Goal: Task Accomplishment & Management: Manage account settings

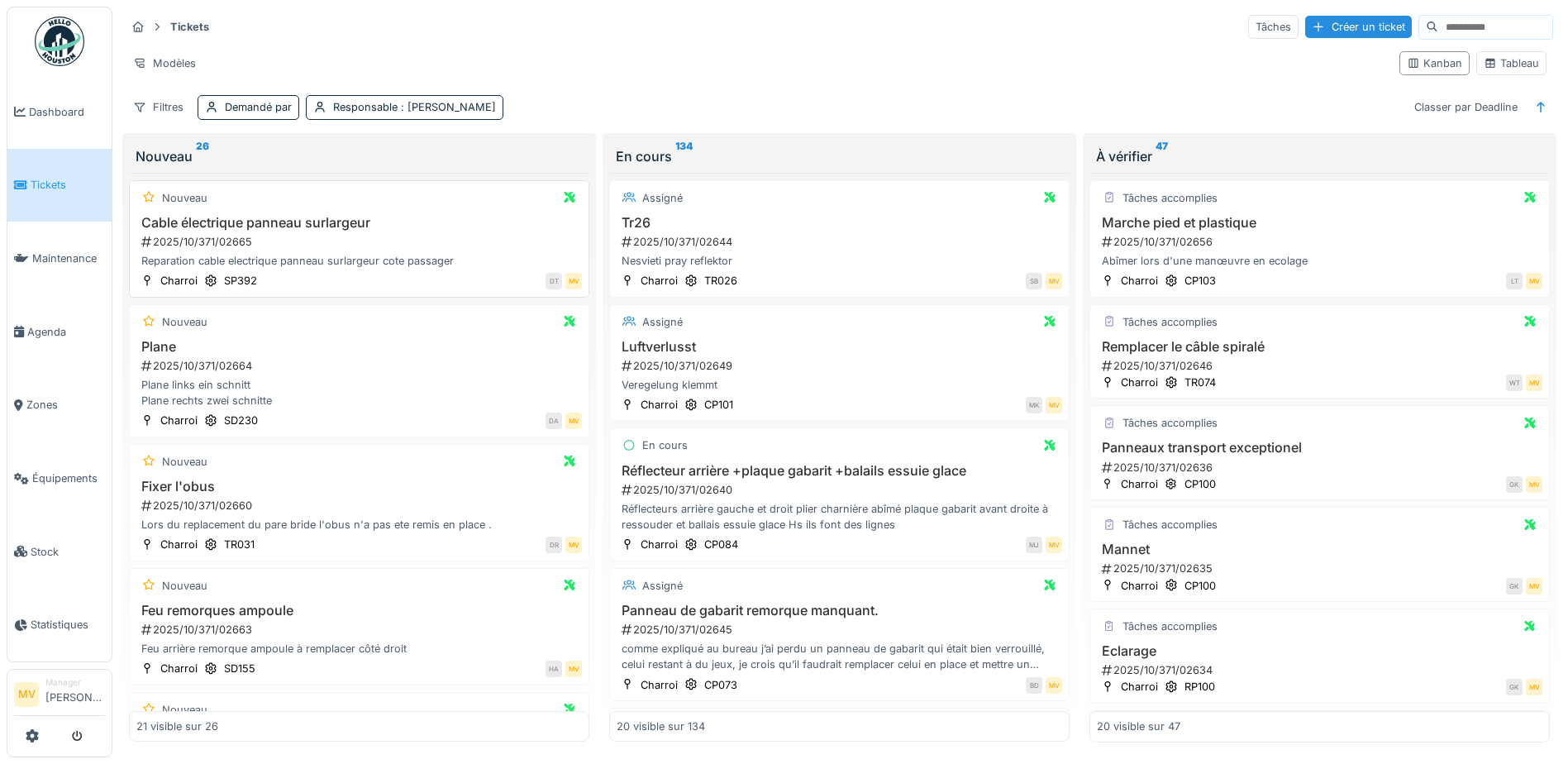
drag, startPoint x: 0, startPoint y: 0, endPoint x: 452, endPoint y: 218, distance: 501.8
click at [452, 218] on h3 "Cable électrique panneau surlargeur" at bounding box center [360, 223] width 446 height 16
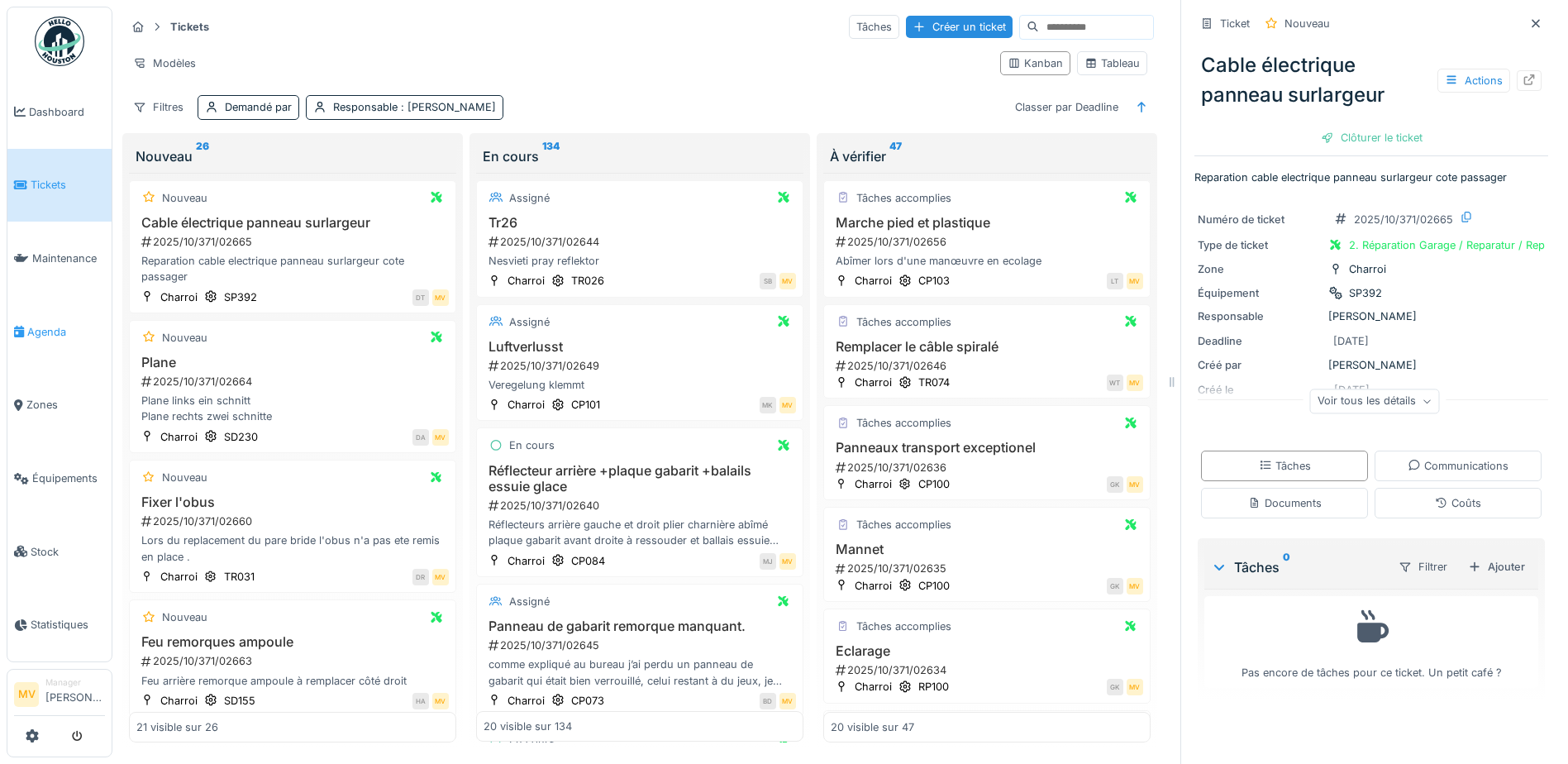
click at [33, 340] on link "Agenda" at bounding box center [60, 332] width 104 height 74
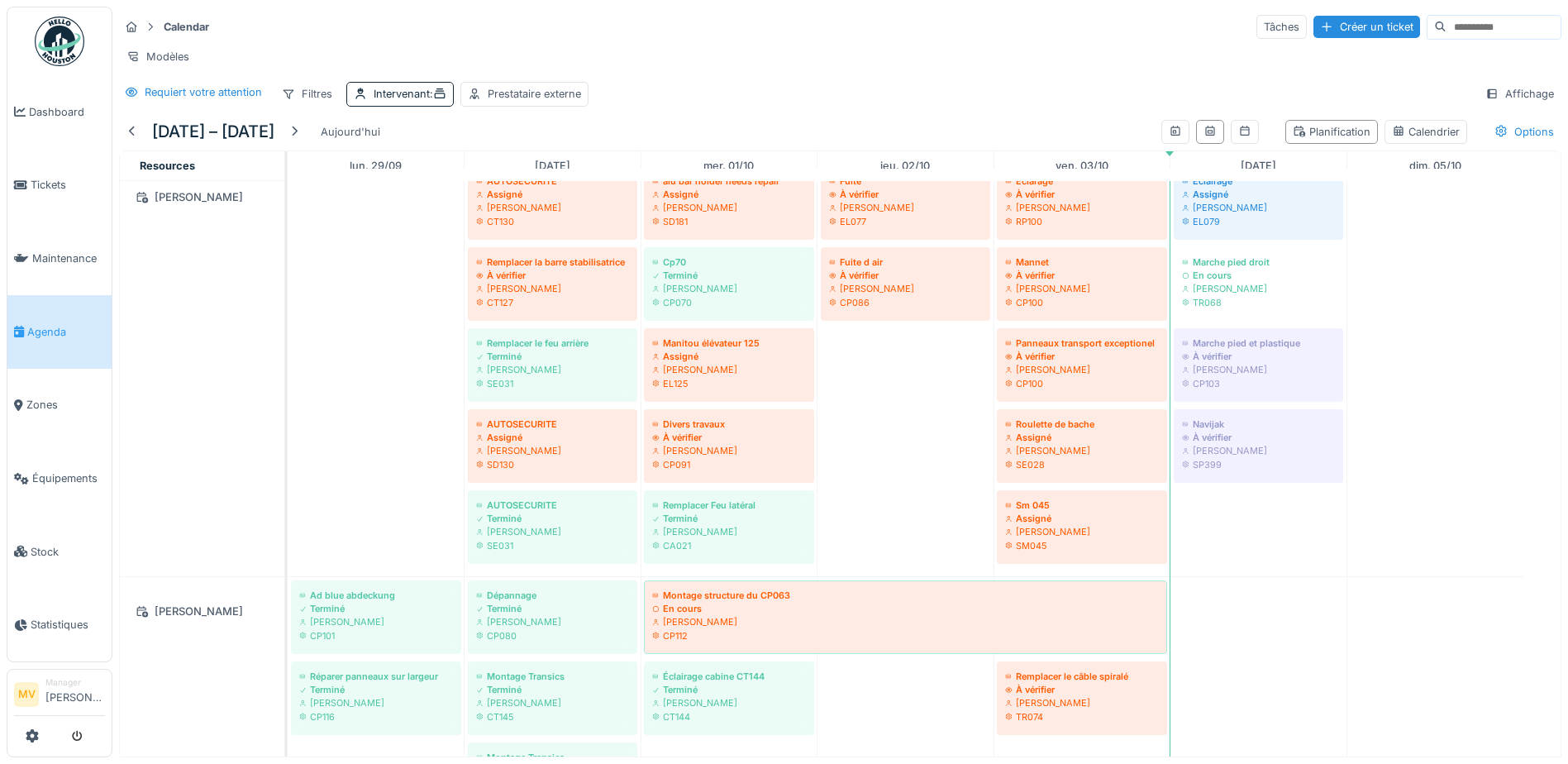
scroll to position [878, 0]
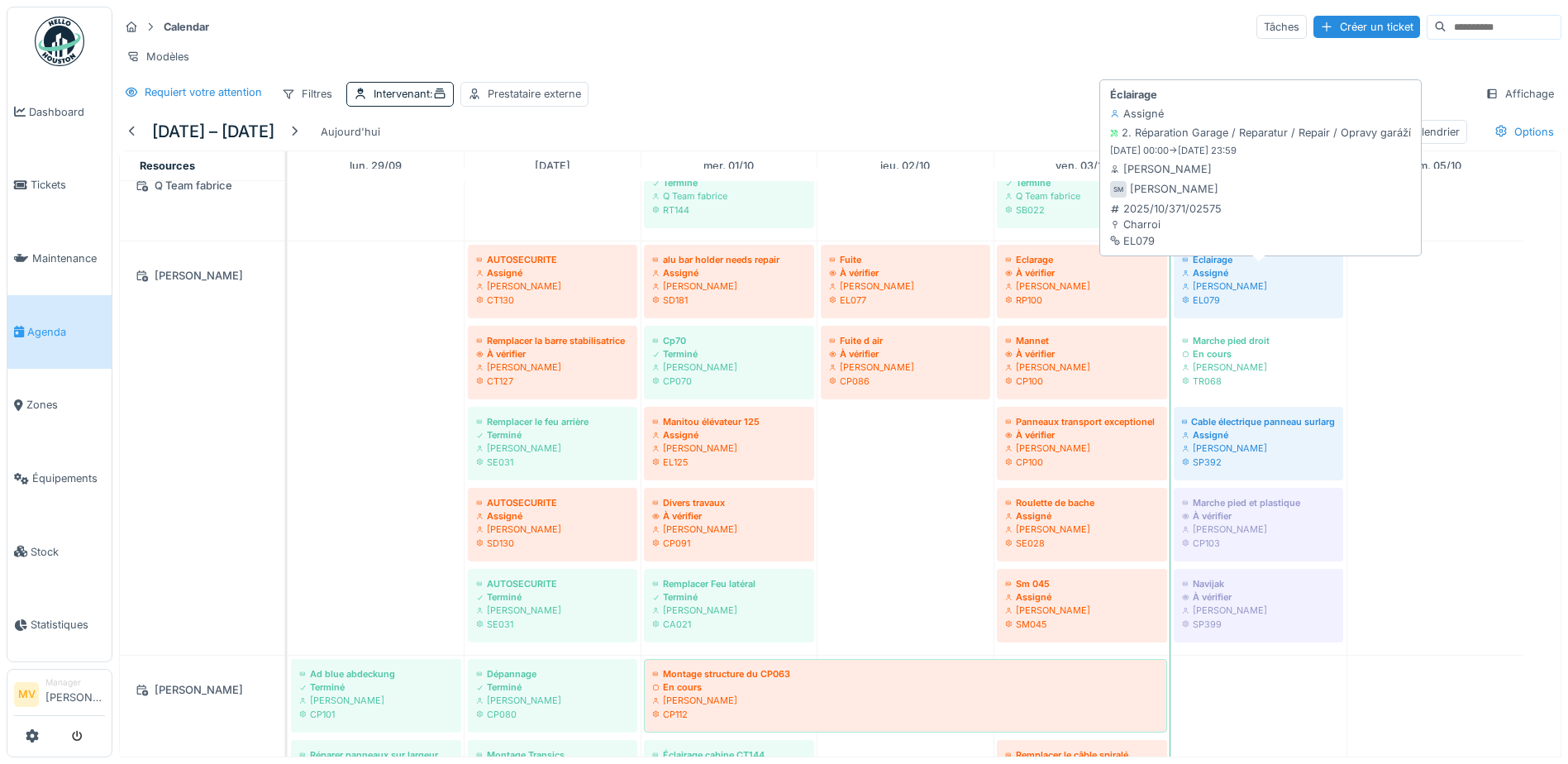
click at [767, 305] on div "EL079" at bounding box center [1258, 300] width 153 height 13
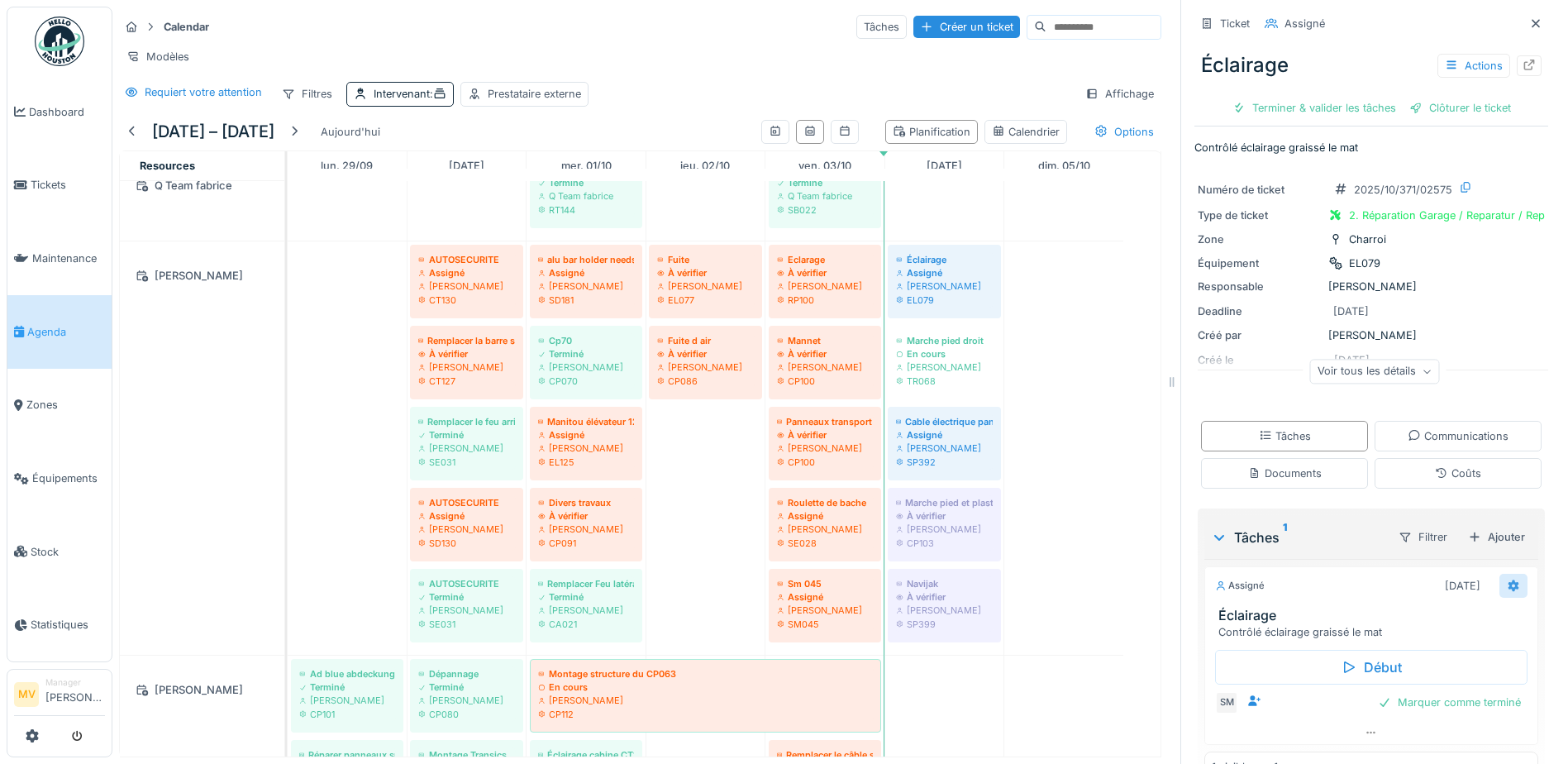
click at [767, 501] on icon at bounding box center [1513, 586] width 13 height 10
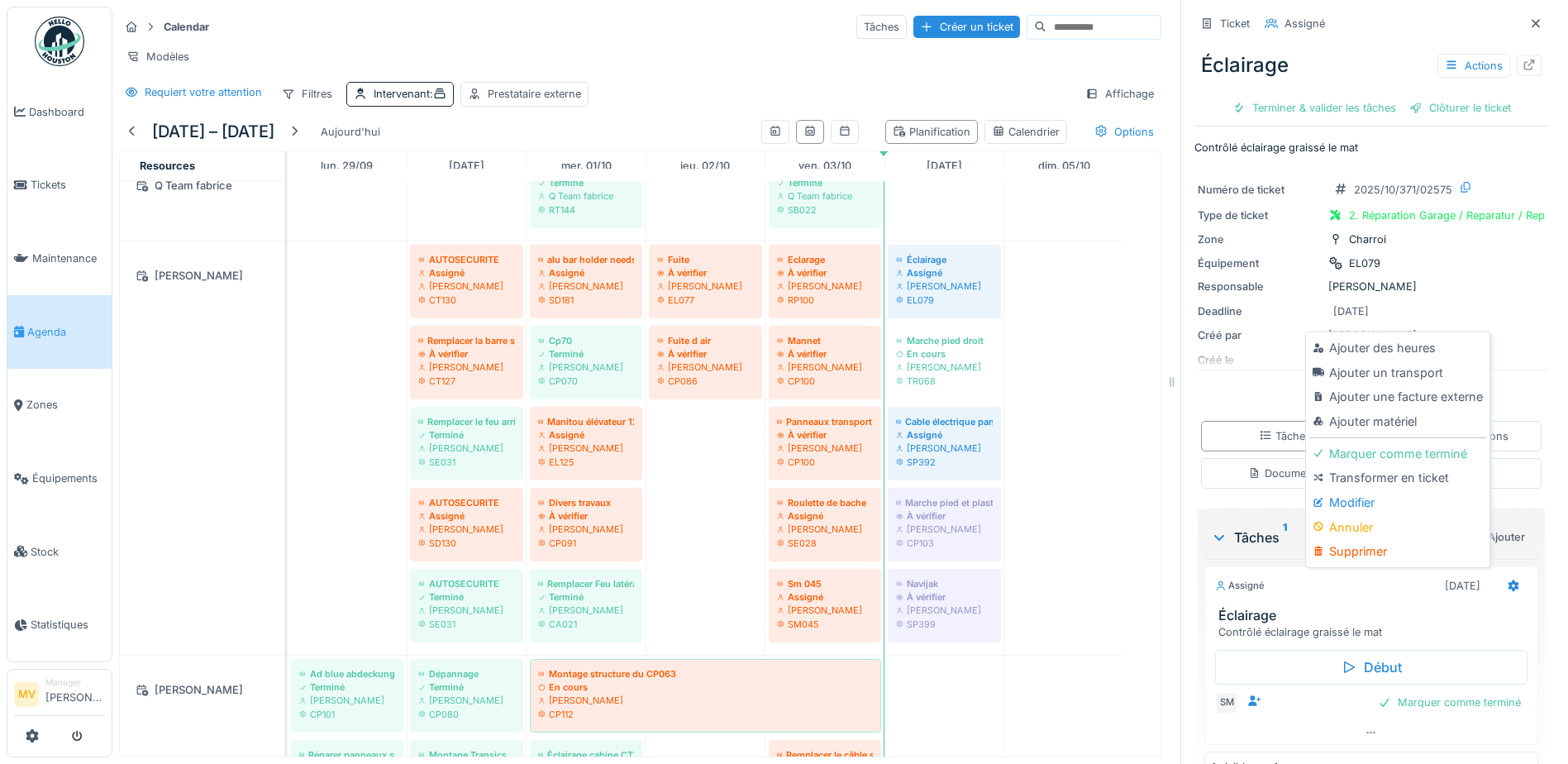
click at [767, 501] on div "Modifier" at bounding box center [1397, 503] width 176 height 25
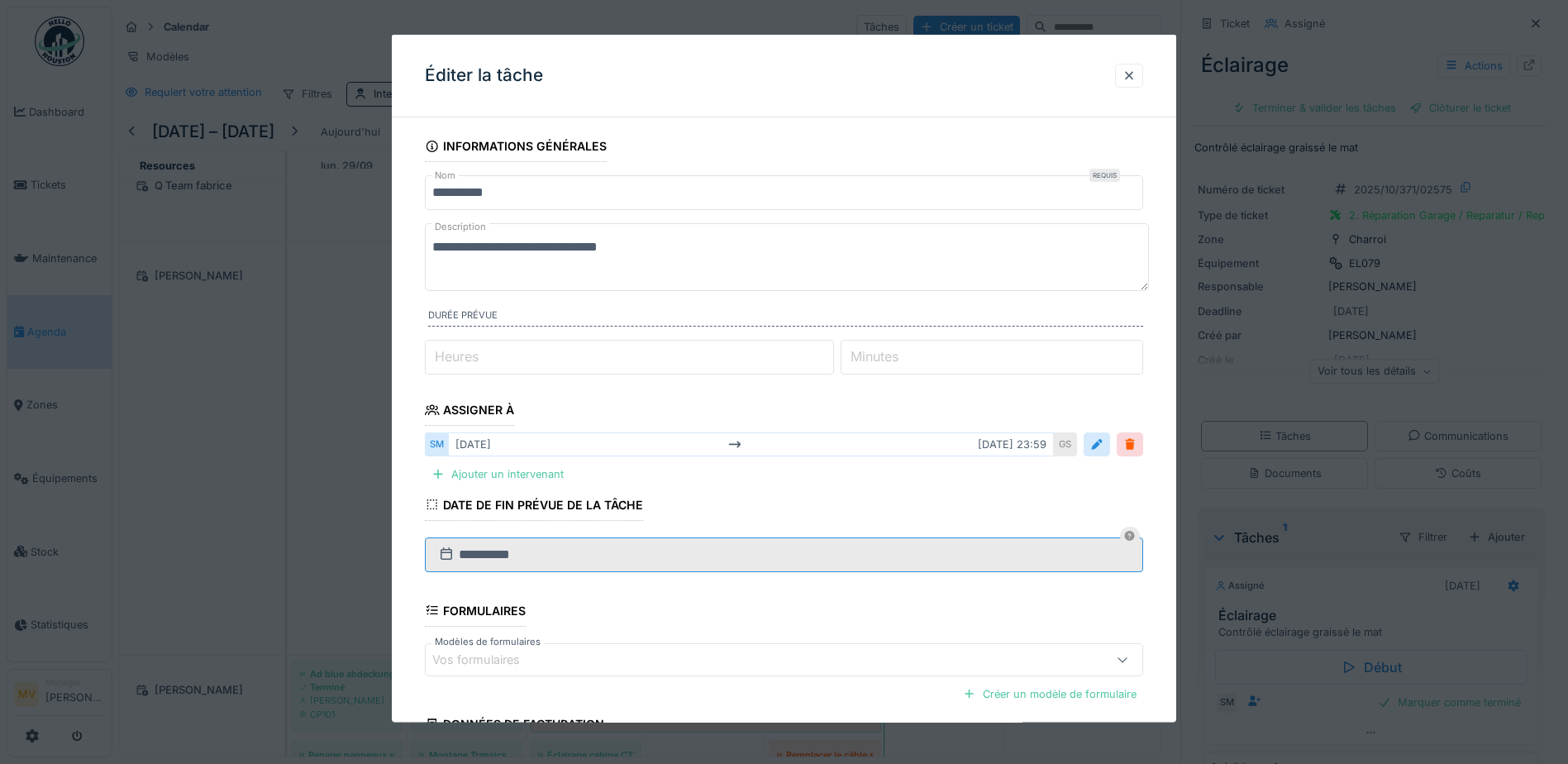
click at [645, 501] on input "**********" at bounding box center [784, 553] width 718 height 35
click at [767, 445] on div at bounding box center [1130, 444] width 13 height 16
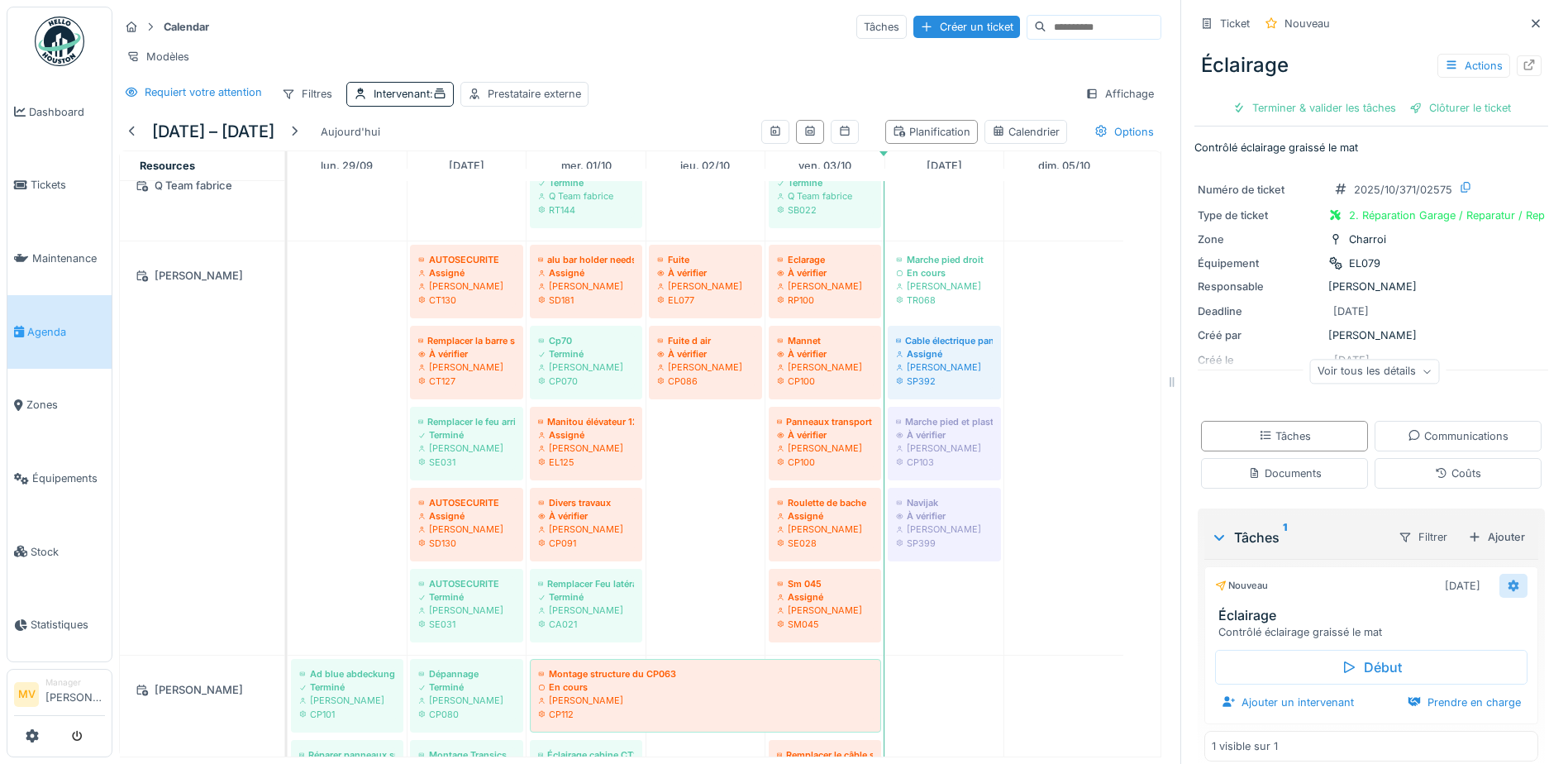
click at [767, 501] on icon at bounding box center [1513, 586] width 13 height 10
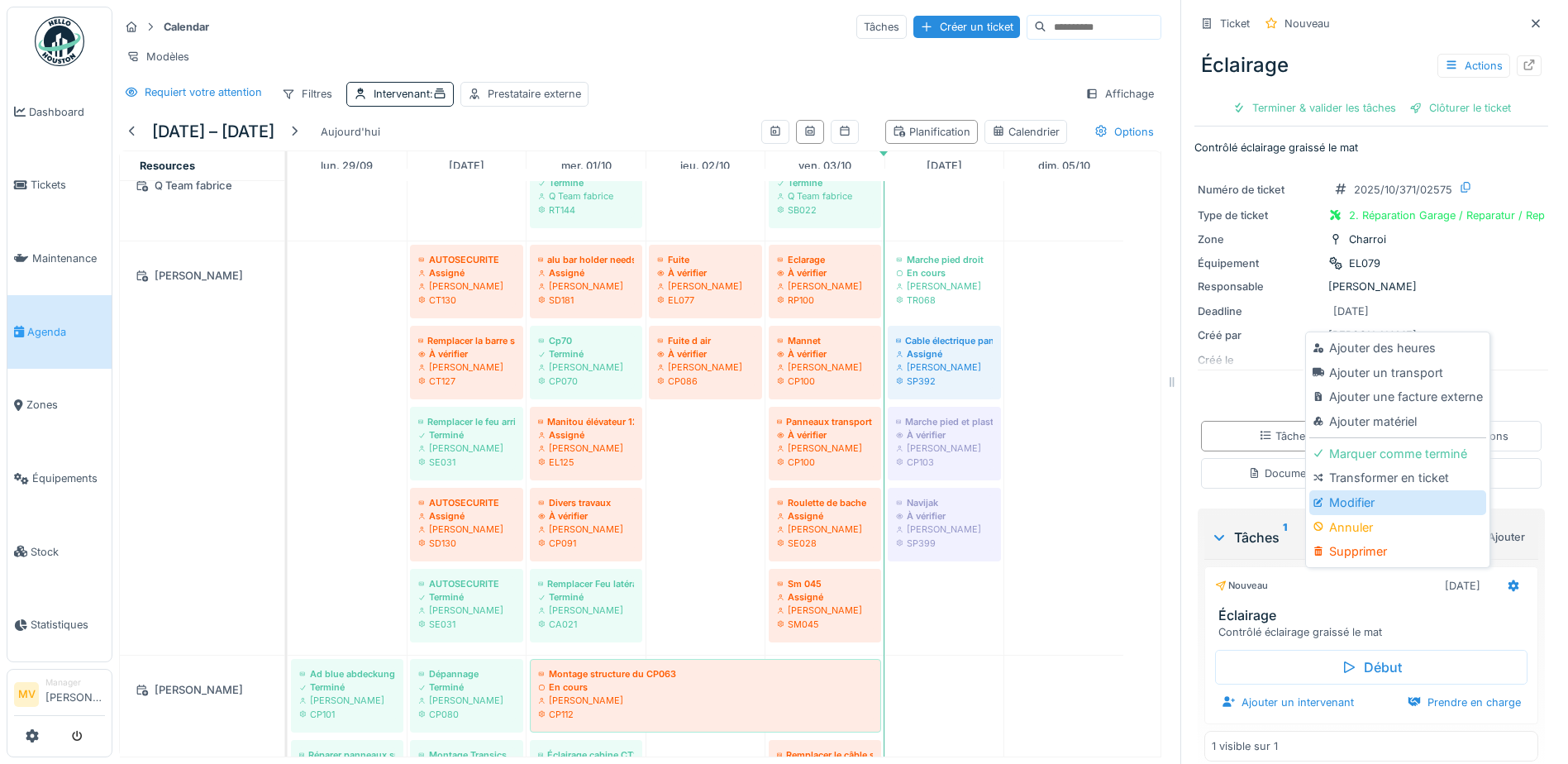
click at [767, 501] on div "Modifier" at bounding box center [1397, 503] width 176 height 25
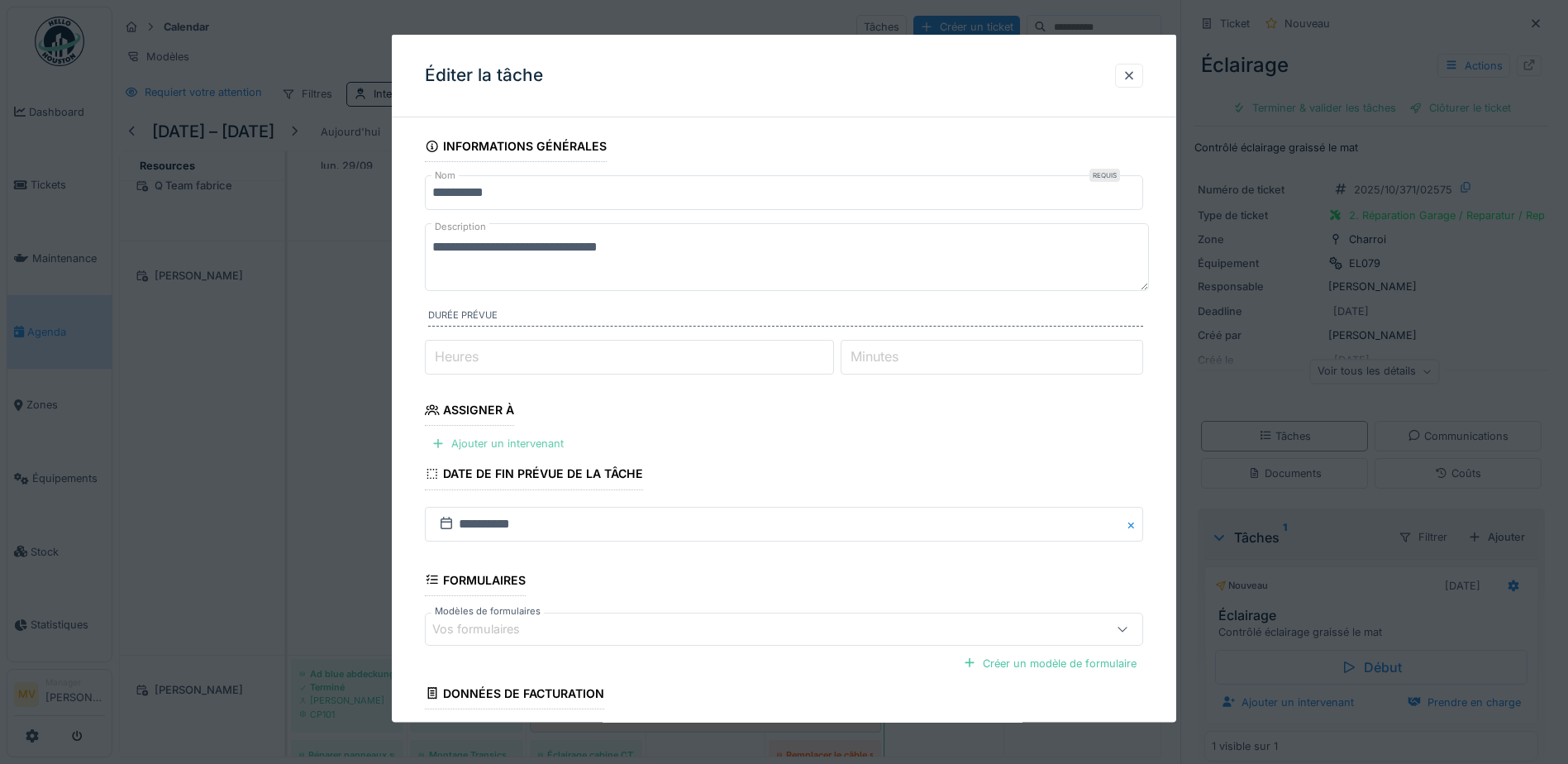
click at [553, 441] on div "Ajouter un intervenant" at bounding box center [497, 444] width 145 height 23
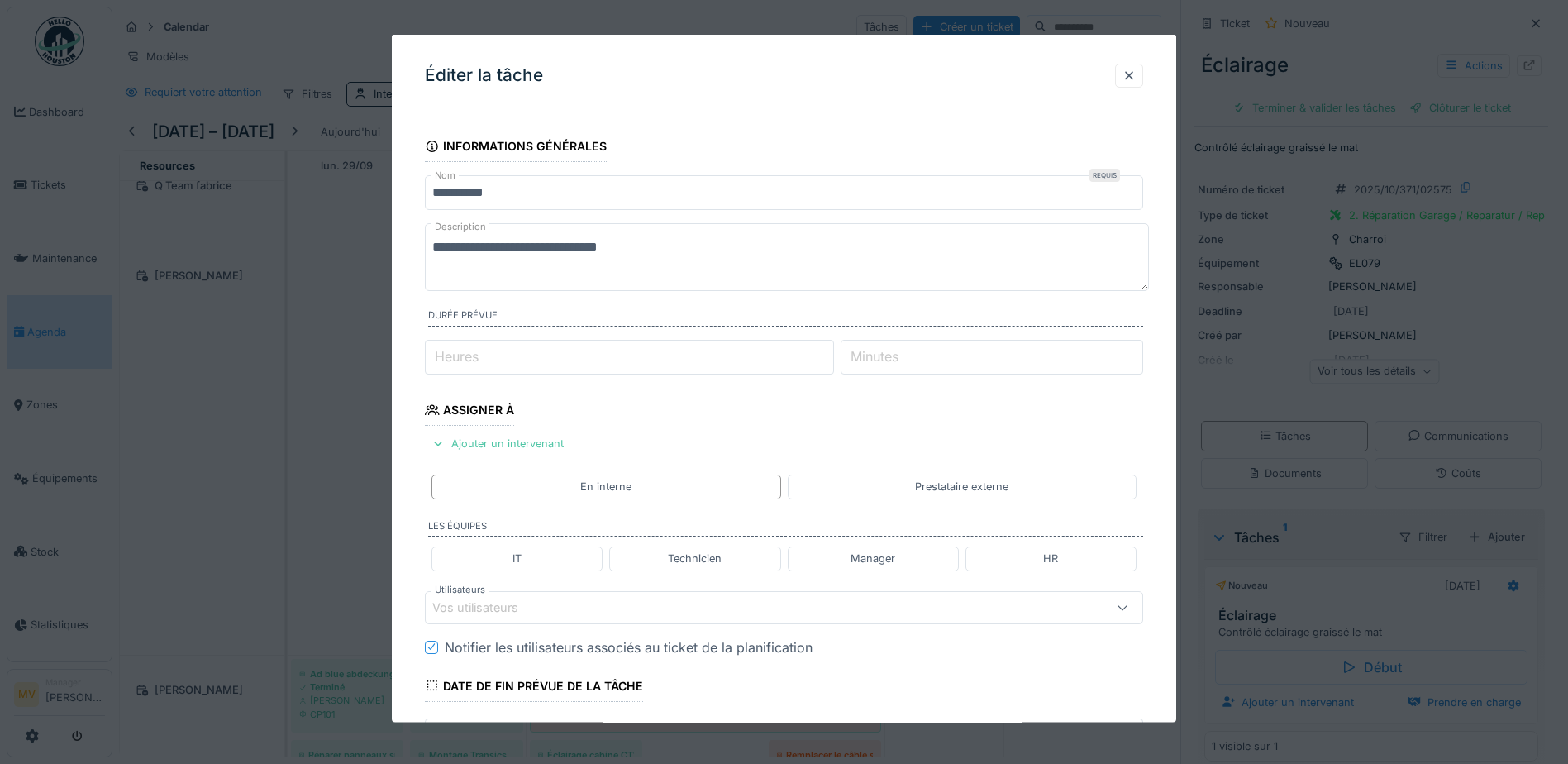
click at [557, 501] on div "Vos utilisateurs" at bounding box center [742, 606] width 619 height 18
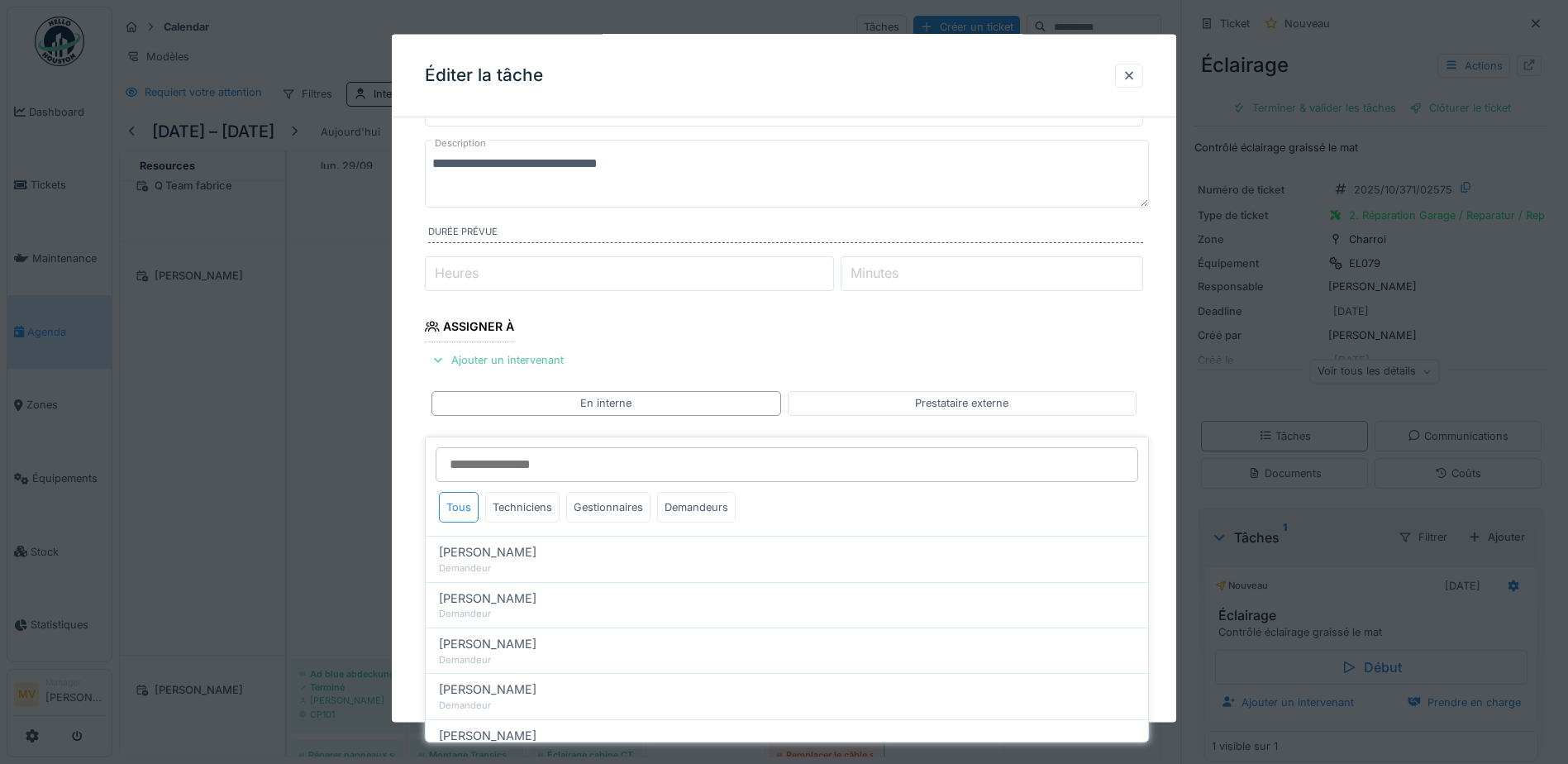
scroll to position [229, 0]
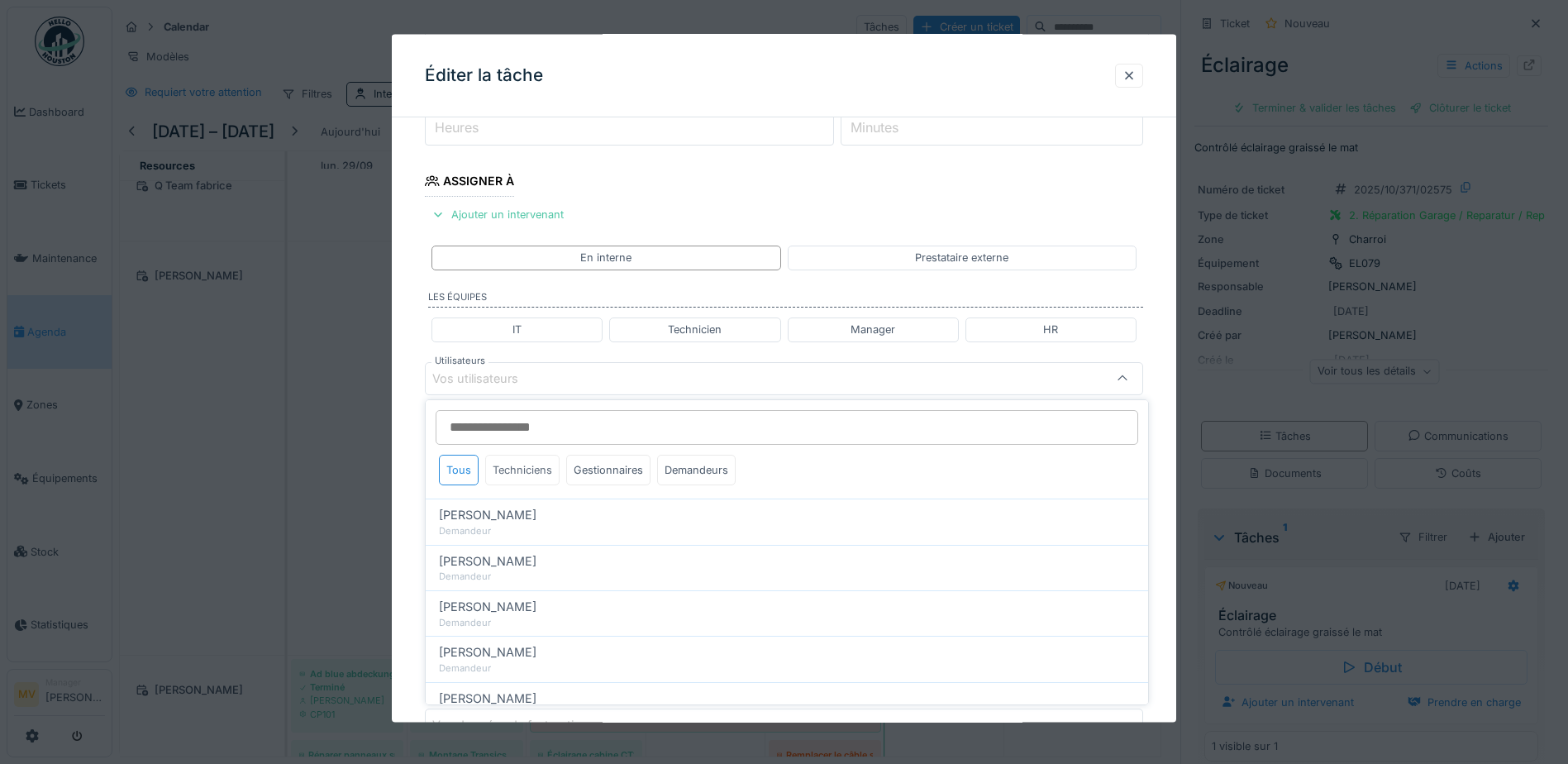
click at [525, 472] on div "Techniciens" at bounding box center [522, 470] width 74 height 30
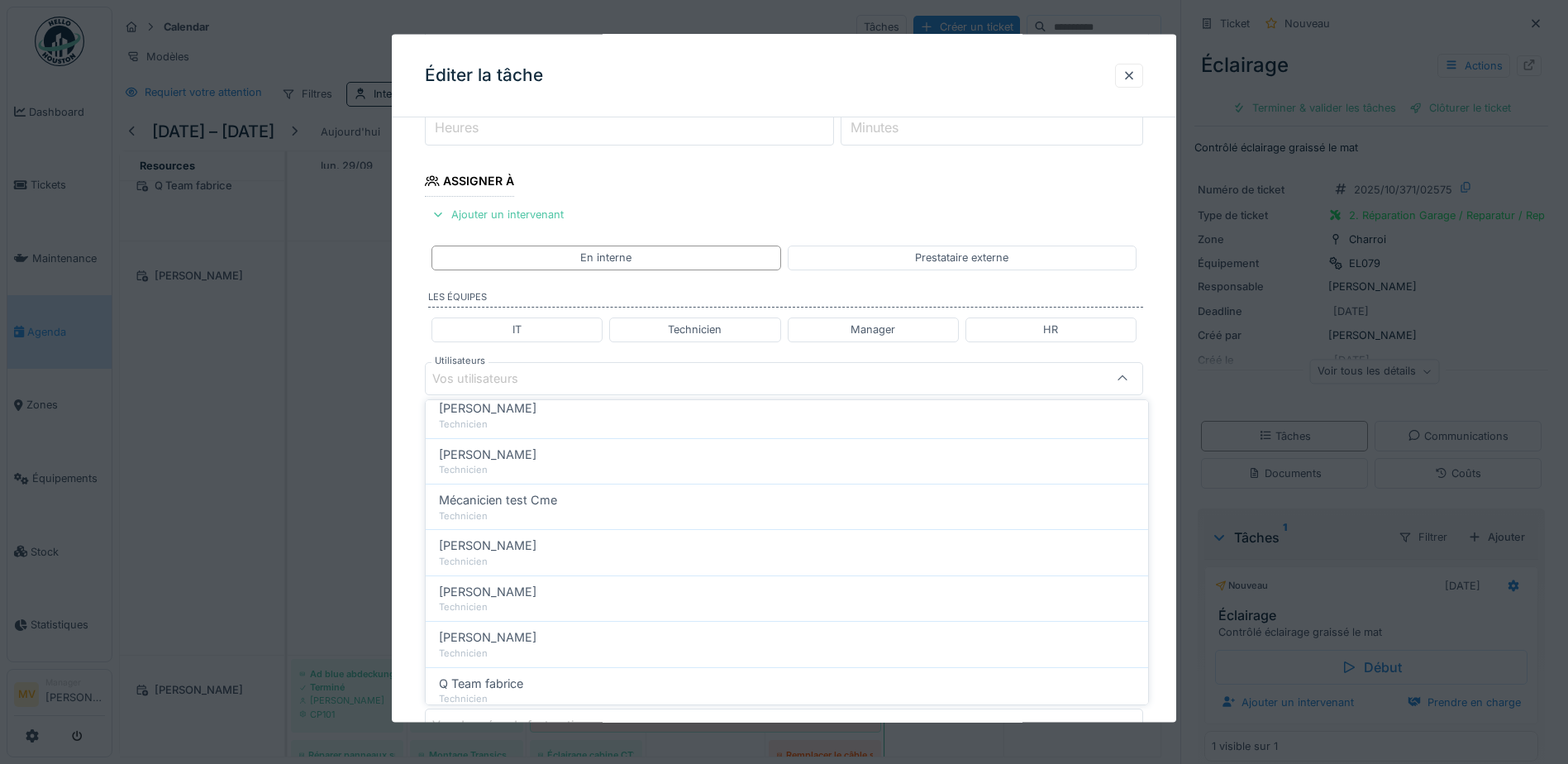
scroll to position [248, 0]
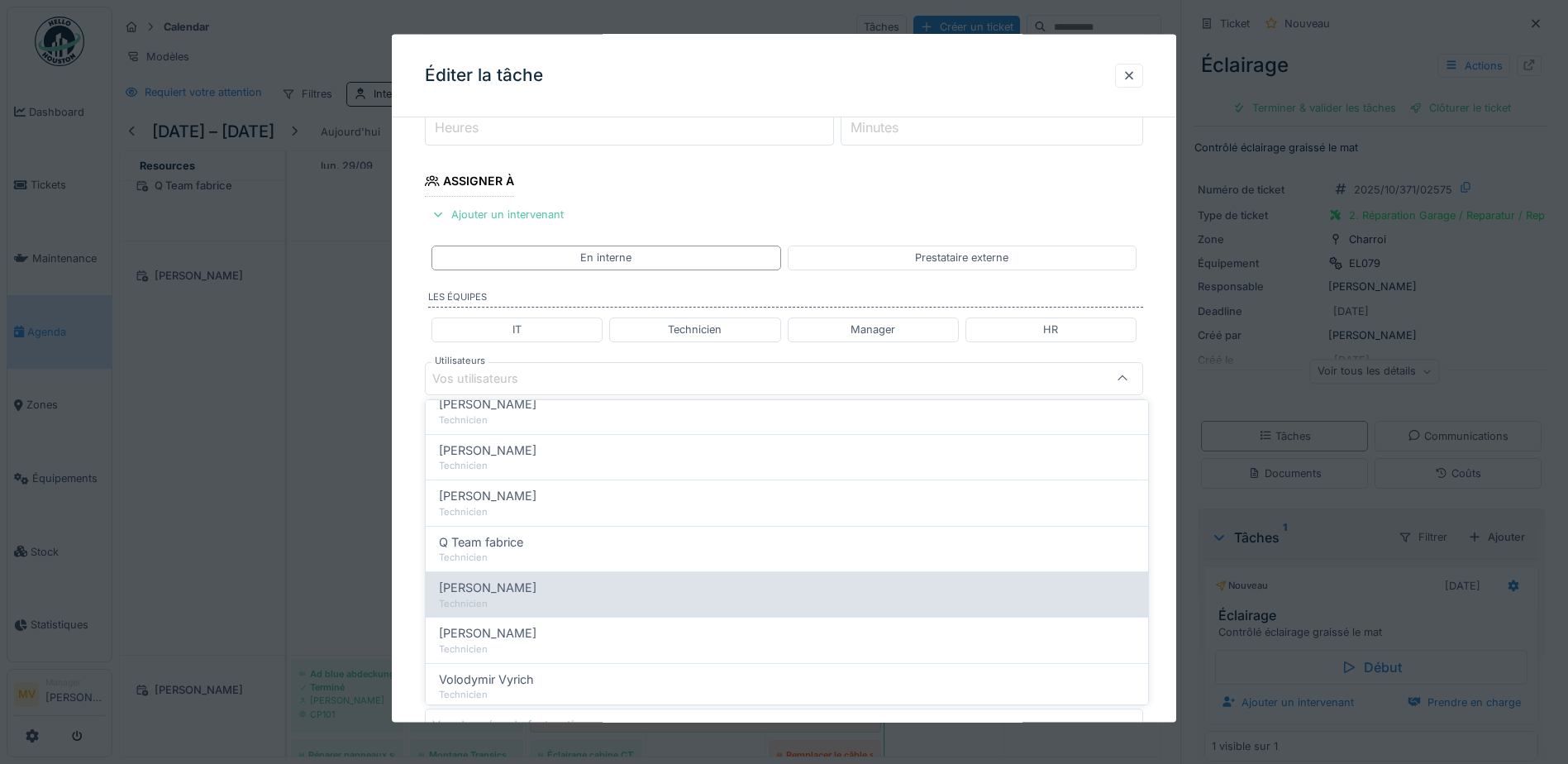
click at [547, 501] on div "[PERSON_NAME]" at bounding box center [787, 587] width 696 height 18
type input "****"
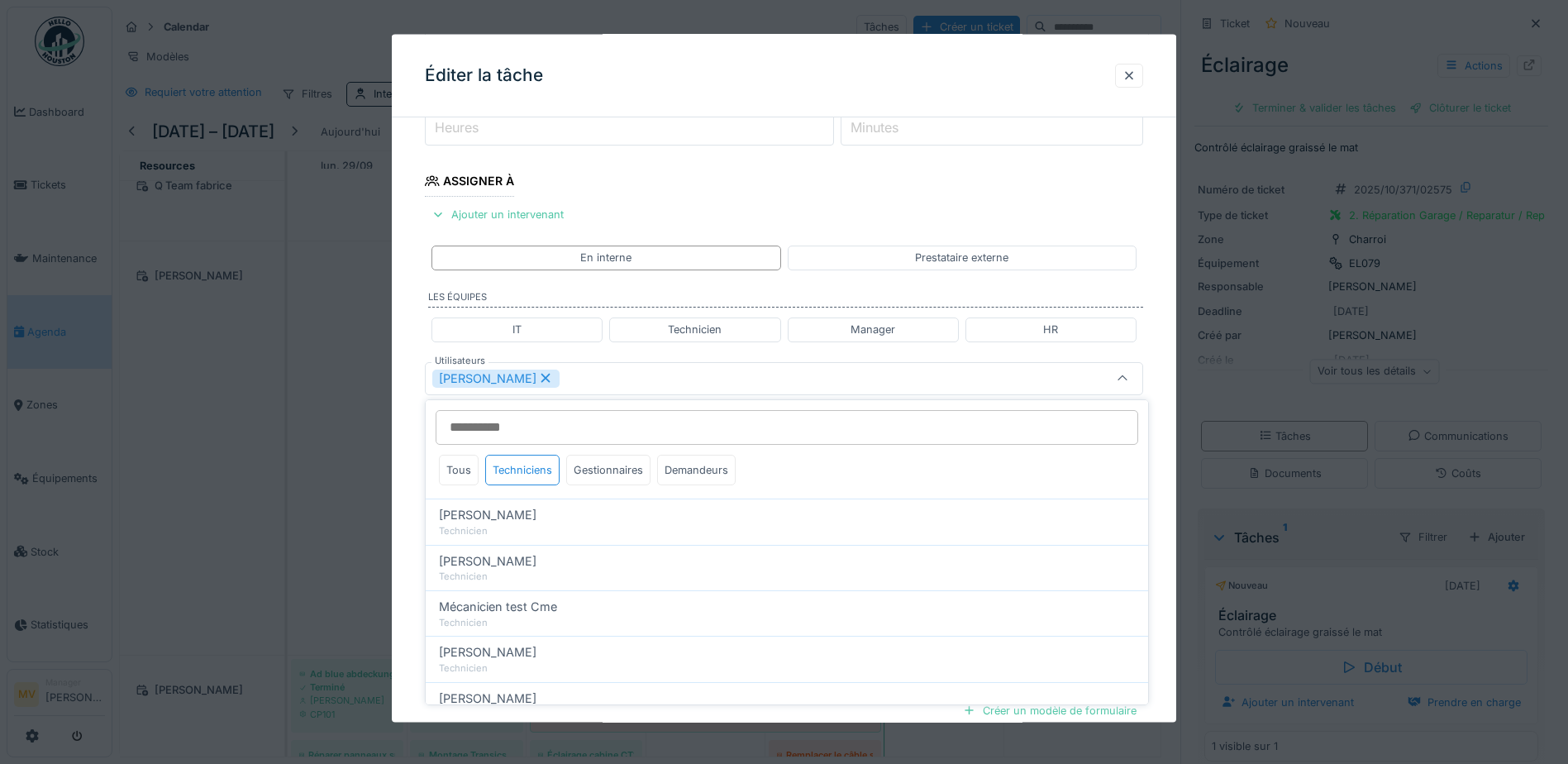
click at [611, 383] on div "[PERSON_NAME]" at bounding box center [742, 378] width 619 height 18
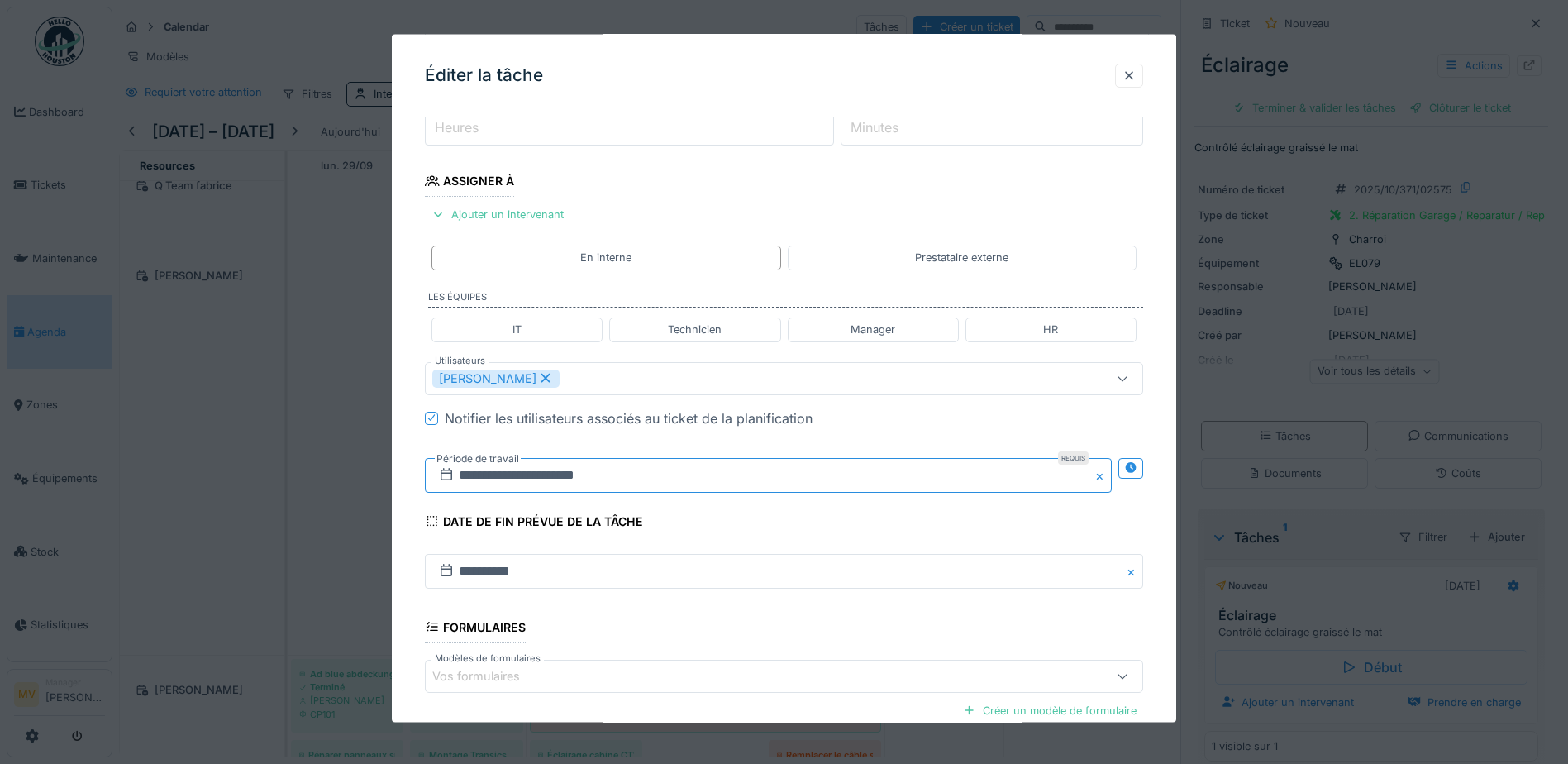
click at [767, 478] on input "**********" at bounding box center [768, 475] width 687 height 35
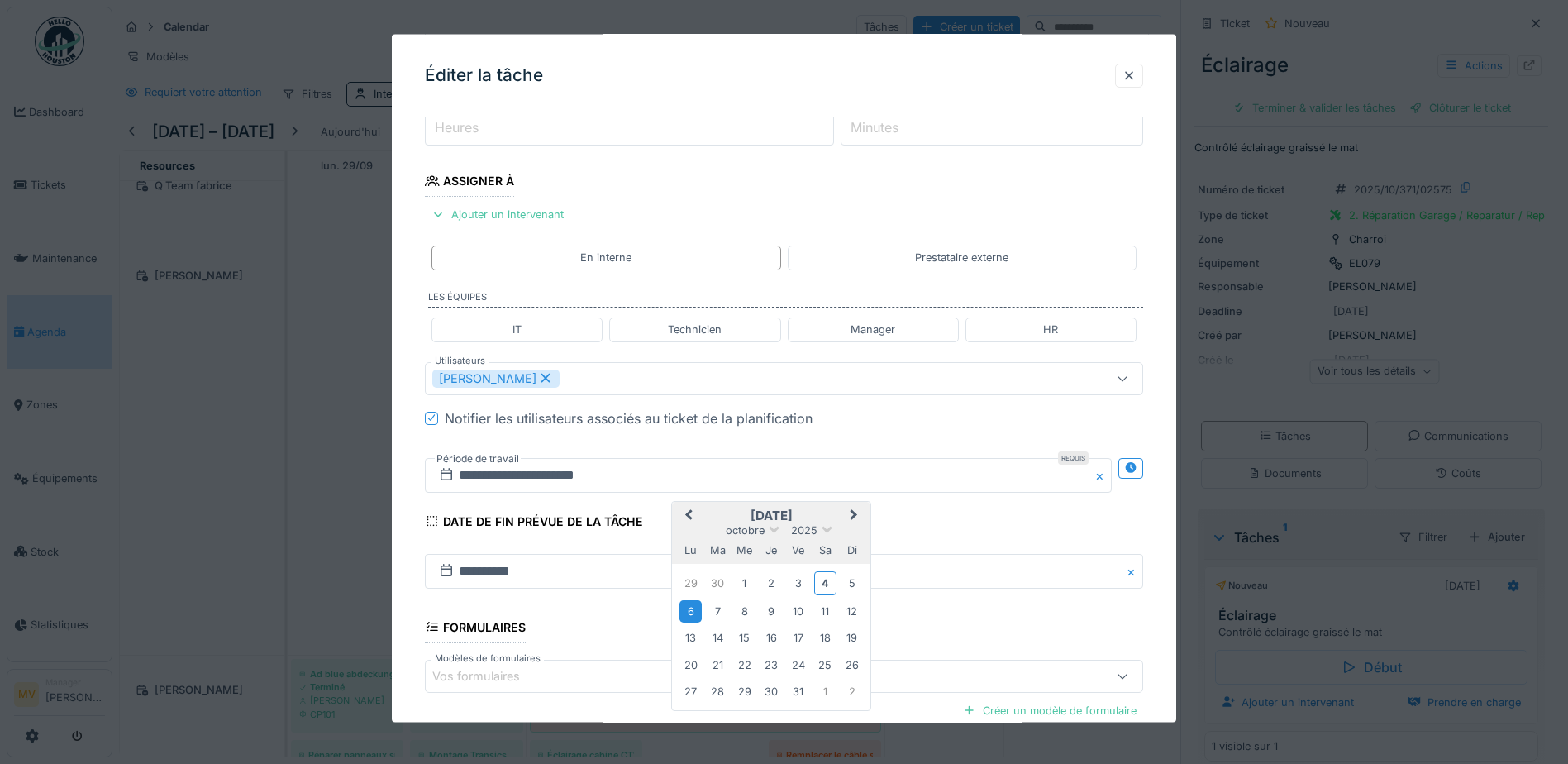
click at [685, 501] on div "6" at bounding box center [691, 611] width 23 height 23
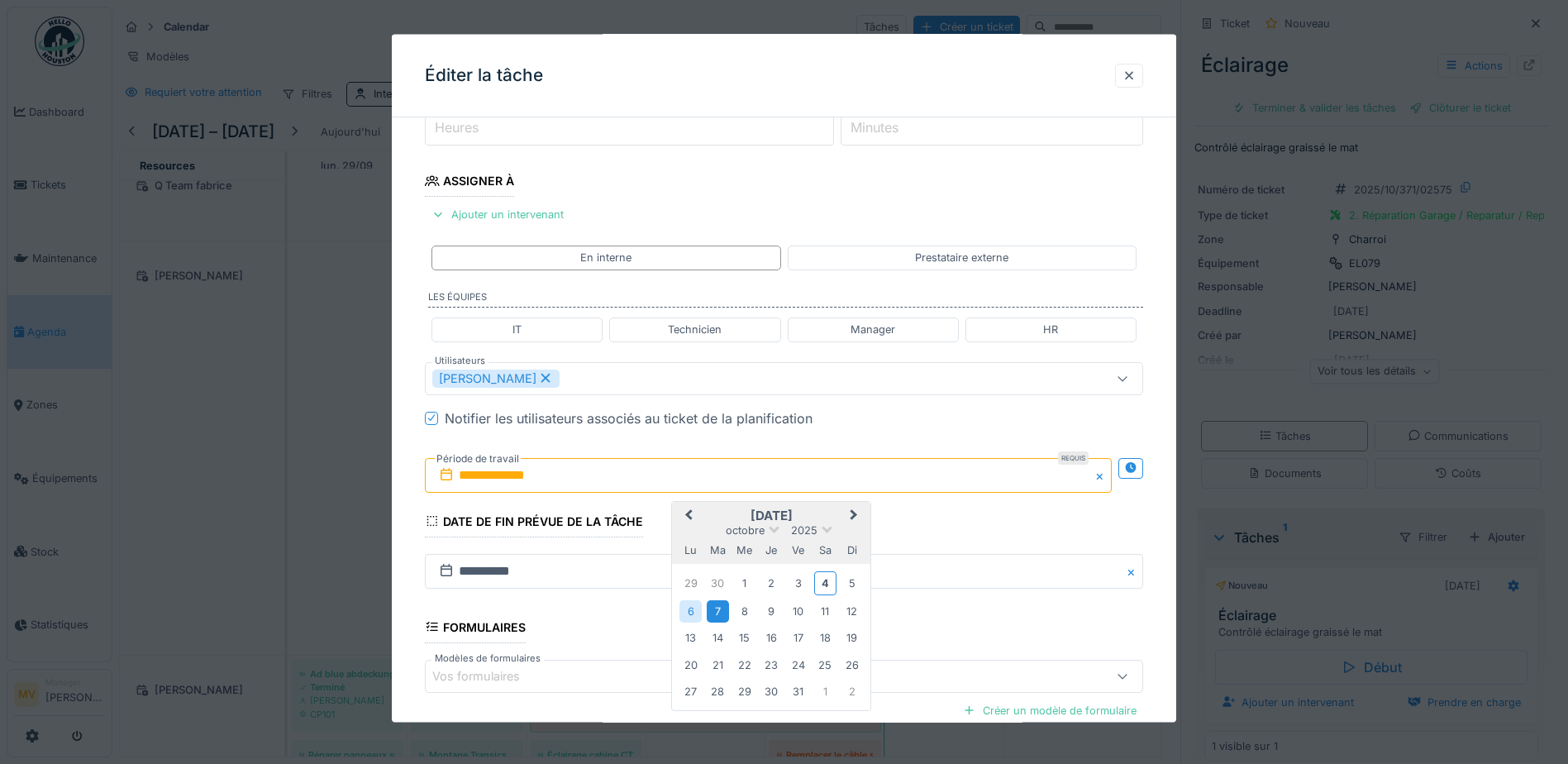
click at [713, 501] on div "7" at bounding box center [718, 611] width 23 height 23
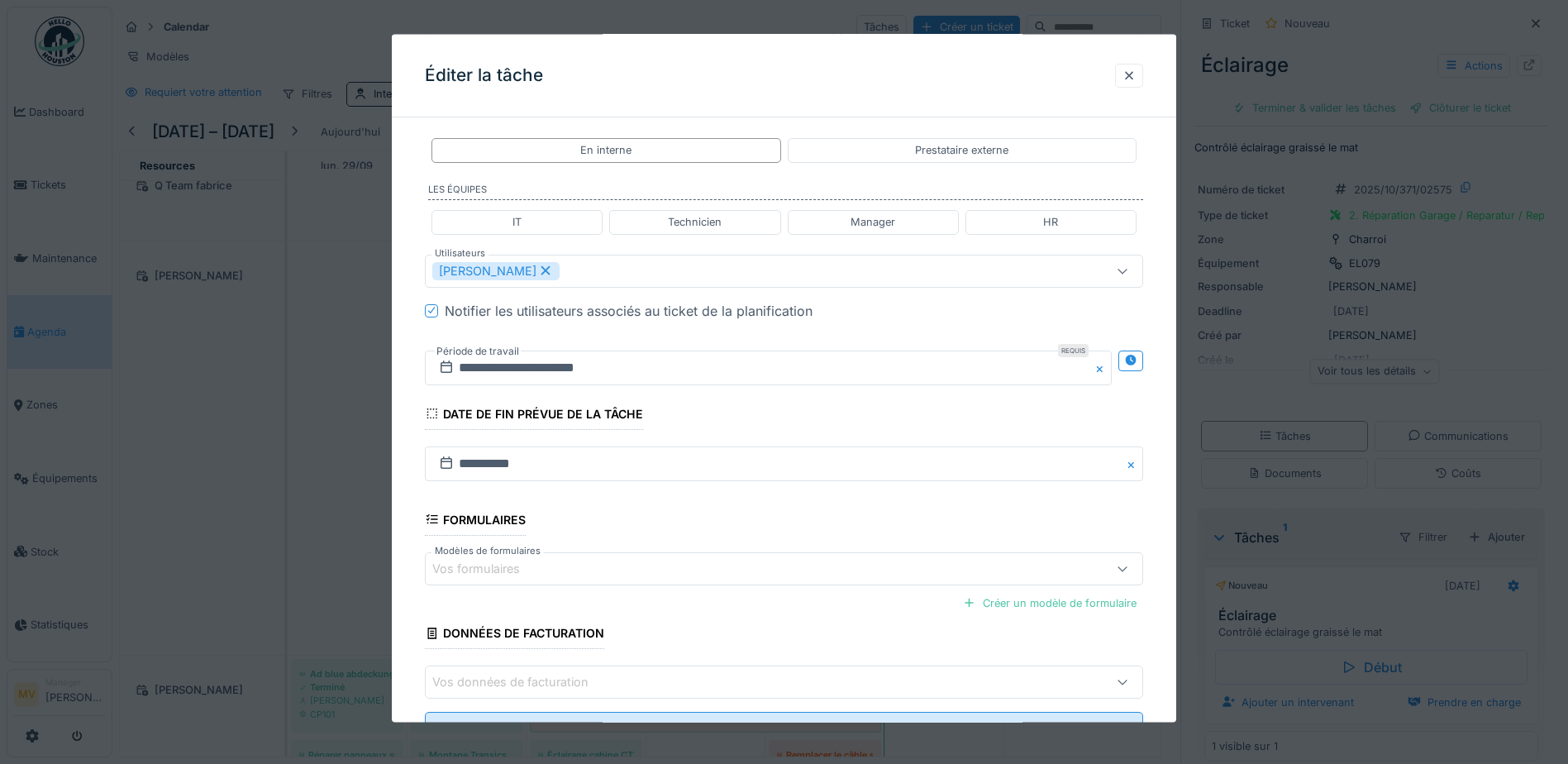
scroll to position [407, 0]
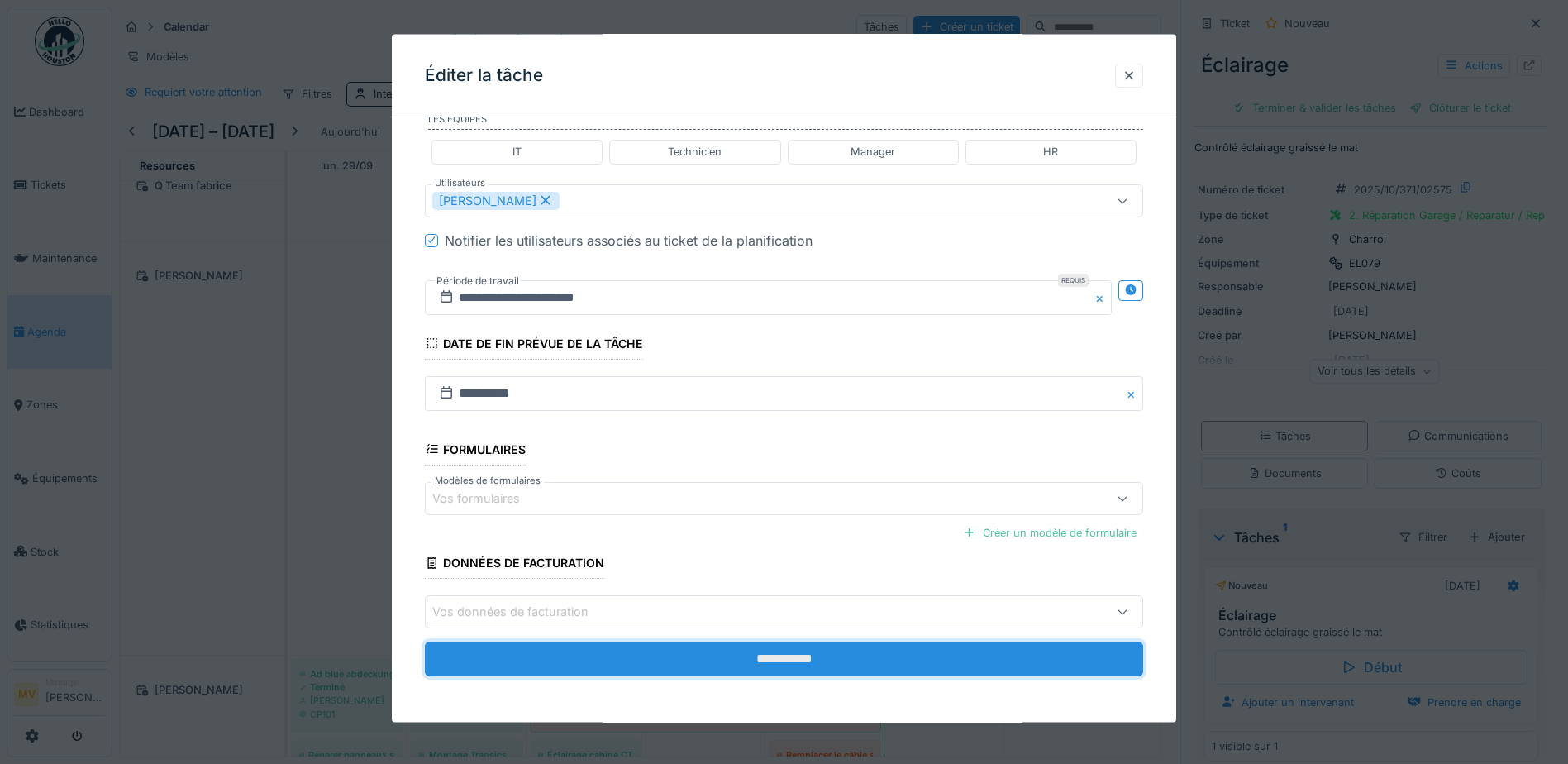
click at [767, 501] on input "**********" at bounding box center [784, 659] width 718 height 35
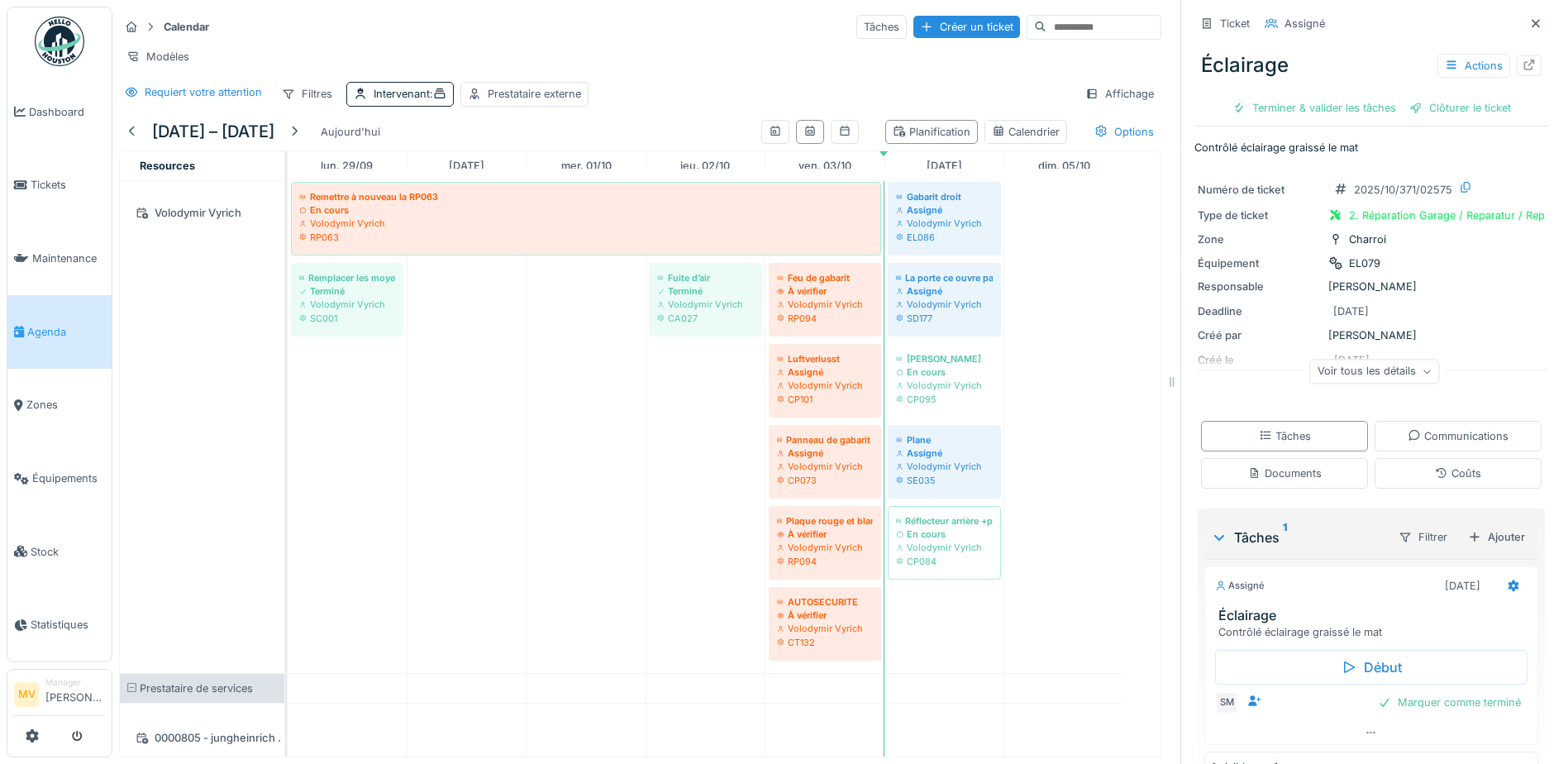
scroll to position [1686, 0]
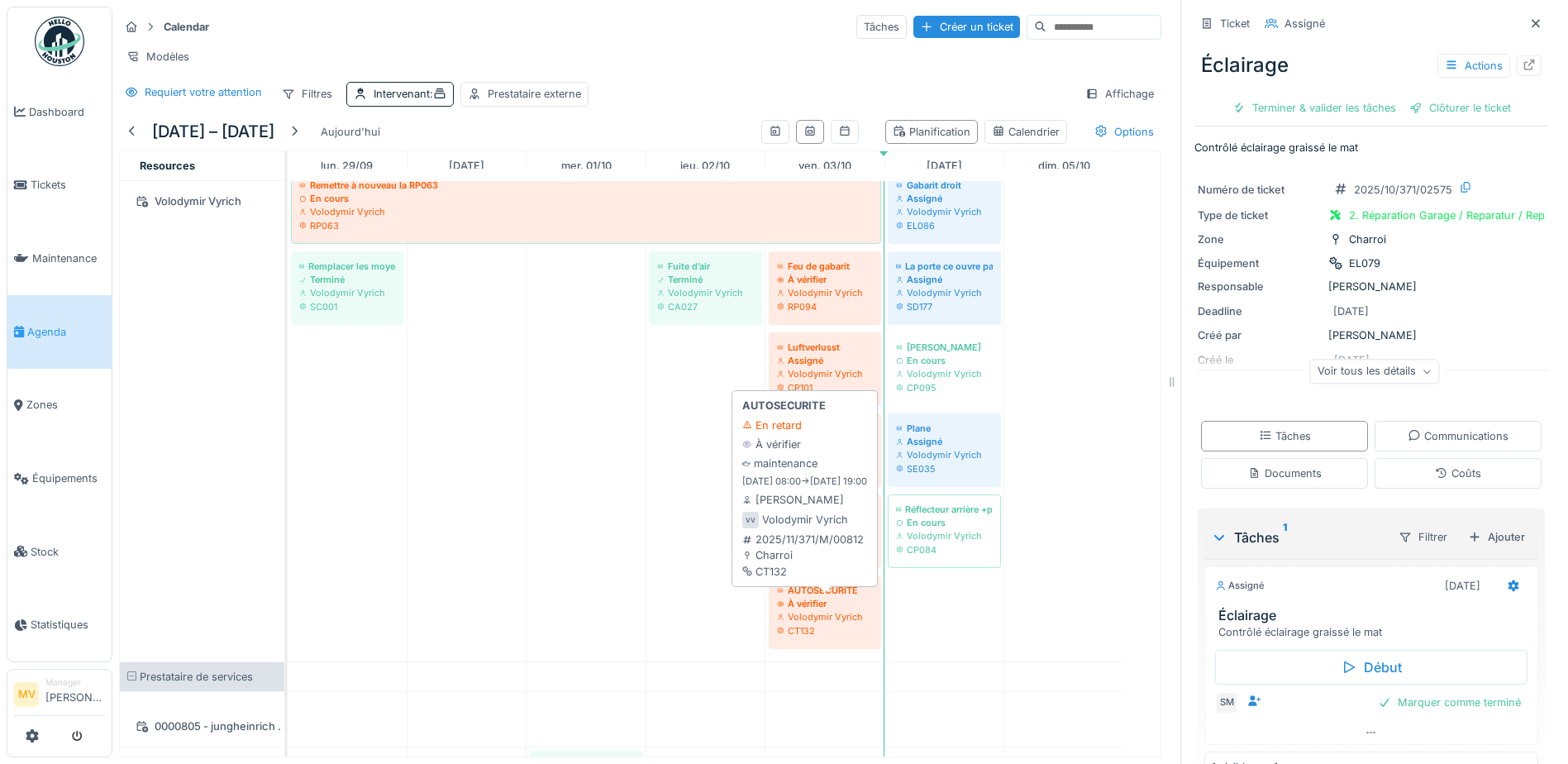
click at [767, 501] on div "À vérifier" at bounding box center [824, 604] width 96 height 13
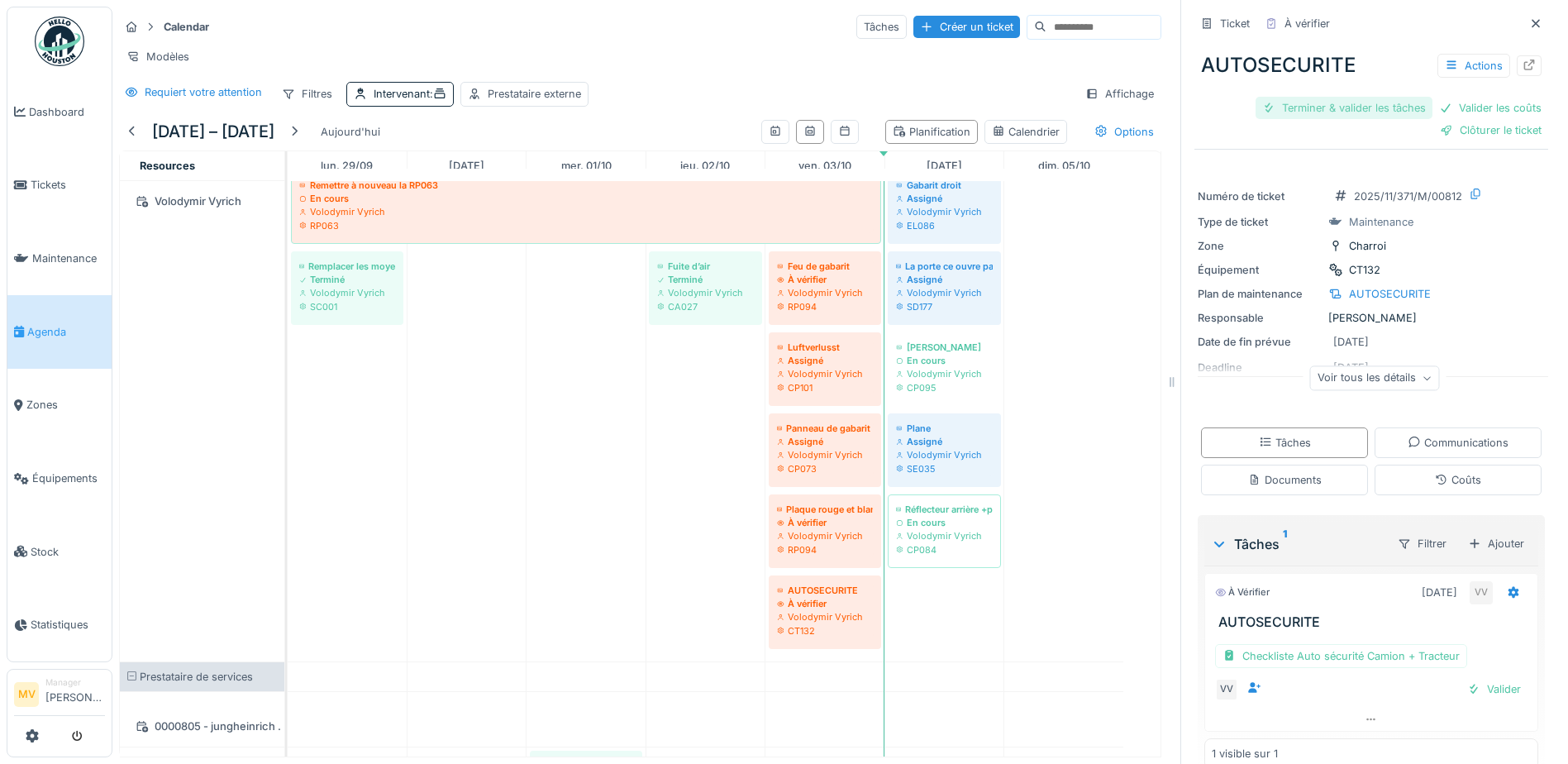
click at [767, 113] on div "Terminer & valider les tâches" at bounding box center [1343, 108] width 176 height 23
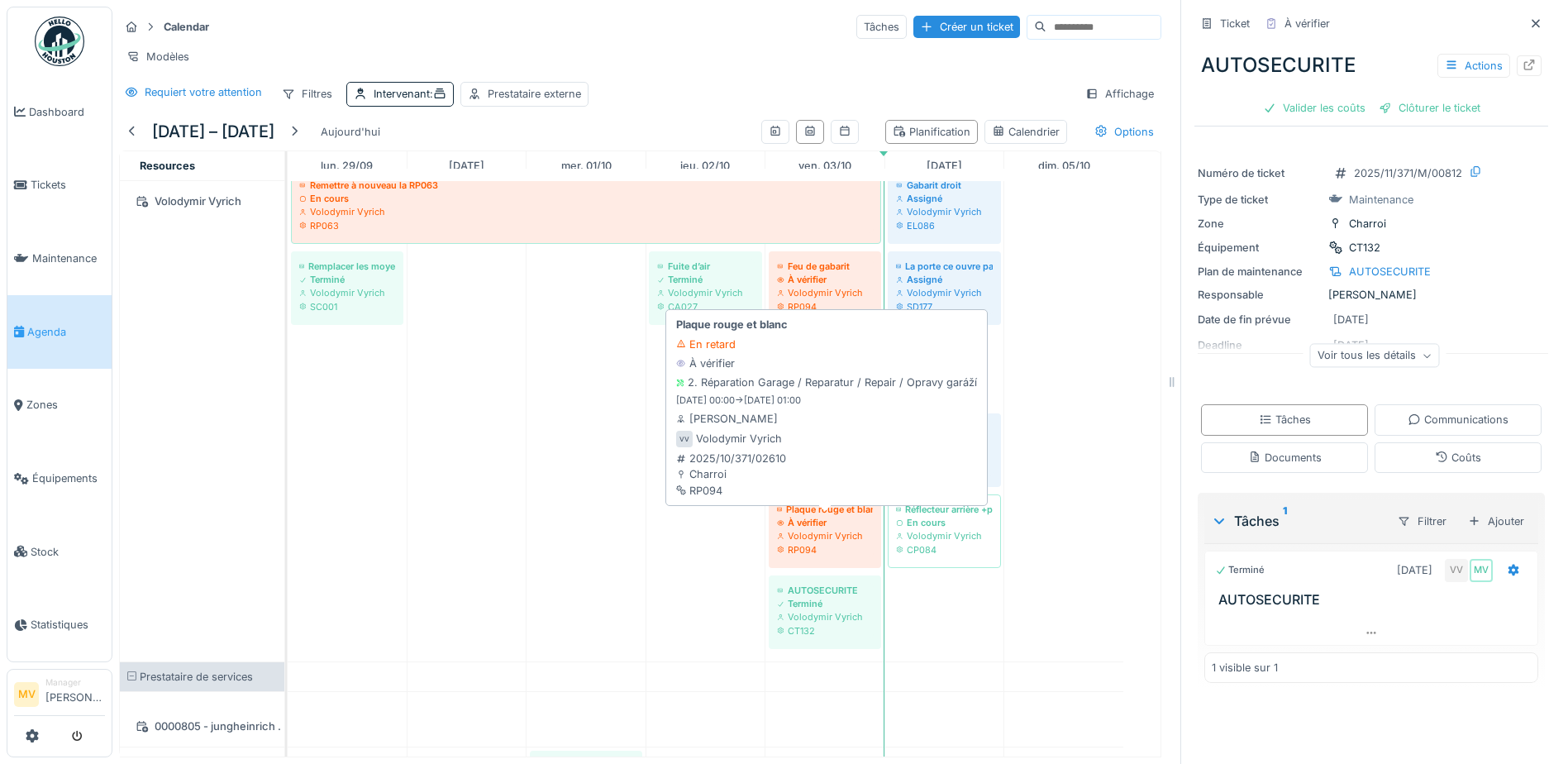
click at [767, 501] on div "RP094" at bounding box center [824, 550] width 96 height 13
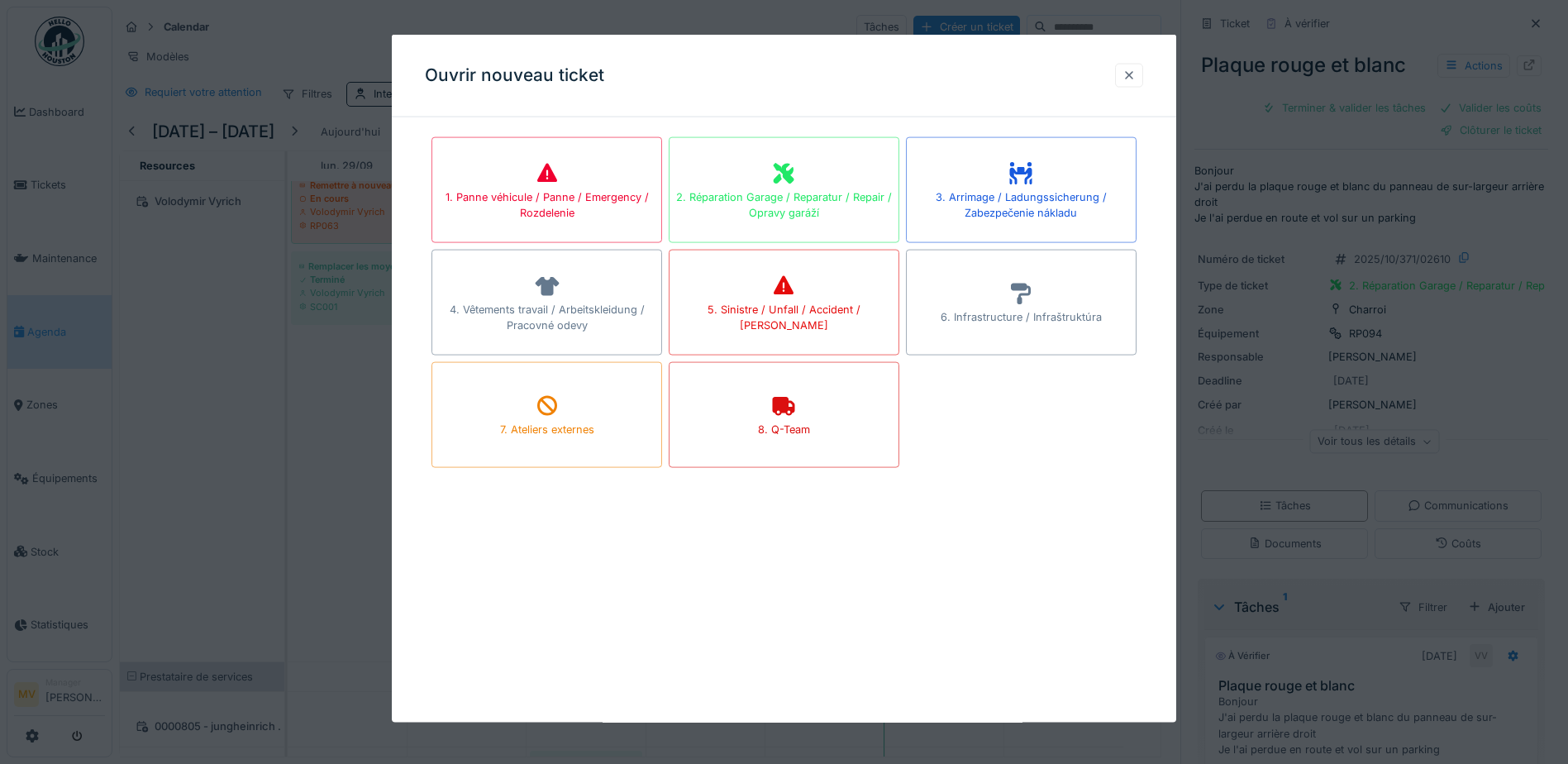
click at [767, 80] on div at bounding box center [1129, 74] width 28 height 24
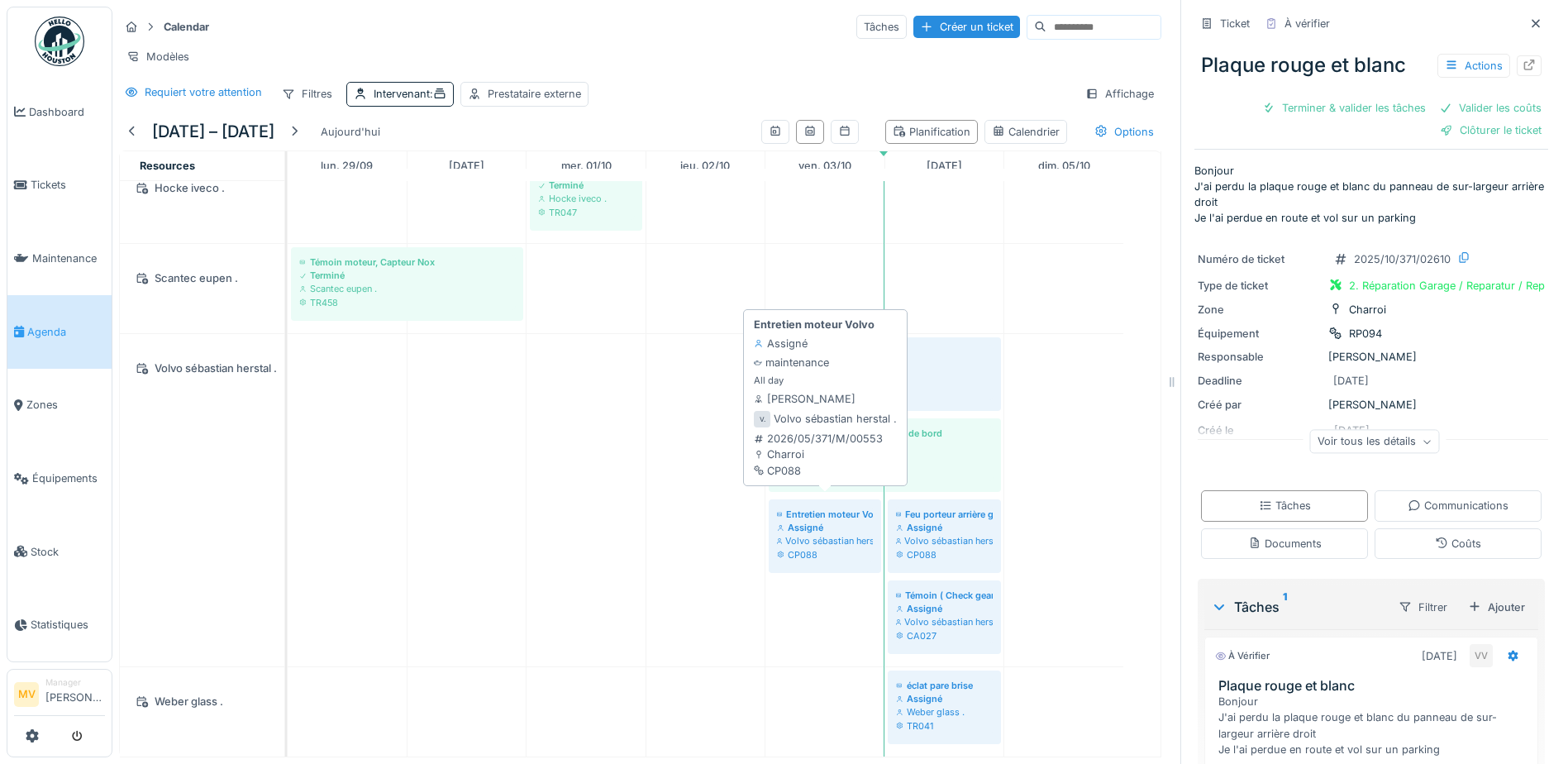
click at [767, 501] on div "CP088" at bounding box center [824, 555] width 96 height 13
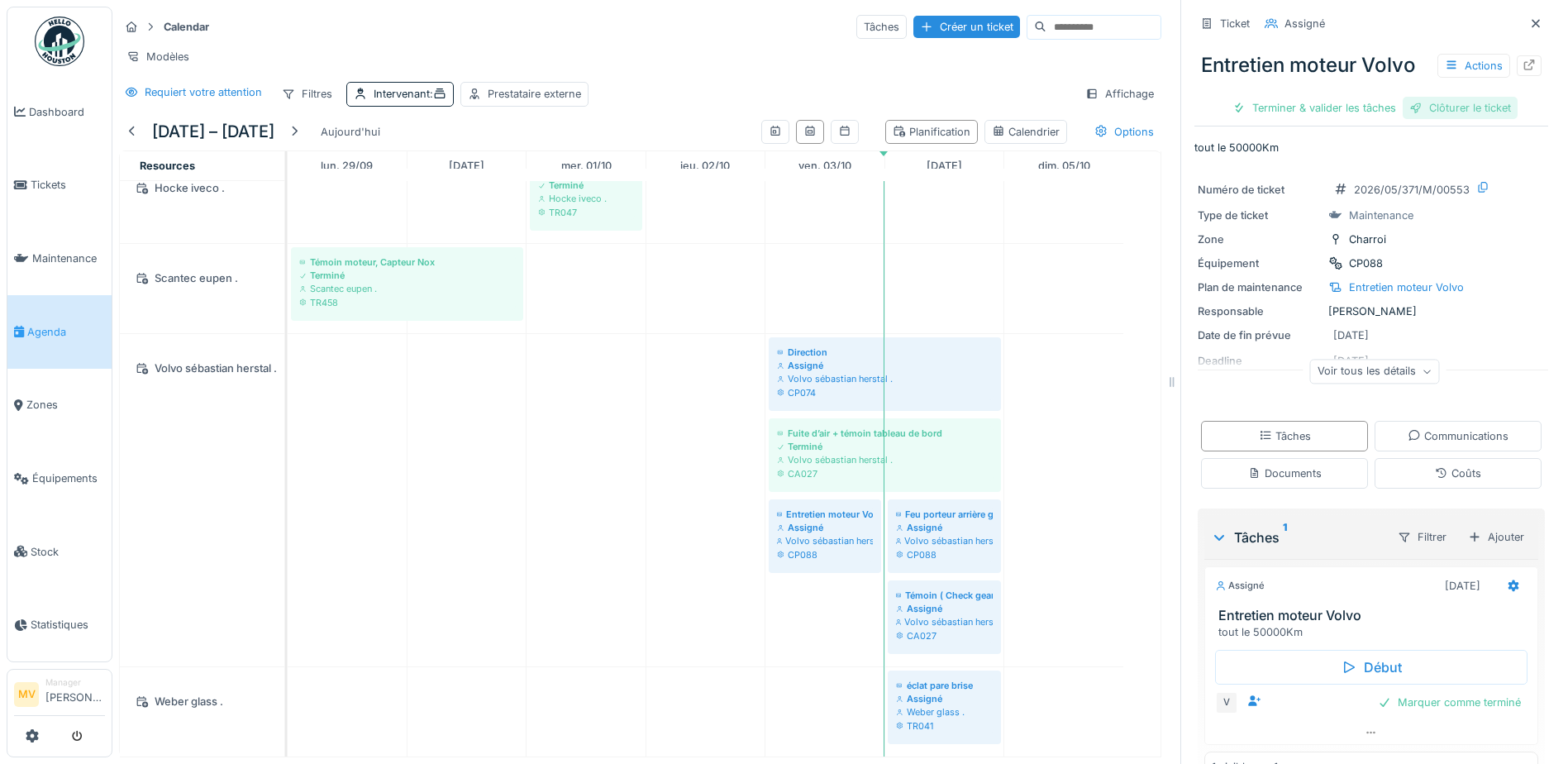
click at [767, 105] on div "Clôturer le ticket" at bounding box center [1460, 108] width 115 height 23
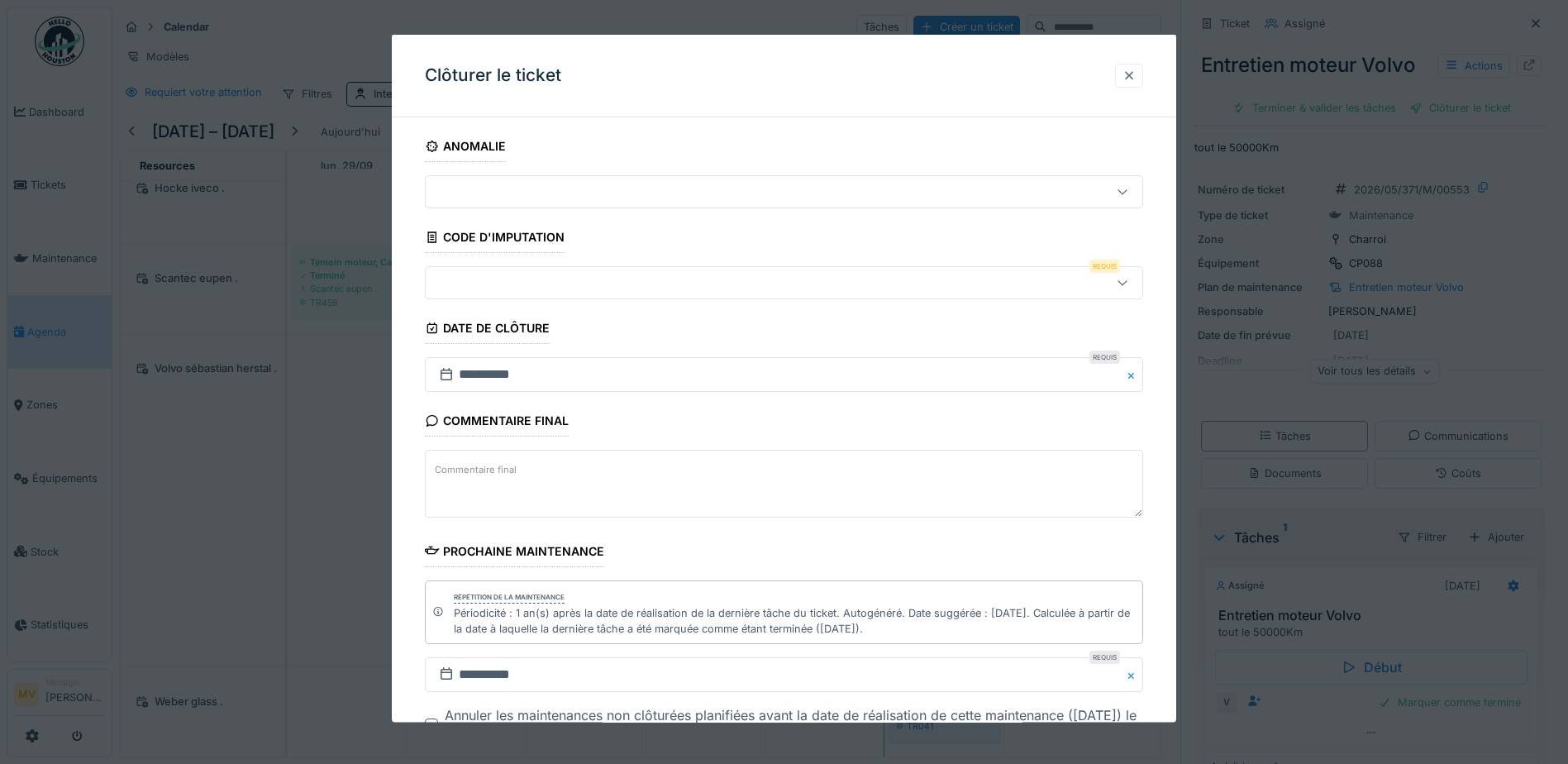
click at [767, 82] on div at bounding box center [1129, 75] width 13 height 16
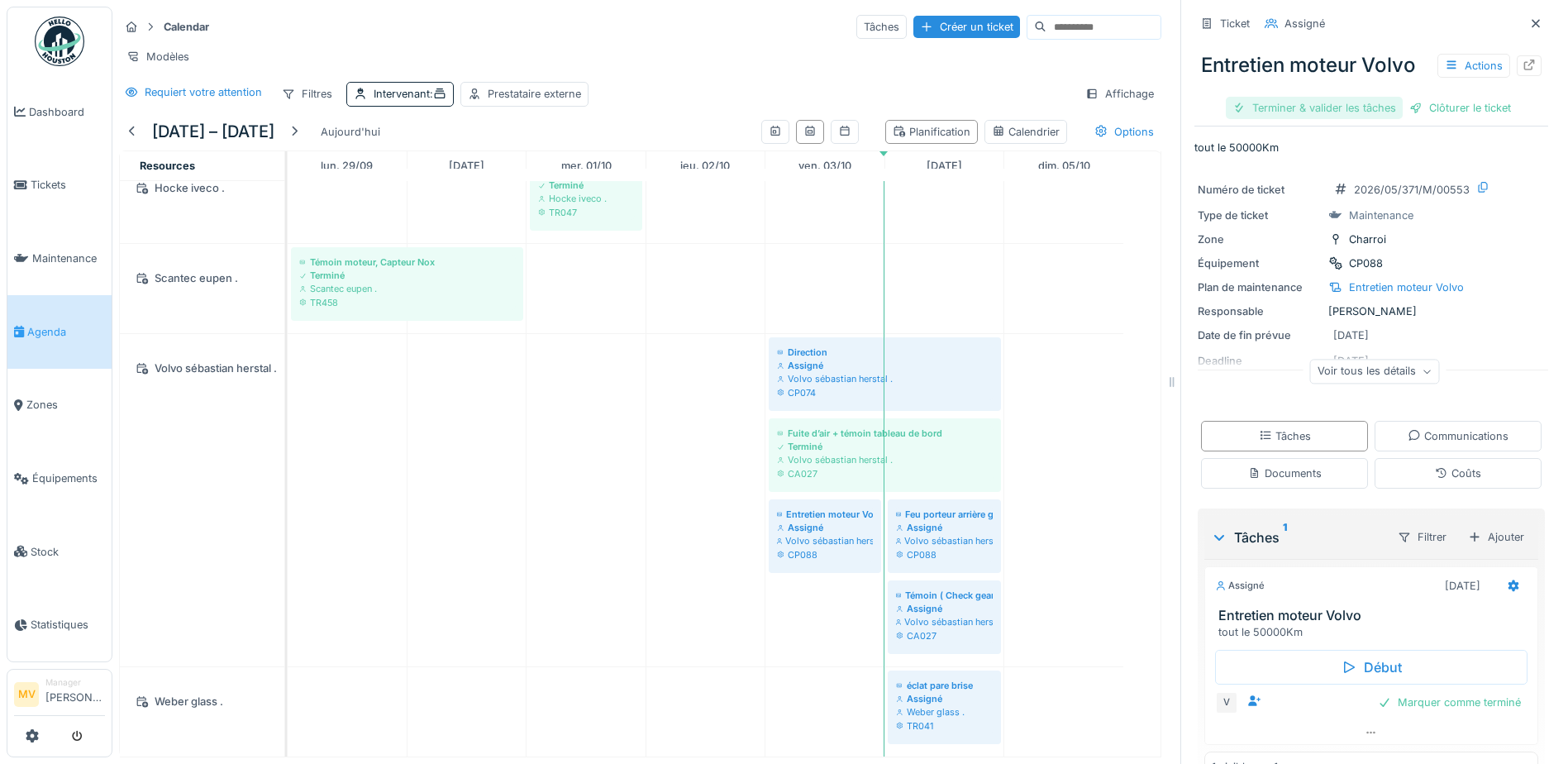
click at [767, 107] on div "Terminer & valider les tâches" at bounding box center [1314, 108] width 176 height 23
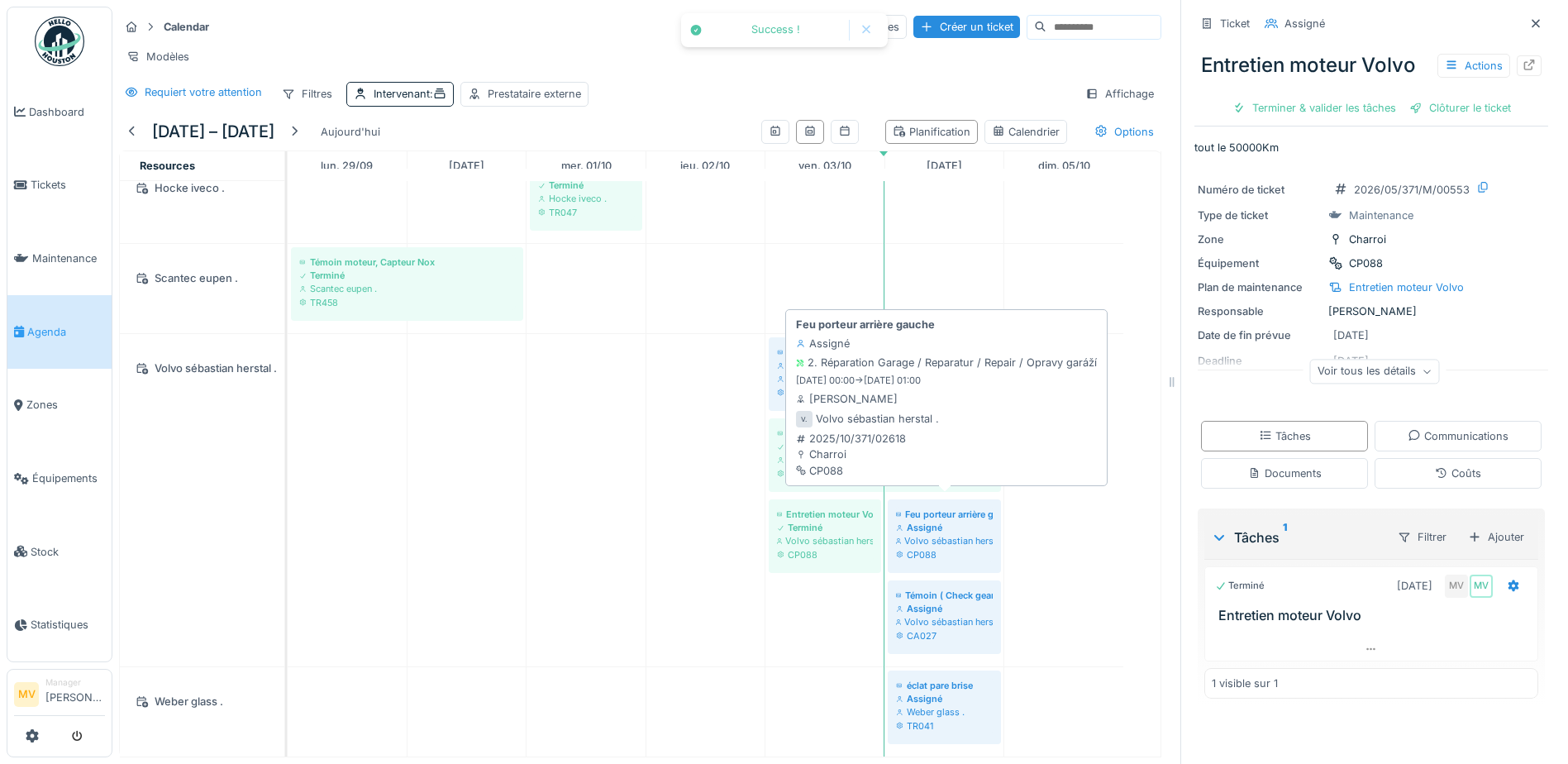
click at [767, 501] on div "Volvo sébastian herstal ." at bounding box center [944, 541] width 97 height 13
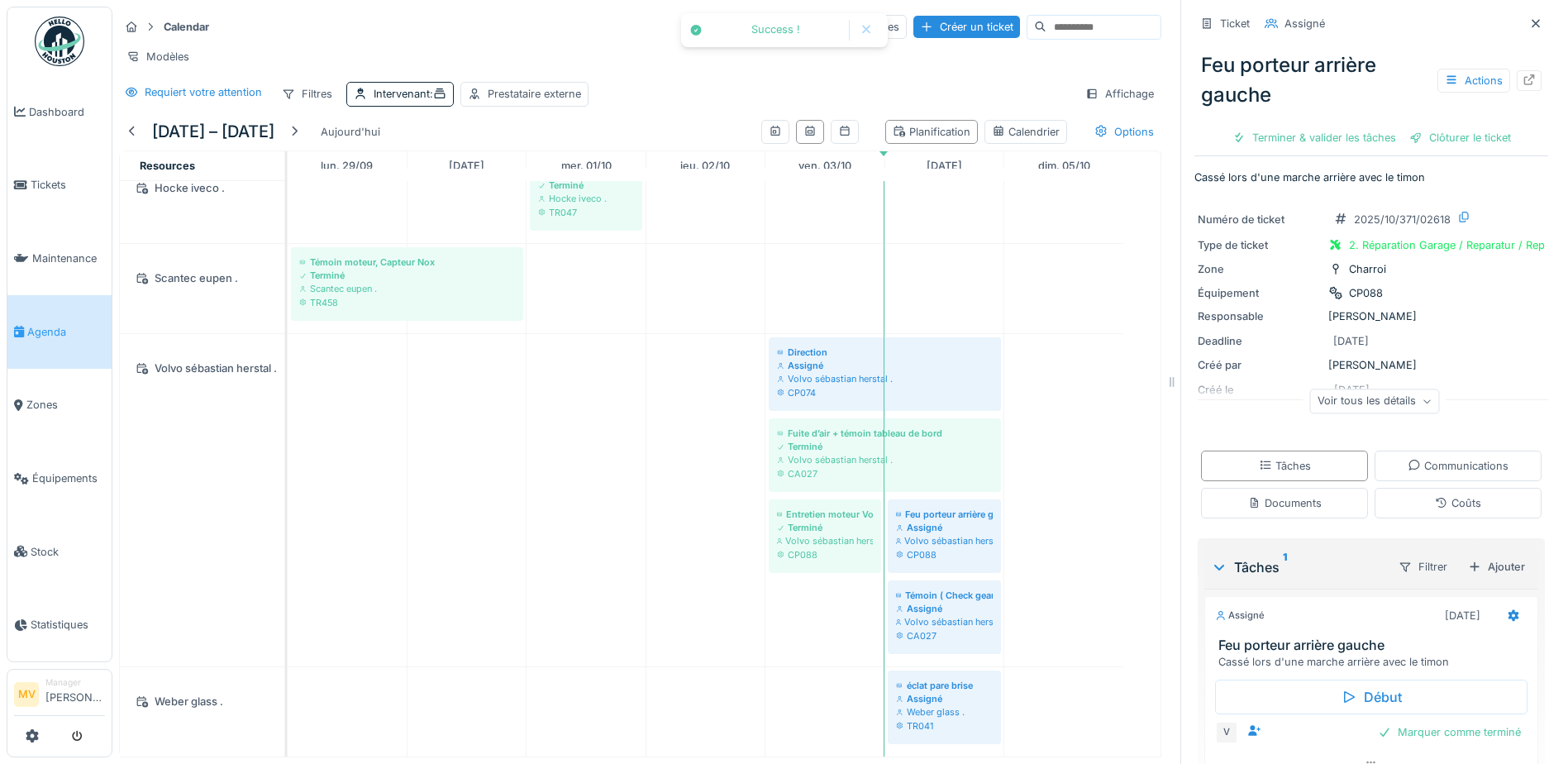
click at [767, 122] on div "Feu porteur arrière gauche Actions Terminer & valider les tâches Clôturer le ti…" at bounding box center [1371, 94] width 354 height 115
click at [767, 131] on div "Clôturer le ticket" at bounding box center [1460, 138] width 115 height 23
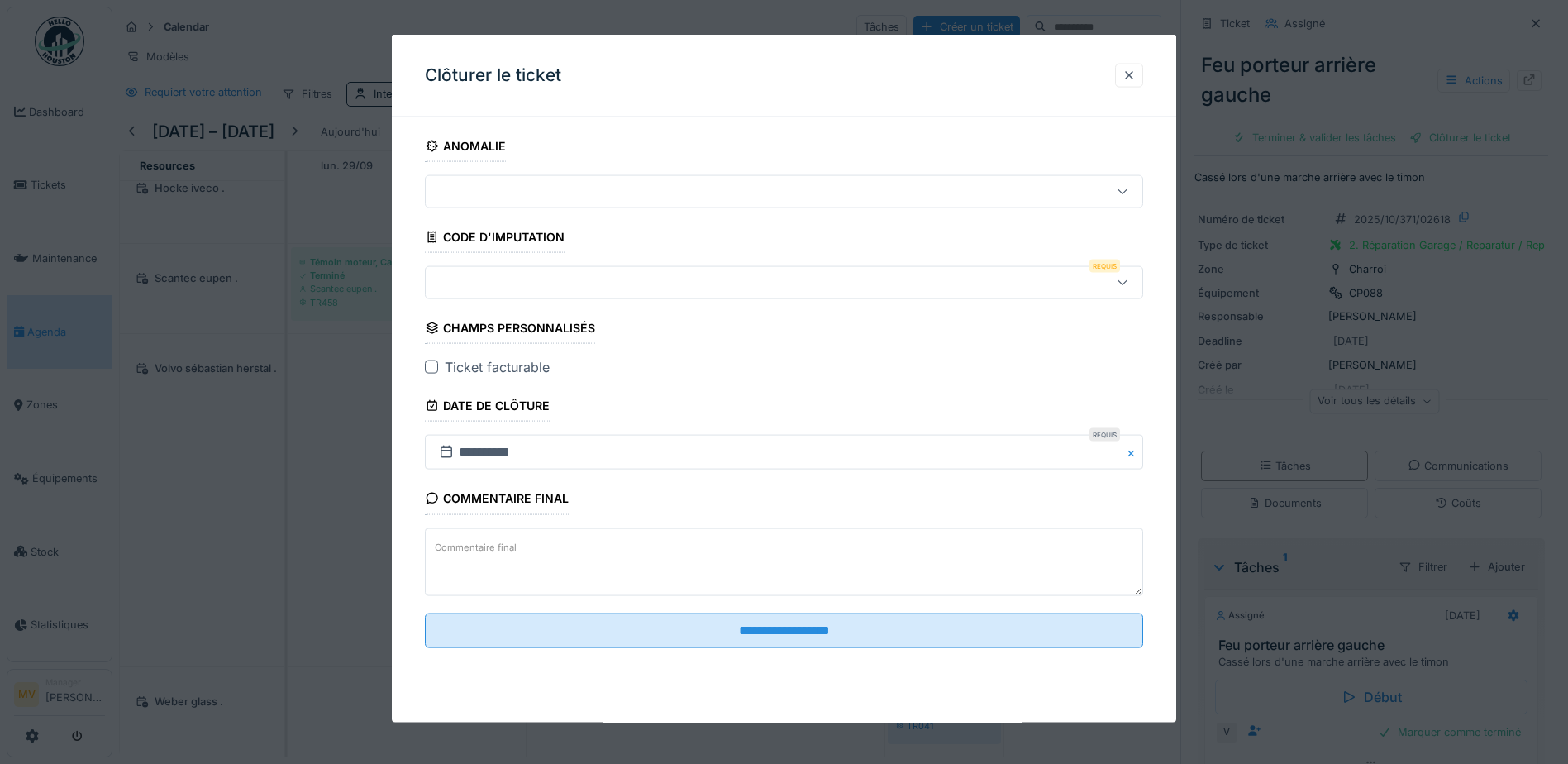
click at [620, 291] on div at bounding box center [742, 282] width 619 height 18
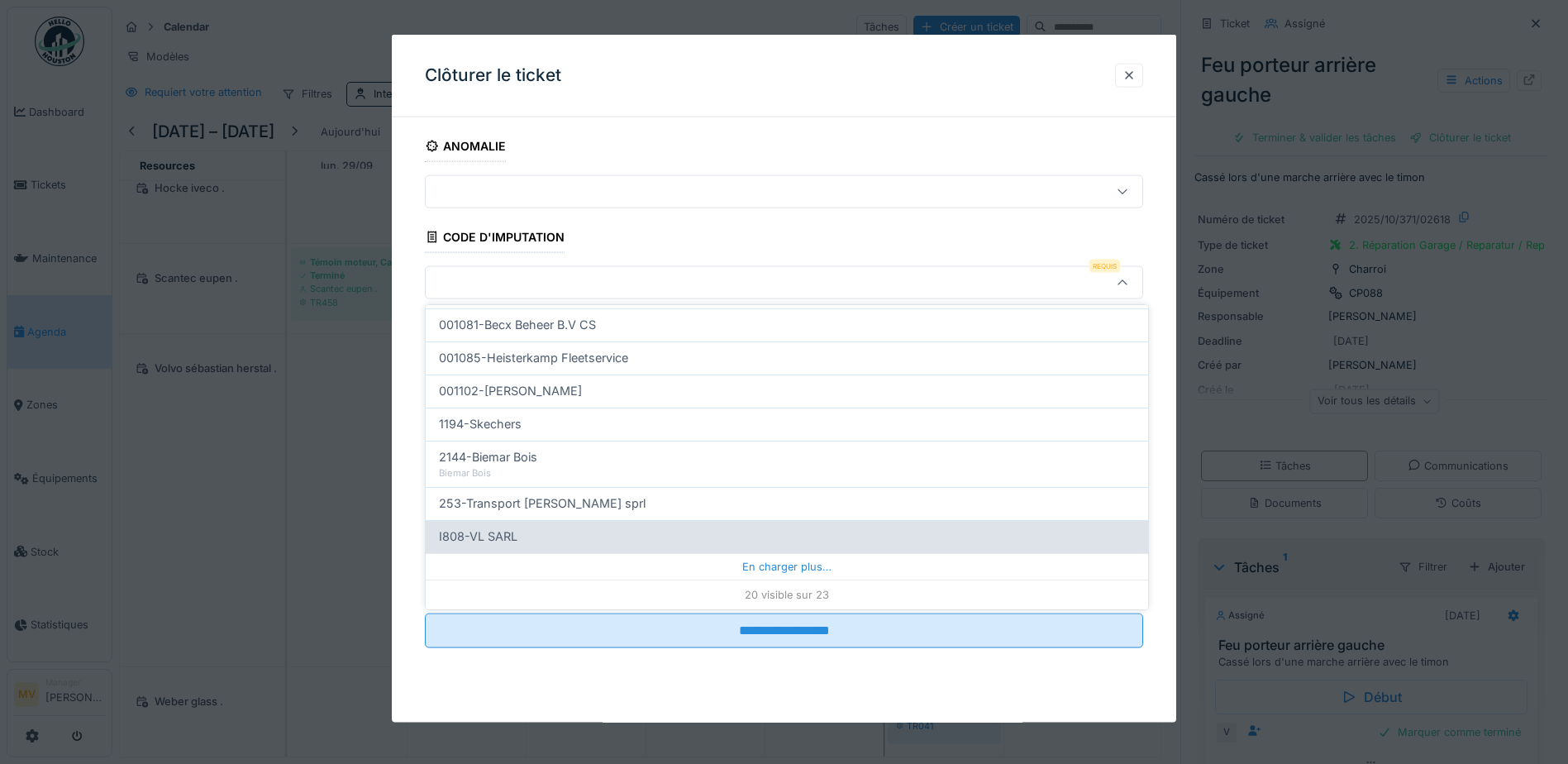
click at [672, 501] on div "I808-VL SARL" at bounding box center [787, 536] width 696 height 18
type input "***"
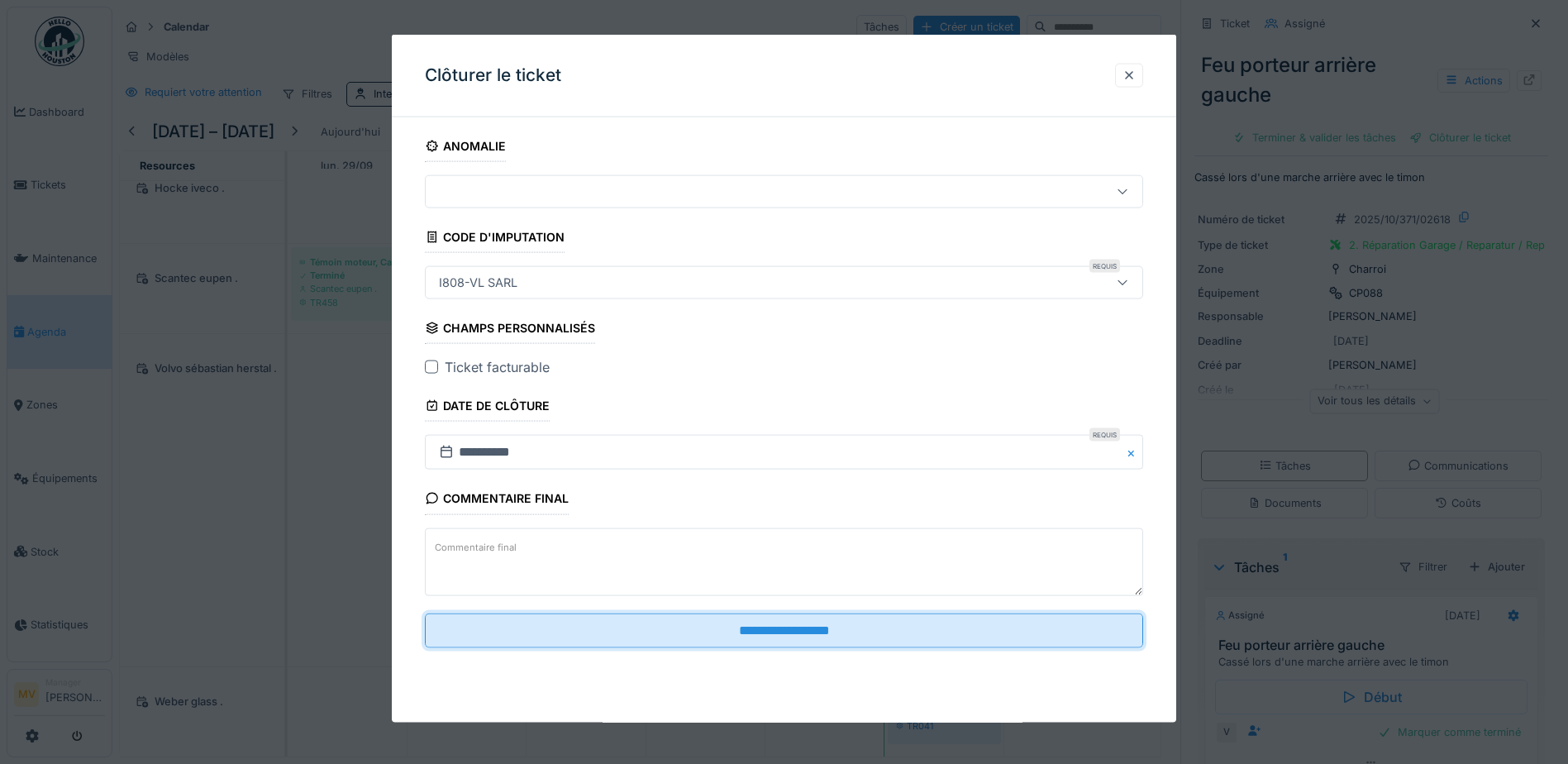
drag, startPoint x: 811, startPoint y: 635, endPoint x: 1406, endPoint y: 536, distance: 603.2
click at [767, 501] on input "**********" at bounding box center [784, 630] width 718 height 35
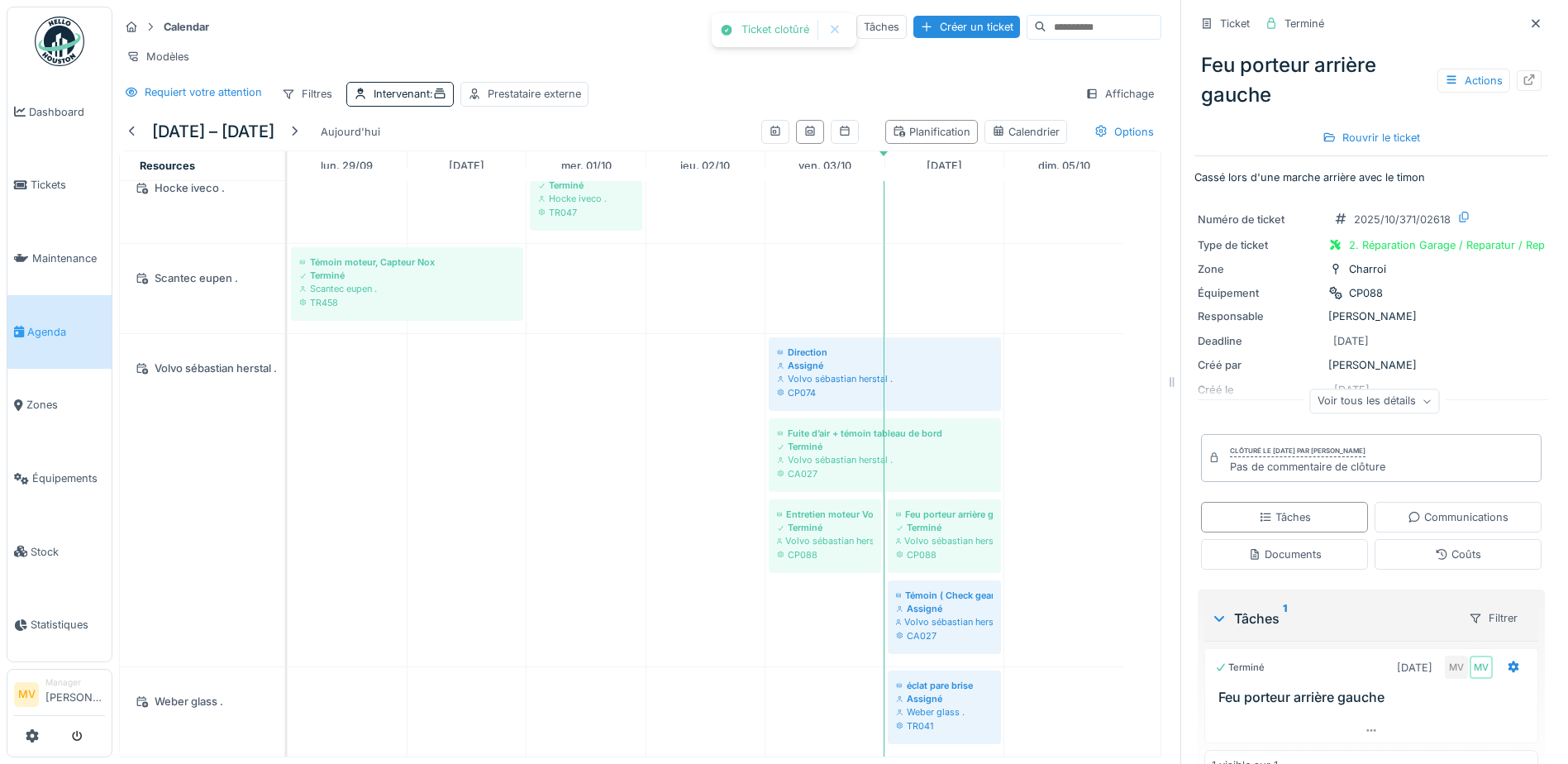
click at [767, 82] on div "Ticket clotûré Annuler Calendar Tâches Créer un ticket Modèles Requiert votre a…" at bounding box center [839, 382] width 1455 height 764
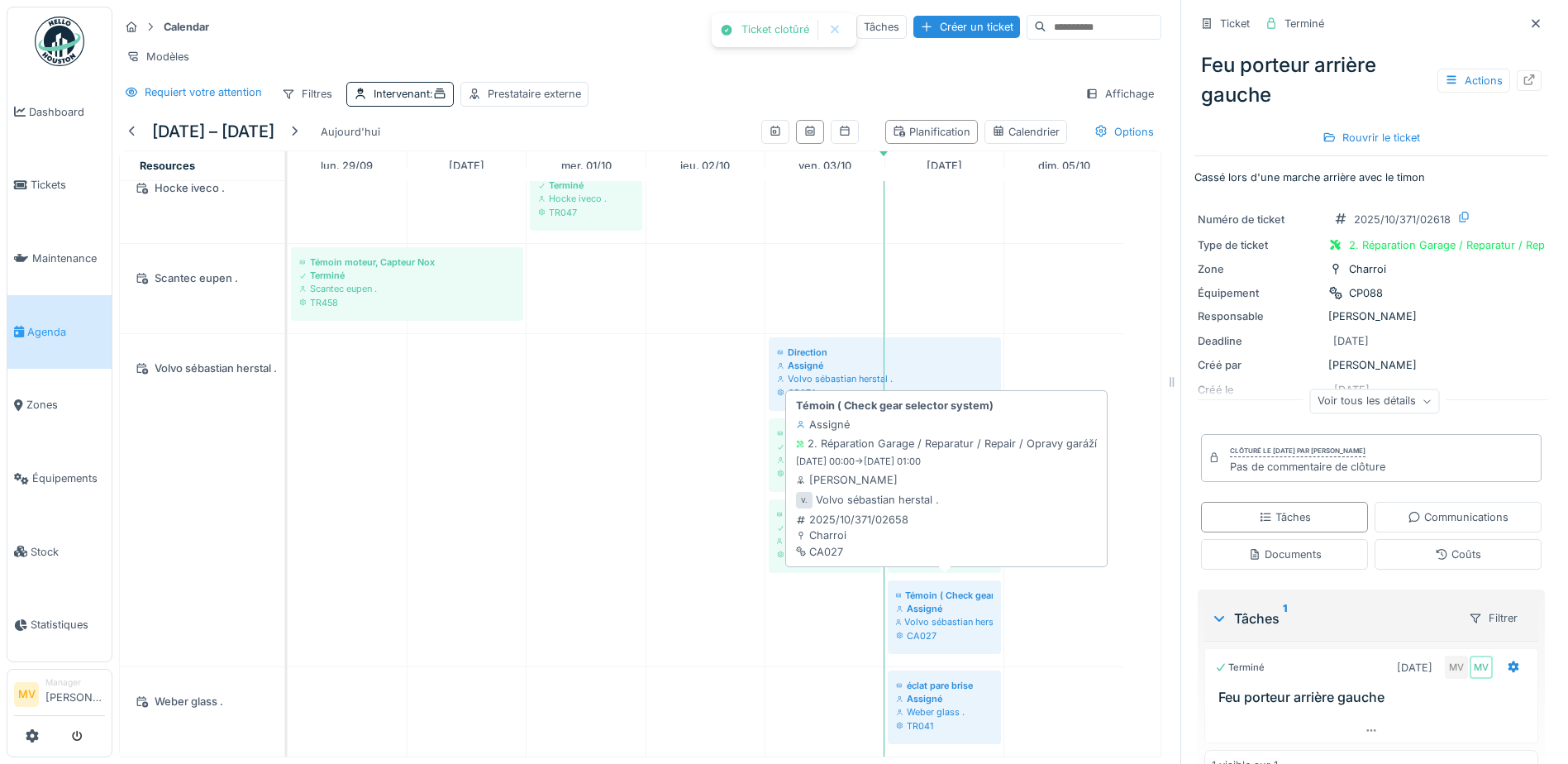
click at [767, 501] on div "Assigné" at bounding box center [944, 608] width 97 height 13
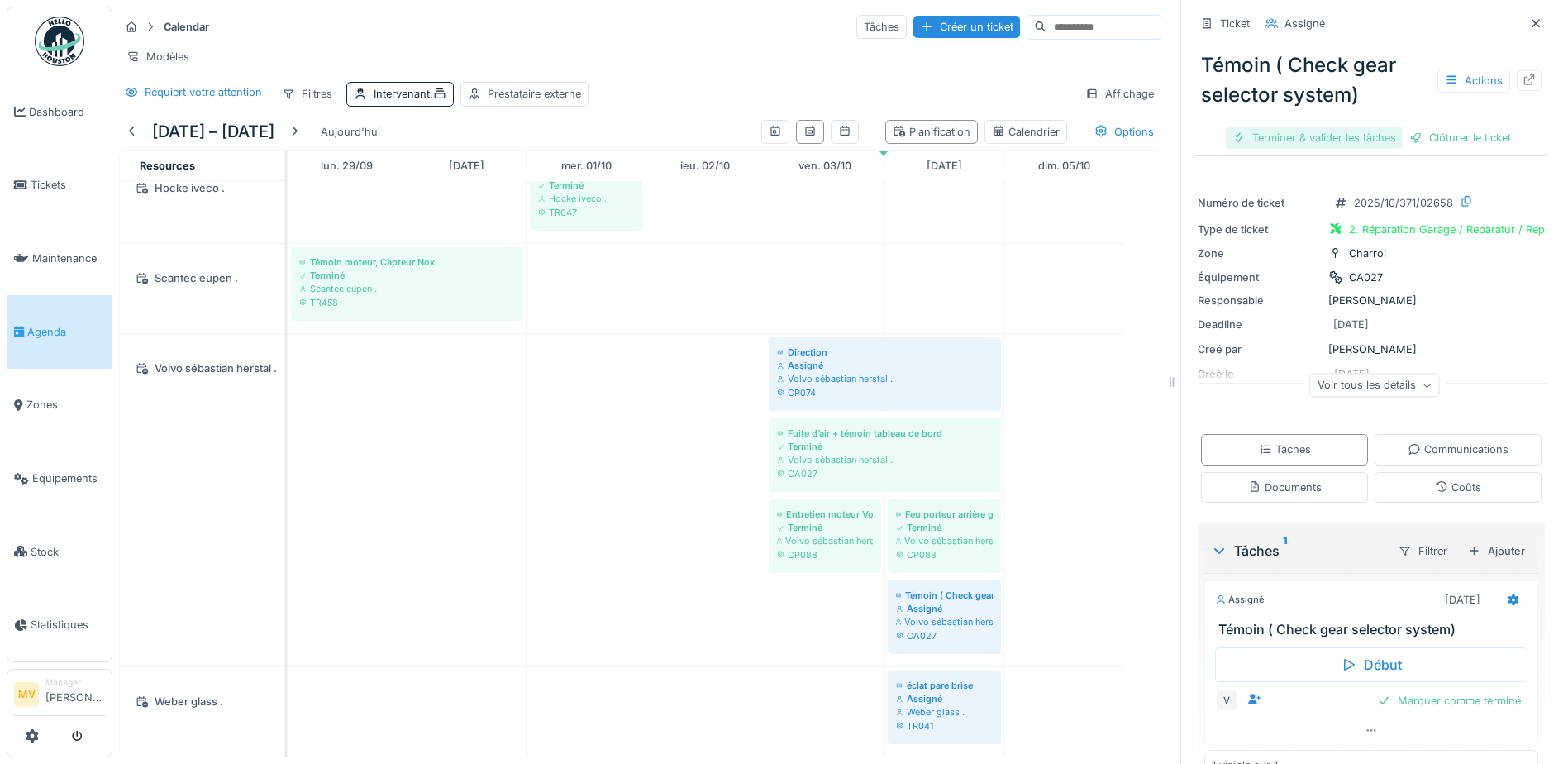
click at [767, 130] on div "Terminer & valider les tâches" at bounding box center [1314, 138] width 176 height 23
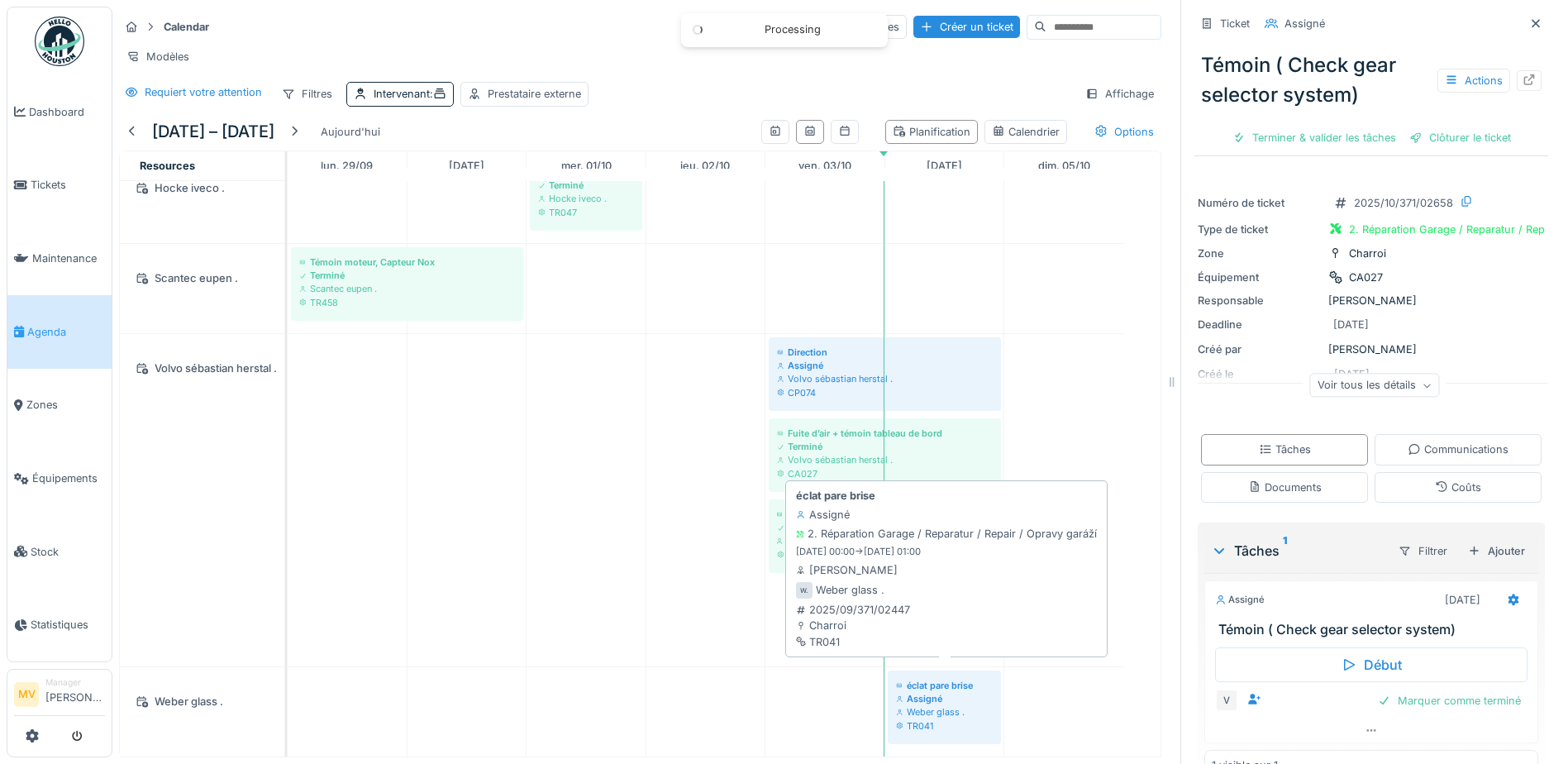
click at [767, 501] on div "TR041" at bounding box center [944, 726] width 97 height 13
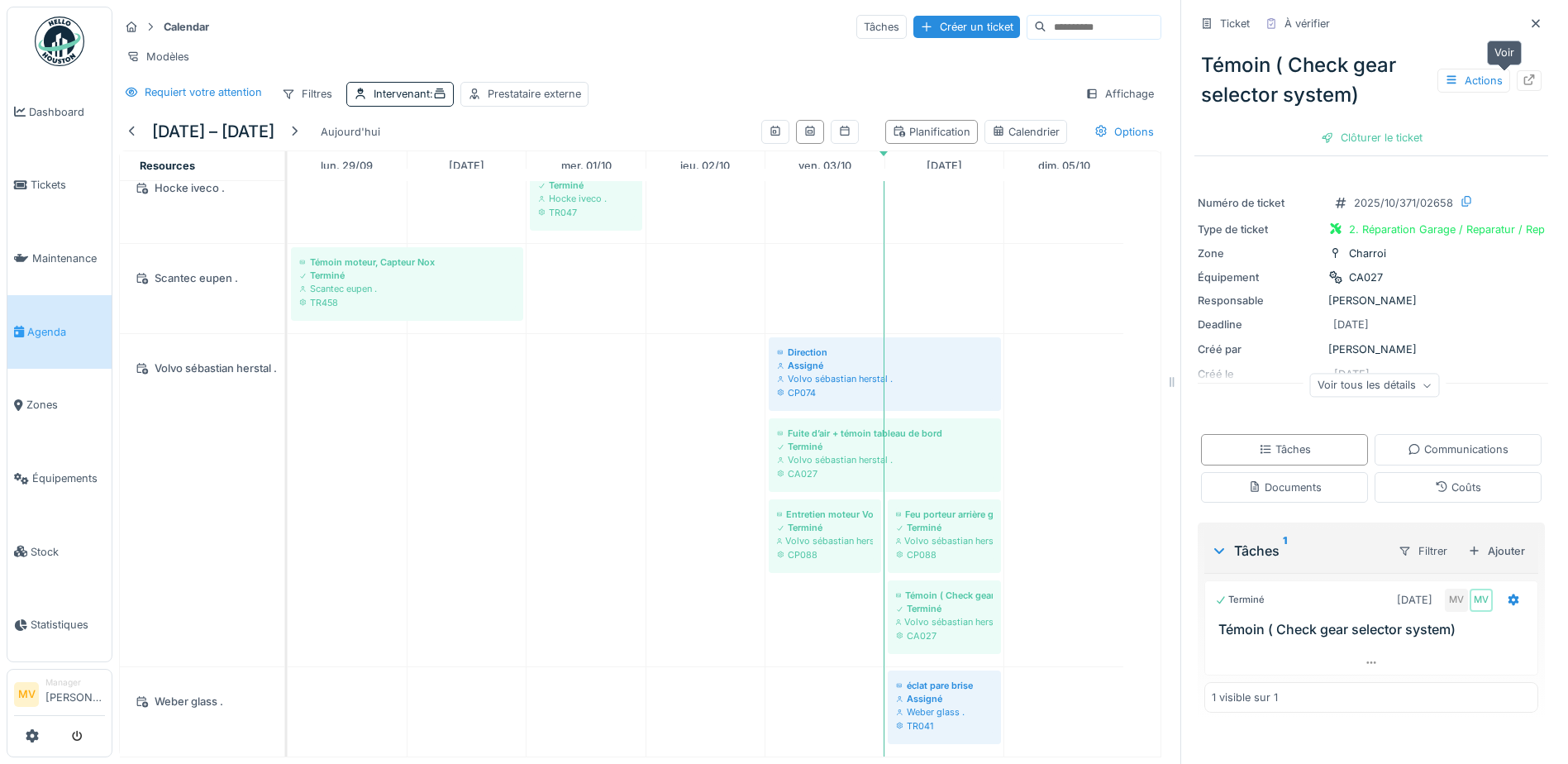
click at [767, 74] on icon at bounding box center [1529, 79] width 13 height 10
click at [767, 18] on icon at bounding box center [1536, 23] width 13 height 10
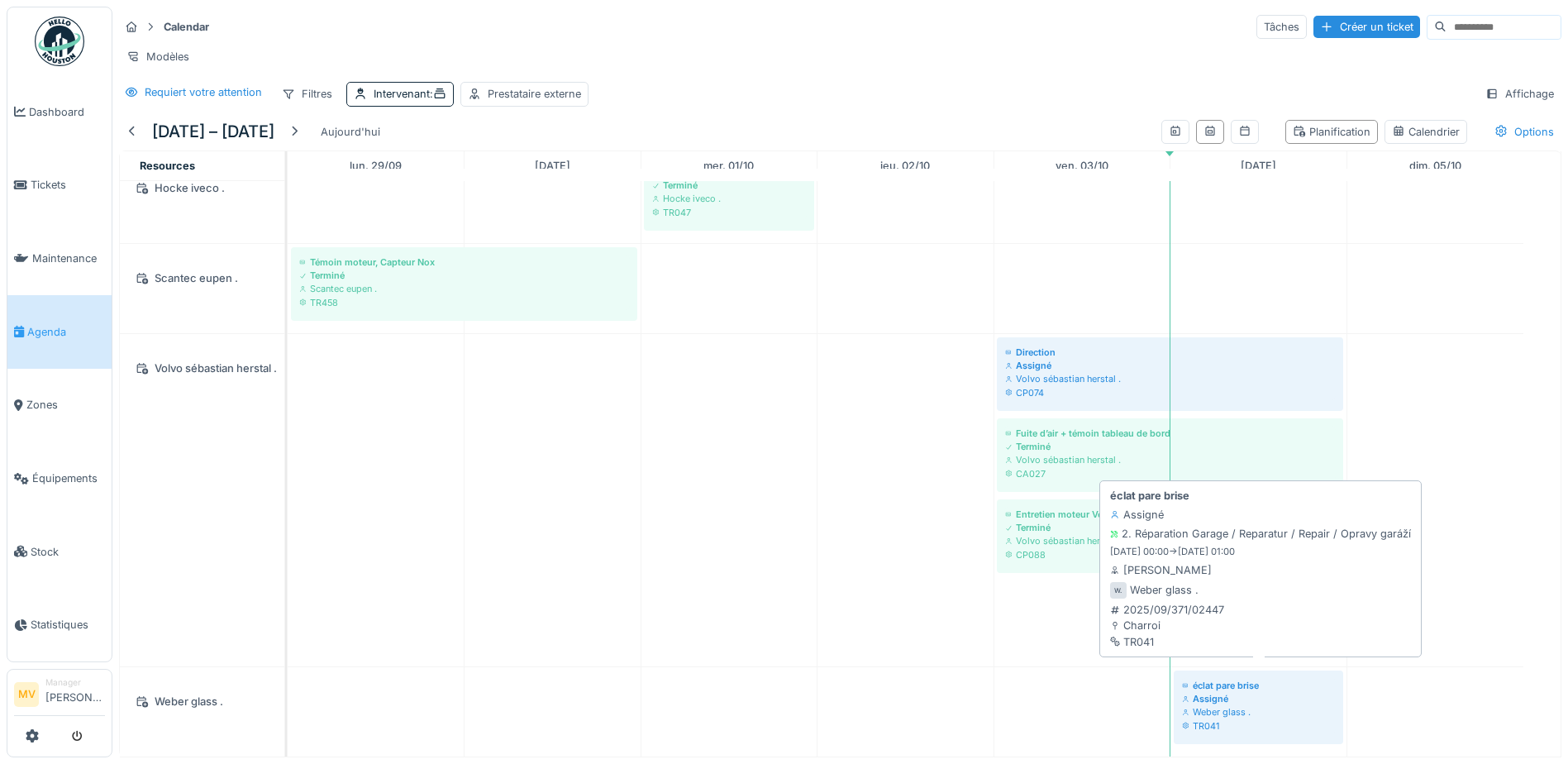
click at [767, 501] on div "Assigné" at bounding box center [1258, 699] width 153 height 13
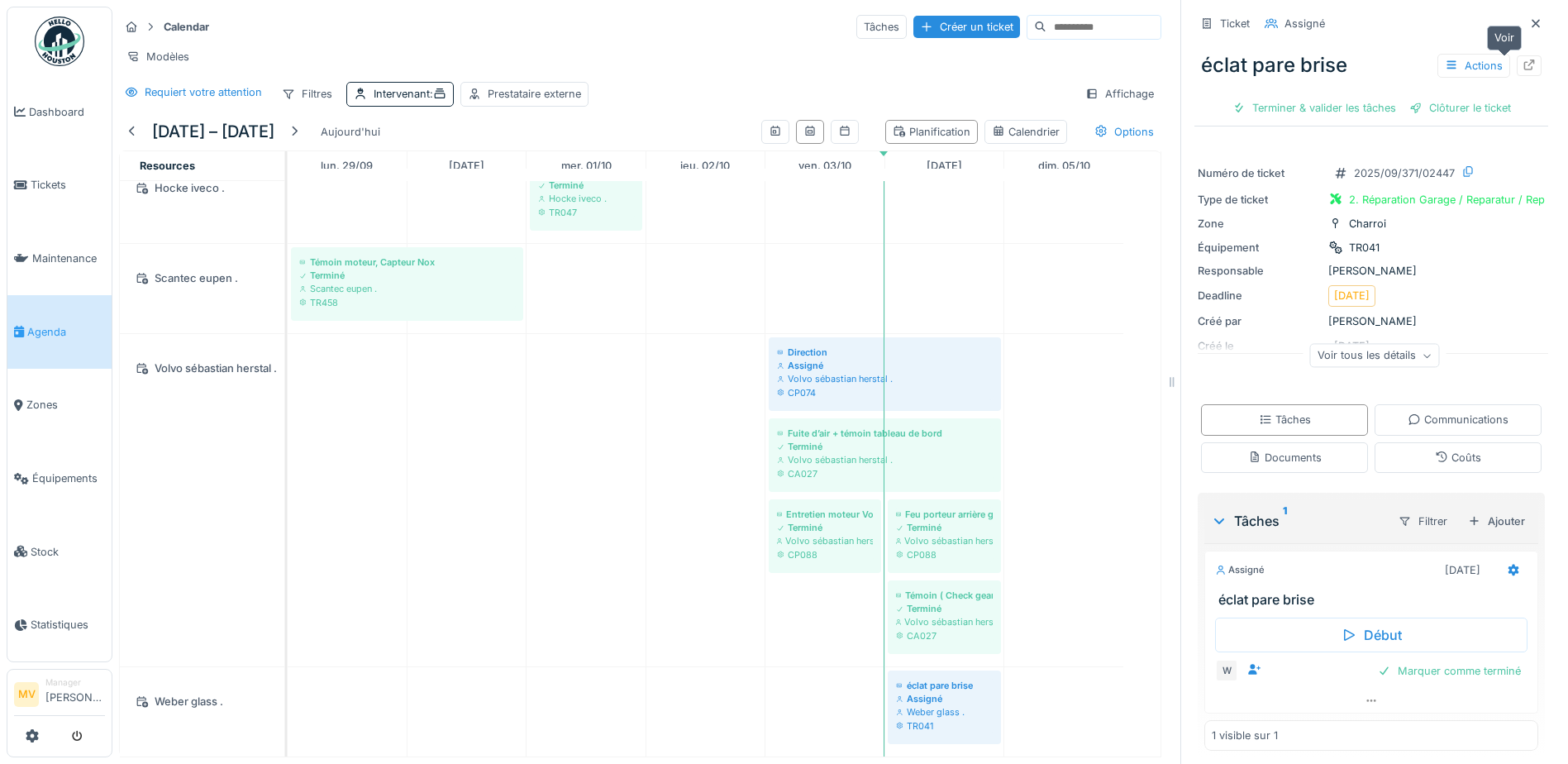
click at [767, 60] on icon at bounding box center [1529, 65] width 10 height 10
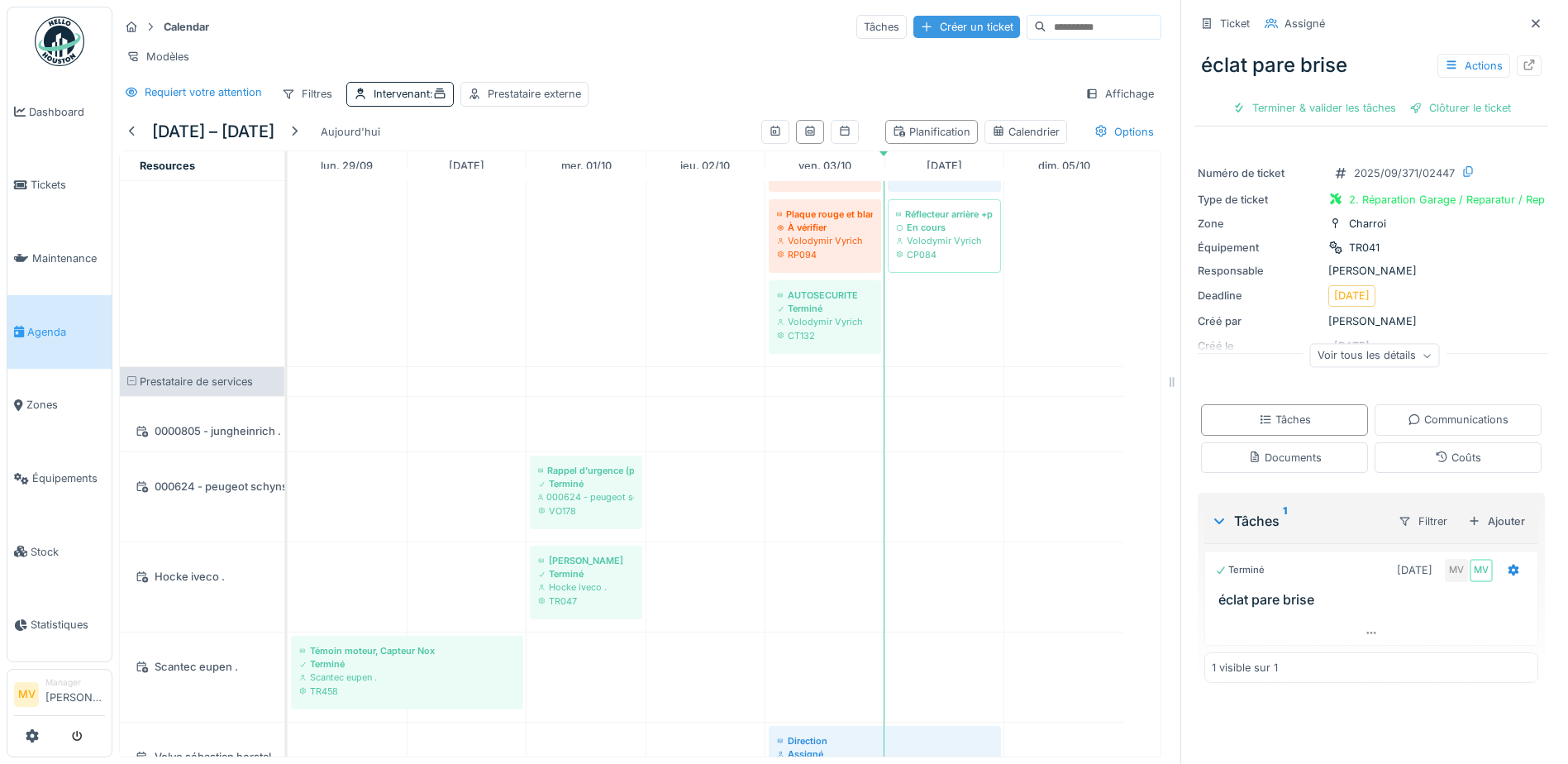
click at [767, 21] on div "Créer un ticket" at bounding box center [967, 28] width 106 height 23
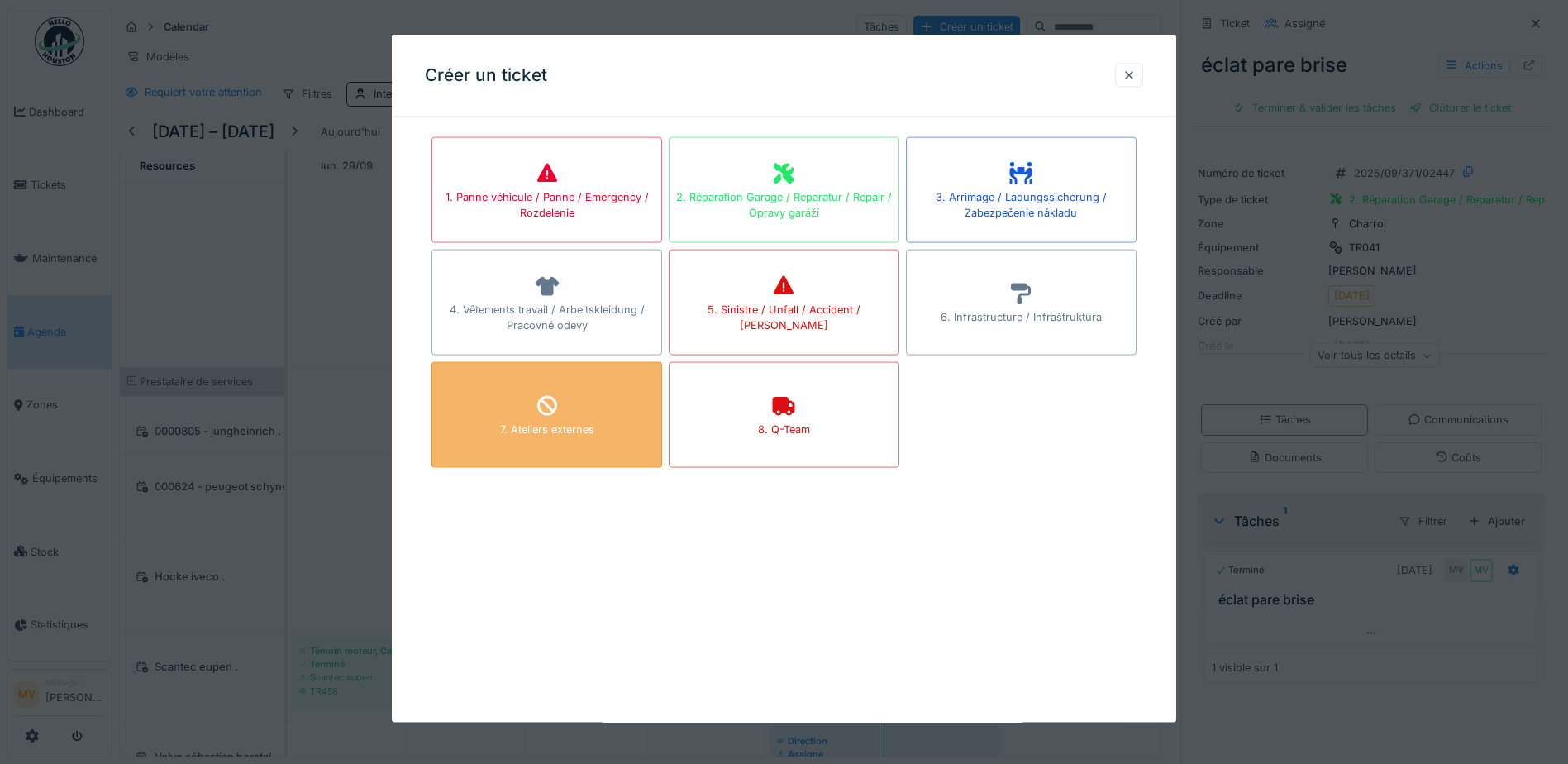
click at [589, 397] on div "7. Ateliers externes" at bounding box center [546, 416] width 231 height 106
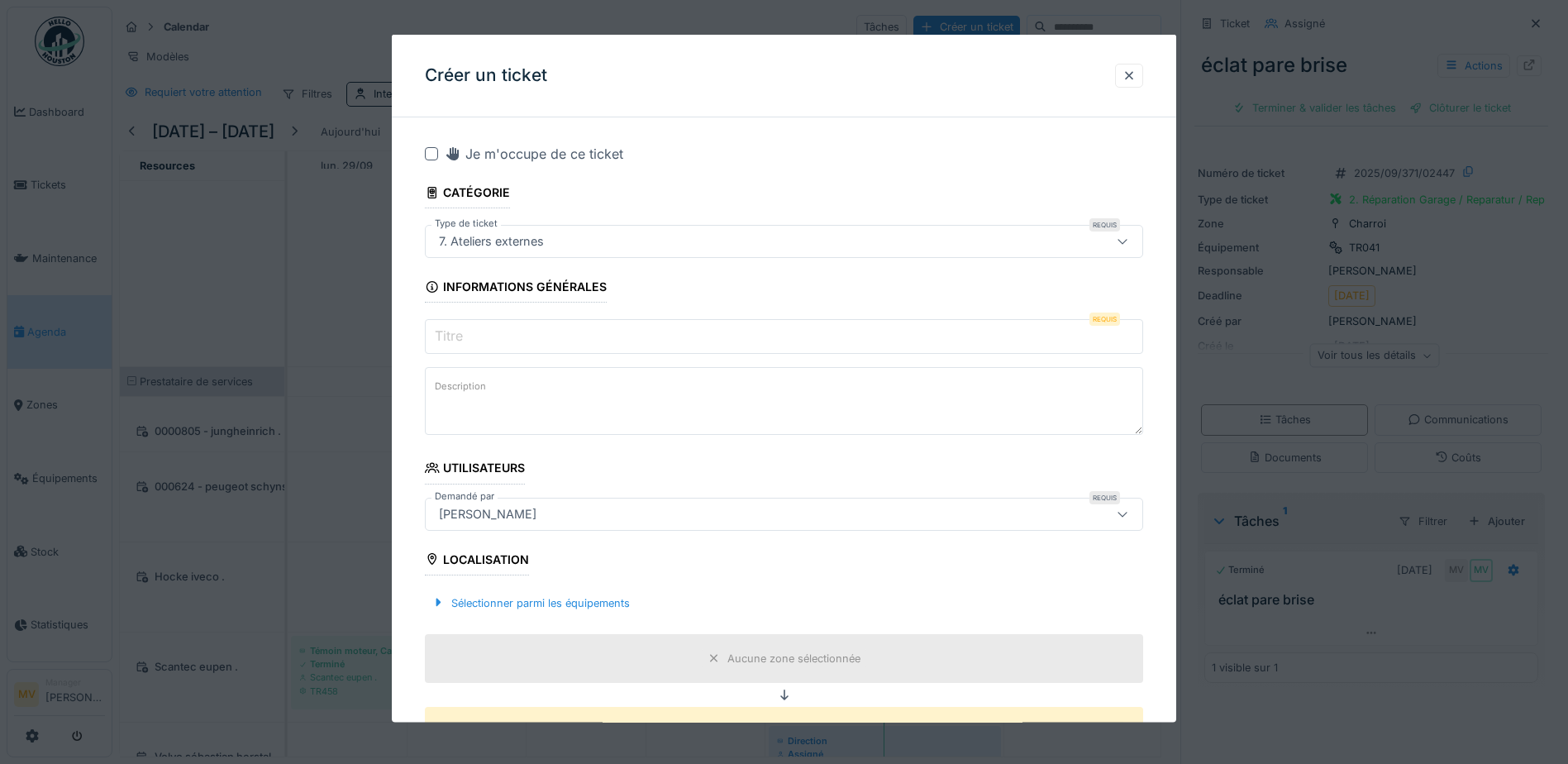
click at [632, 325] on input "Titre" at bounding box center [784, 336] width 718 height 35
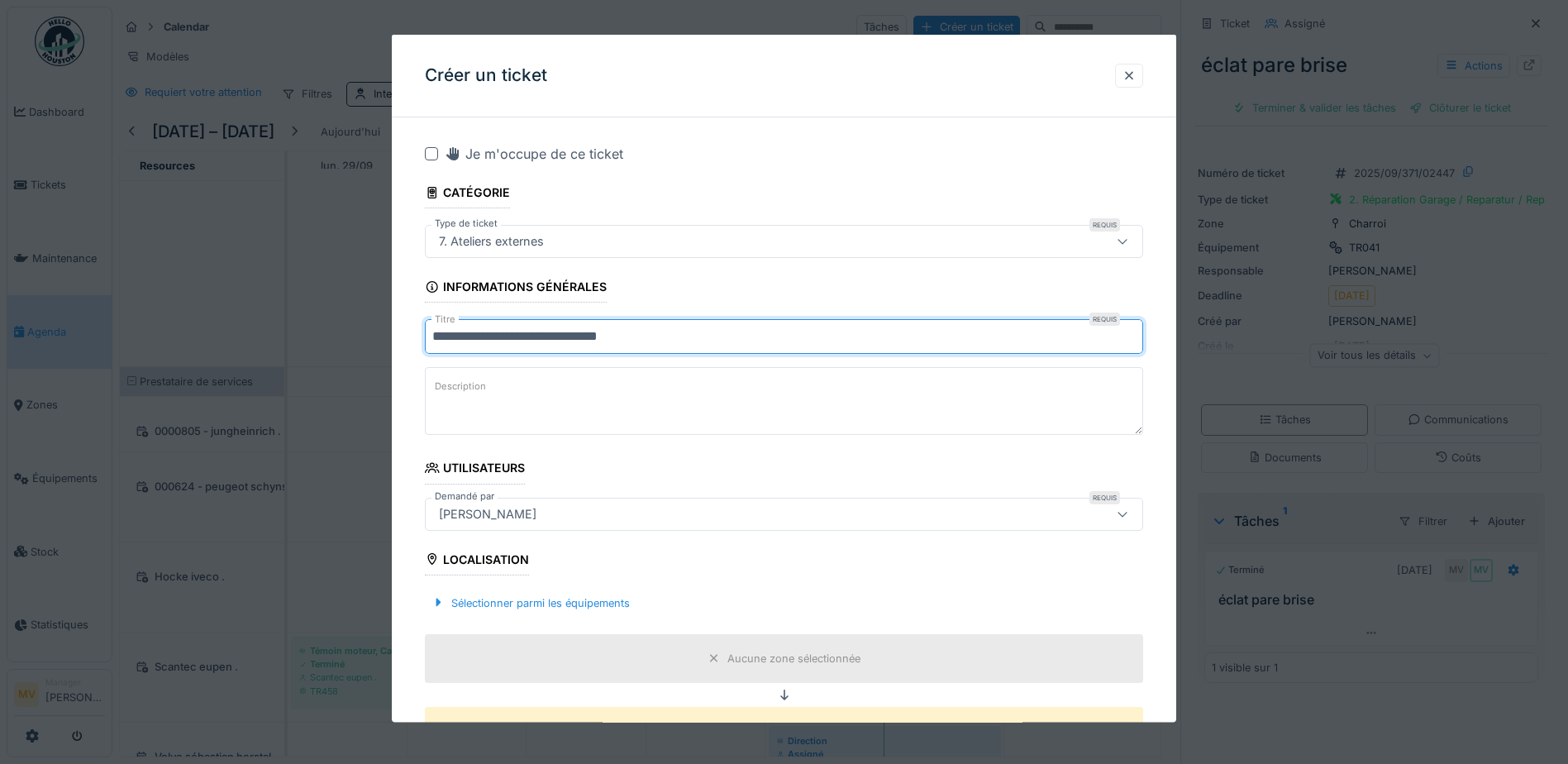
click at [663, 337] on input "**********" at bounding box center [784, 336] width 718 height 35
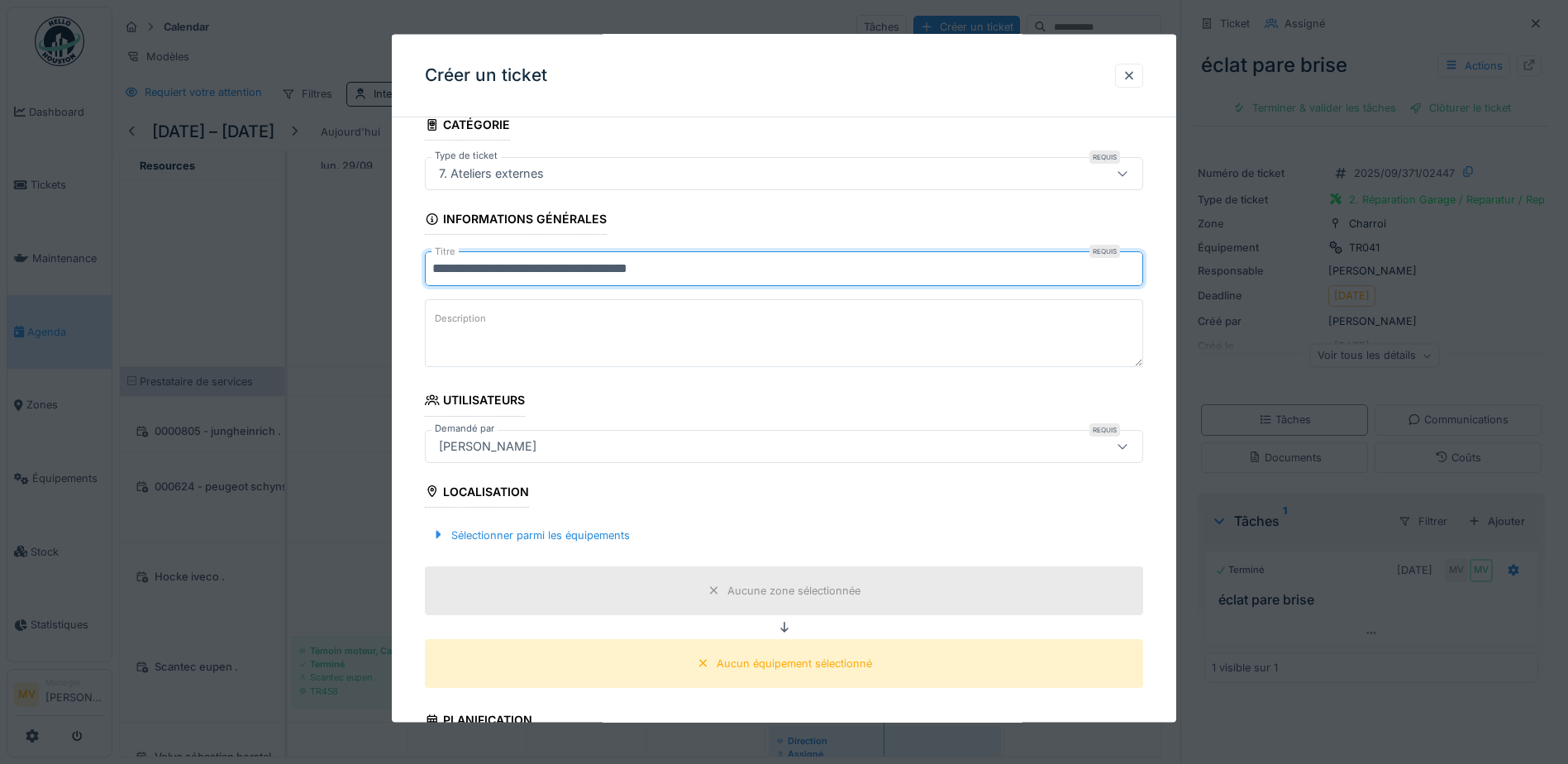
scroll to position [165, 0]
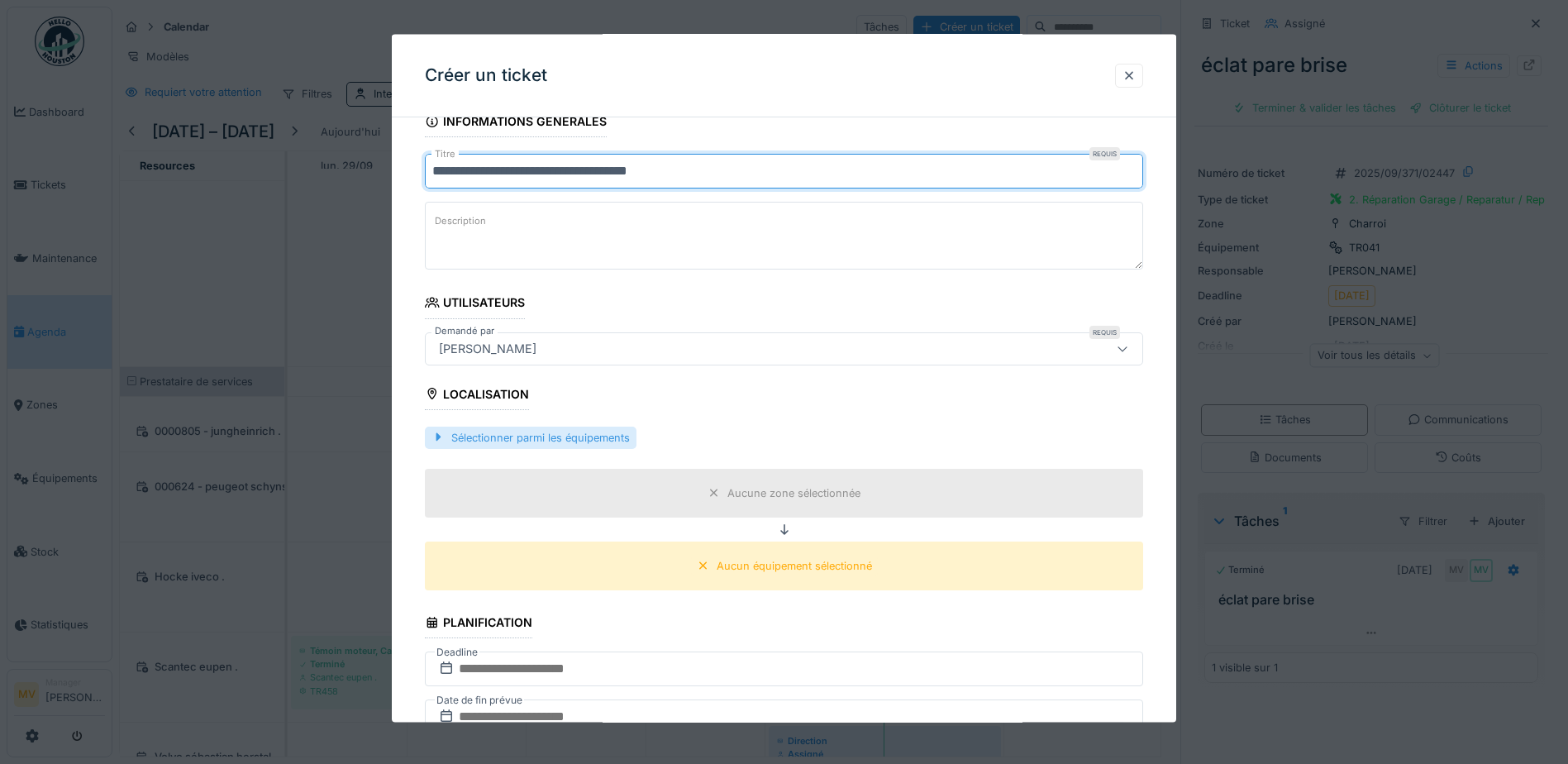
type input "**********"
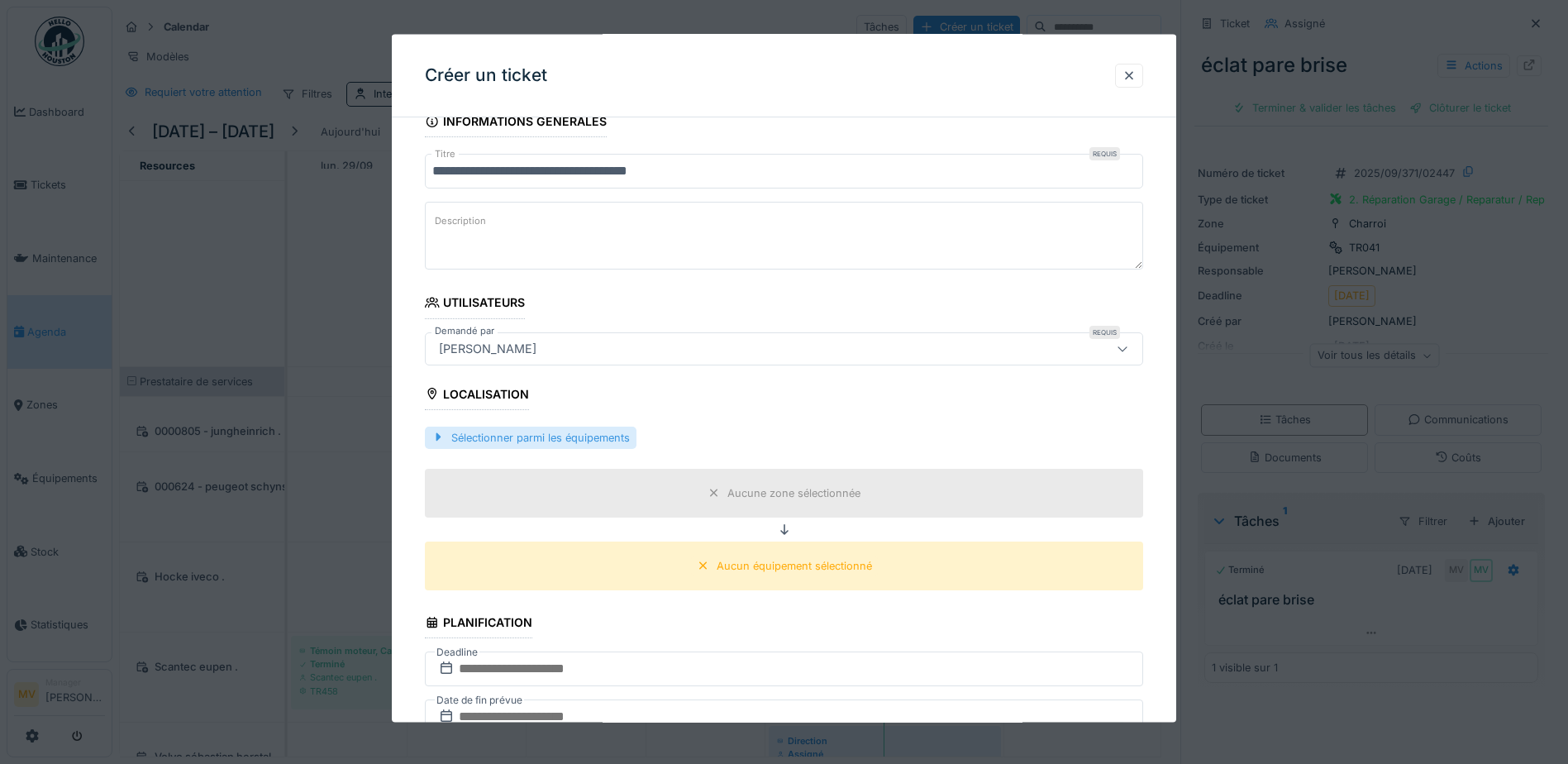
click at [562, 436] on div "Sélectionner parmi les équipements" at bounding box center [530, 438] width 212 height 23
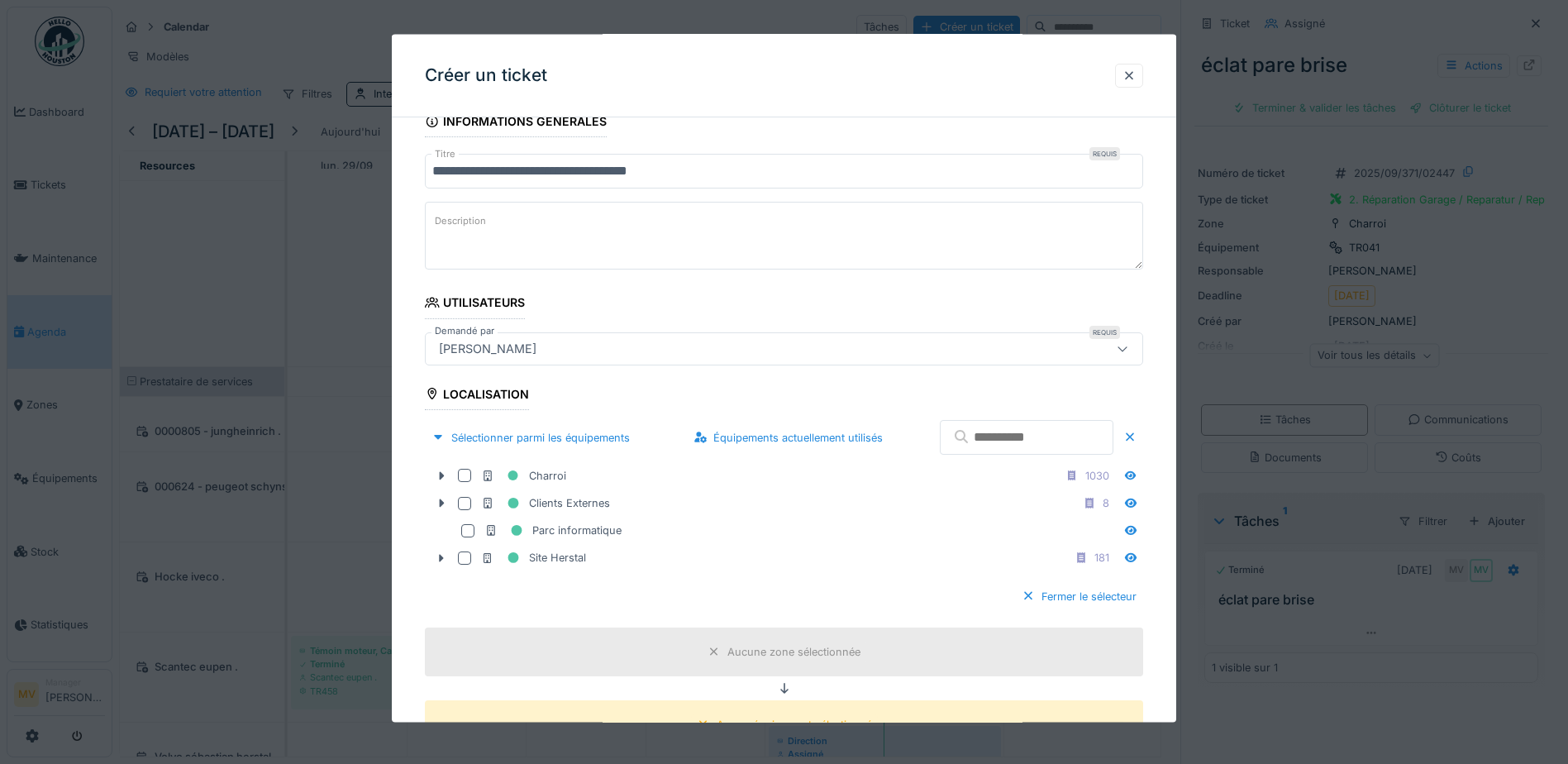
click at [767, 428] on input "text" at bounding box center [1026, 438] width 174 height 35
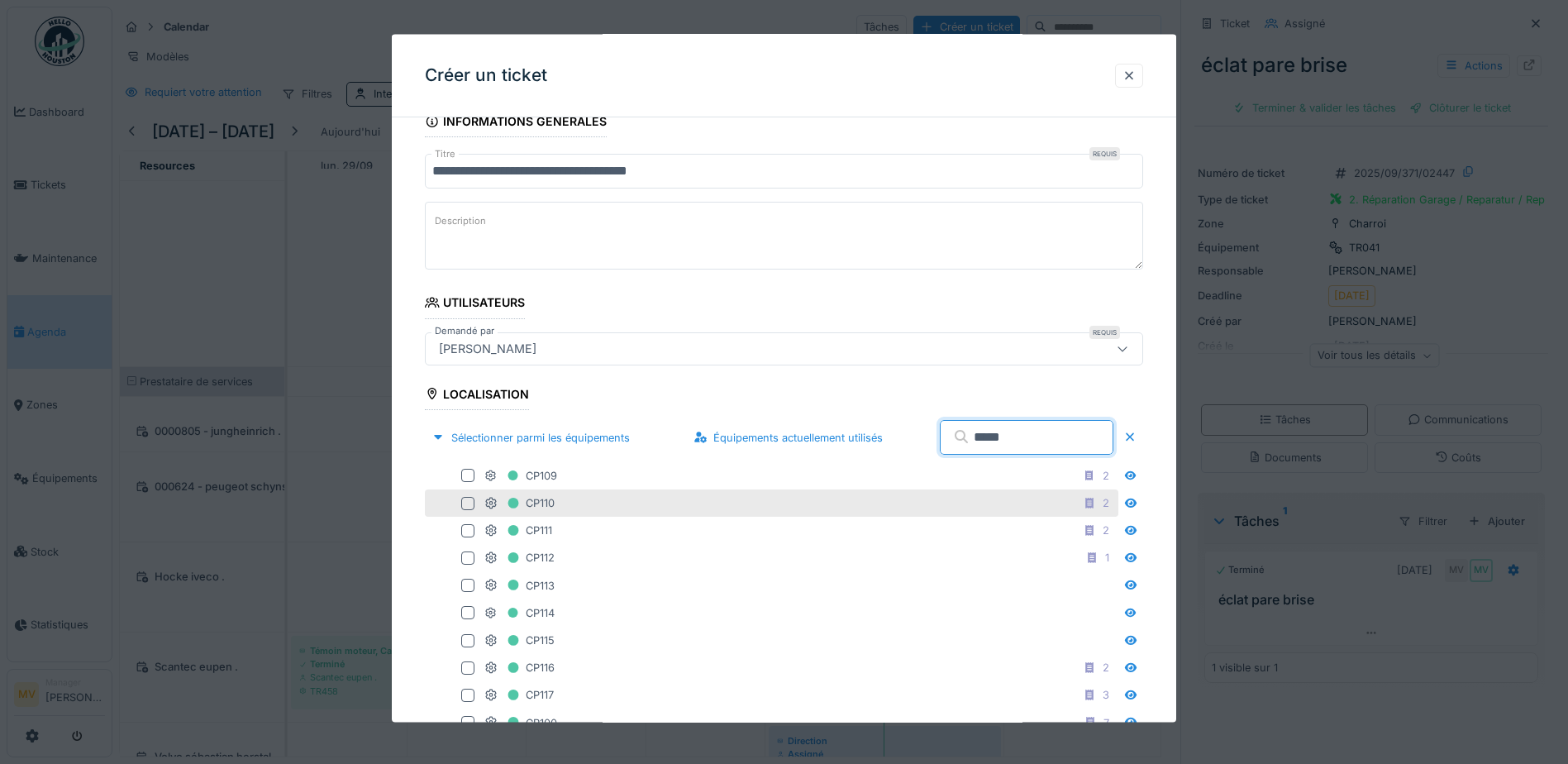
type input "*****"
click at [466, 498] on div at bounding box center [468, 503] width 13 height 13
drag, startPoint x: 716, startPoint y: 388, endPoint x: 735, endPoint y: 408, distance: 27.6
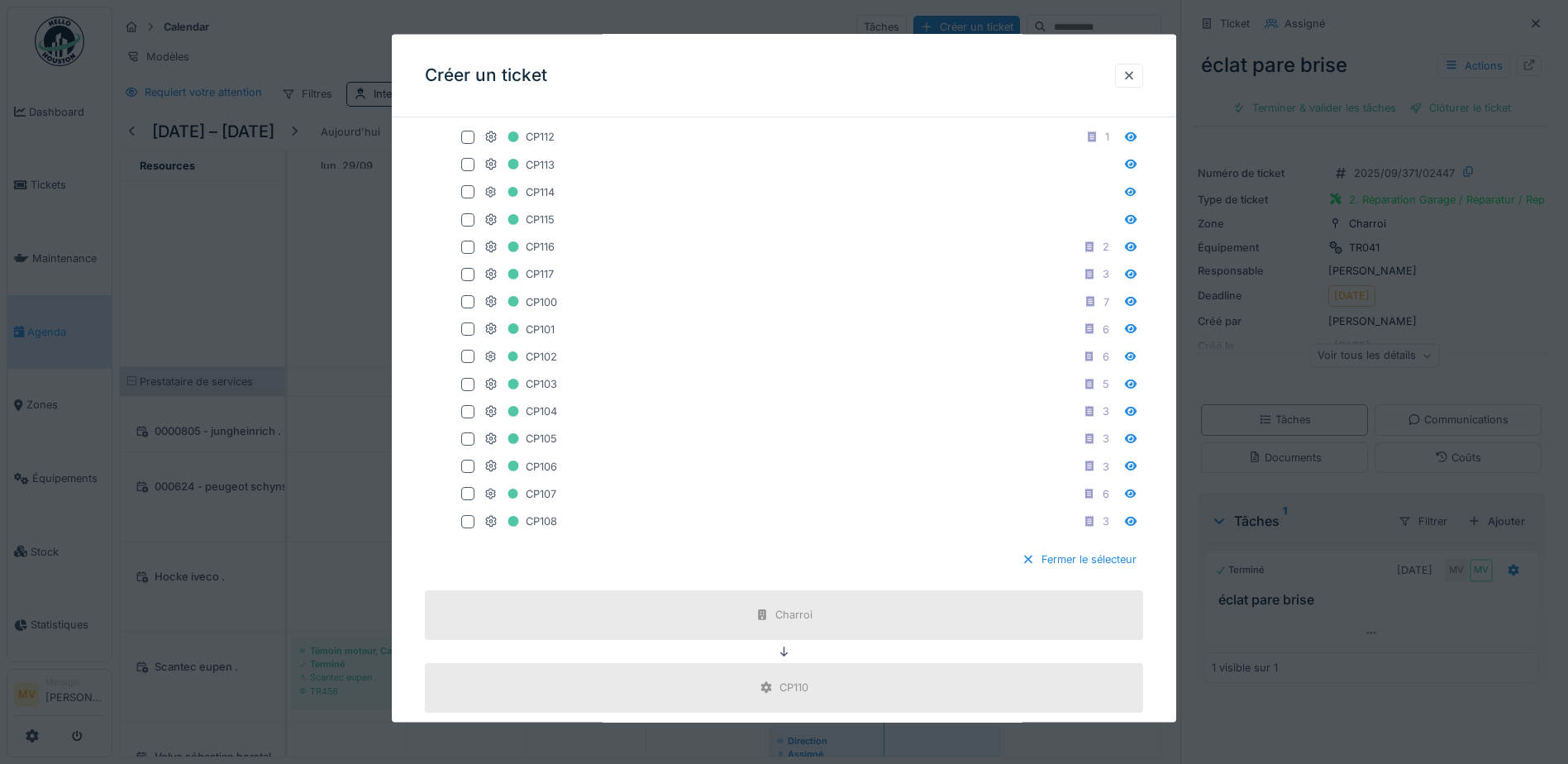
scroll to position [1075, 0]
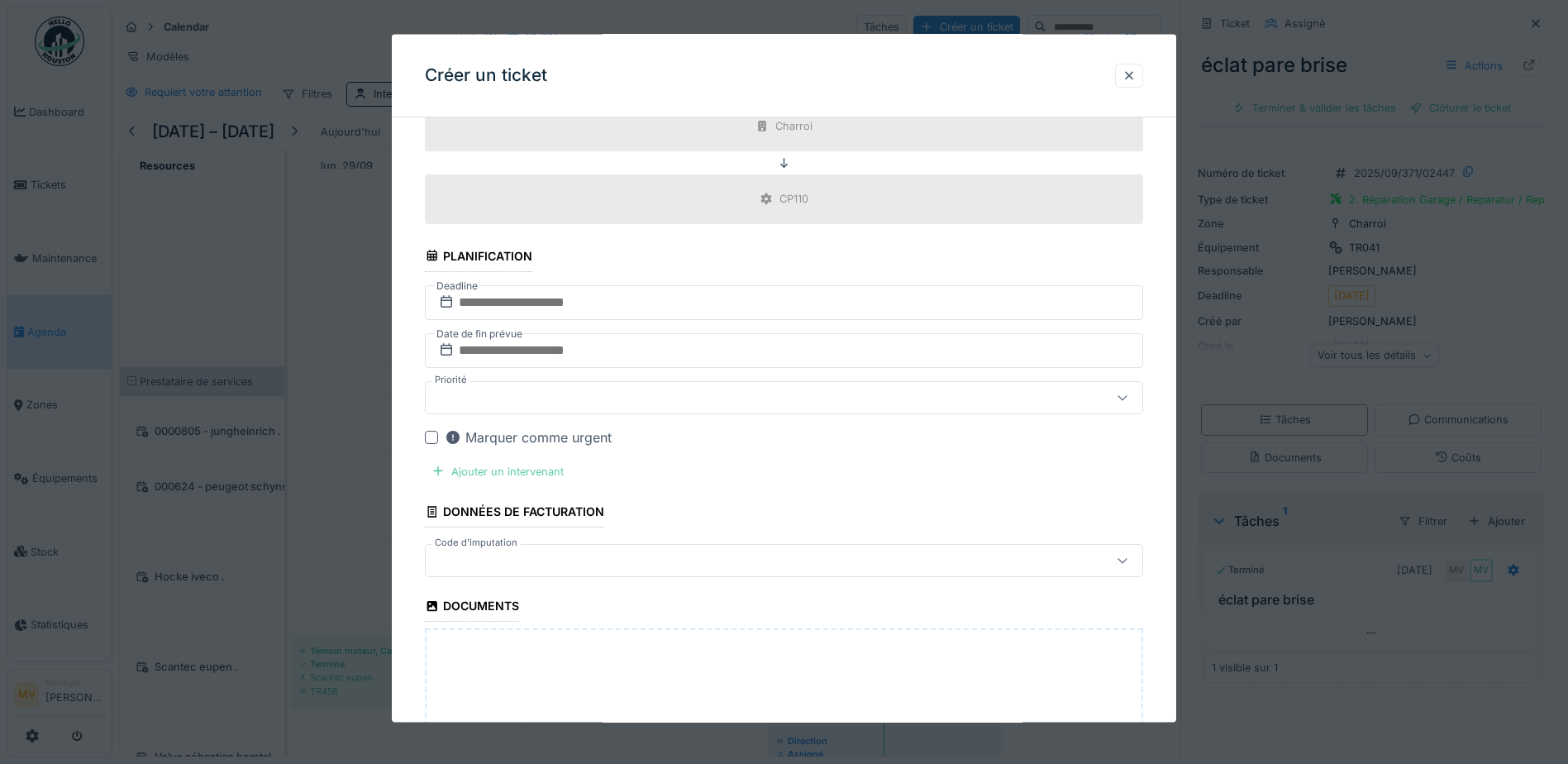
click at [544, 475] on div "Ajouter un intervenant" at bounding box center [497, 471] width 145 height 23
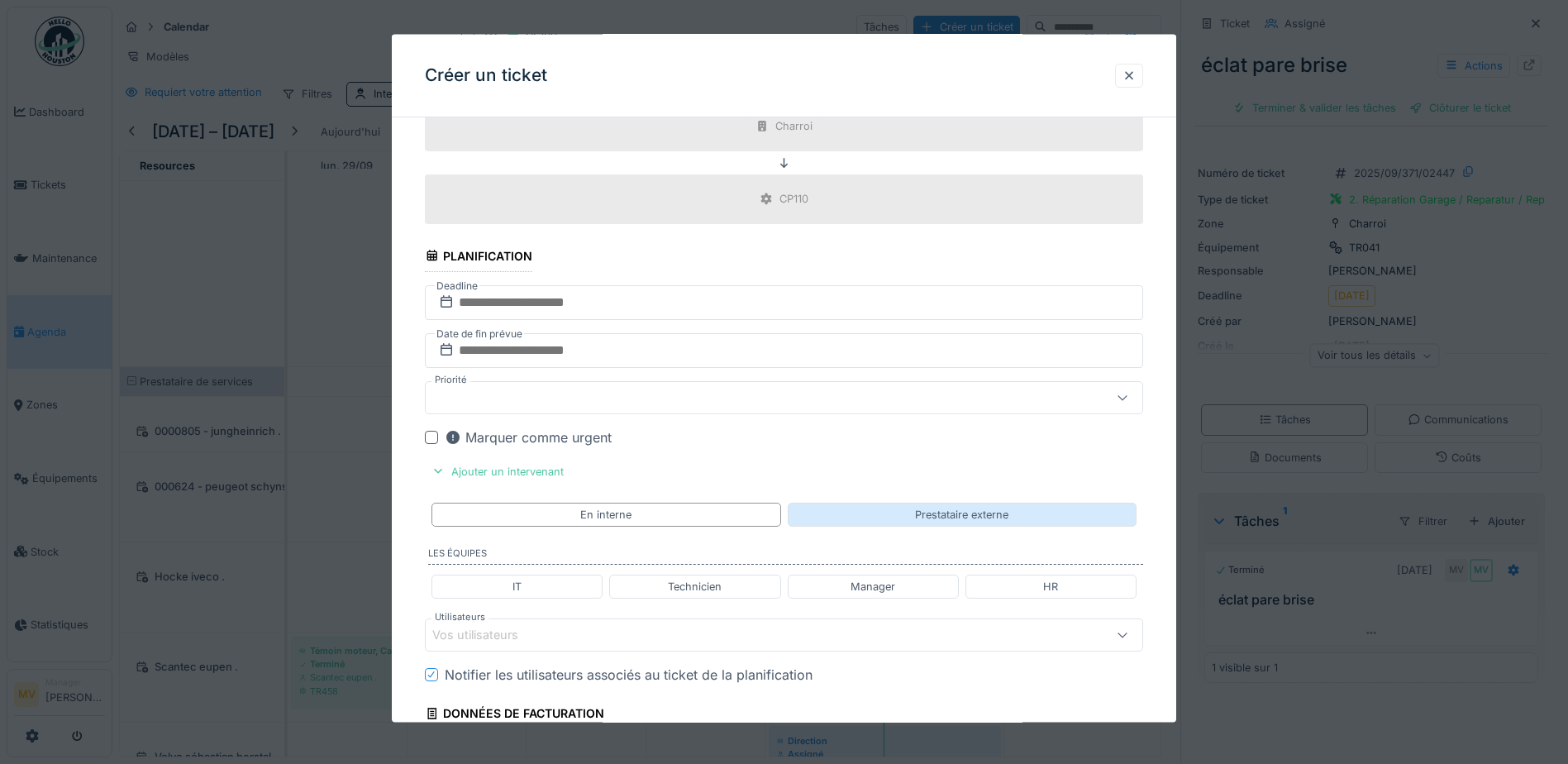
click at [767, 501] on div "Prestataire externe" at bounding box center [962, 513] width 349 height 24
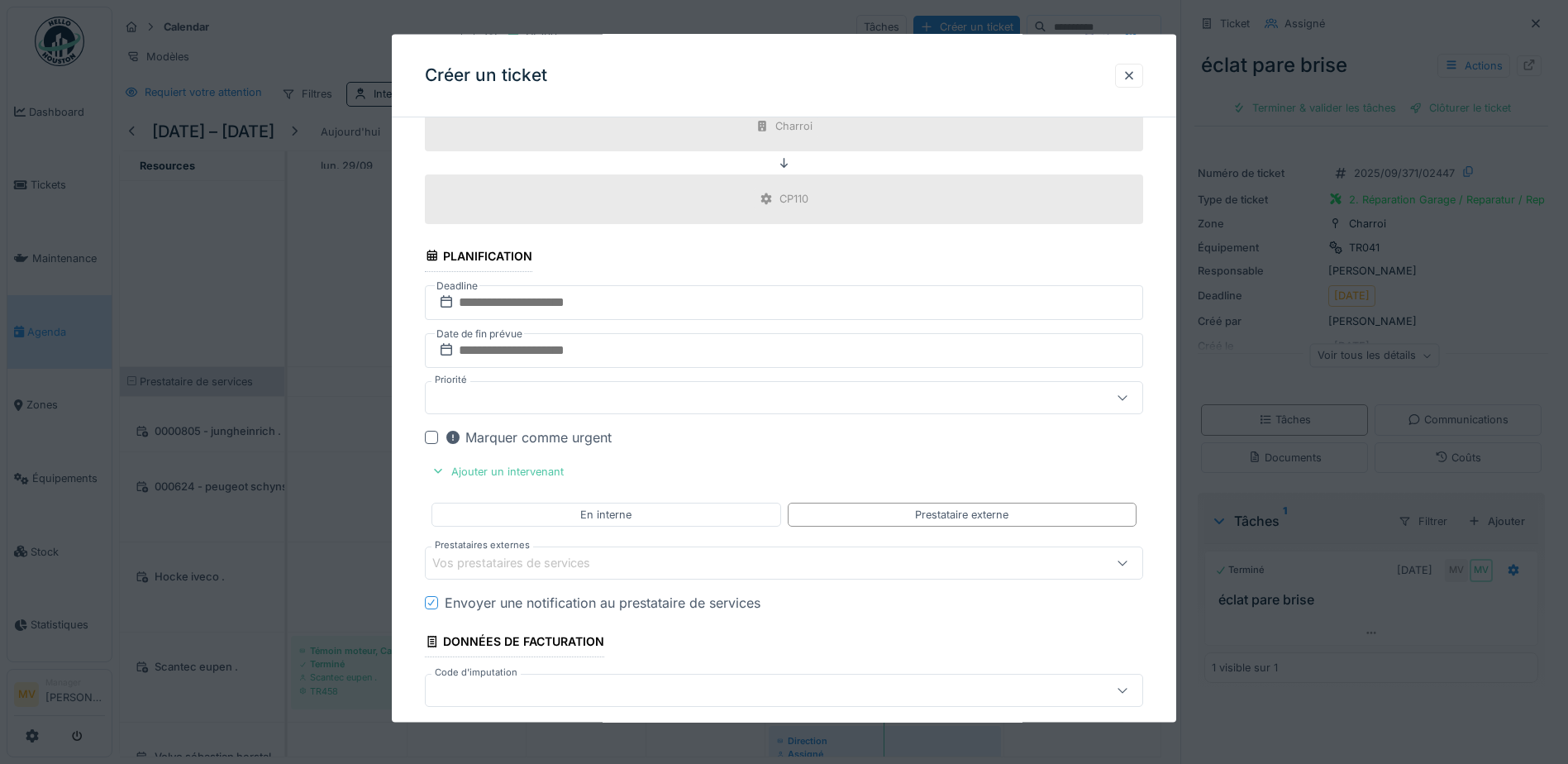
click at [659, 501] on div "Vos prestataires de services" at bounding box center [784, 563] width 718 height 33
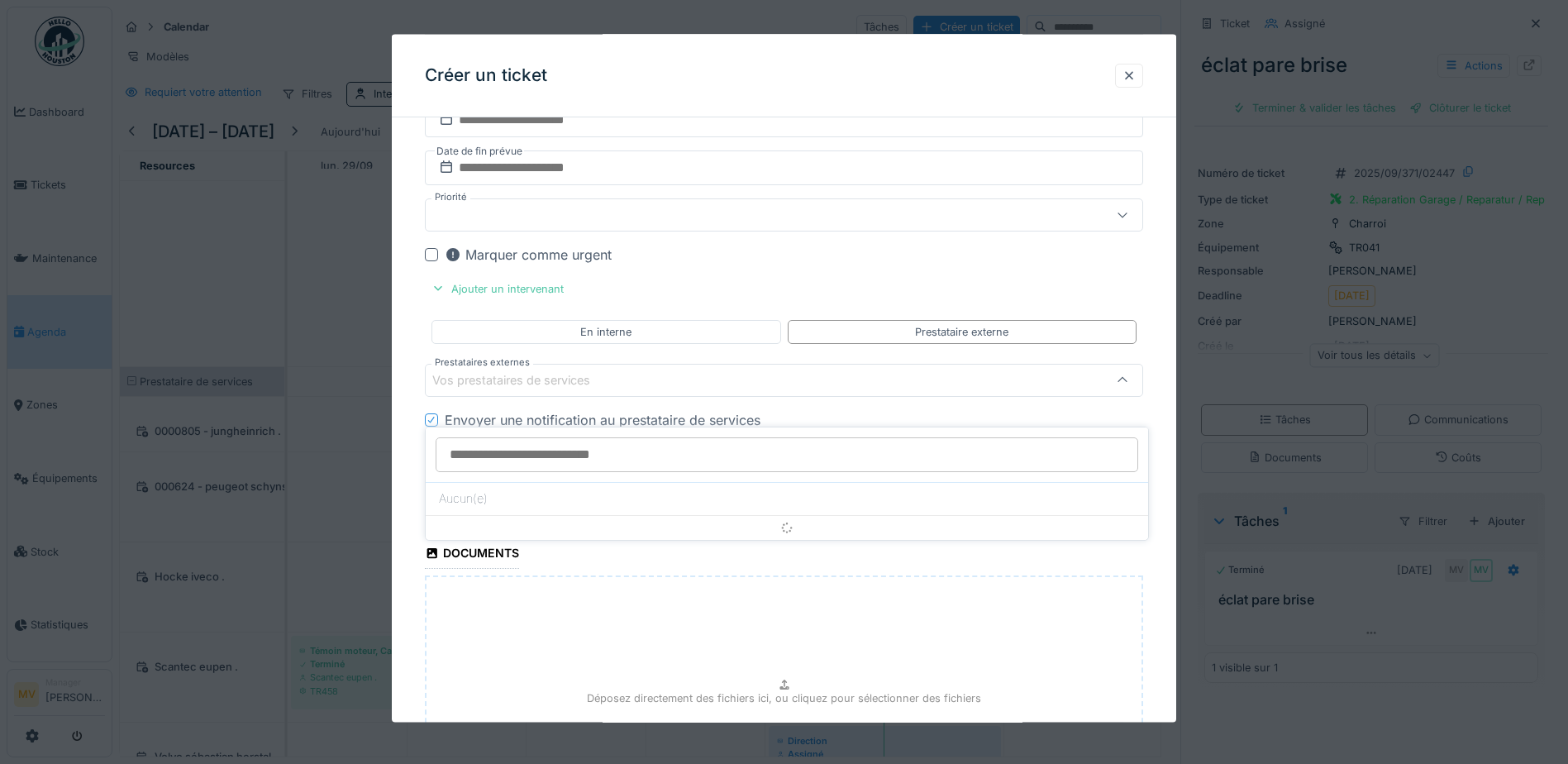
scroll to position [1259, 0]
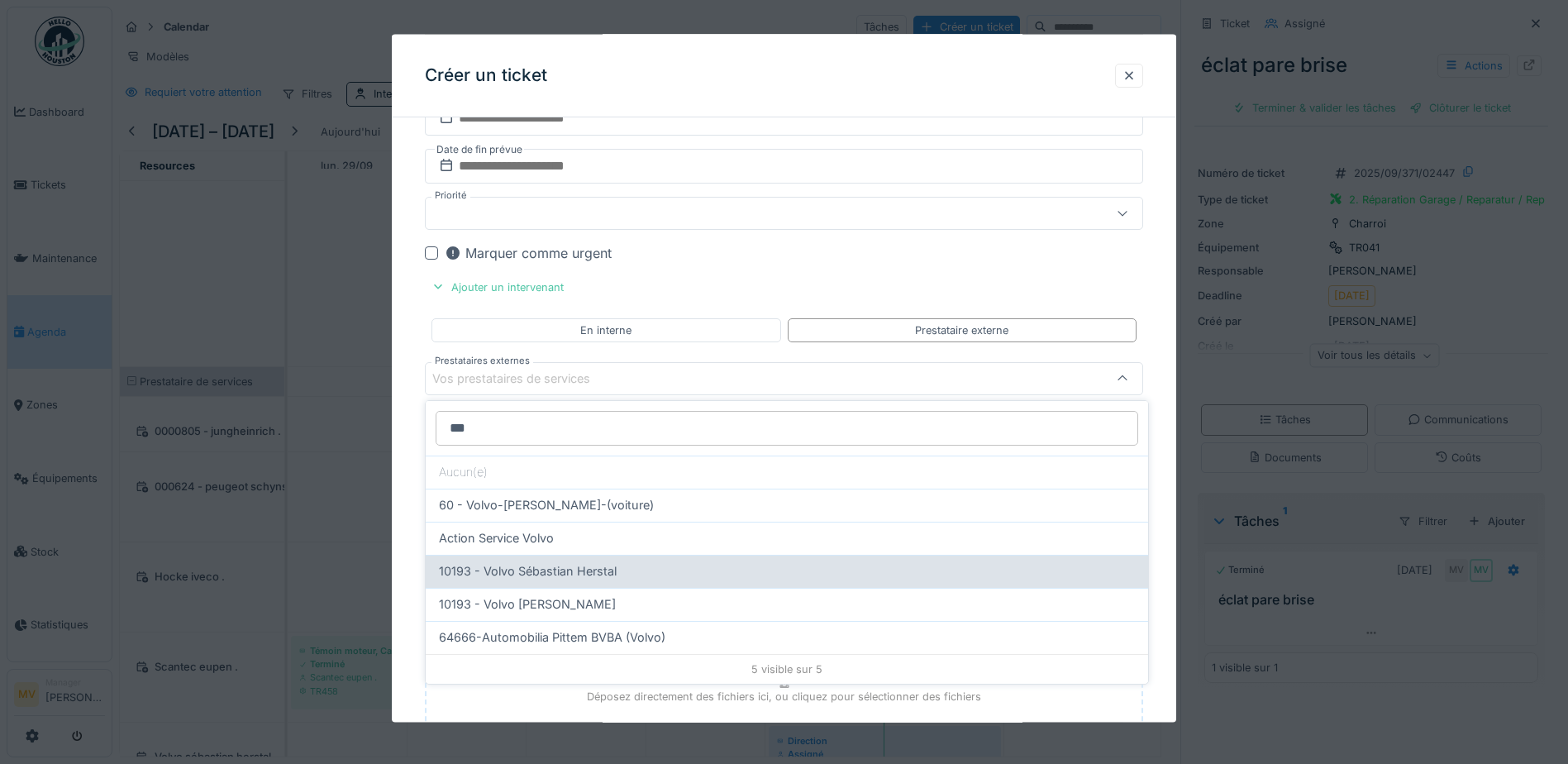
type input "***"
click at [655, 501] on div "10193 - Volvo Sébastian Herstal" at bounding box center [787, 570] width 696 height 18
type input "*****"
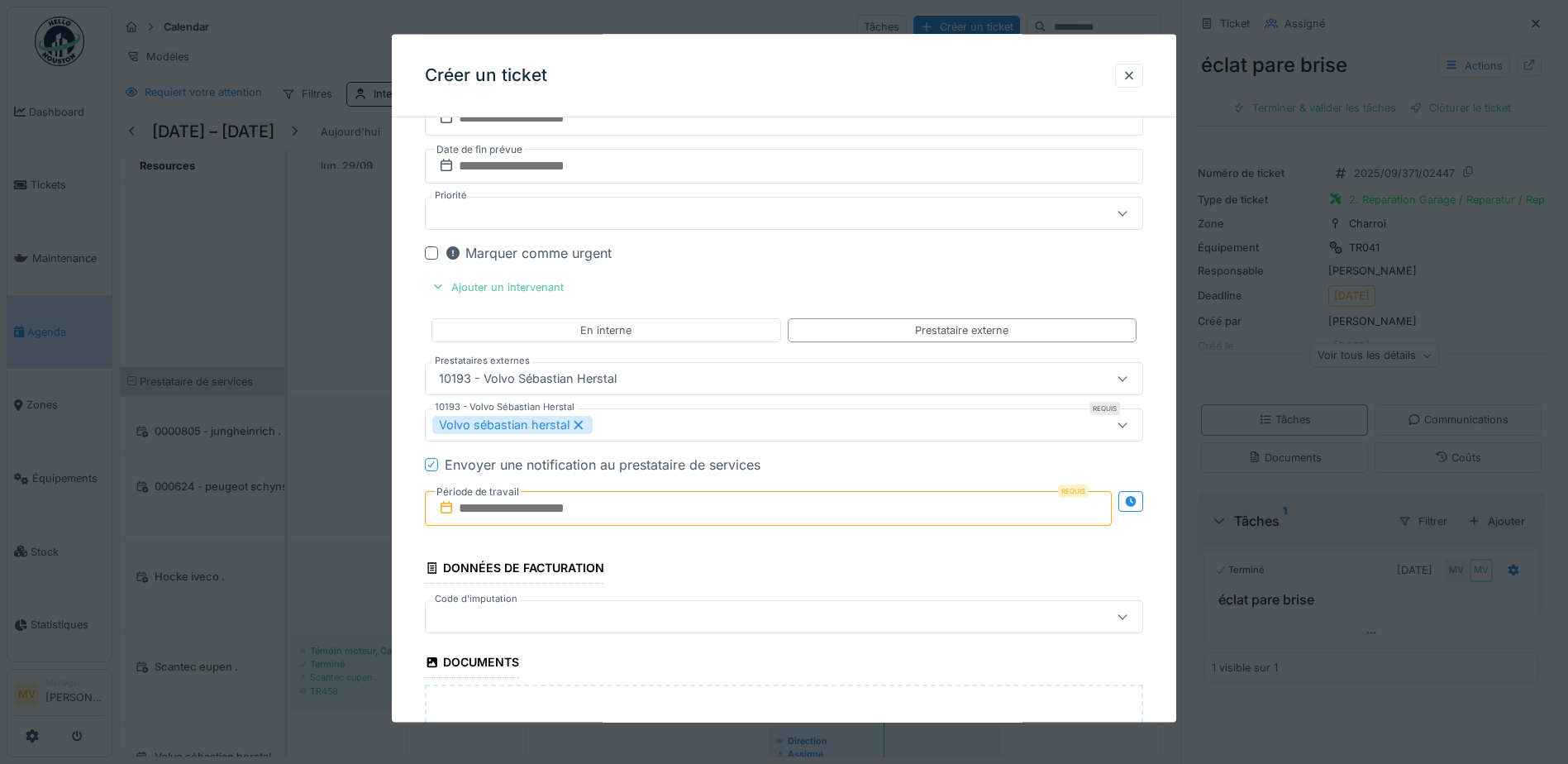
click at [434, 465] on icon at bounding box center [432, 463] width 9 height 9
click at [520, 497] on label "Période de travail" at bounding box center [477, 492] width 86 height 18
click at [767, 501] on input "text" at bounding box center [768, 509] width 687 height 35
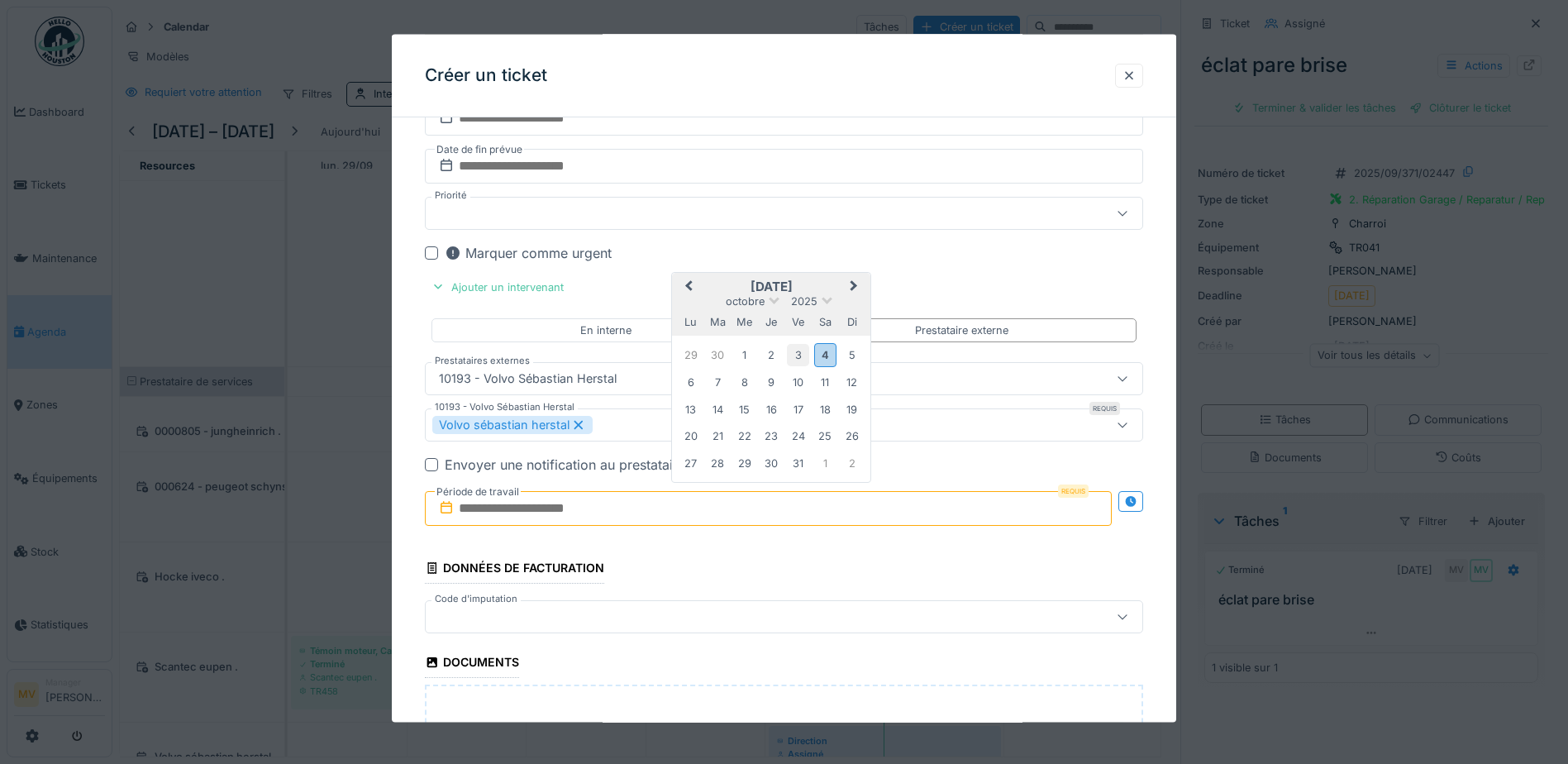
click at [767, 354] on div "3" at bounding box center [798, 355] width 23 height 23
click at [767, 355] on div "3" at bounding box center [798, 355] width 23 height 23
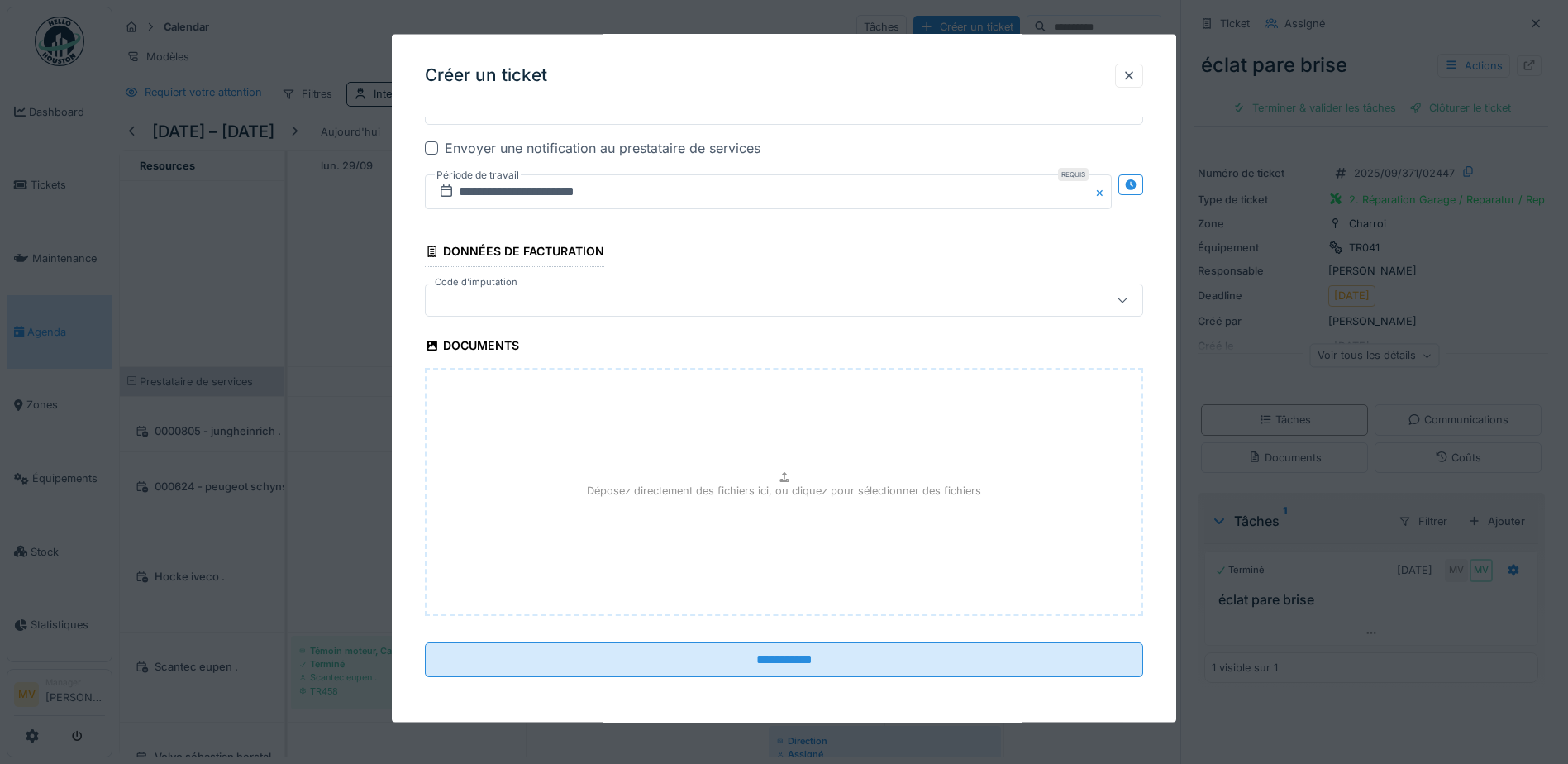
scroll to position [1576, 0]
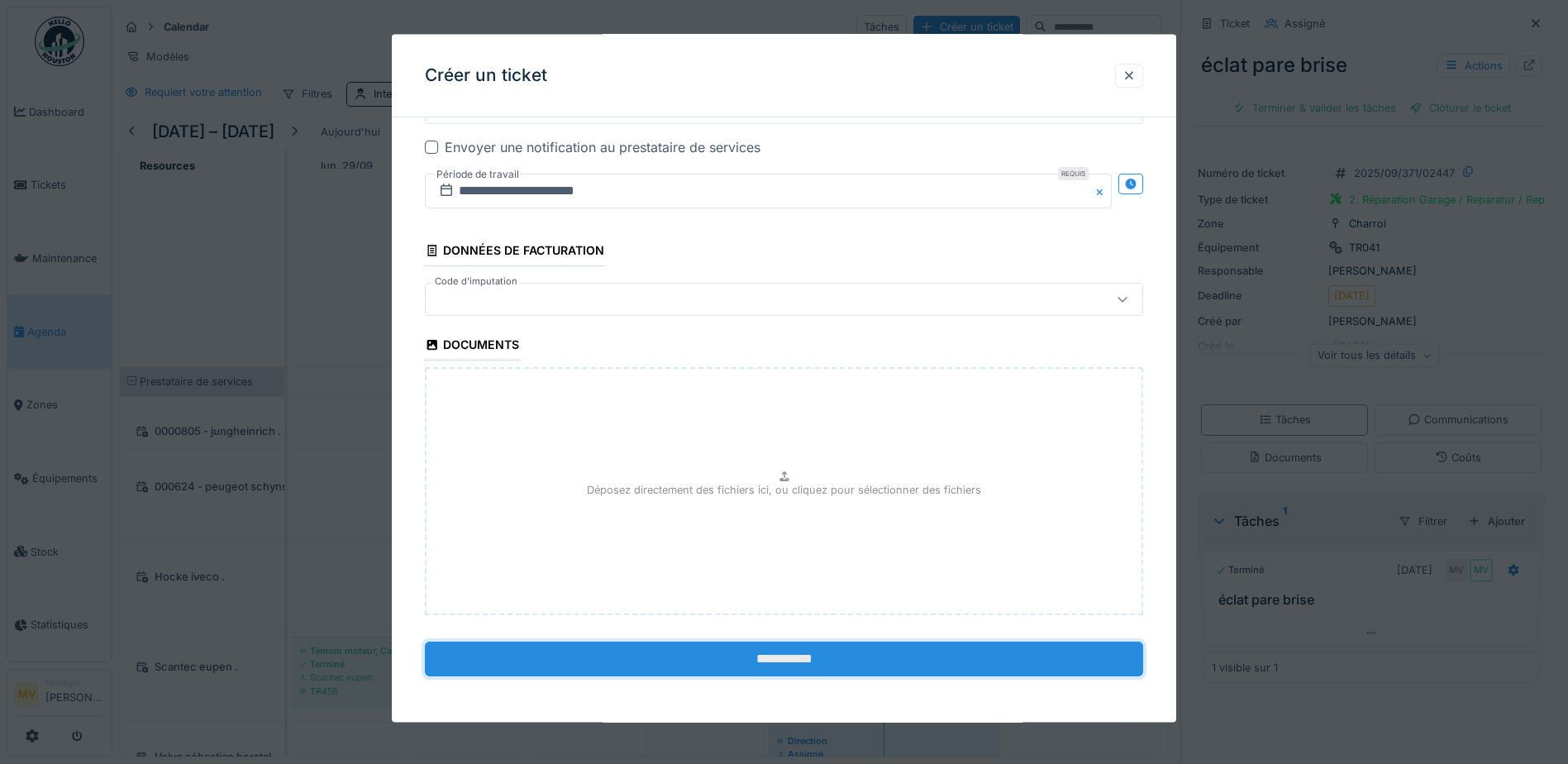
click at [767, 501] on input "**********" at bounding box center [784, 659] width 718 height 35
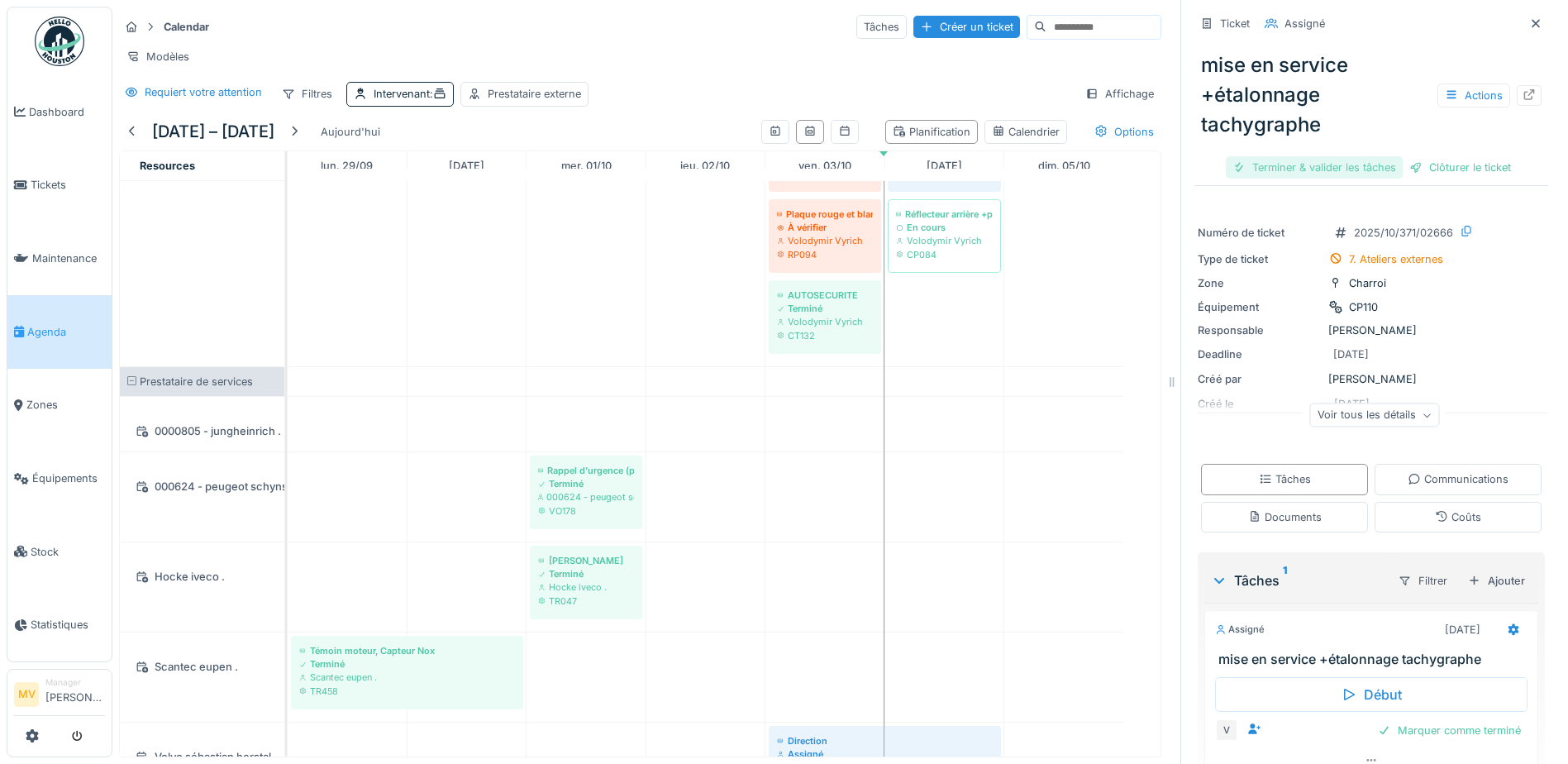
click at [767, 170] on div "Terminer & valider les tâches" at bounding box center [1314, 168] width 176 height 23
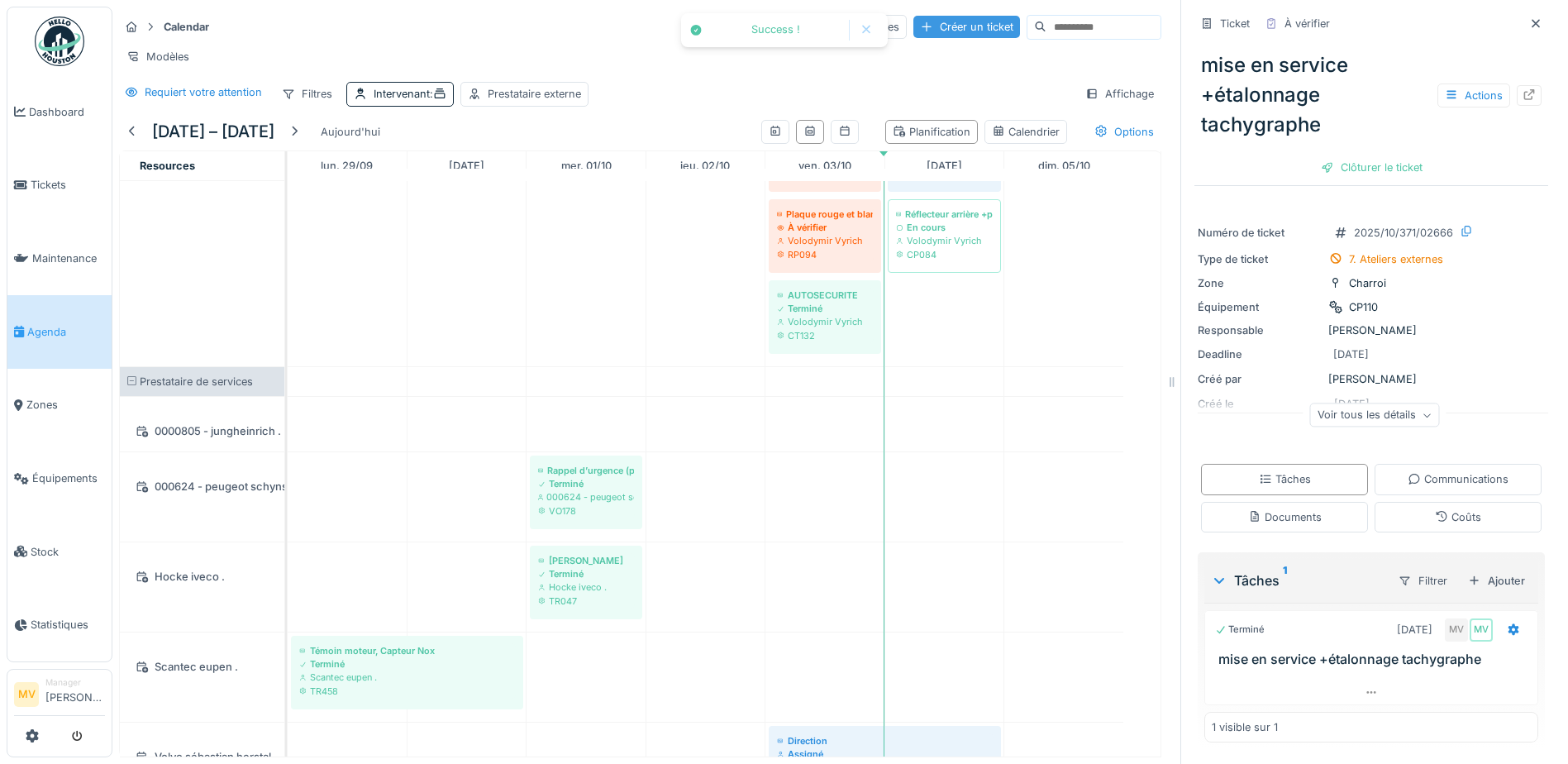
click at [767, 24] on div "Créer un ticket" at bounding box center [967, 28] width 106 height 23
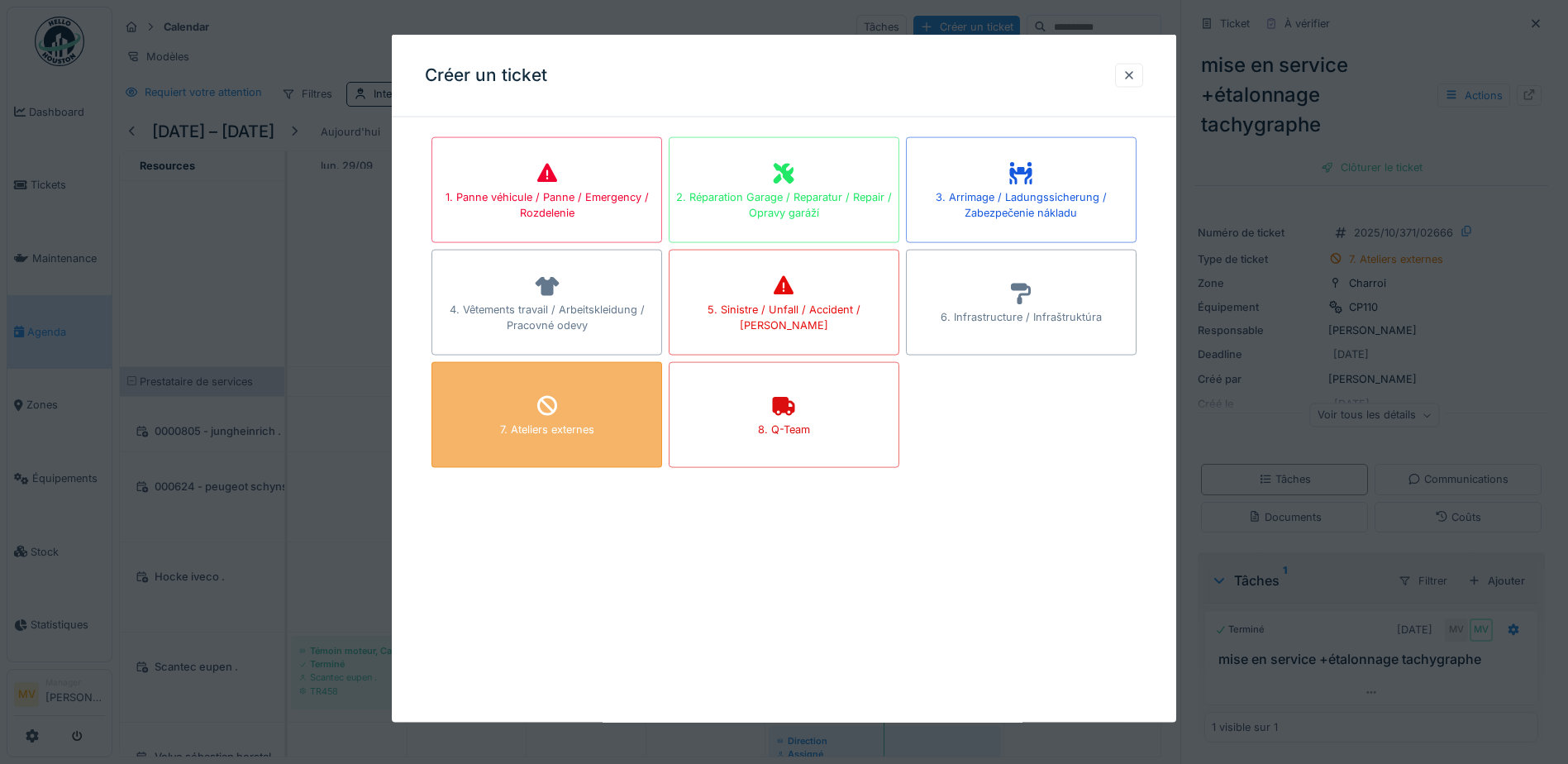
click at [514, 408] on div "7. Ateliers externes" at bounding box center [546, 416] width 231 height 106
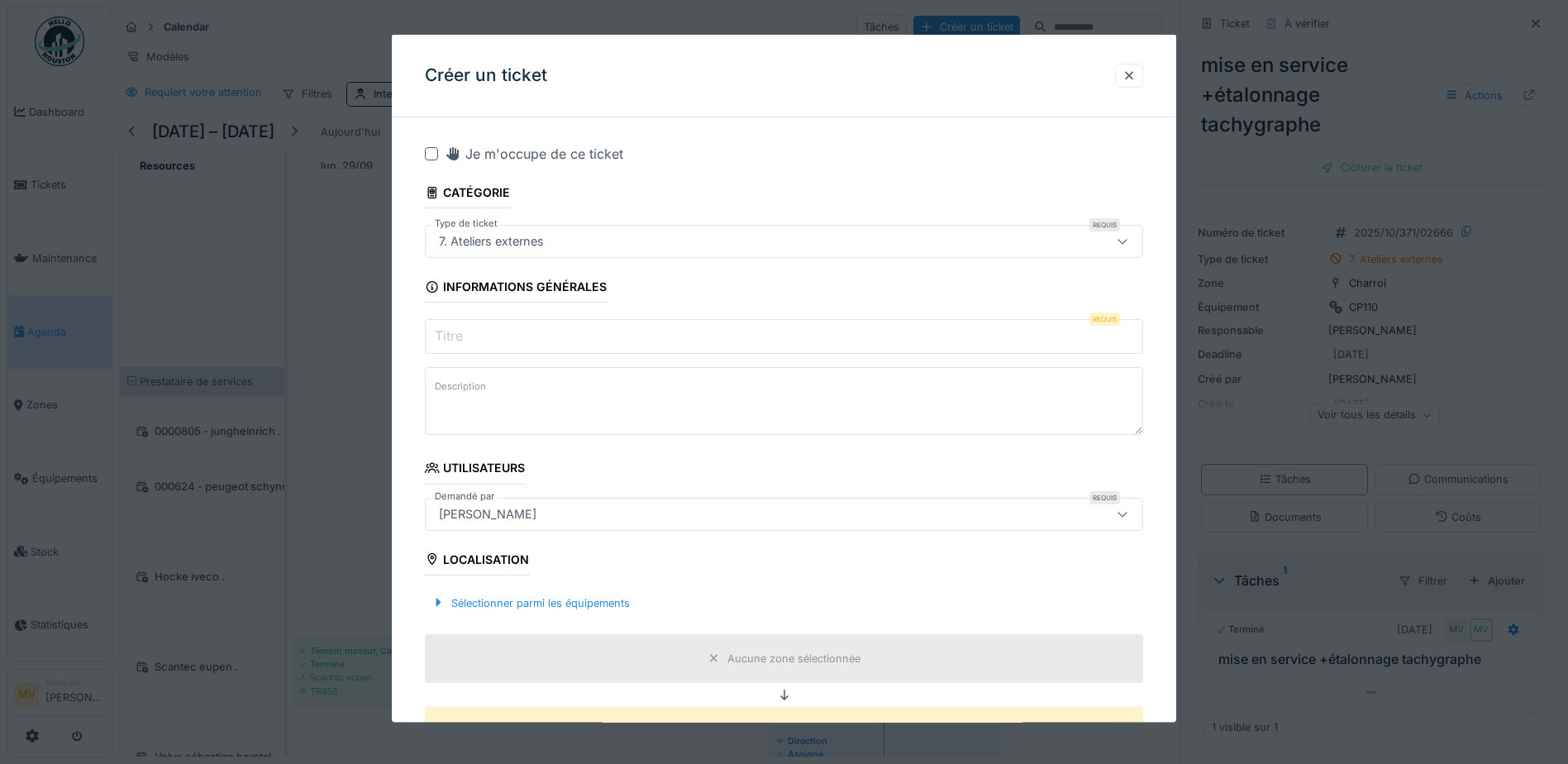
click at [706, 331] on input "Titre" at bounding box center [784, 336] width 718 height 35
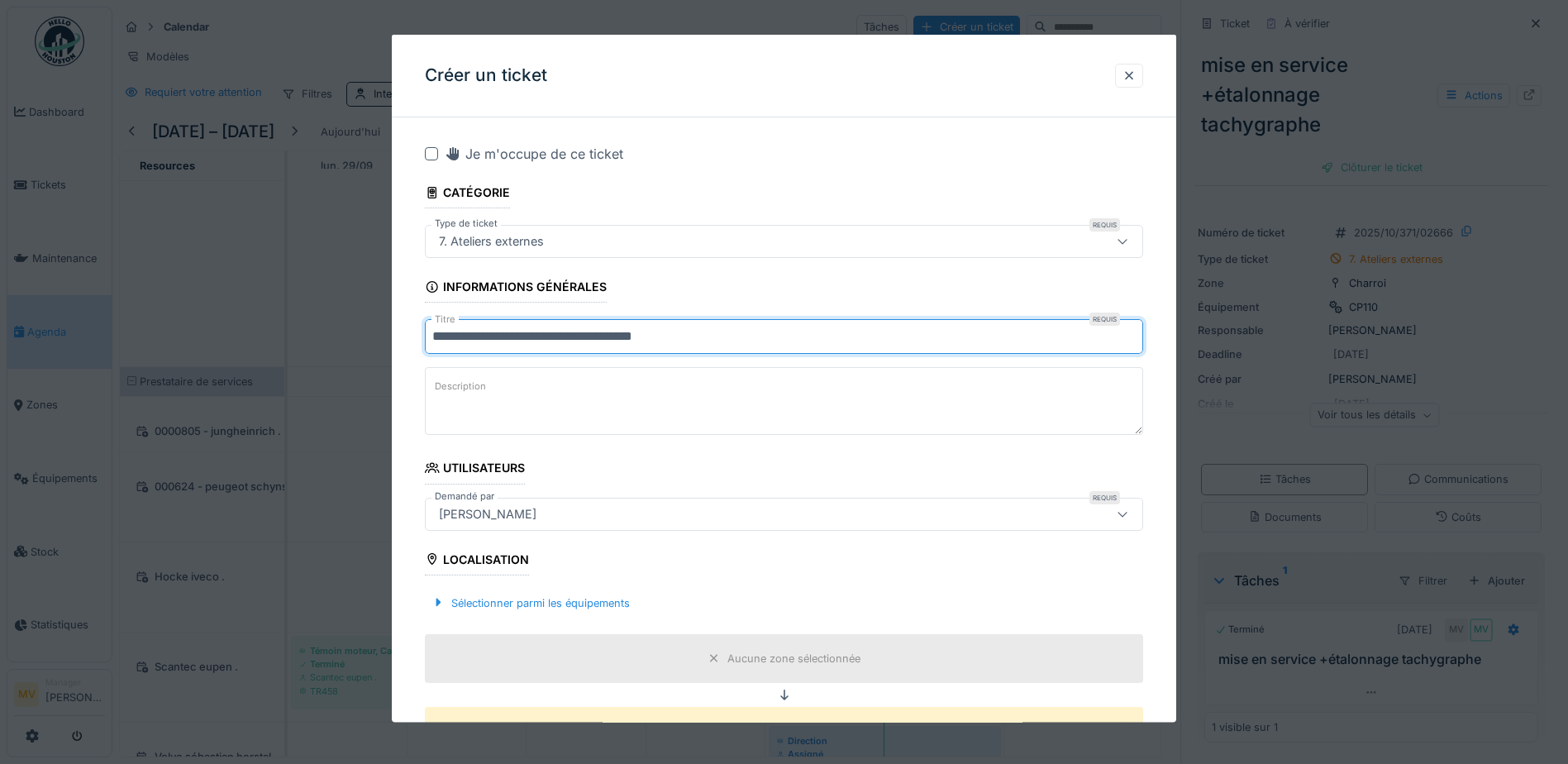
scroll to position [83, 0]
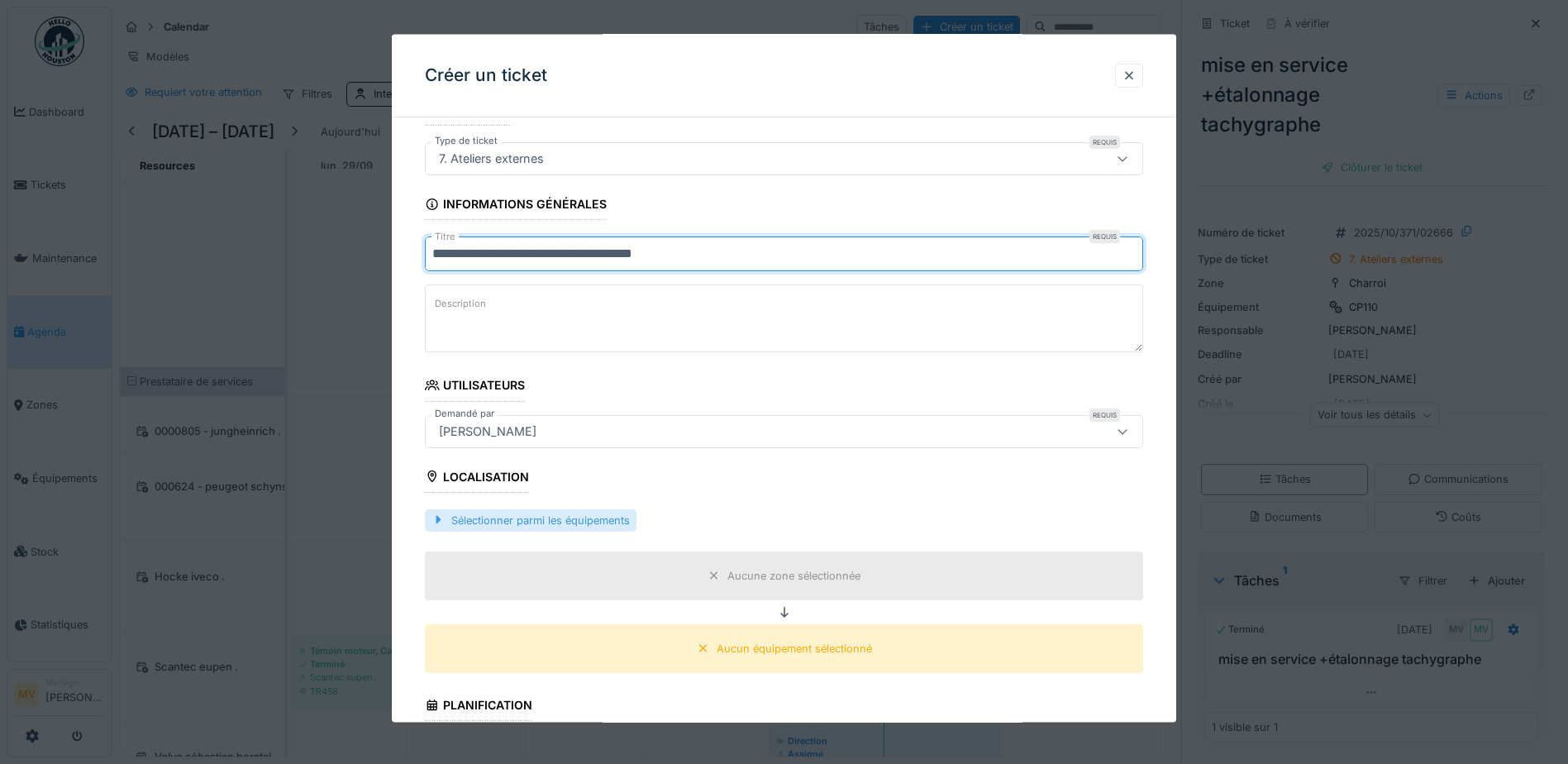
type input "**********"
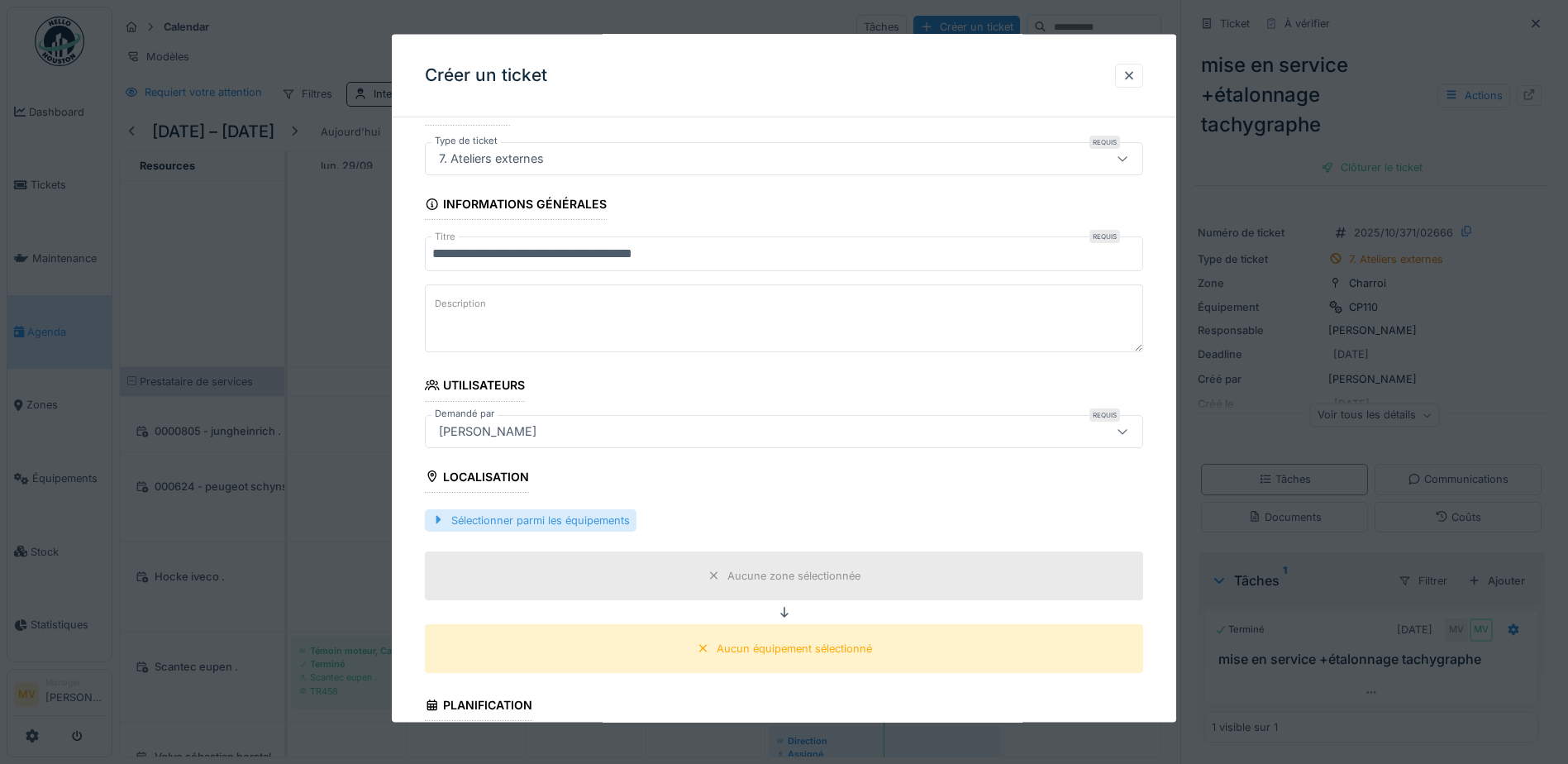
click at [567, 501] on div "Sélectionner parmi les équipements" at bounding box center [530, 520] width 212 height 23
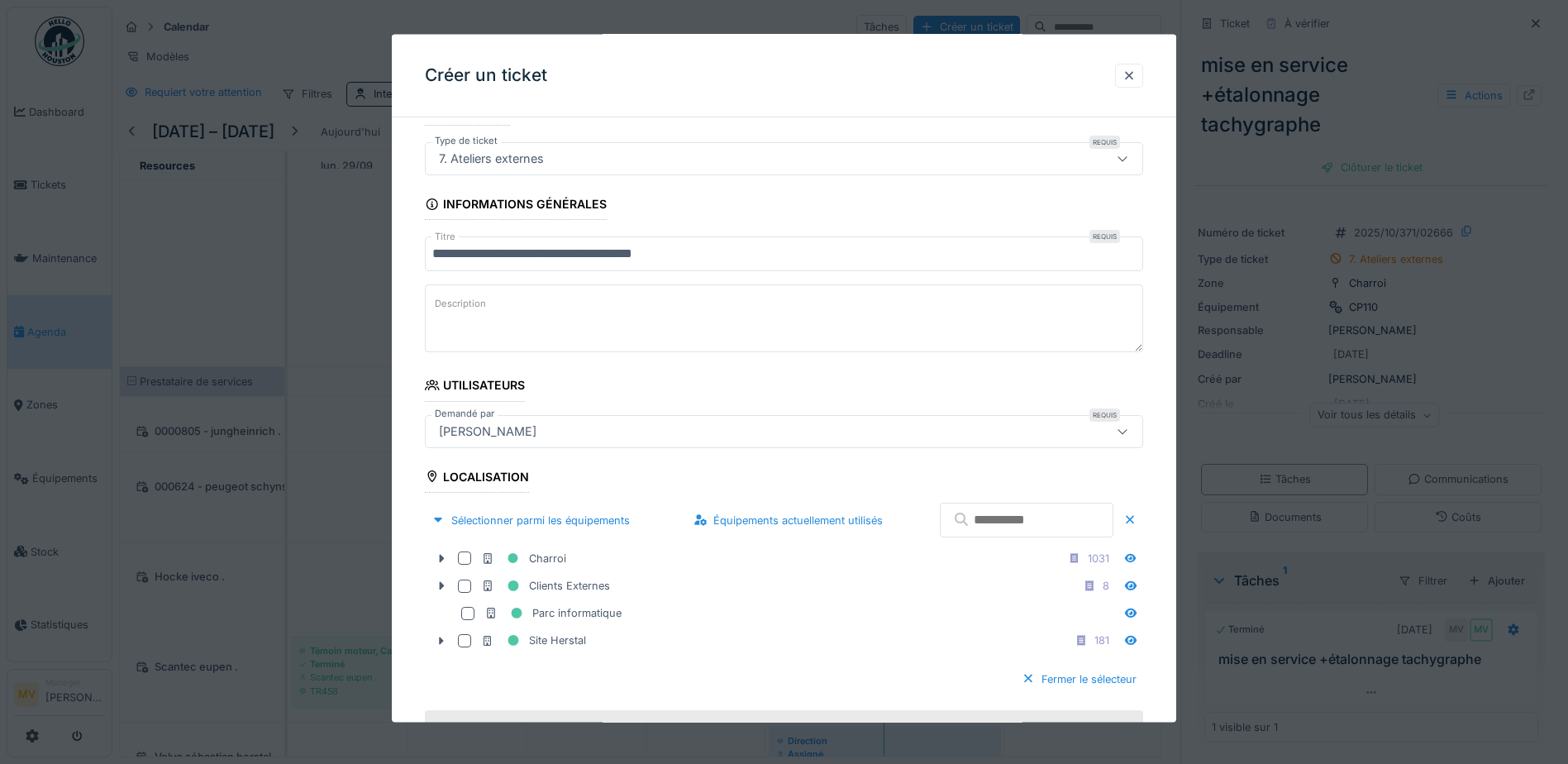
click at [767, 501] on input "text" at bounding box center [1026, 520] width 174 height 35
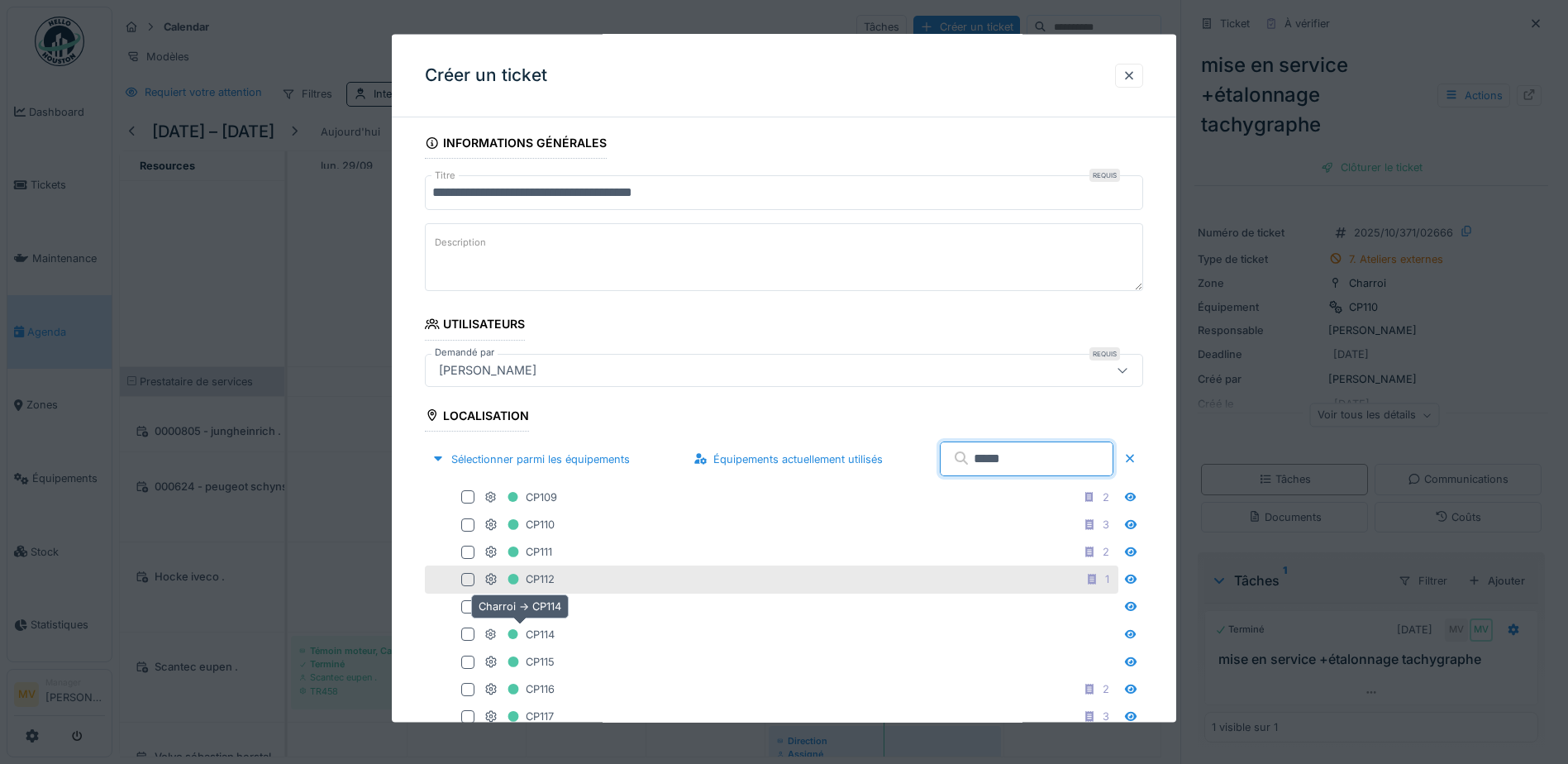
scroll to position [165, 0]
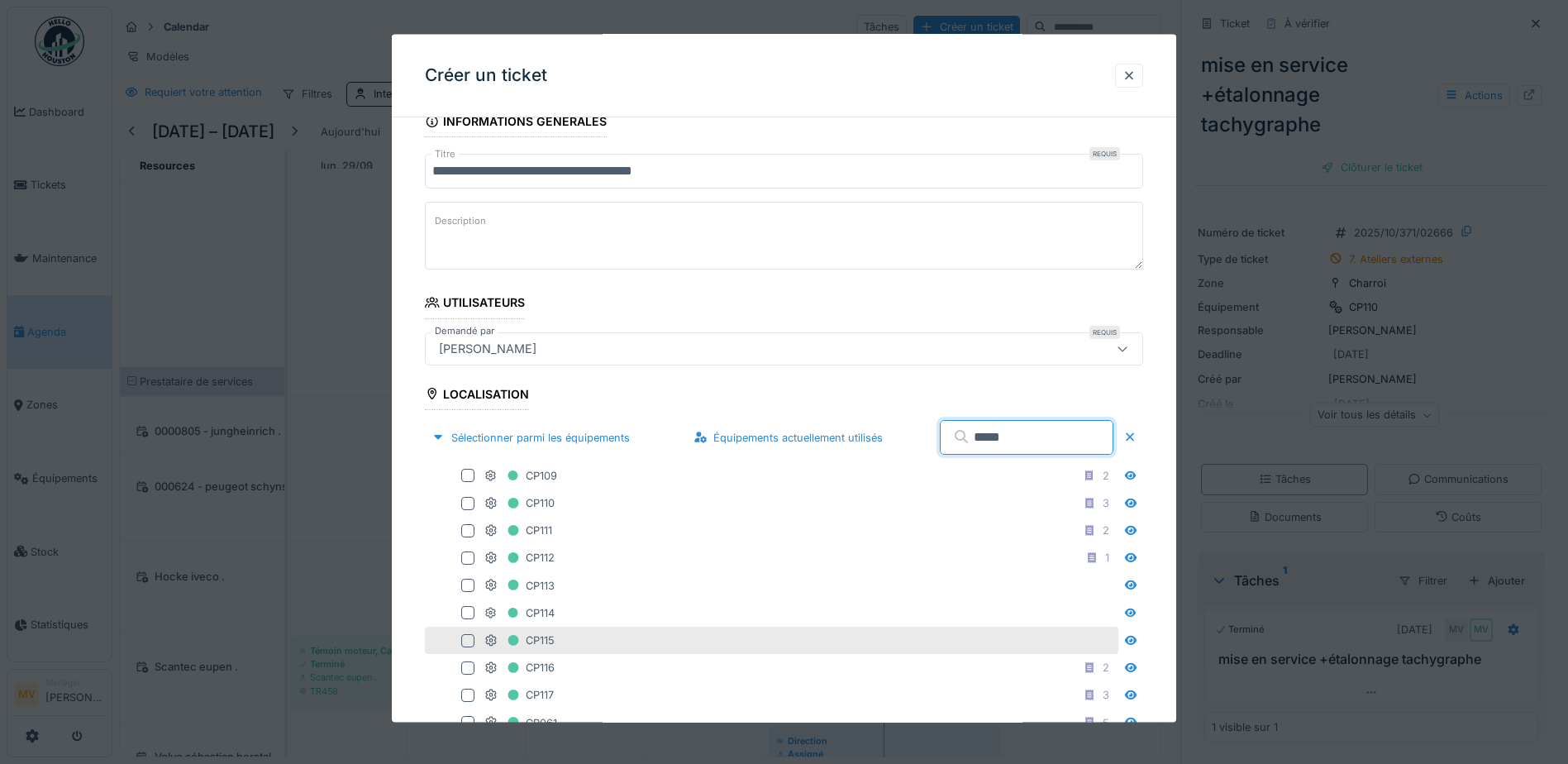
type input "*****"
click at [466, 501] on div at bounding box center [468, 640] width 13 height 13
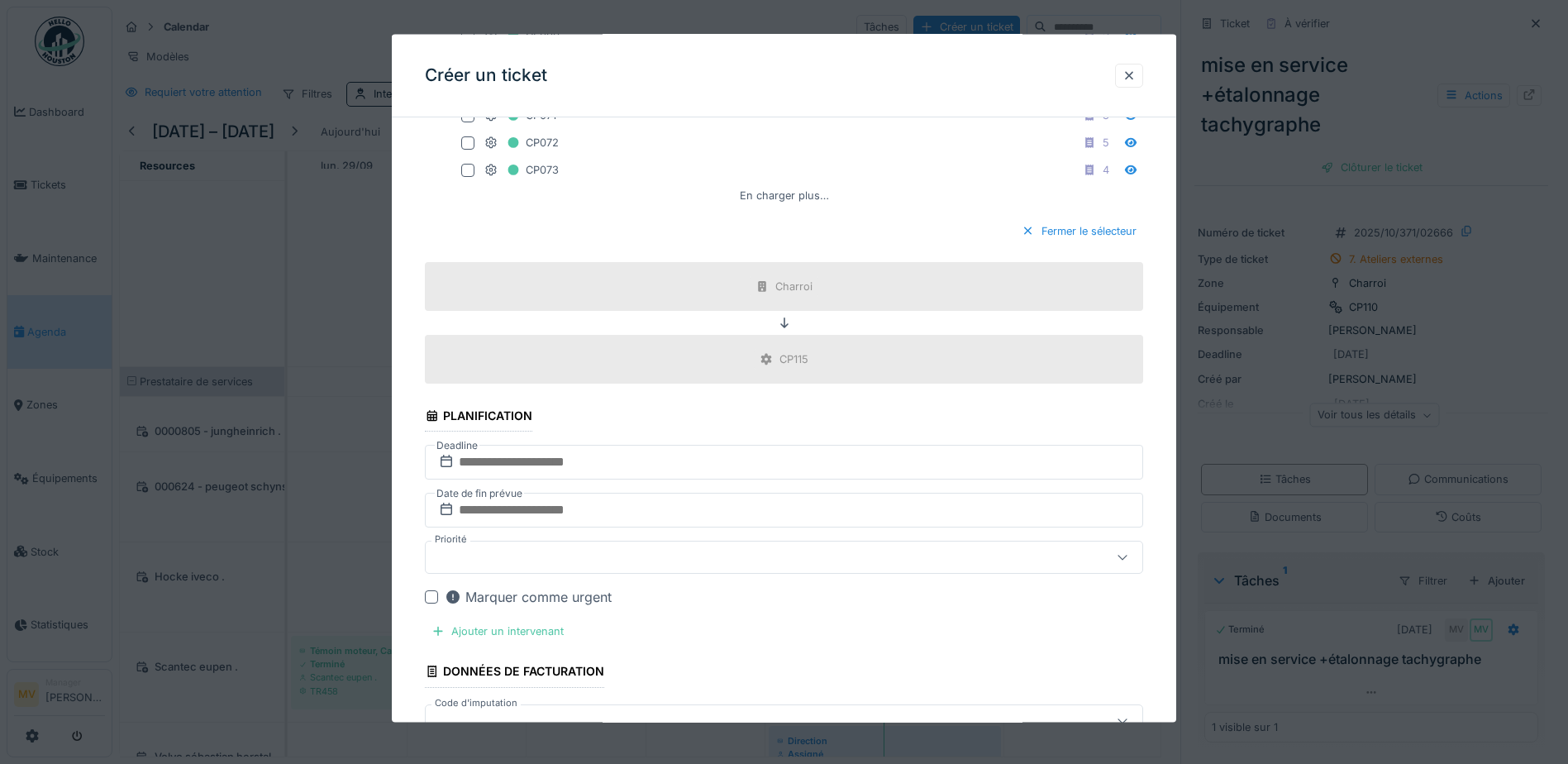
scroll to position [1075, 0]
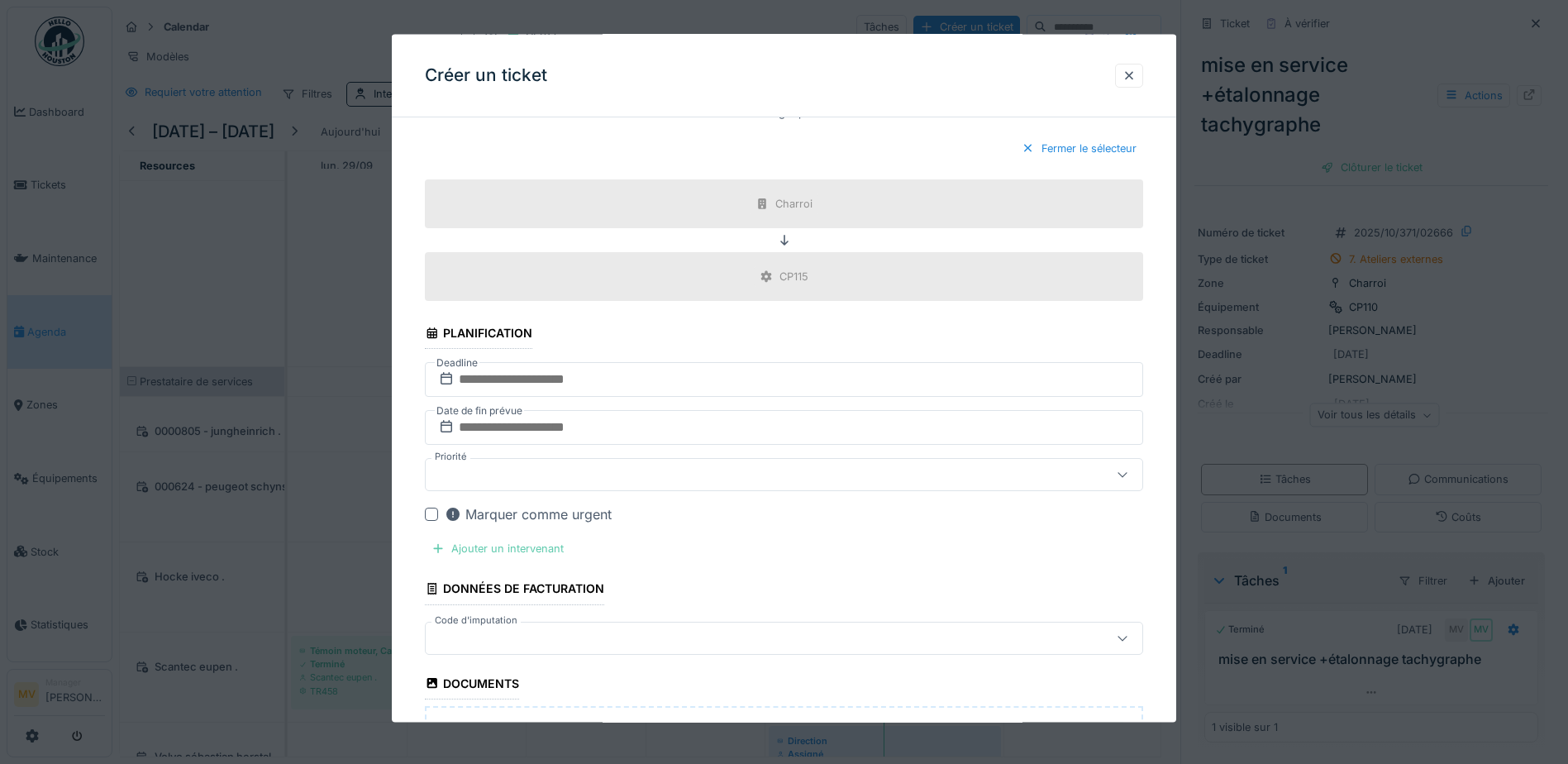
click at [539, 501] on div "Ajouter un intervenant" at bounding box center [497, 549] width 145 height 23
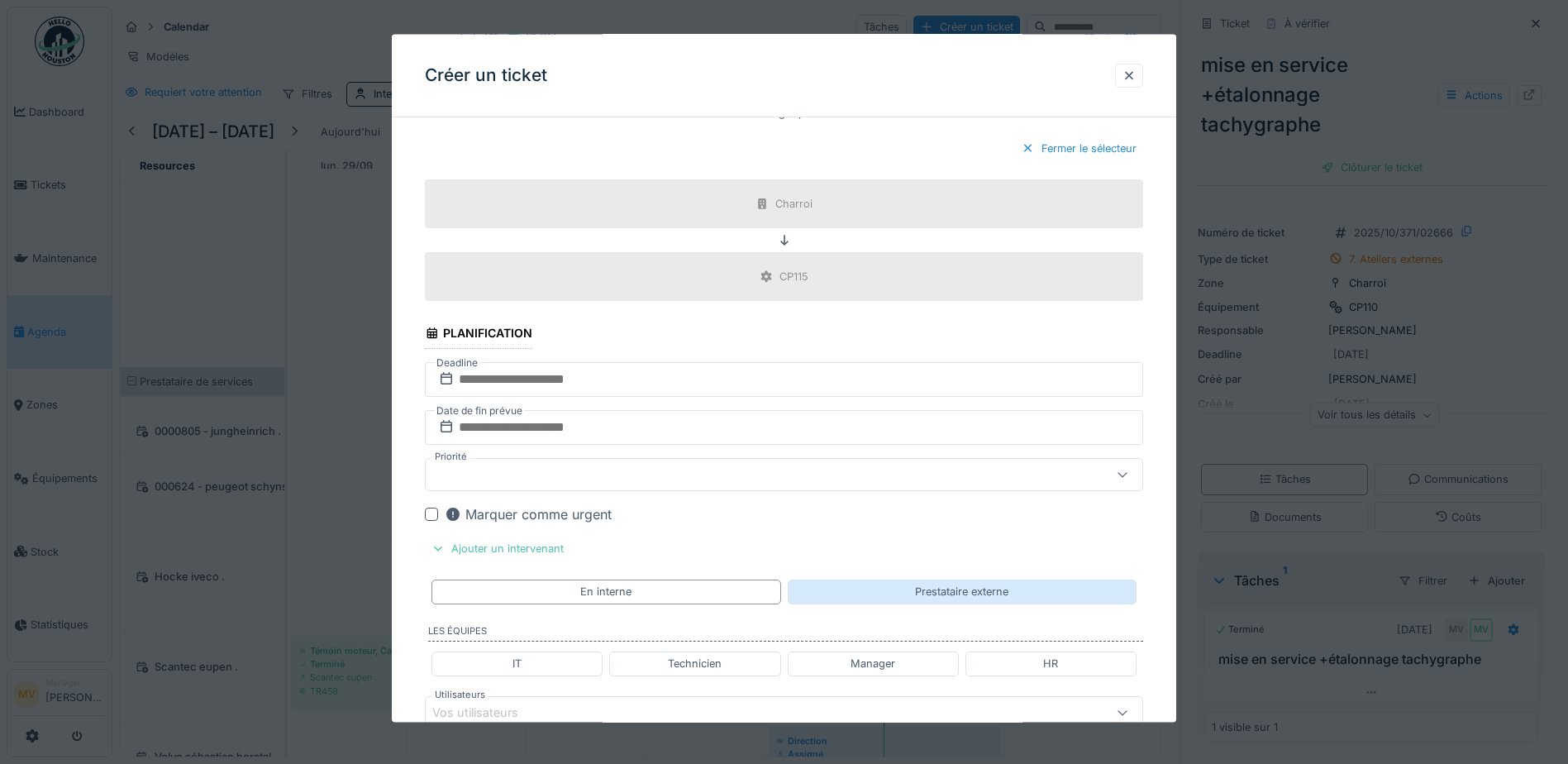
click at [767, 501] on div "Prestataire externe" at bounding box center [961, 591] width 93 height 16
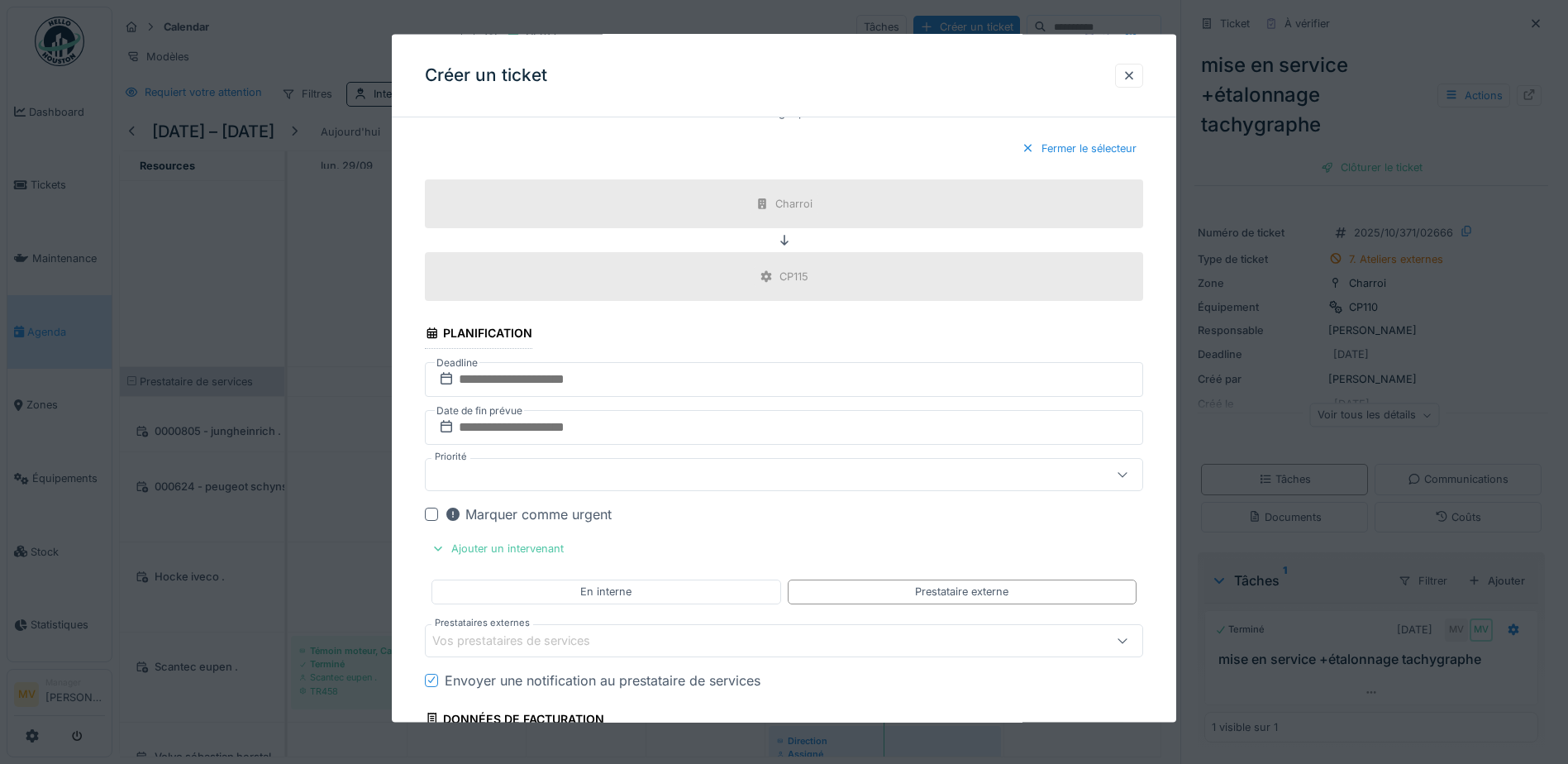
click at [703, 501] on div "Vos prestataires de services" at bounding box center [742, 640] width 619 height 18
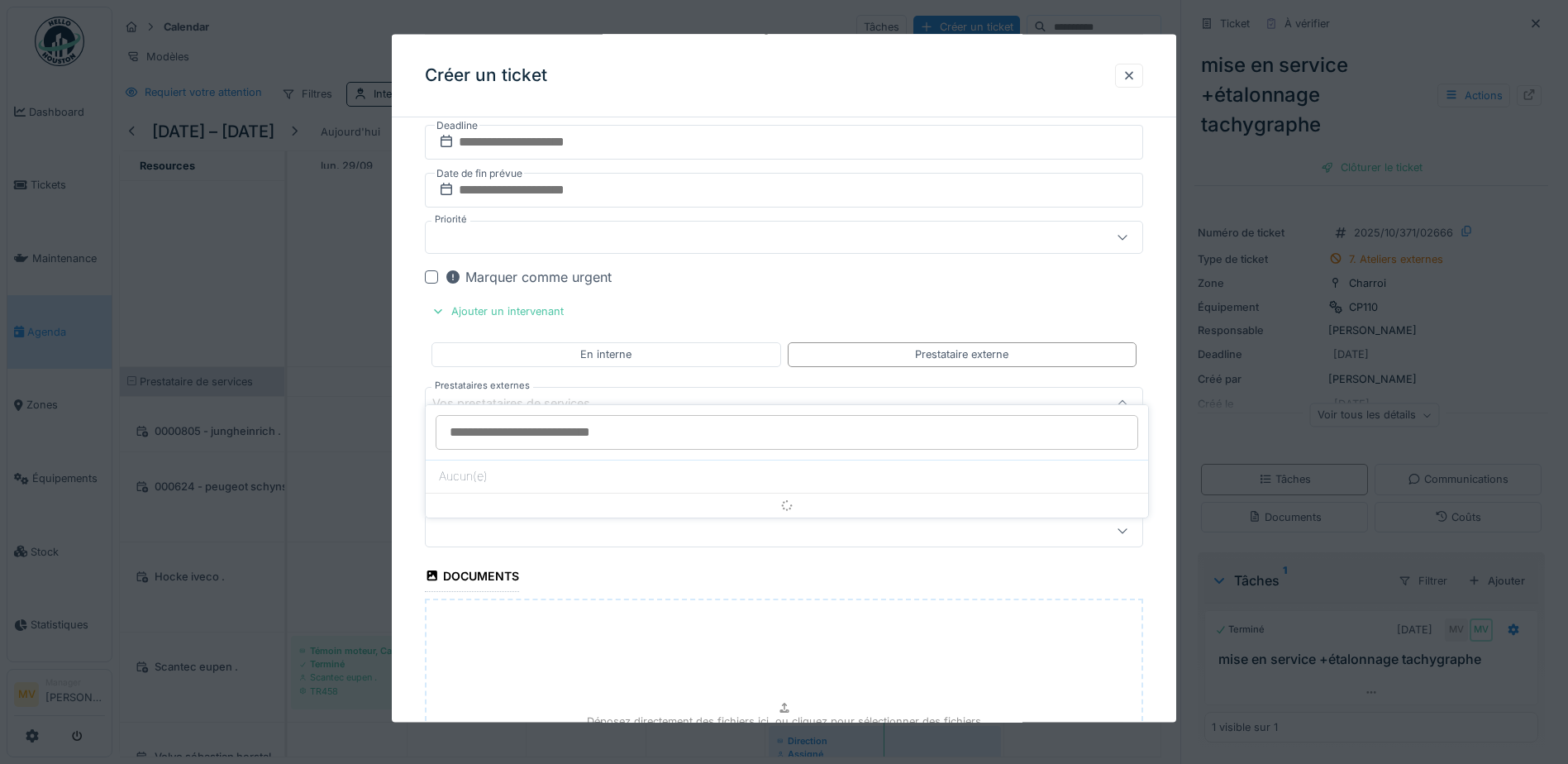
scroll to position [1337, 0]
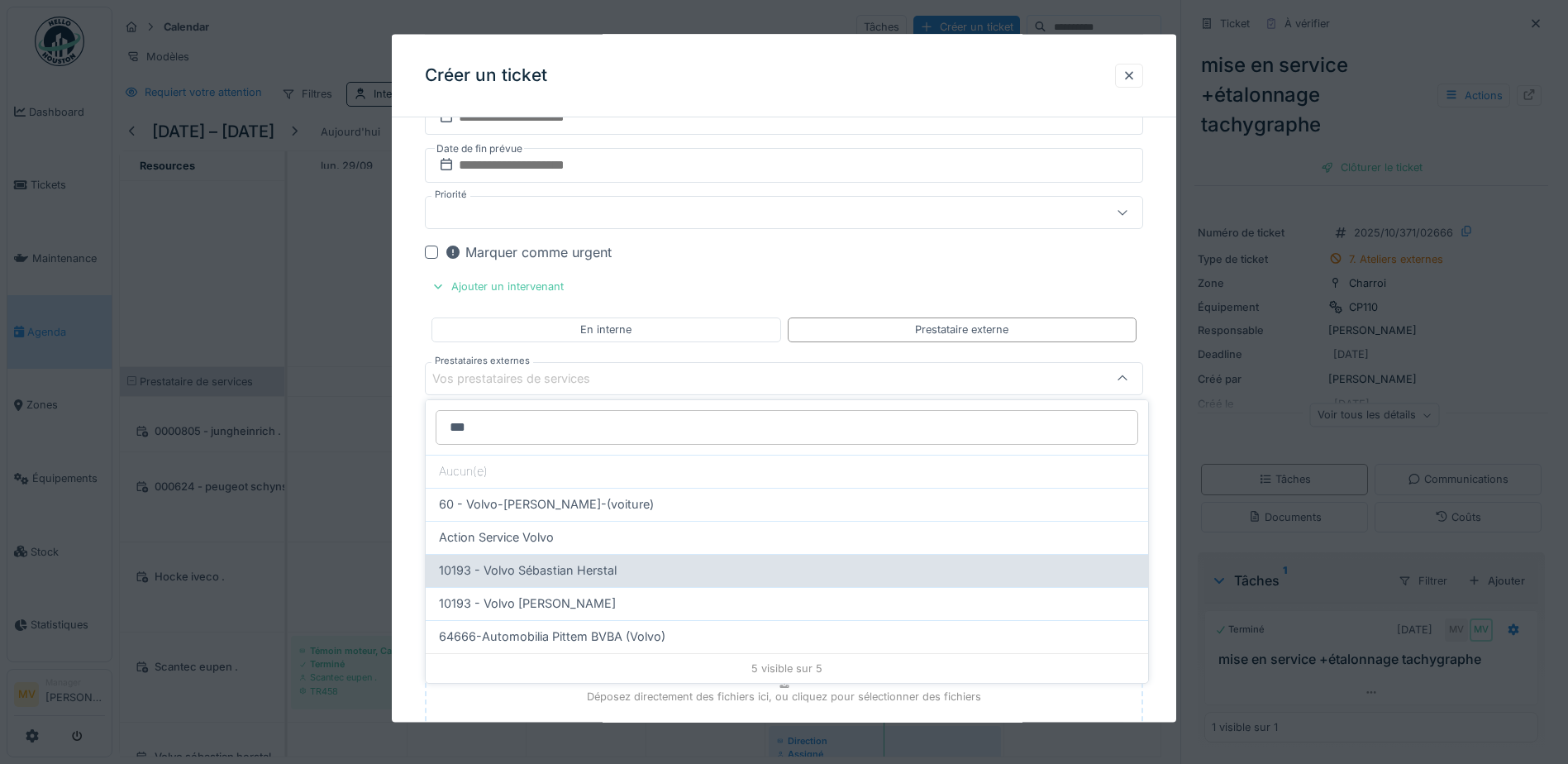
type input "***"
click at [608, 501] on span "10193 - Volvo Sébastian Herstal" at bounding box center [527, 570] width 177 height 18
type input "*****"
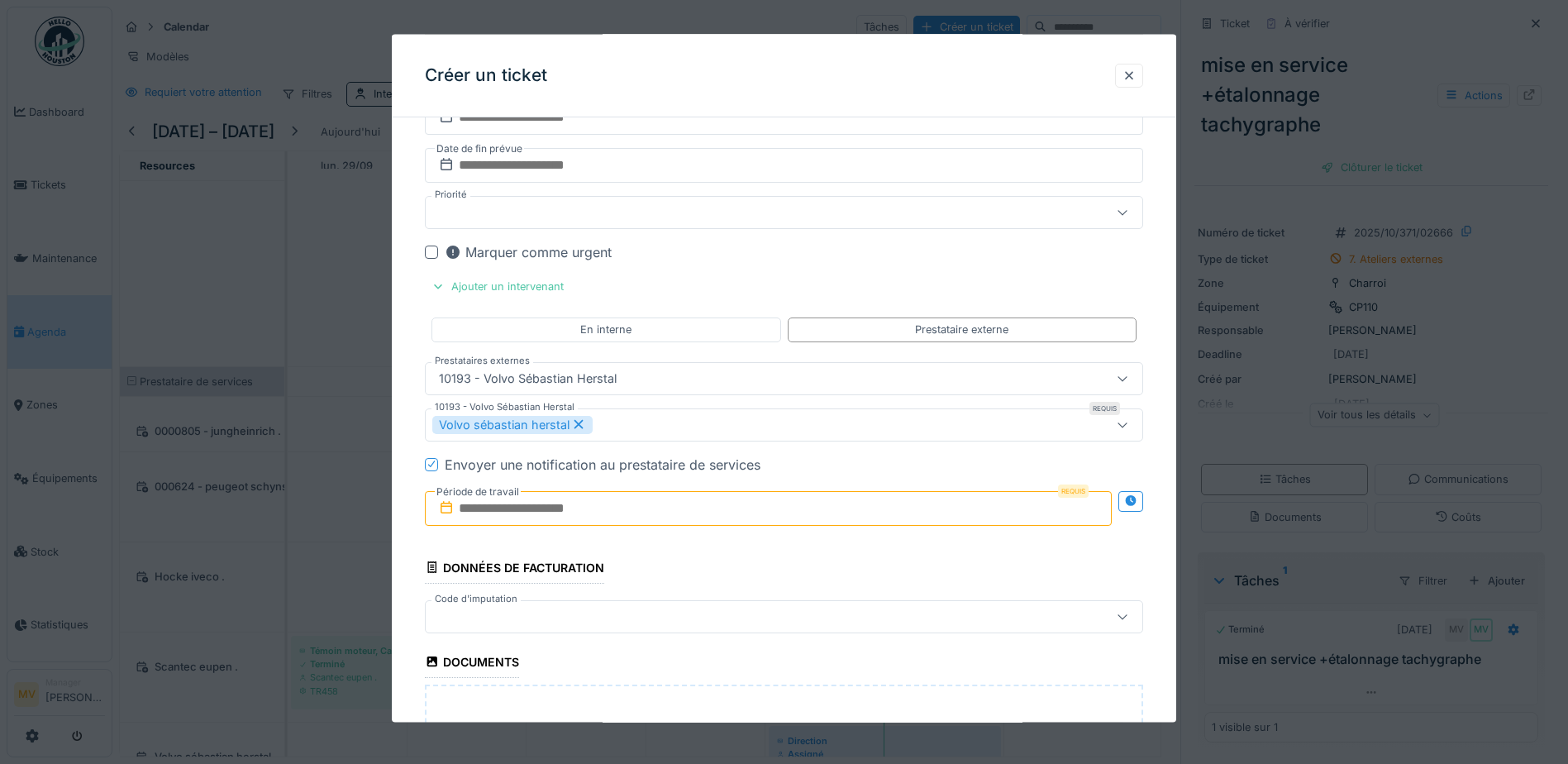
click at [497, 501] on input "text" at bounding box center [768, 508] width 687 height 35
click at [434, 466] on icon at bounding box center [432, 463] width 9 height 9
click at [685, 501] on input "text" at bounding box center [768, 508] width 687 height 35
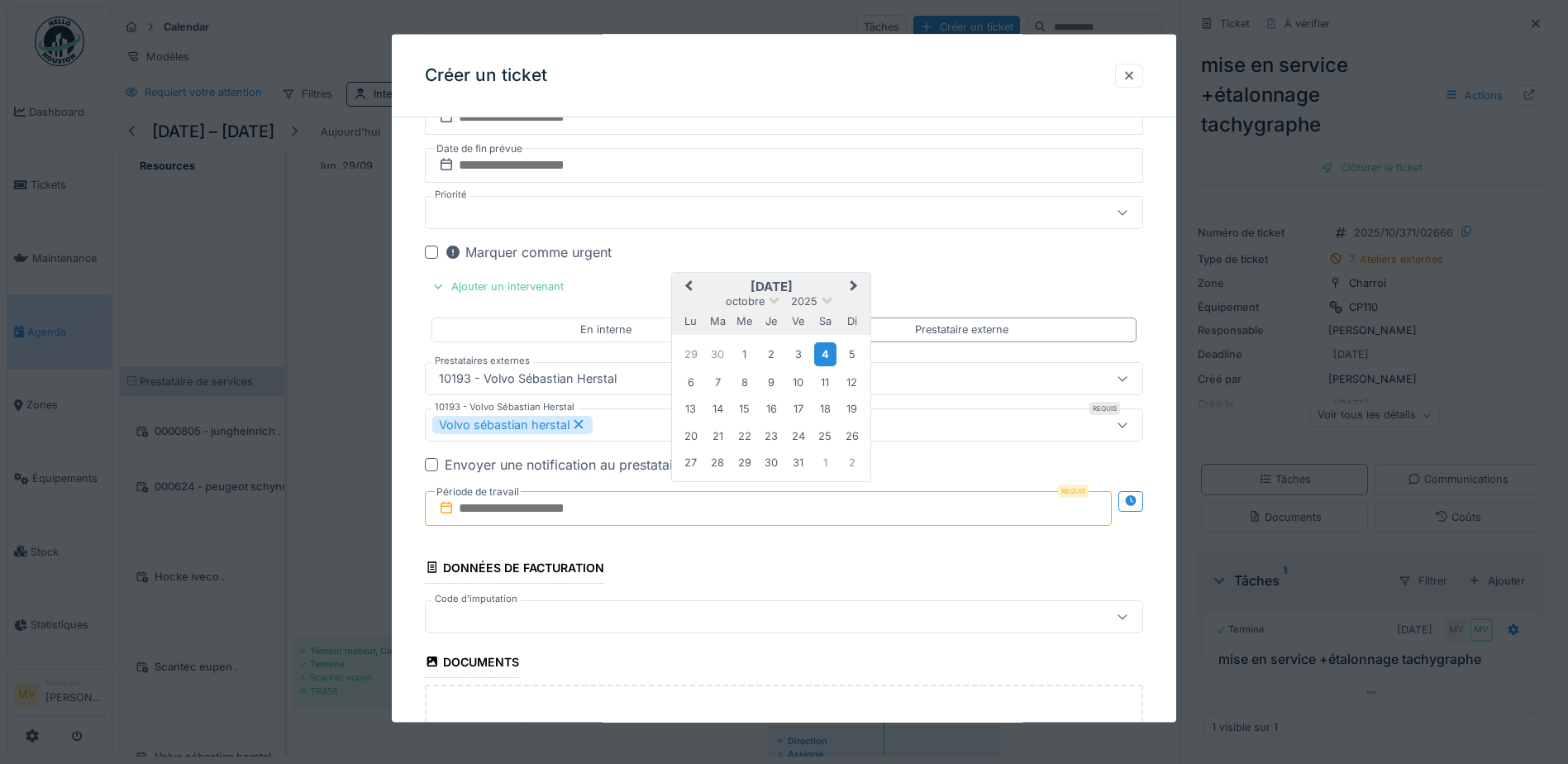
click at [767, 354] on div "4" at bounding box center [825, 354] width 23 height 24
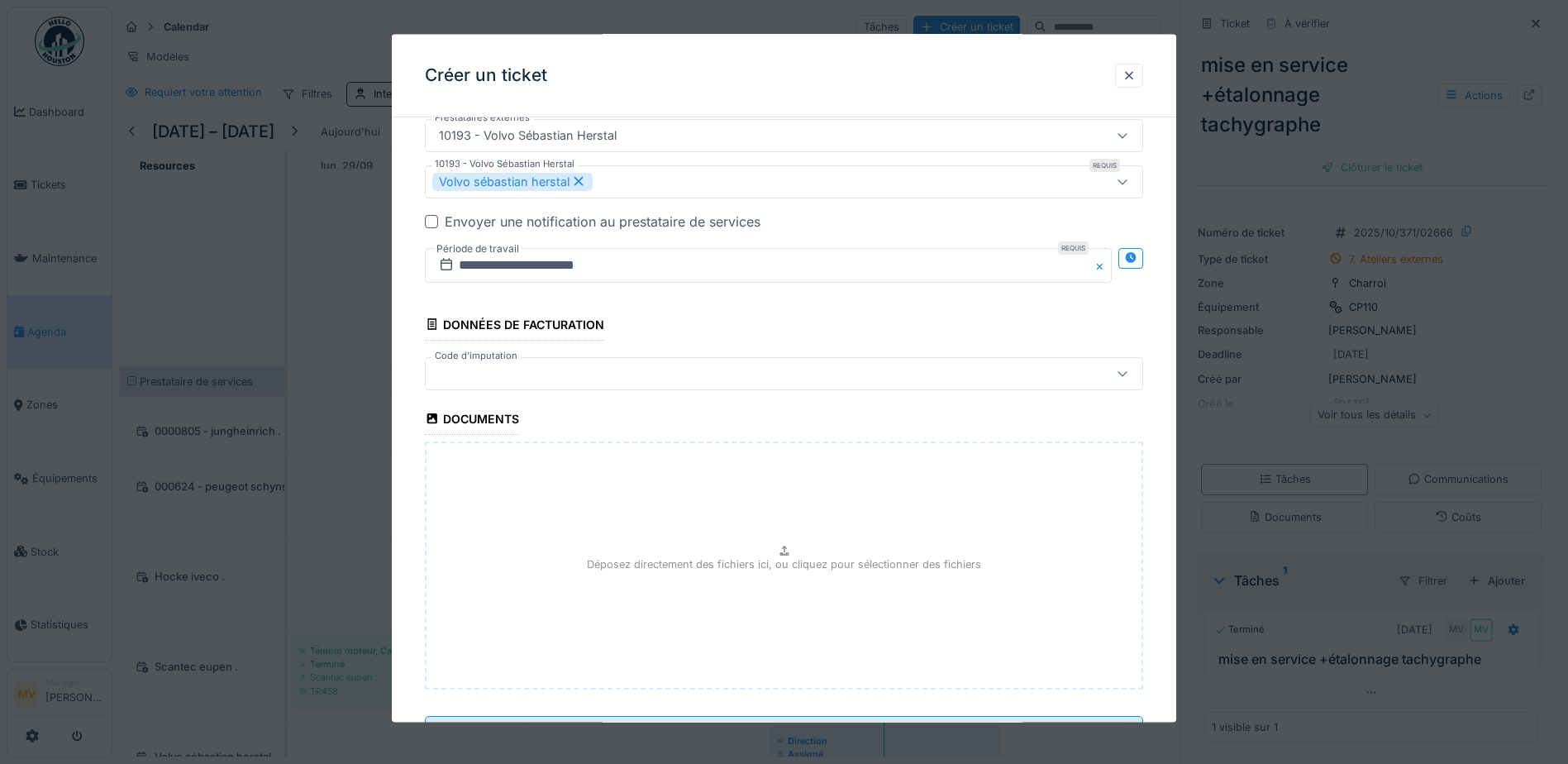
scroll to position [1654, 0]
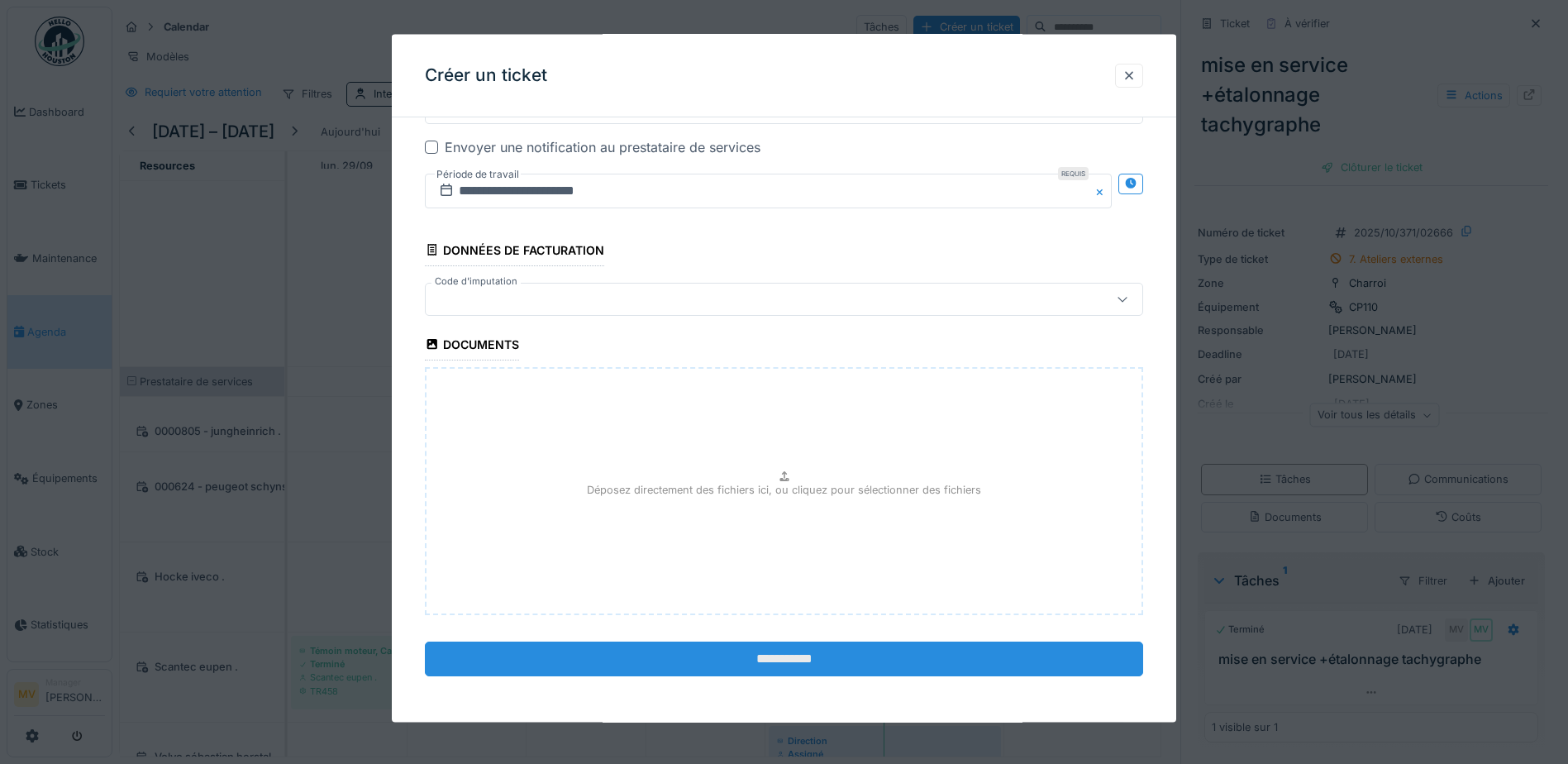
click at [767, 501] on input "**********" at bounding box center [784, 658] width 718 height 35
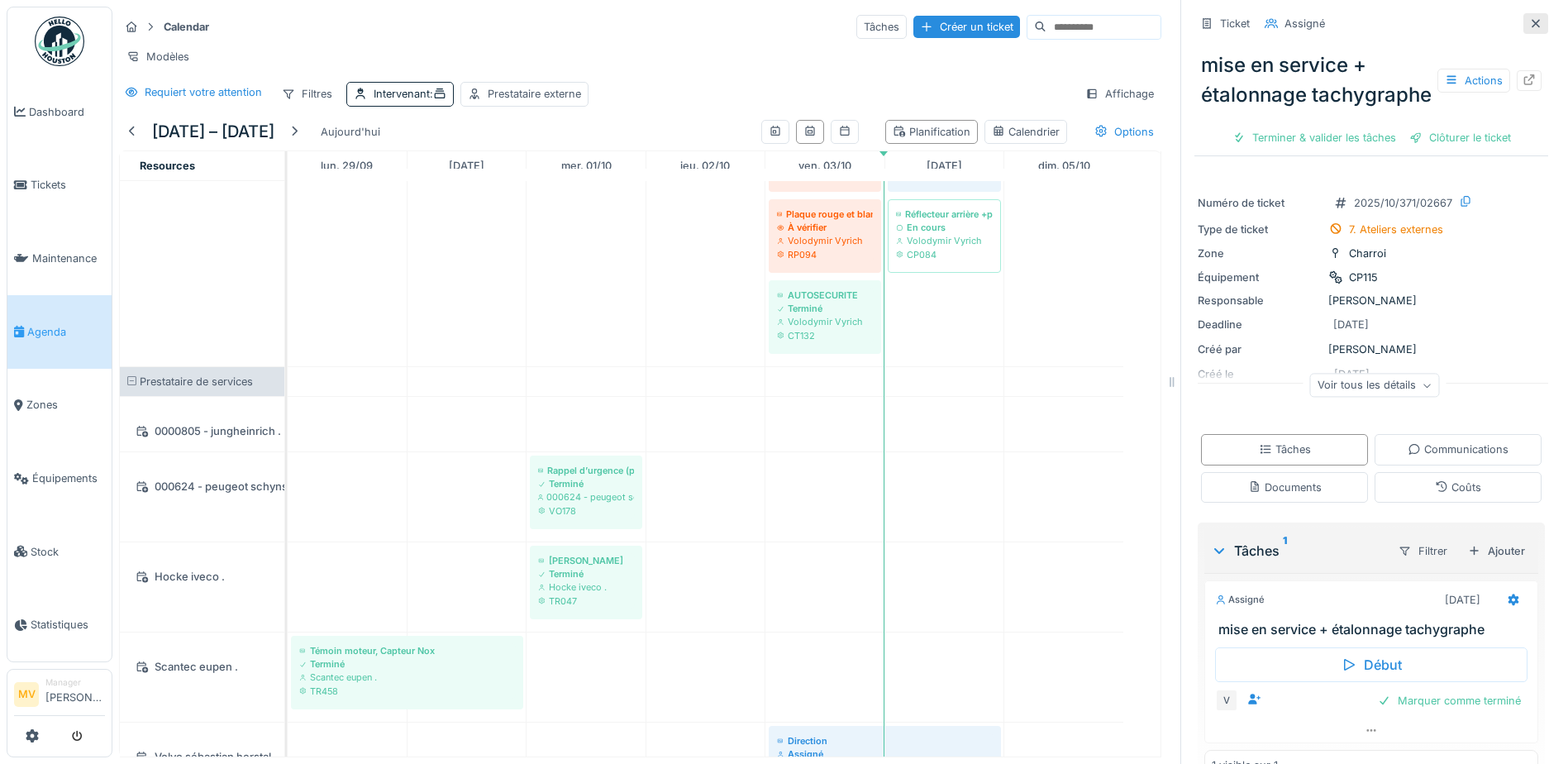
click at [767, 25] on icon at bounding box center [1535, 23] width 9 height 9
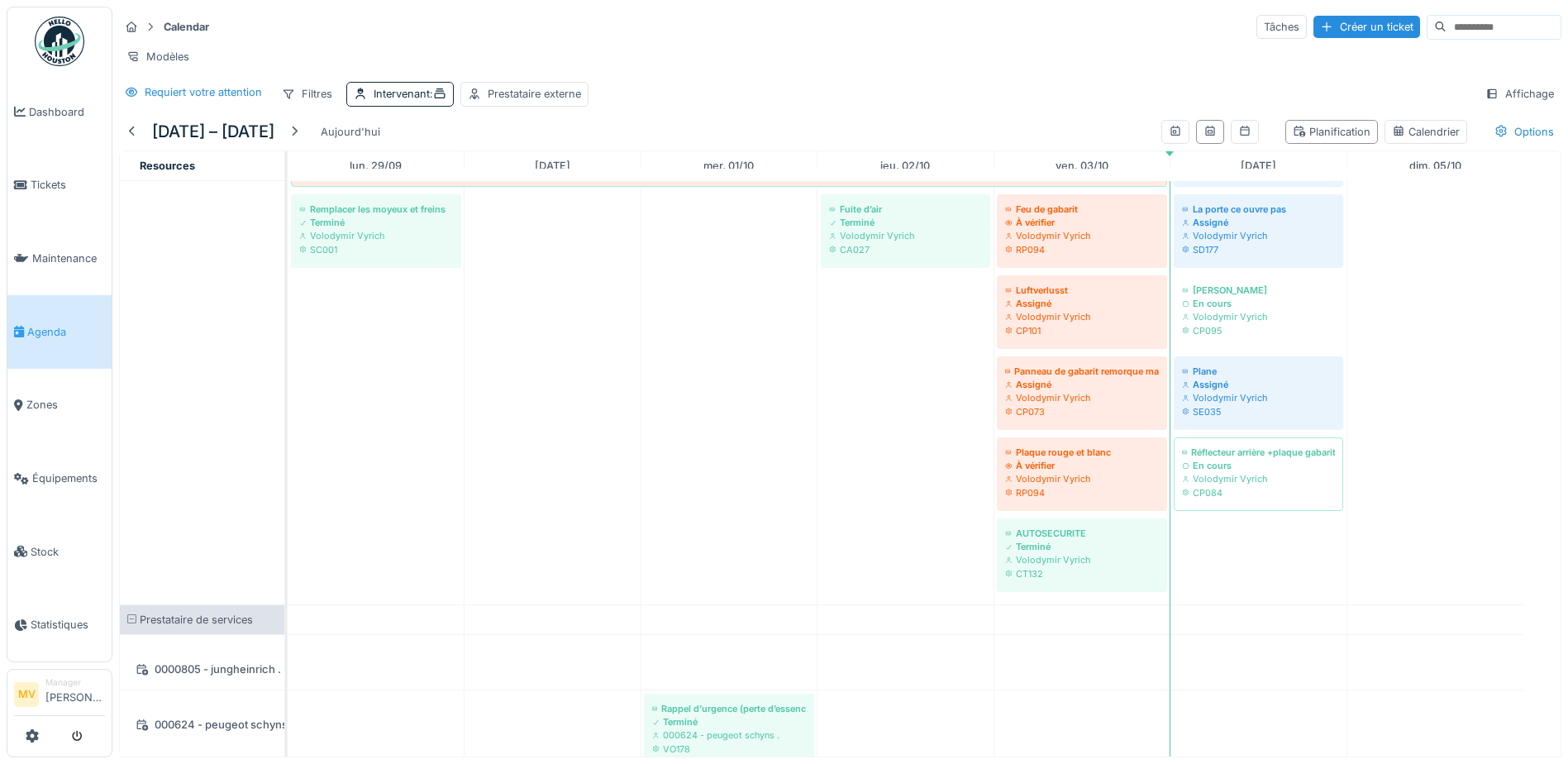
scroll to position [1583, 0]
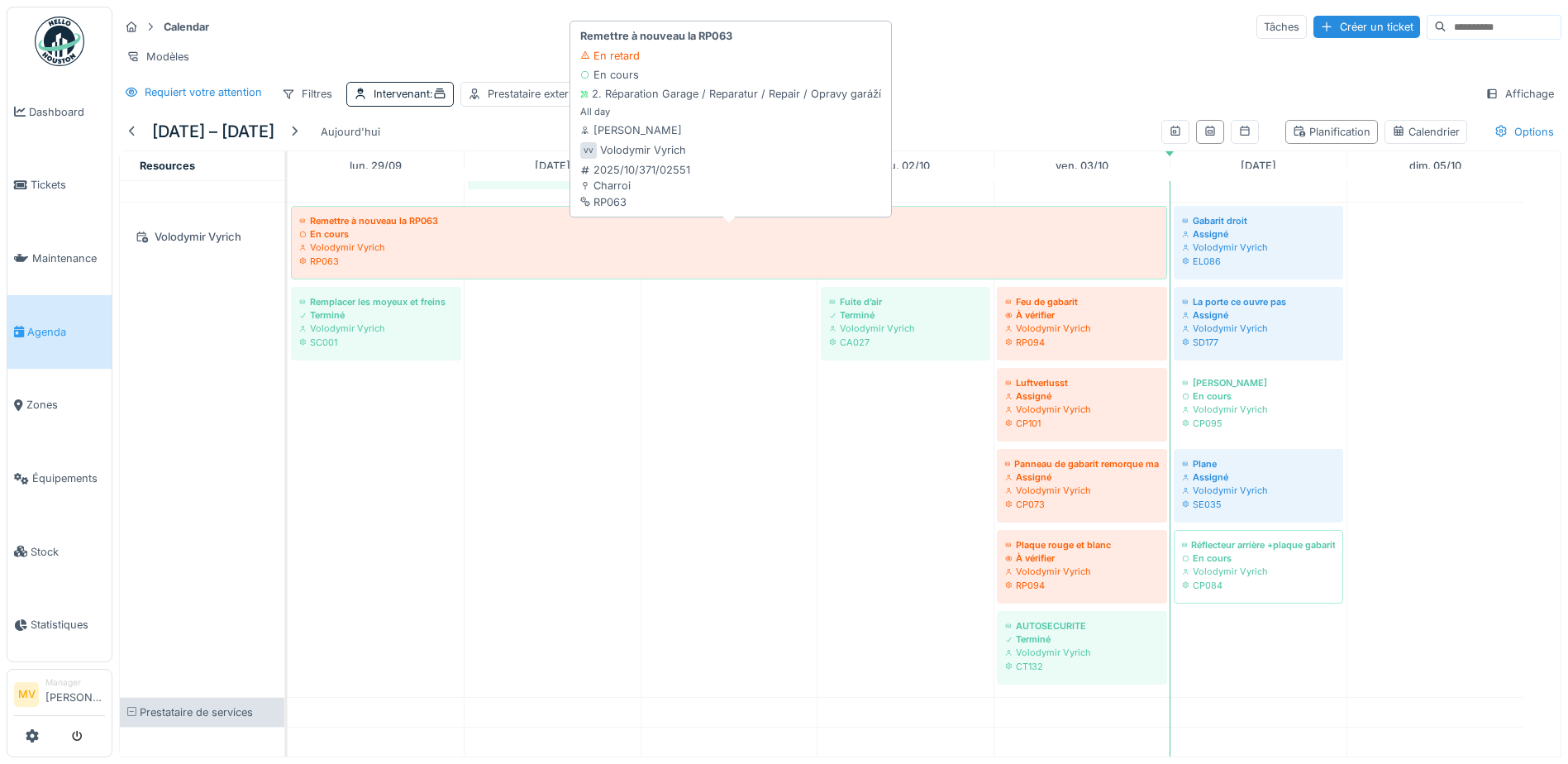
click at [603, 253] on div "Volodymir Vyrich" at bounding box center [729, 248] width 859 height 13
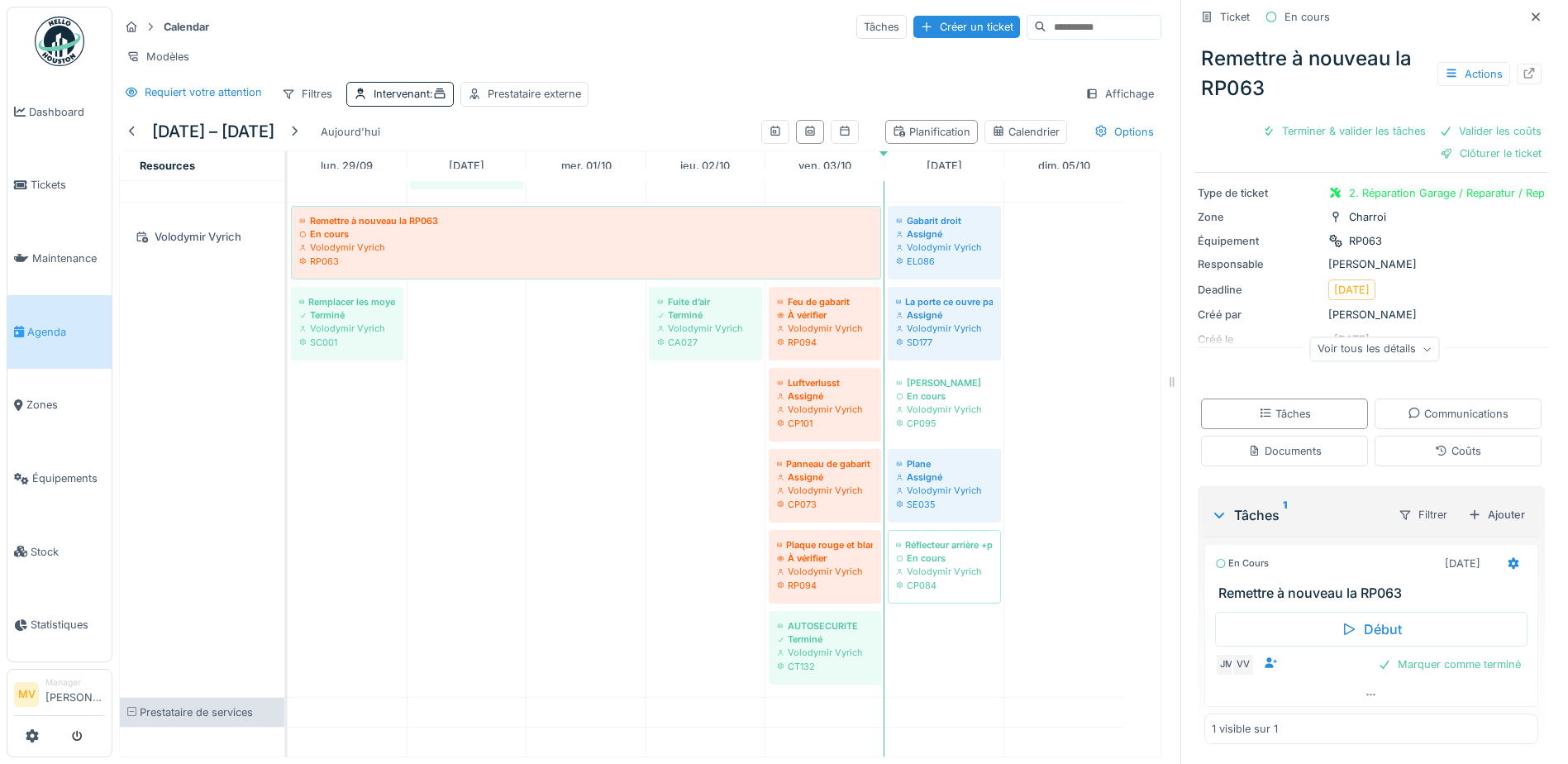
scroll to position [12, 0]
click at [767, 501] on icon at bounding box center [1513, 564] width 10 height 11
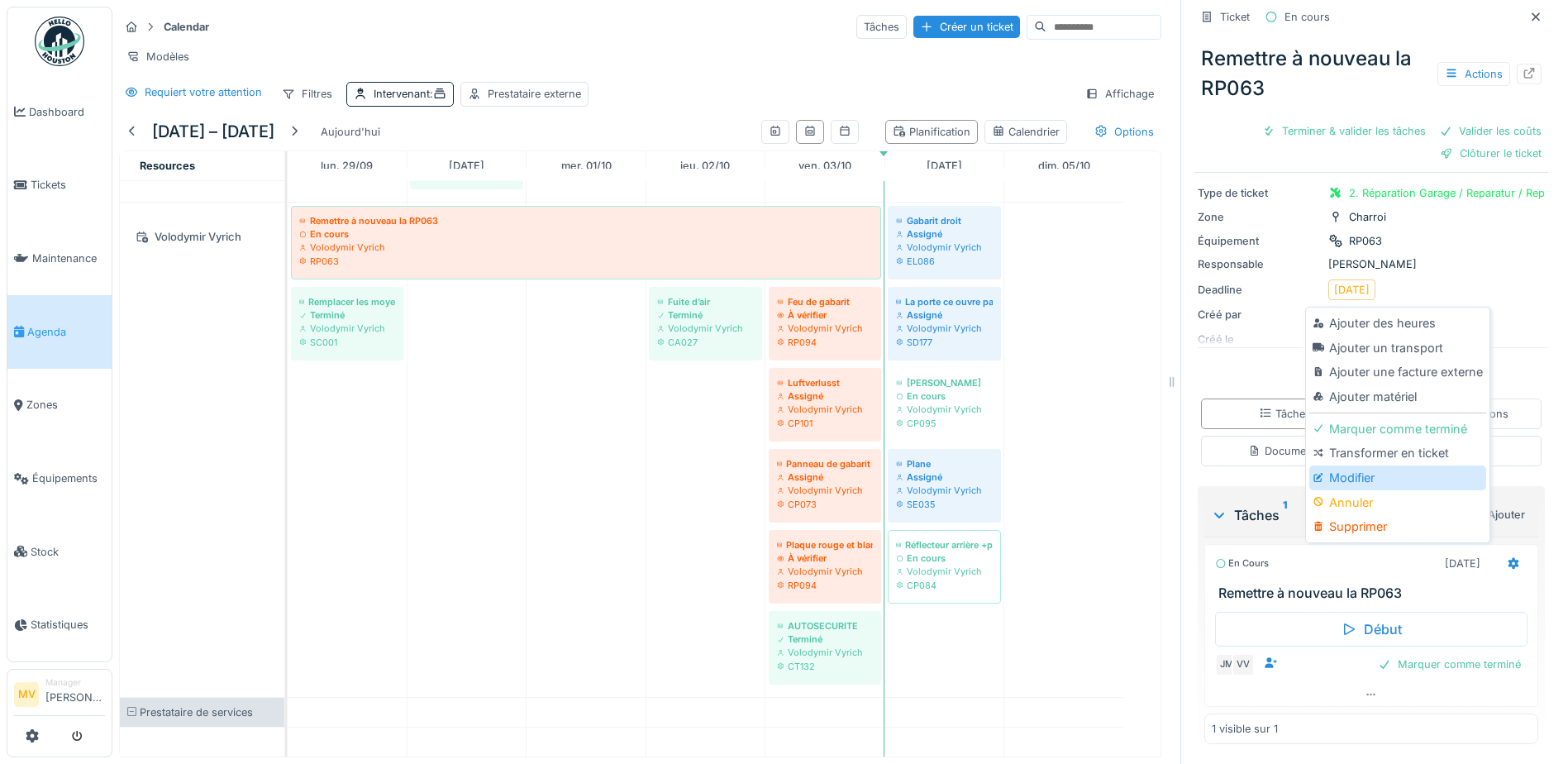
click at [767, 466] on div "Modifier" at bounding box center [1397, 478] width 176 height 25
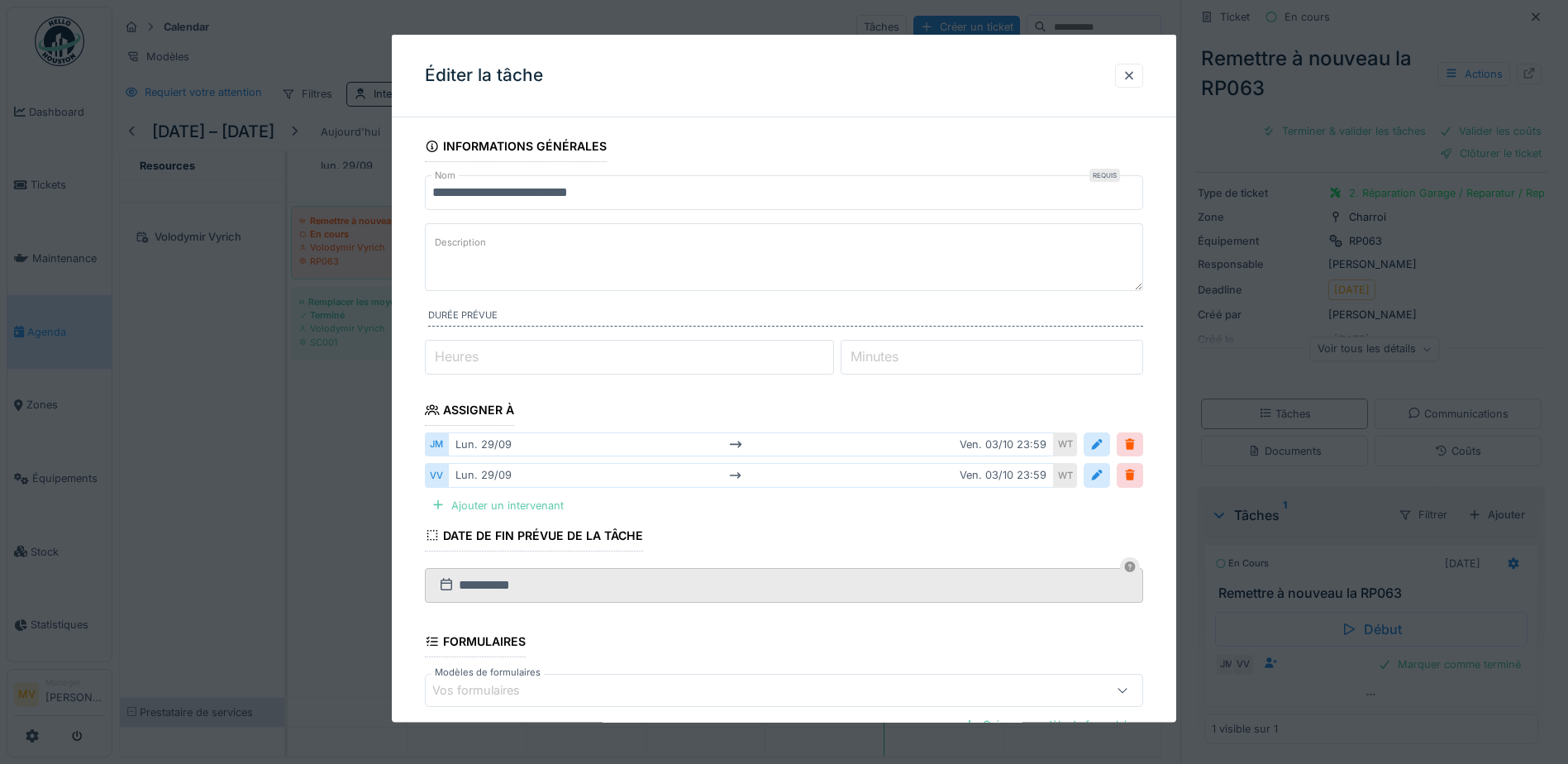
click at [544, 501] on div "Ajouter un intervenant" at bounding box center [497, 505] width 145 height 23
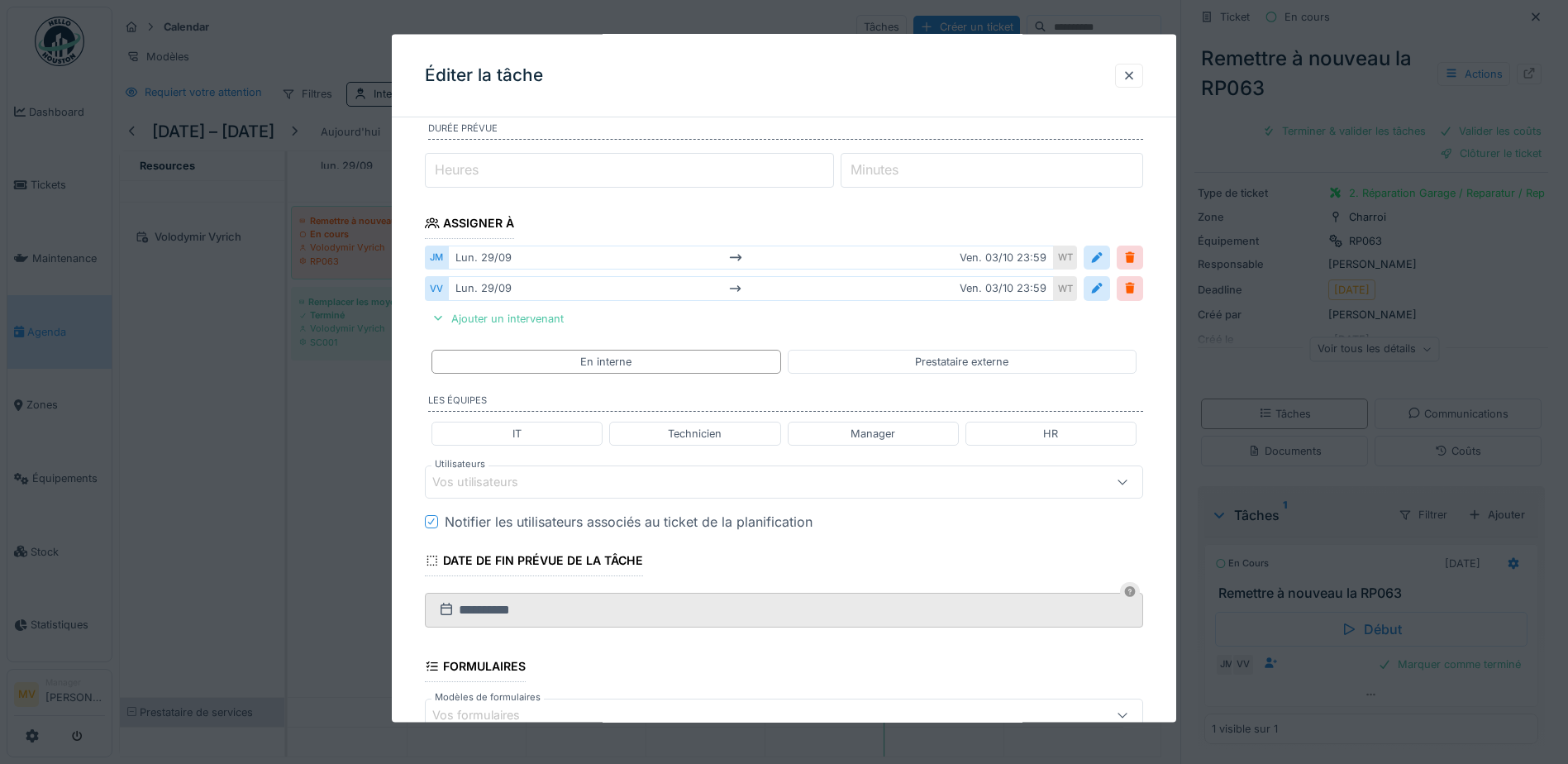
scroll to position [248, 0]
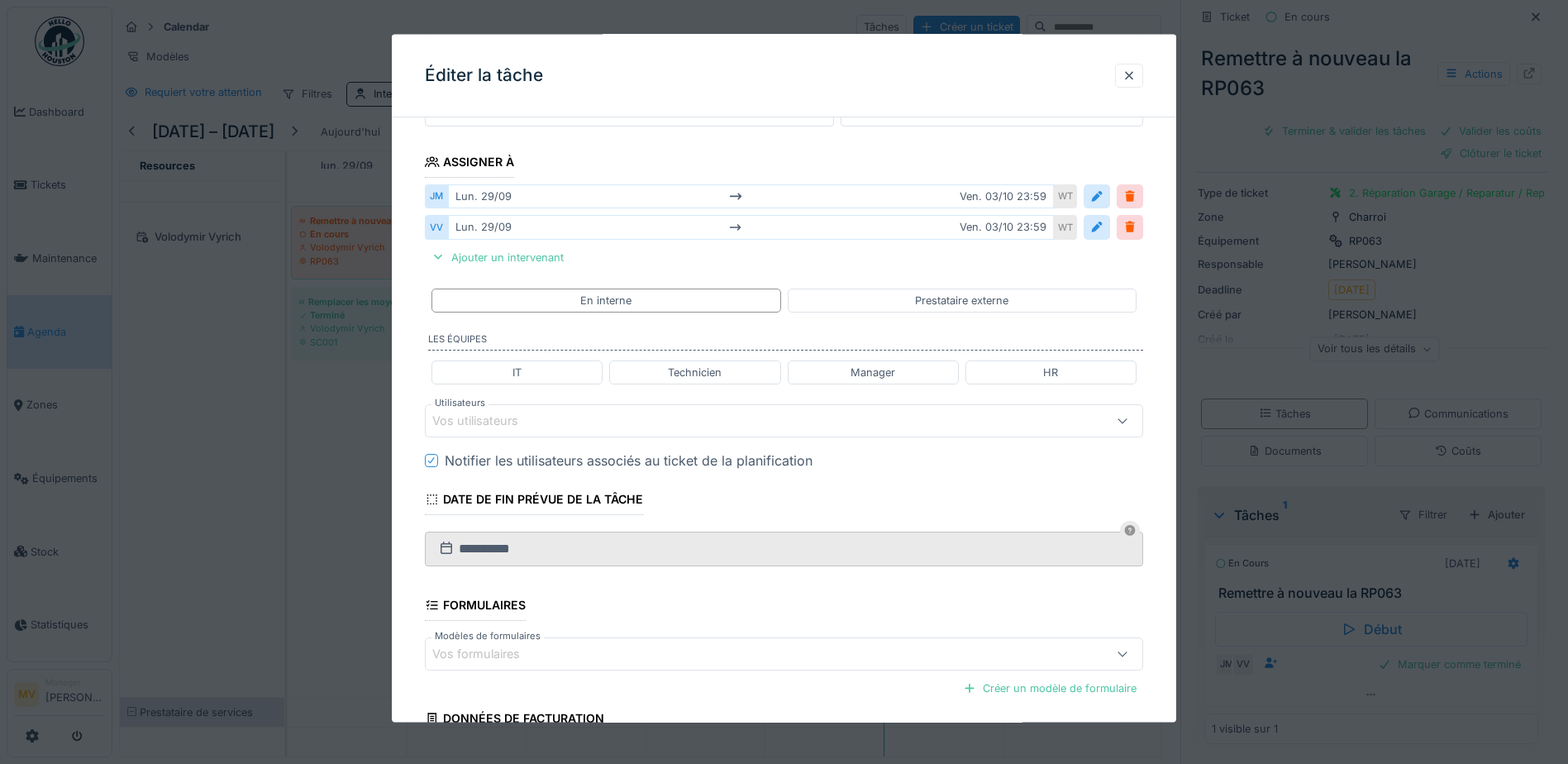
click at [576, 421] on div "Vos utilisateurs" at bounding box center [742, 420] width 619 height 18
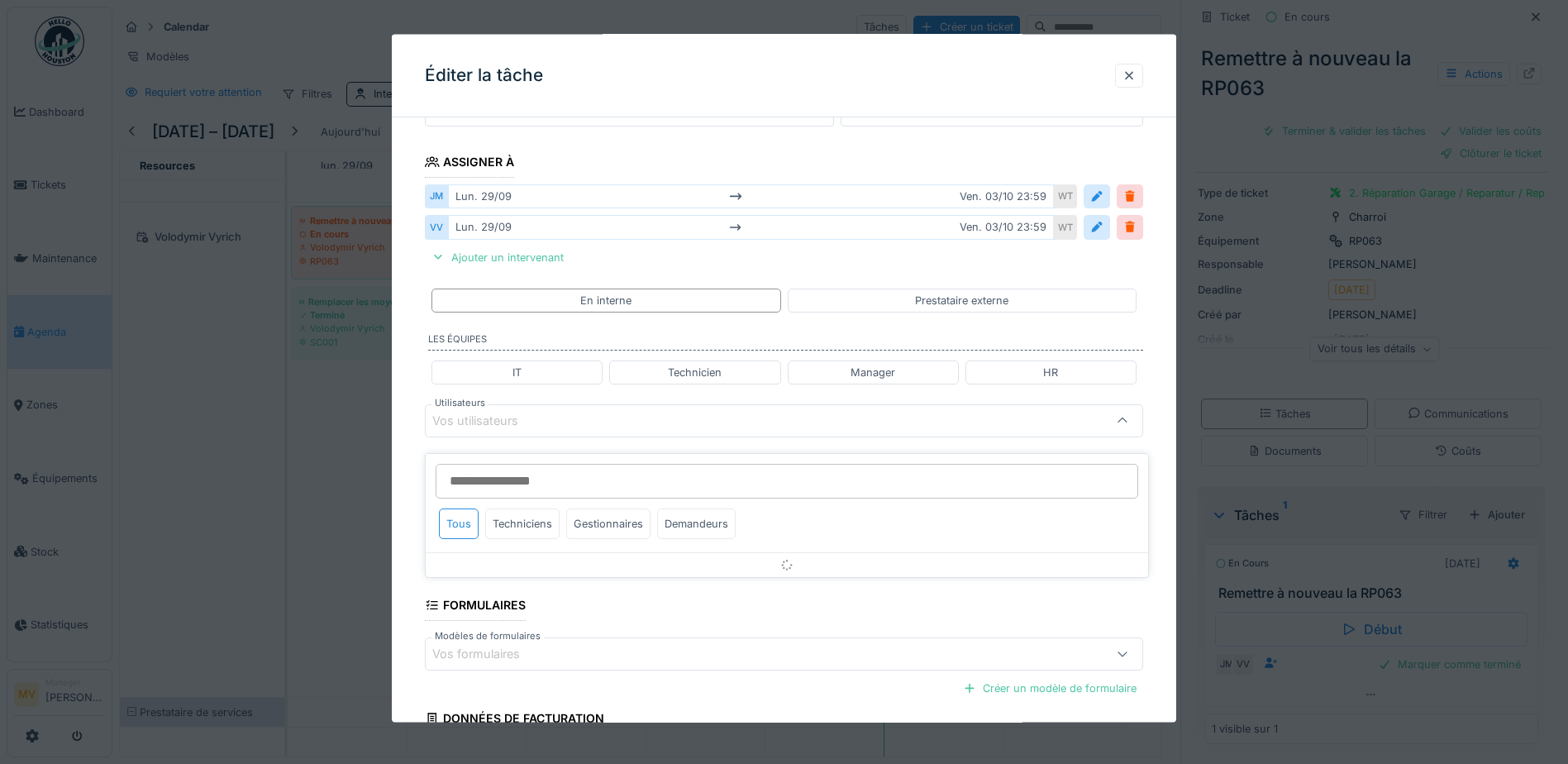
scroll to position [290, 0]
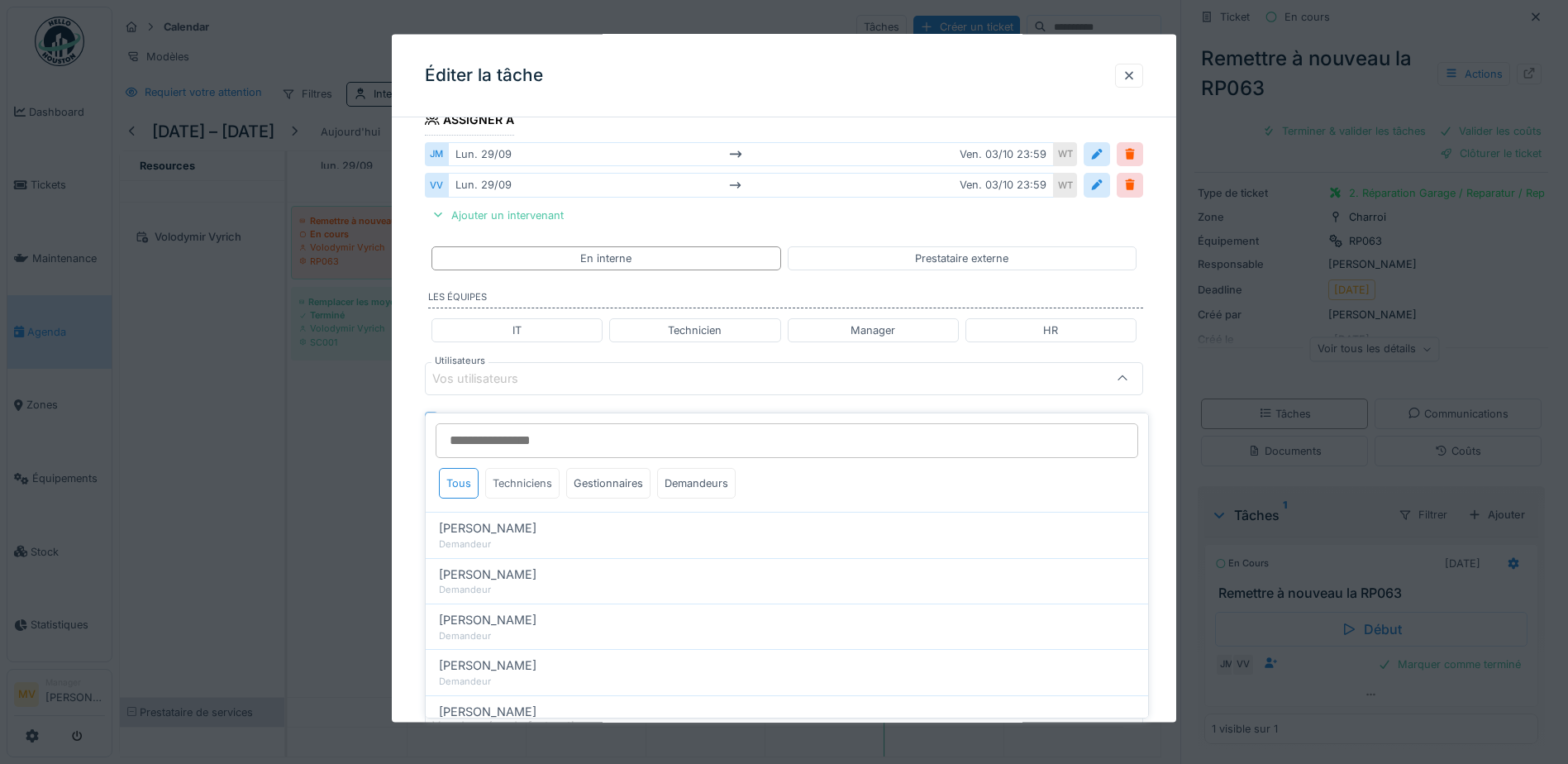
click at [526, 478] on div "Techniciens" at bounding box center [522, 483] width 74 height 30
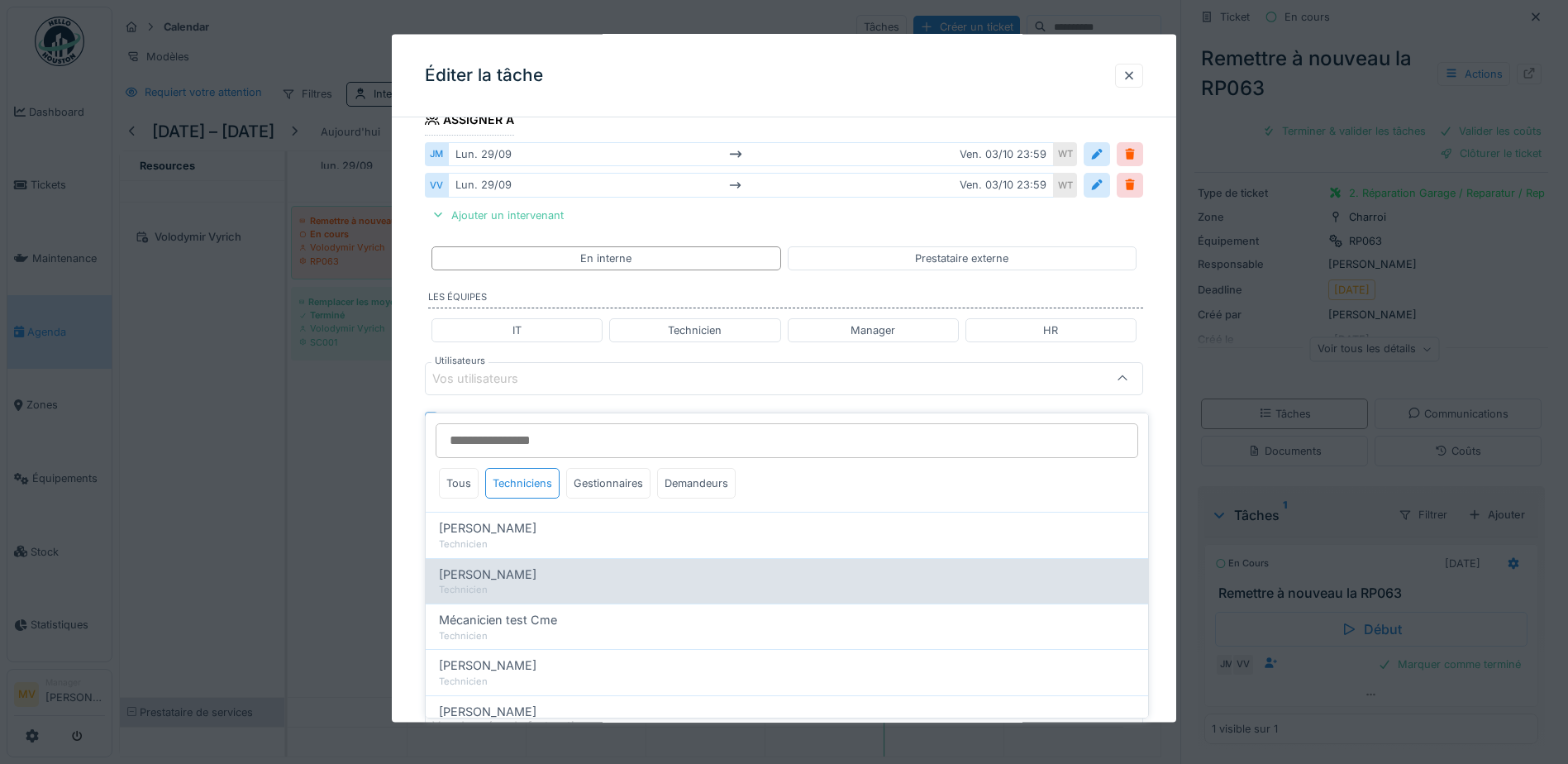
click at [523, 501] on div "[PERSON_NAME]" at bounding box center [787, 574] width 696 height 18
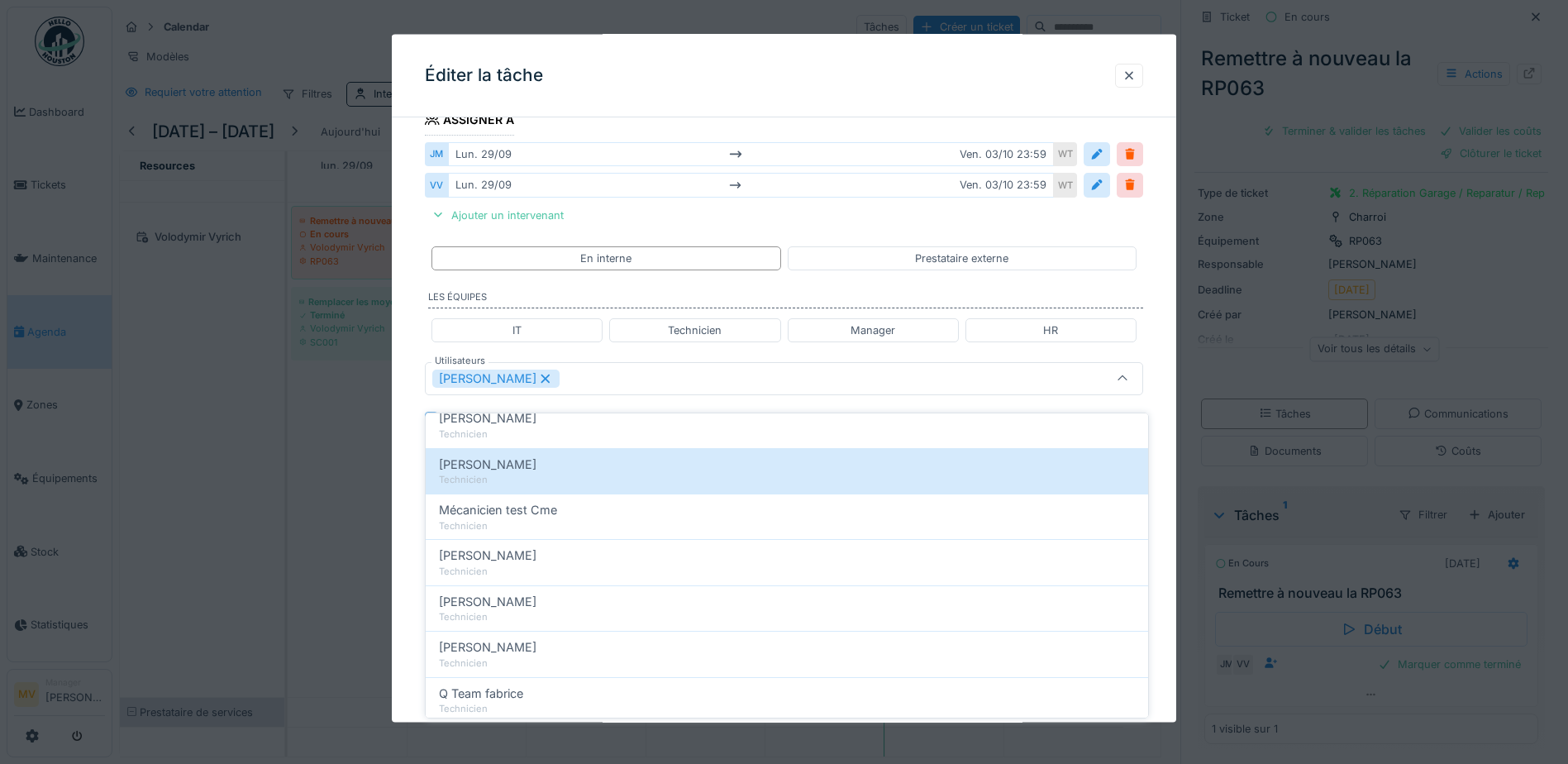
scroll to position [248, 0]
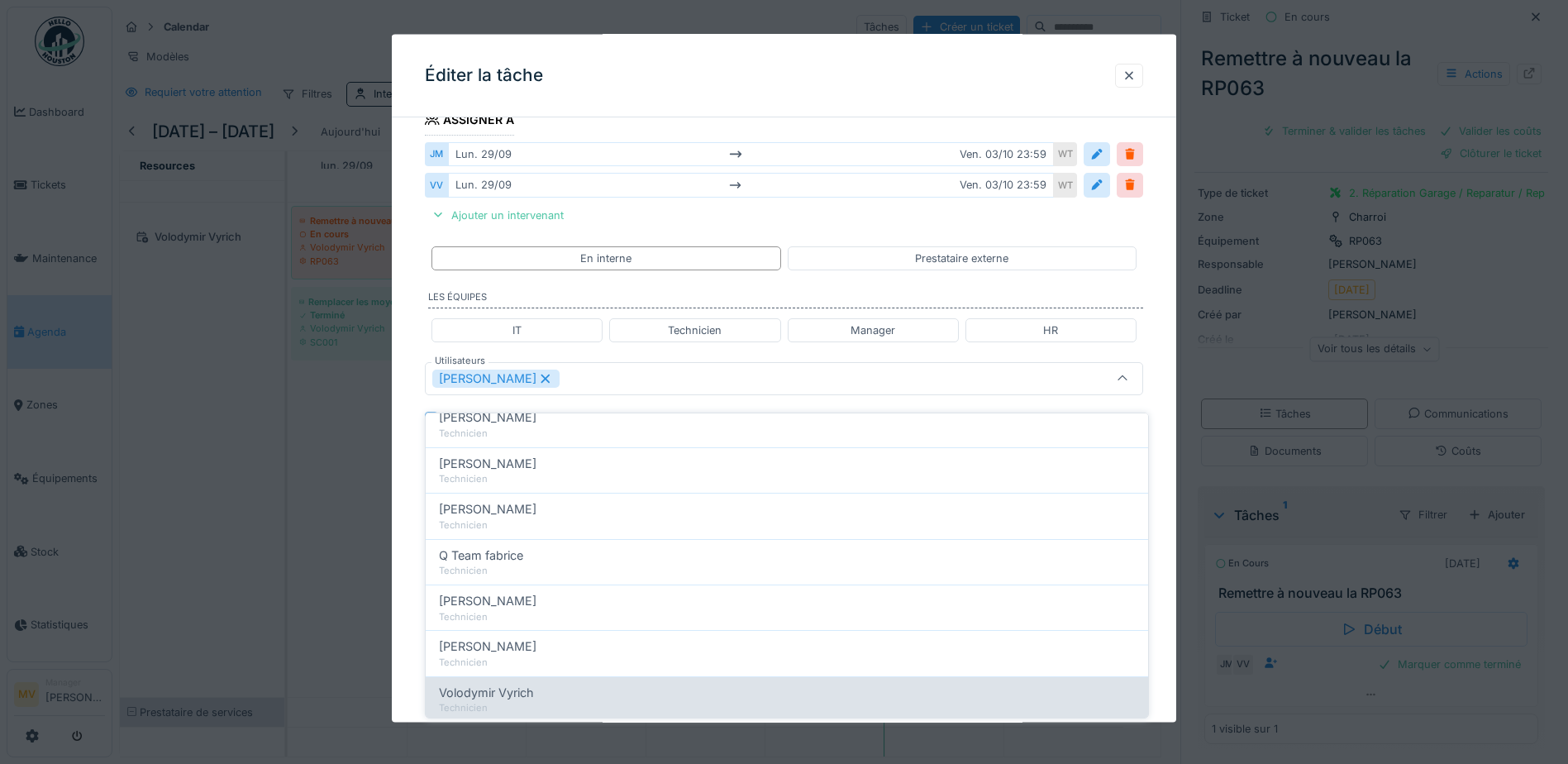
click at [554, 501] on div "Volodymir Vyrich" at bounding box center [787, 693] width 696 height 18
type input "**********"
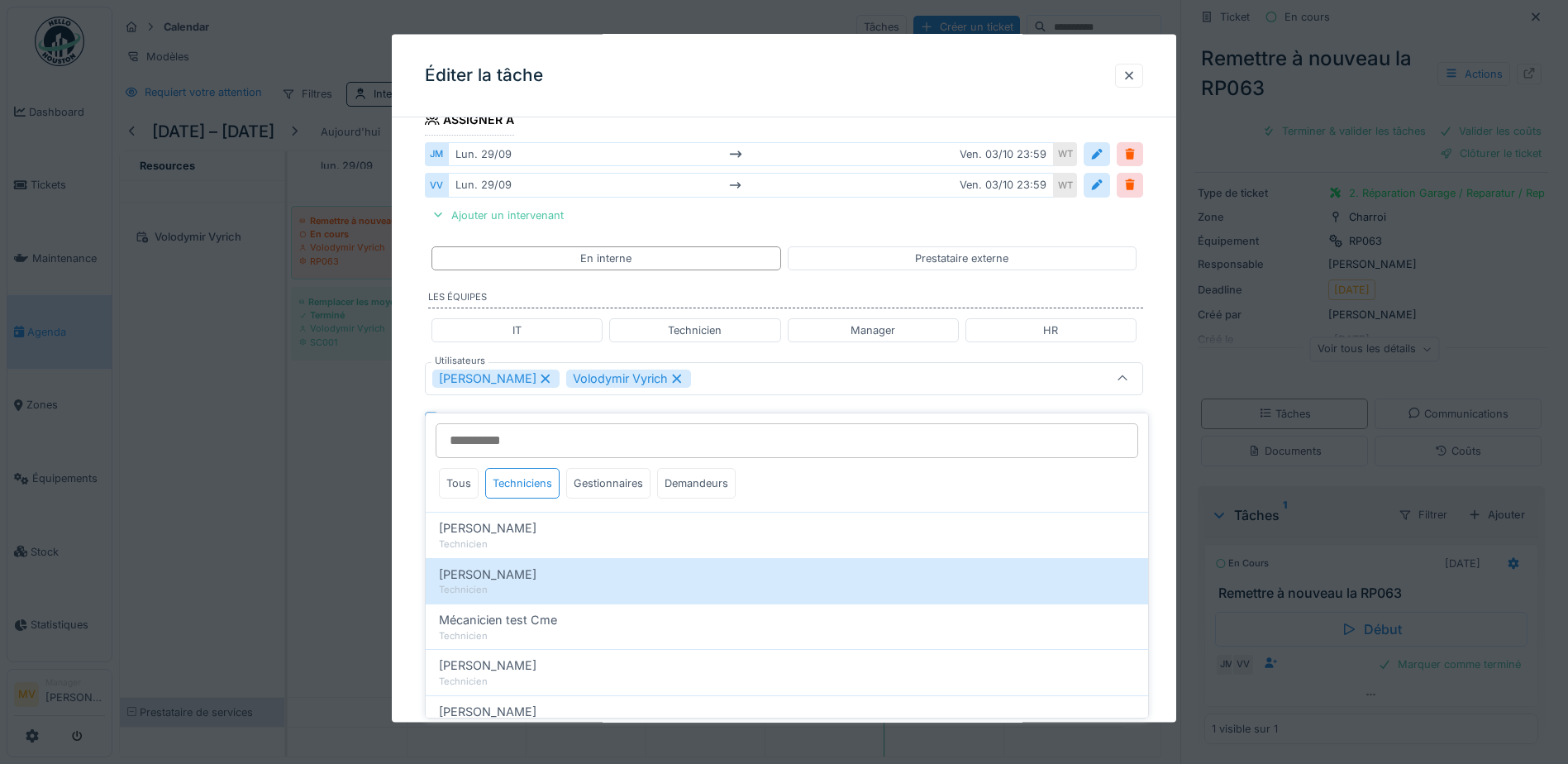
click at [690, 382] on div "Jan Maro Volodymir Vyrich" at bounding box center [742, 378] width 619 height 18
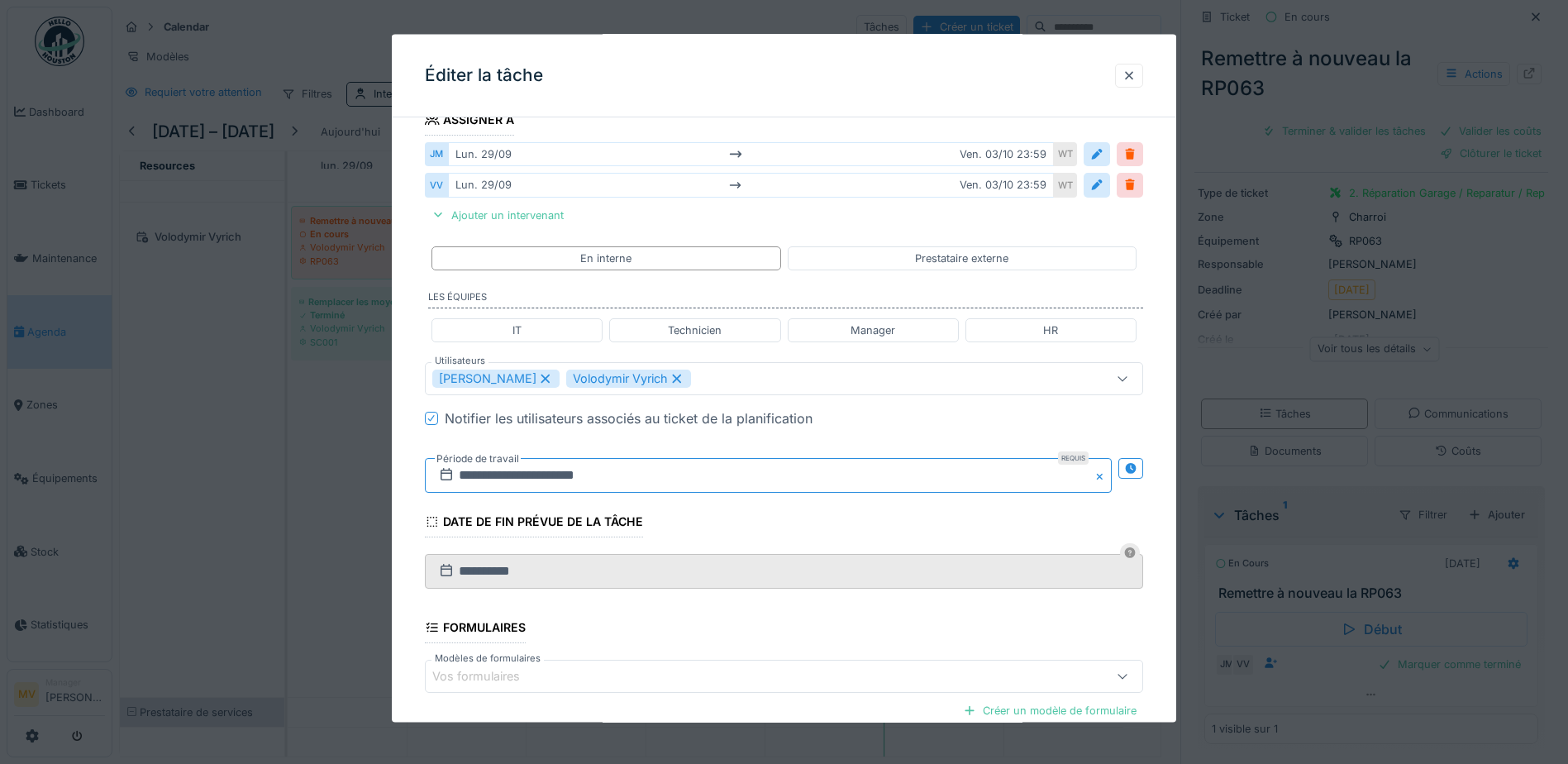
click at [679, 482] on input "**********" at bounding box center [768, 475] width 687 height 35
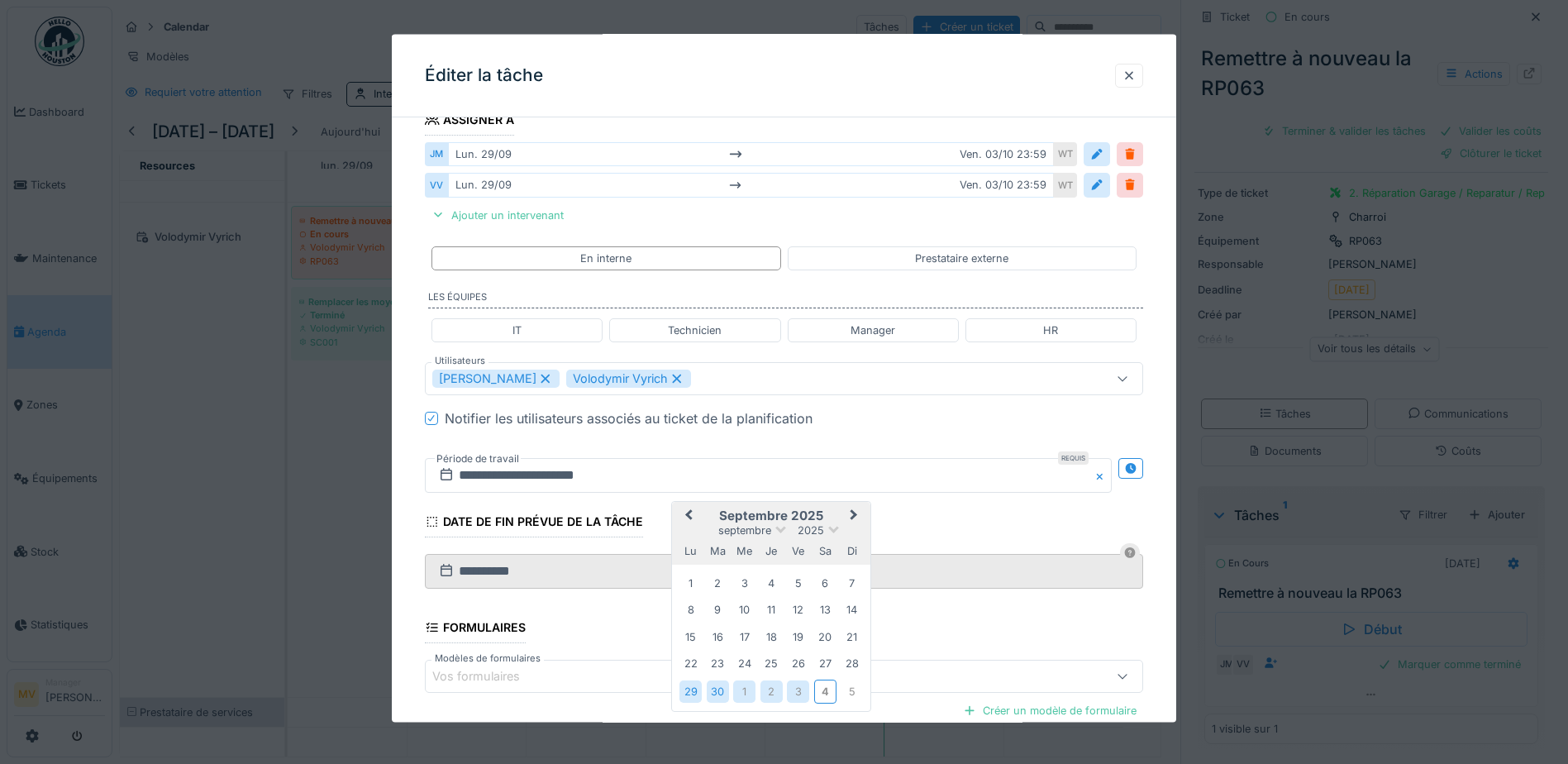
click at [767, 501] on span "Next Month" at bounding box center [854, 515] width 0 height 20
click at [692, 501] on div "6" at bounding box center [691, 612] width 23 height 23
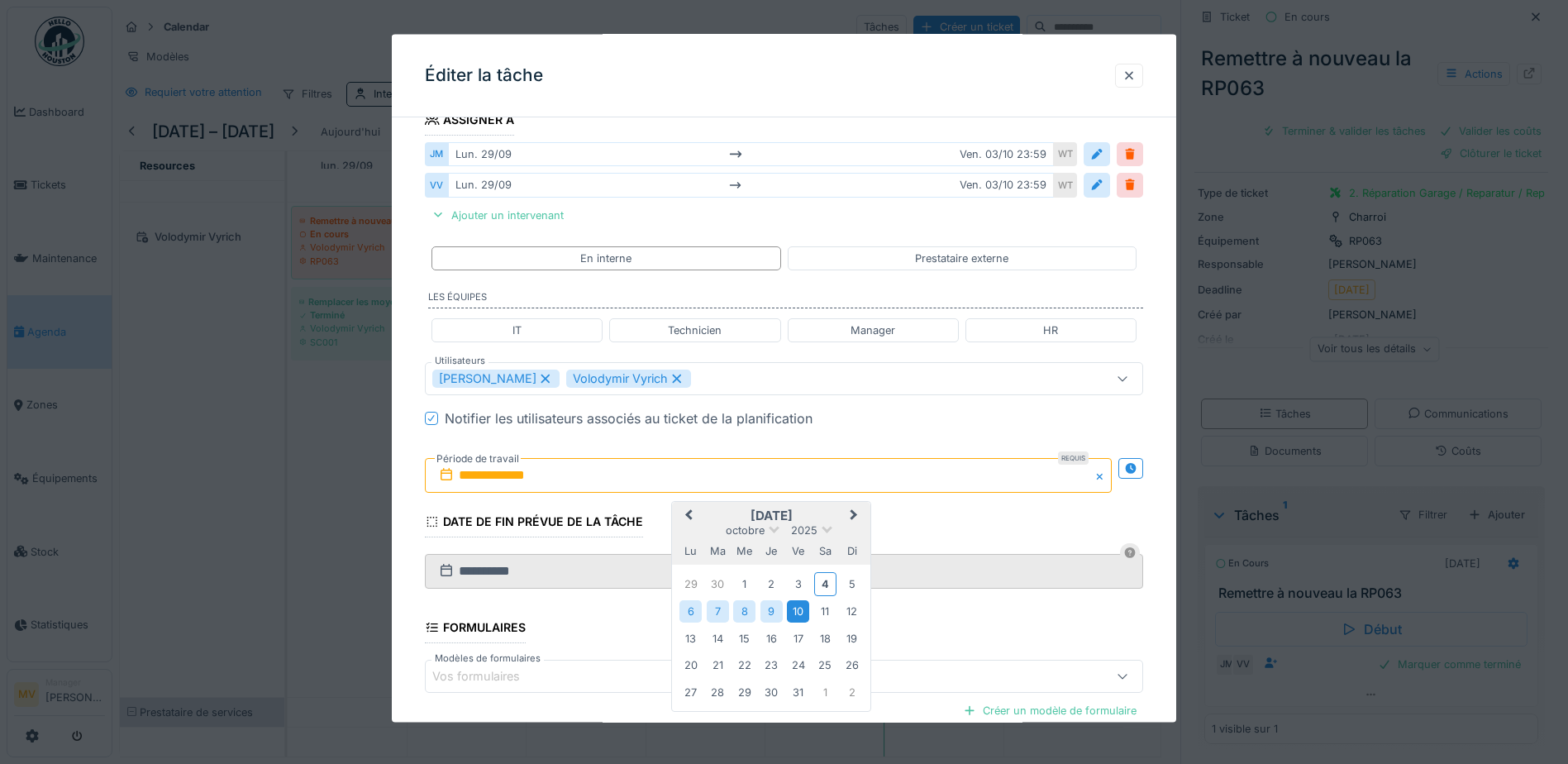
click at [767, 501] on div "10" at bounding box center [798, 612] width 23 height 23
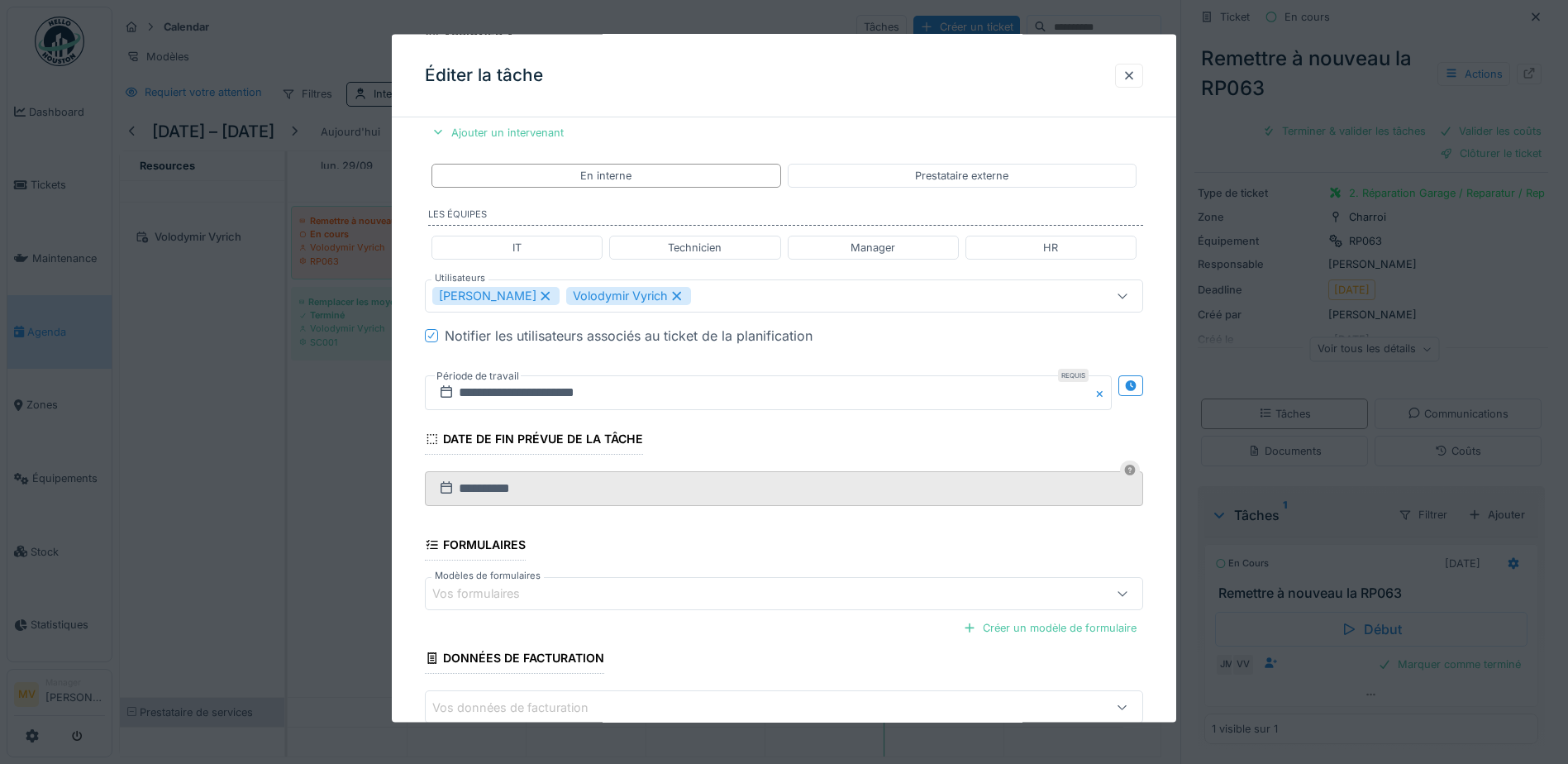
scroll to position [468, 0]
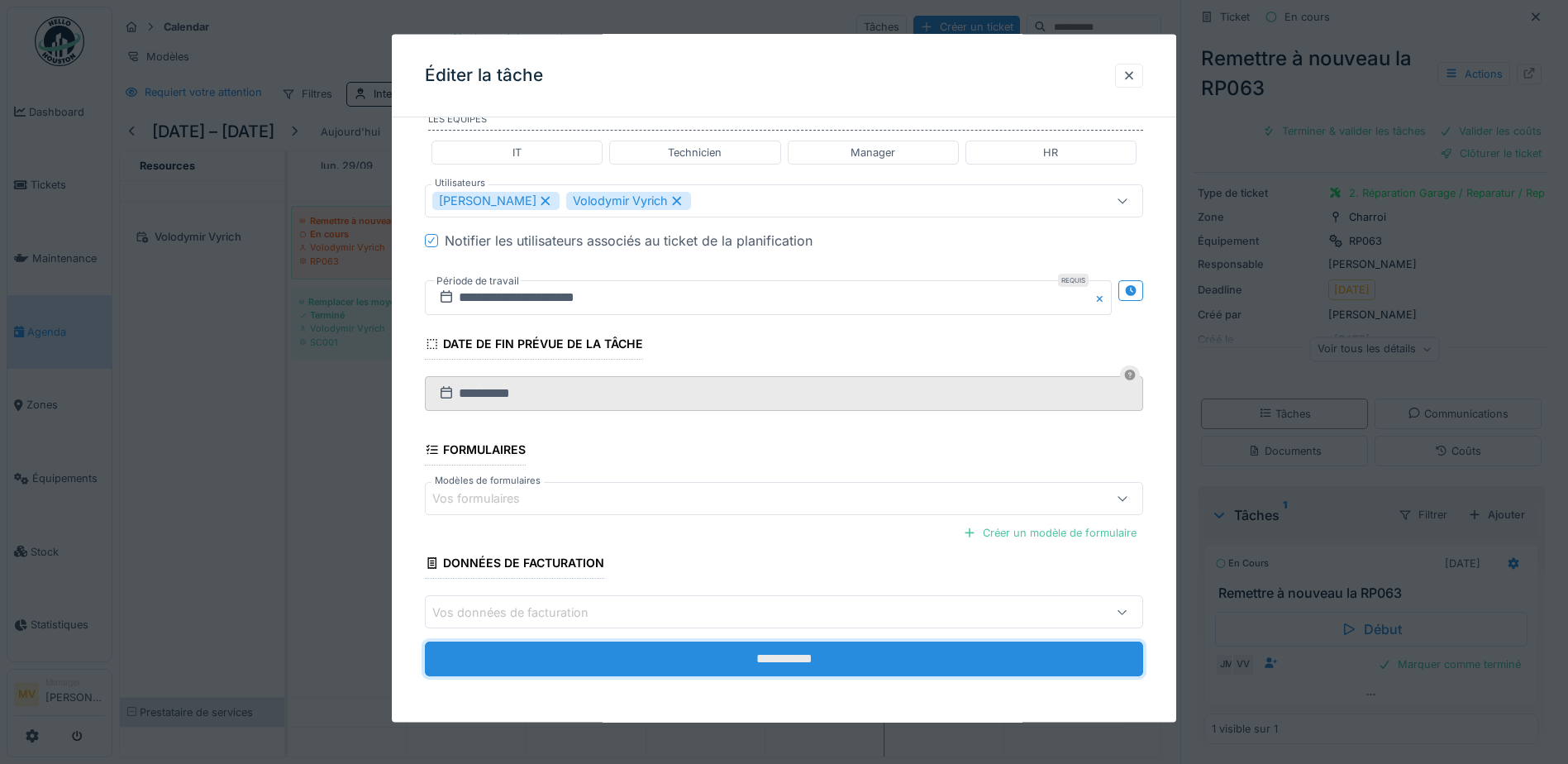
click at [767, 501] on input "**********" at bounding box center [784, 659] width 718 height 35
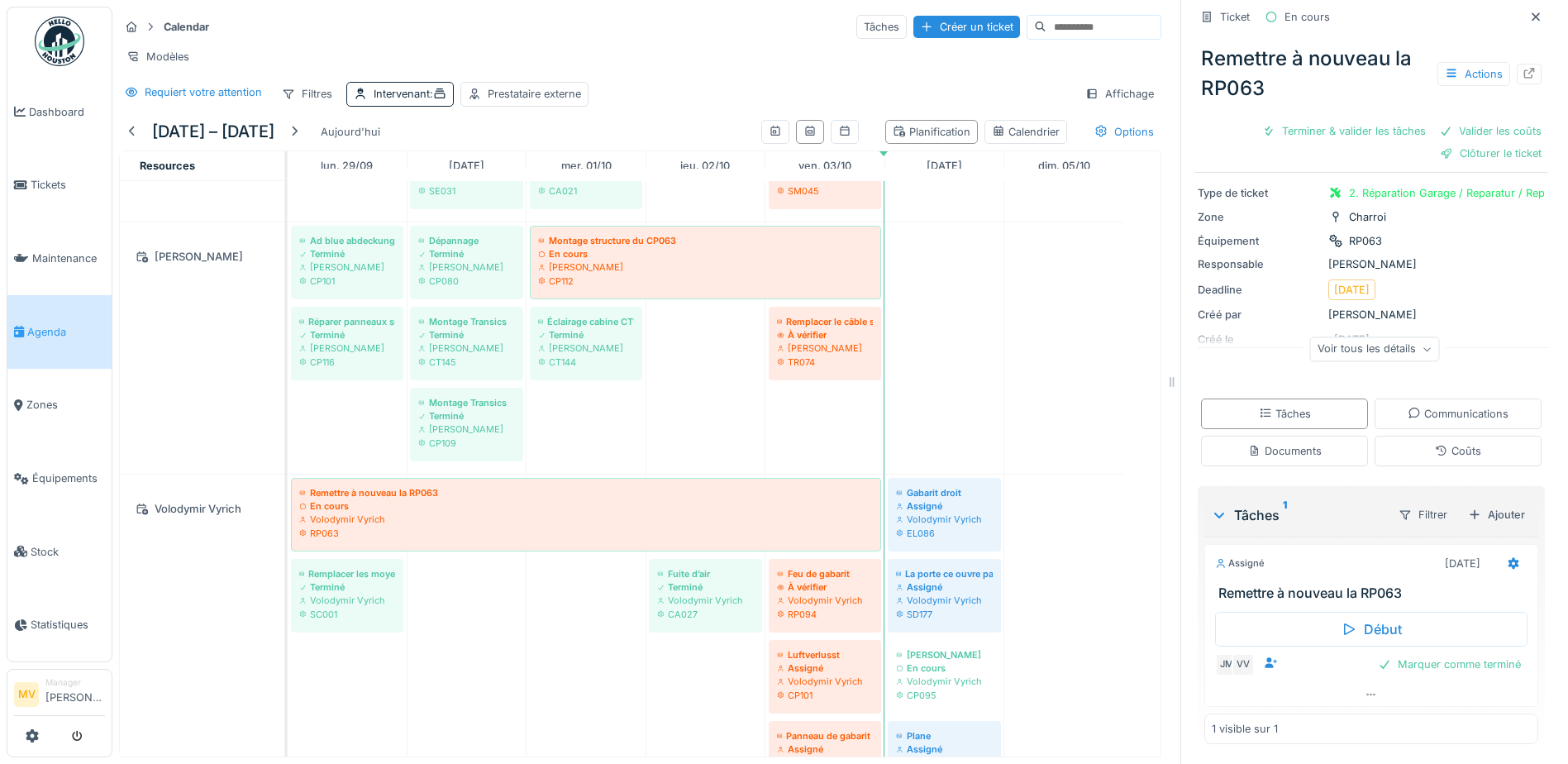
scroll to position [1293, 0]
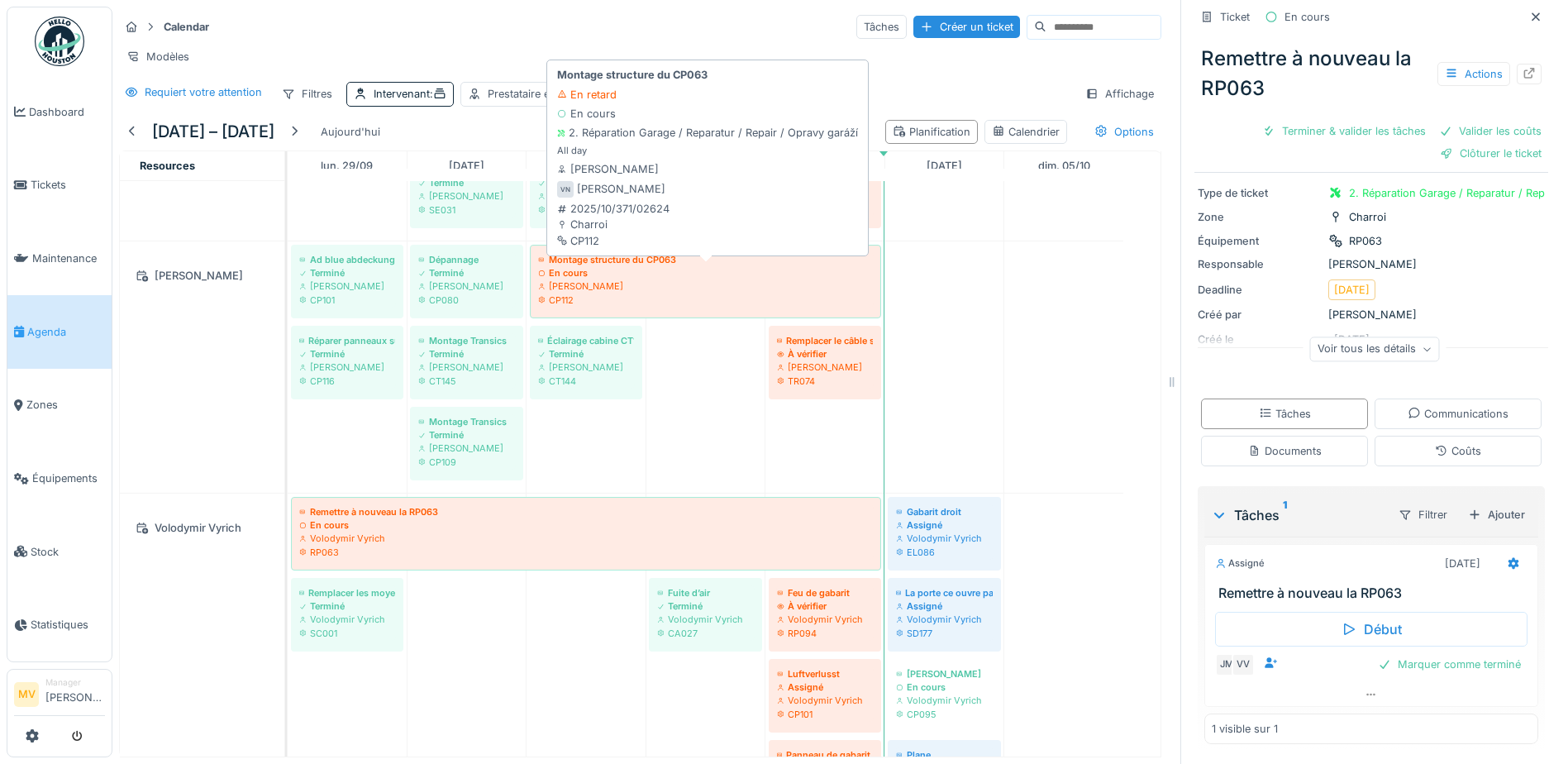
click at [767, 271] on div "En cours" at bounding box center [705, 273] width 335 height 13
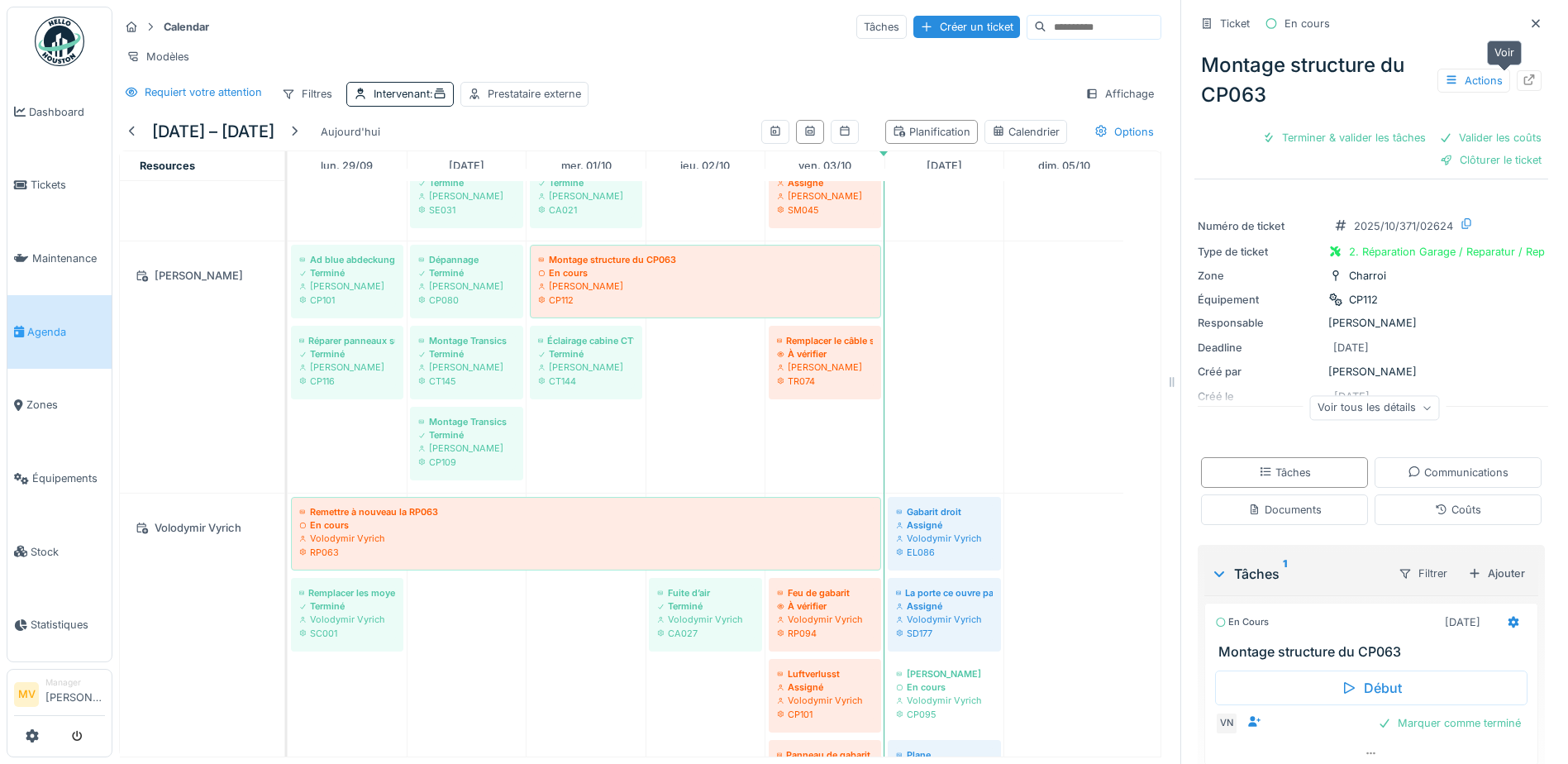
click at [767, 74] on icon at bounding box center [1529, 79] width 13 height 10
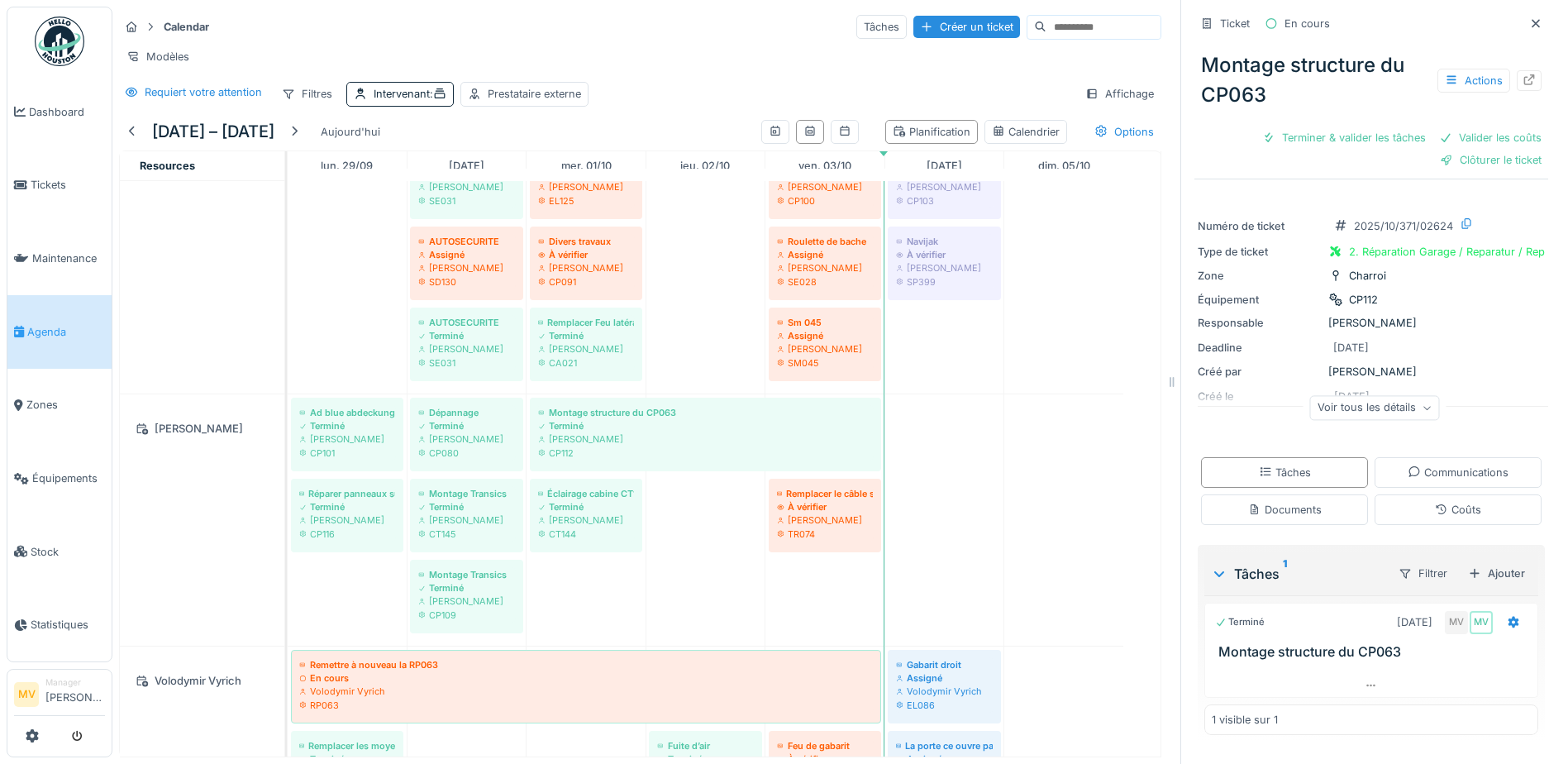
scroll to position [1130, 0]
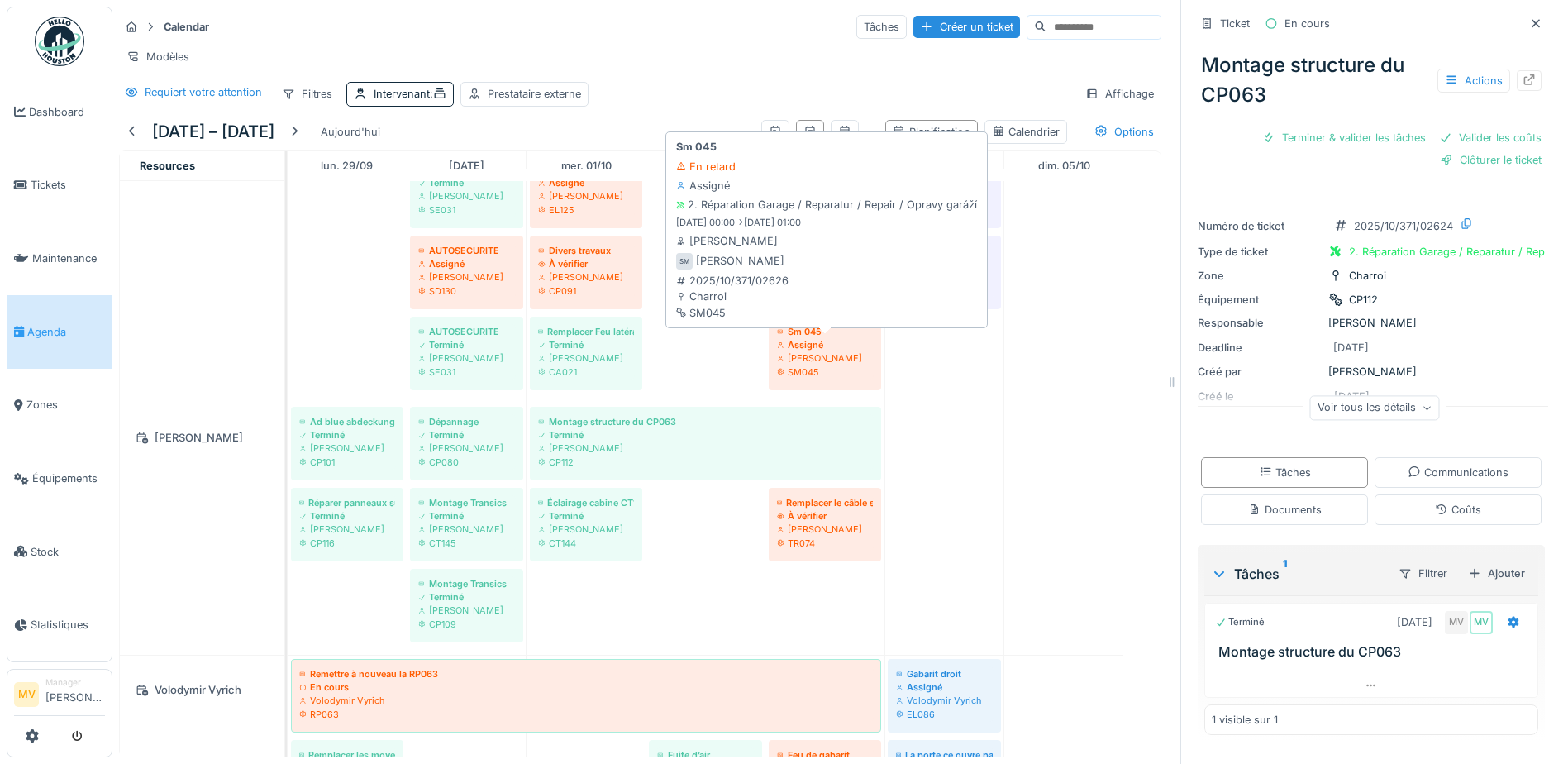
click at [767, 344] on div "Assigné" at bounding box center [824, 345] width 96 height 13
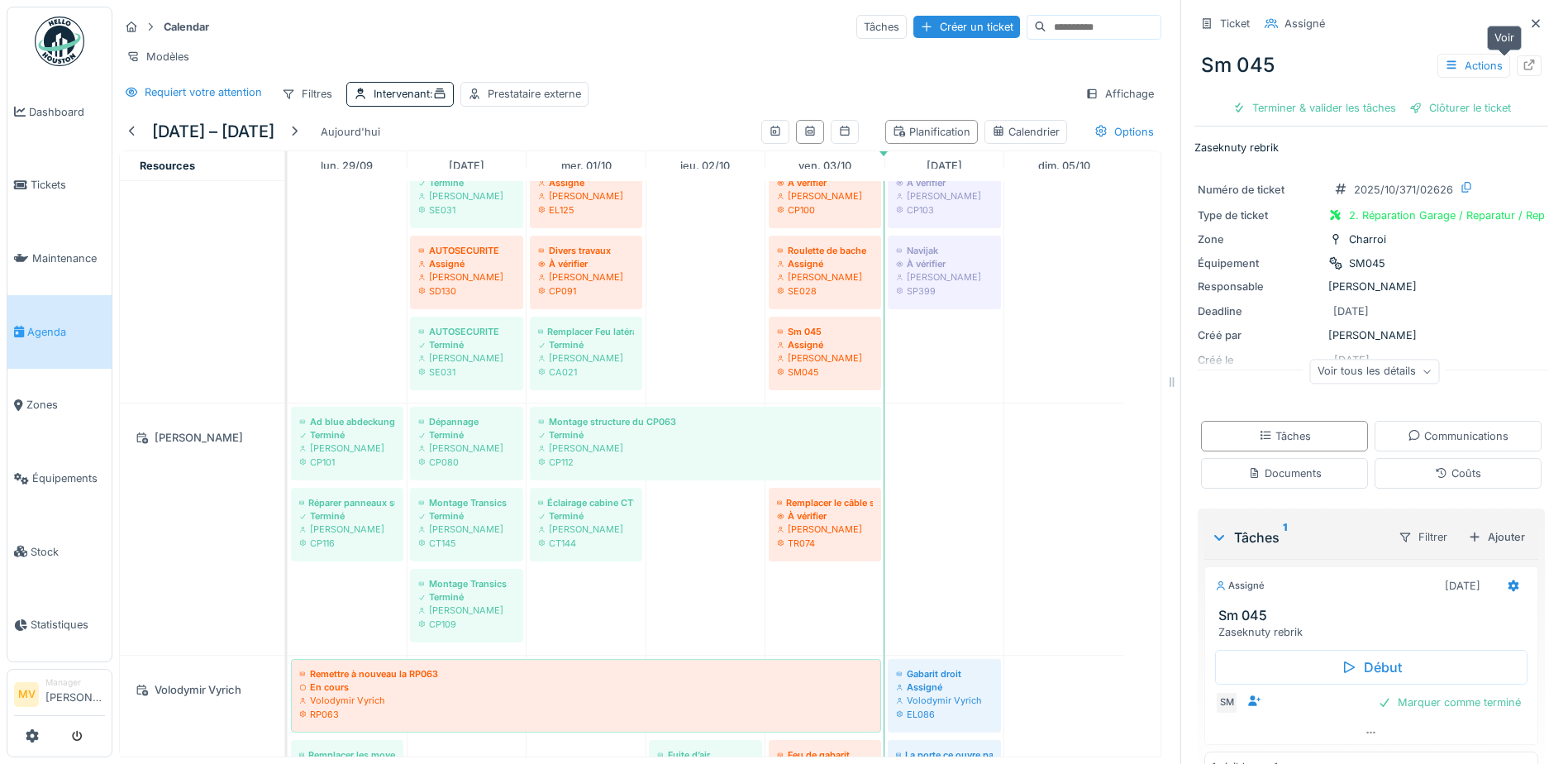
click at [767, 60] on icon at bounding box center [1529, 65] width 13 height 10
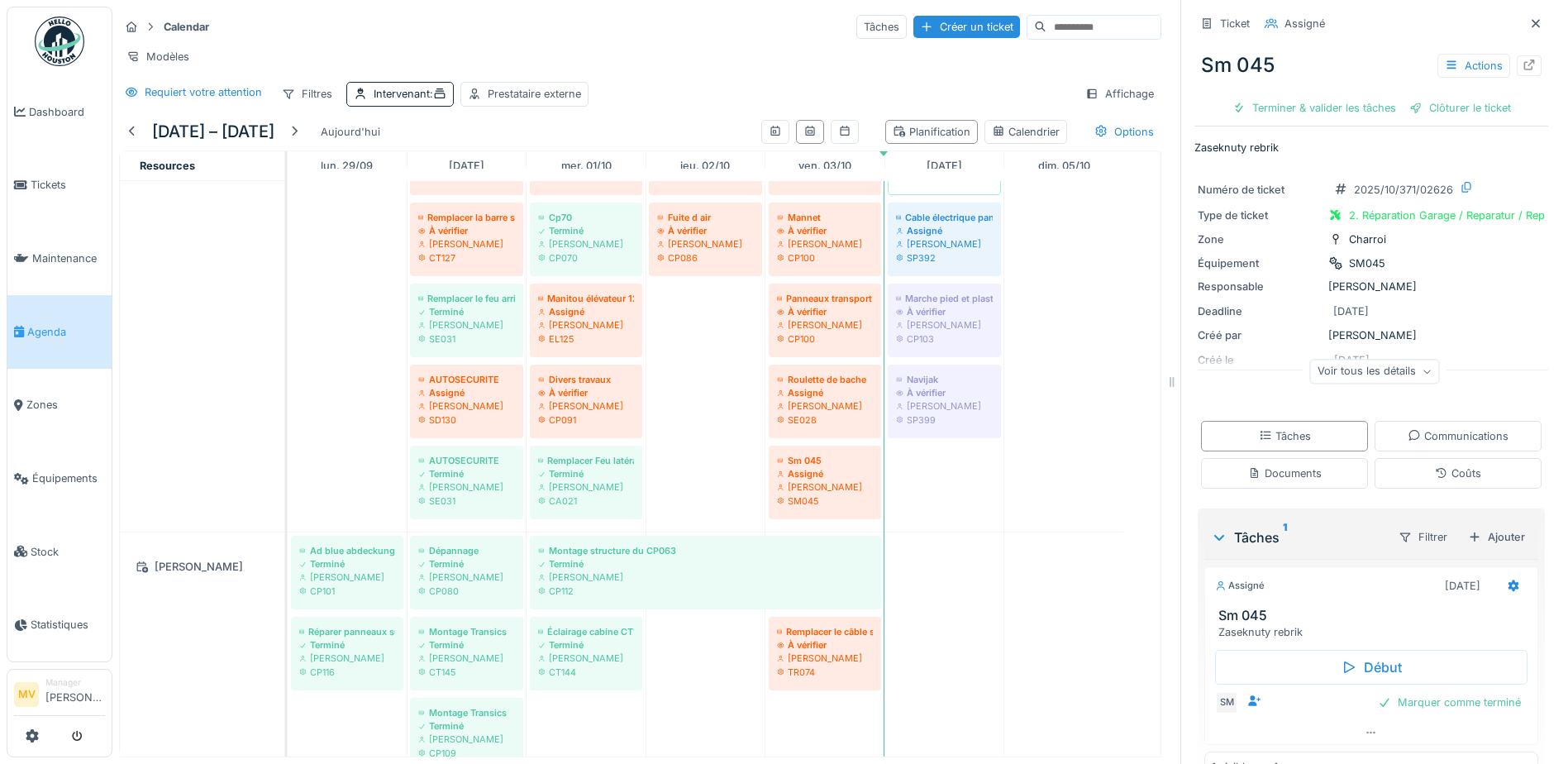
scroll to position [1359, 0]
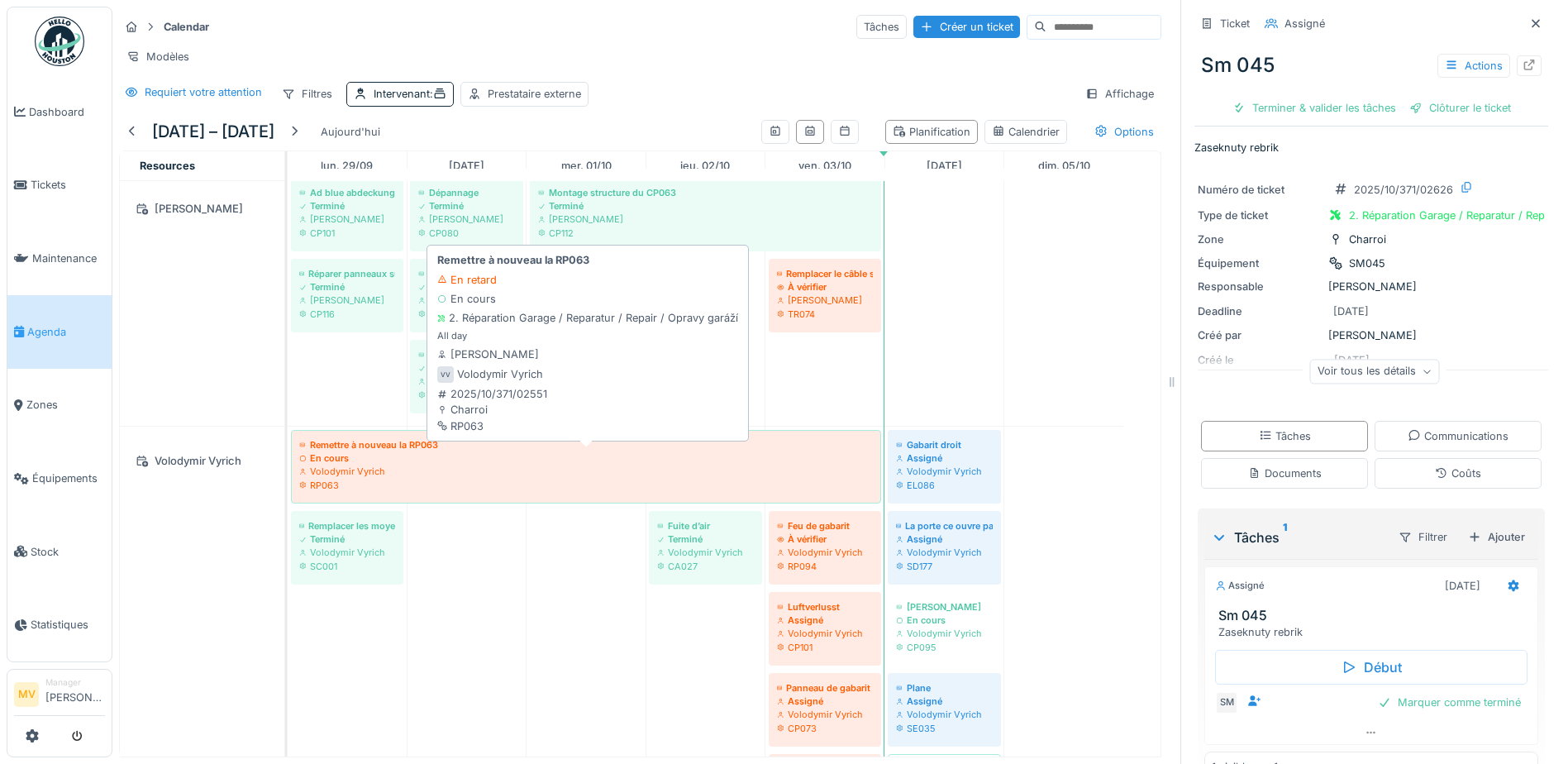
click at [670, 475] on div "Volodymir Vyrich" at bounding box center [585, 472] width 574 height 13
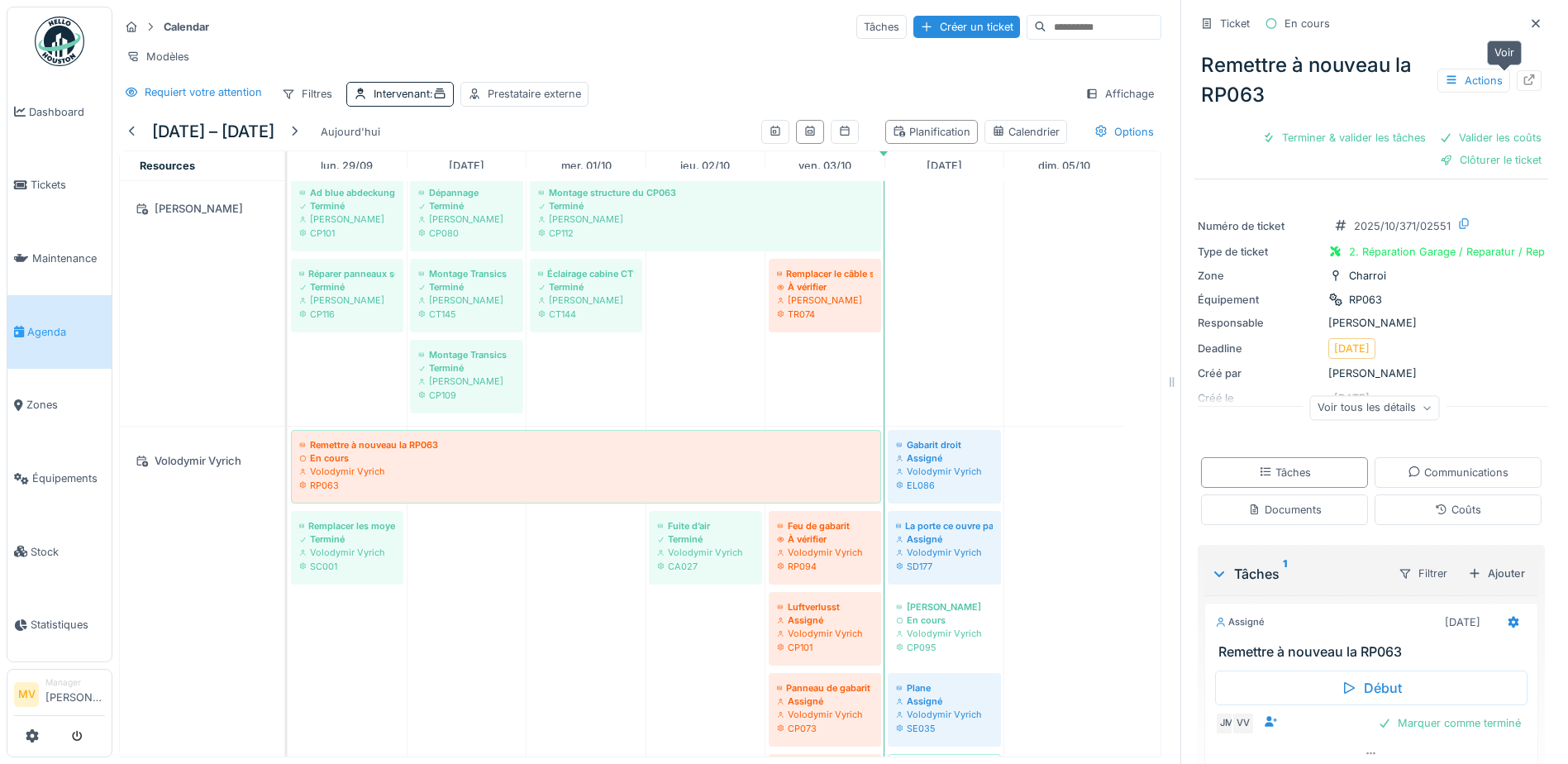
click at [767, 74] on icon at bounding box center [1529, 79] width 13 height 10
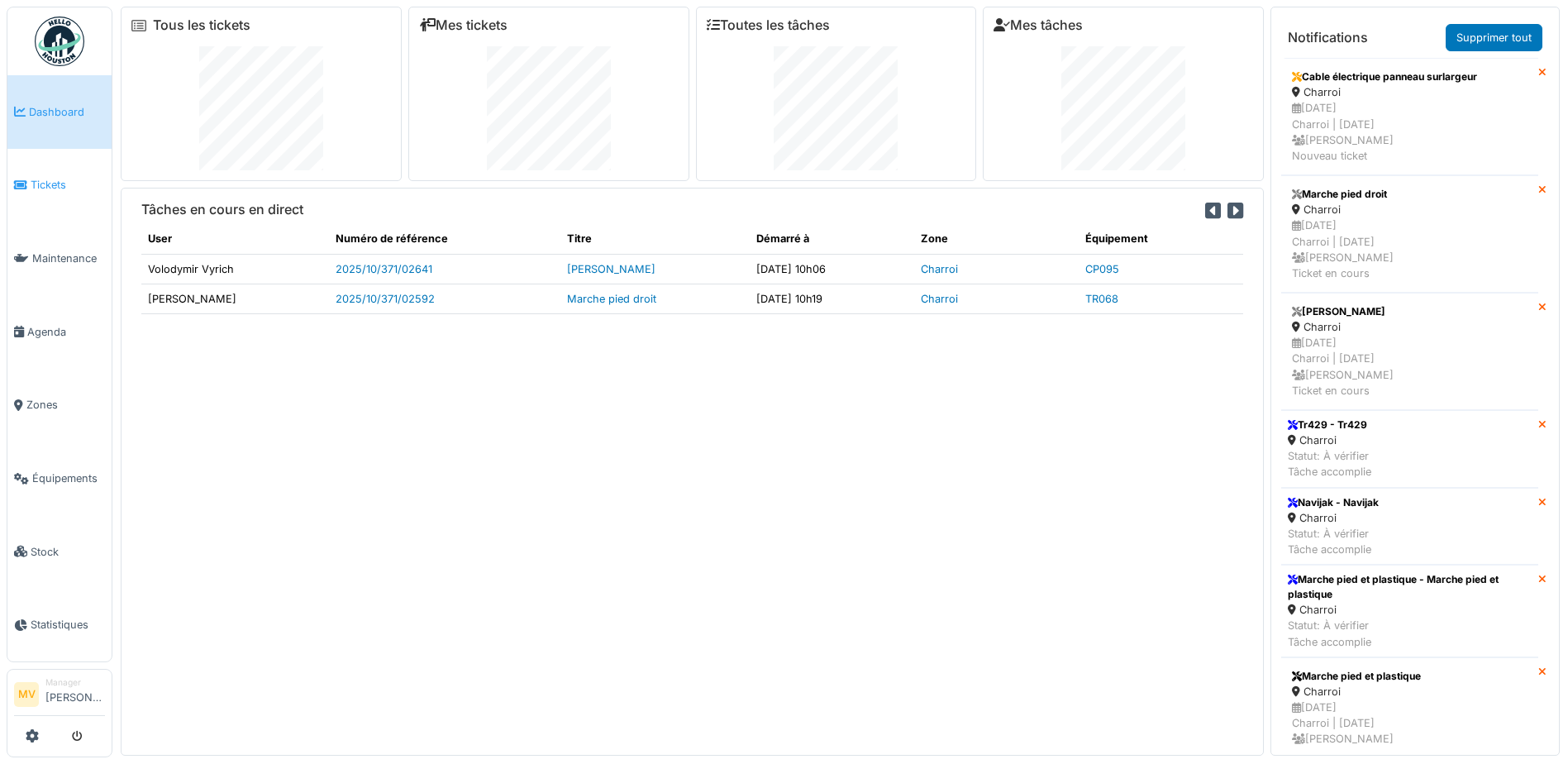
click at [40, 173] on link "Tickets" at bounding box center [60, 186] width 104 height 74
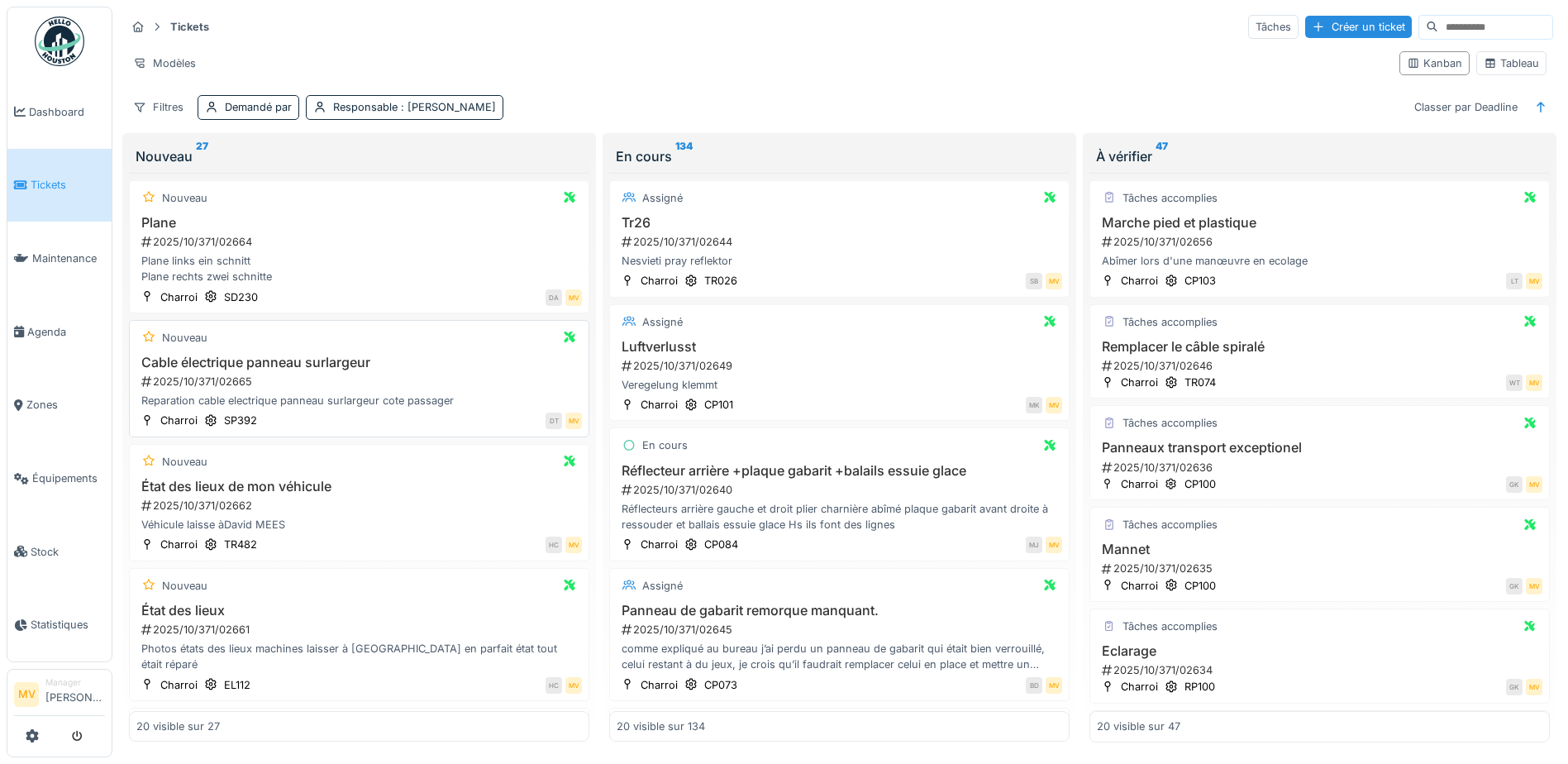
click at [386, 393] on div "Reparation cable electrique panneau surlargeur cote passager" at bounding box center [360, 401] width 446 height 16
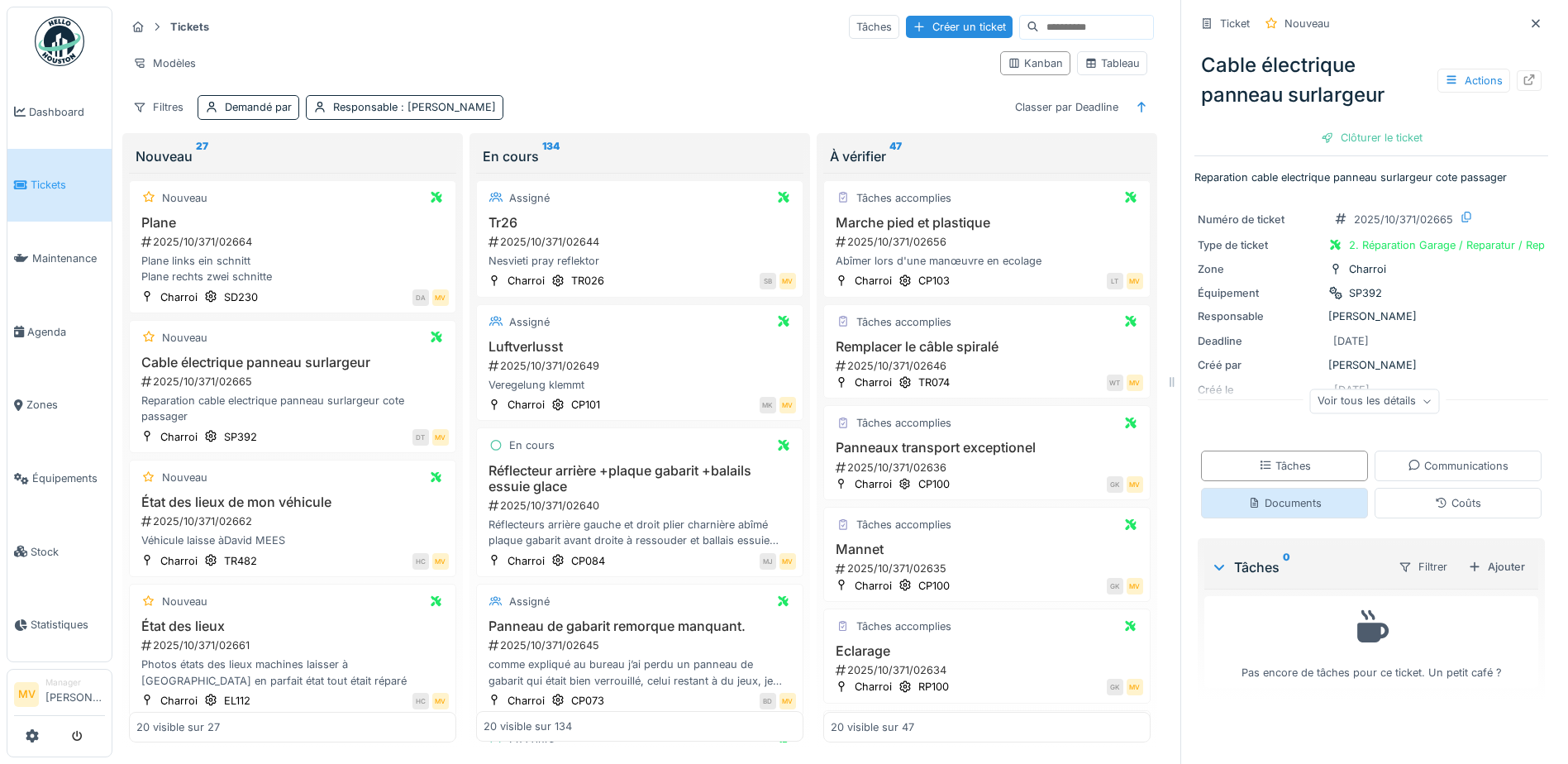
click at [1294, 512] on div "Documents" at bounding box center [1284, 503] width 167 height 30
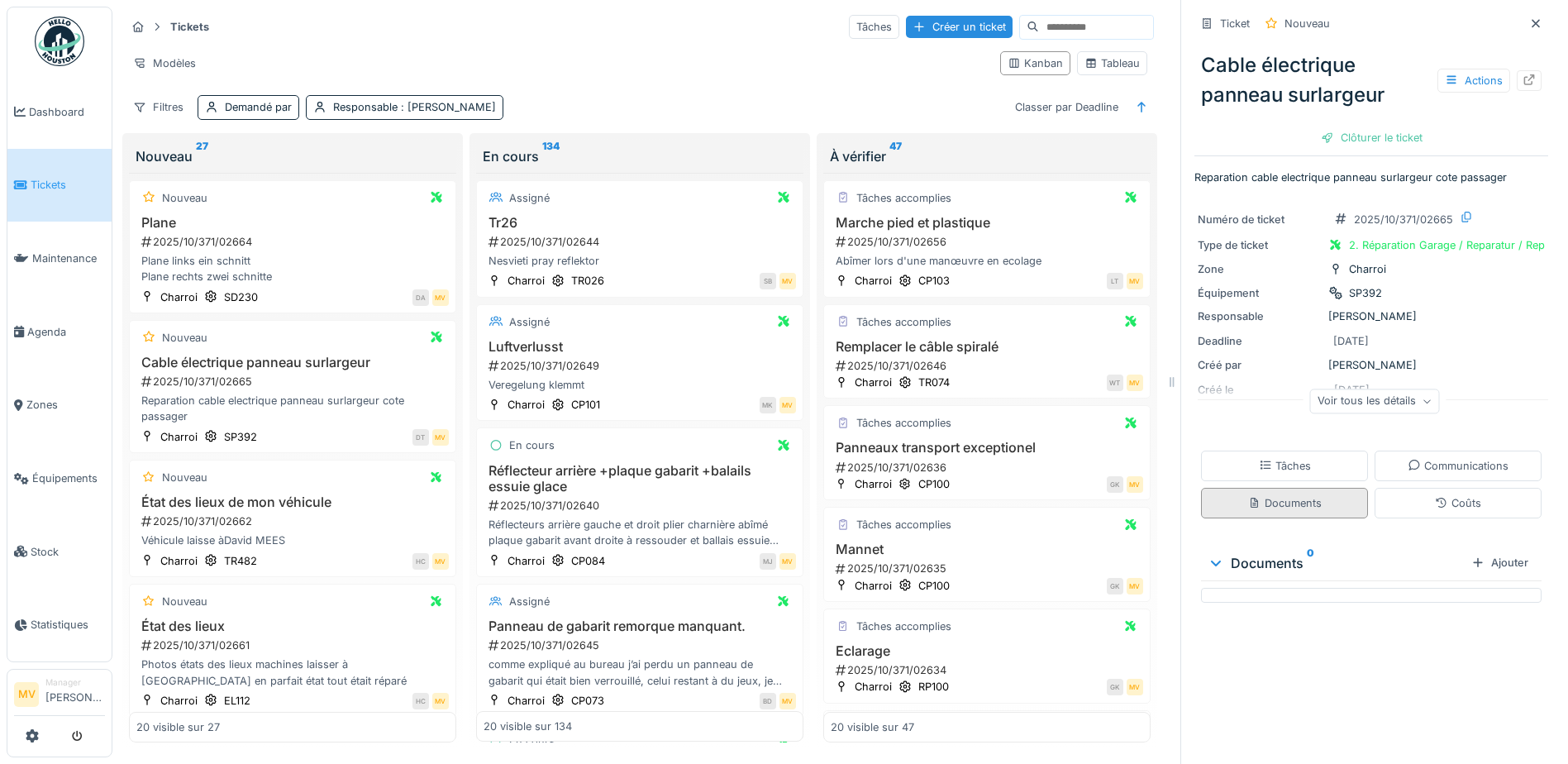
scroll to position [12, 0]
click at [1294, 458] on div "Tâches" at bounding box center [1284, 466] width 52 height 16
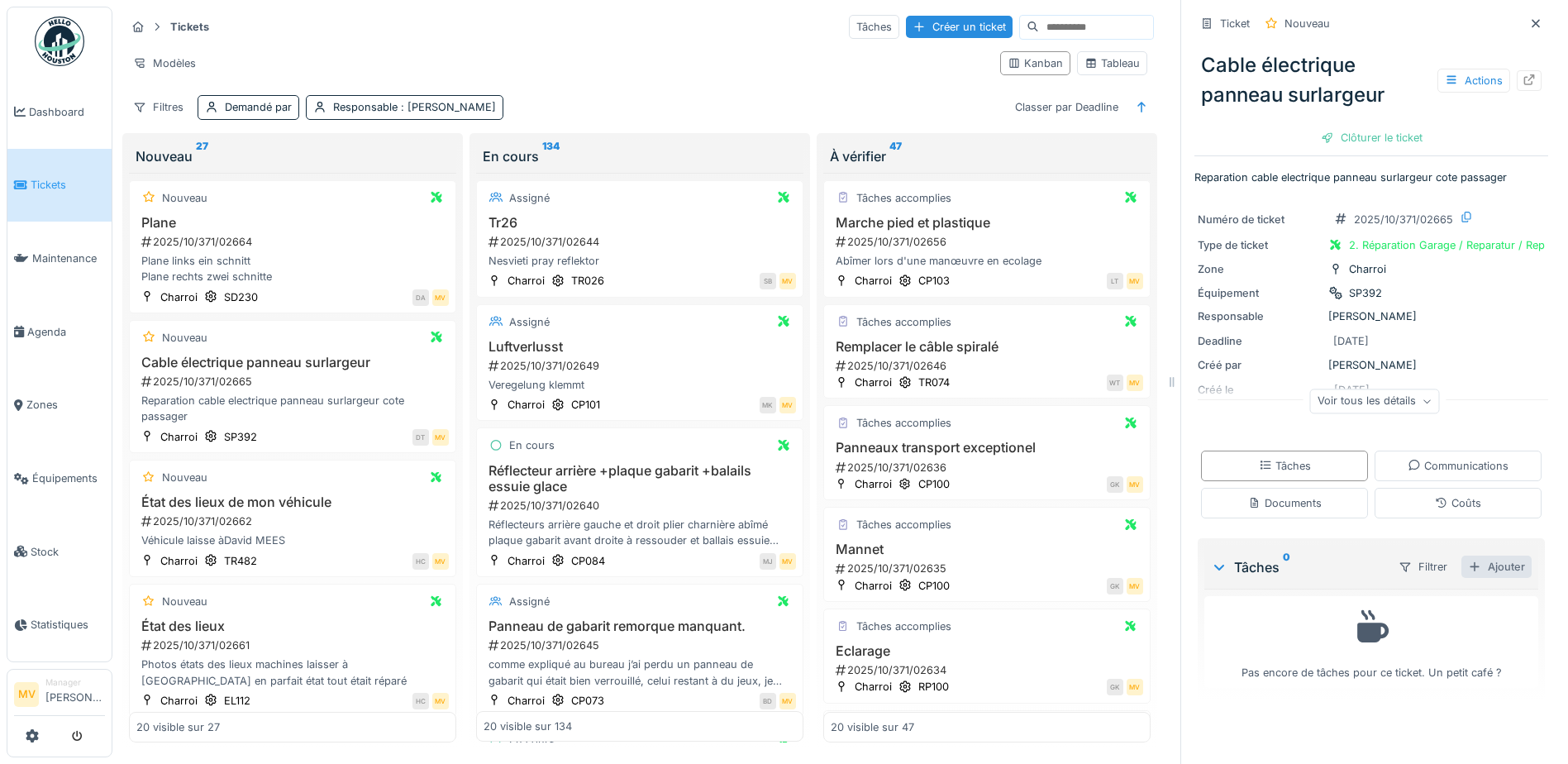
click at [1474, 562] on div "Ajouter" at bounding box center [1496, 567] width 70 height 23
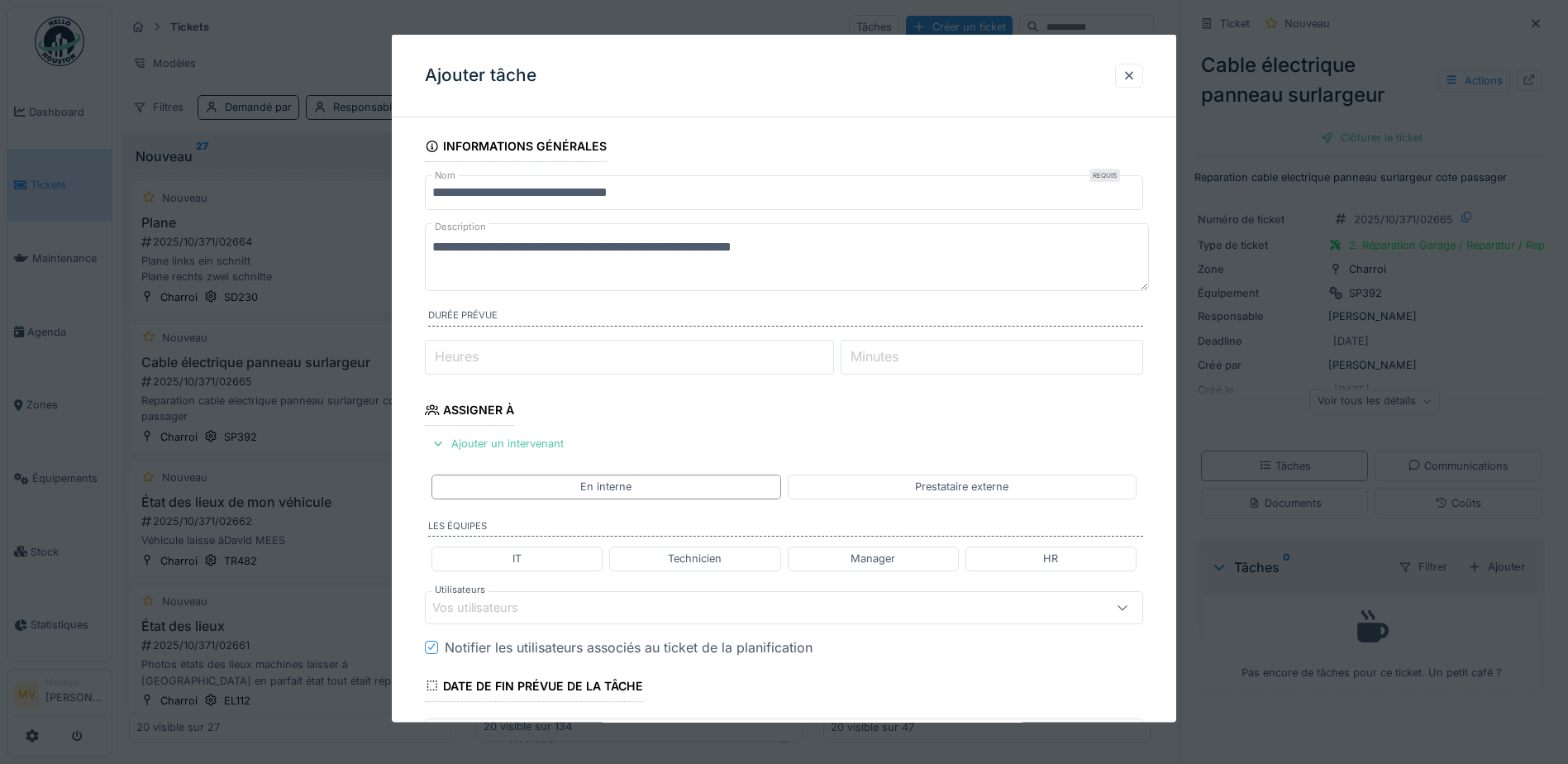
click at [586, 616] on div "Vos utilisateurs" at bounding box center [742, 606] width 619 height 18
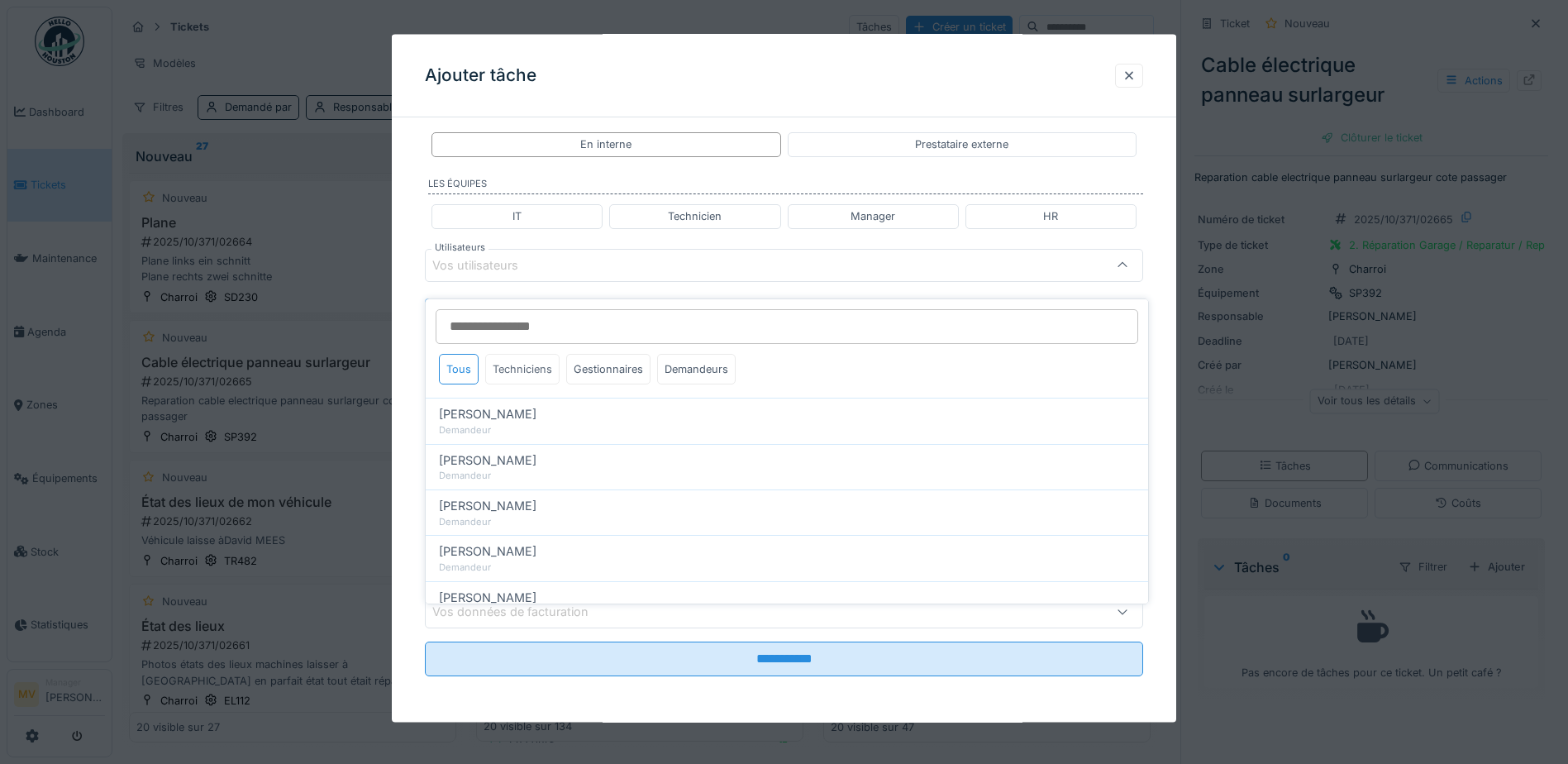
click at [539, 357] on div "Techniciens" at bounding box center [522, 369] width 74 height 30
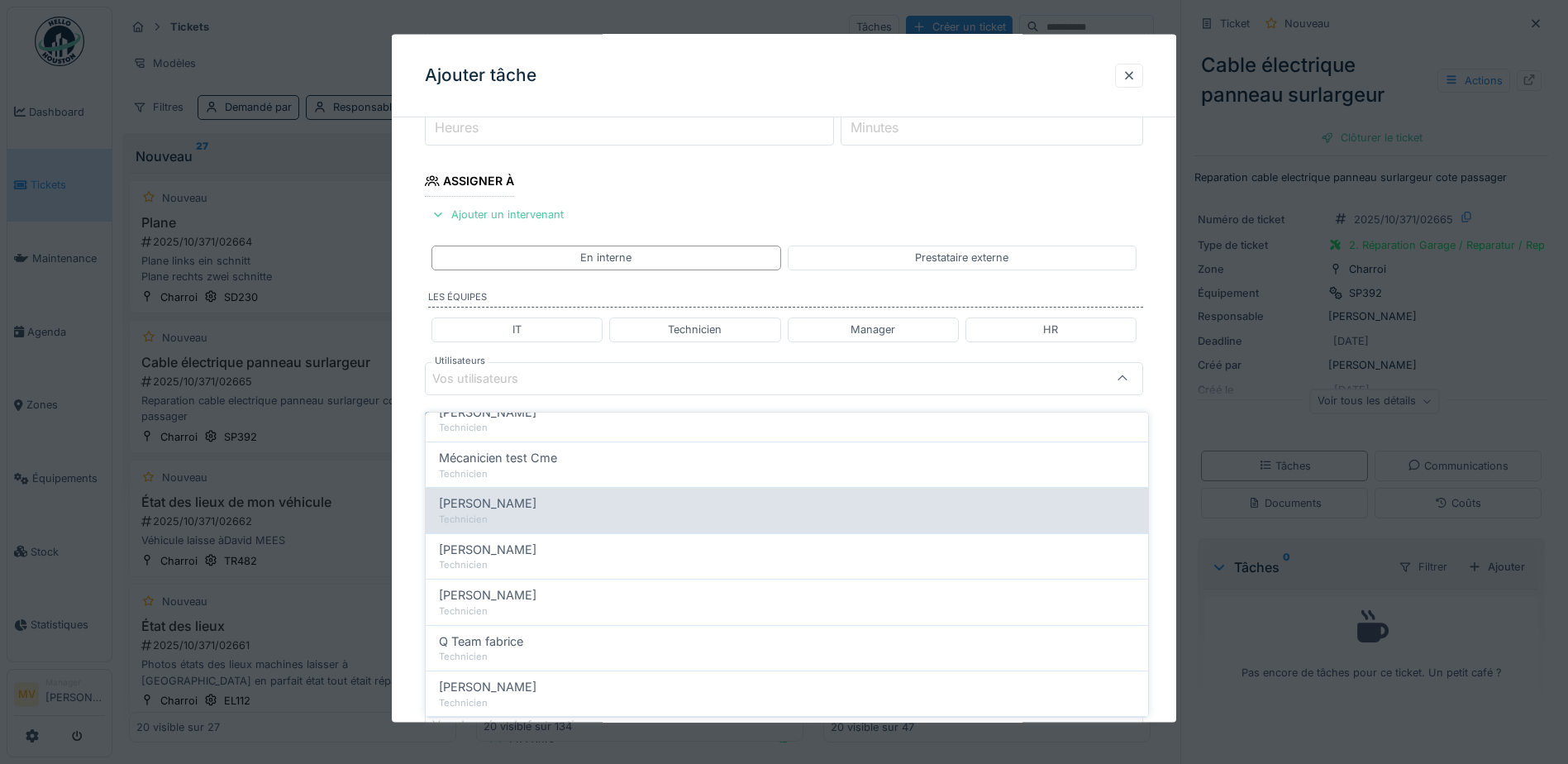
scroll to position [165, 0]
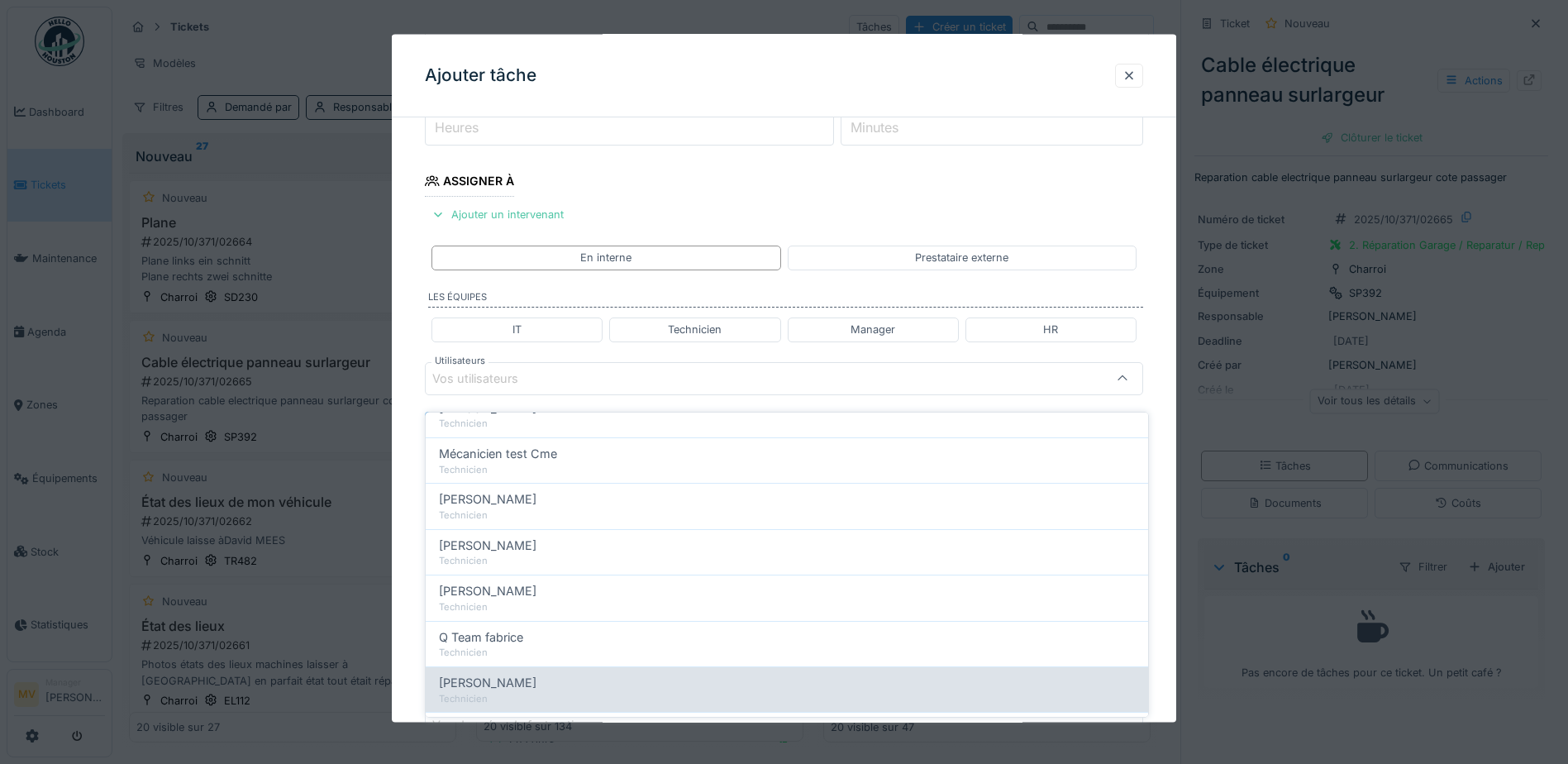
click at [525, 674] on span "[PERSON_NAME]" at bounding box center [488, 682] width 98 height 18
type input "****"
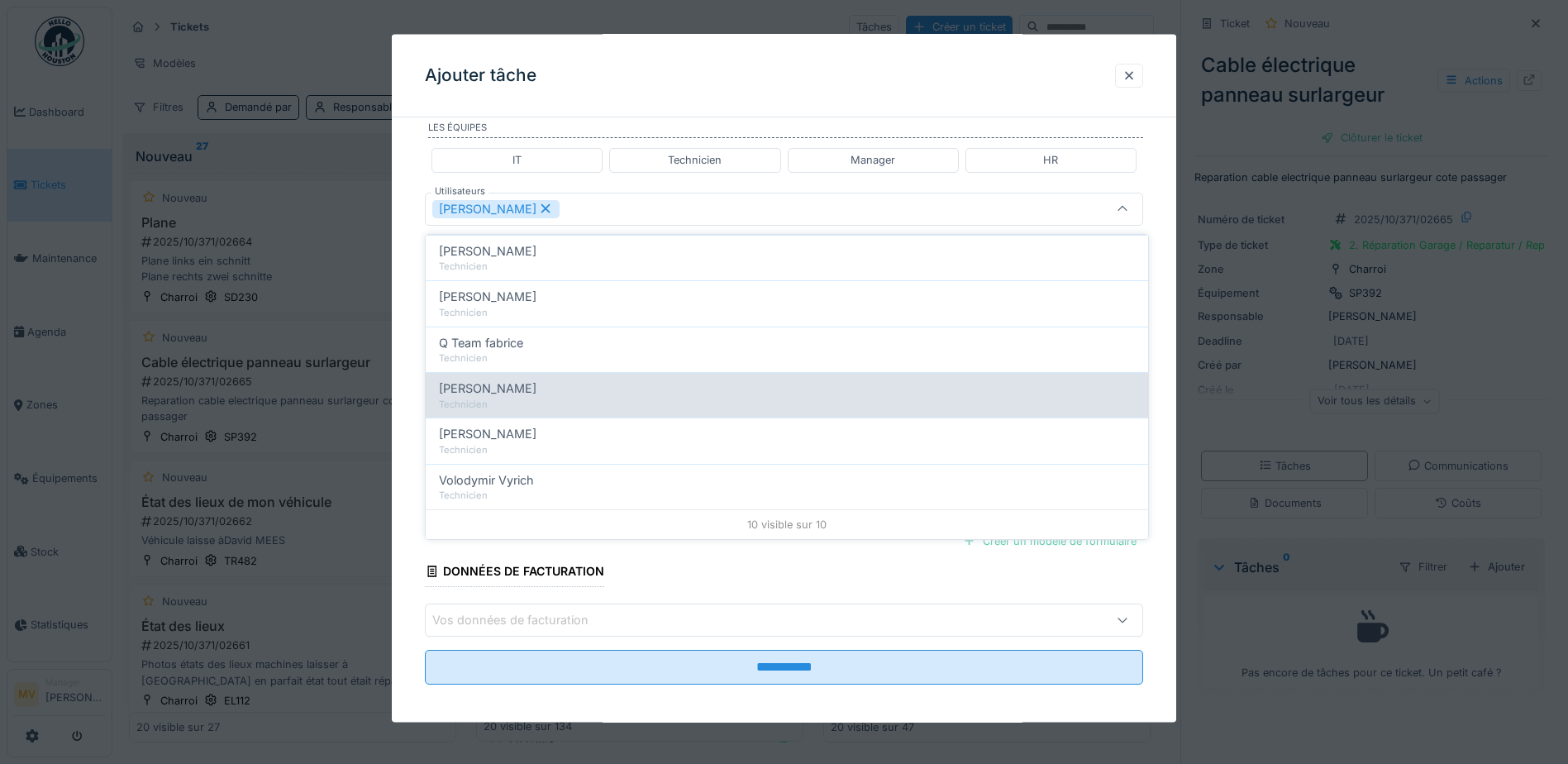
scroll to position [407, 0]
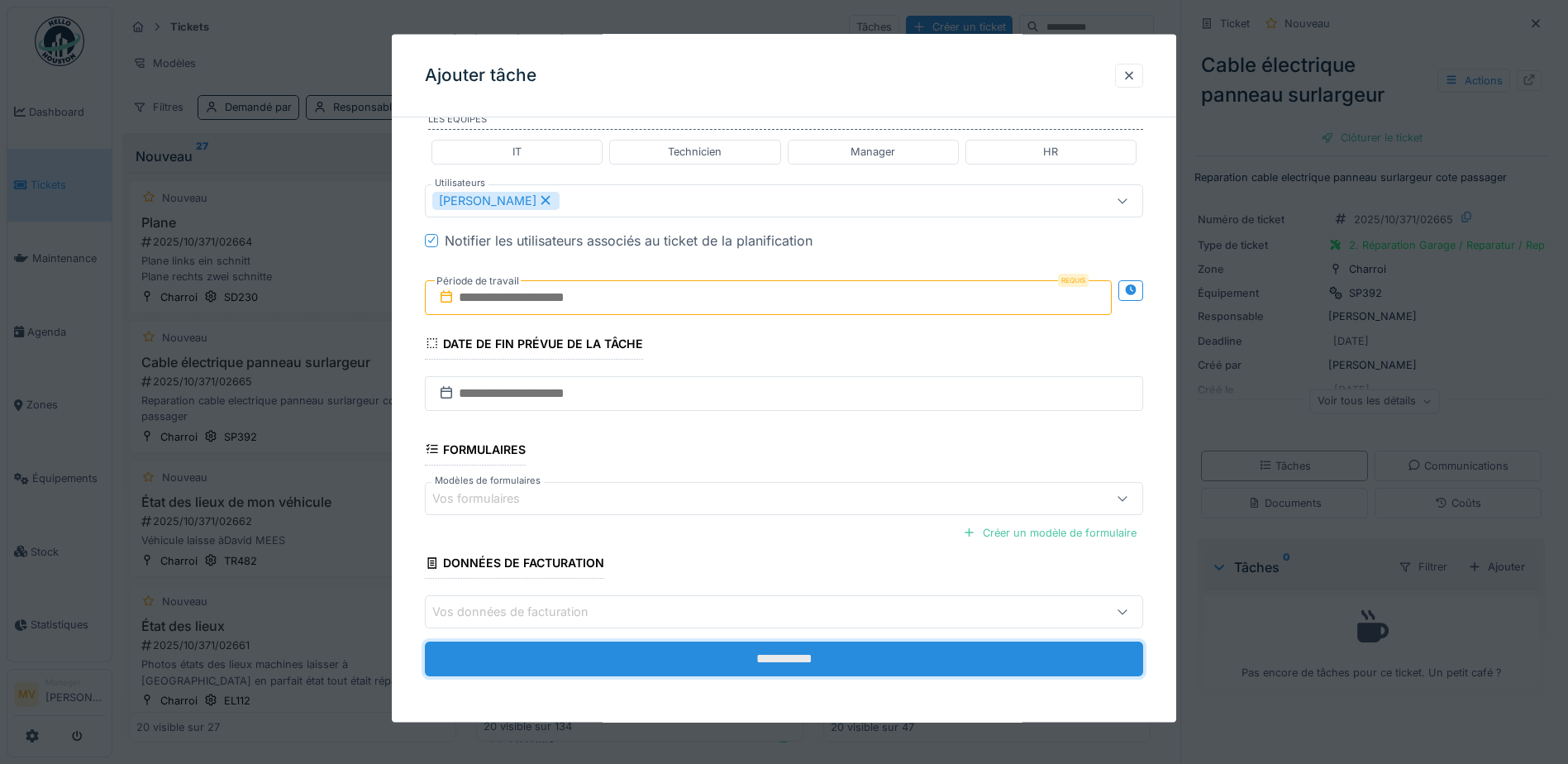
click at [710, 664] on input "**********" at bounding box center [784, 659] width 718 height 35
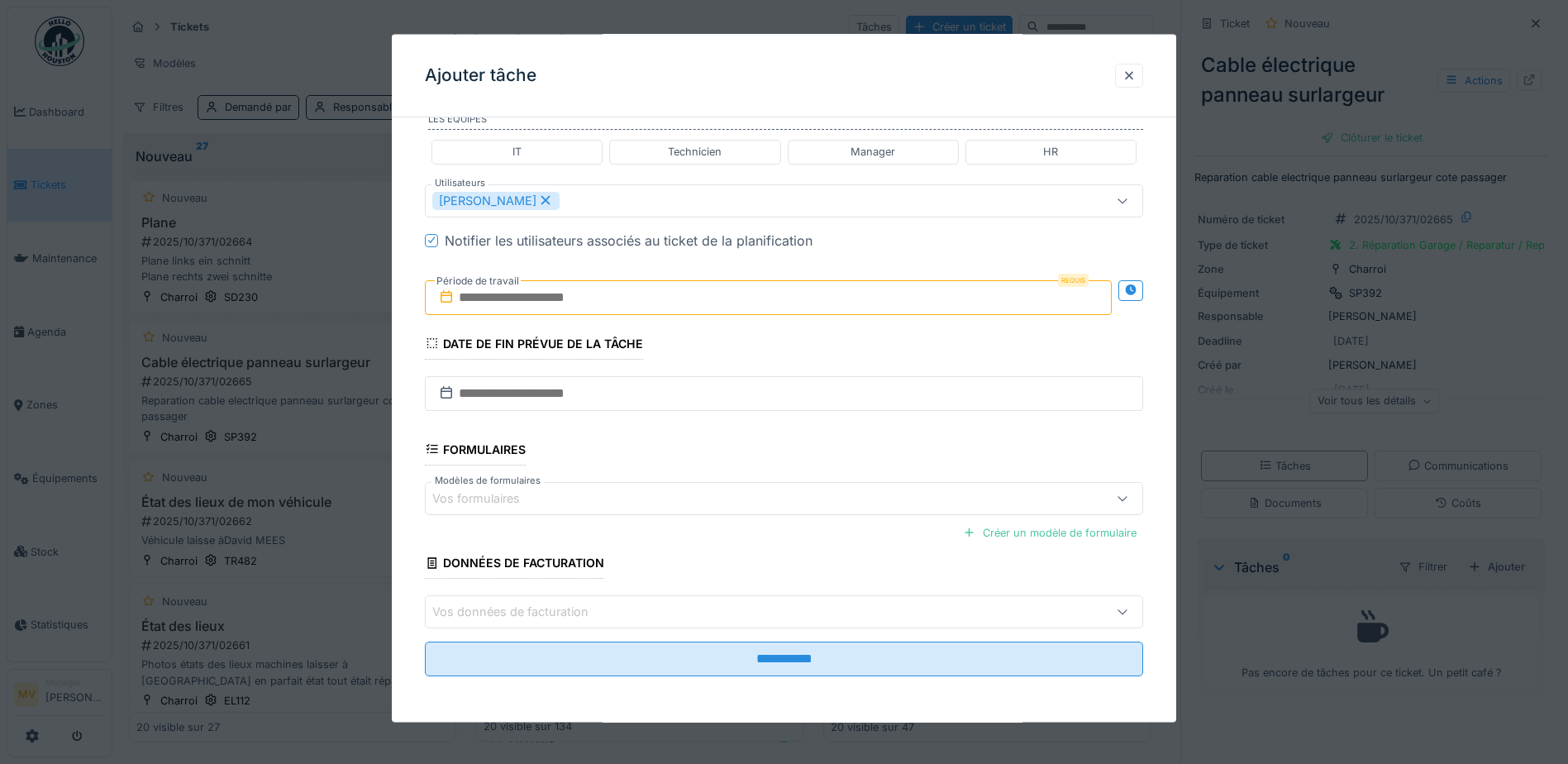
click at [710, 299] on input "text" at bounding box center [768, 296] width 687 height 35
click at [821, 400] on div "4" at bounding box center [825, 405] width 23 height 24
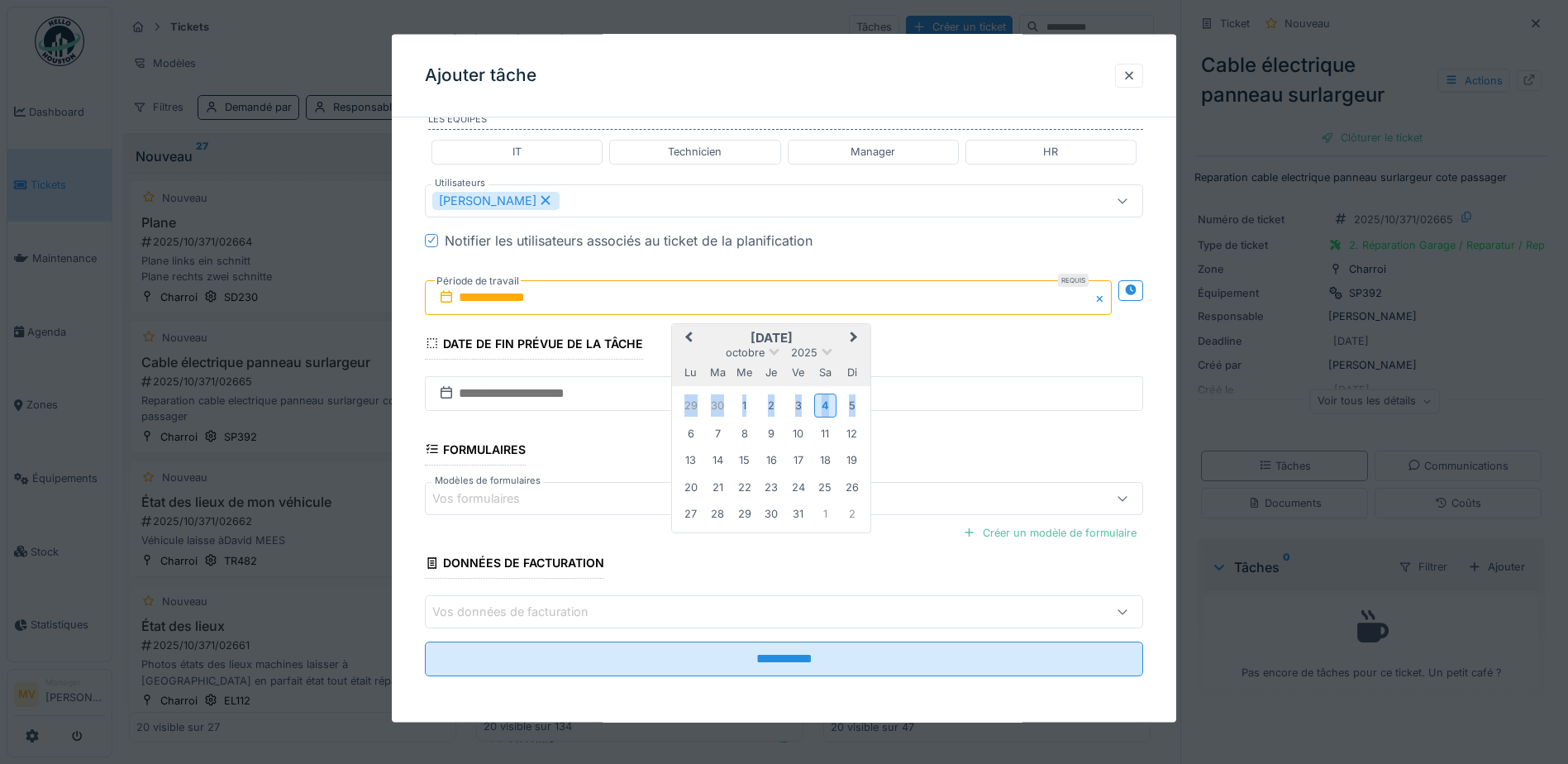
drag, startPoint x: 821, startPoint y: 400, endPoint x: 817, endPoint y: 444, distance: 44.2
click at [821, 400] on div "4" at bounding box center [825, 405] width 23 height 24
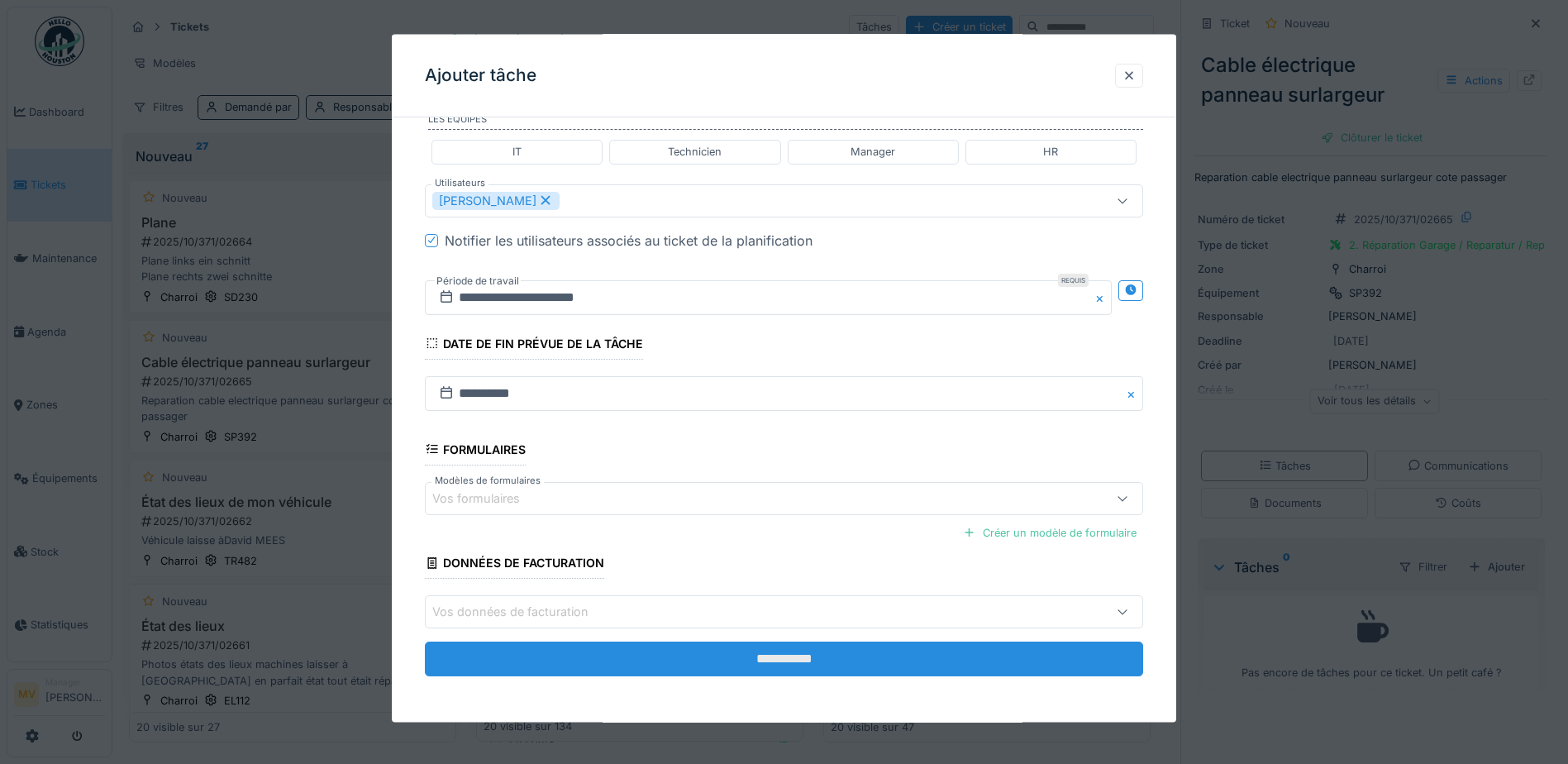
click at [829, 652] on input "**********" at bounding box center [784, 659] width 718 height 35
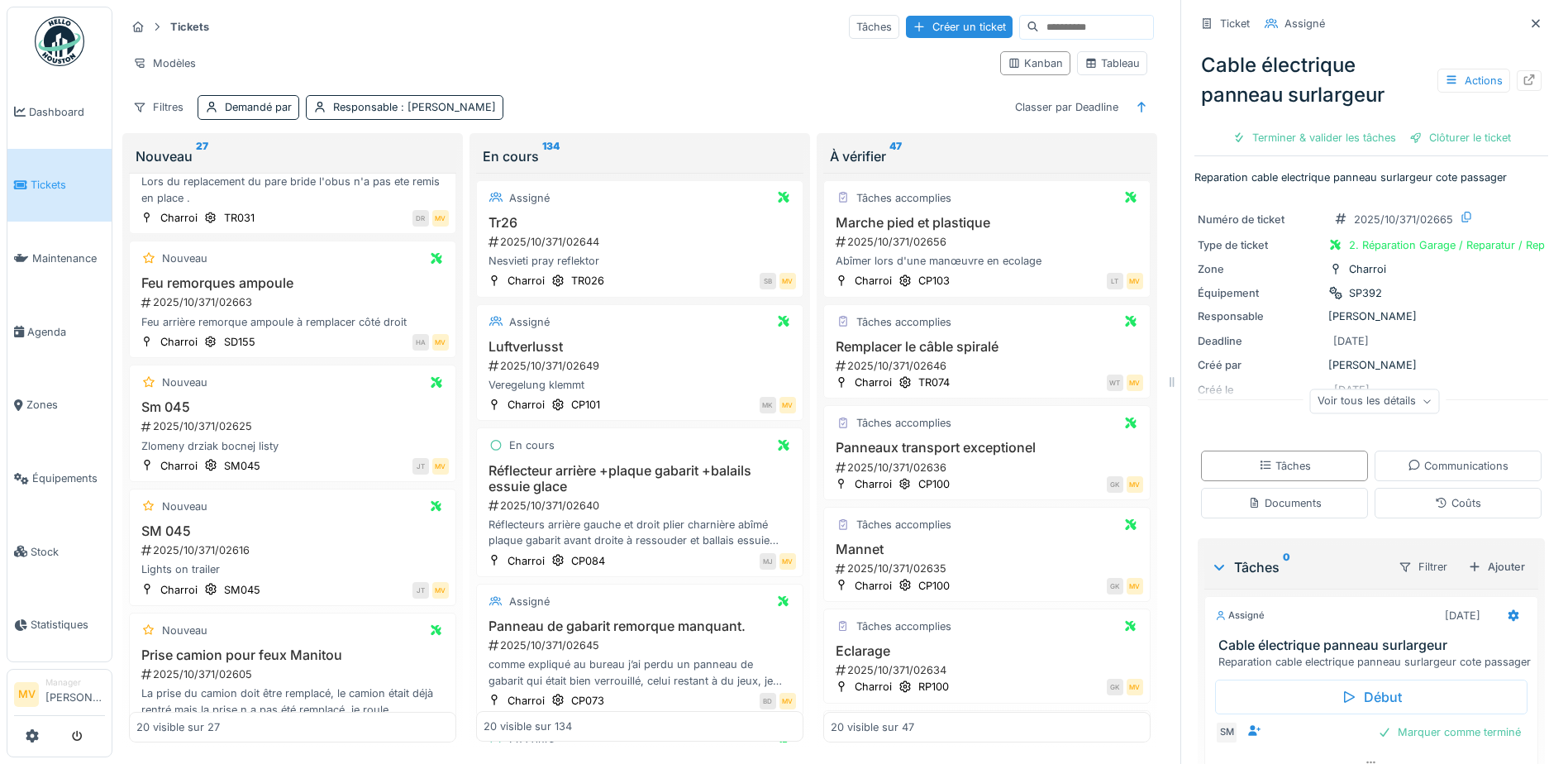
scroll to position [626, 0]
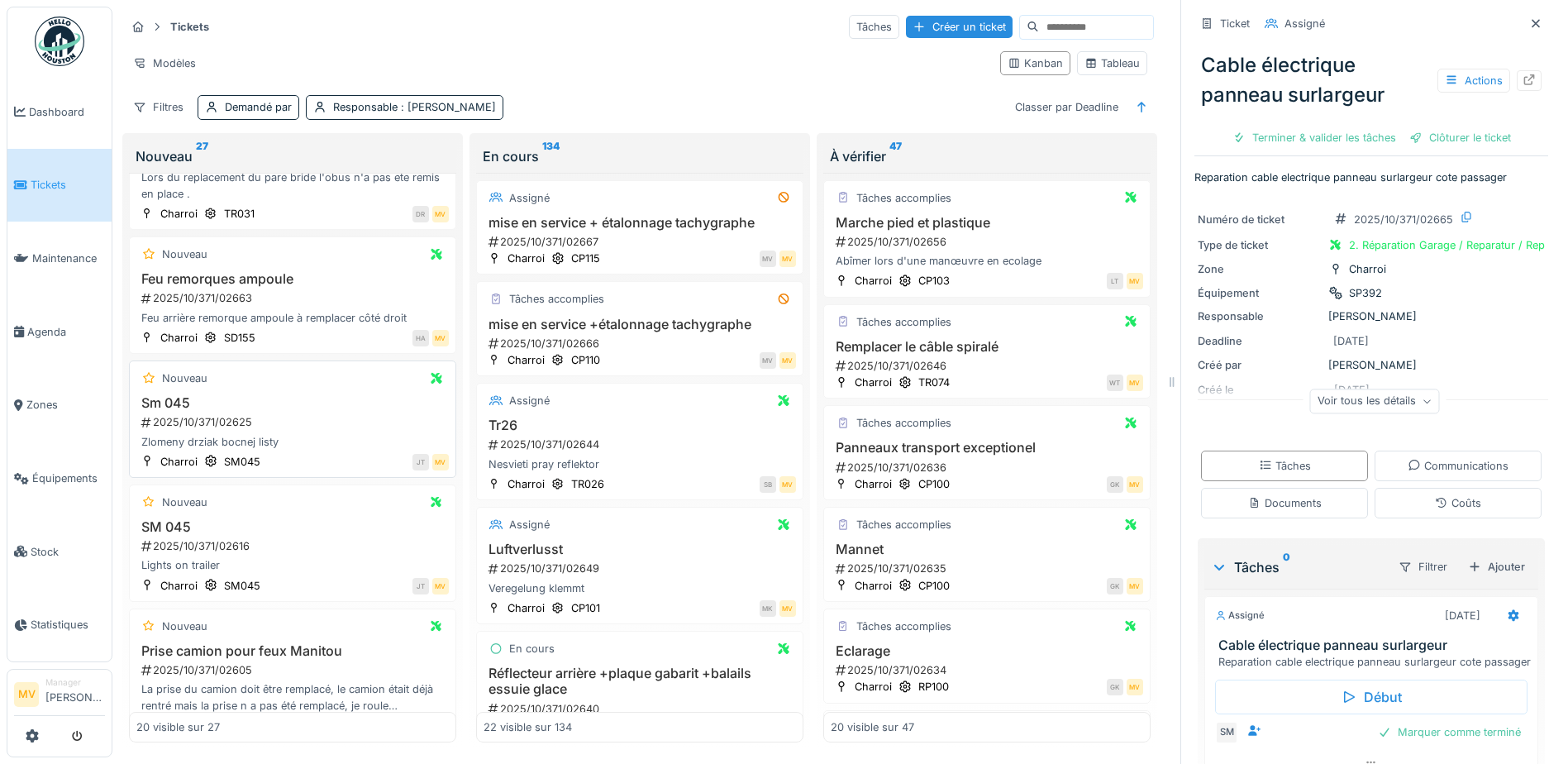
click at [337, 414] on div "2025/10/371/02625" at bounding box center [294, 421] width 309 height 16
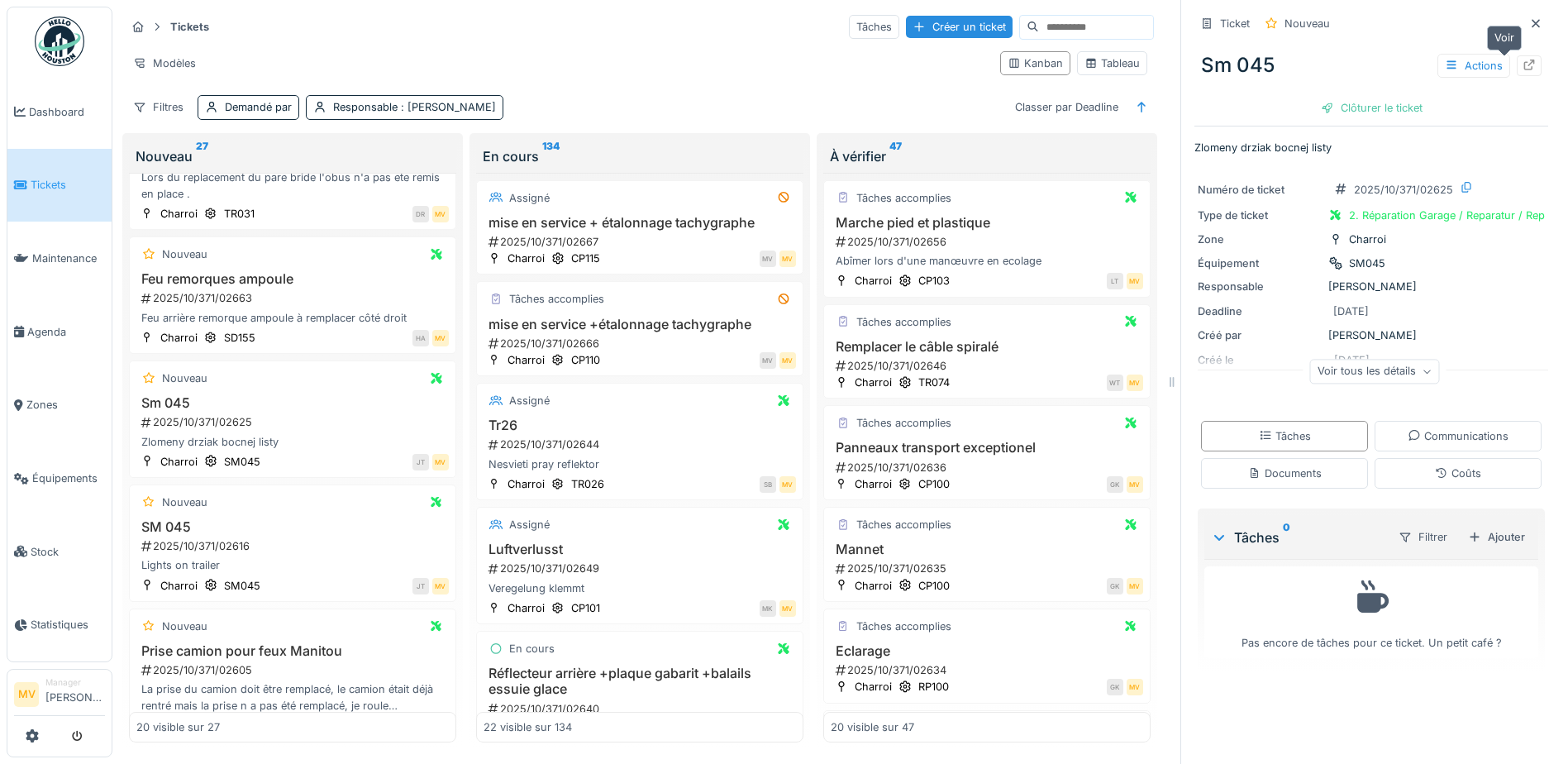
click at [1522, 60] on icon at bounding box center [1529, 65] width 13 height 10
drag, startPoint x: 279, startPoint y: 541, endPoint x: 317, endPoint y: 539, distance: 38.1
click at [279, 540] on div "2025/10/371/02616" at bounding box center [294, 546] width 309 height 16
click at [1524, 60] on icon at bounding box center [1529, 65] width 10 height 10
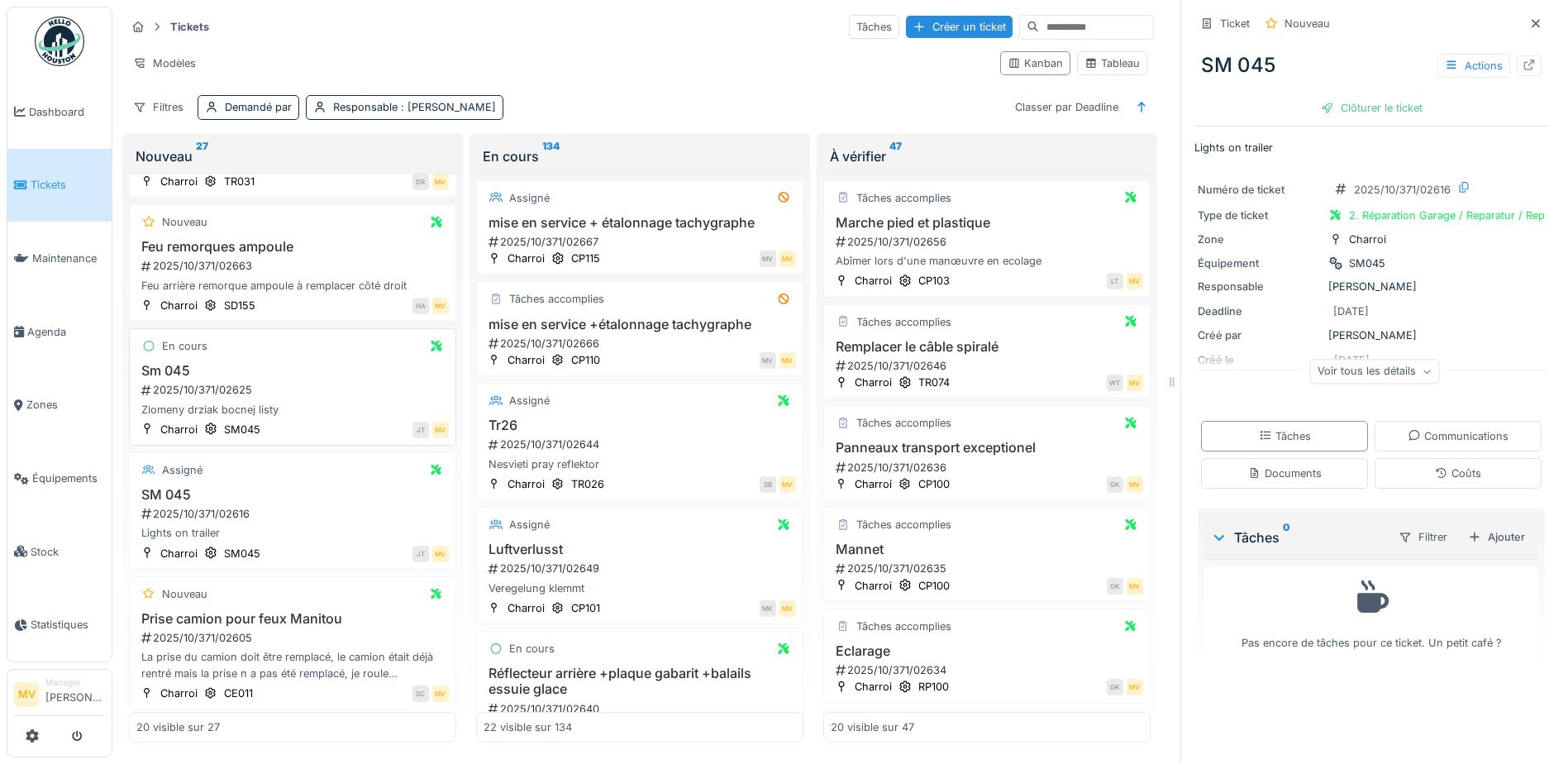
scroll to position [710, 0]
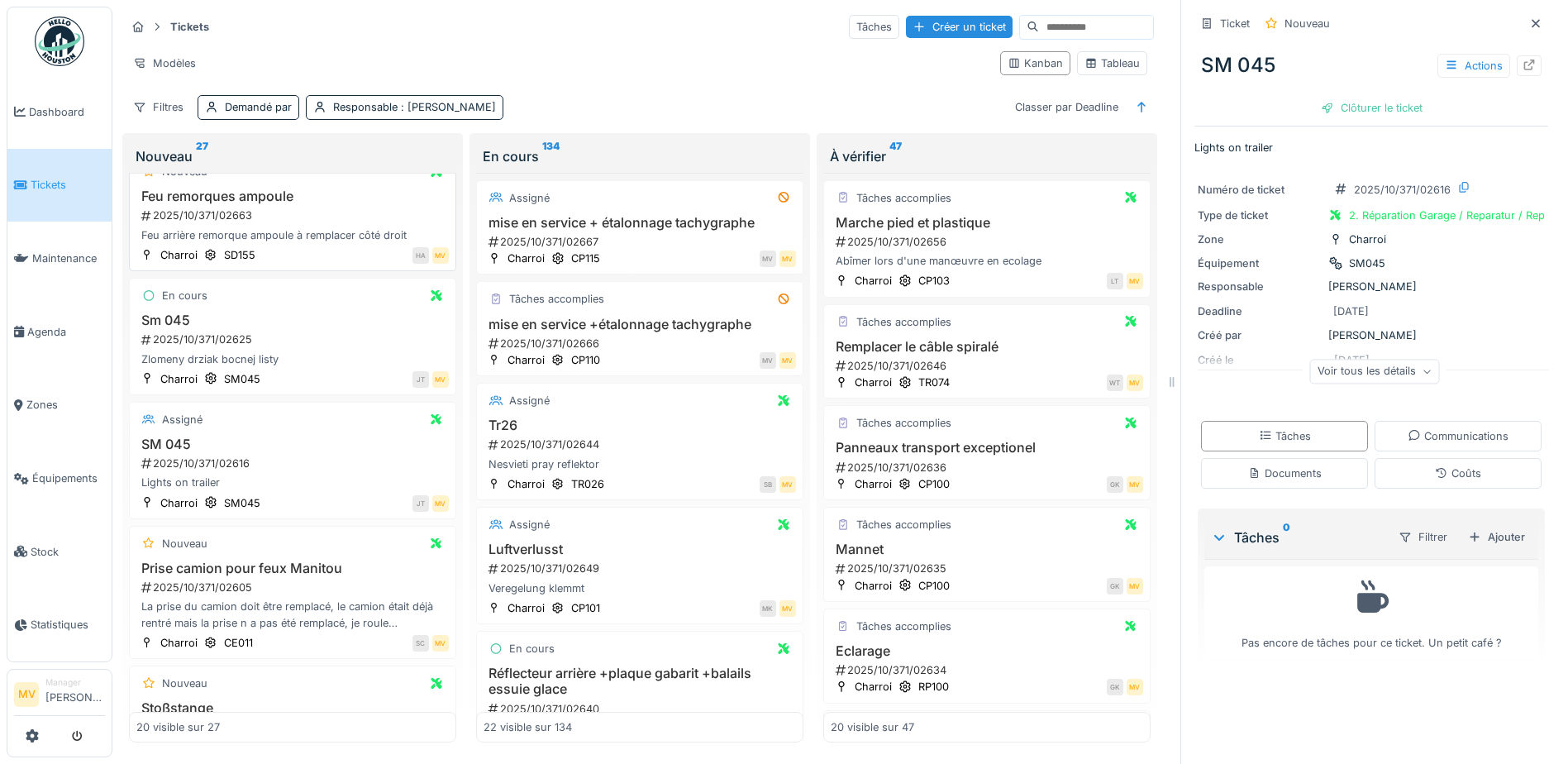
click at [328, 228] on div "Feu arrière remorque ampoule à remplacer côté droit" at bounding box center [292, 235] width 312 height 16
click at [1522, 65] on icon at bounding box center [1529, 65] width 13 height 10
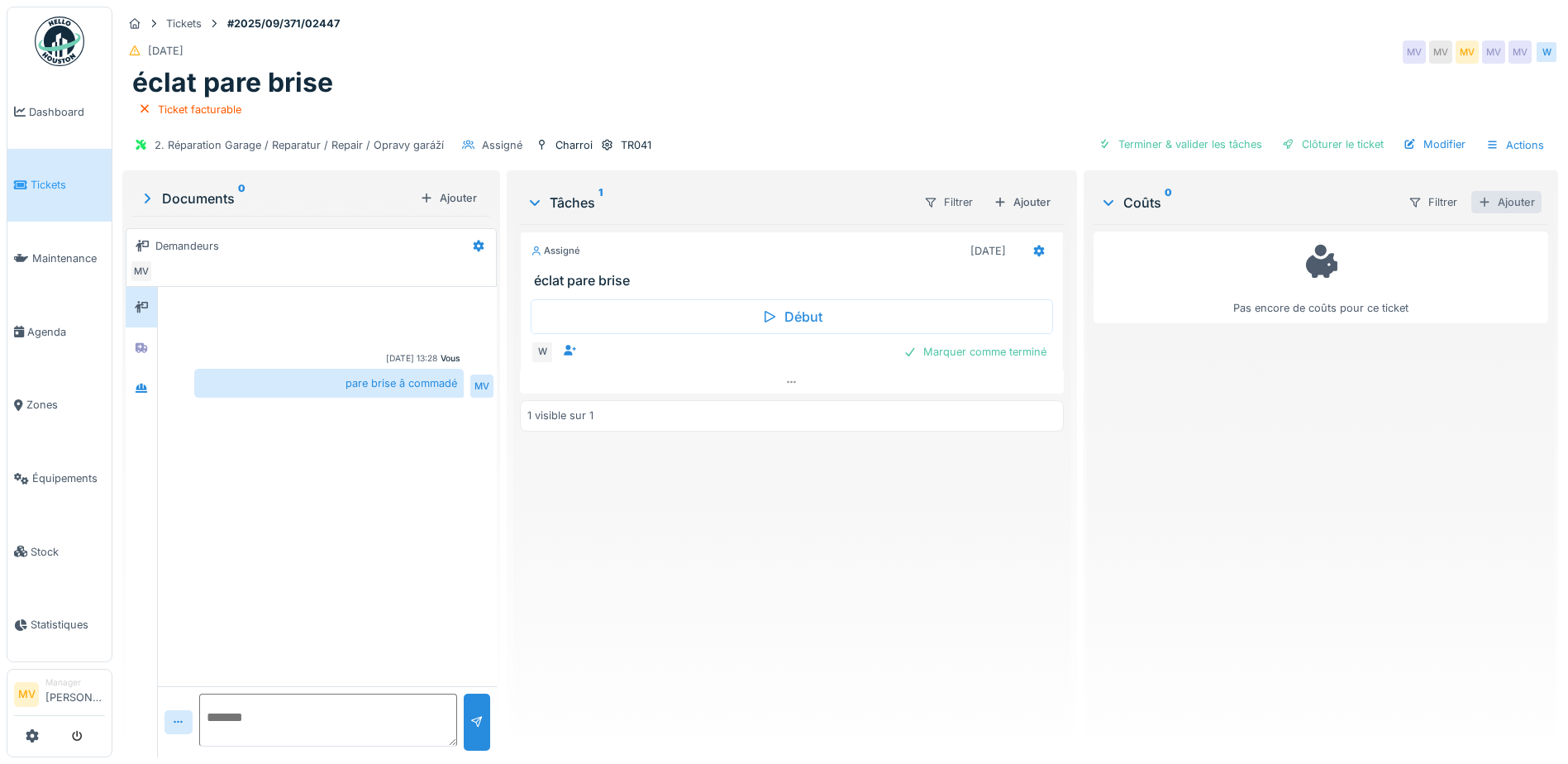
click at [1480, 209] on div "Ajouter" at bounding box center [1506, 202] width 70 height 23
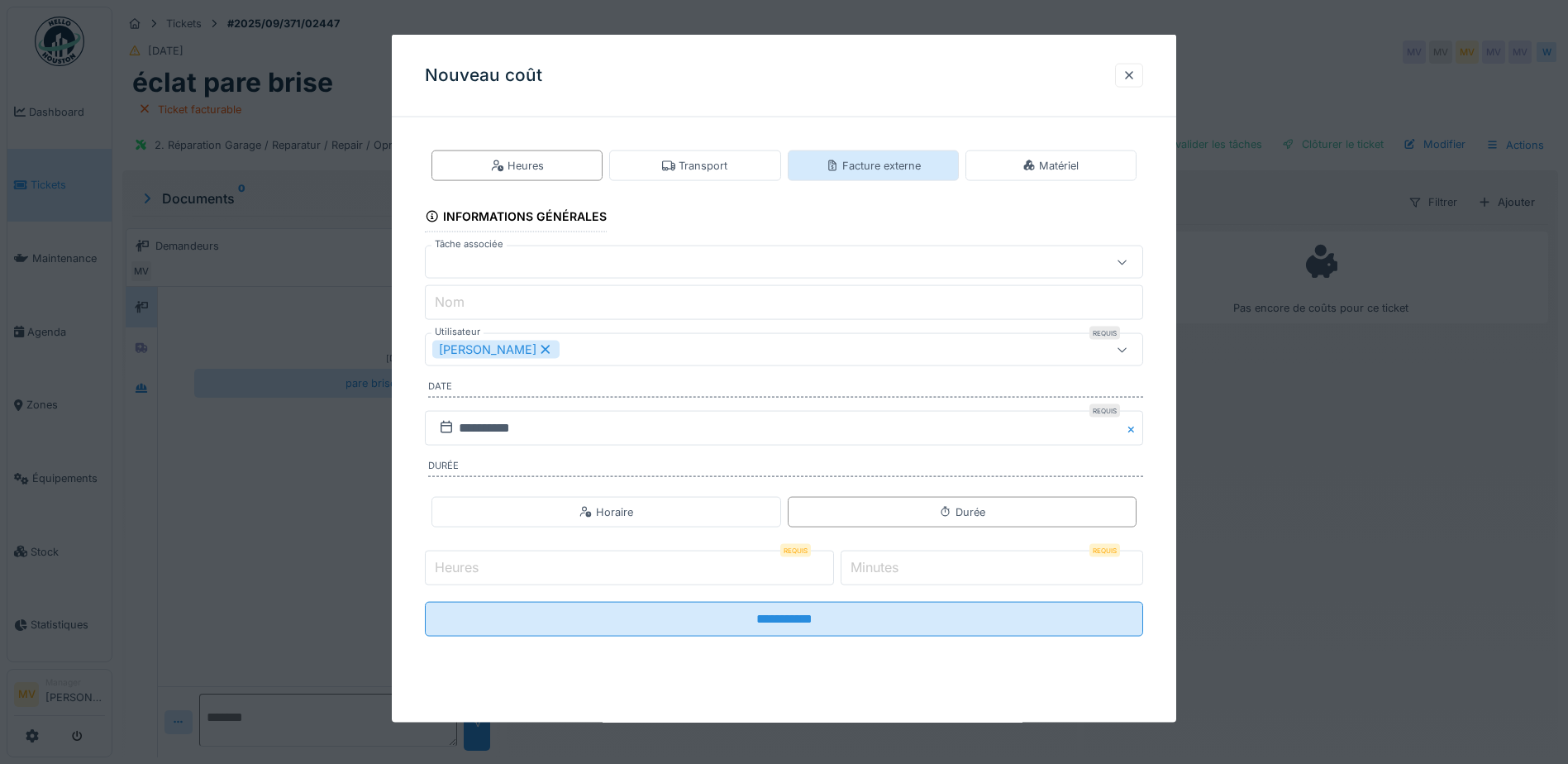
click at [865, 158] on div "Facture externe" at bounding box center [873, 165] width 95 height 16
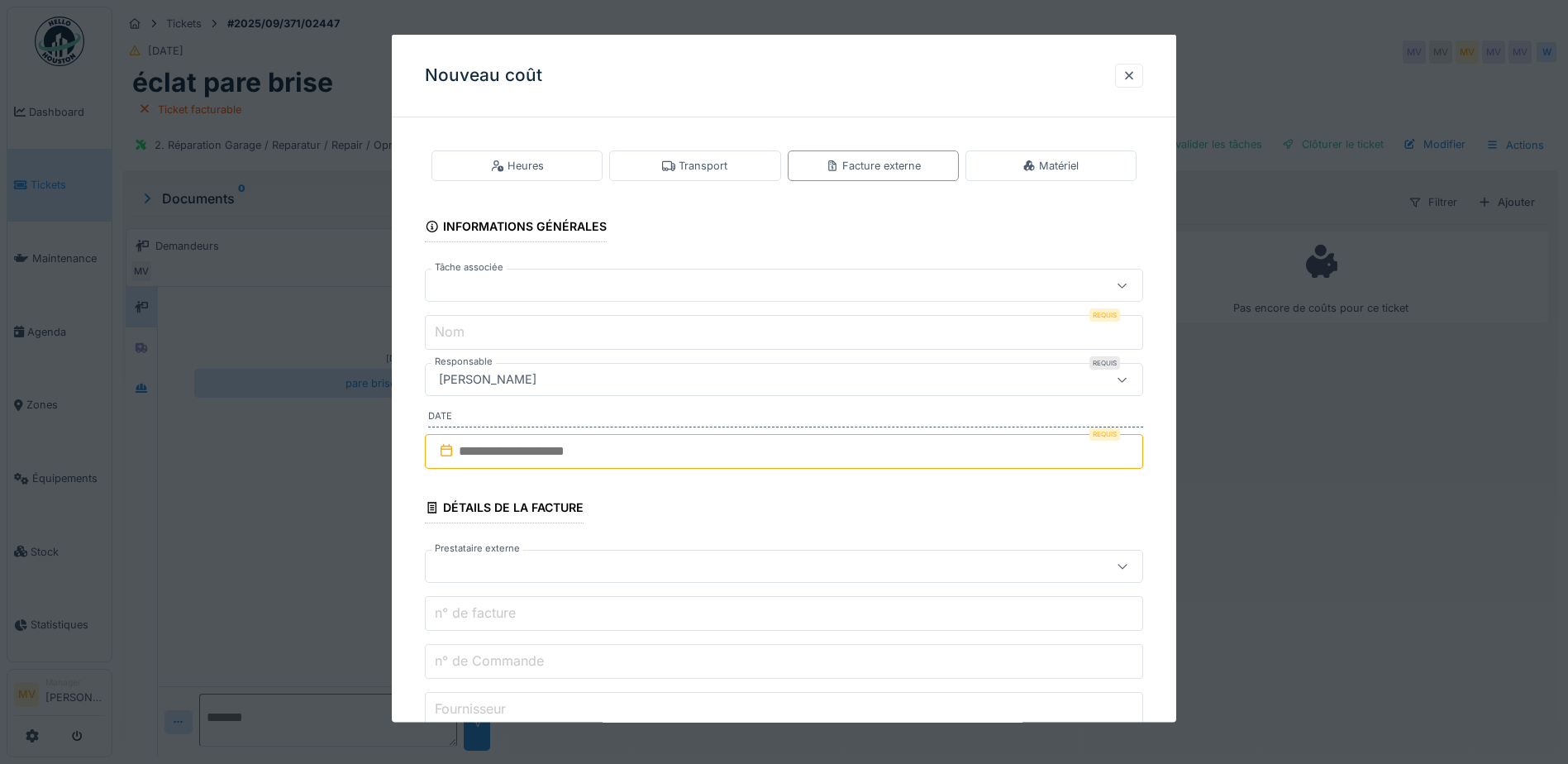
click at [670, 290] on div at bounding box center [742, 285] width 619 height 18
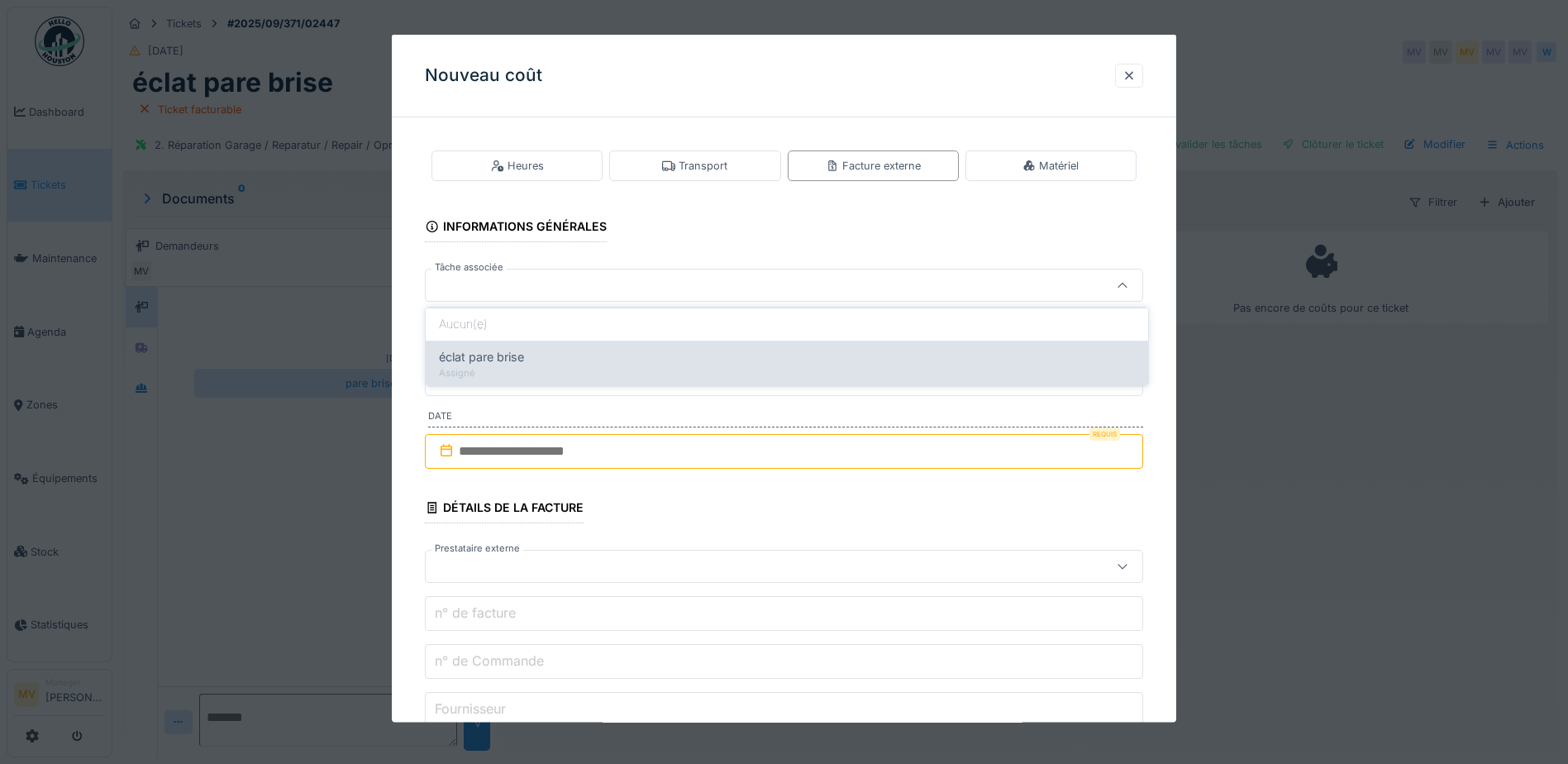
click at [654, 358] on div "éclat pare brise" at bounding box center [787, 357] width 696 height 18
type input "******"
type input "**********"
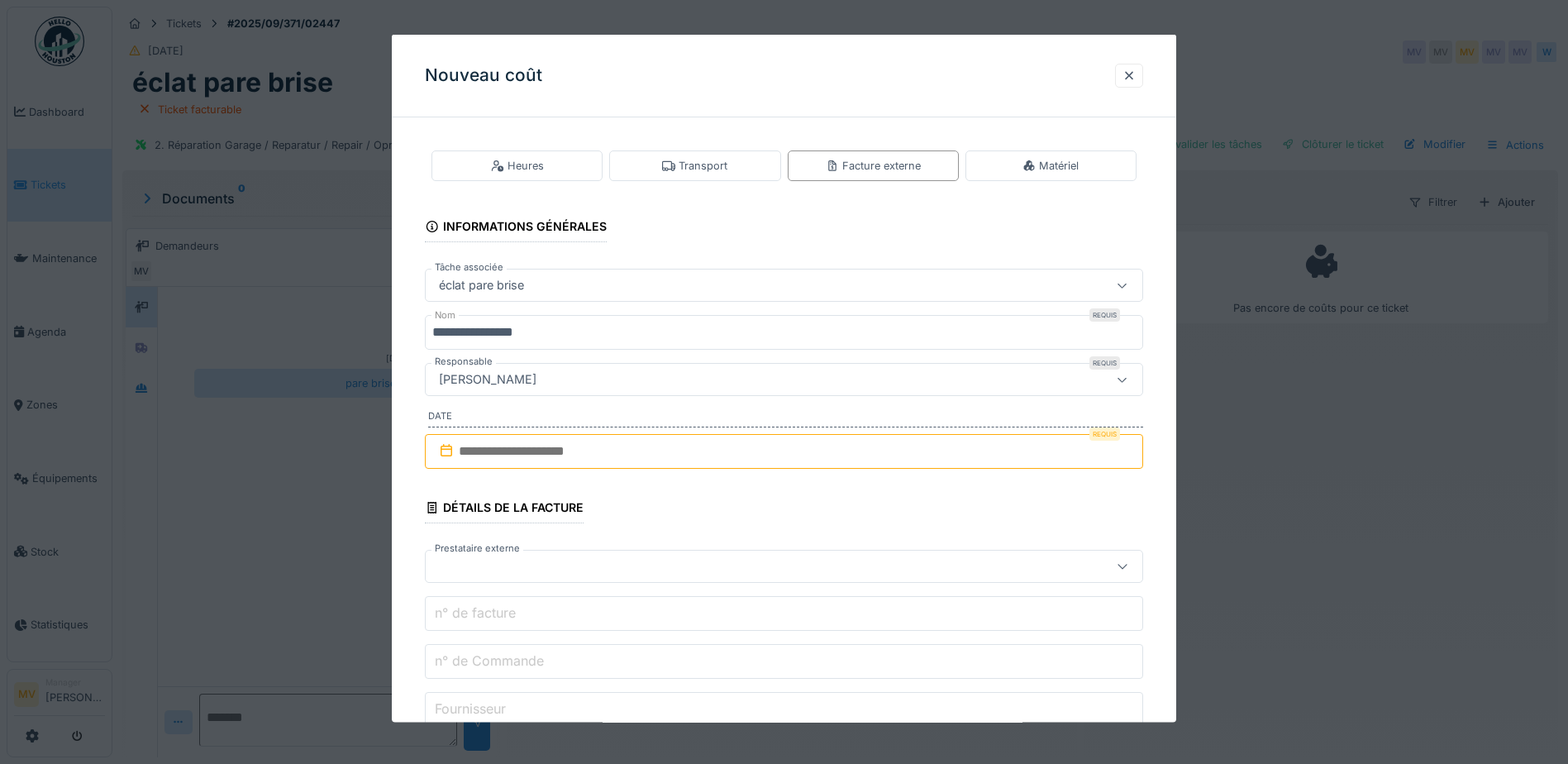
click at [685, 446] on input "text" at bounding box center [784, 451] width 718 height 35
click at [844, 555] on div "4" at bounding box center [841, 559] width 23 height 24
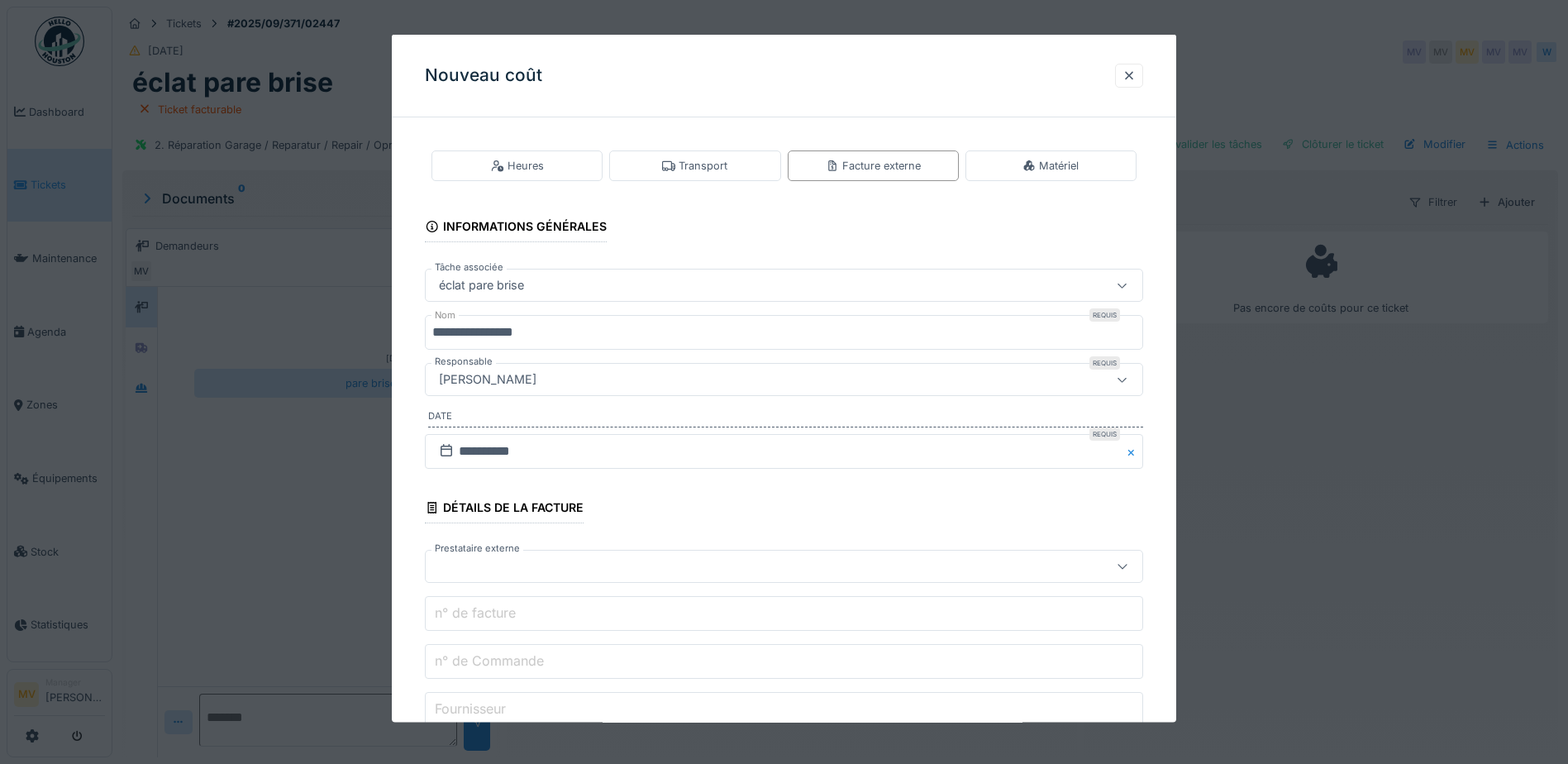
click at [844, 555] on div at bounding box center [784, 566] width 718 height 33
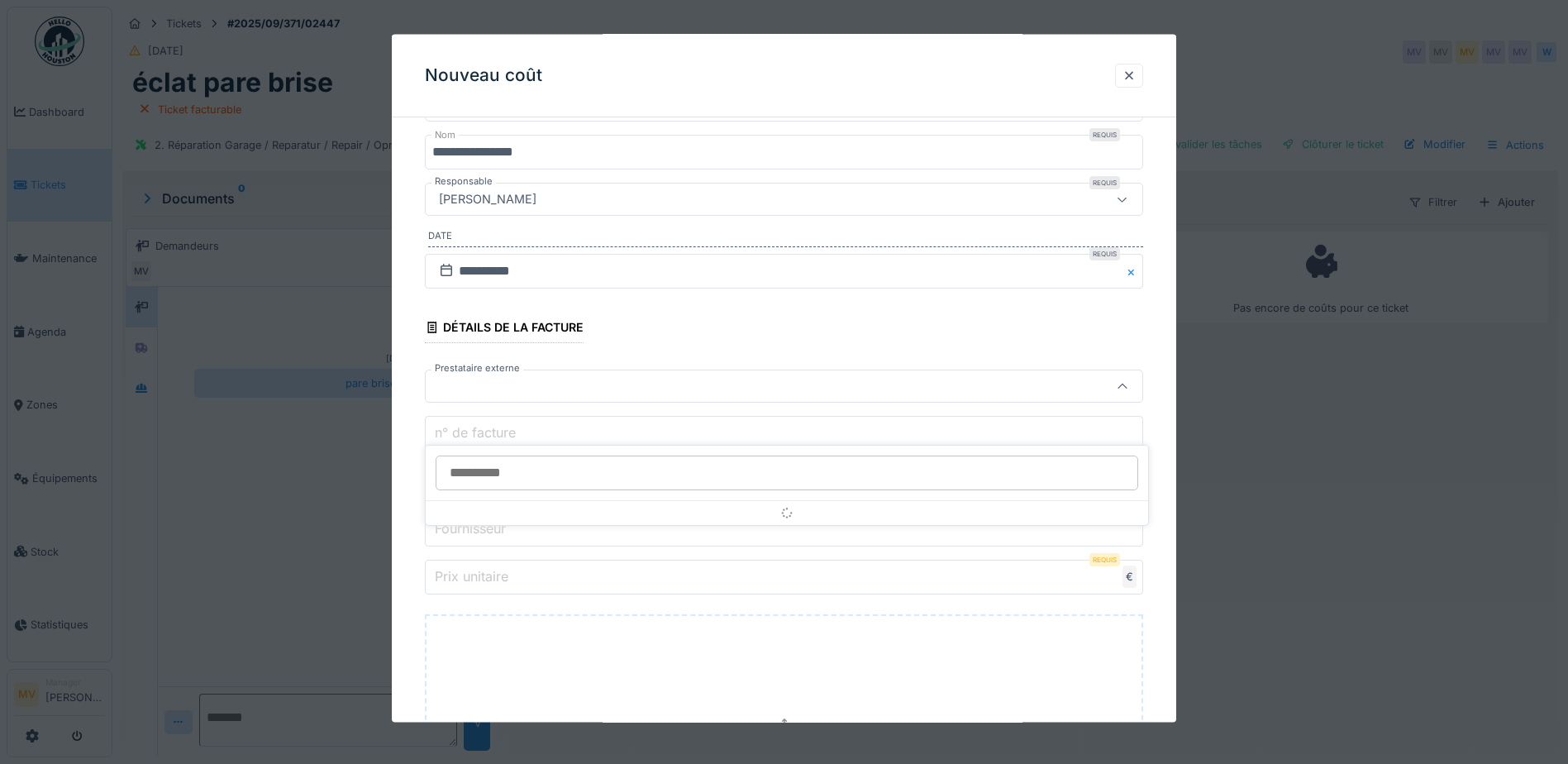
scroll to position [188, 0]
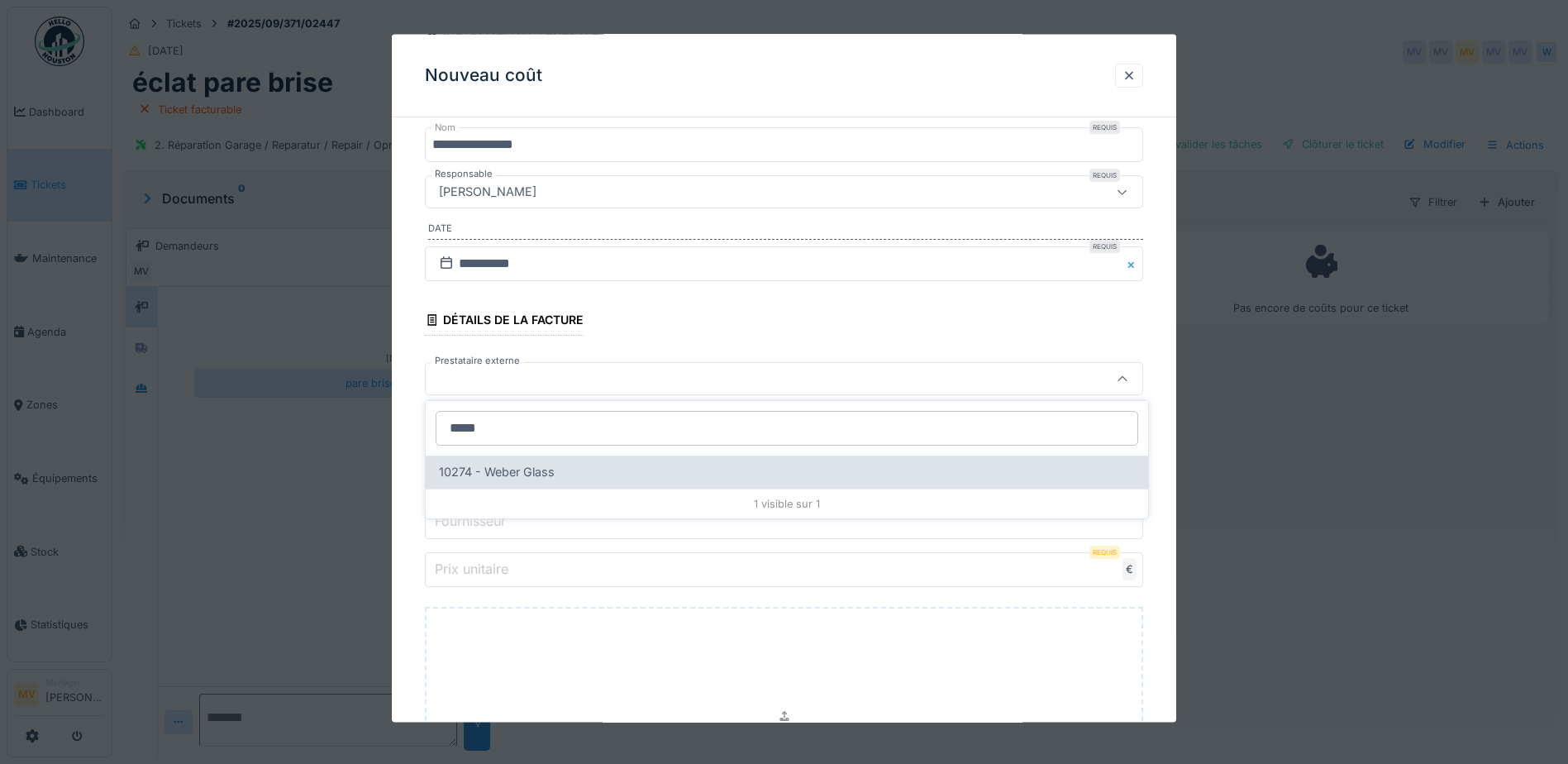
type input "*****"
click at [632, 467] on div "10274 - Weber Glass" at bounding box center [787, 472] width 696 height 18
type input "*****"
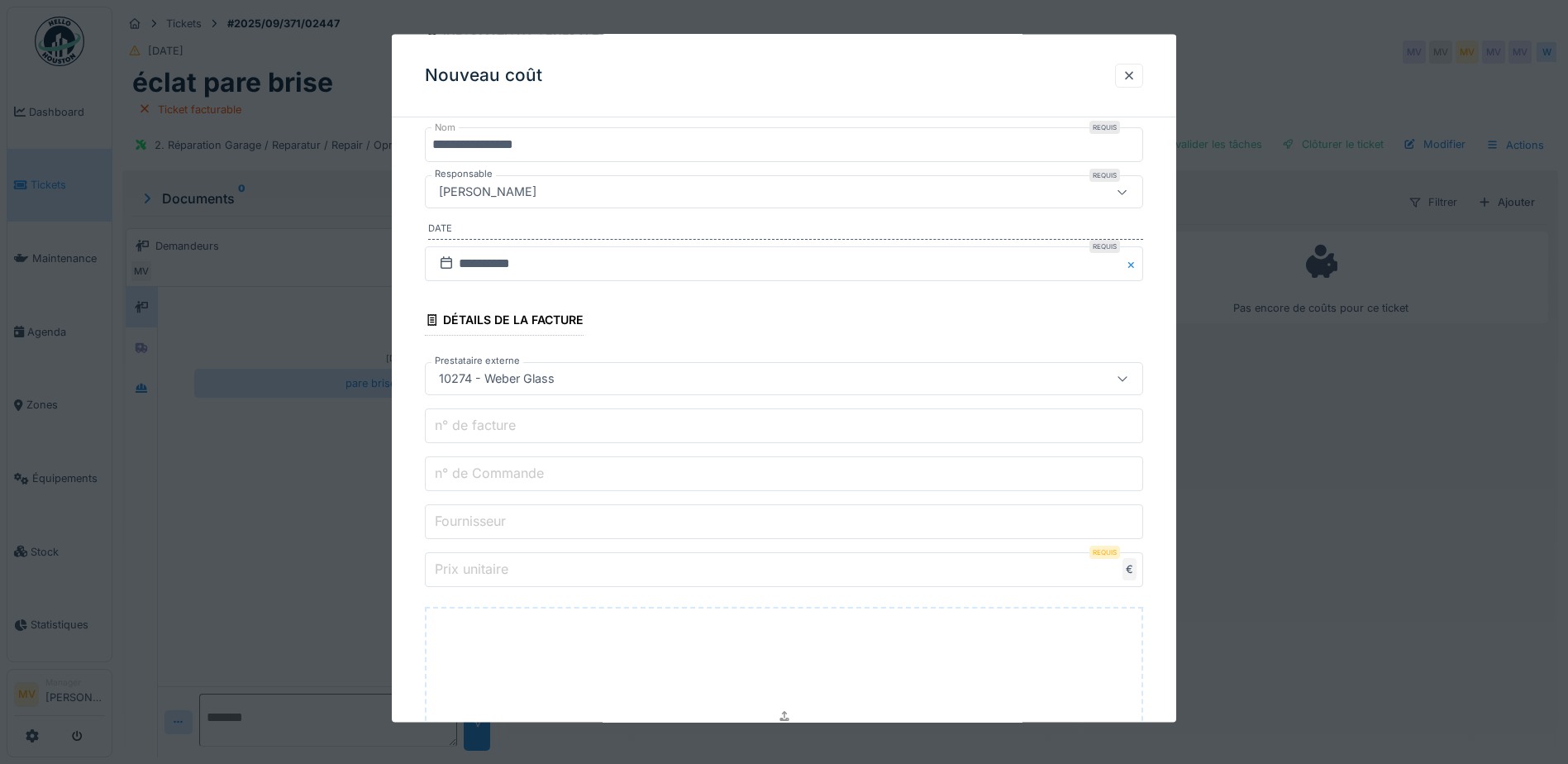
click at [636, 470] on input "n° de Commande" at bounding box center [784, 474] width 718 height 35
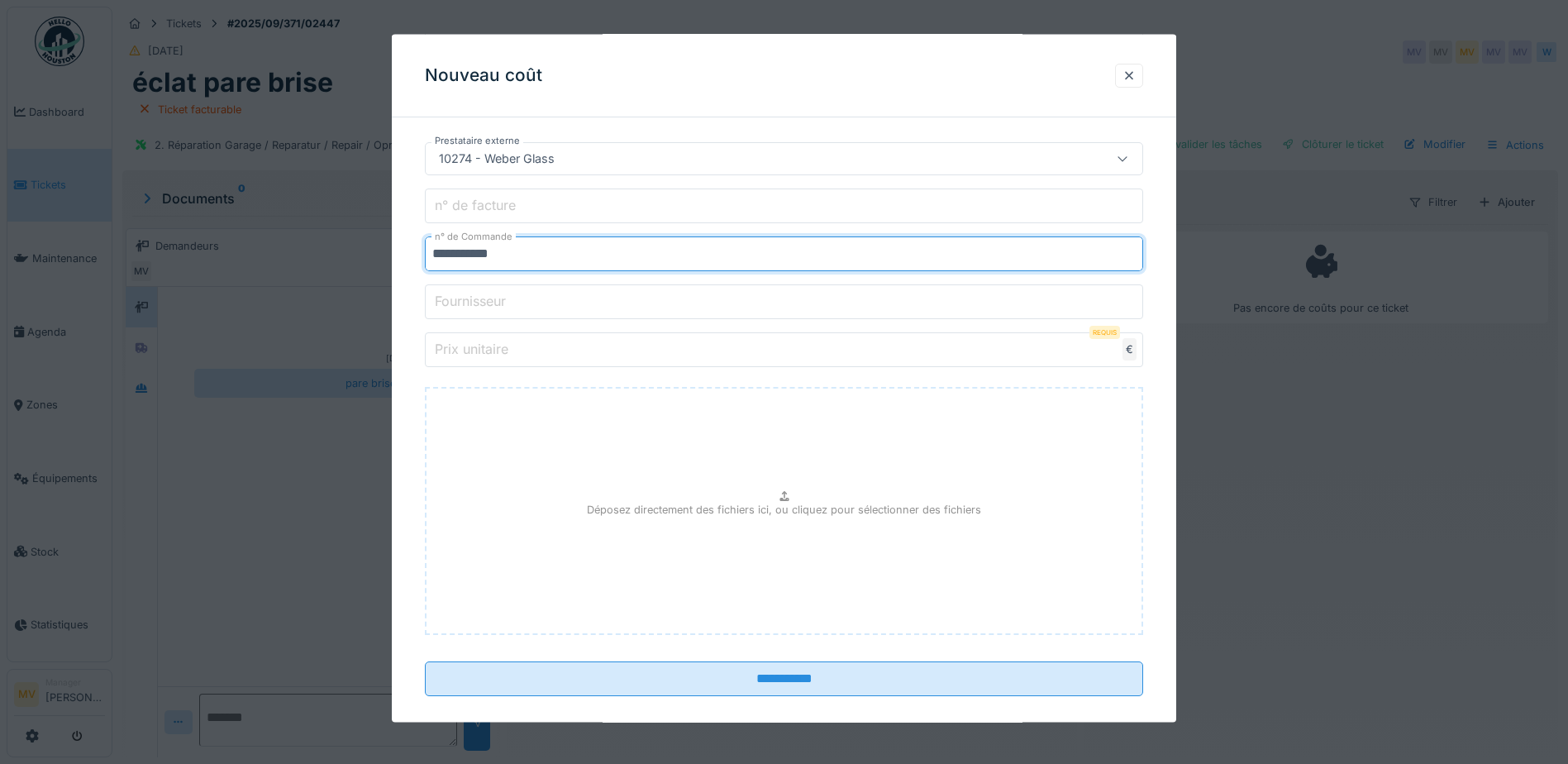
scroll to position [427, 0]
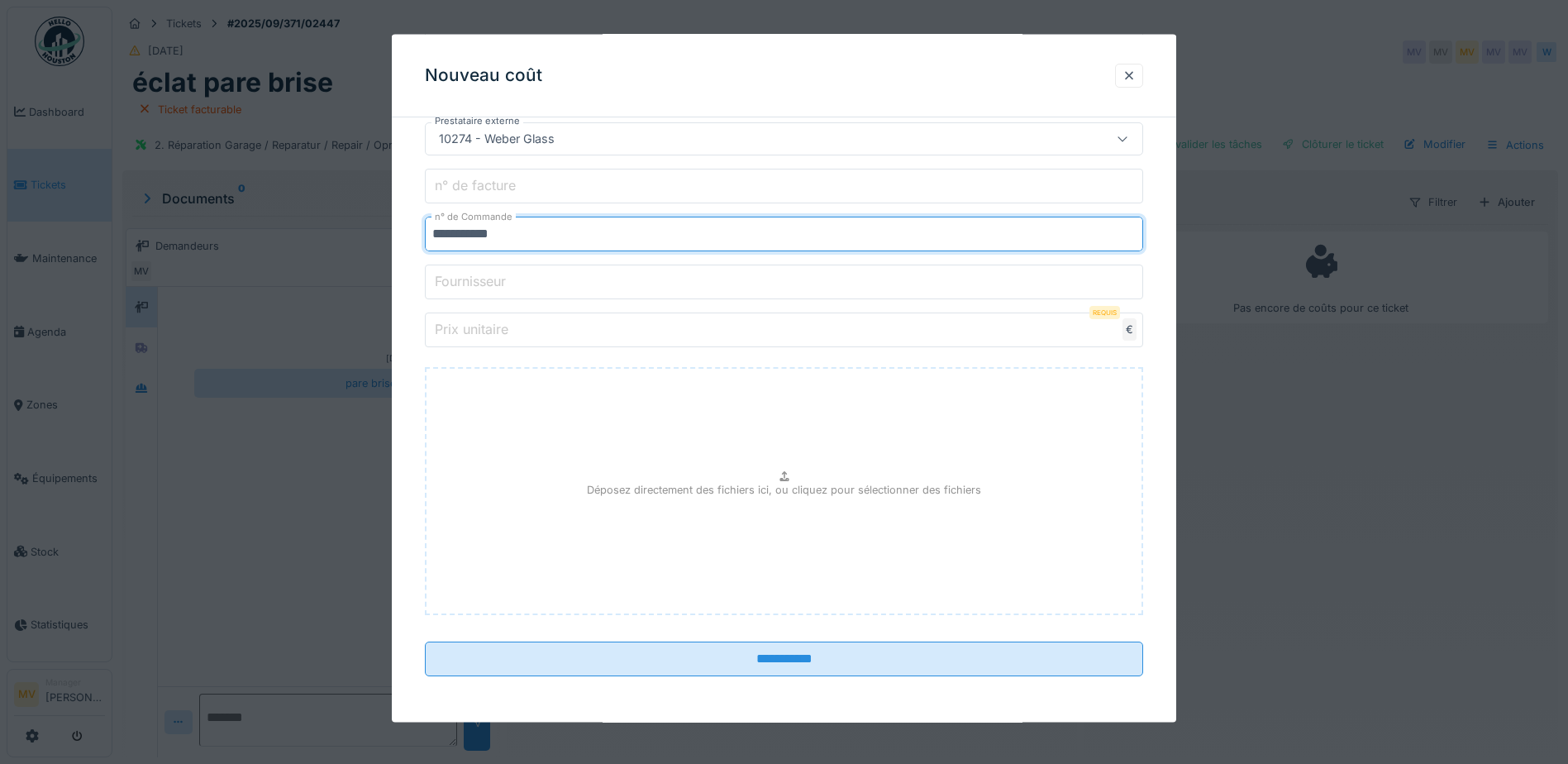
type input "**********"
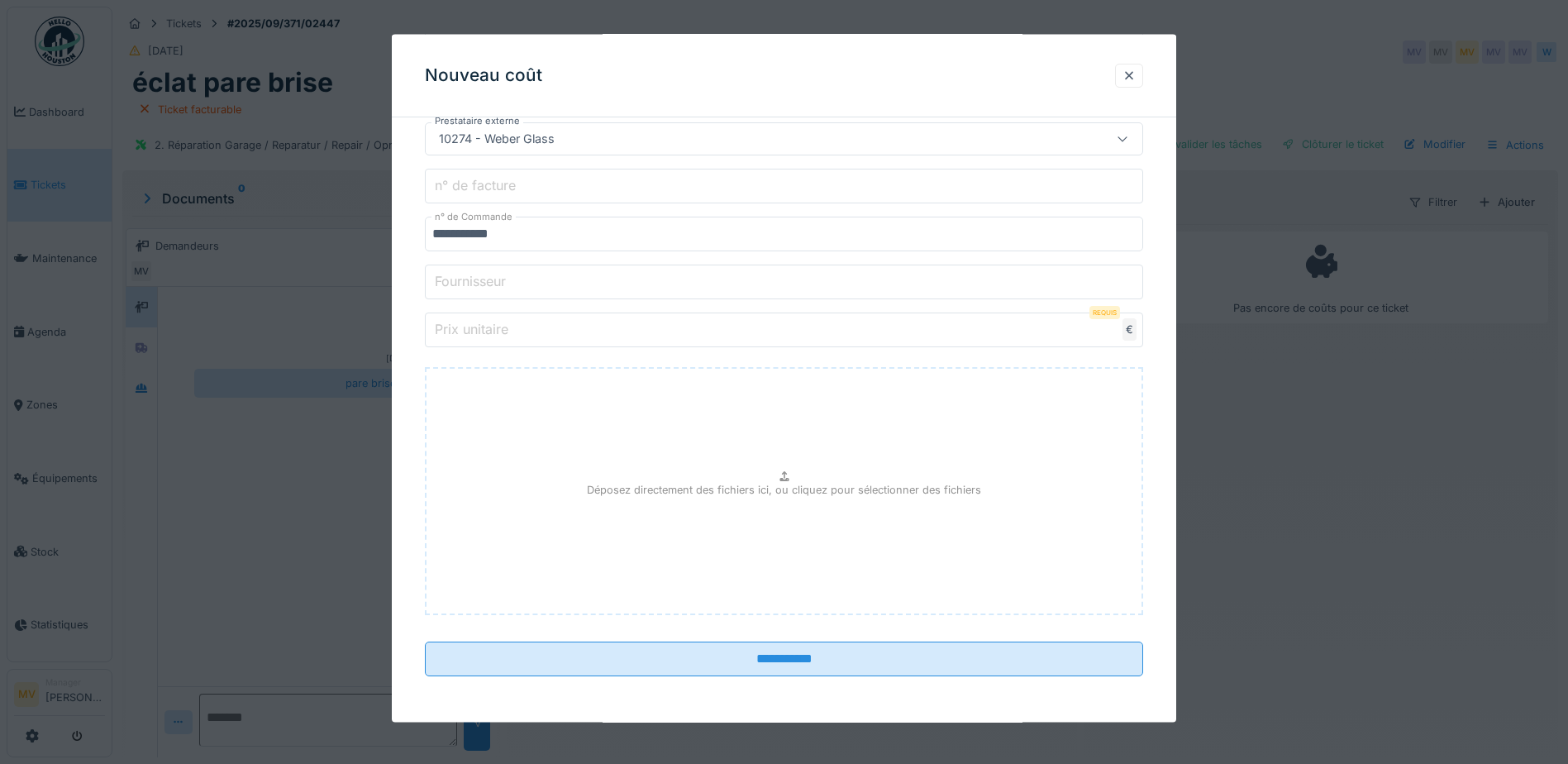
click at [645, 332] on input "Prix unitaire" at bounding box center [784, 329] width 718 height 35
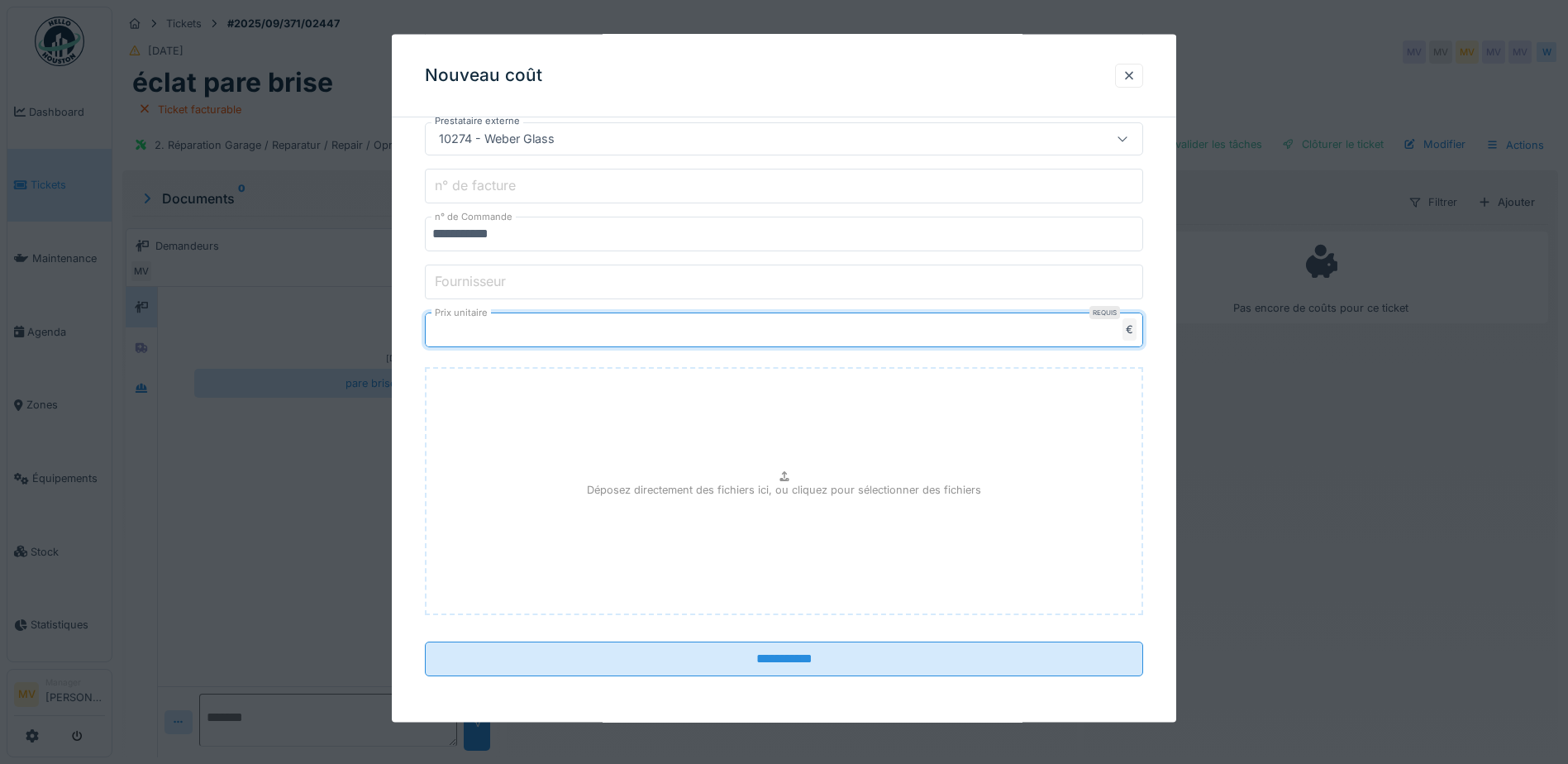
type input "****"
type input "*******"
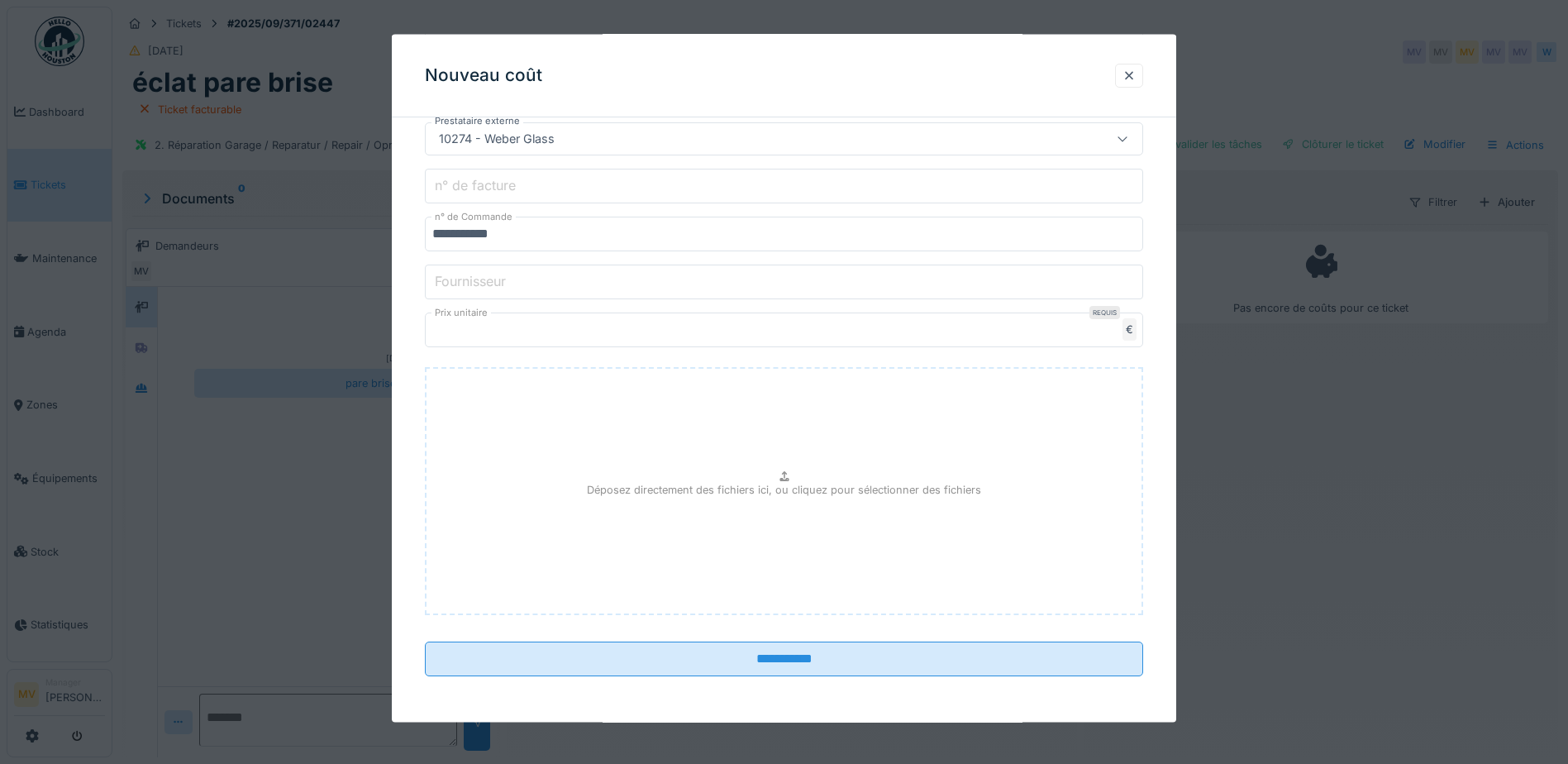
click at [904, 678] on fieldset "**********" at bounding box center [784, 196] width 718 height 986
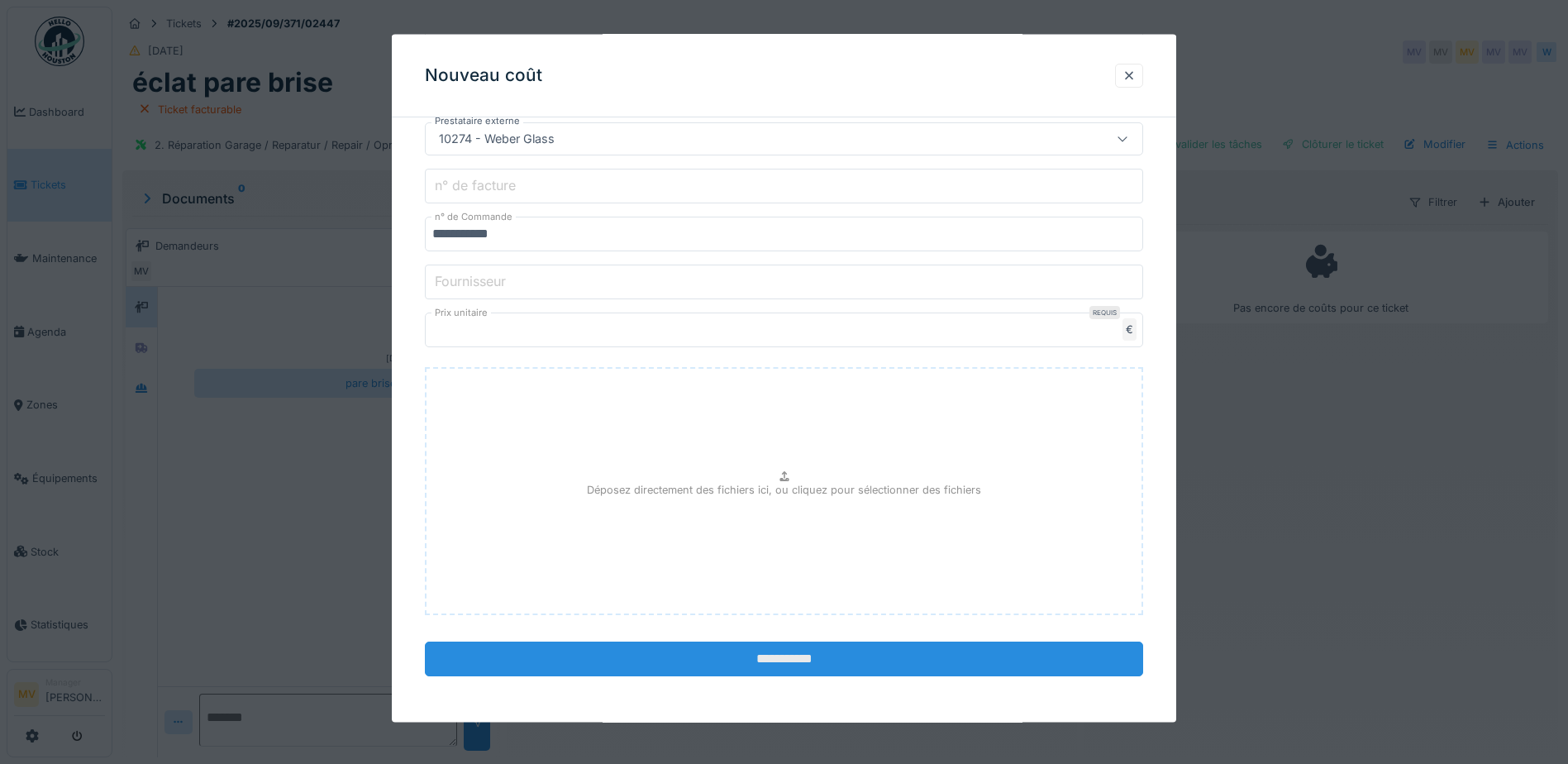
click at [909, 659] on input "**********" at bounding box center [784, 659] width 718 height 35
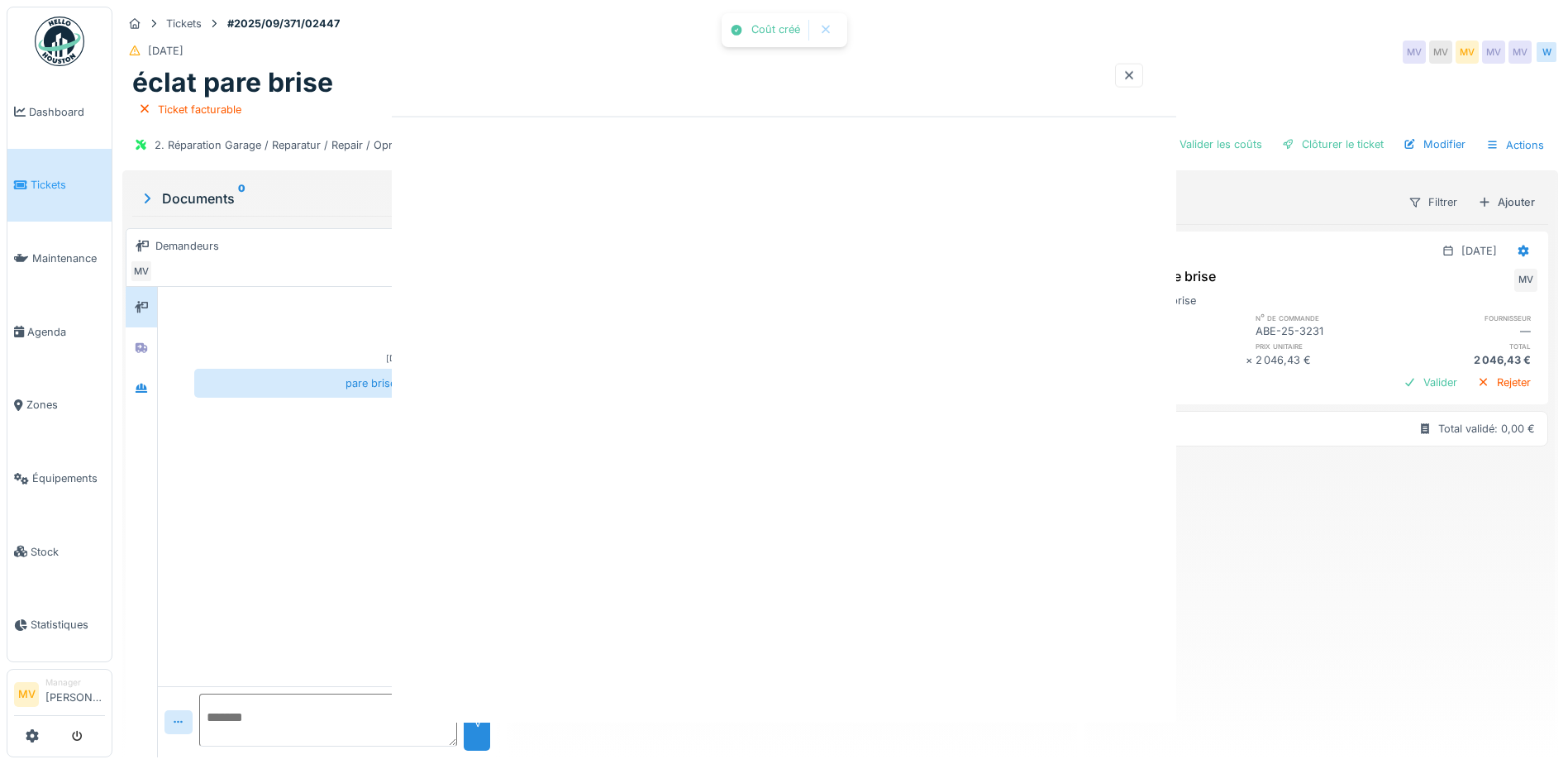
scroll to position [0, 0]
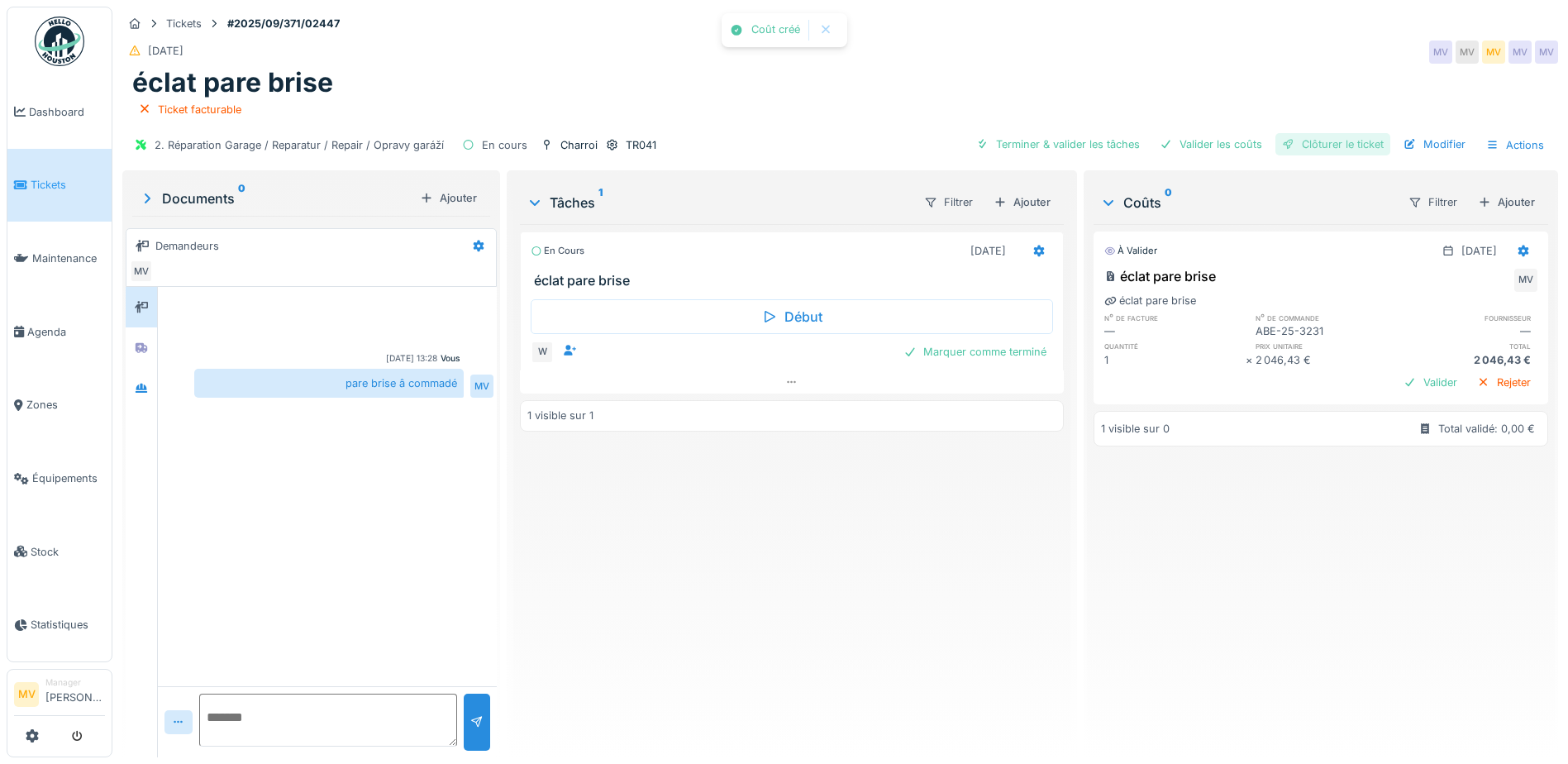
click at [1363, 140] on div "Clôturer le ticket" at bounding box center [1332, 144] width 115 height 23
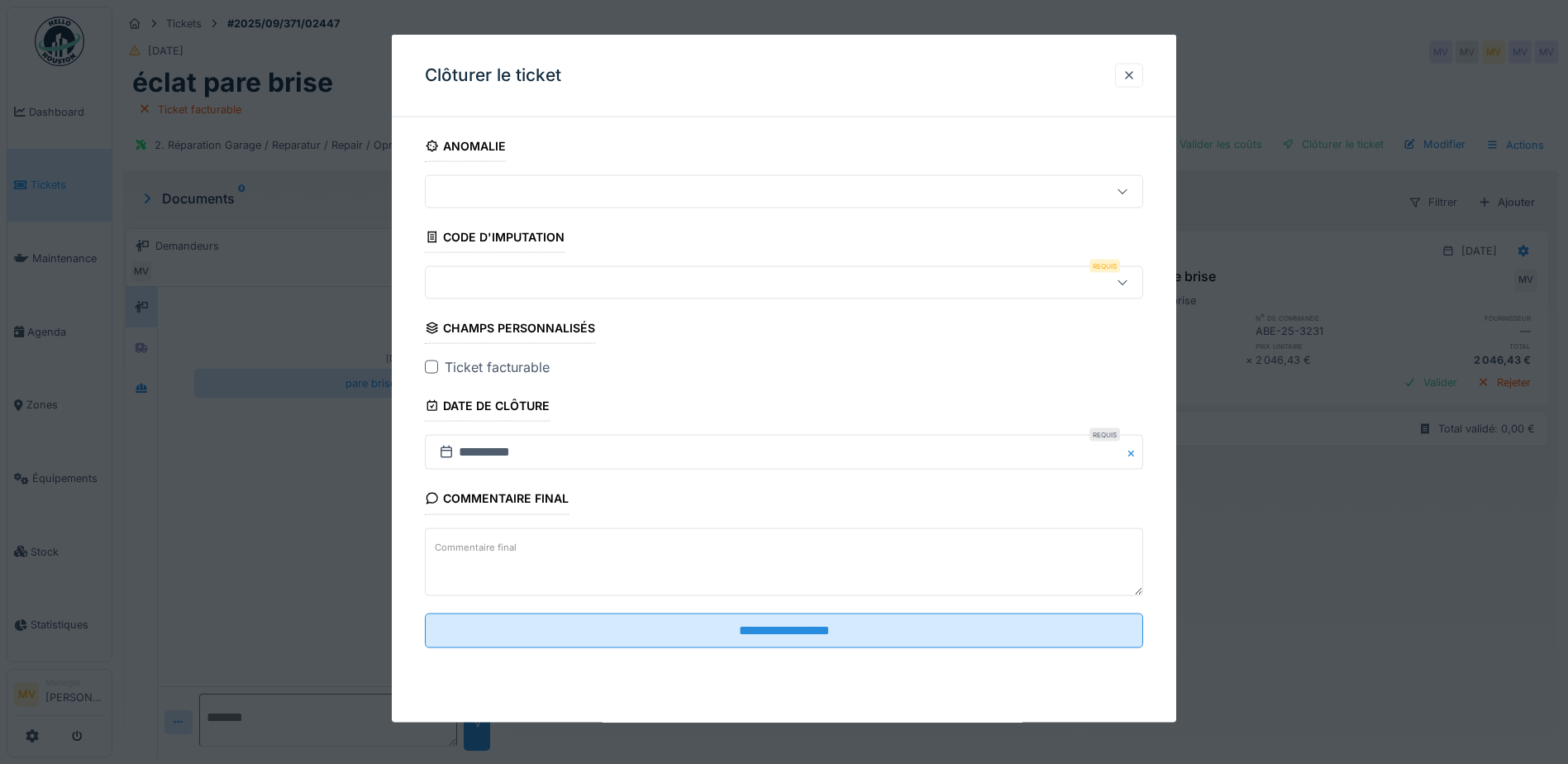
click at [687, 273] on div at bounding box center [742, 282] width 619 height 18
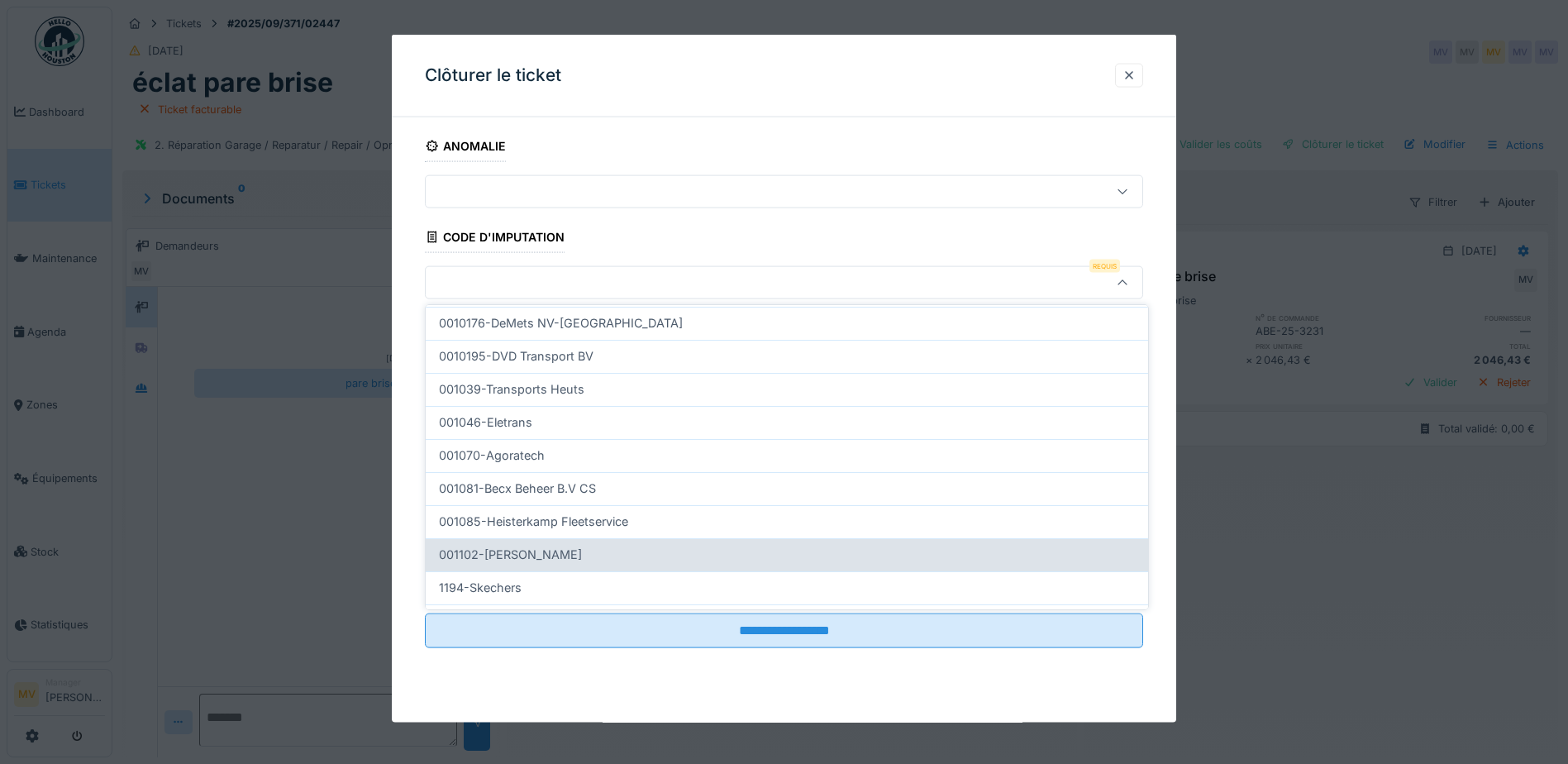
scroll to position [414, 0]
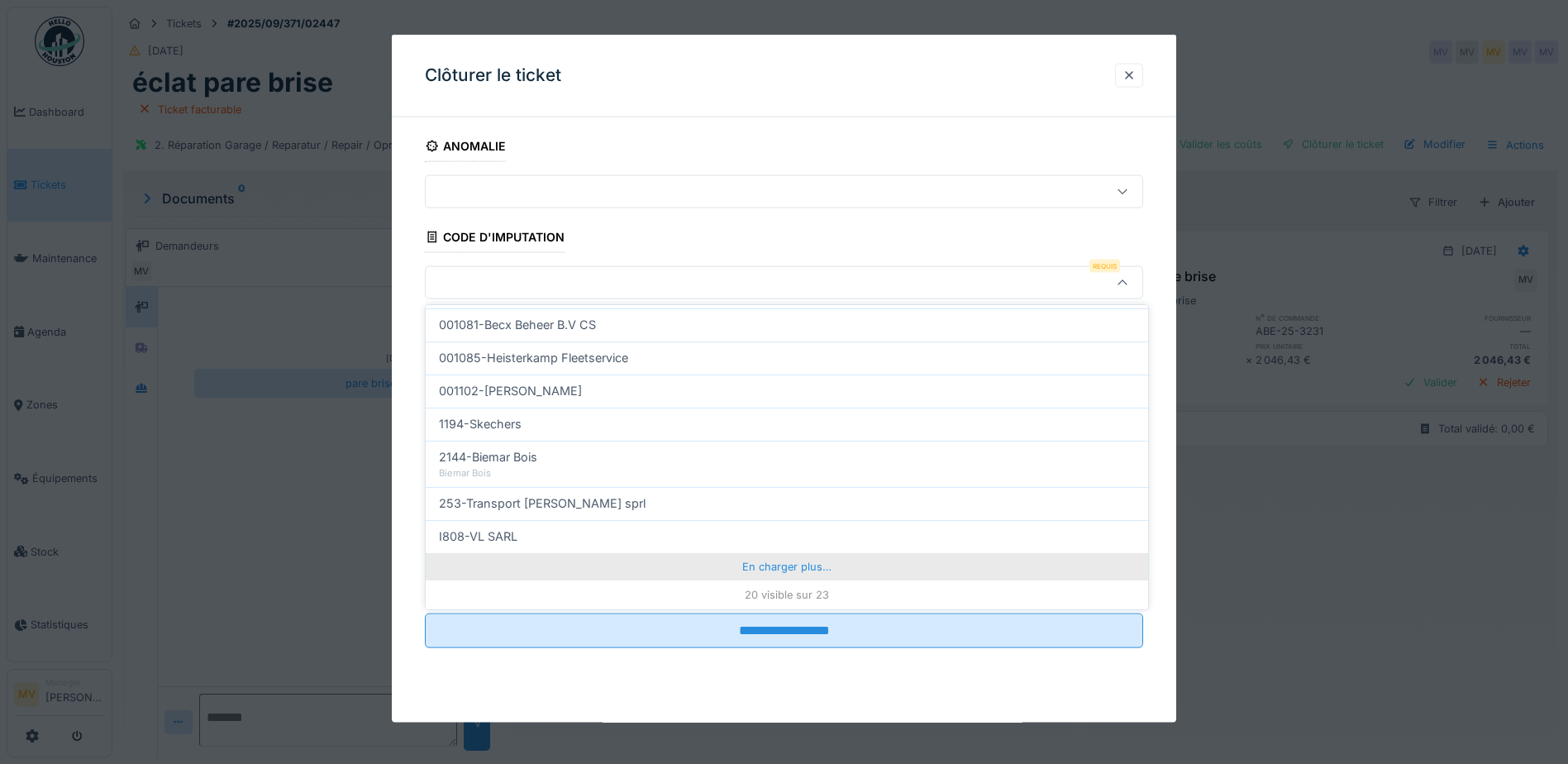
click at [758, 562] on div "En charger plus…" at bounding box center [786, 567] width 722 height 27
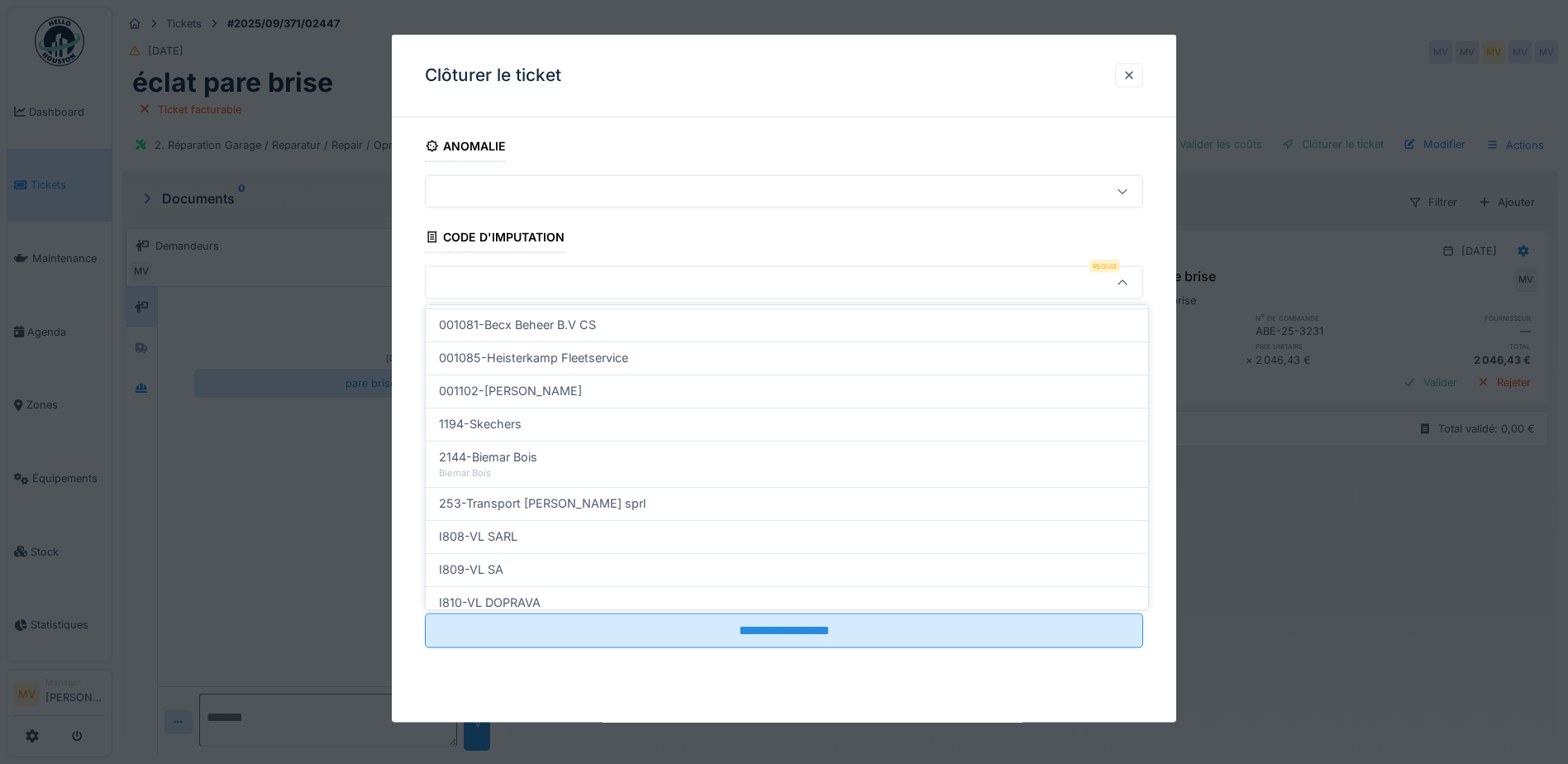
scroll to position [527, 0]
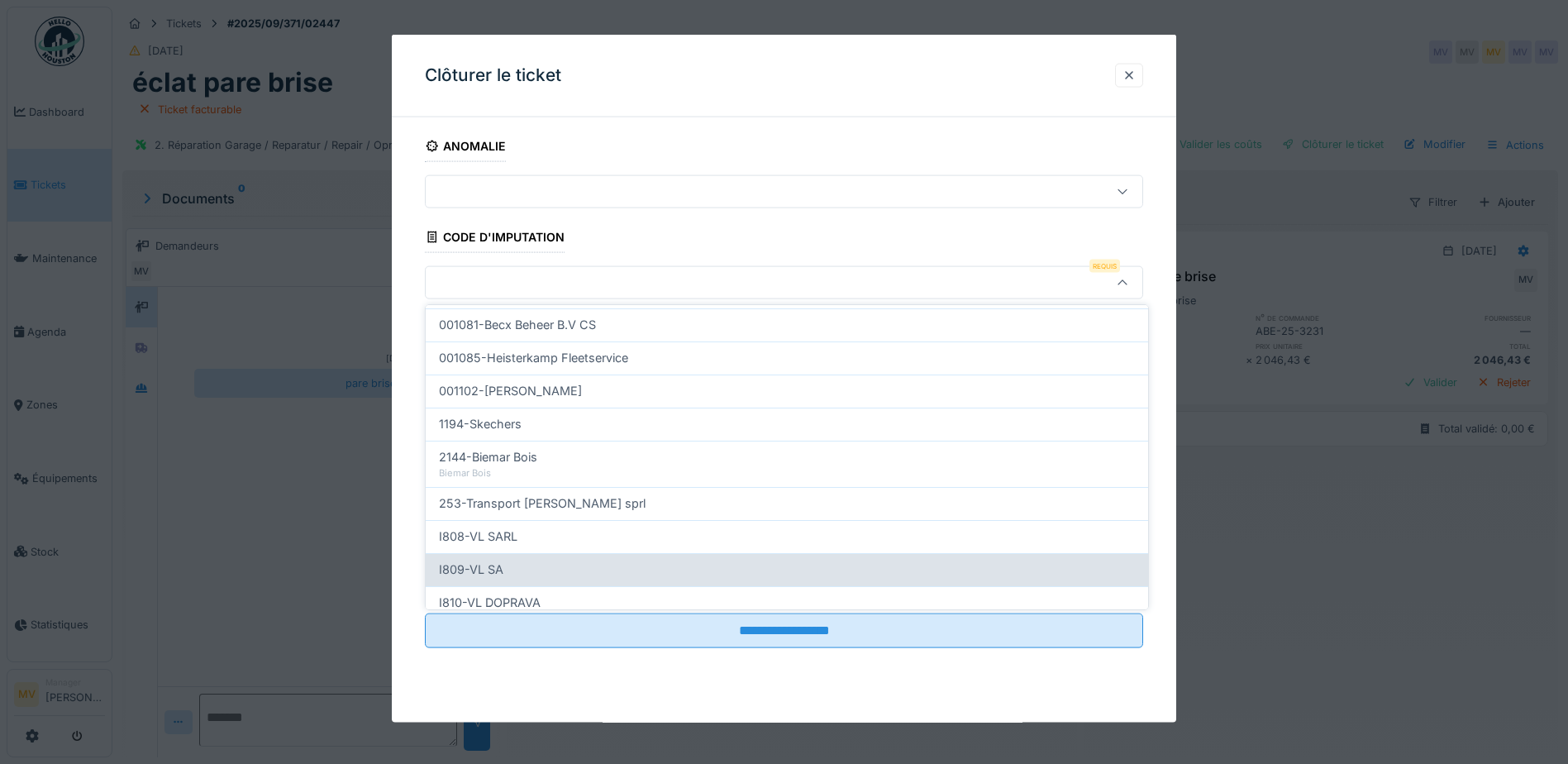
click at [716, 555] on div "I809-VL SA" at bounding box center [786, 569] width 722 height 33
type input "***"
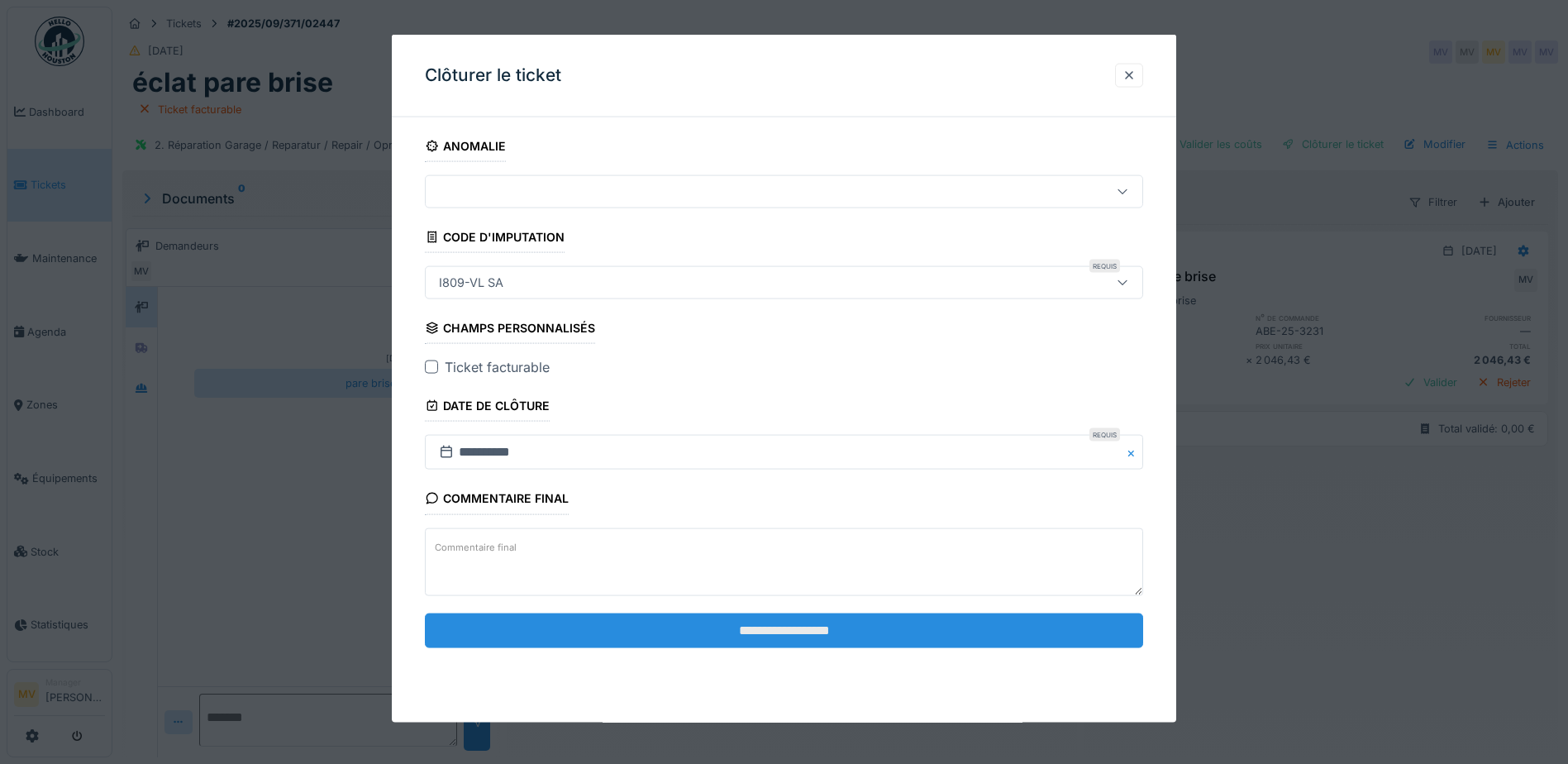
click at [813, 627] on input "**********" at bounding box center [784, 630] width 718 height 35
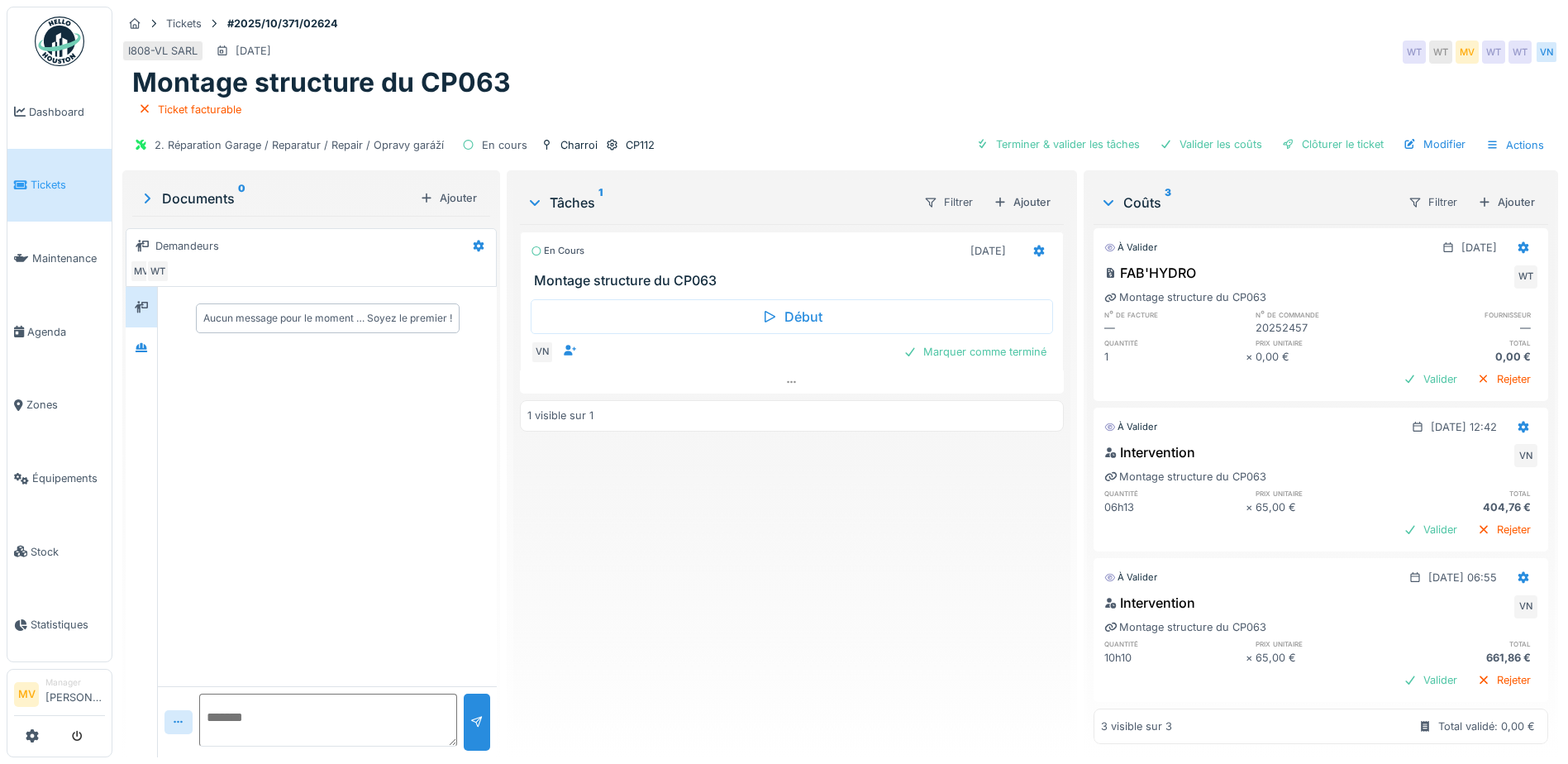
scroll to position [12, 0]
click at [994, 341] on div "Marquer comme terminé" at bounding box center [974, 352] width 157 height 23
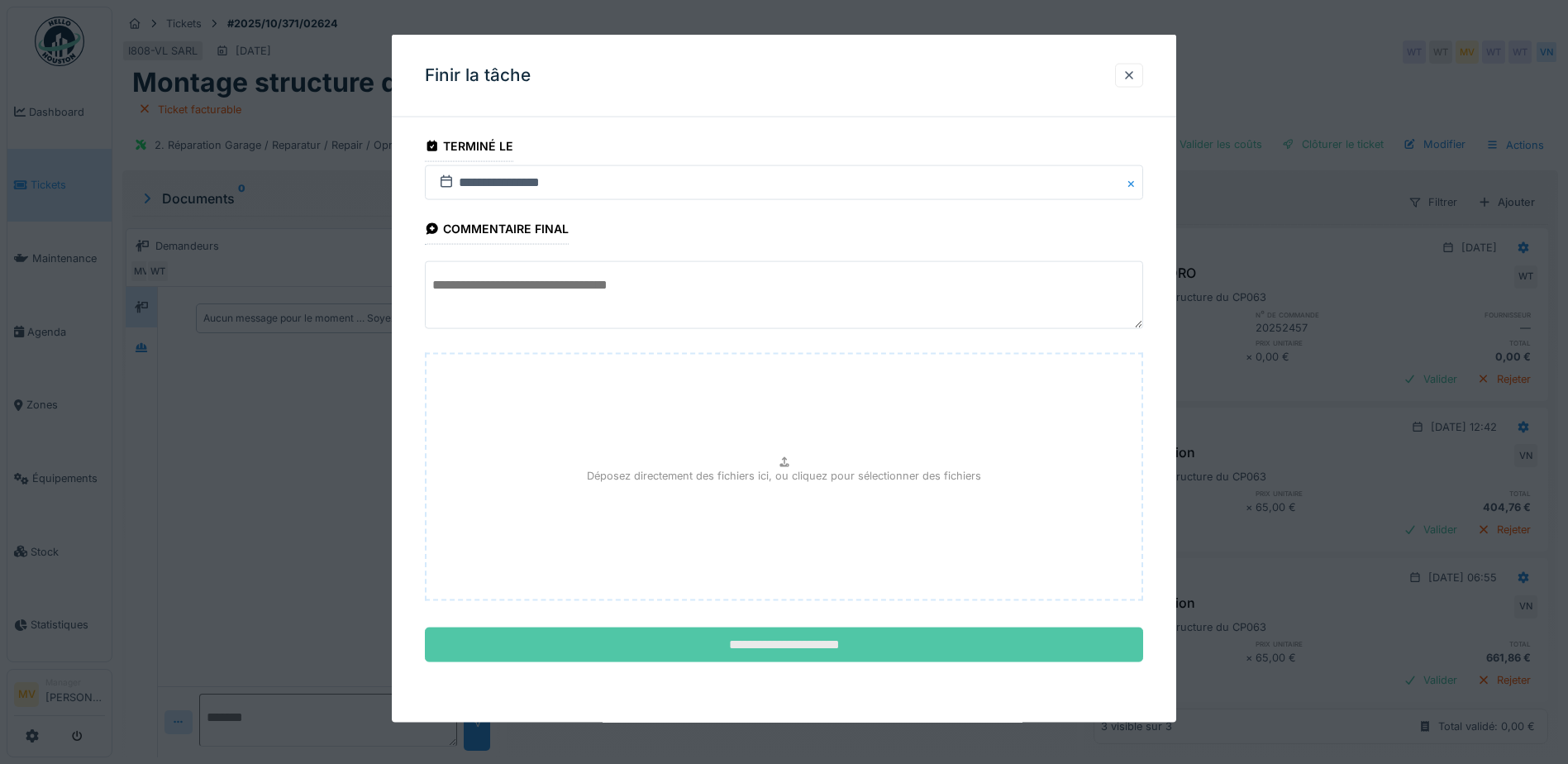
click at [793, 638] on input "**********" at bounding box center [784, 644] width 718 height 35
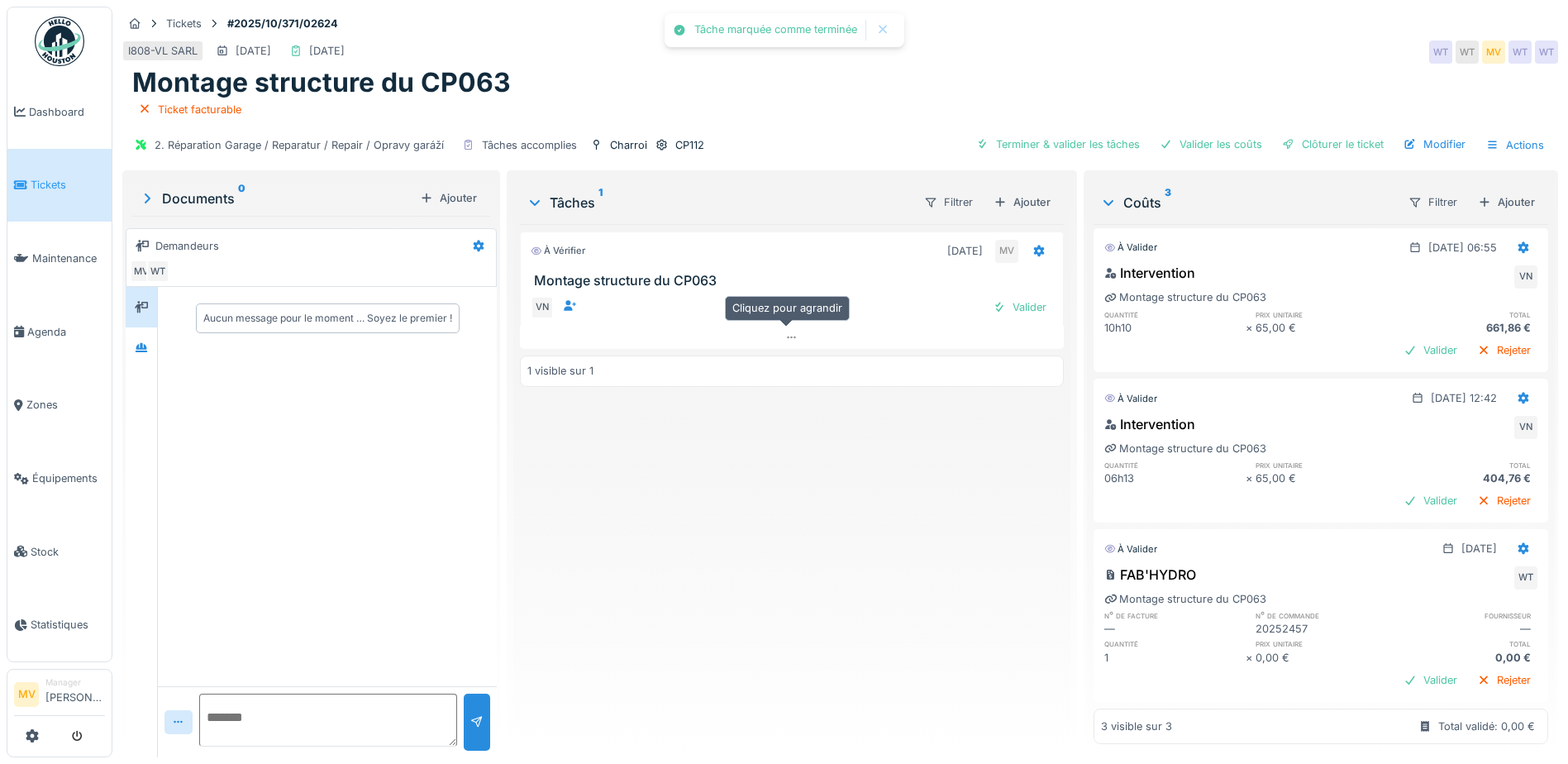
scroll to position [0, 0]
click at [1034, 246] on icon at bounding box center [1039, 252] width 10 height 11
click at [1030, 192] on div "Ajouter" at bounding box center [1022, 202] width 70 height 23
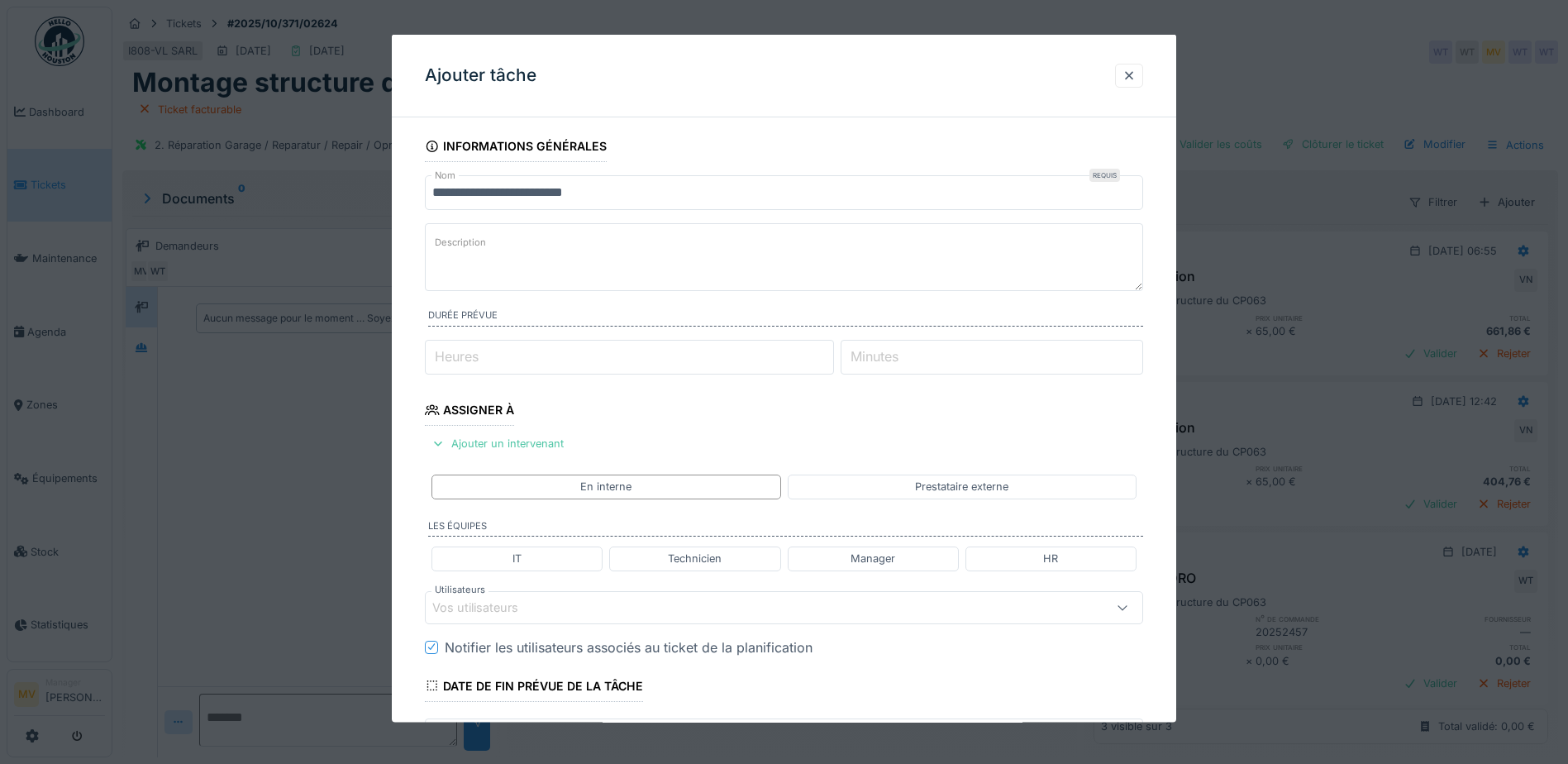
click at [684, 606] on div "Vos utilisateurs" at bounding box center [742, 606] width 619 height 18
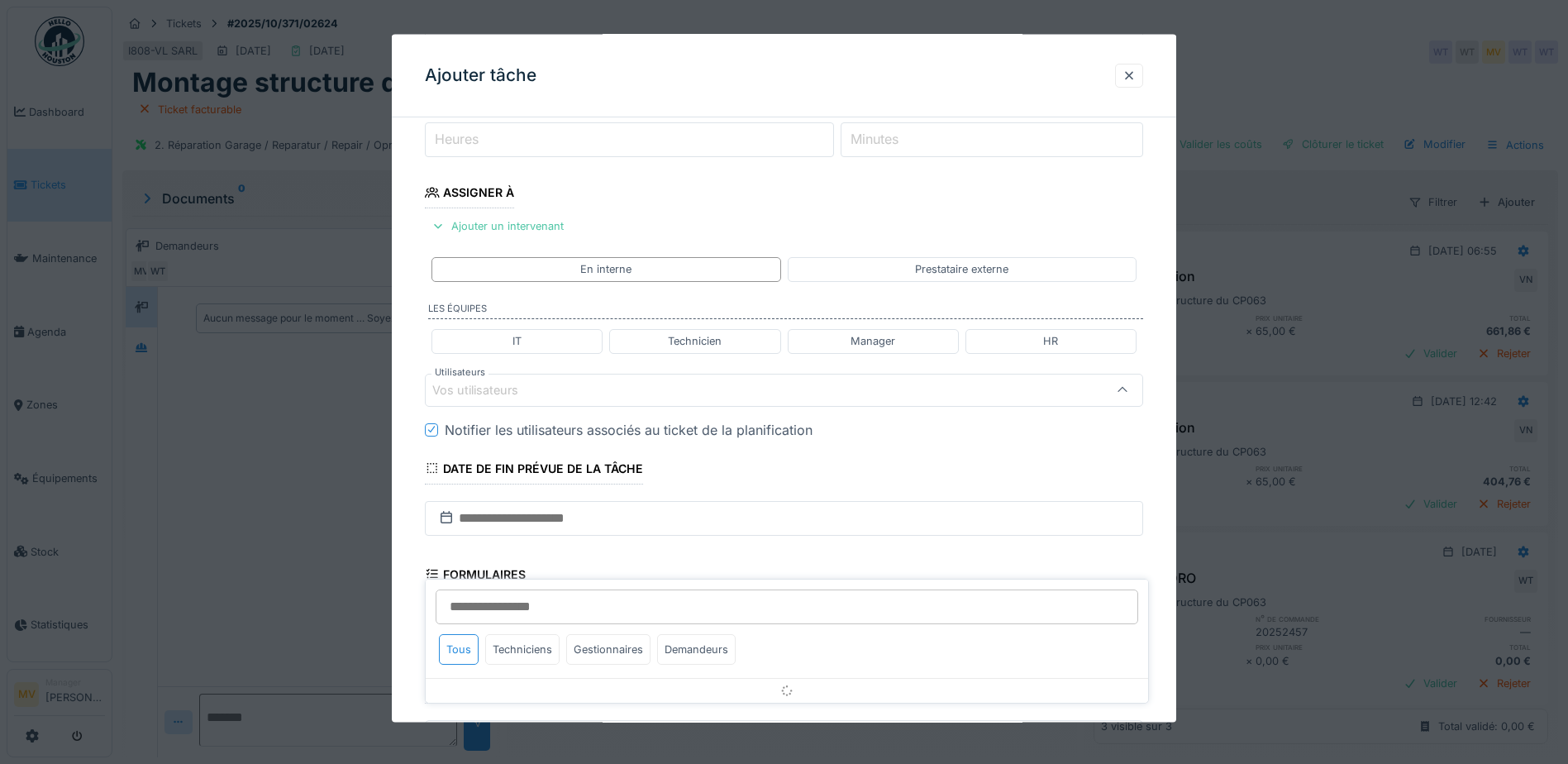
scroll to position [229, 0]
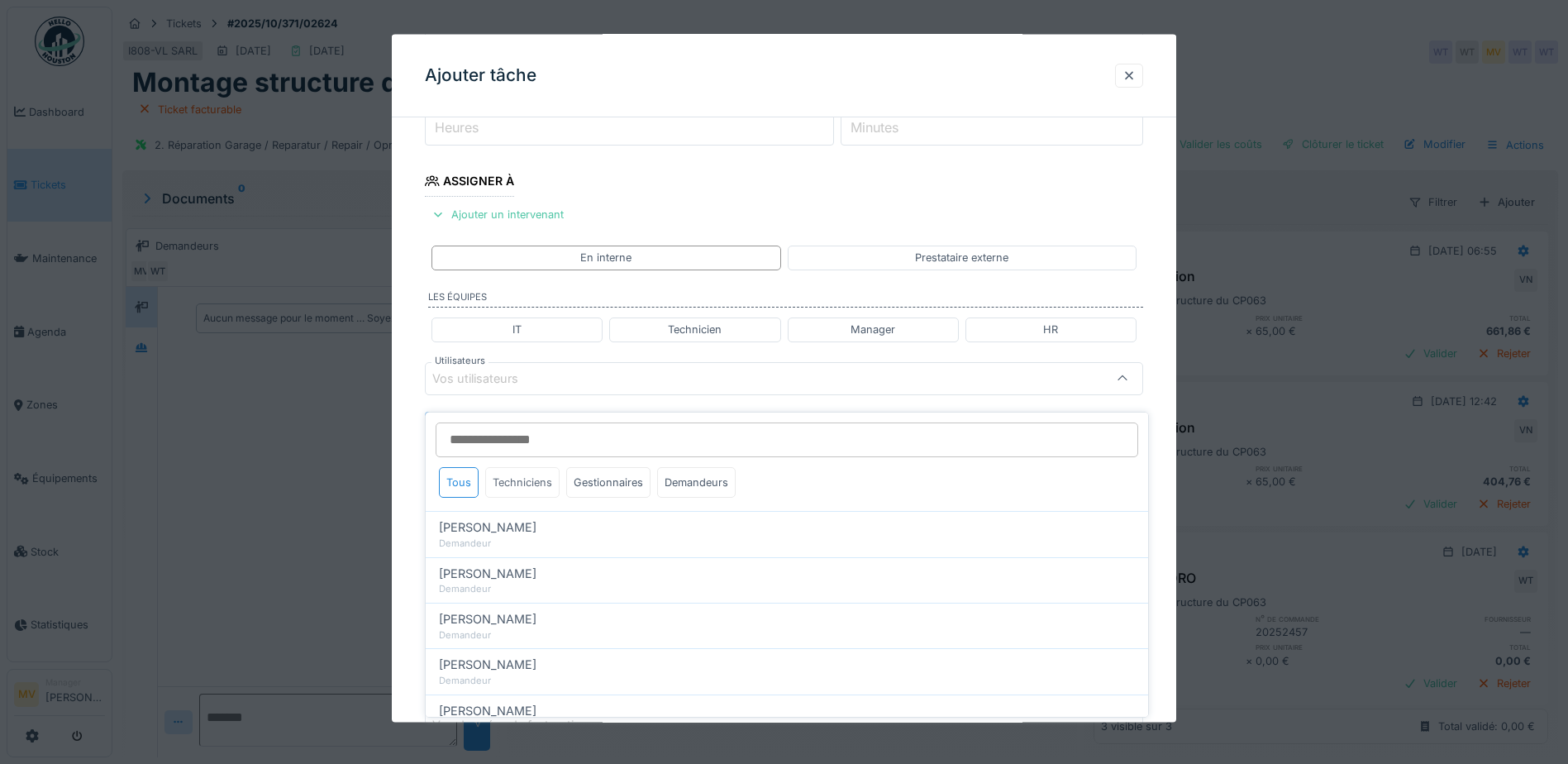
click at [543, 473] on div "Techniciens" at bounding box center [522, 482] width 74 height 30
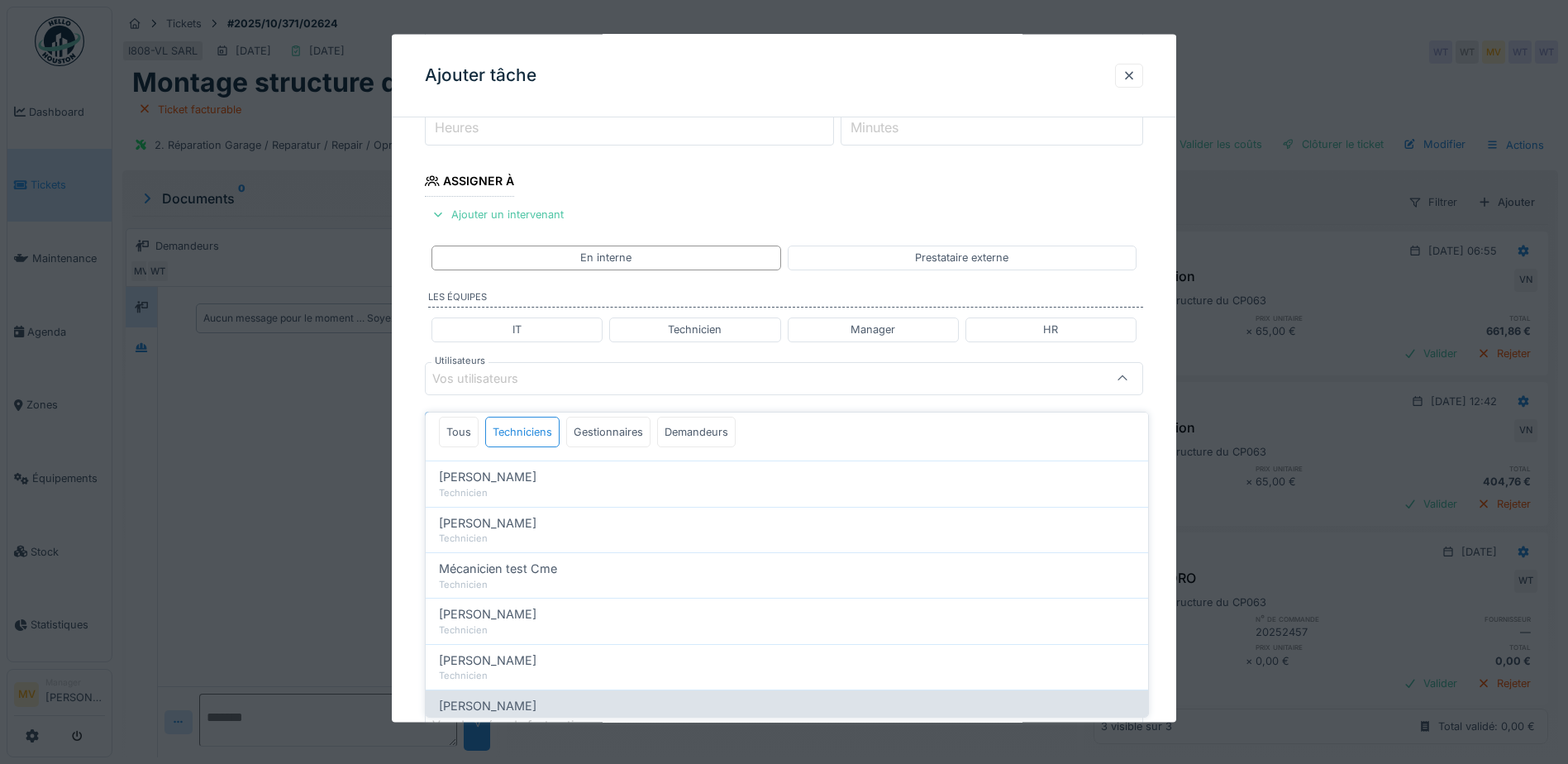
scroll to position [248, 0]
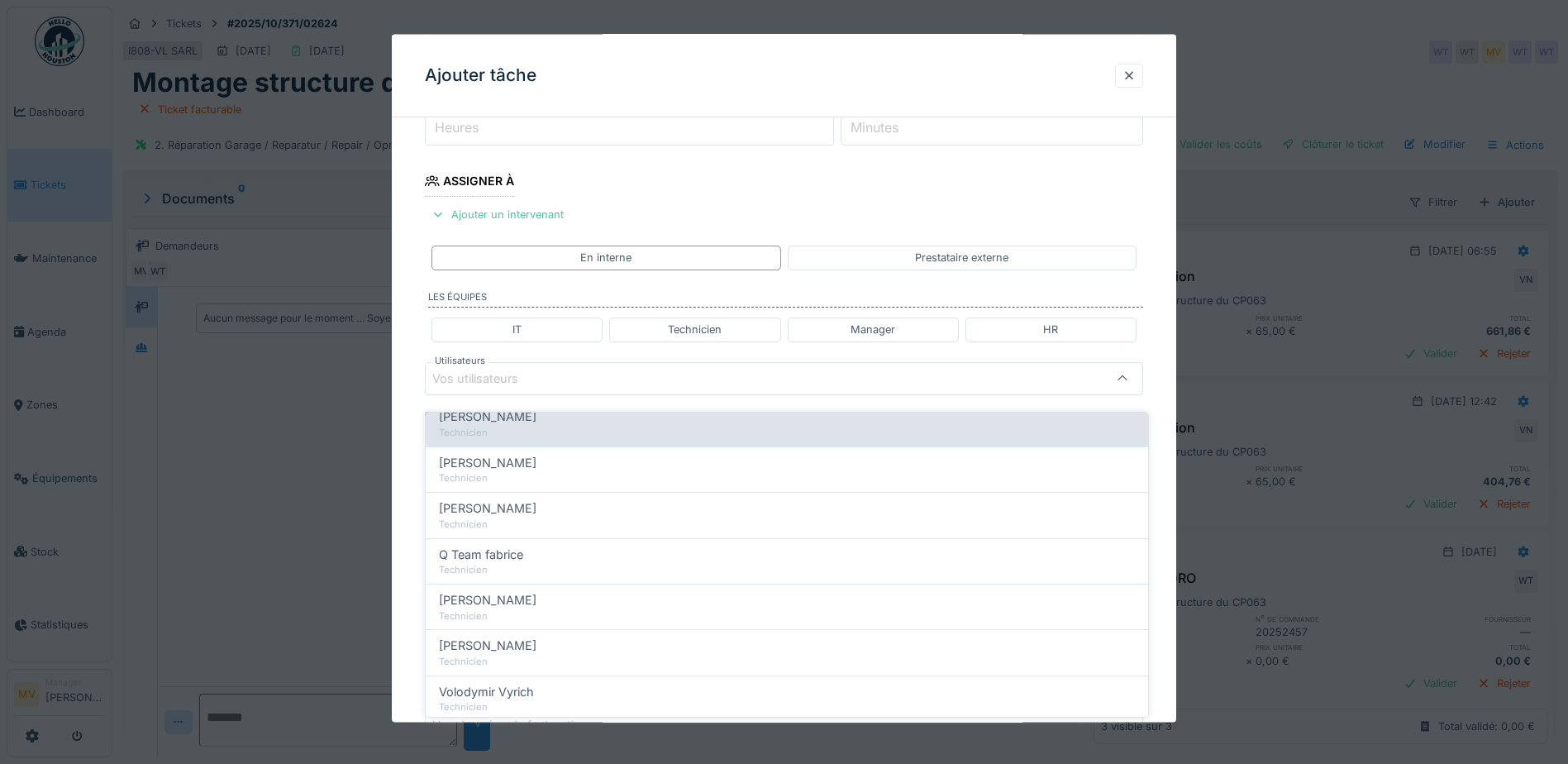
click at [546, 426] on div "Technicien" at bounding box center [787, 433] width 696 height 14
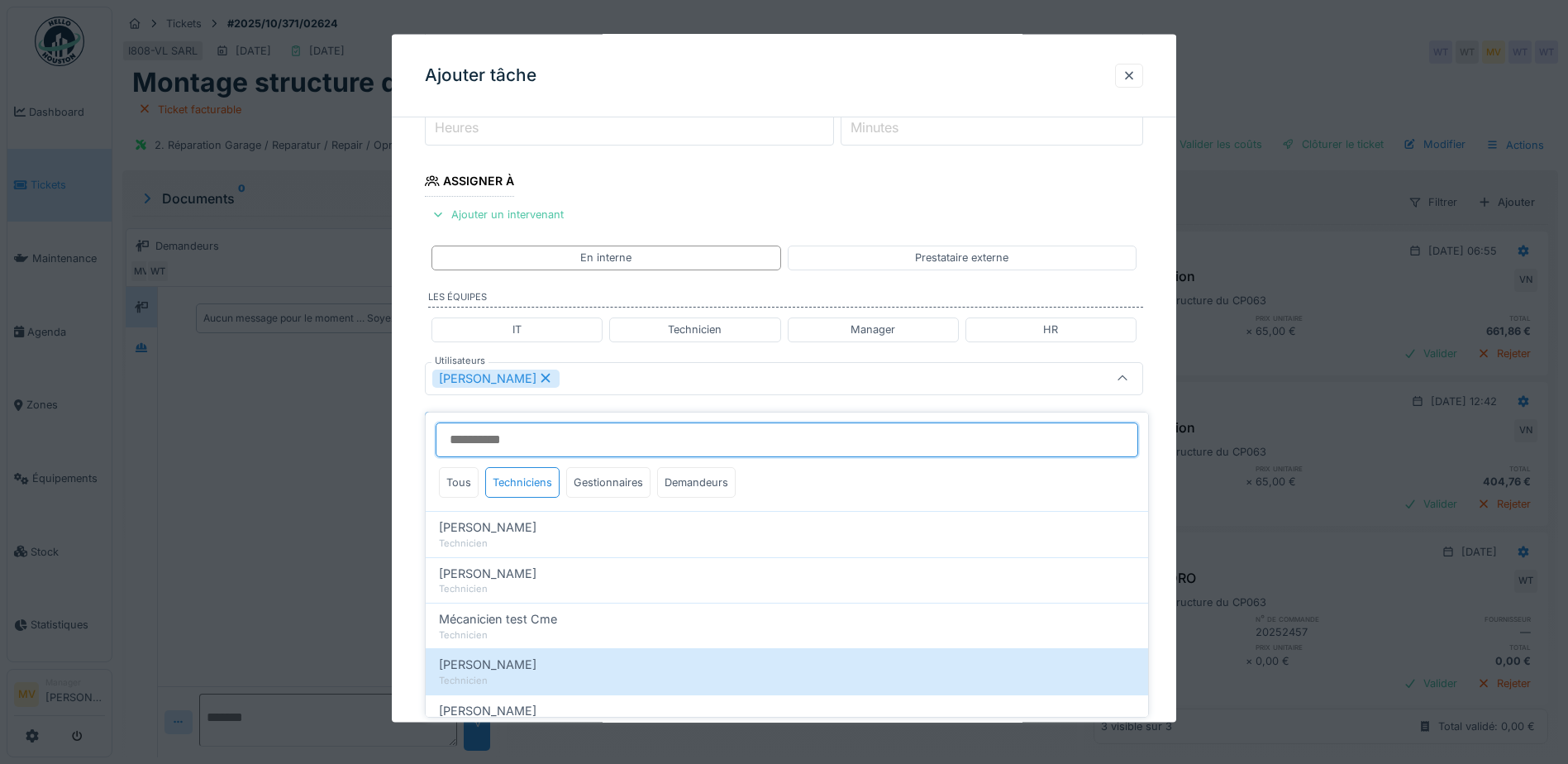
click at [555, 429] on input "Utilisateurs" at bounding box center [786, 439] width 703 height 35
click at [618, 379] on div "Miroslav Kotora" at bounding box center [742, 378] width 619 height 18
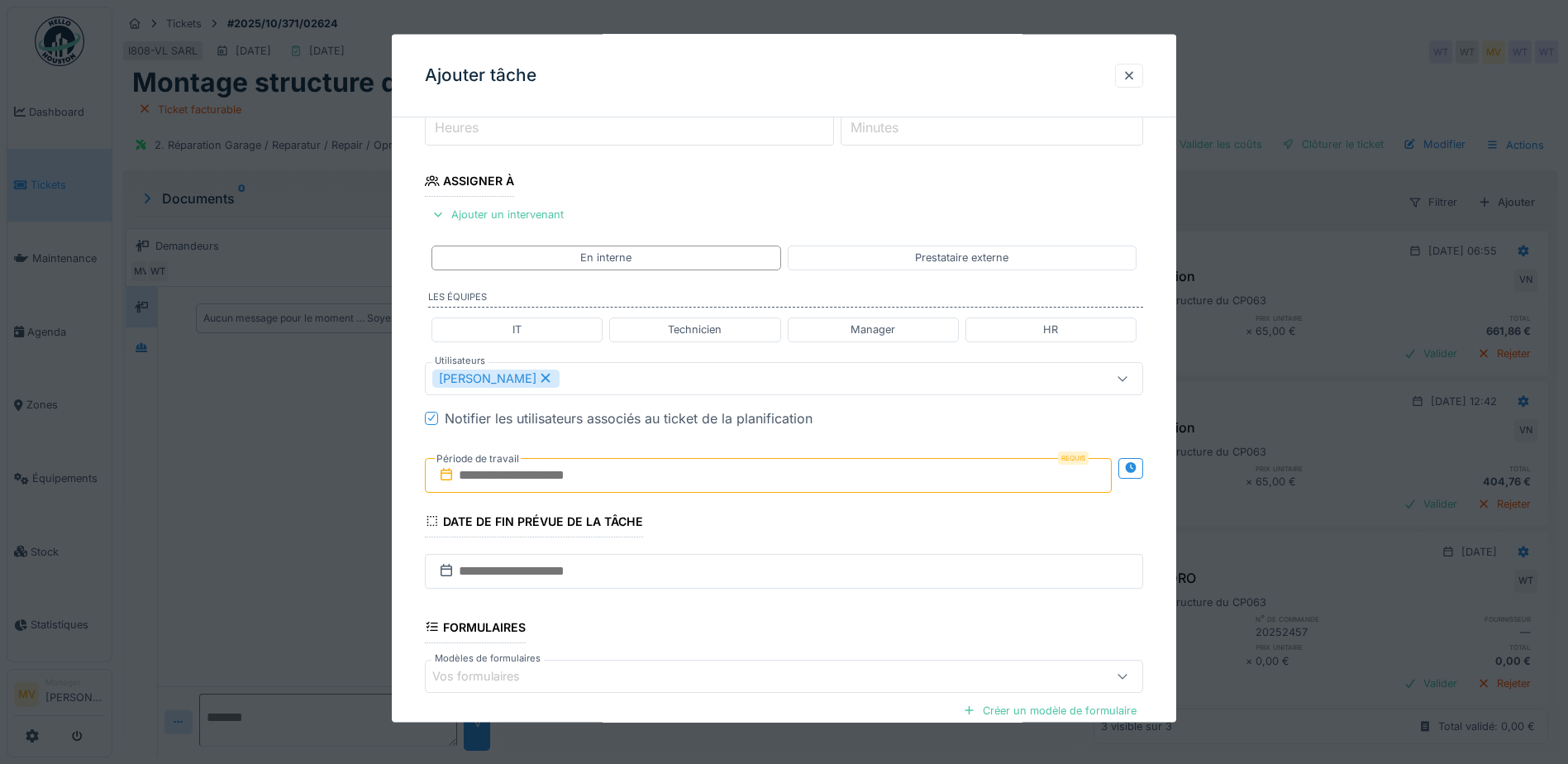
click at [689, 392] on div "Miroslav Kotora" at bounding box center [784, 378] width 718 height 33
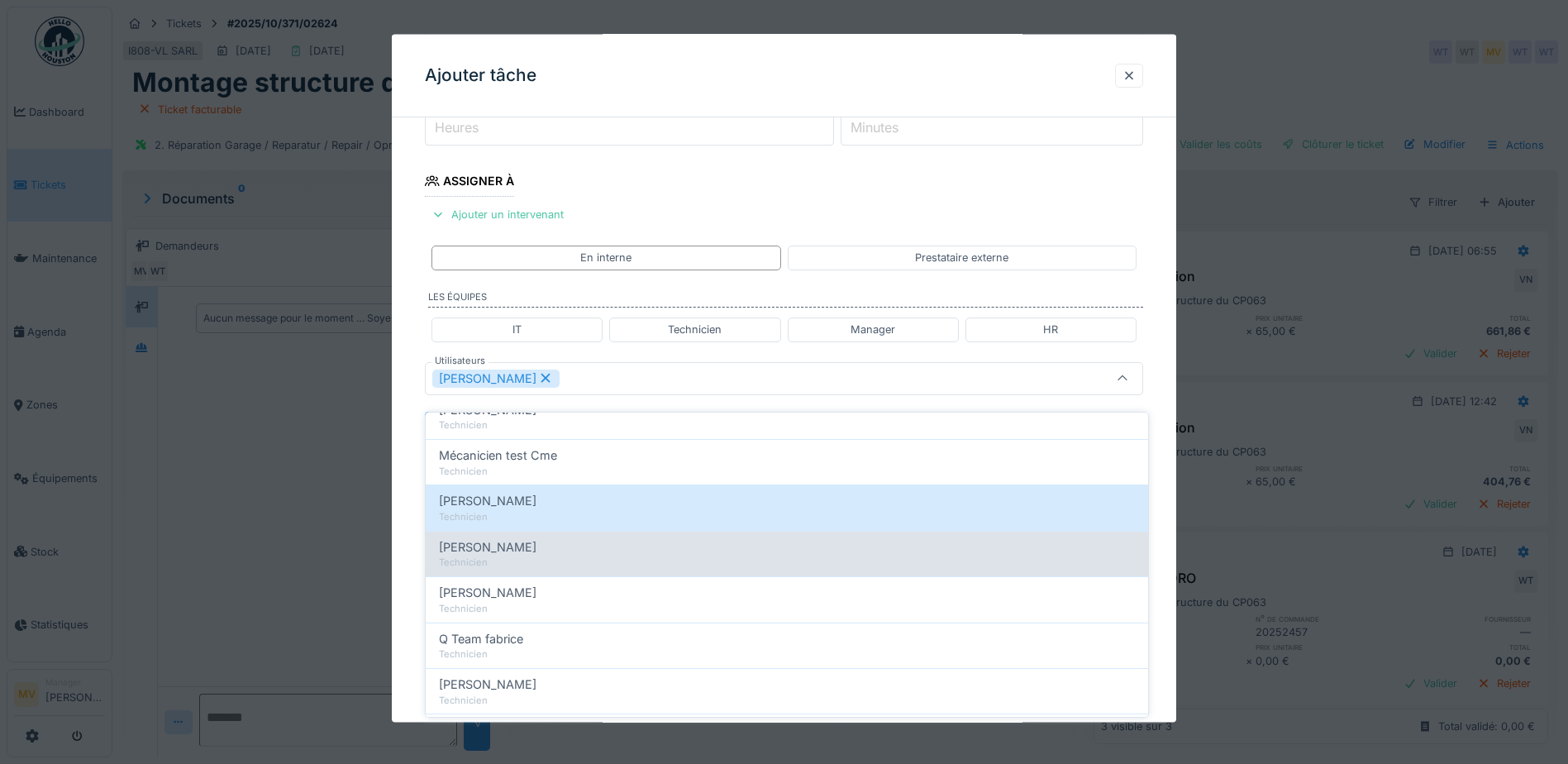
scroll to position [165, 0]
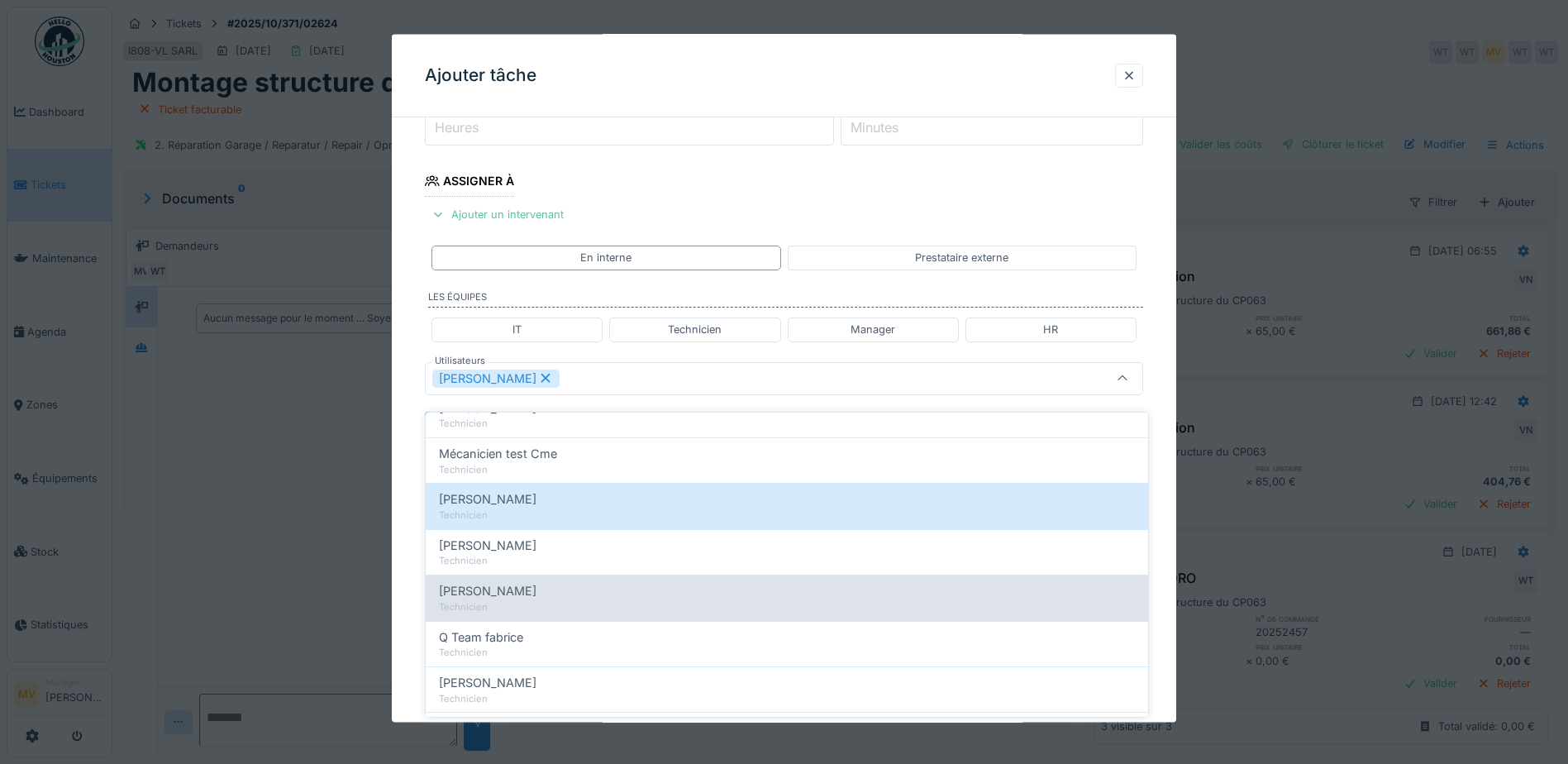
click at [533, 582] on div "Peter Lopata" at bounding box center [787, 590] width 696 height 18
type input "**********"
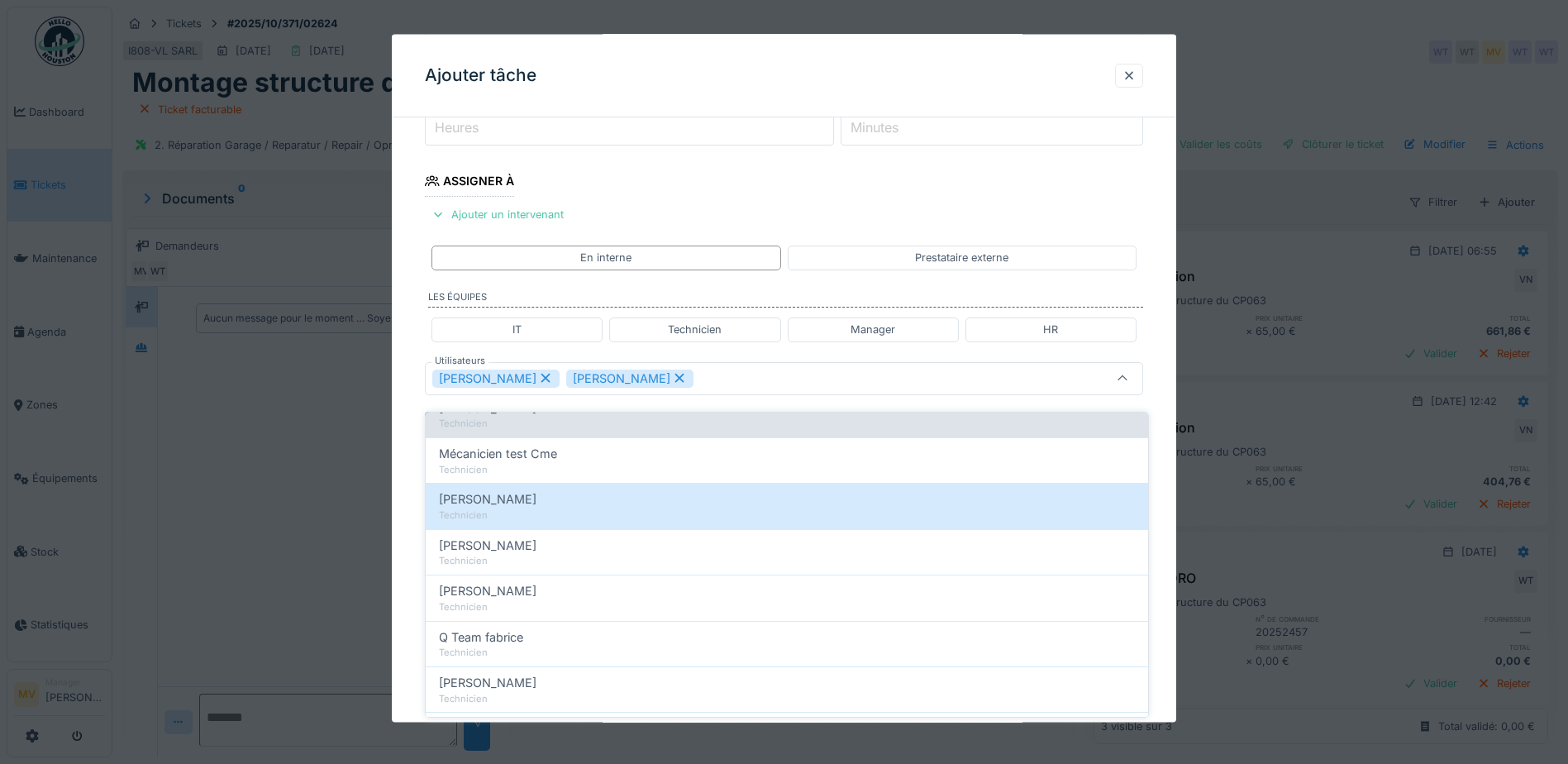
scroll to position [0, 0]
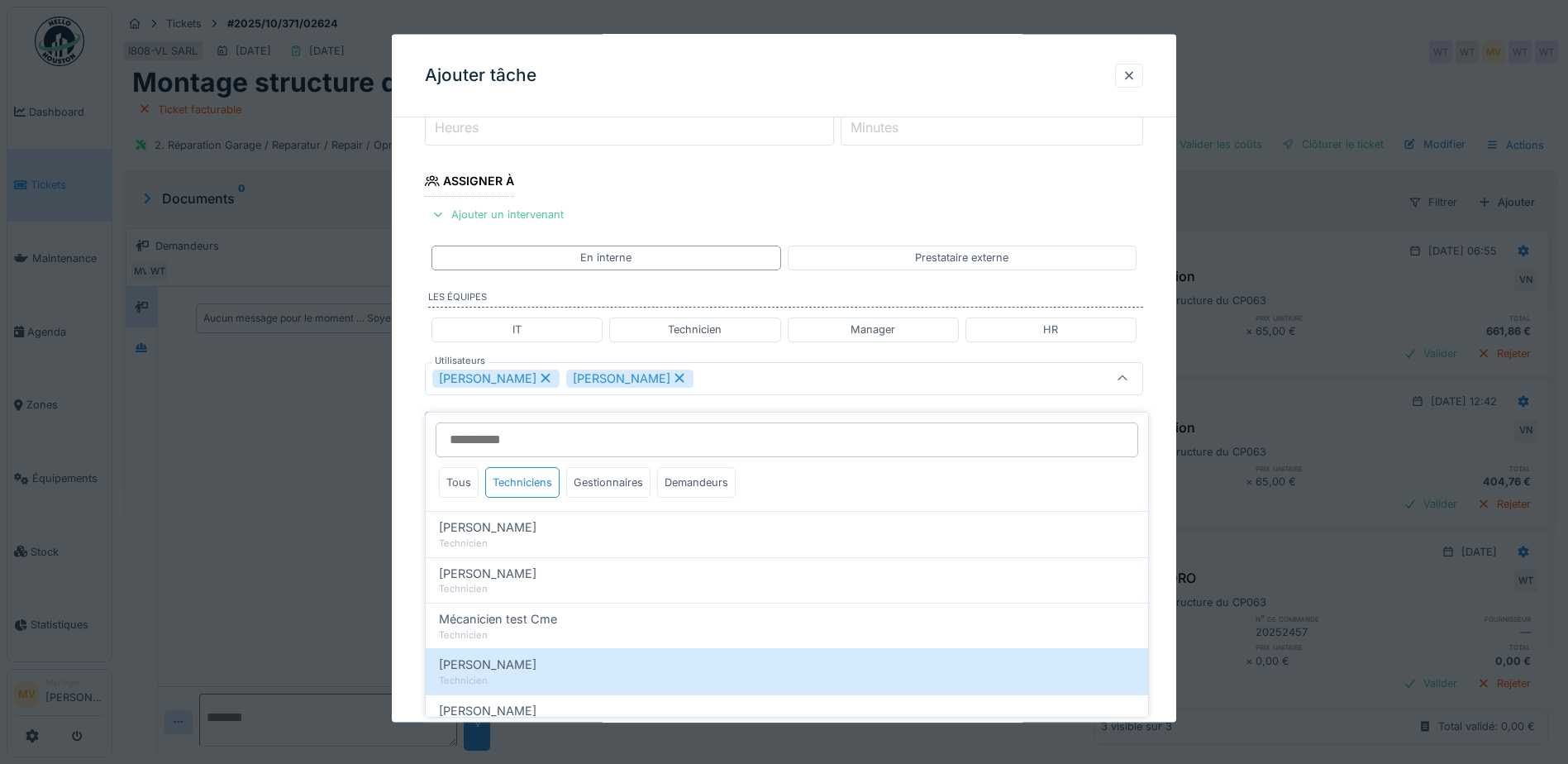
click at [766, 377] on div "Miroslav Kotora Peter Lopata" at bounding box center [742, 378] width 619 height 18
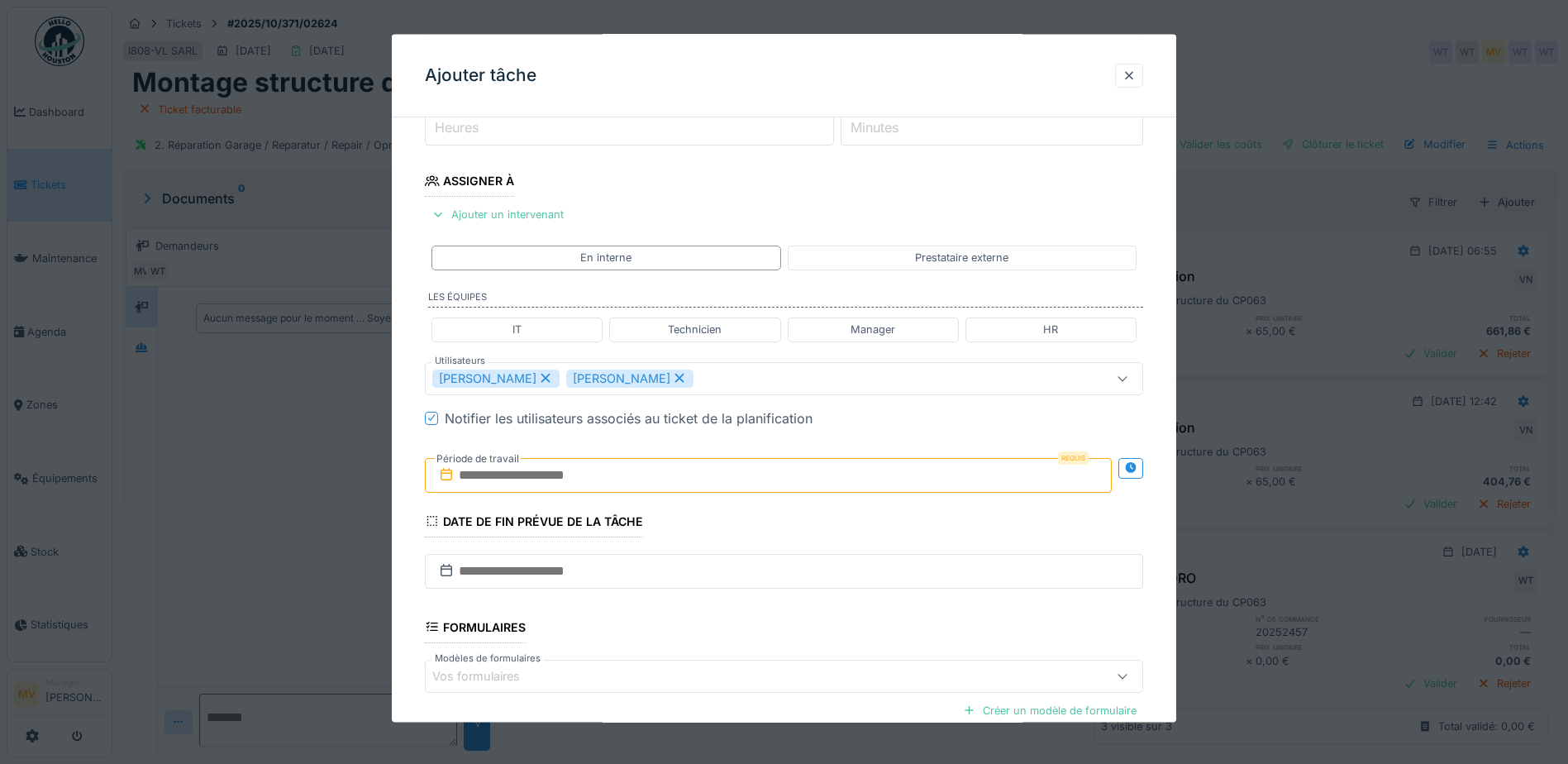
click at [679, 482] on input "text" at bounding box center [768, 475] width 687 height 35
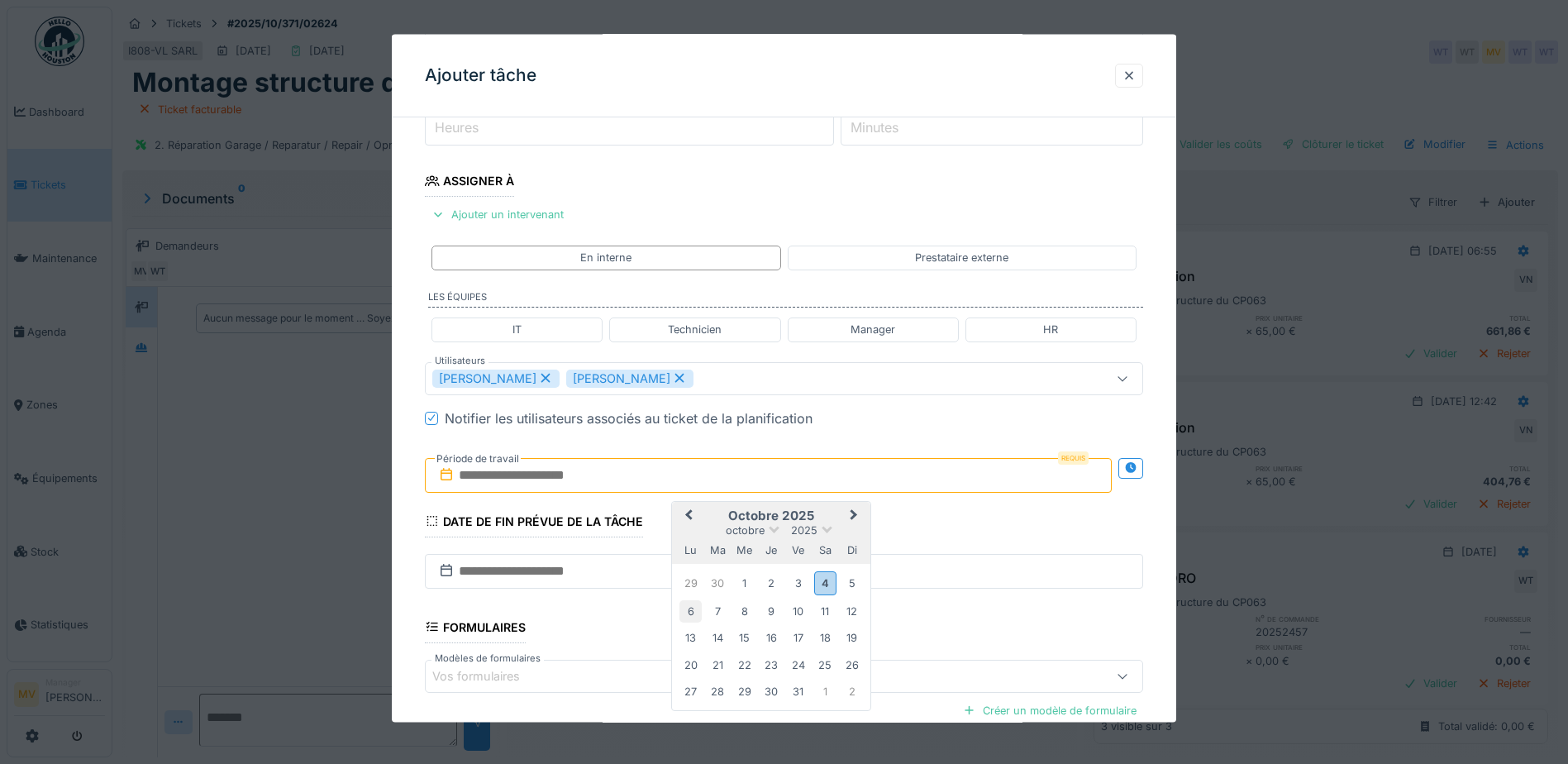
click at [691, 606] on div "6" at bounding box center [691, 611] width 23 height 23
click at [793, 613] on div "10" at bounding box center [798, 611] width 23 height 23
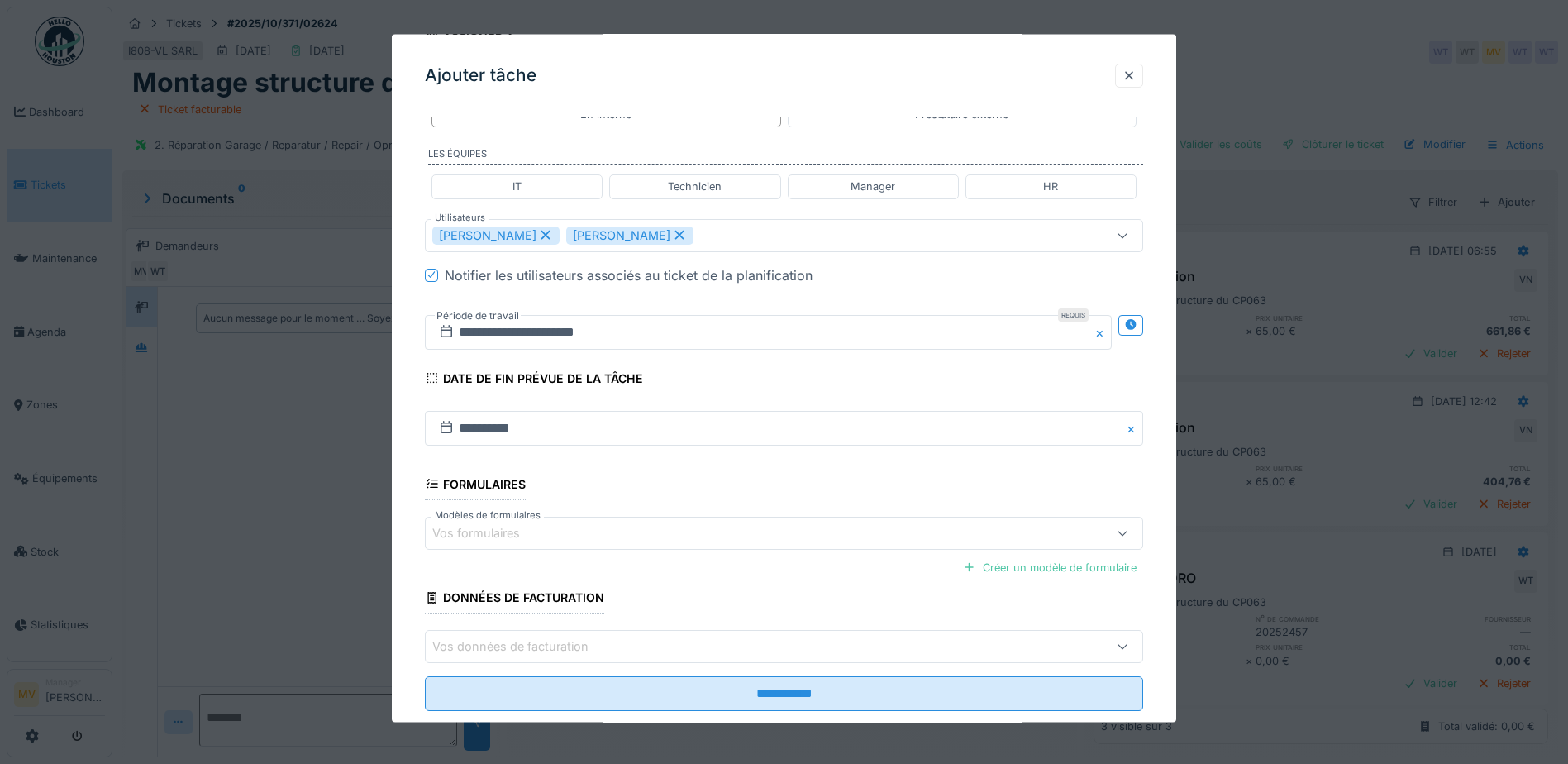
scroll to position [395, 0]
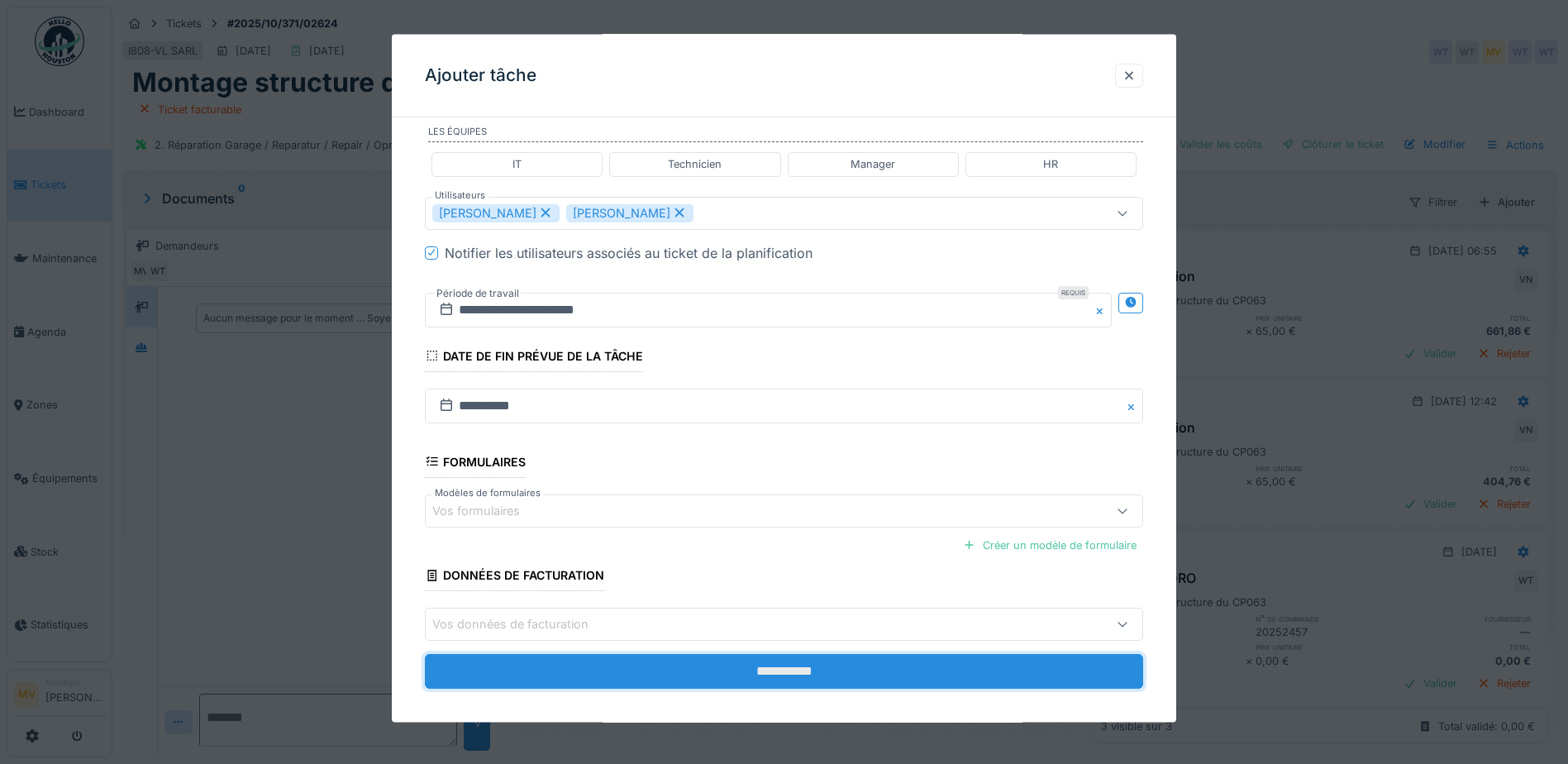
click at [844, 677] on input "**********" at bounding box center [784, 671] width 718 height 35
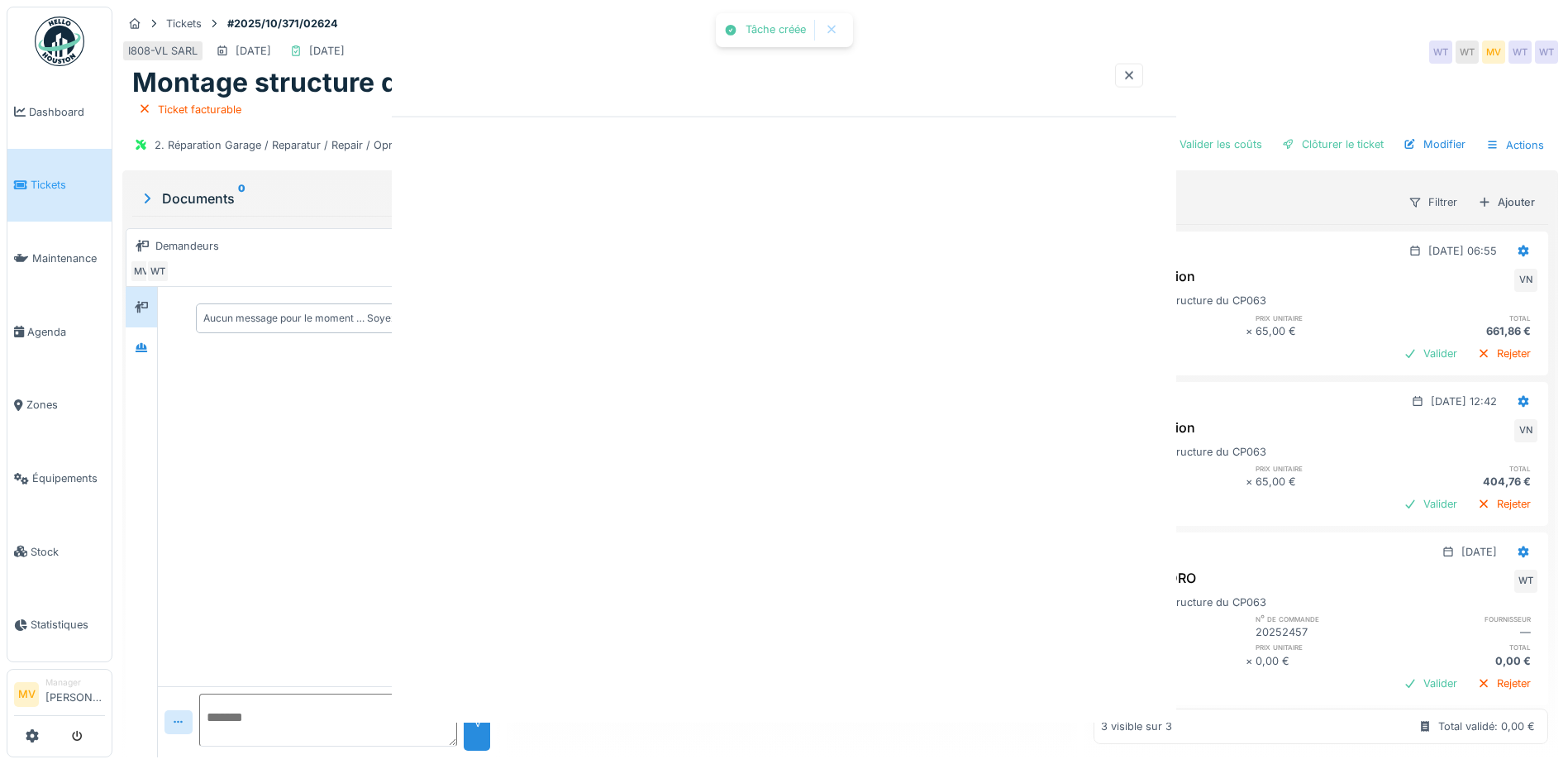
scroll to position [0, 0]
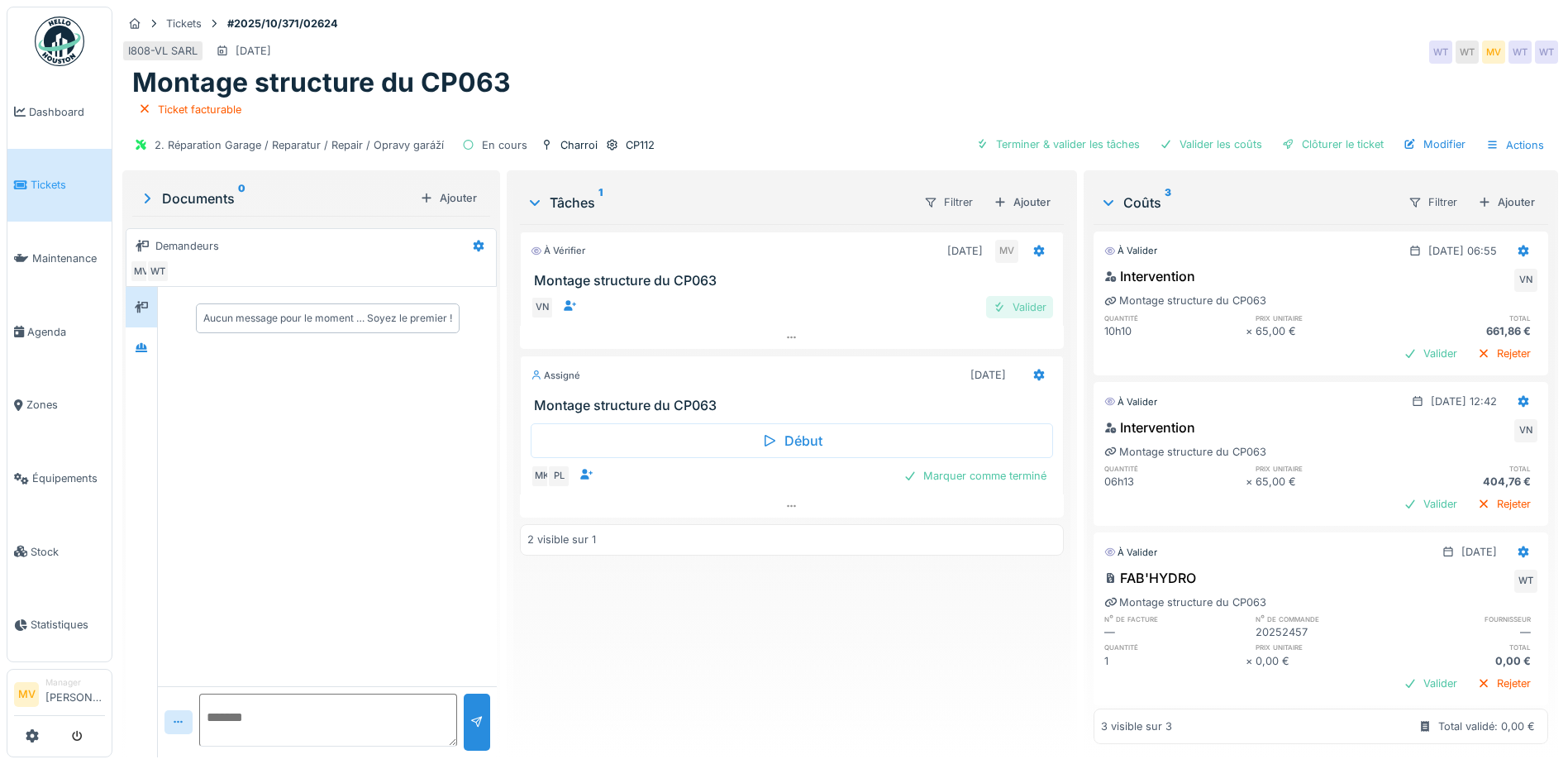
click at [1026, 296] on div "Valider" at bounding box center [1019, 307] width 67 height 23
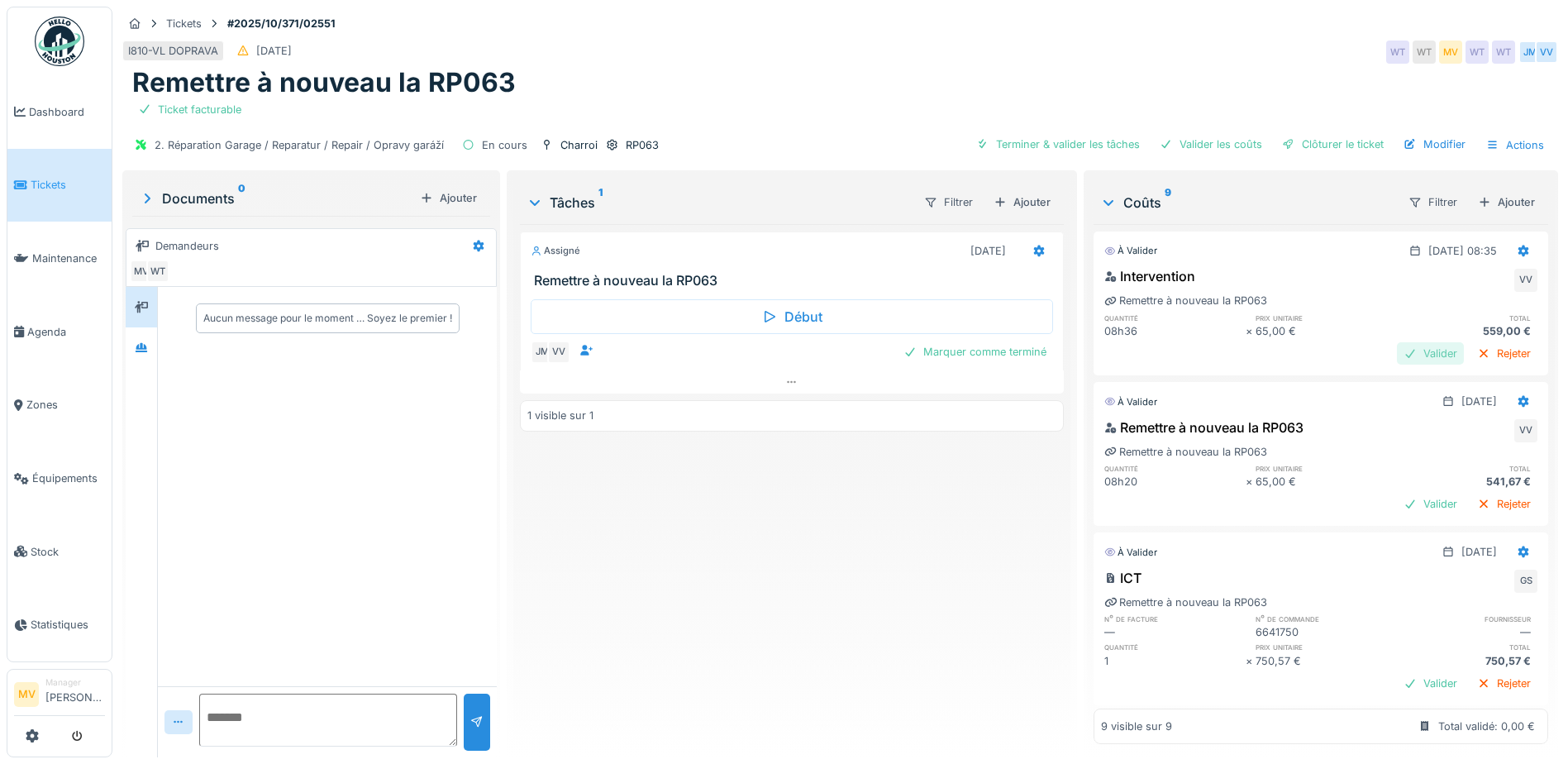
click at [1406, 352] on div "Valider" at bounding box center [1430, 354] width 67 height 23
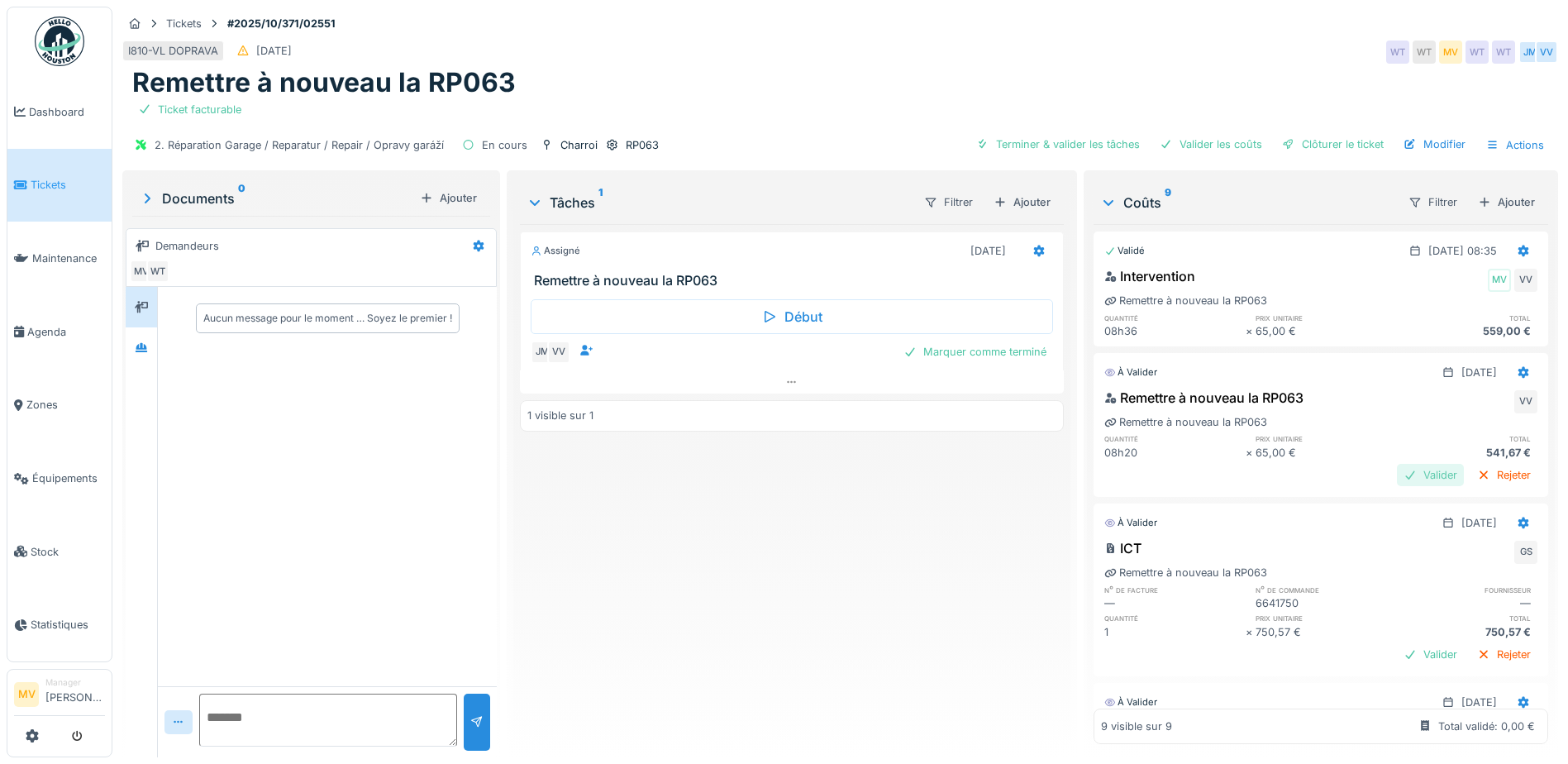
click at [1409, 474] on div "Valider" at bounding box center [1430, 475] width 67 height 23
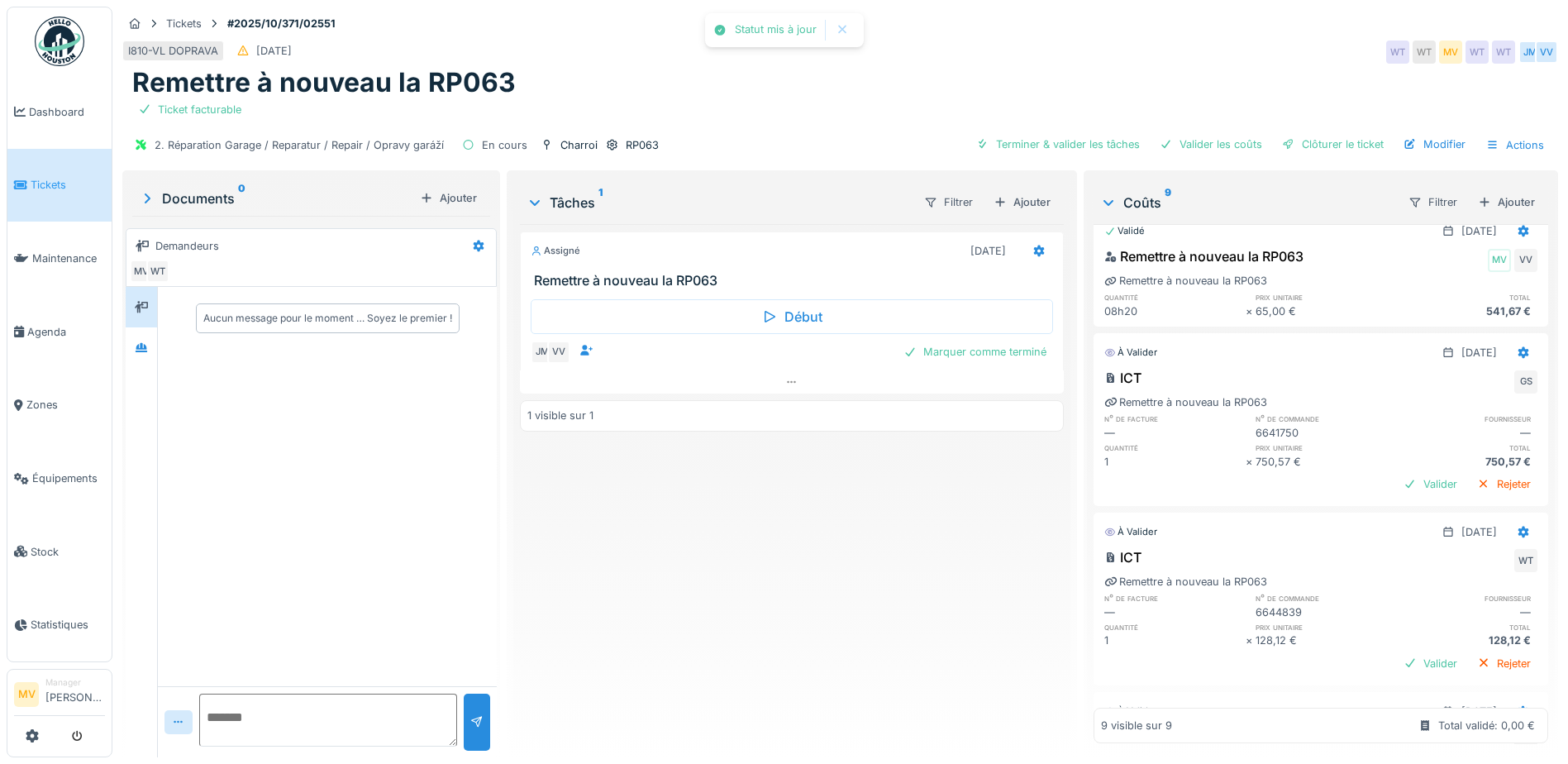
scroll to position [165, 0]
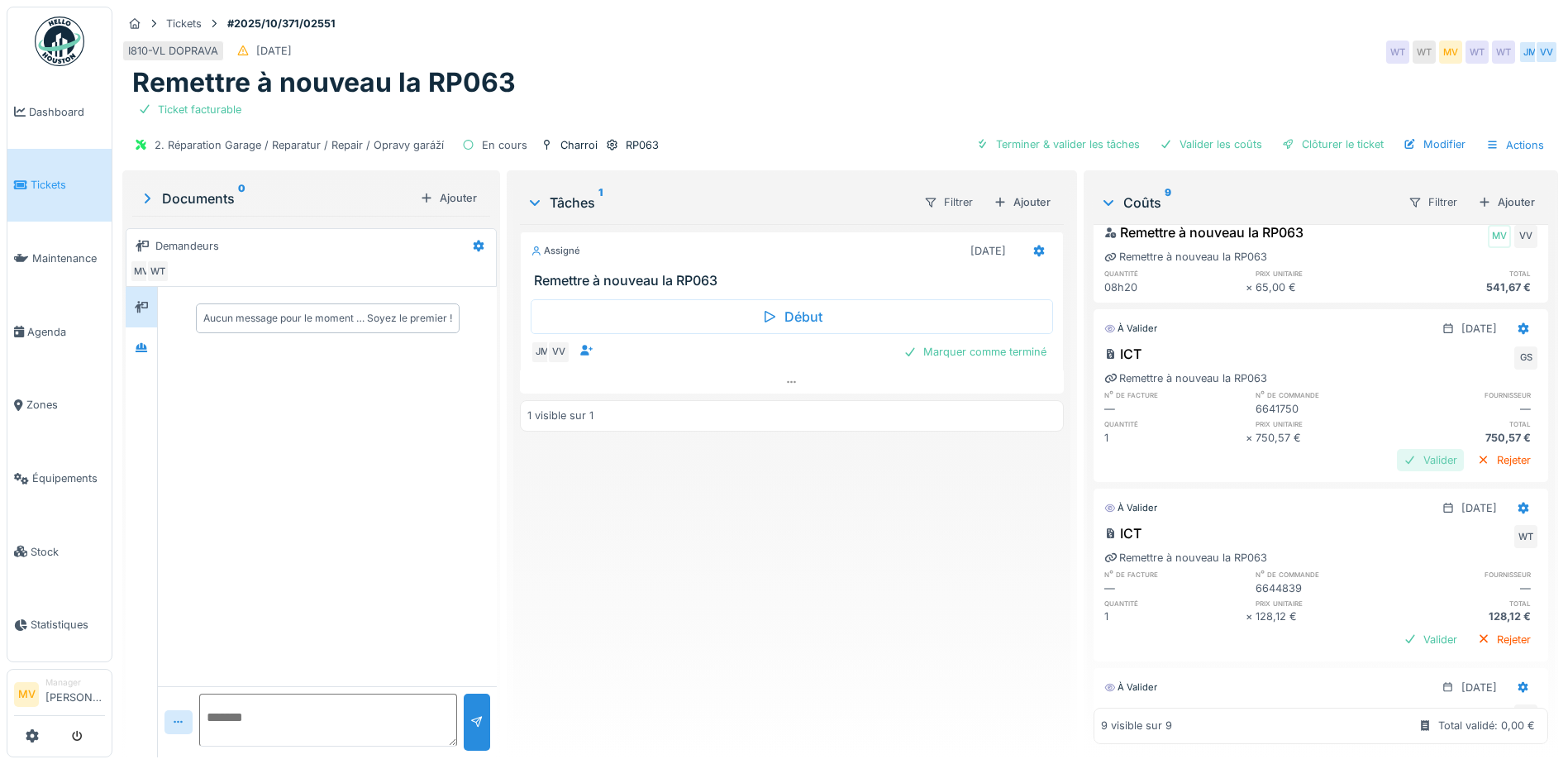
click at [1396, 456] on div "Valider" at bounding box center [1430, 460] width 67 height 23
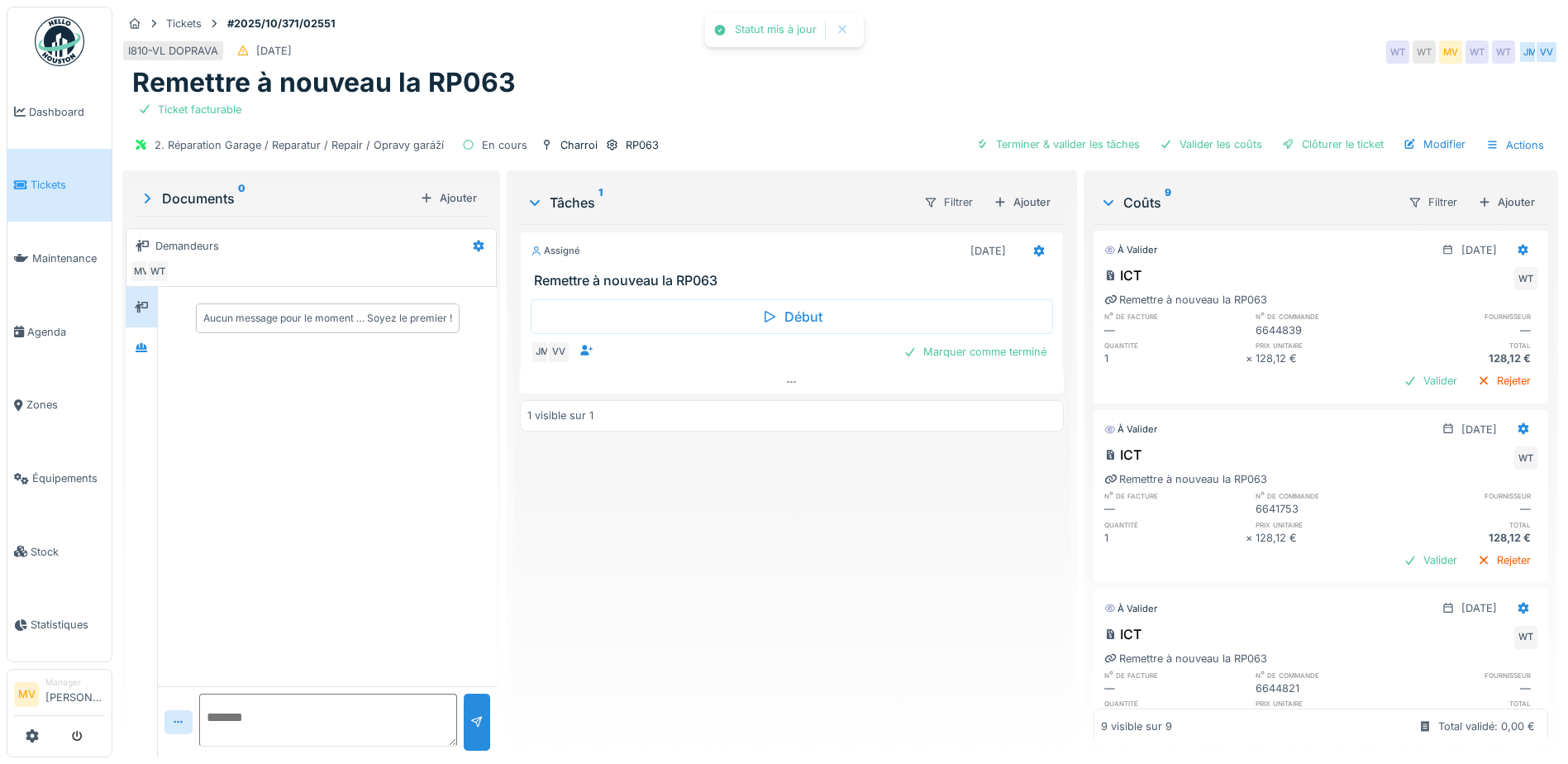
scroll to position [414, 0]
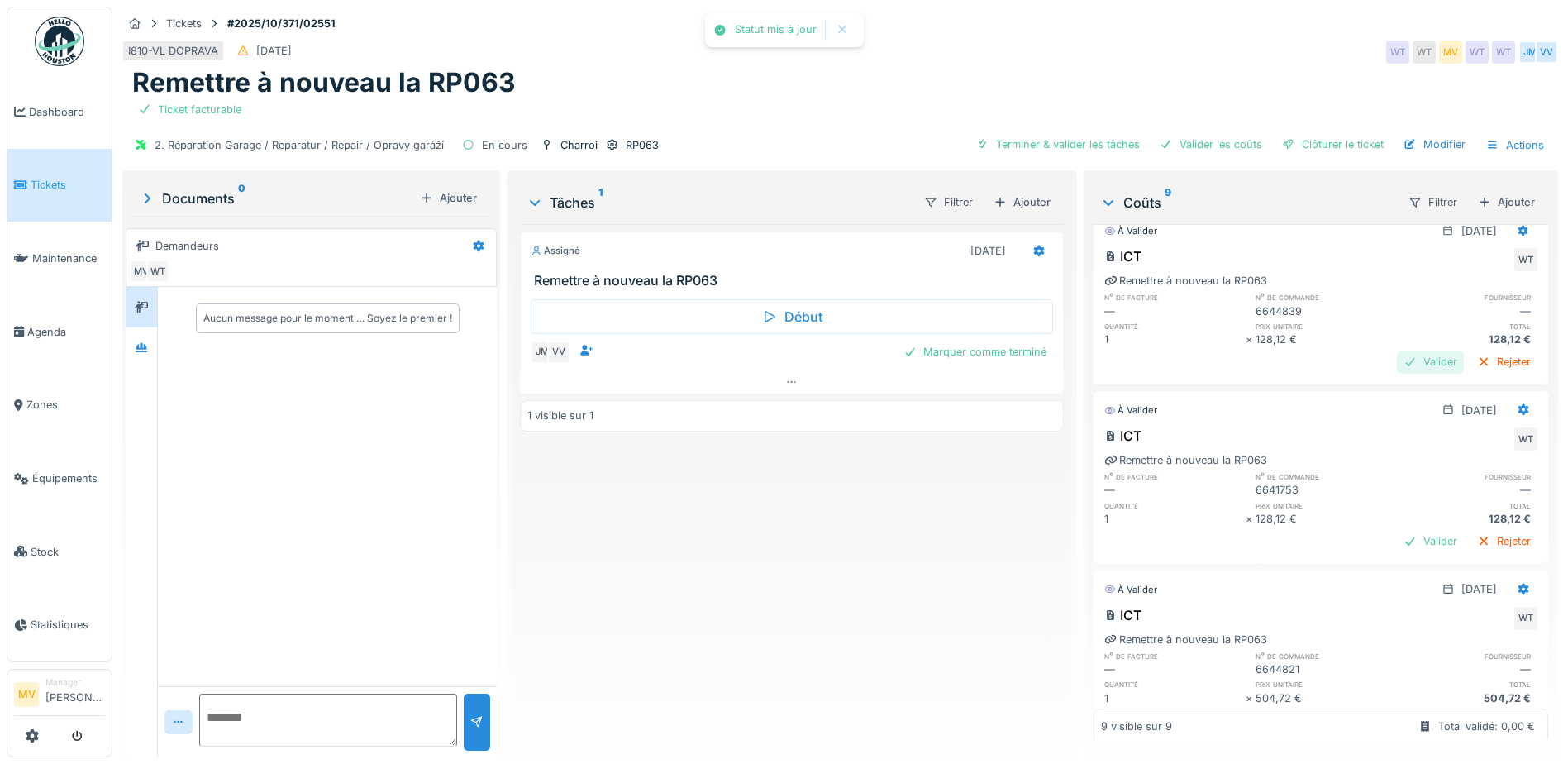
click at [1398, 363] on div "Valider" at bounding box center [1430, 362] width 67 height 23
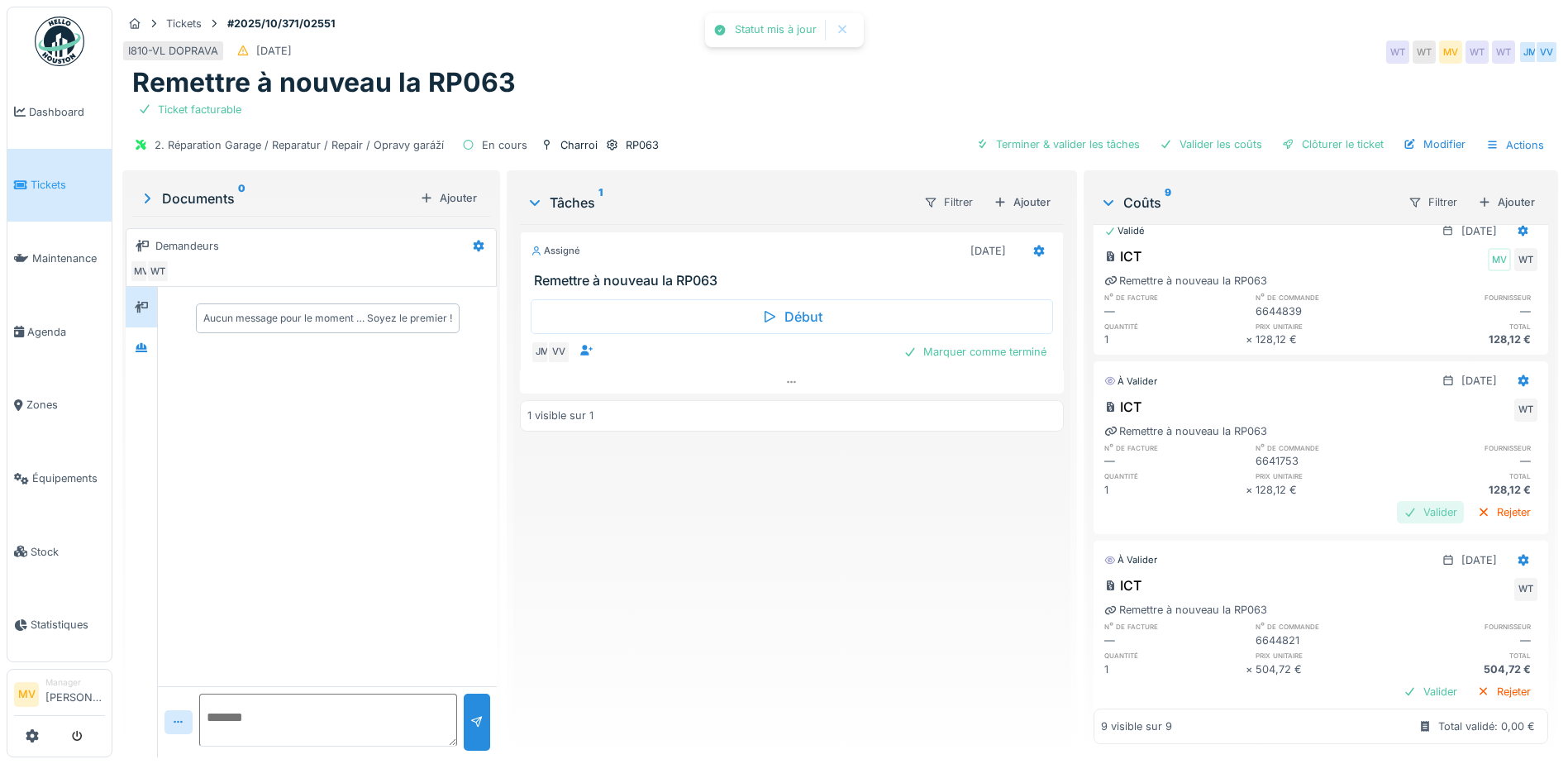
click at [1409, 514] on div "Valider" at bounding box center [1430, 512] width 67 height 23
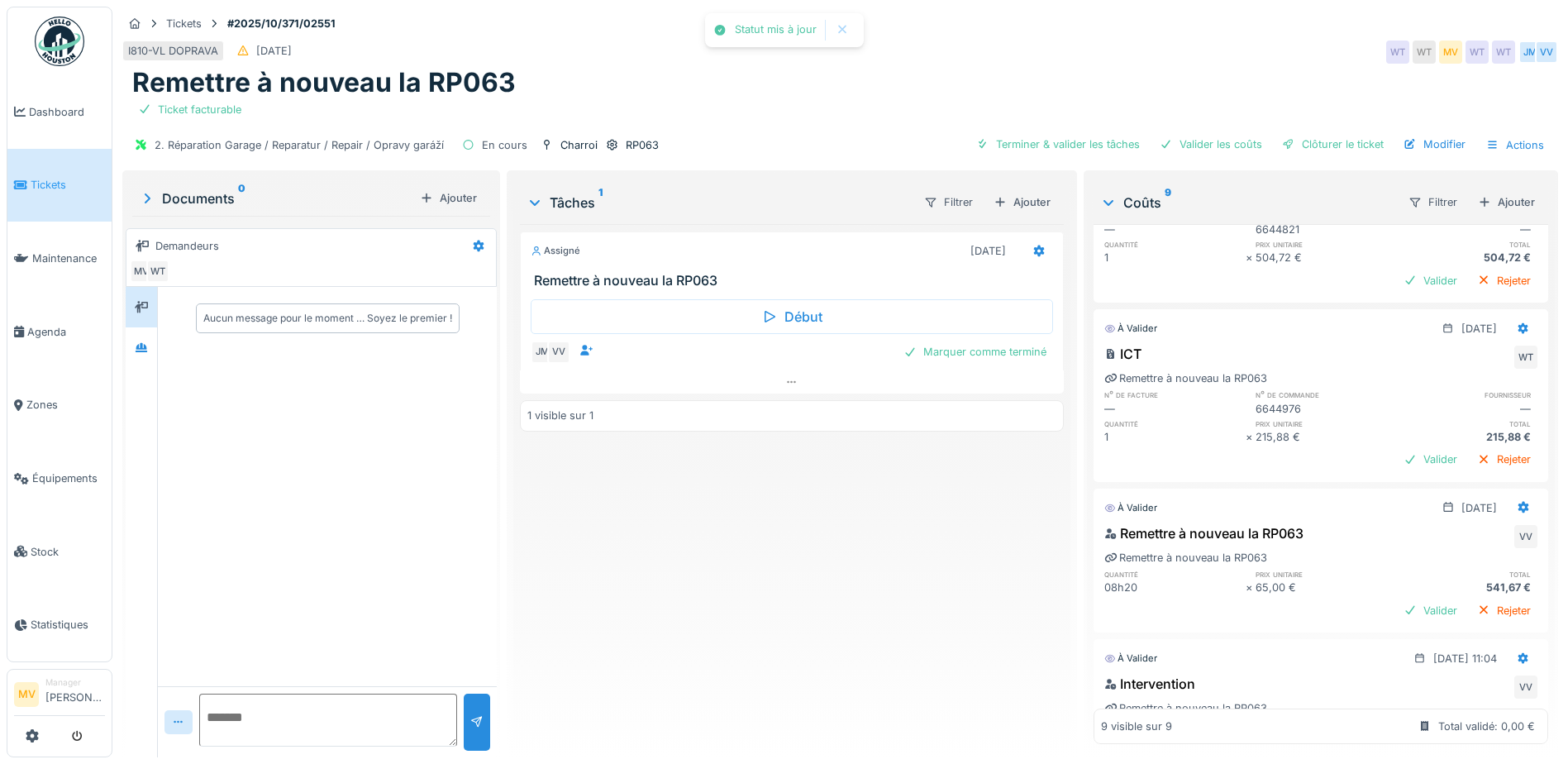
scroll to position [902, 0]
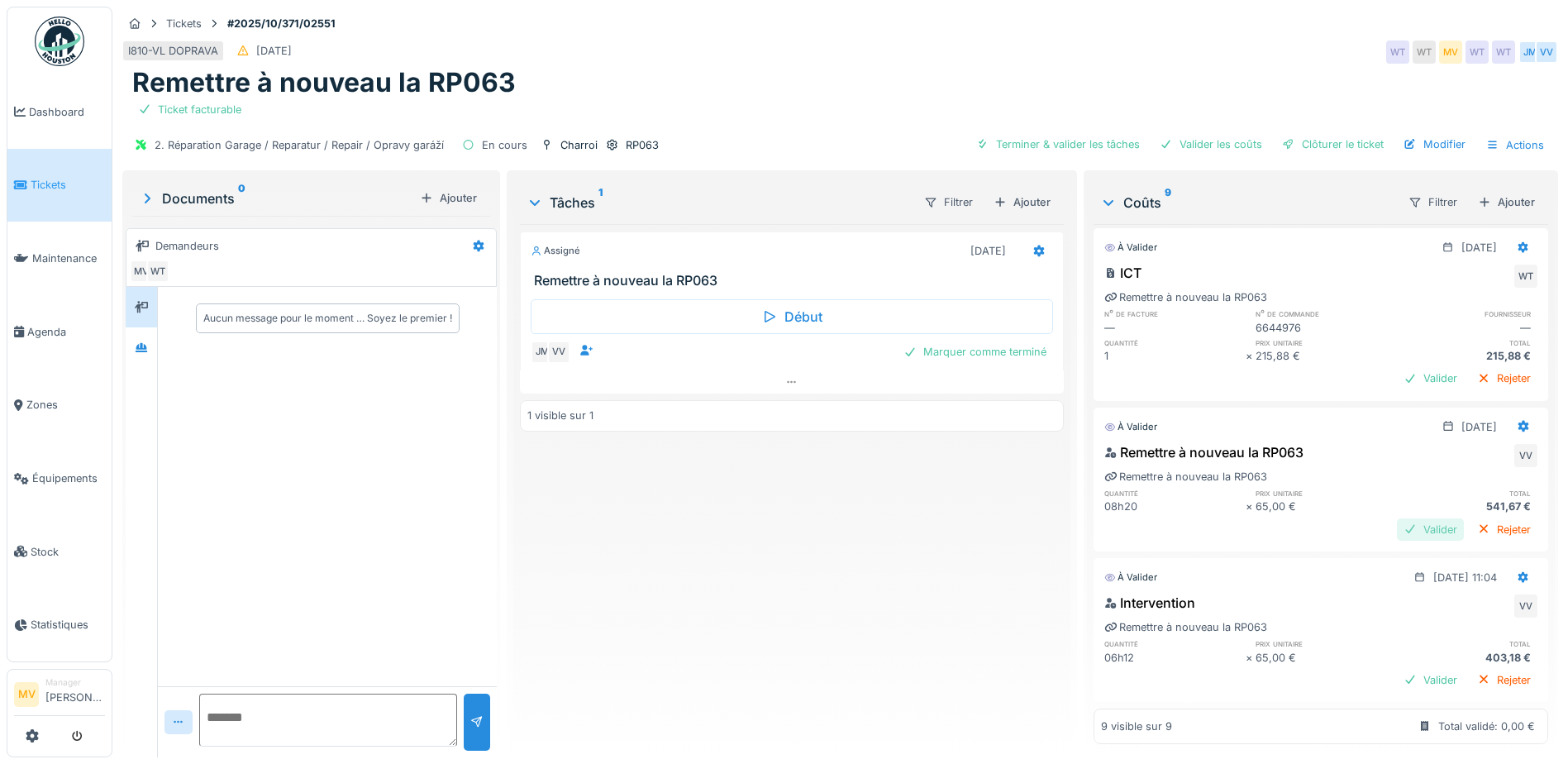
click at [1404, 518] on div "Valider" at bounding box center [1430, 530] width 67 height 23
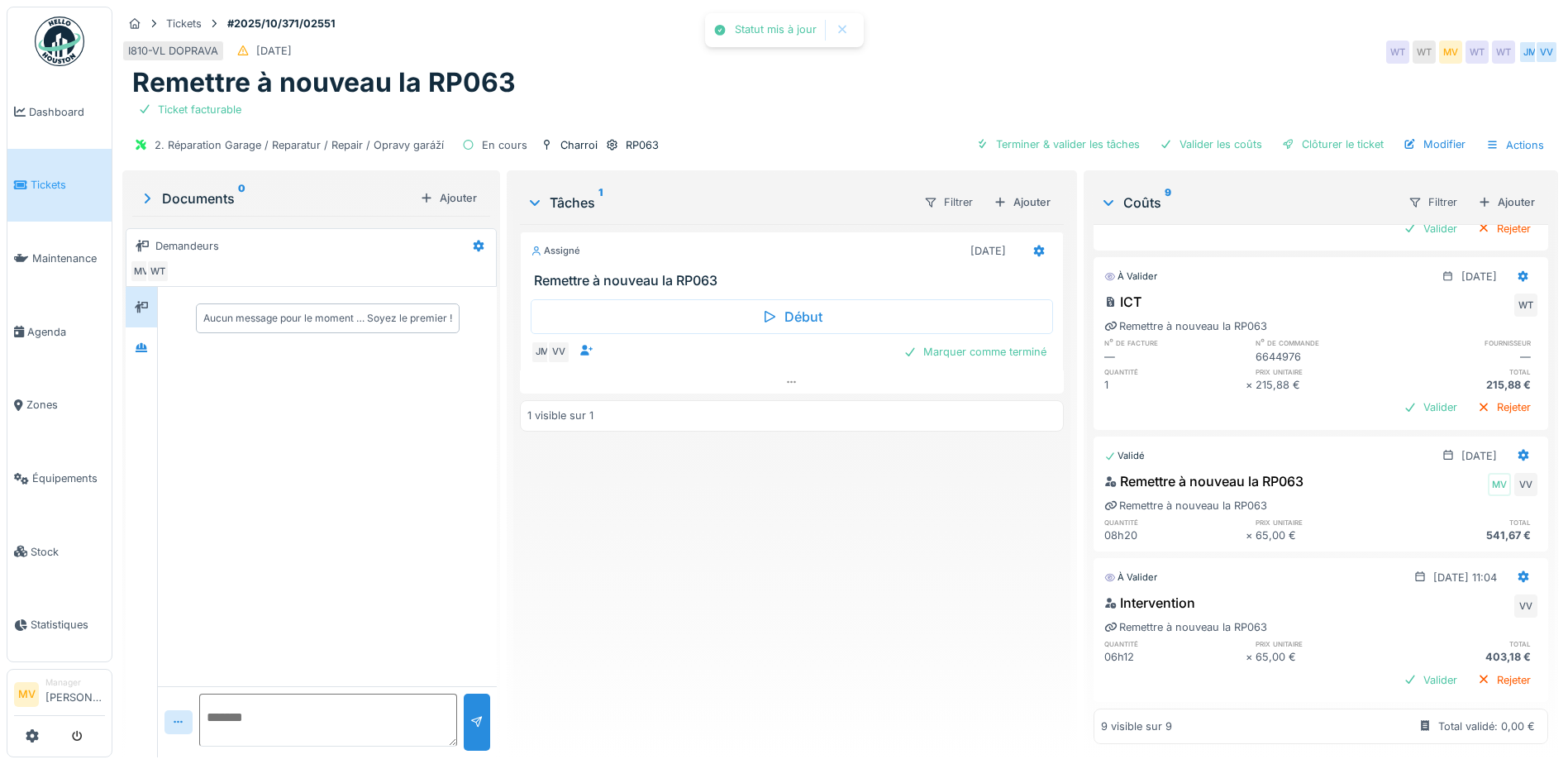
scroll to position [12, 0]
click at [1397, 669] on div "Valider" at bounding box center [1430, 680] width 67 height 23
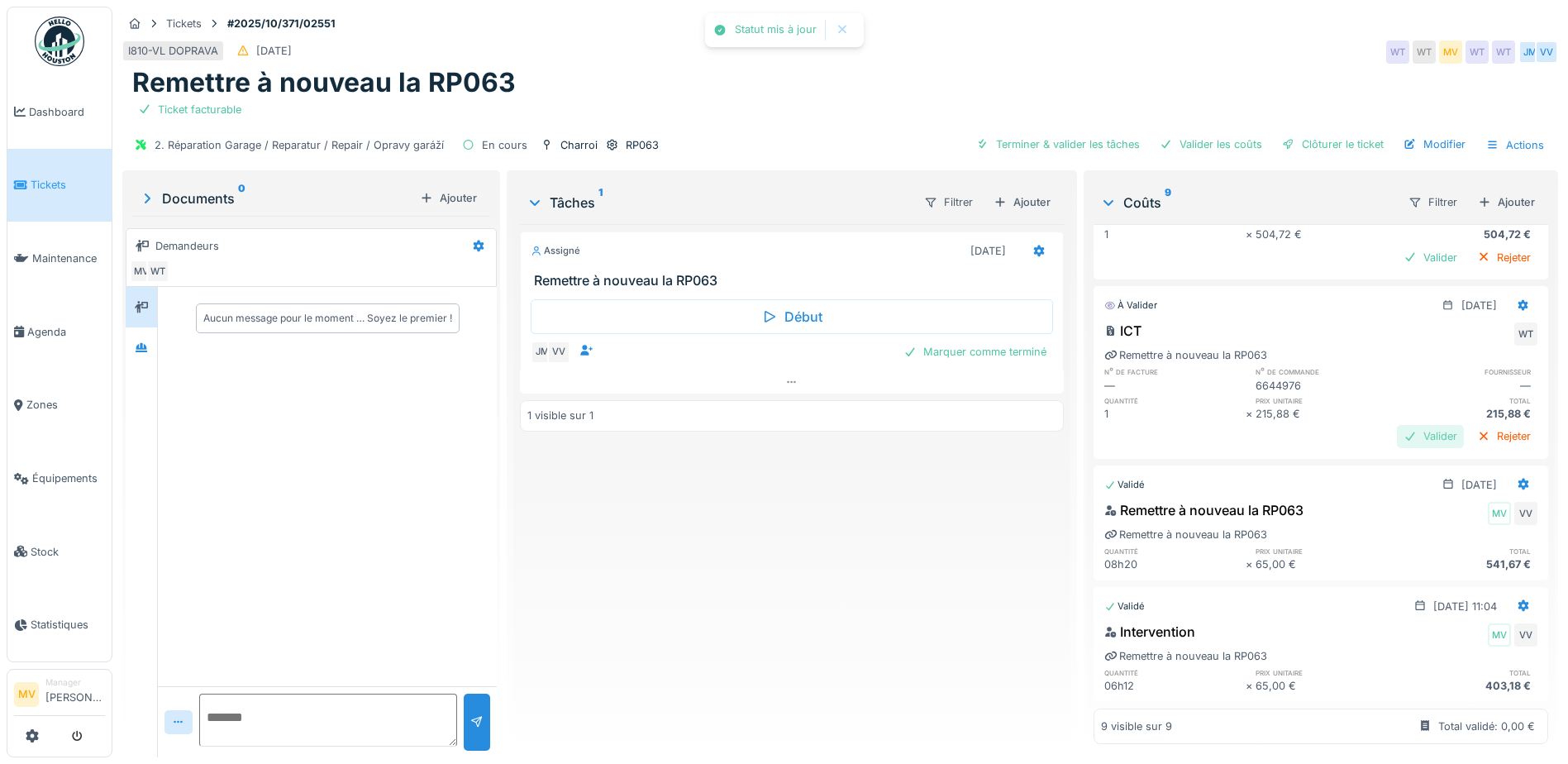
click at [1398, 425] on div "Valider" at bounding box center [1430, 437] width 67 height 23
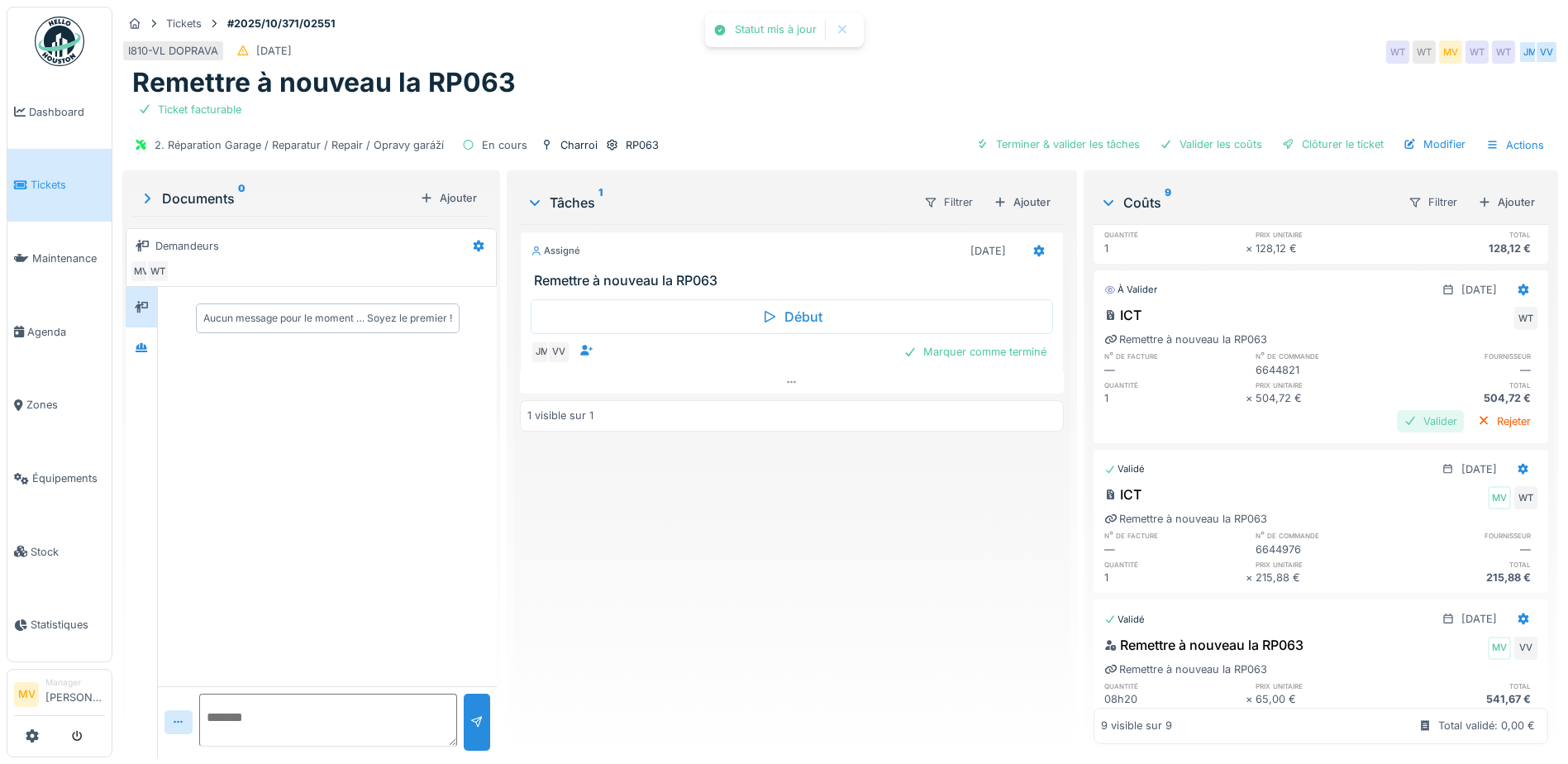
scroll to position [648, 0]
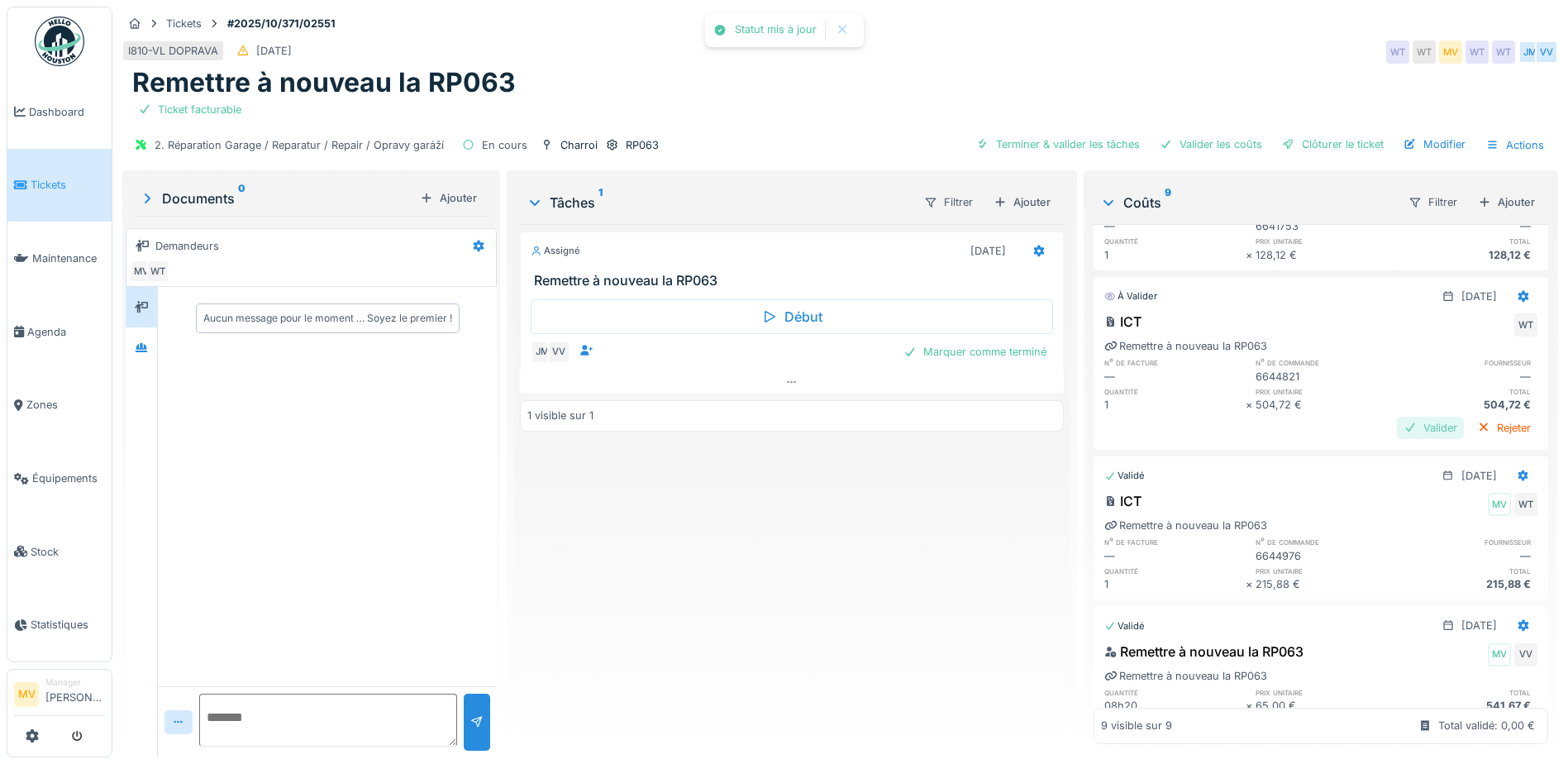
click at [1397, 417] on div "Valider" at bounding box center [1430, 428] width 67 height 23
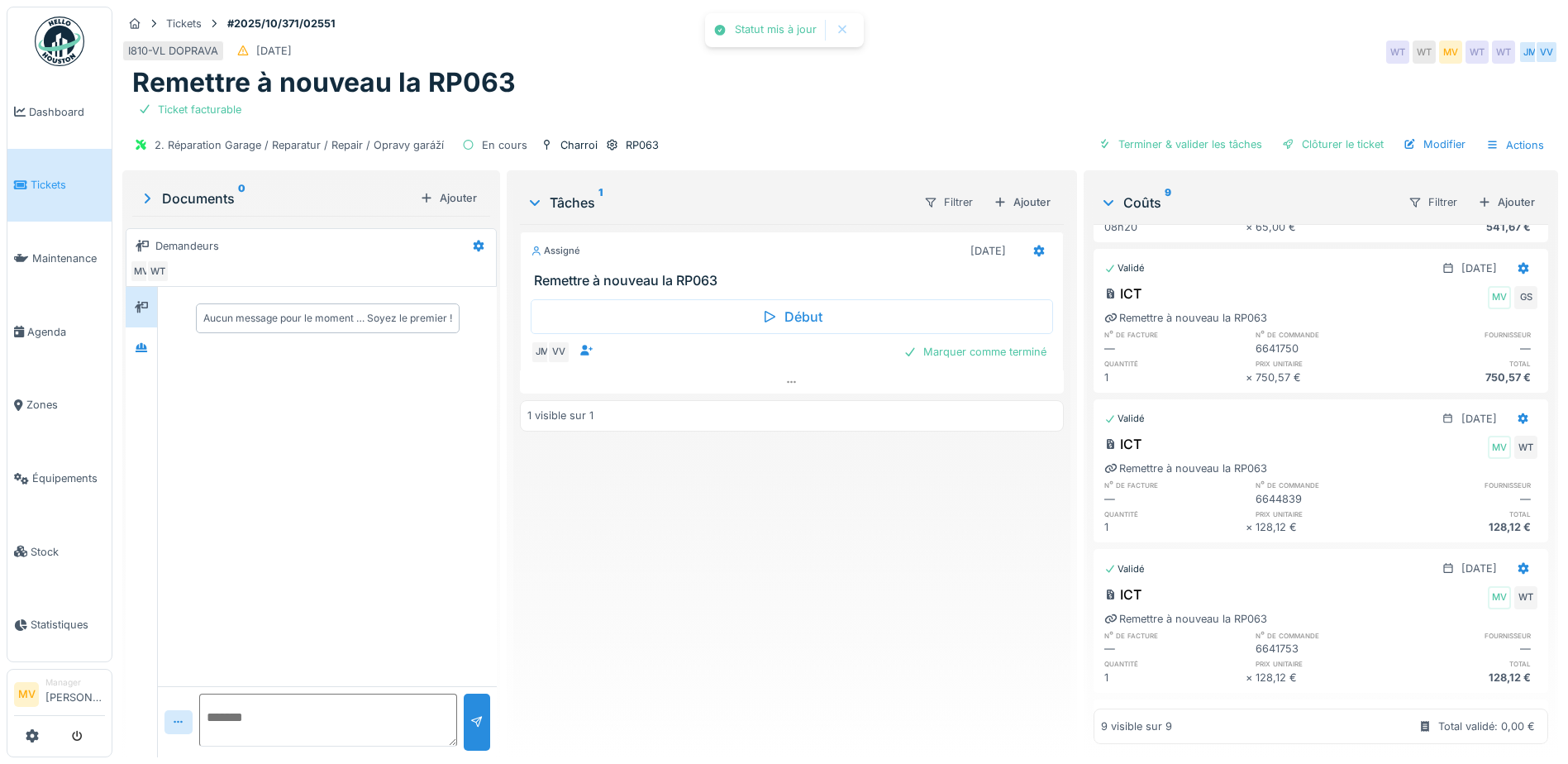
scroll to position [0, 0]
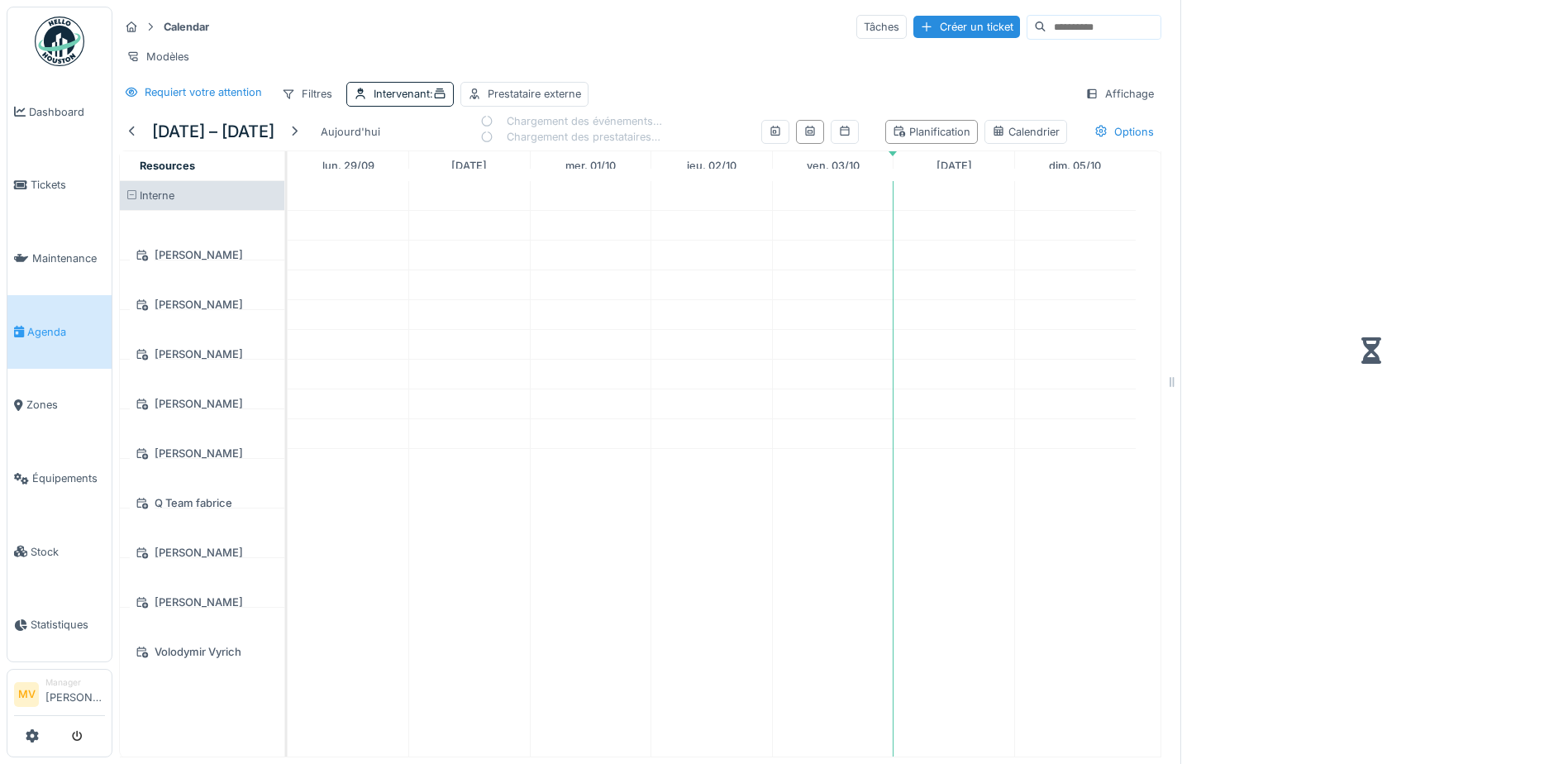
scroll to position [12, 0]
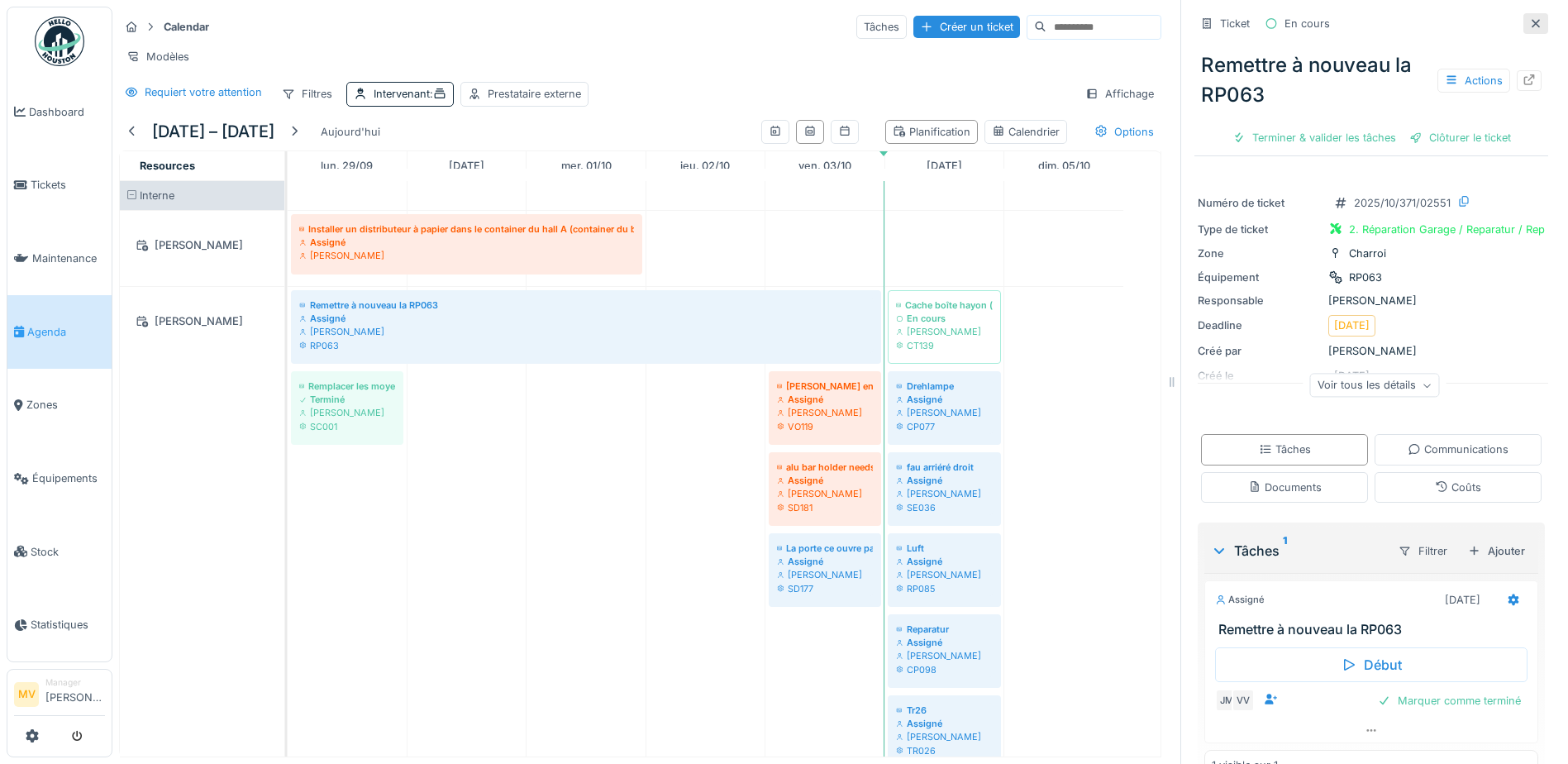
click at [1529, 18] on icon at bounding box center [1536, 23] width 13 height 10
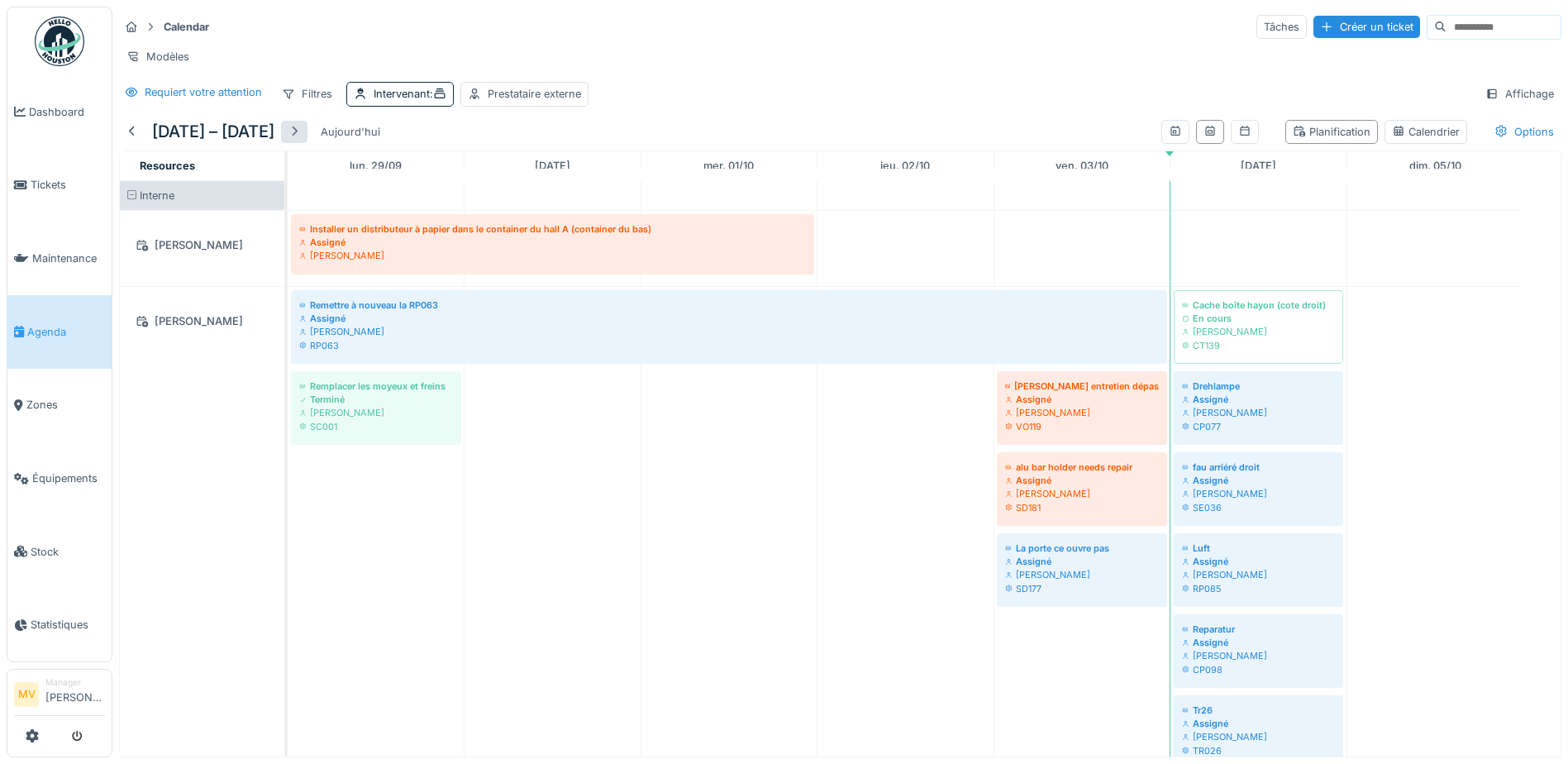
click at [301, 129] on div at bounding box center [294, 132] width 13 height 16
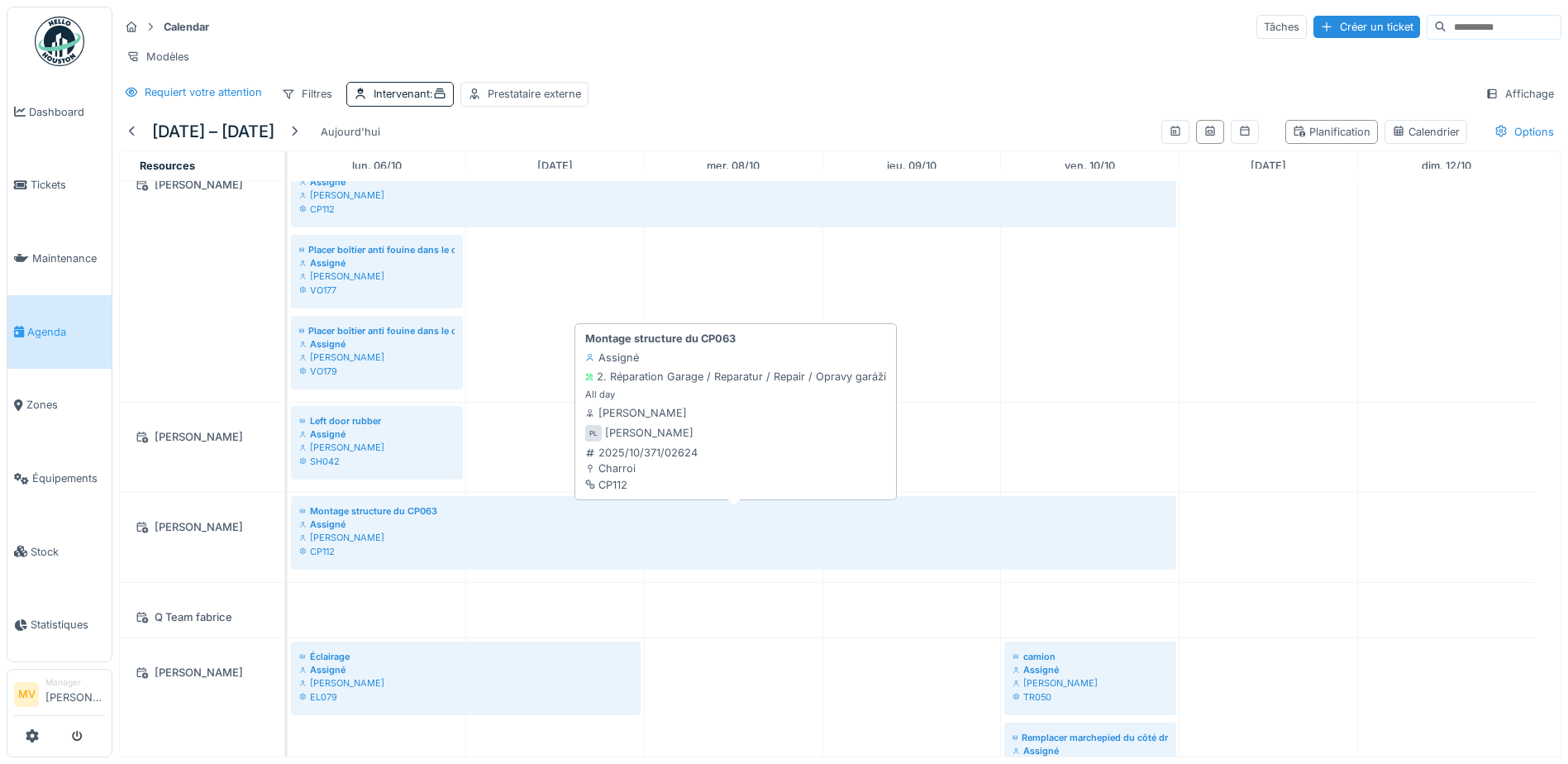
scroll to position [248, 0]
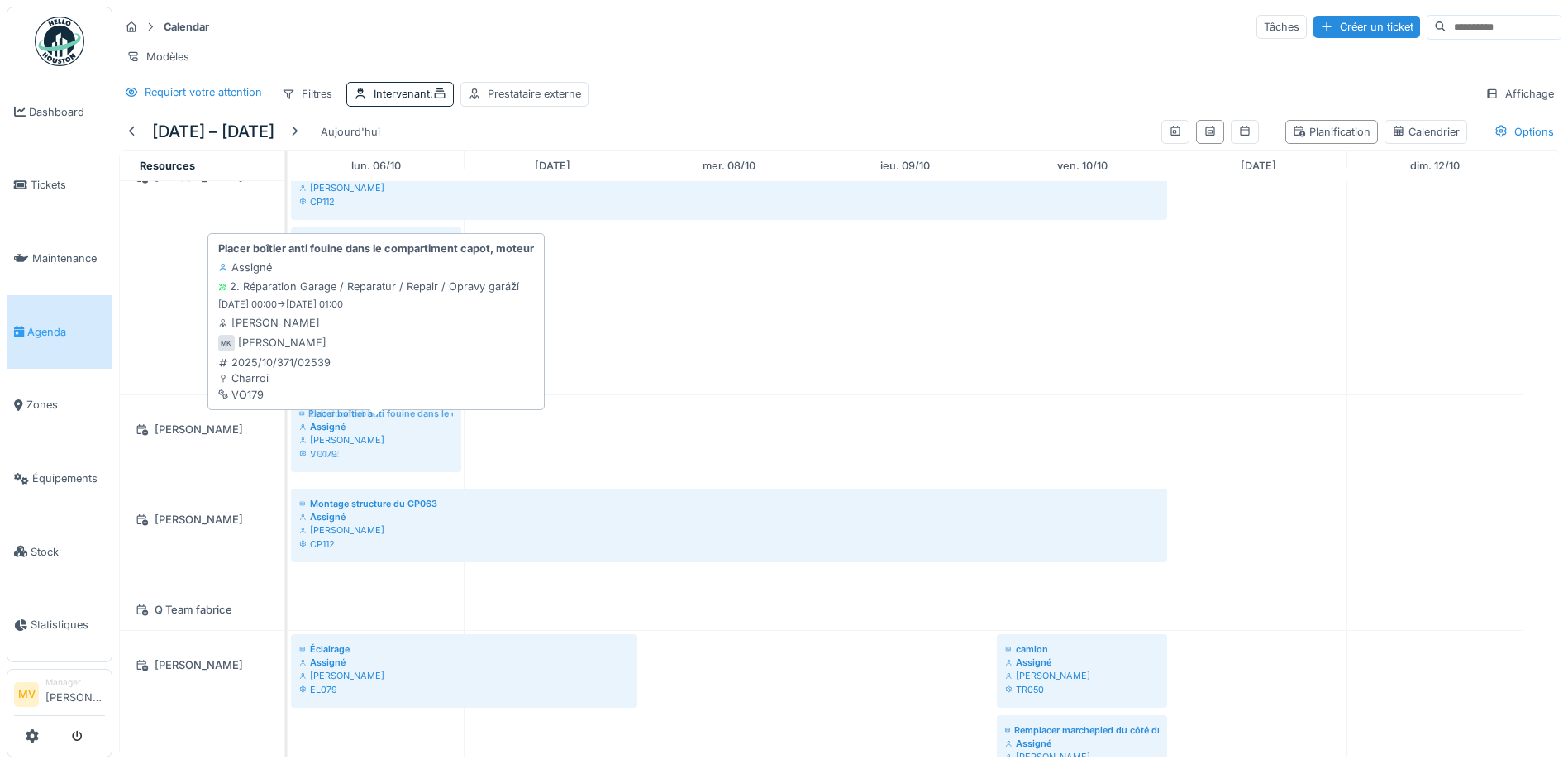
drag, startPoint x: 375, startPoint y: 336, endPoint x: 372, endPoint y: 419, distance: 83.1
click at [372, 419] on tbody "Rétro cassé Assigné [PERSON_NAME] TR004 Remettre à nouveau la RP063 Assigné [PE…" at bounding box center [905, 602] width 1236 height 1338
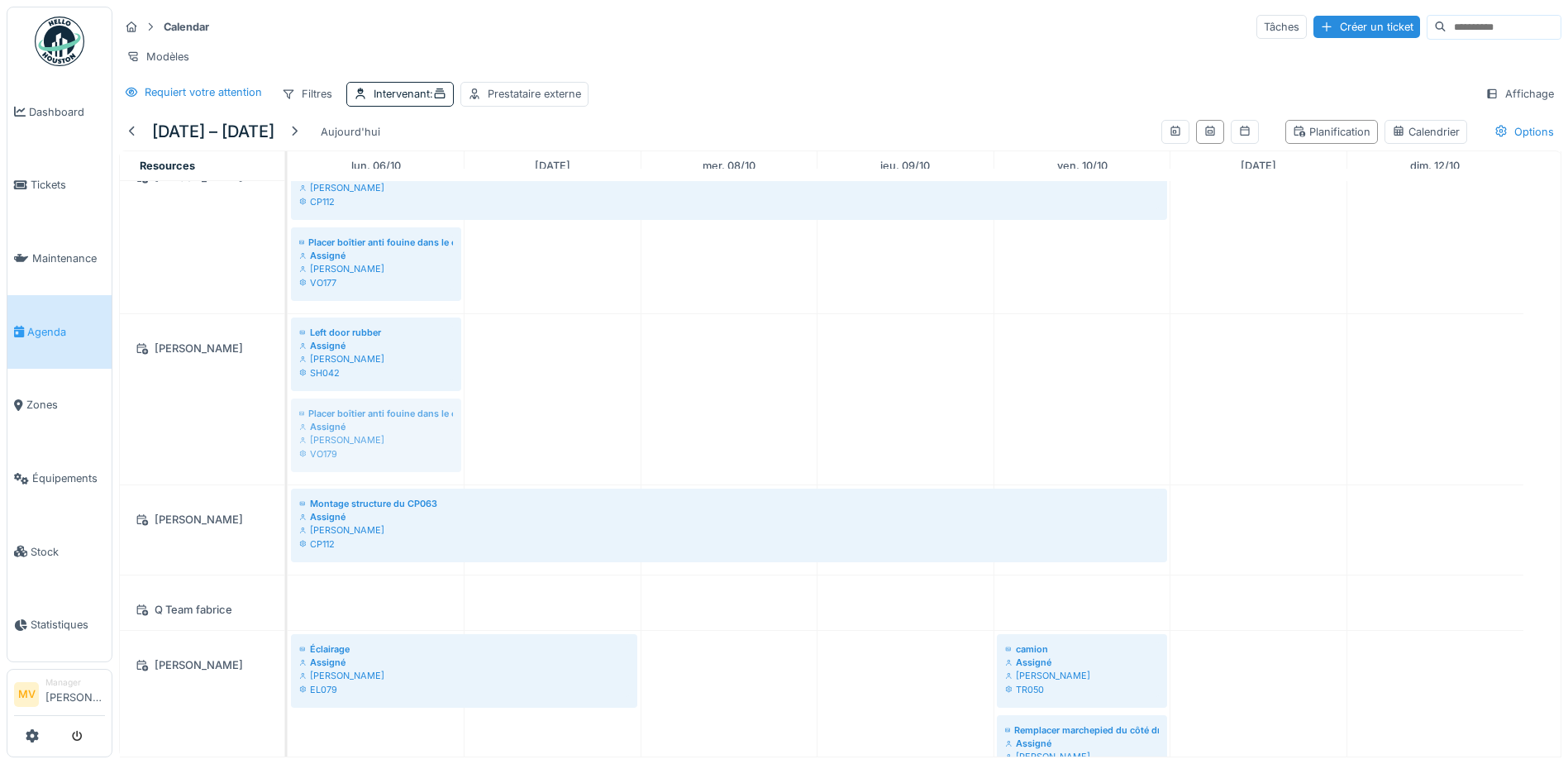
drag, startPoint x: 413, startPoint y: 419, endPoint x: 421, endPoint y: 299, distance: 120.3
click at [421, 299] on tbody "Rétro cassé Assigné [PERSON_NAME] TR004 Remettre à nouveau la RP063 Assigné [PE…" at bounding box center [905, 602] width 1236 height 1338
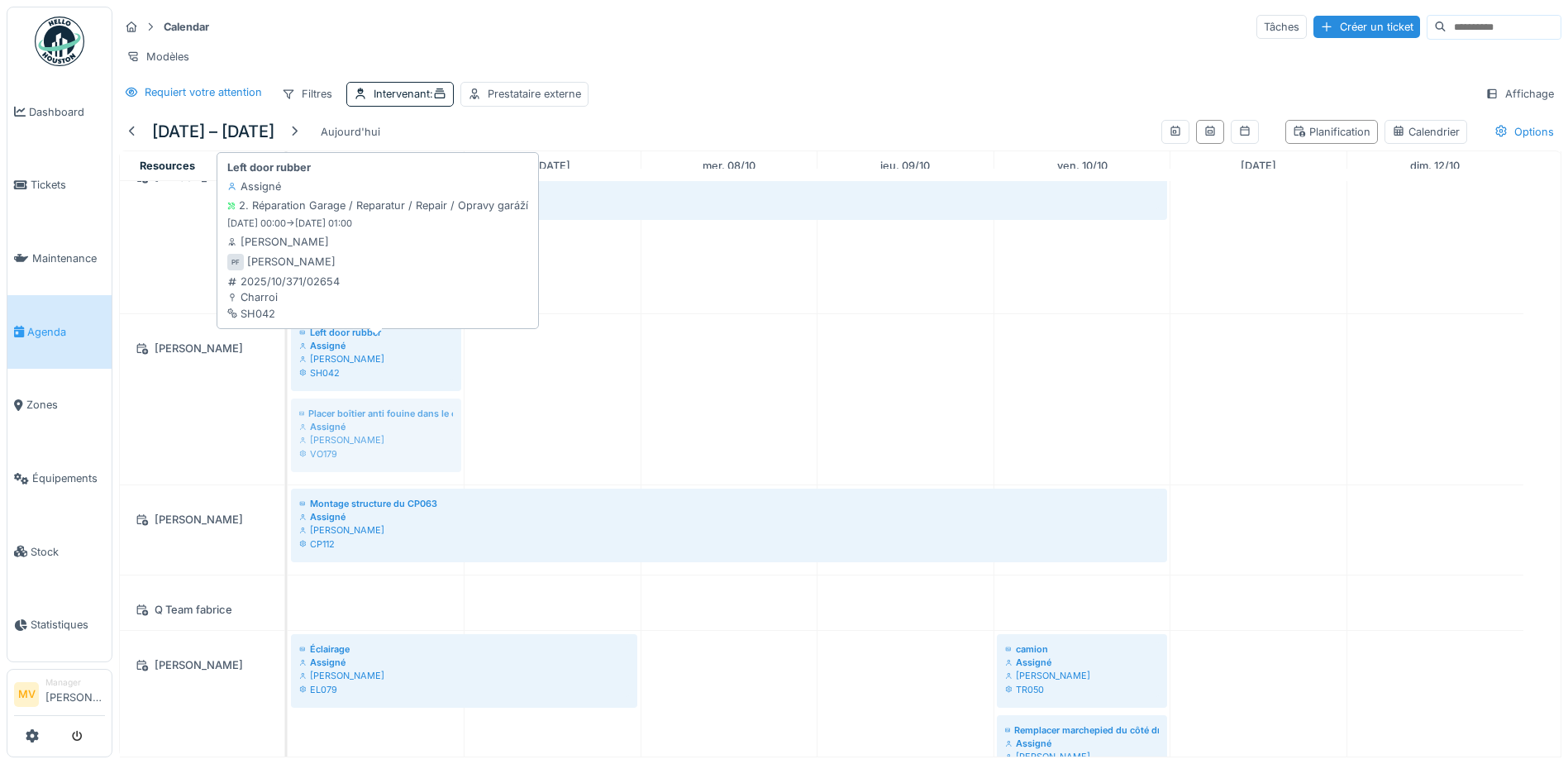
drag, startPoint x: 381, startPoint y: 438, endPoint x: 378, endPoint y: 339, distance: 99.0
click at [287, 339] on div "Left door rubber Assigné [PERSON_NAME] SH042 Placer boîtier anti fouine dans le…" at bounding box center [287, 399] width 0 height 170
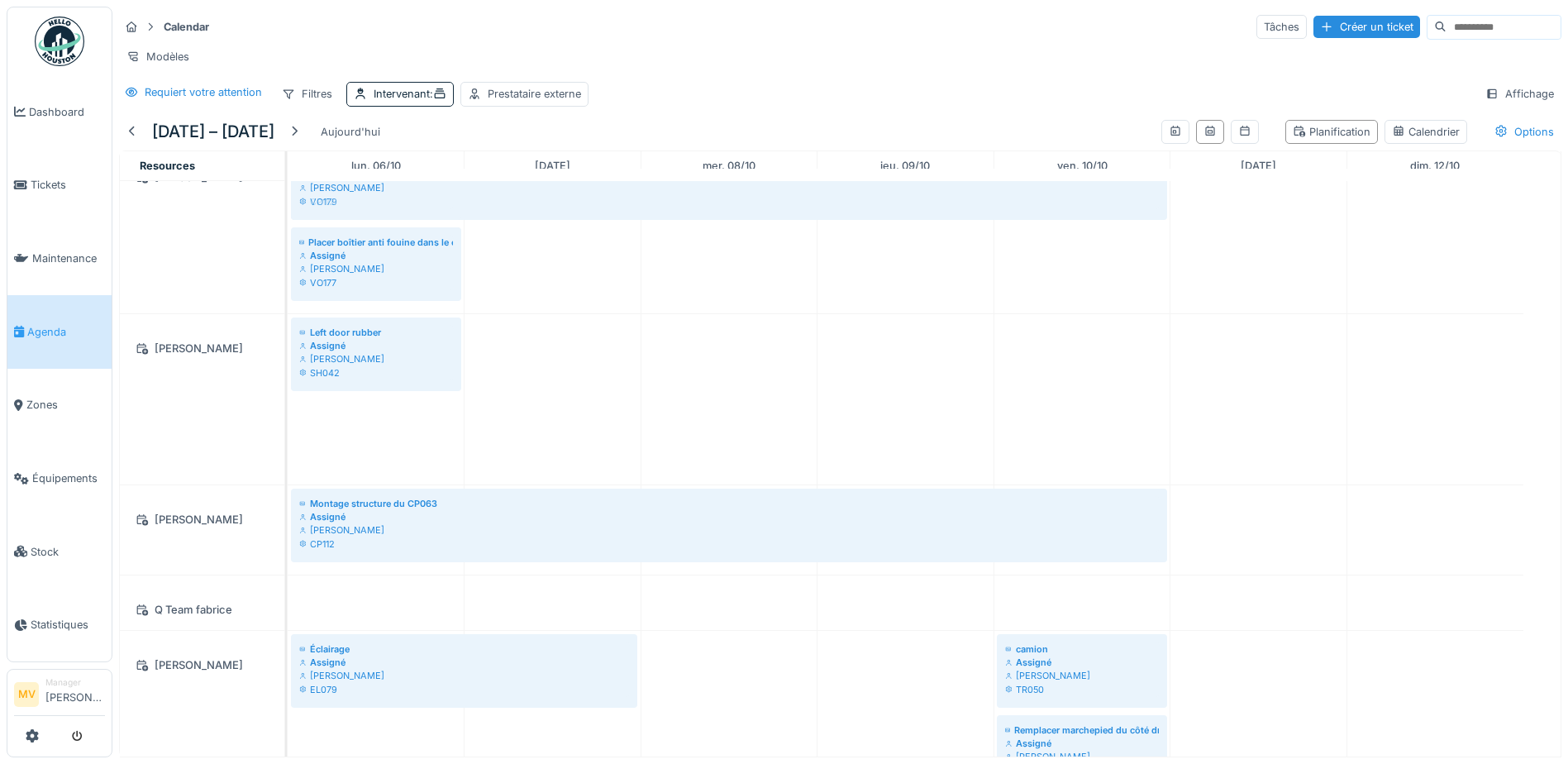
drag, startPoint x: 343, startPoint y: 440, endPoint x: 426, endPoint y: 306, distance: 157.6
click at [426, 306] on div "Rétro cassé Assigné [PERSON_NAME] TR004 Remettre à nouveau la RP063 Assigné [PE…" at bounding box center [924, 602] width 1273 height 1338
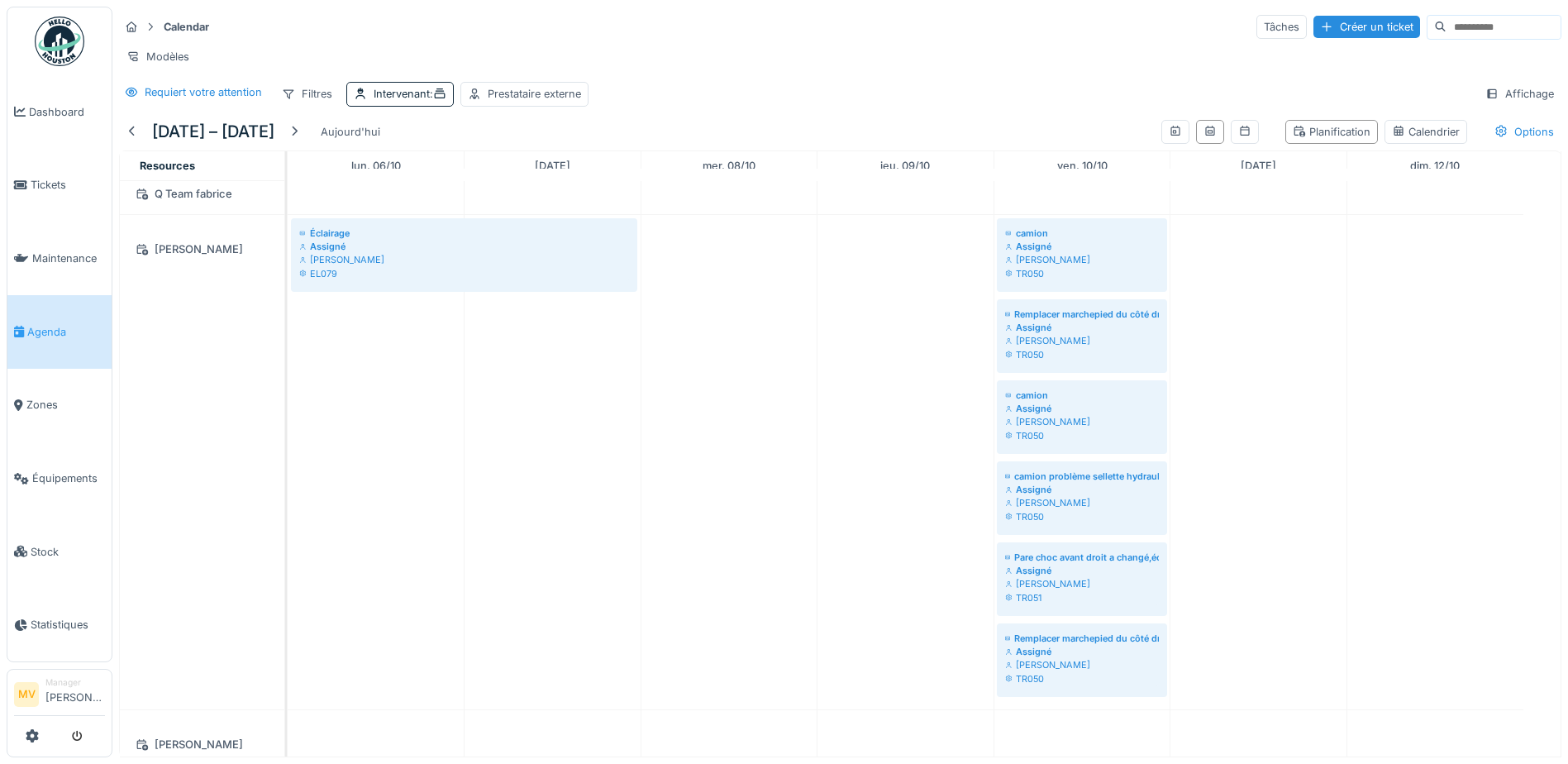
scroll to position [0, 0]
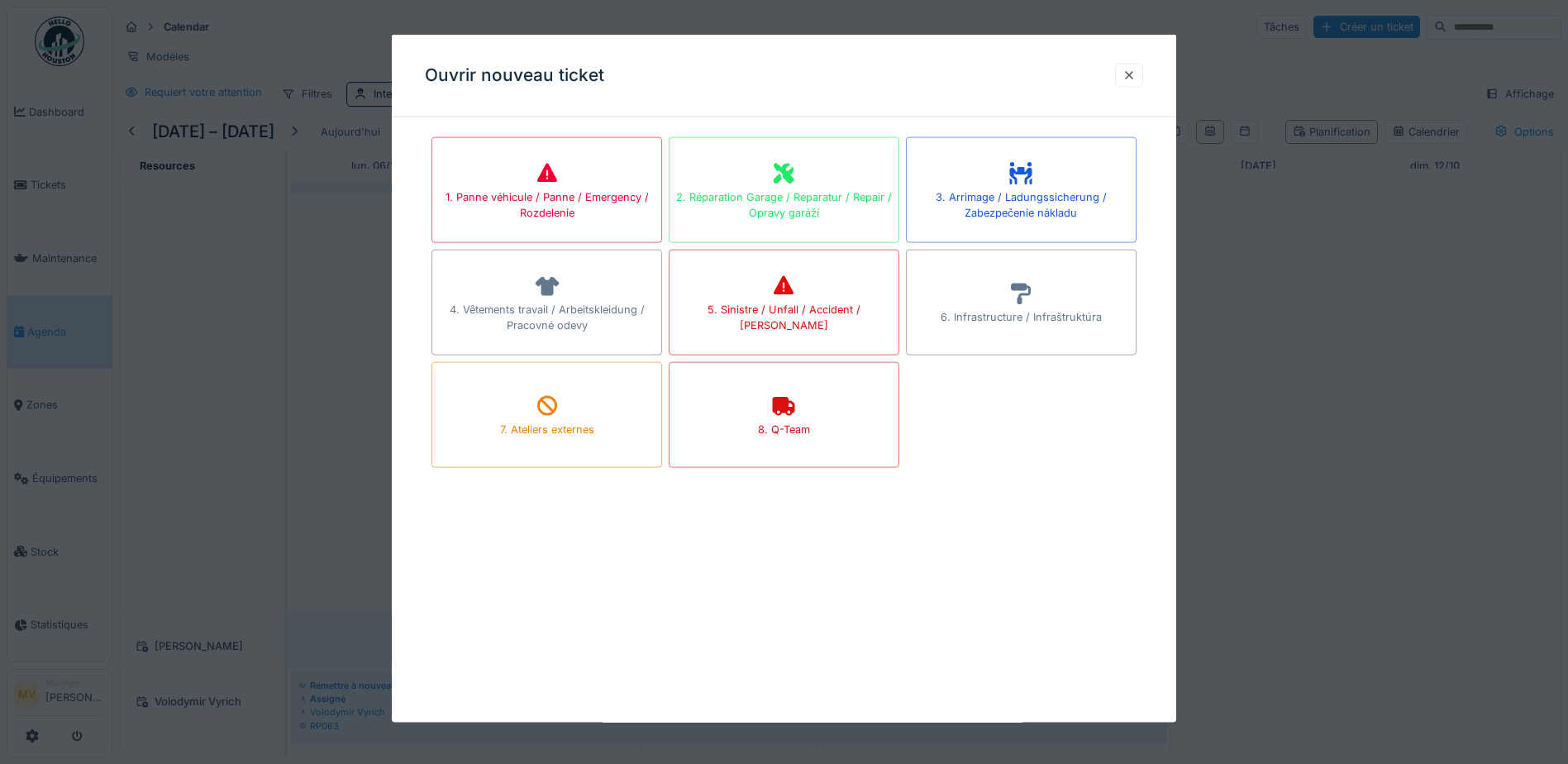
click at [292, 466] on div at bounding box center [784, 382] width 1568 height 764
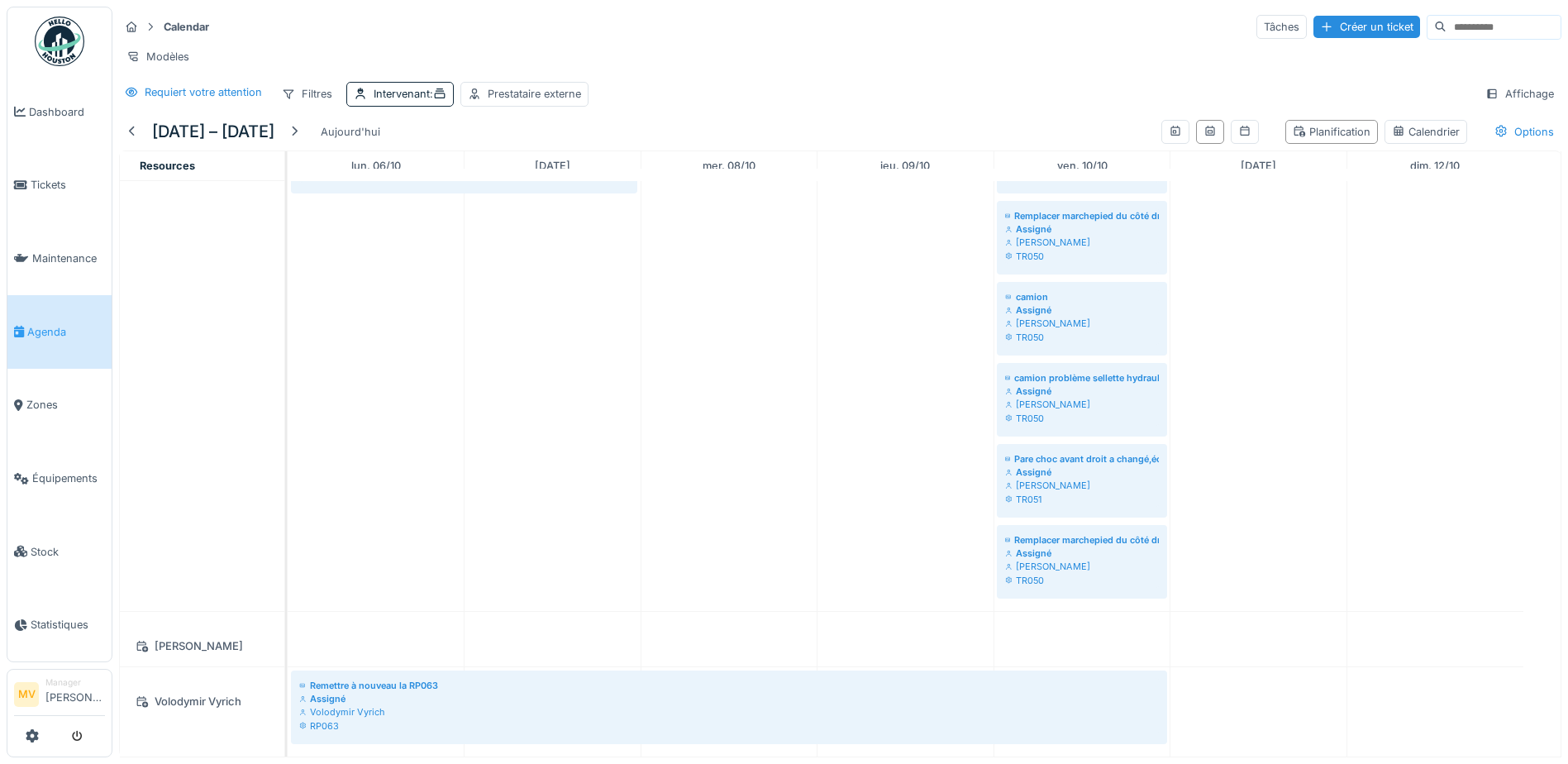
click at [189, 636] on div "[PERSON_NAME]" at bounding box center [202, 646] width 144 height 21
click at [150, 636] on div at bounding box center [142, 646] width 25 height 21
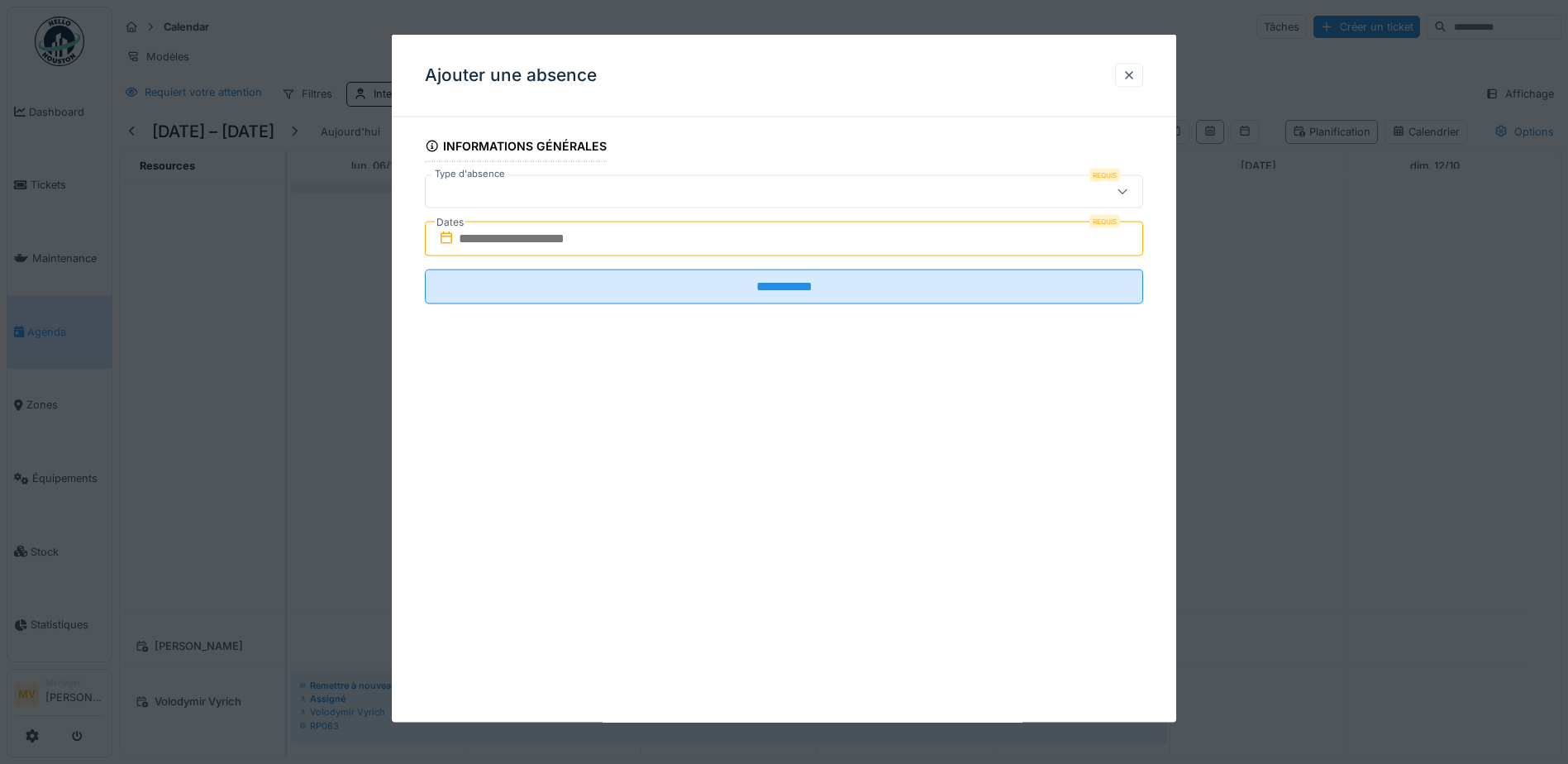
click at [1128, 190] on icon at bounding box center [1122, 191] width 13 height 10
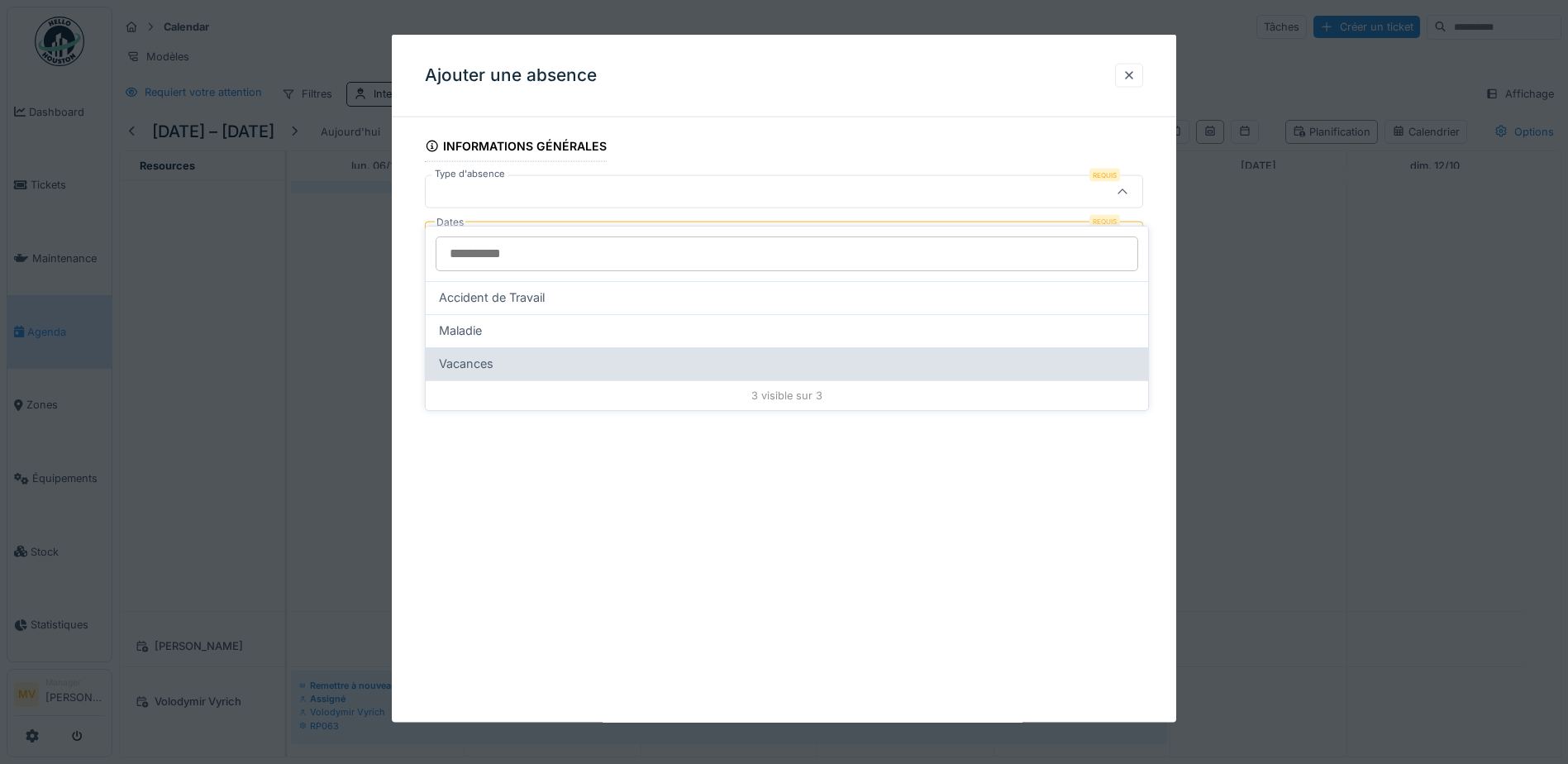
click at [536, 355] on div "Vacances" at bounding box center [787, 363] width 696 height 18
type input "***"
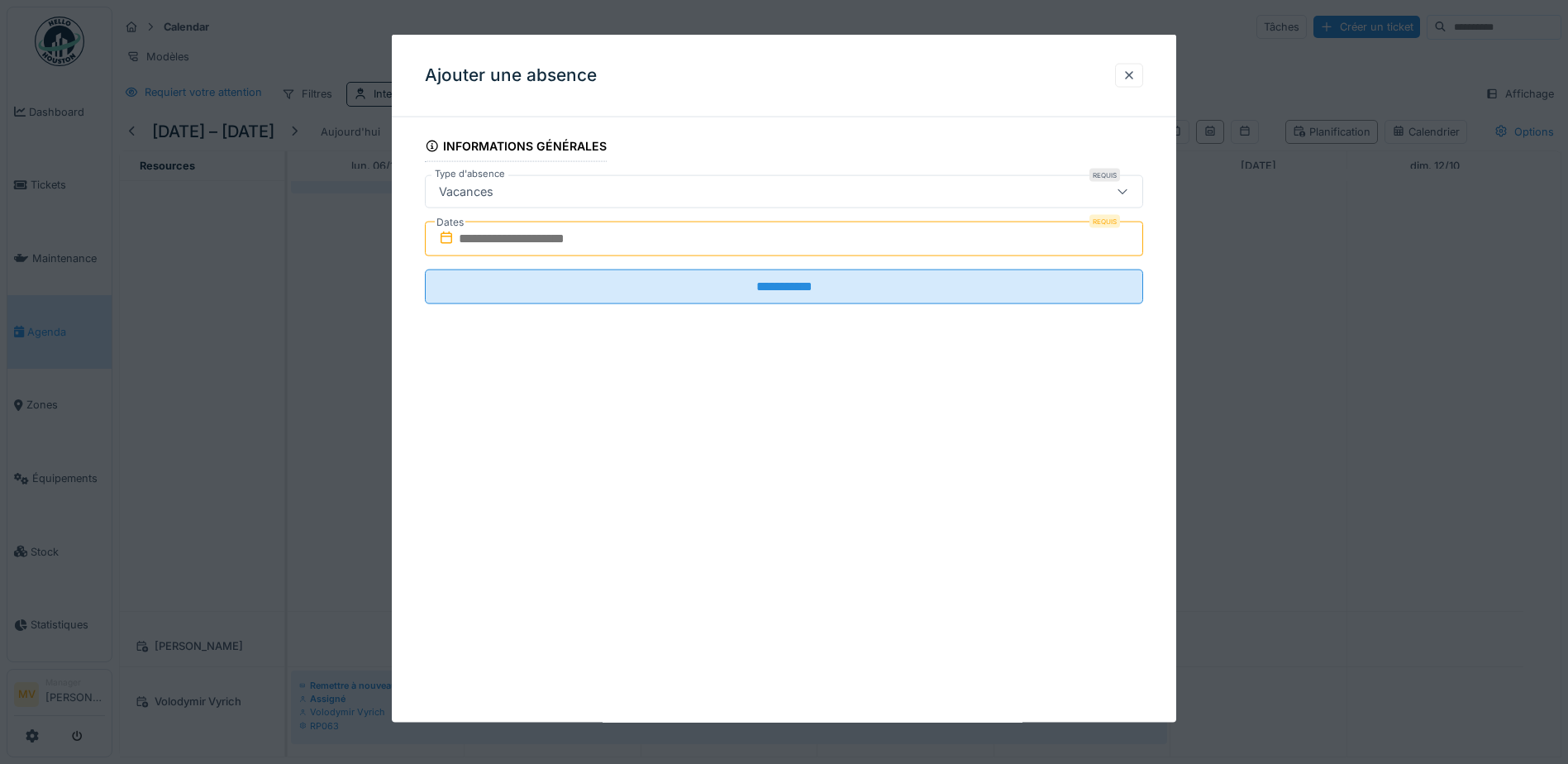
click at [612, 228] on input "text" at bounding box center [784, 238] width 718 height 35
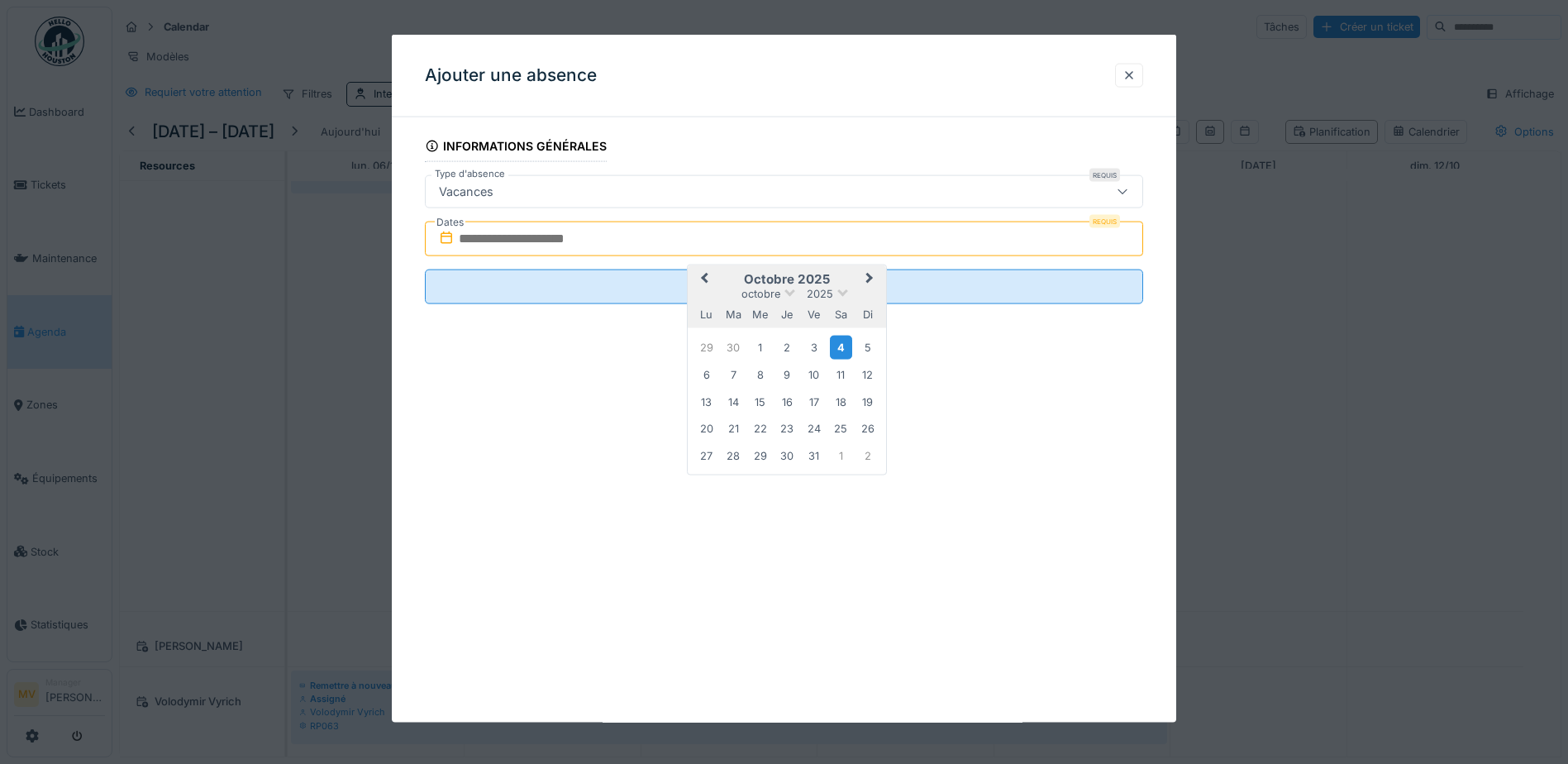
click at [849, 347] on div "4" at bounding box center [841, 346] width 23 height 24
click at [871, 399] on div "19" at bounding box center [868, 401] width 23 height 23
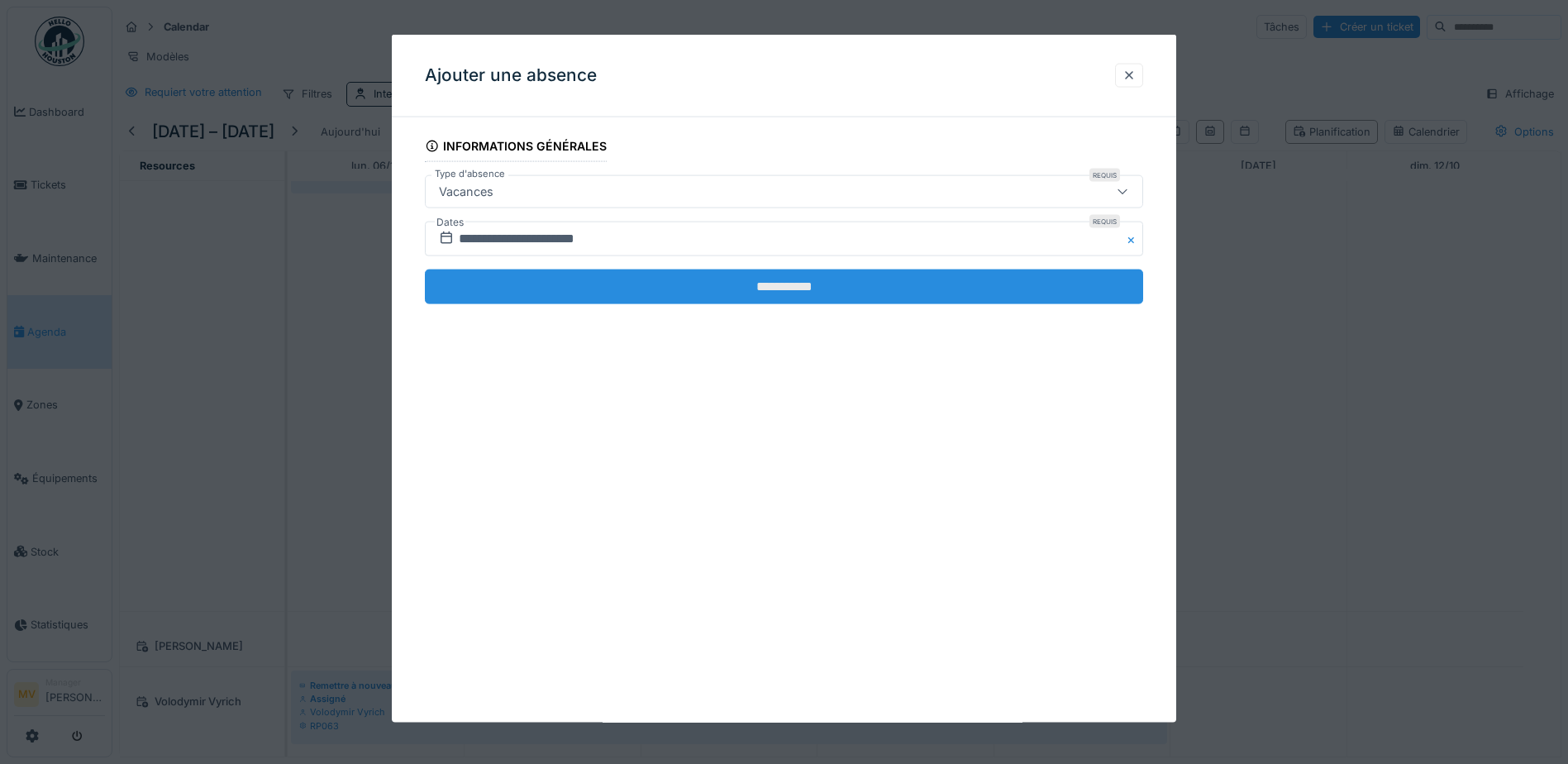
click at [796, 287] on input "**********" at bounding box center [784, 287] width 718 height 35
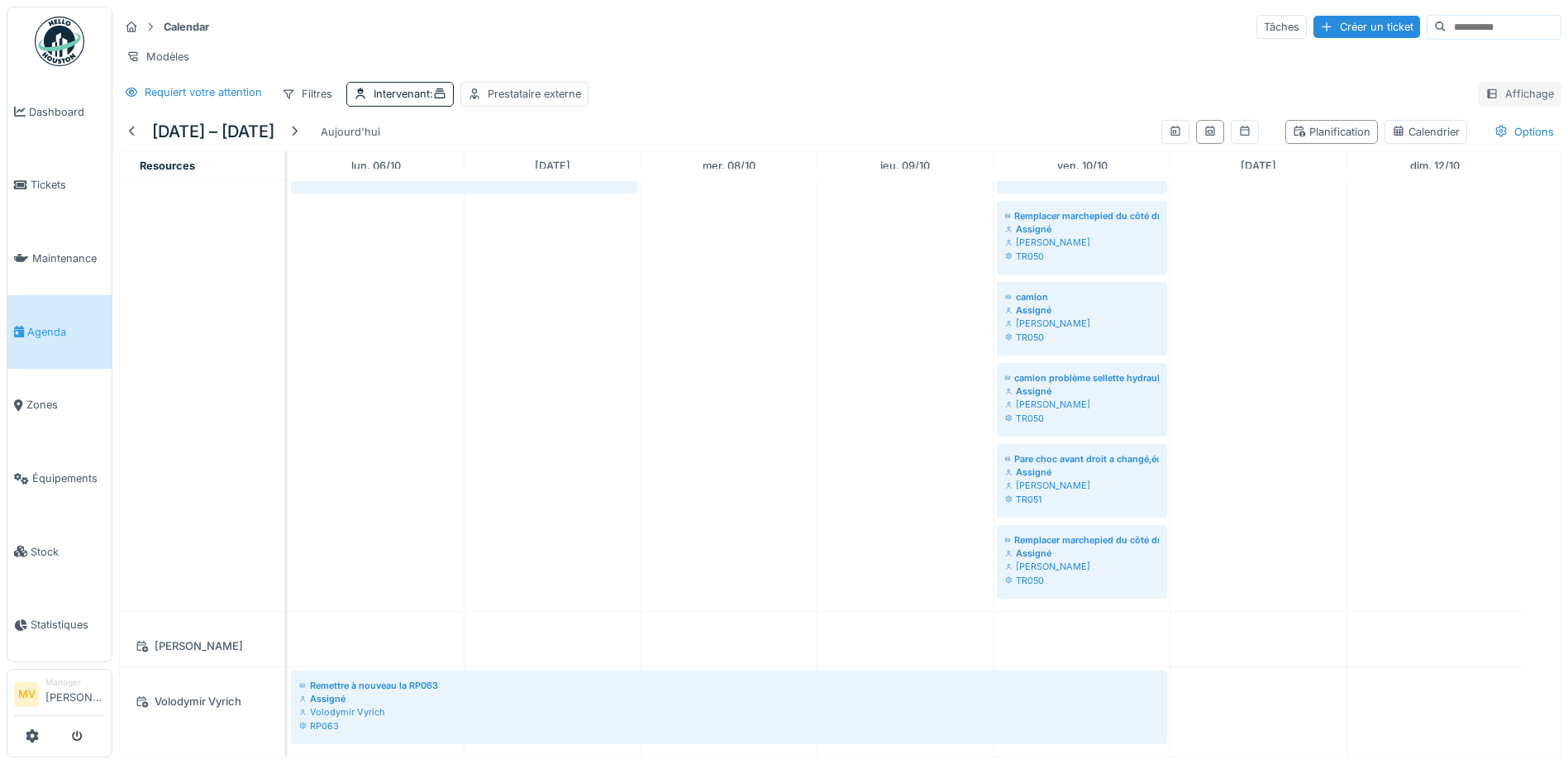
click at [1515, 94] on div "Affichage" at bounding box center [1520, 93] width 83 height 24
click at [1348, 88] on div "Requiert votre attention Filtres Intervenant : Prestataire externe Affichage" at bounding box center [839, 93] width 1442 height 24
click at [1486, 125] on div "Options" at bounding box center [1523, 131] width 74 height 24
click at [1320, 198] on div at bounding box center [1319, 205] width 13 height 13
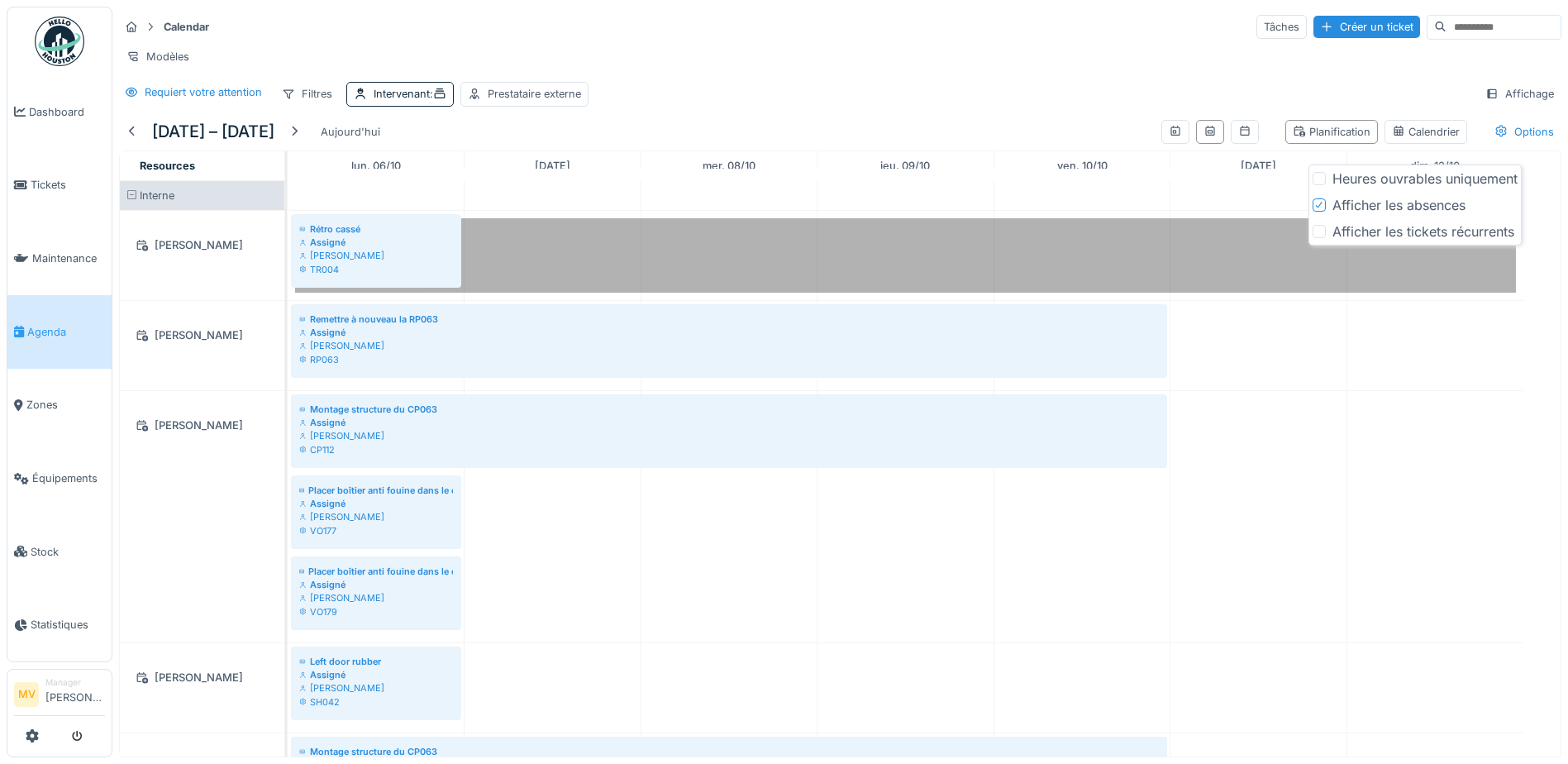
click at [174, 253] on div "[PERSON_NAME]" at bounding box center [202, 245] width 144 height 21
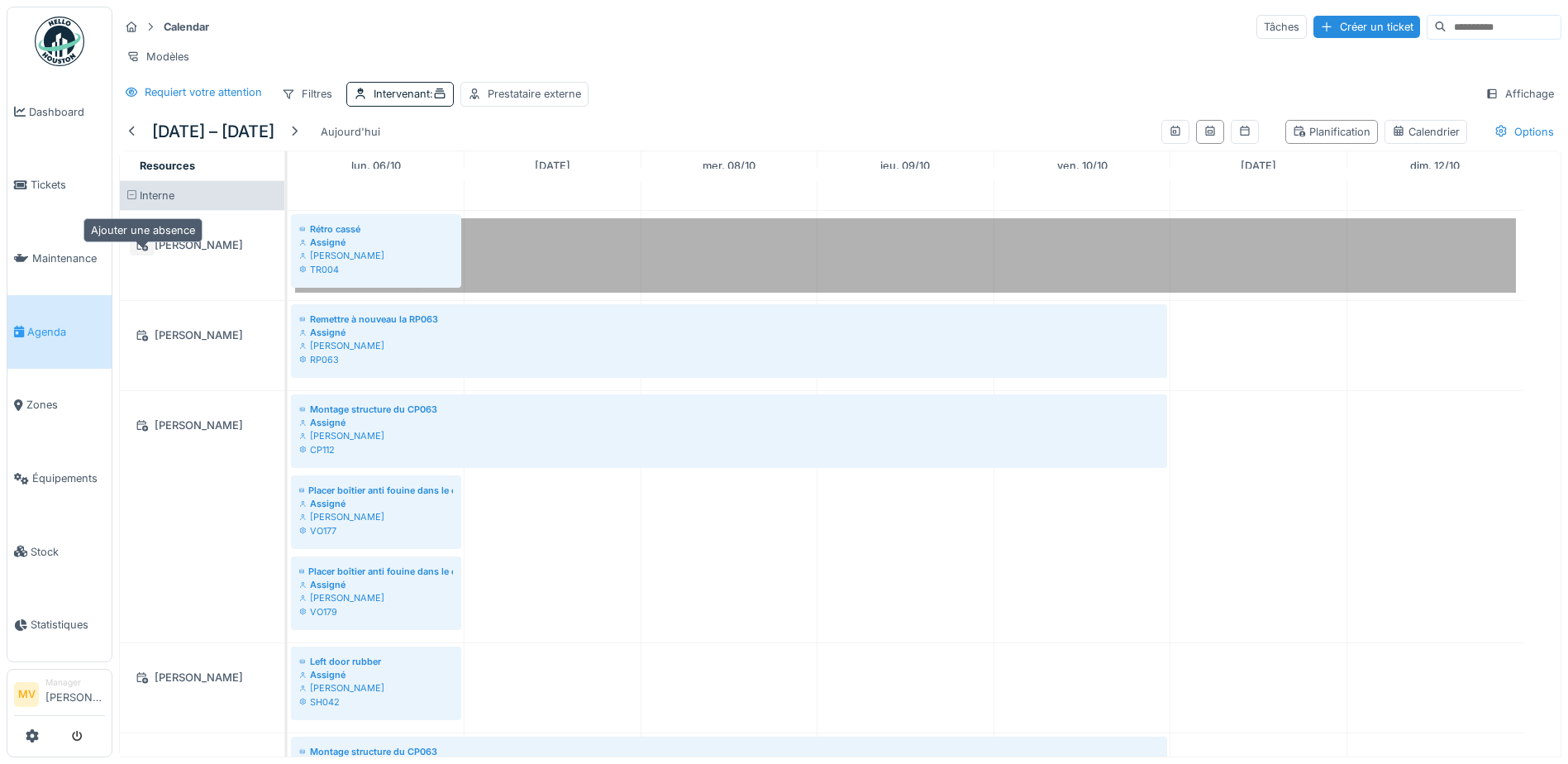
click at [142, 251] on icon at bounding box center [142, 245] width 13 height 10
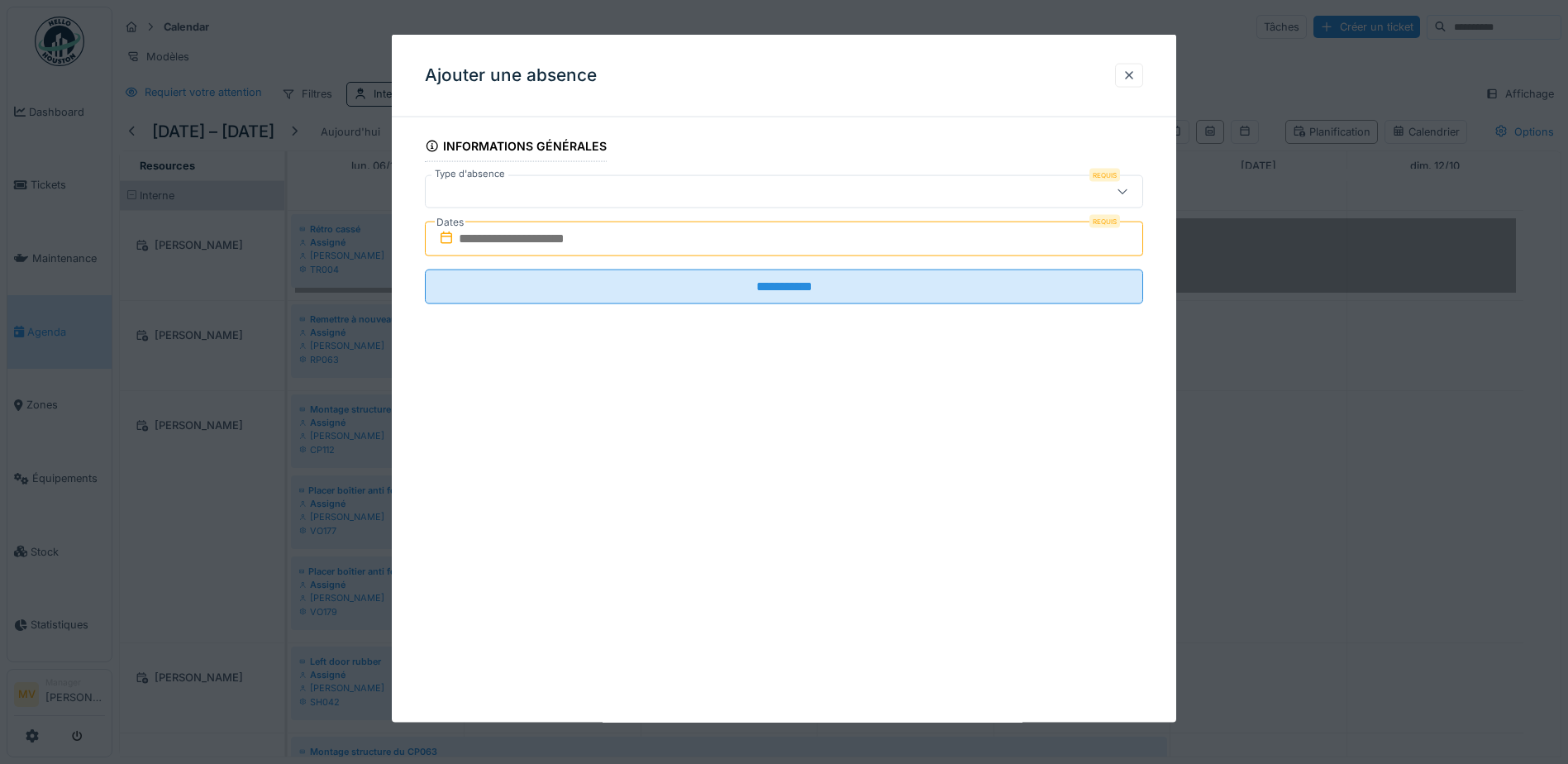
click at [1024, 196] on div at bounding box center [742, 192] width 619 height 18
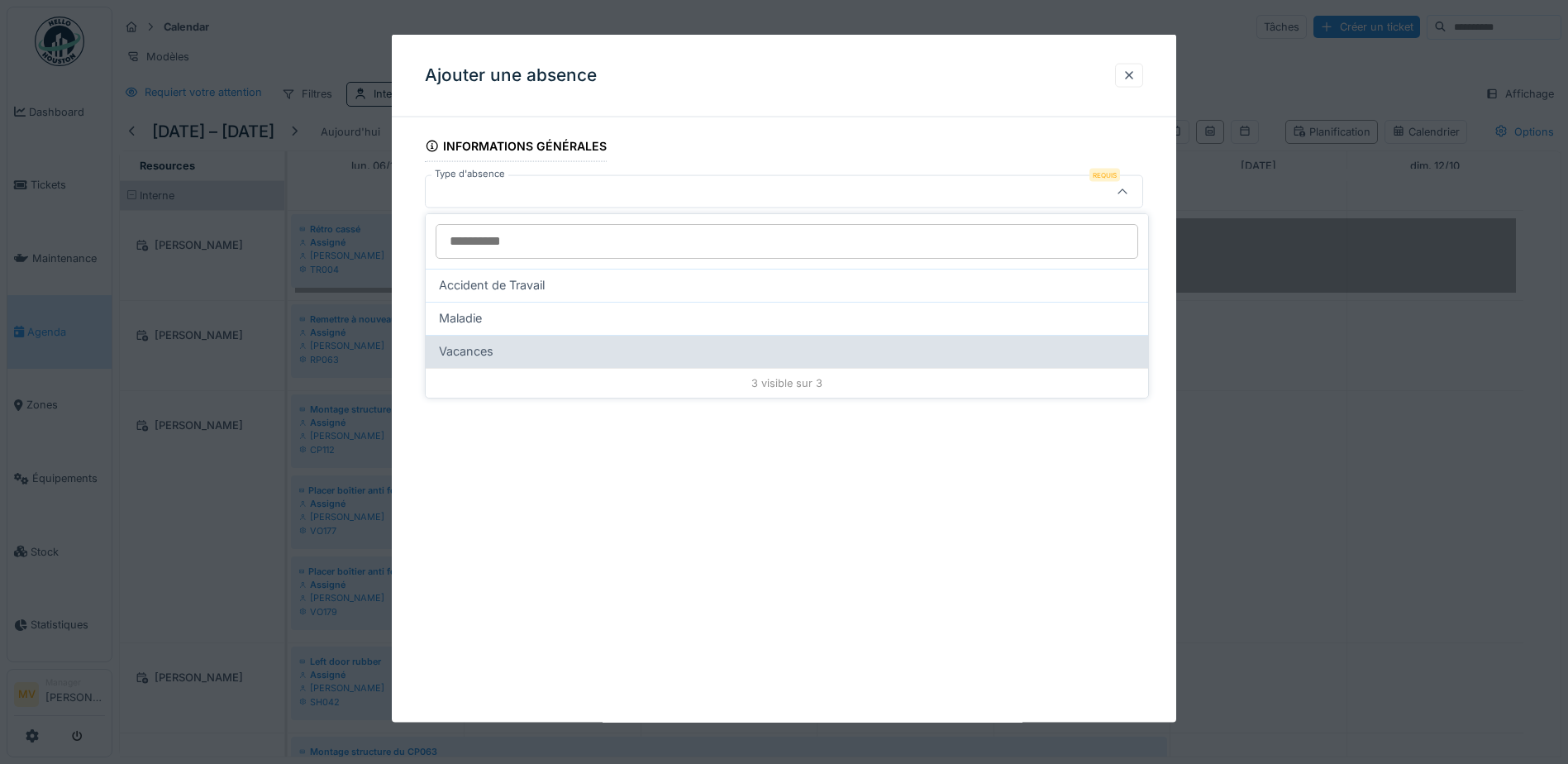
click at [657, 343] on div "Vacances" at bounding box center [787, 351] width 696 height 18
type input "***"
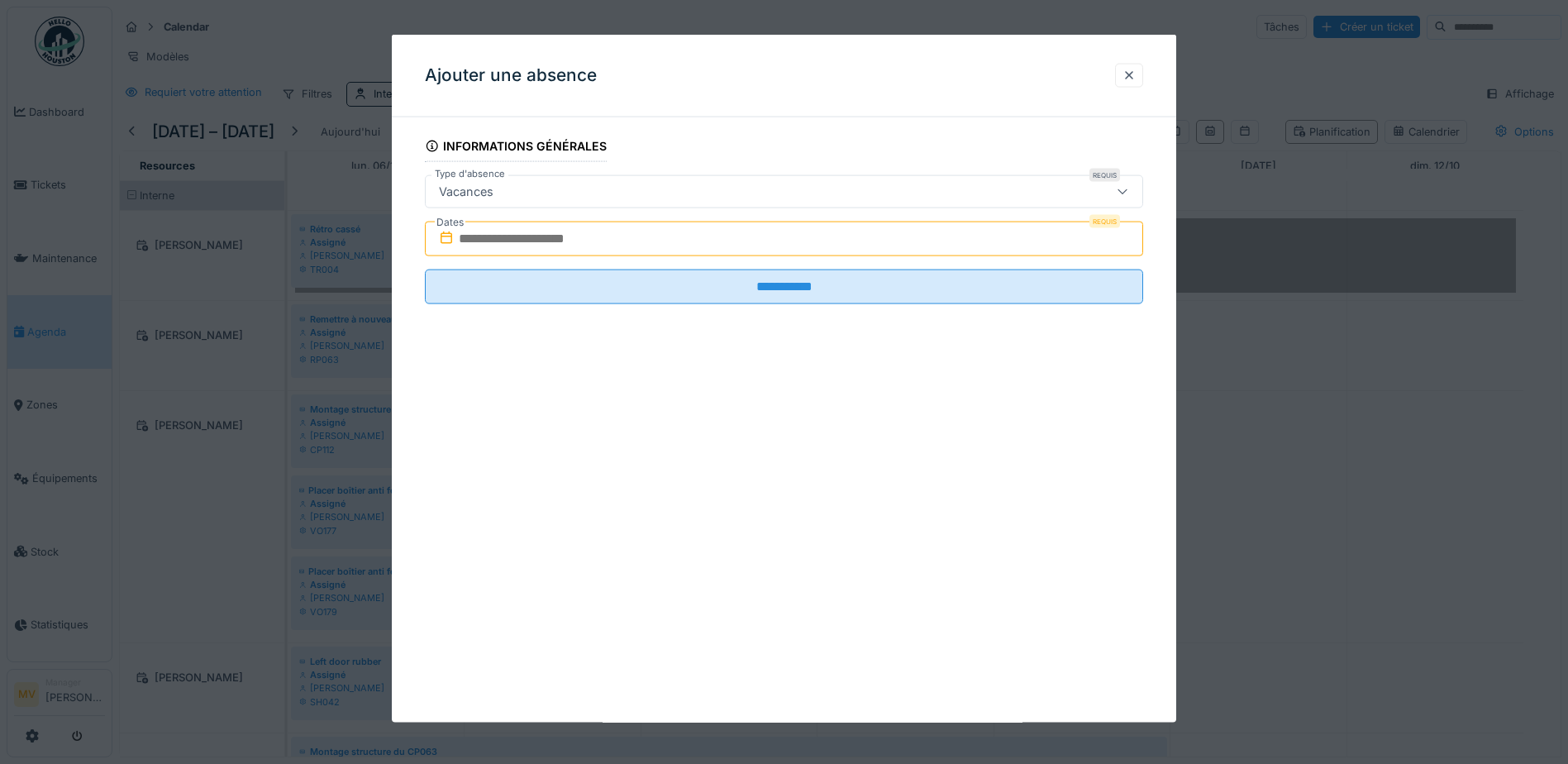
click at [647, 240] on input "text" at bounding box center [784, 238] width 718 height 35
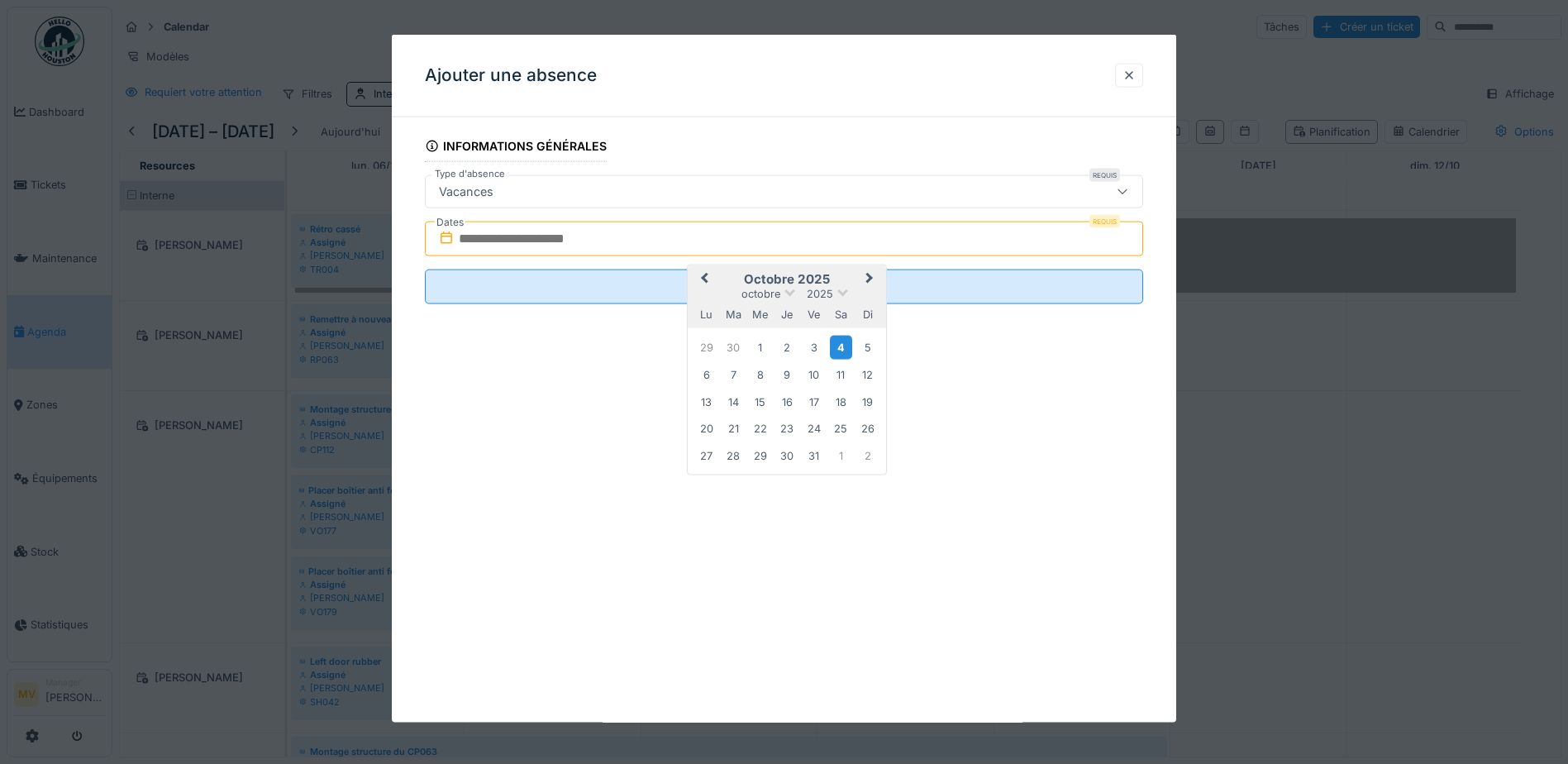
drag, startPoint x: 740, startPoint y: 344, endPoint x: 840, endPoint y: 350, distance: 100.2
click at [840, 350] on div "29 30 1 2 3 4 5" at bounding box center [787, 347] width 188 height 28
drag, startPoint x: 706, startPoint y: 345, endPoint x: 870, endPoint y: 349, distance: 164.0
click at [870, 349] on div "29 30 1 2 3 4 5" at bounding box center [787, 347] width 188 height 28
click at [870, 349] on div "5" at bounding box center [868, 347] width 23 height 23
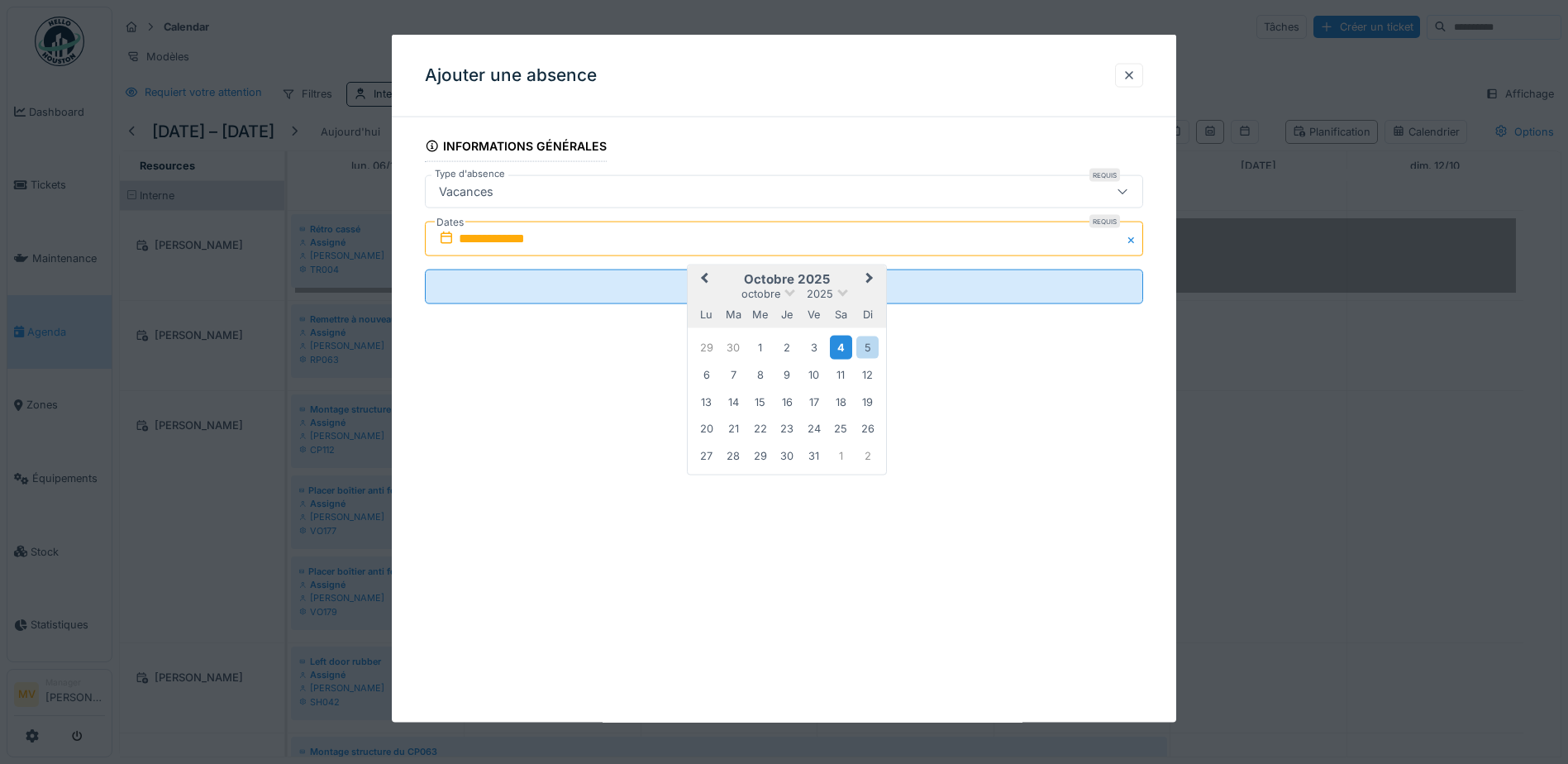
click at [850, 345] on div "4" at bounding box center [841, 346] width 23 height 24
click at [864, 342] on div "5" at bounding box center [868, 347] width 23 height 23
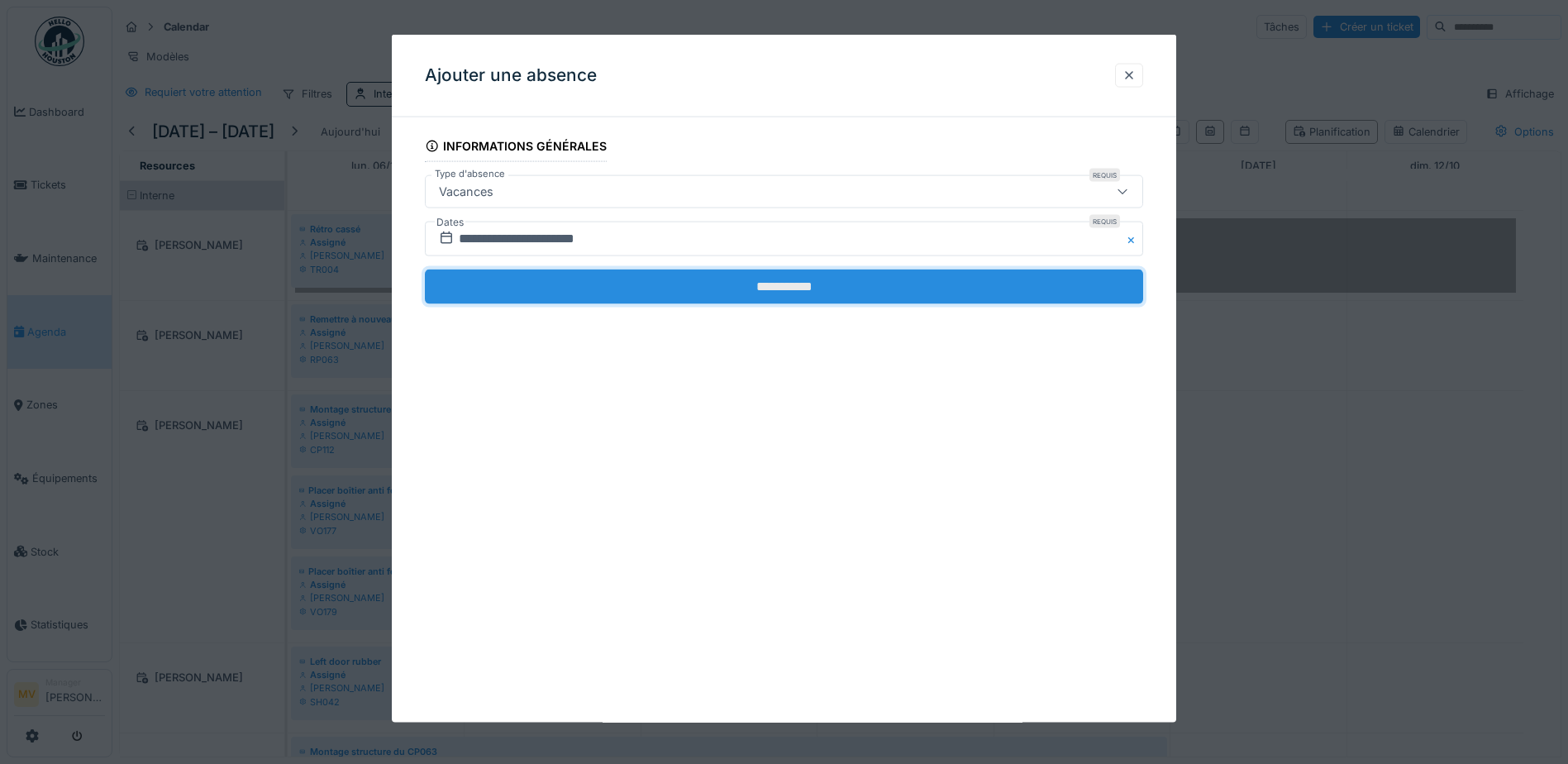
click at [1036, 298] on input "**********" at bounding box center [784, 287] width 718 height 35
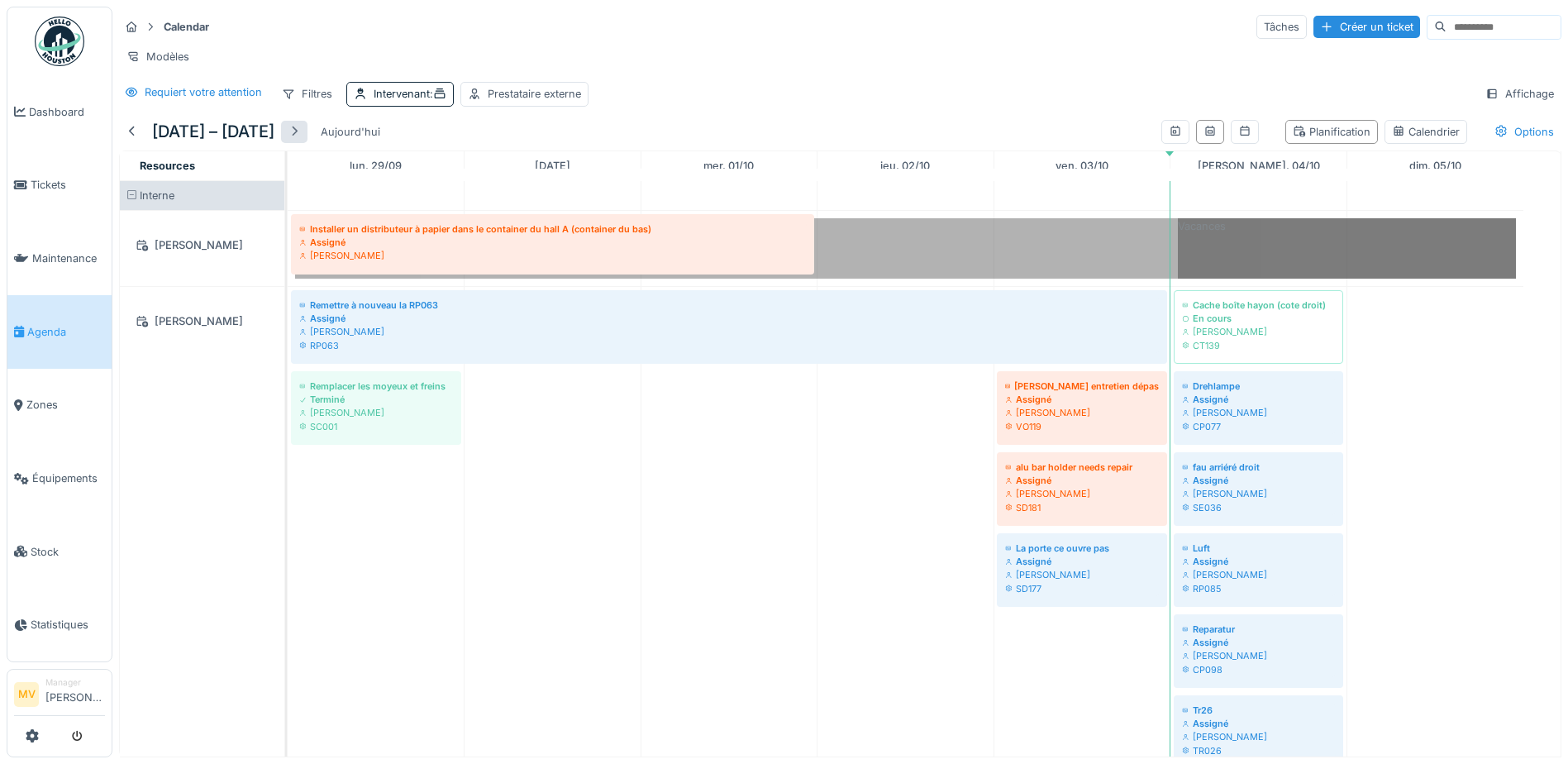
click at [307, 143] on div at bounding box center [294, 132] width 27 height 23
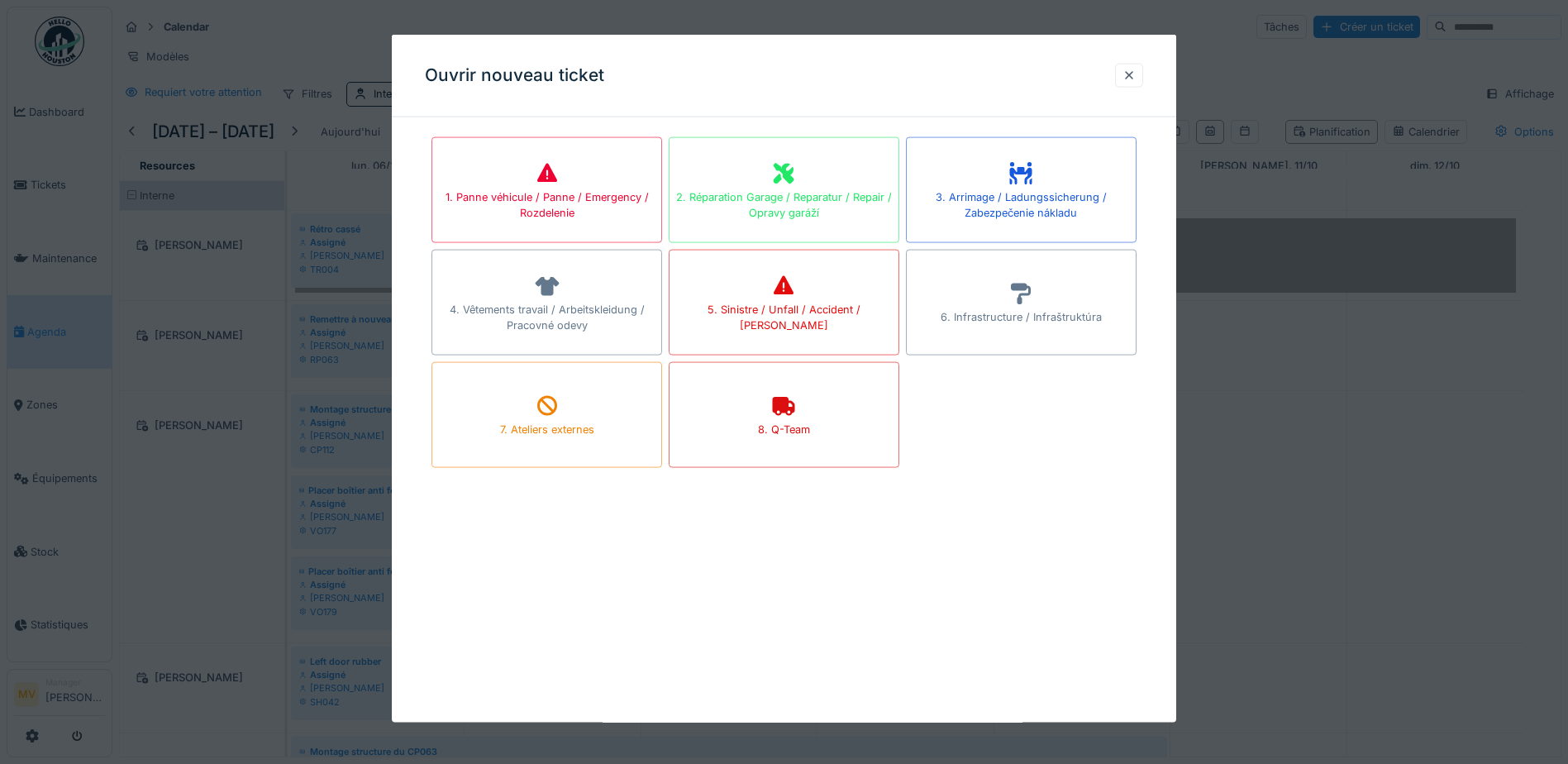
click at [1134, 75] on div at bounding box center [1129, 75] width 13 height 16
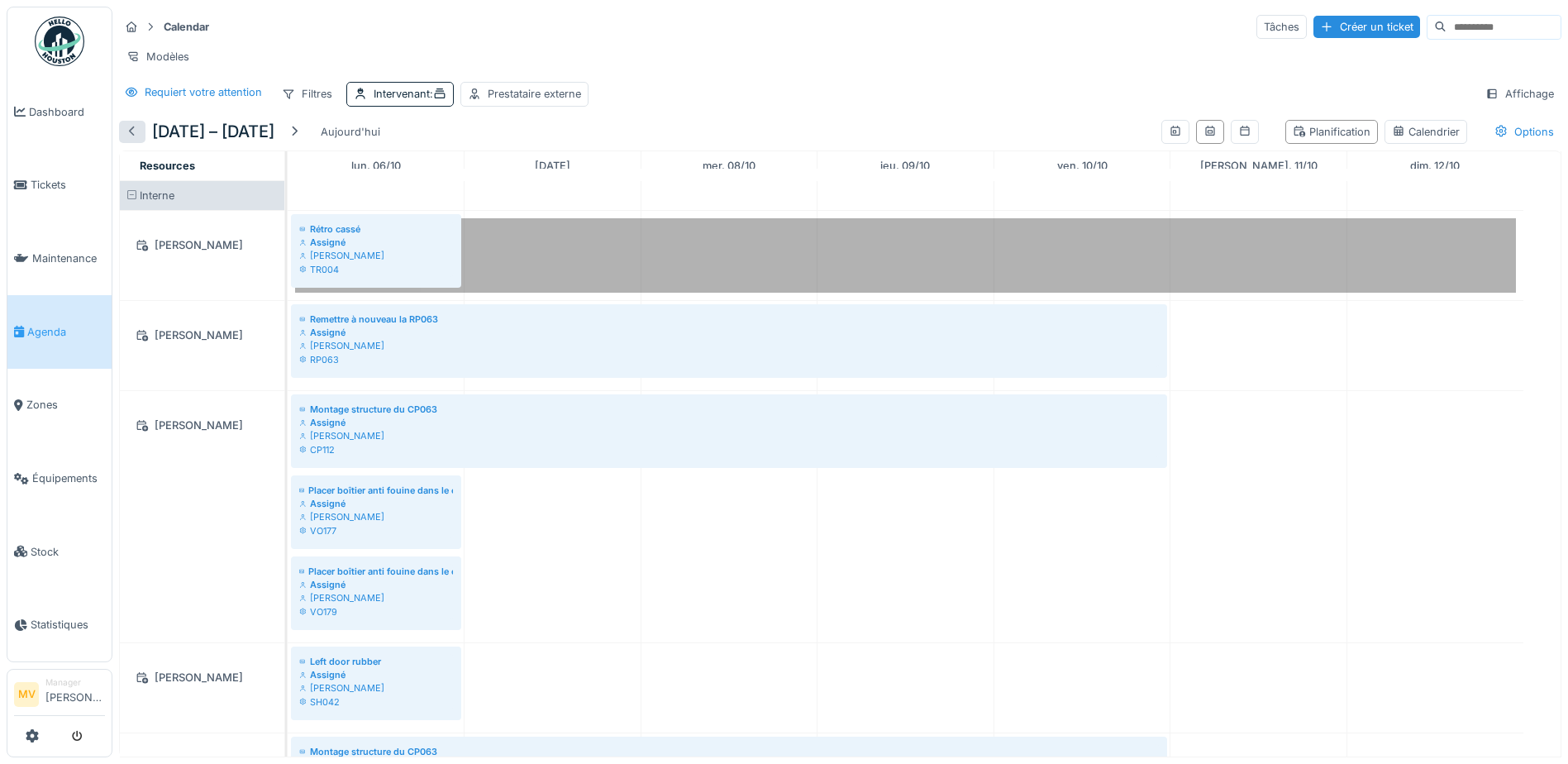
click at [136, 140] on div at bounding box center [132, 132] width 13 height 16
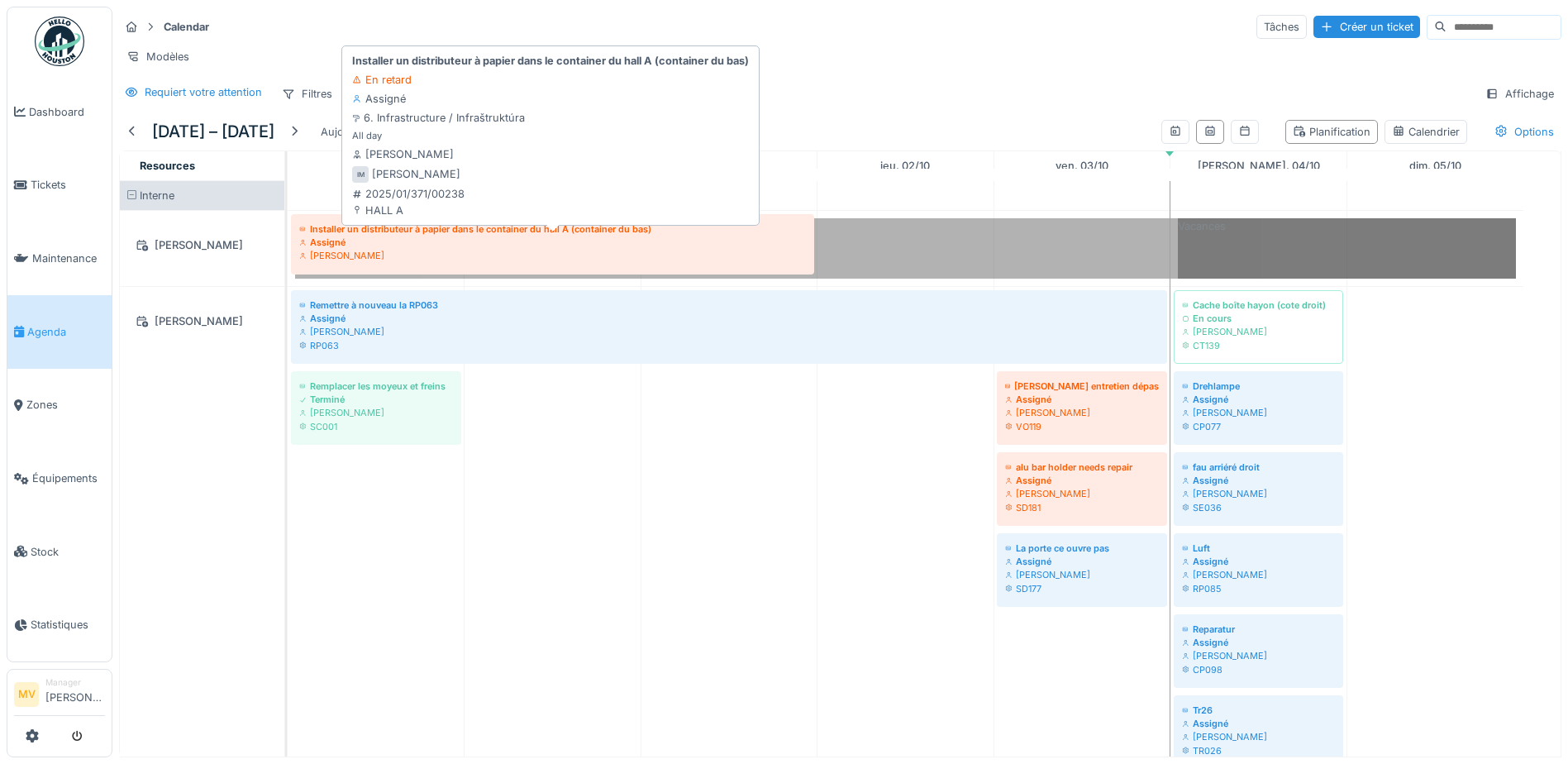
click at [493, 235] on div "Installer un distributeur à papier dans le container du hall A (container du ba…" at bounding box center [552, 229] width 507 height 13
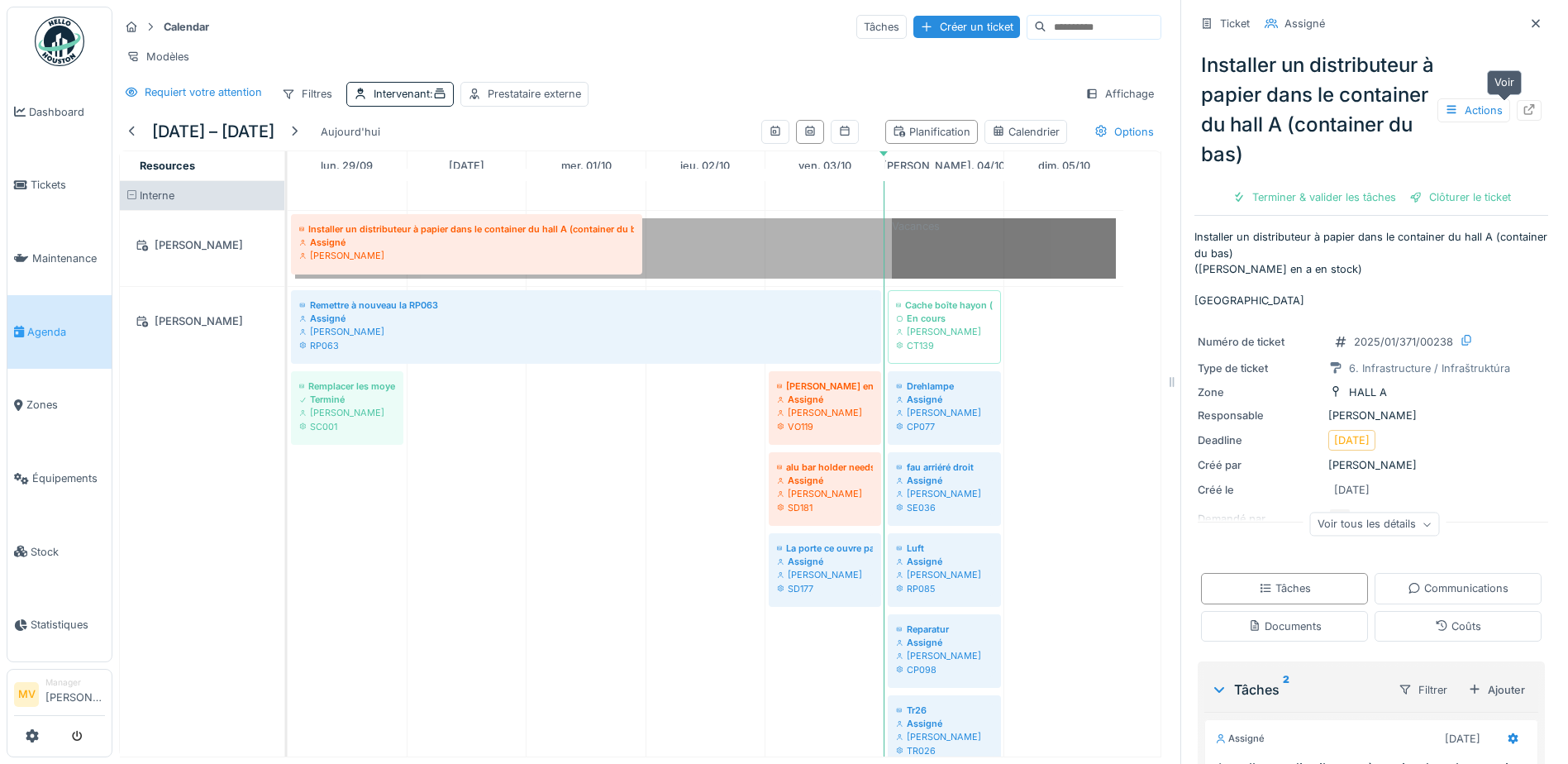
click at [1522, 117] on div at bounding box center [1529, 110] width 13 height 16
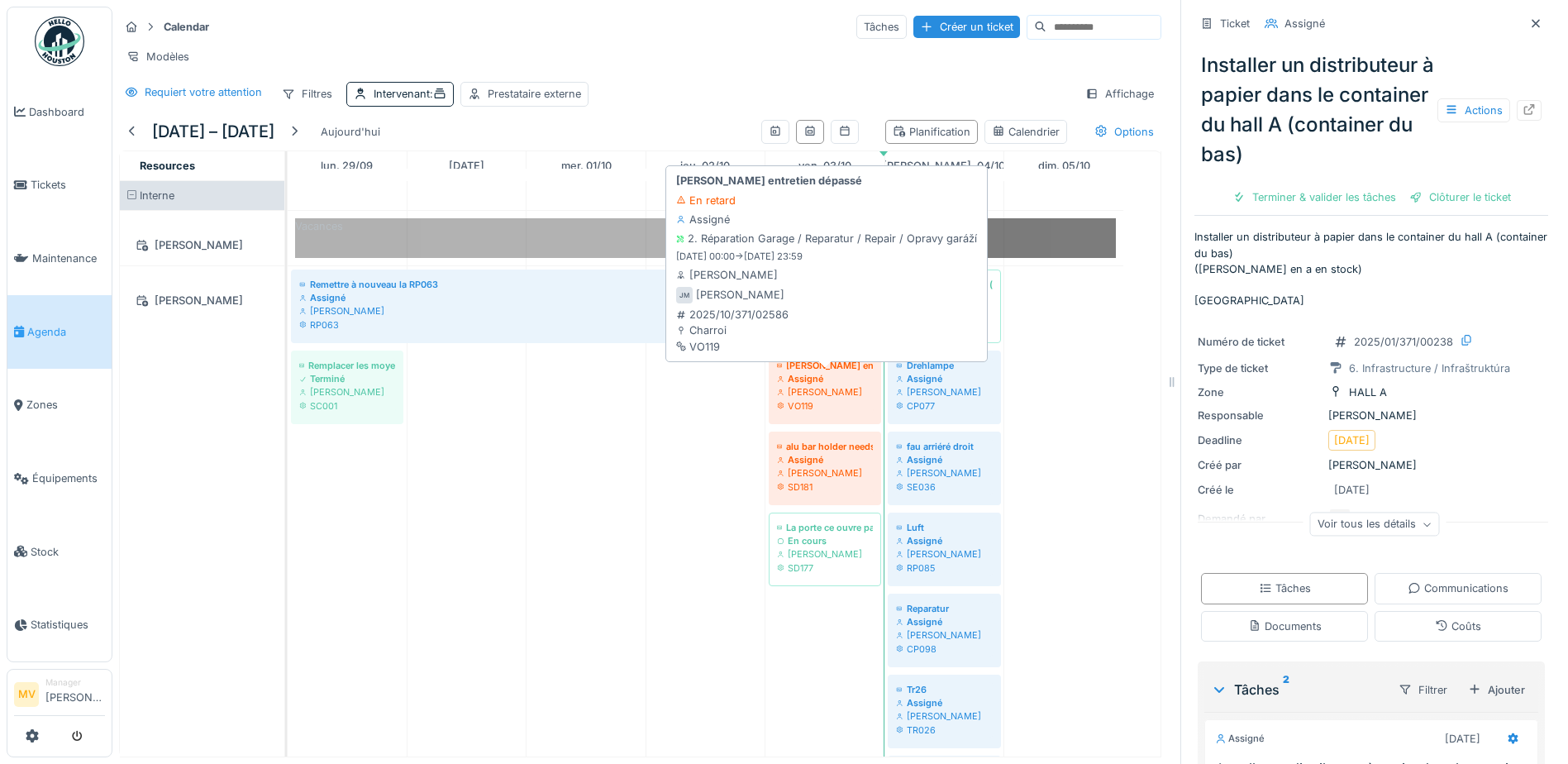
click at [826, 399] on div "[PERSON_NAME]" at bounding box center [824, 392] width 96 height 13
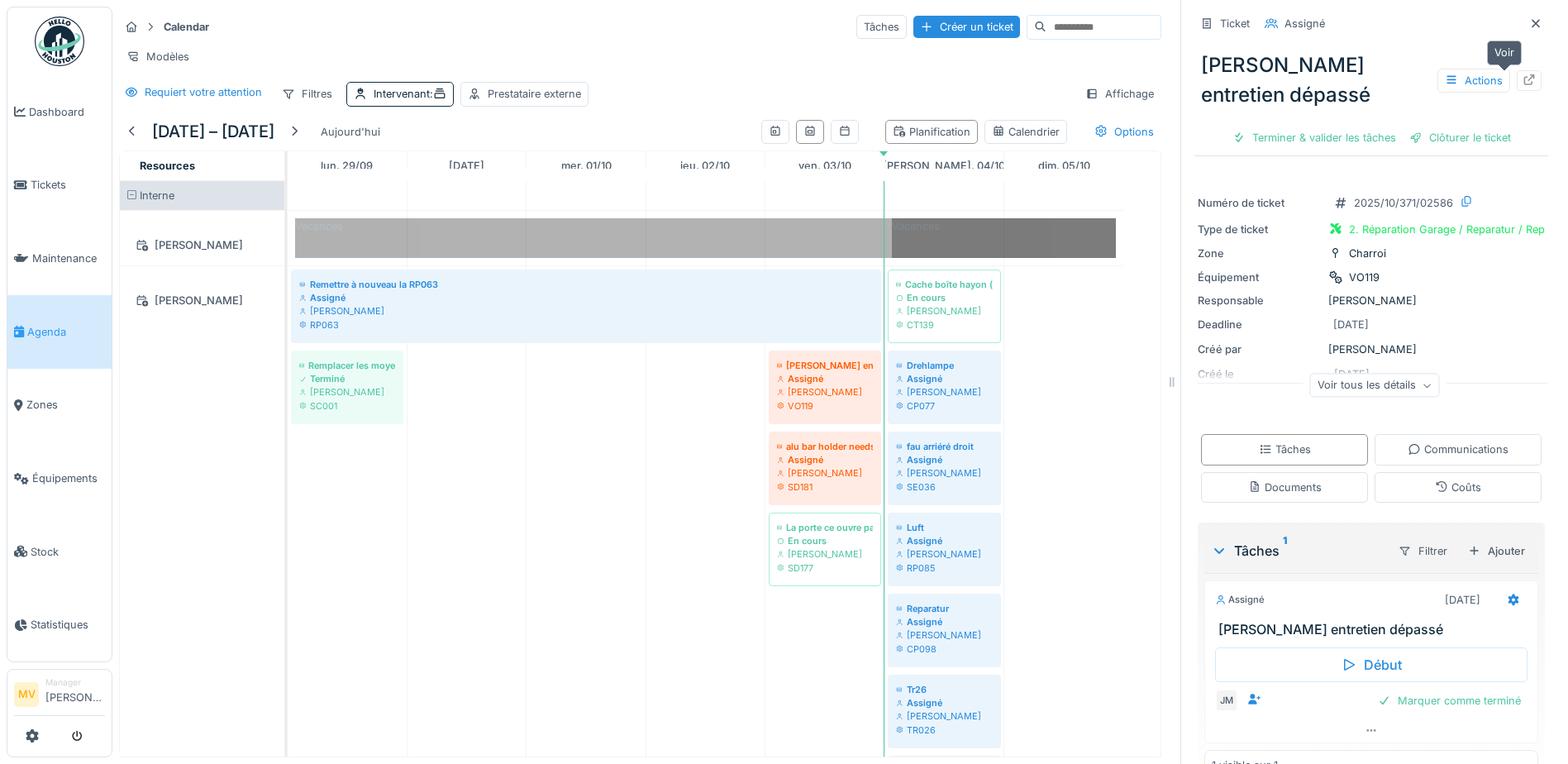
click at [1522, 83] on icon at bounding box center [1529, 79] width 13 height 10
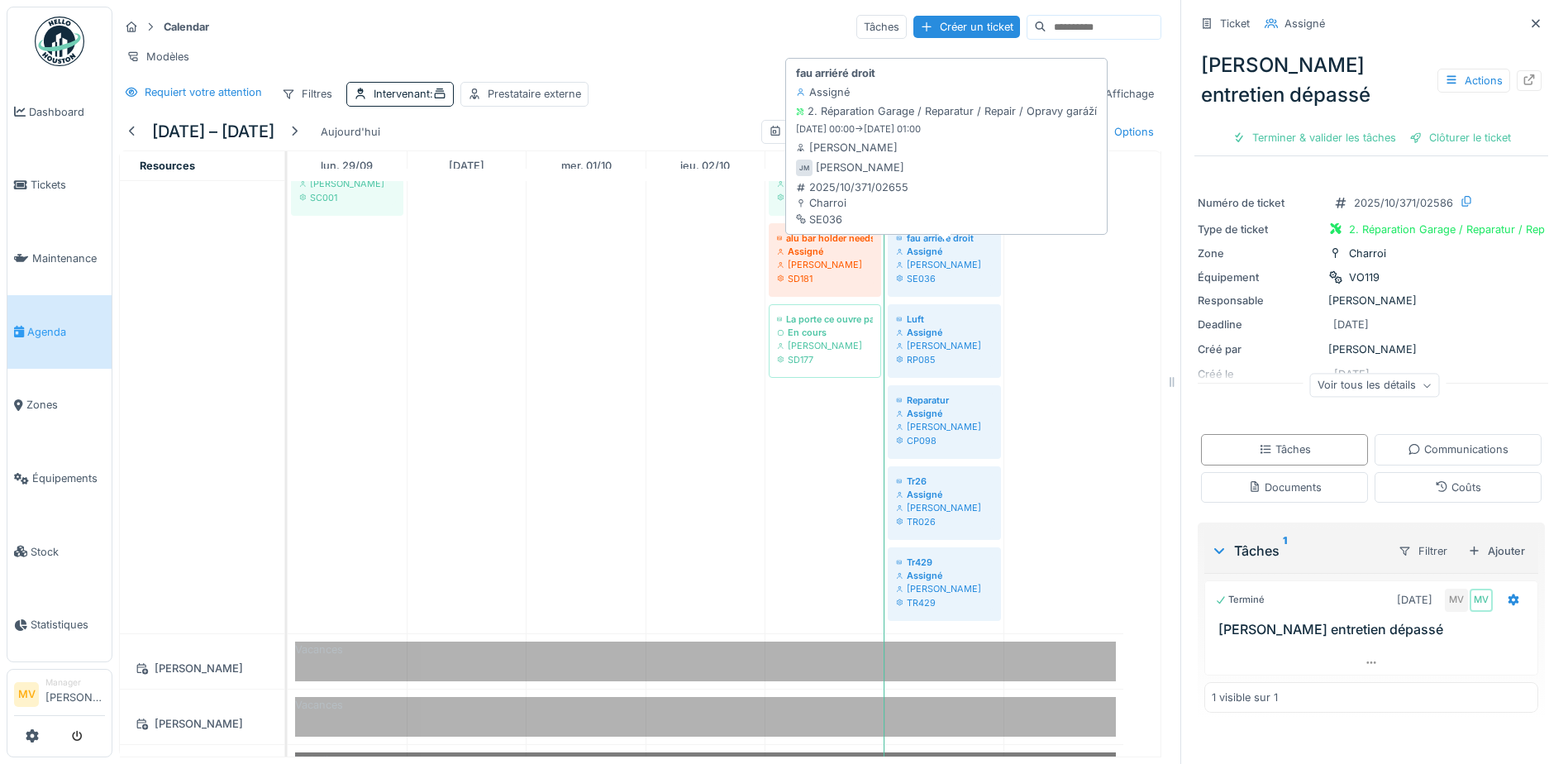
click at [938, 258] on div "Assigné" at bounding box center [944, 252] width 97 height 13
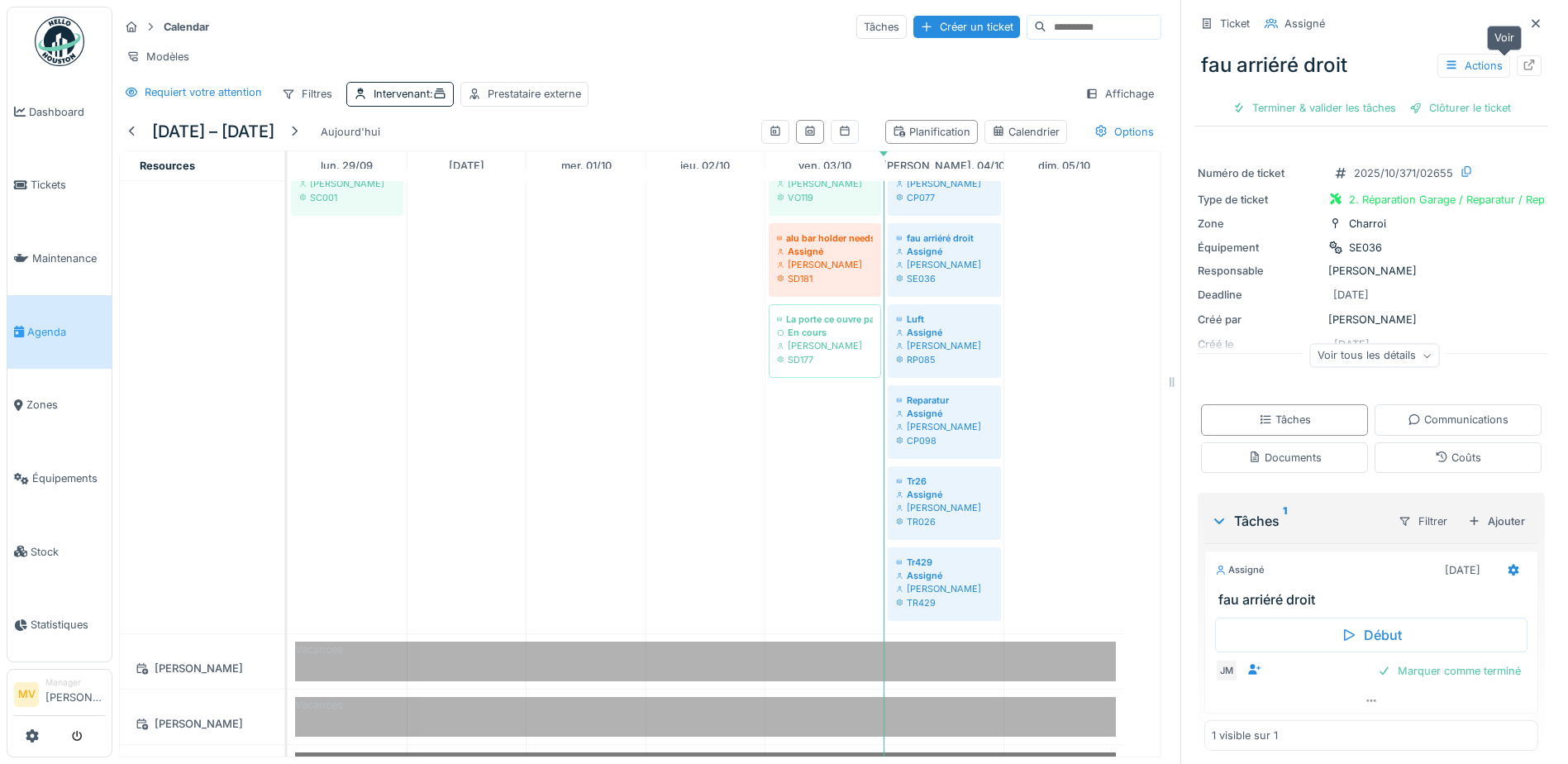
click at [1522, 73] on div at bounding box center [1529, 65] width 13 height 16
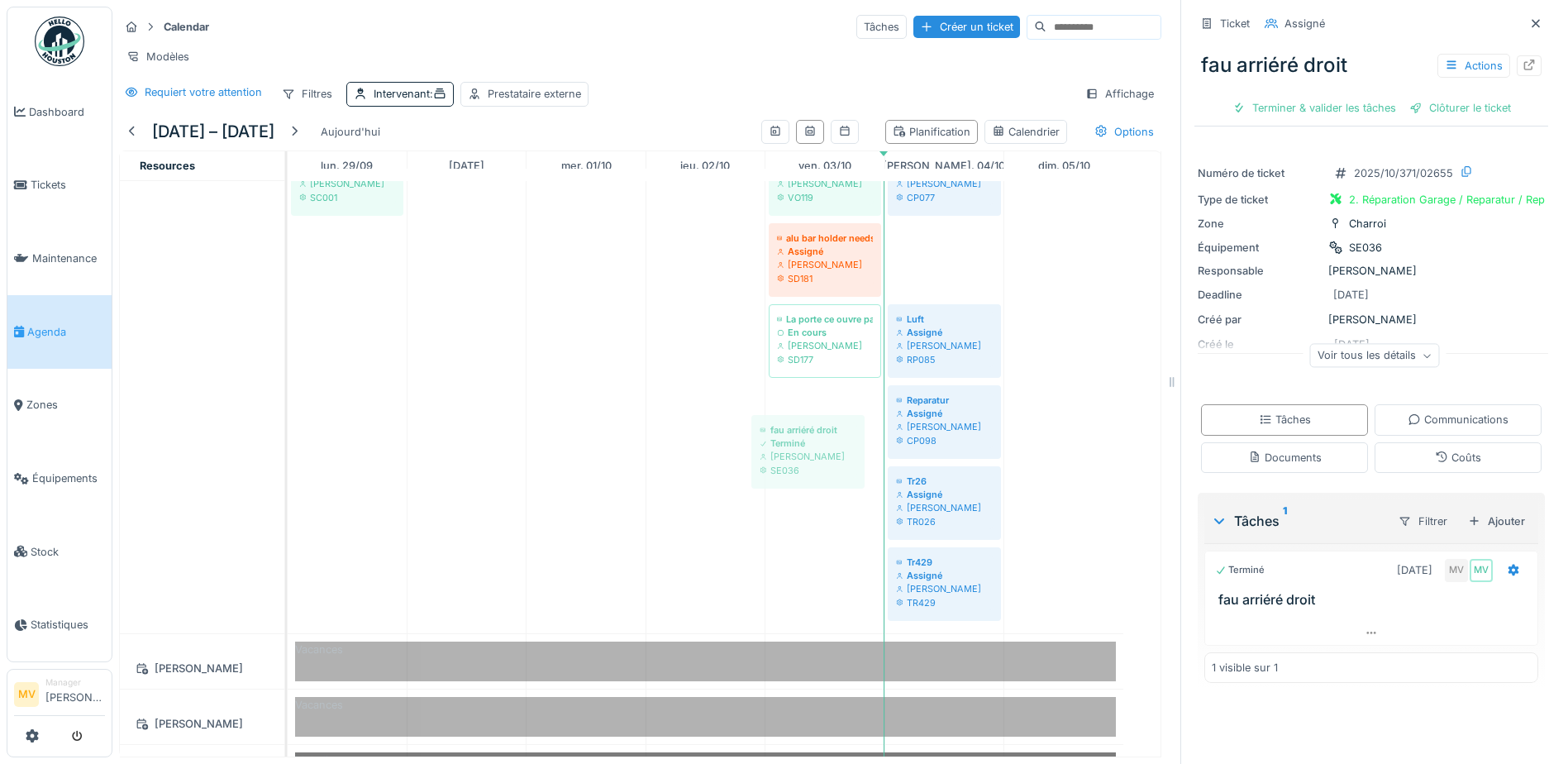
drag, startPoint x: 950, startPoint y: 280, endPoint x: 818, endPoint y: 460, distance: 223.2
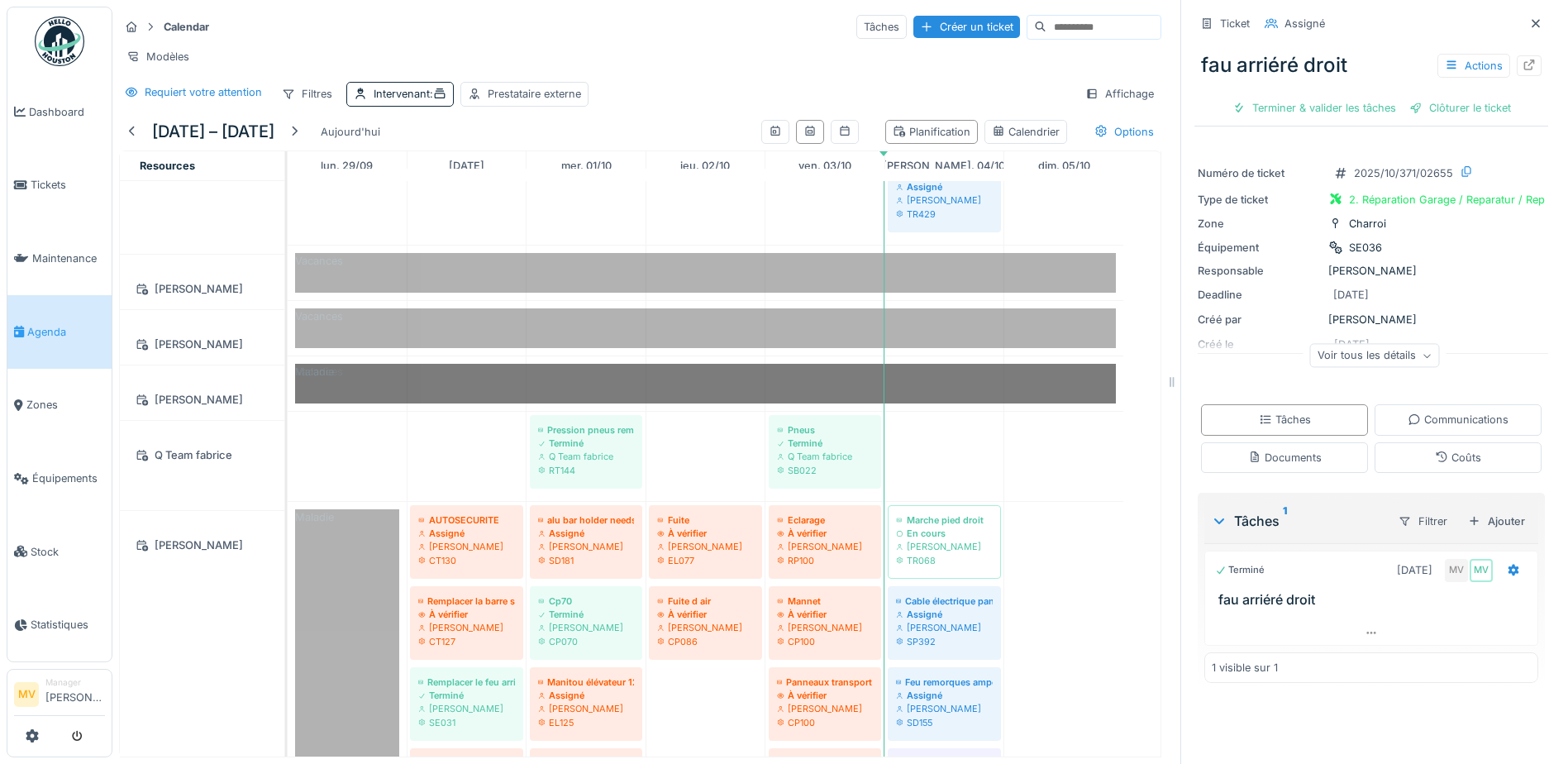
scroll to position [597, 0]
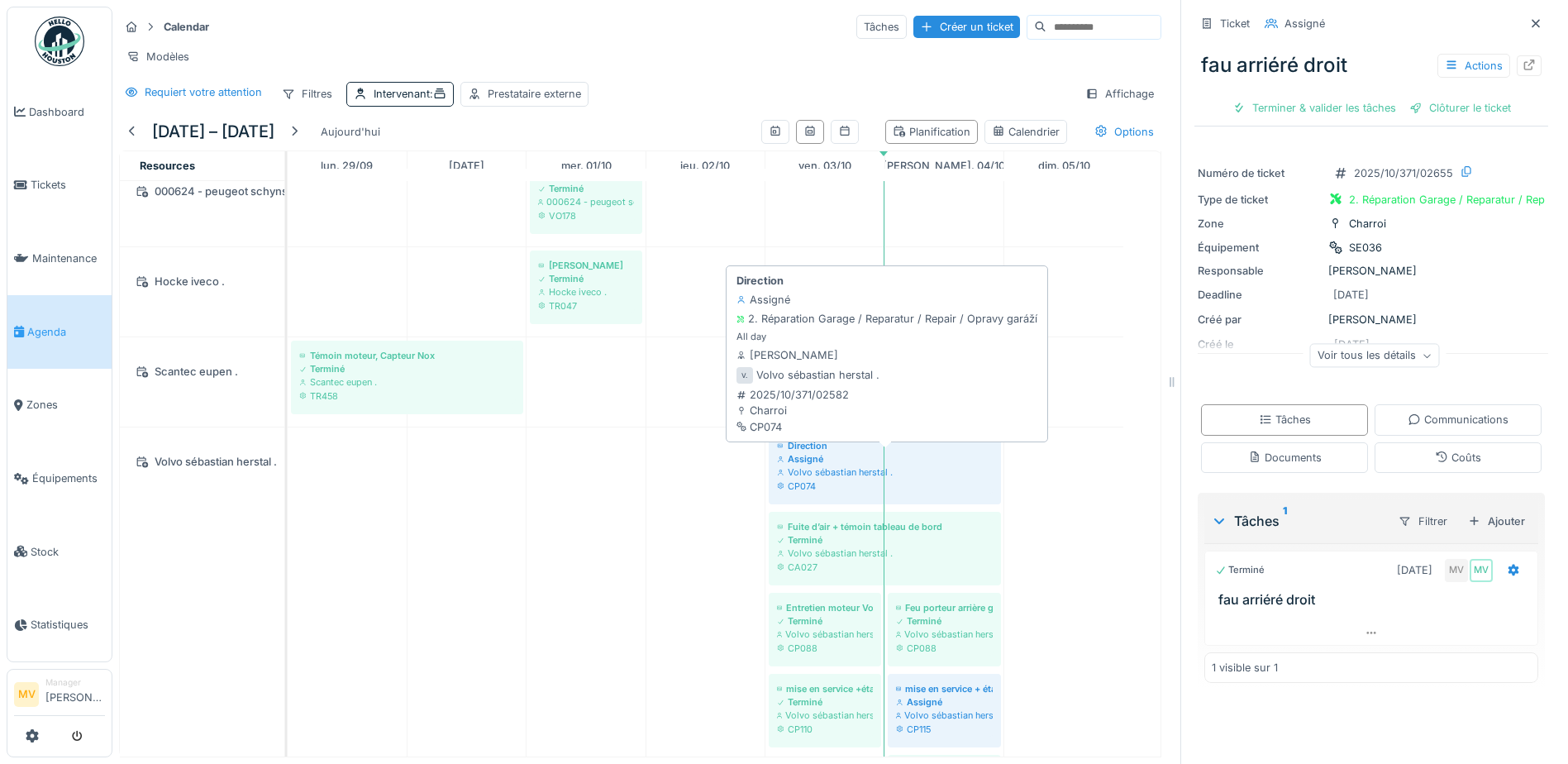
click at [826, 493] on div "CP074" at bounding box center [884, 486] width 215 height 13
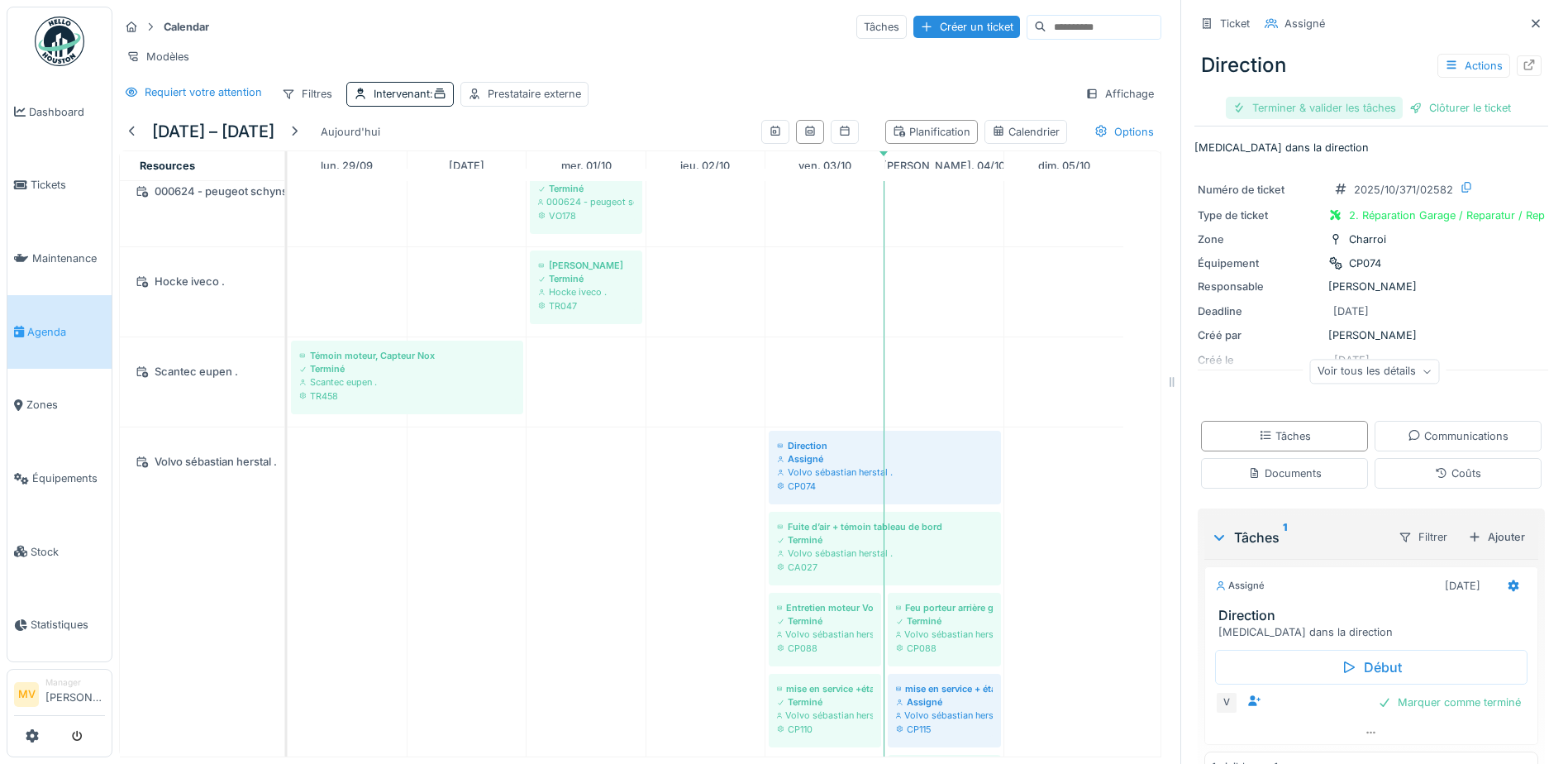
click at [1371, 107] on div "Terminer & valider les tâches" at bounding box center [1314, 108] width 176 height 23
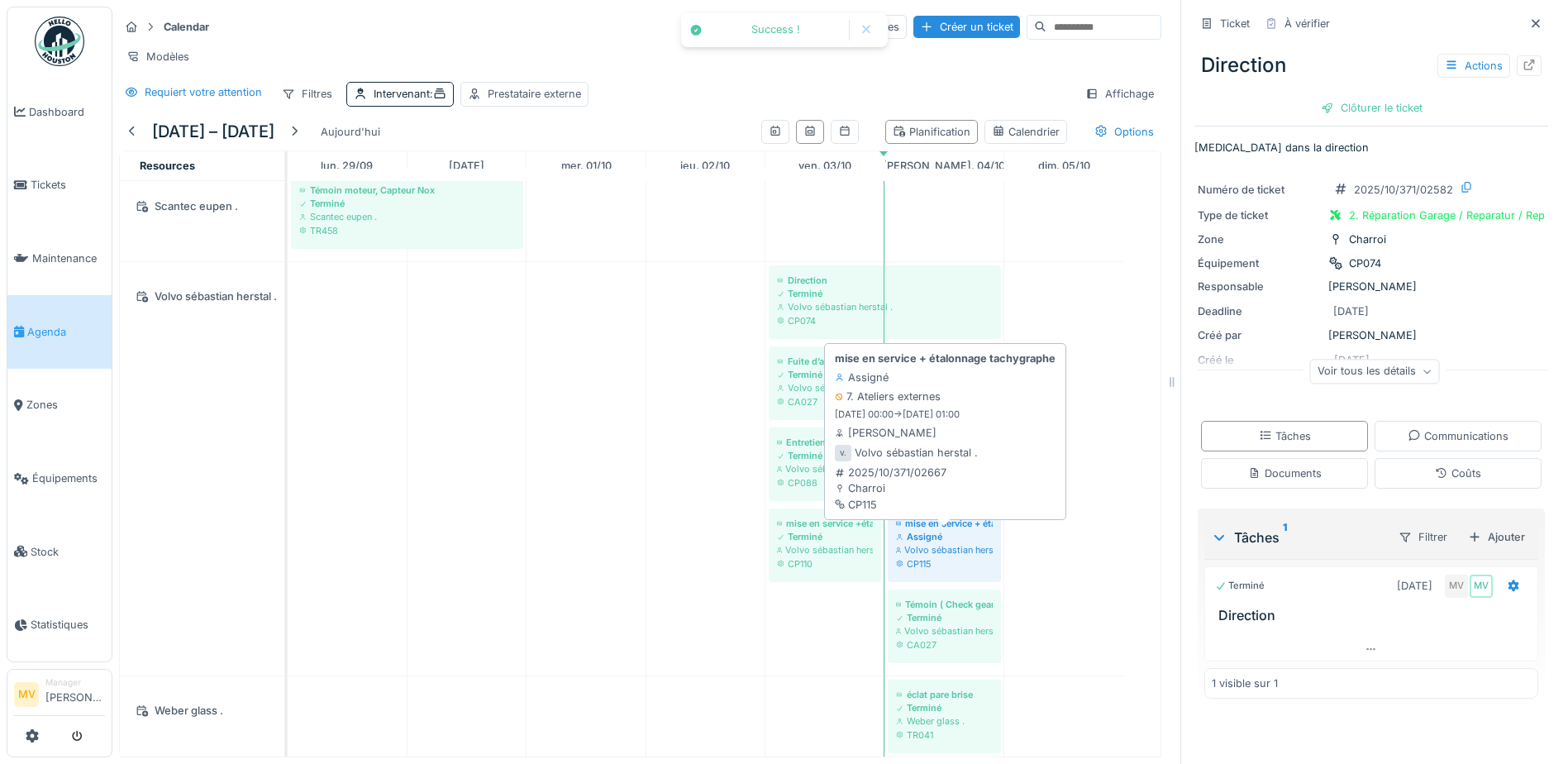
click at [940, 530] on div "mise en service + étalonnage tachygraphe" at bounding box center [944, 524] width 97 height 13
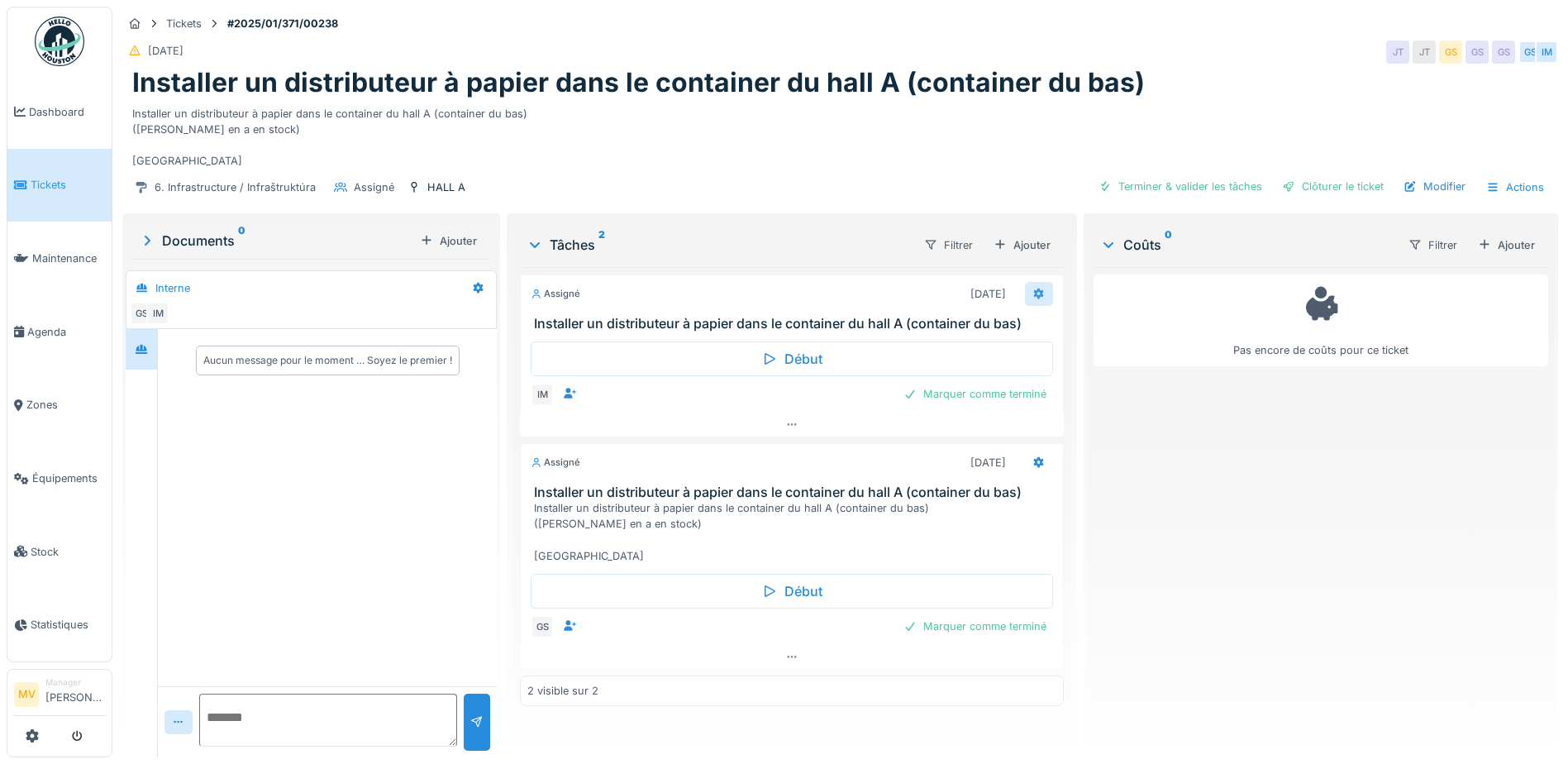
click at [1036, 287] on div at bounding box center [1039, 293] width 13 height 16
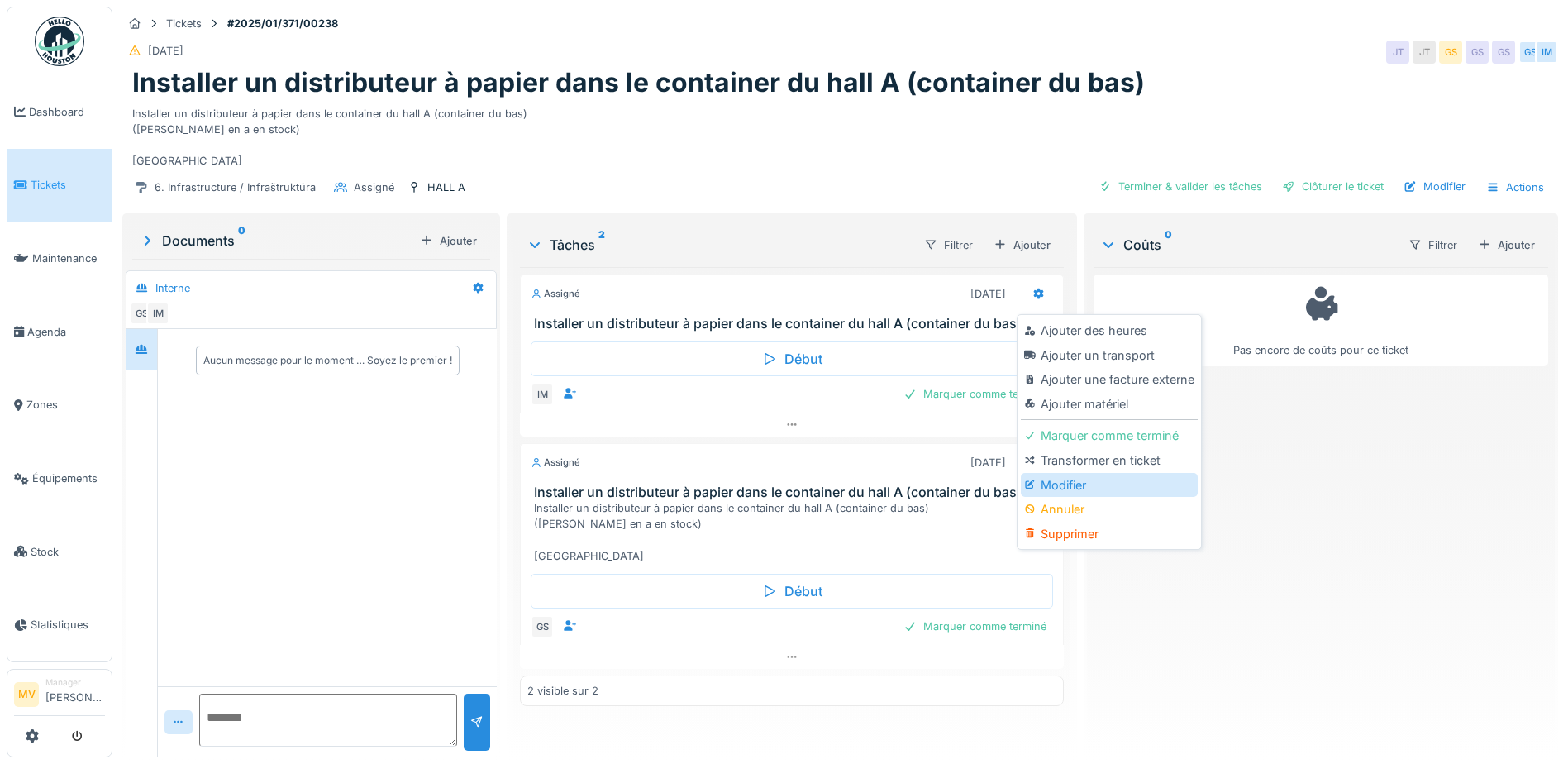
click at [1059, 477] on div "Modifier" at bounding box center [1109, 485] width 176 height 25
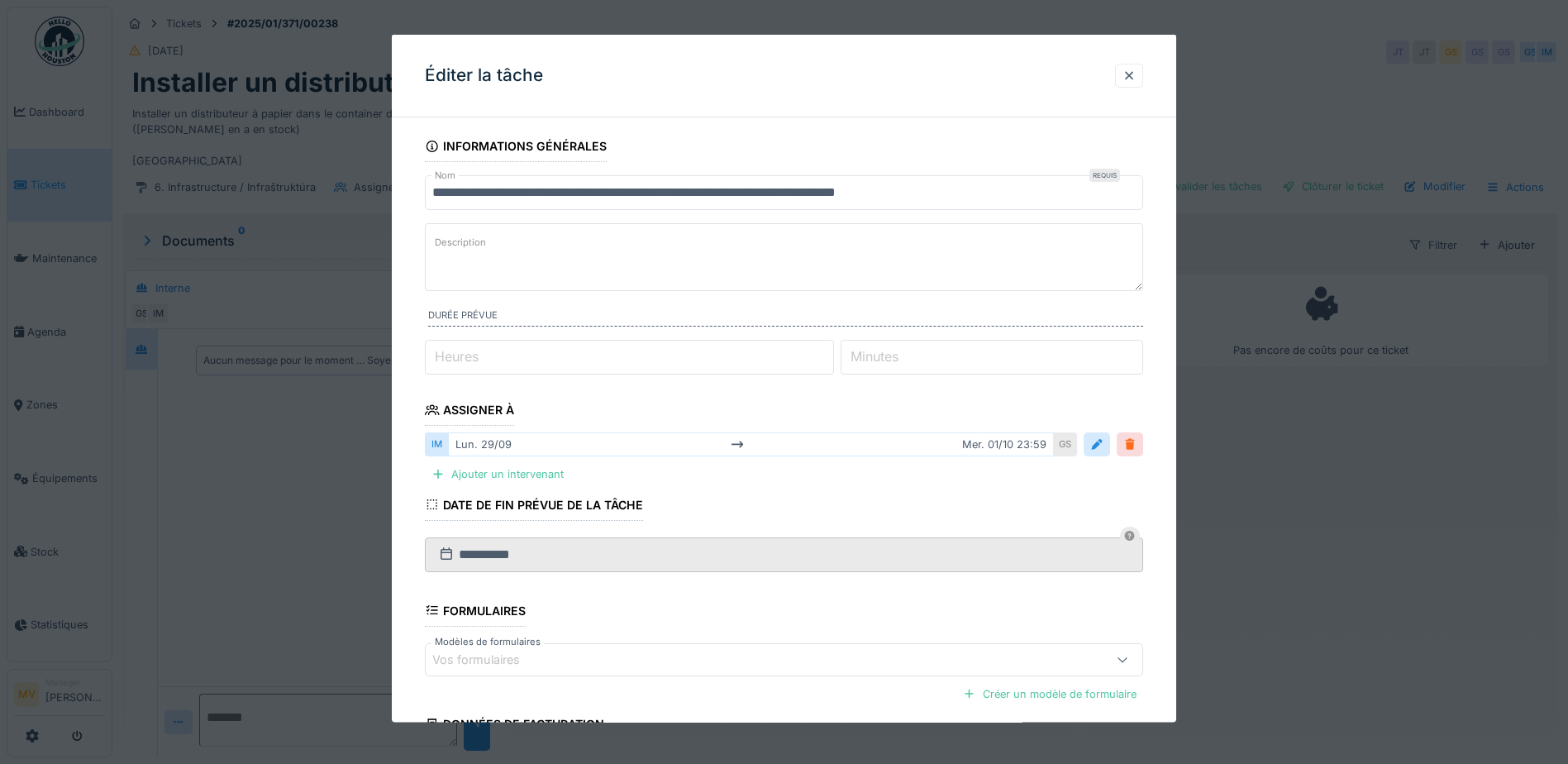
click at [1133, 442] on div at bounding box center [1130, 444] width 13 height 16
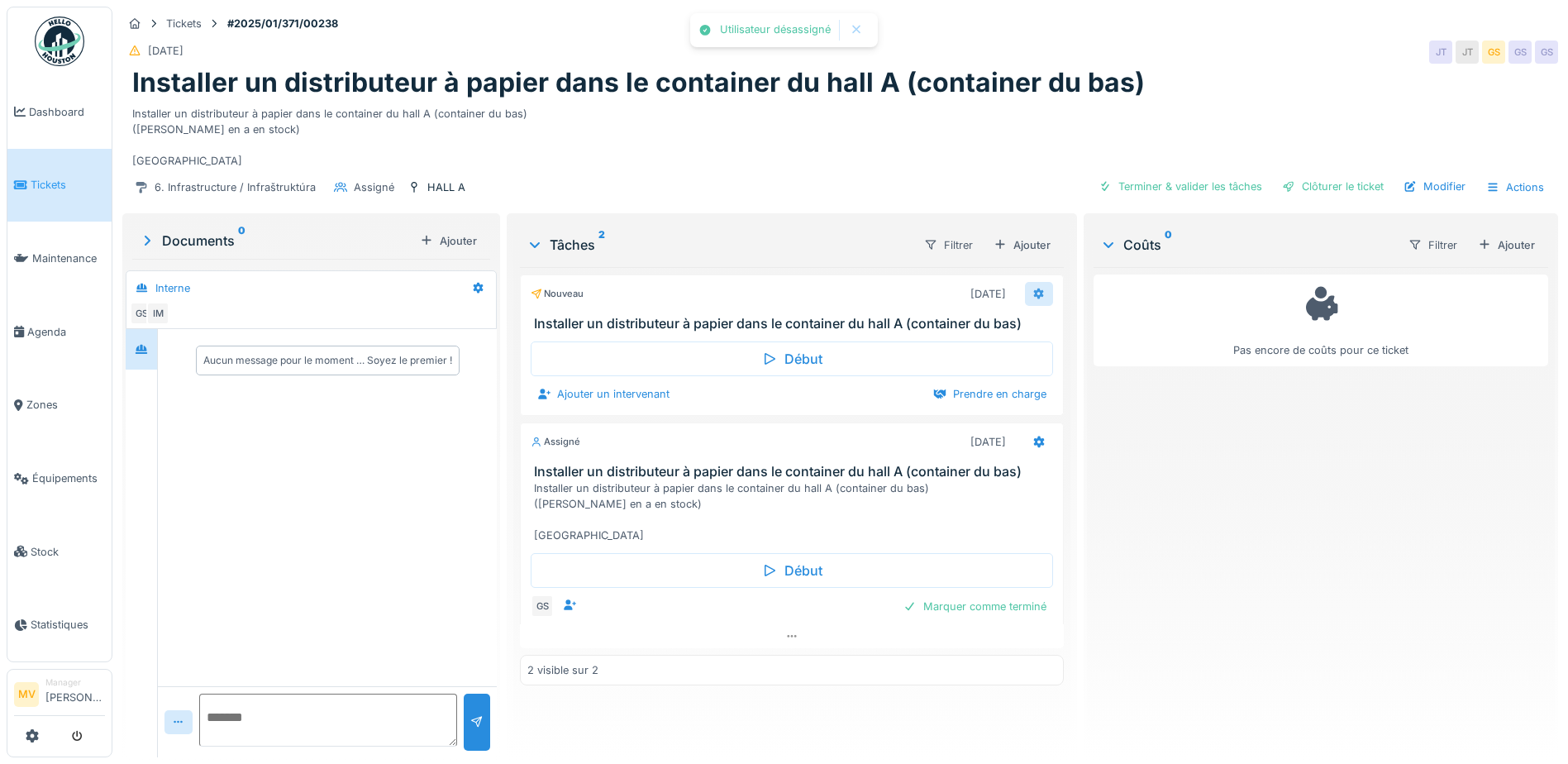
click at [1034, 292] on icon at bounding box center [1039, 293] width 10 height 11
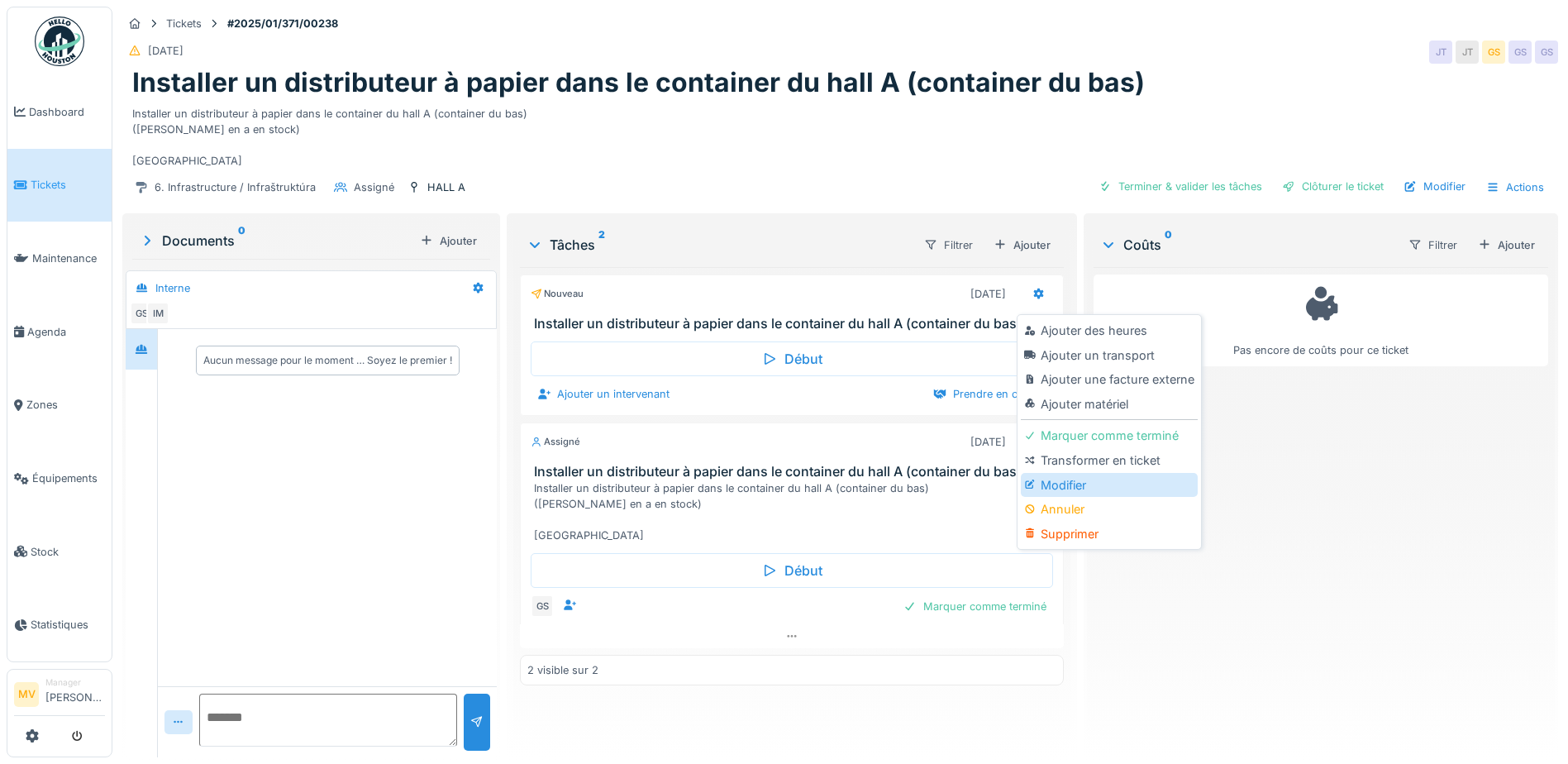
click at [1073, 485] on div "Modifier" at bounding box center [1109, 485] width 176 height 25
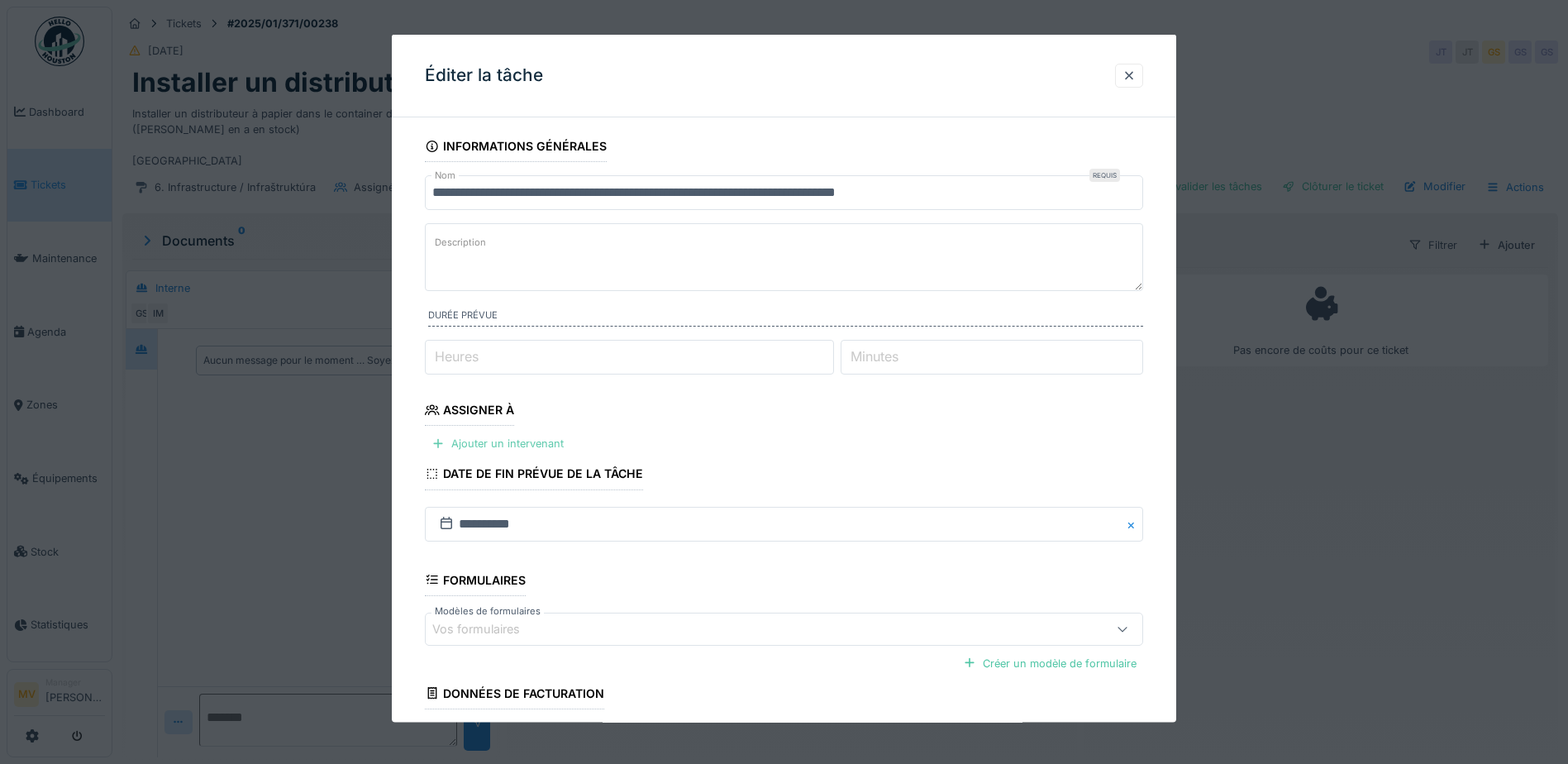
click at [539, 443] on div "Ajouter un intervenant" at bounding box center [497, 444] width 145 height 23
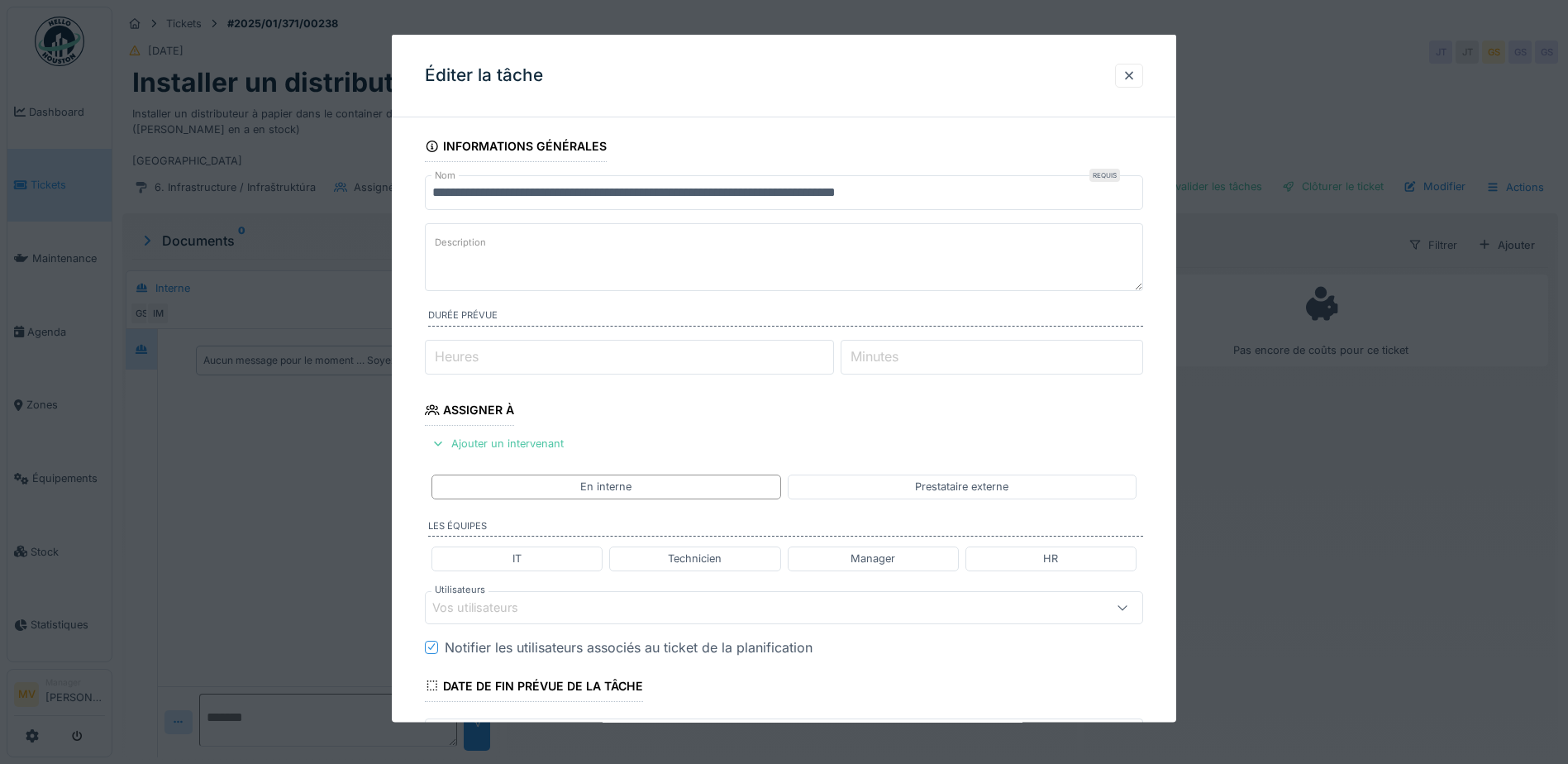
click at [677, 611] on div "Vos utilisateurs" at bounding box center [742, 606] width 619 height 18
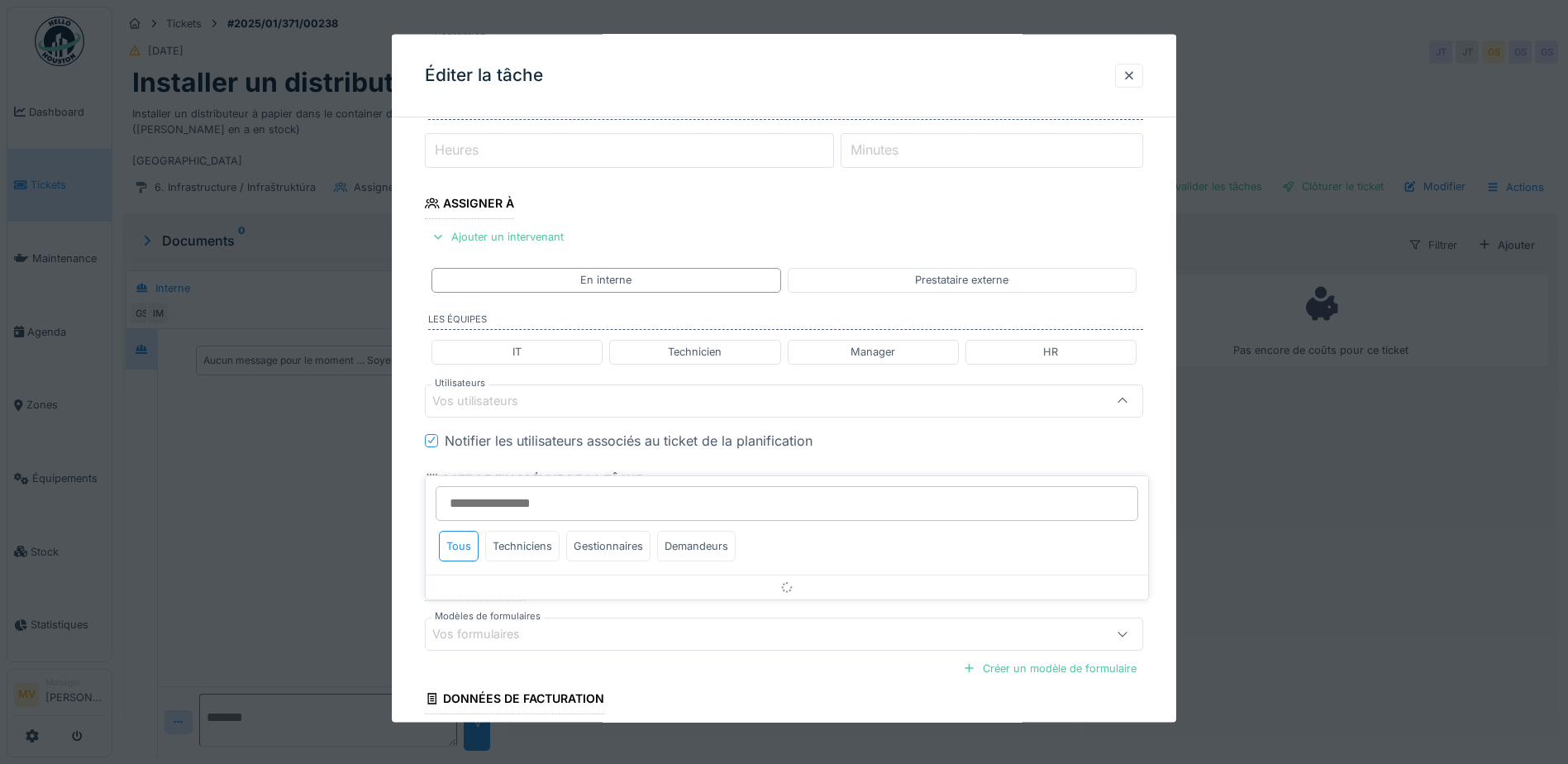
scroll to position [229, 0]
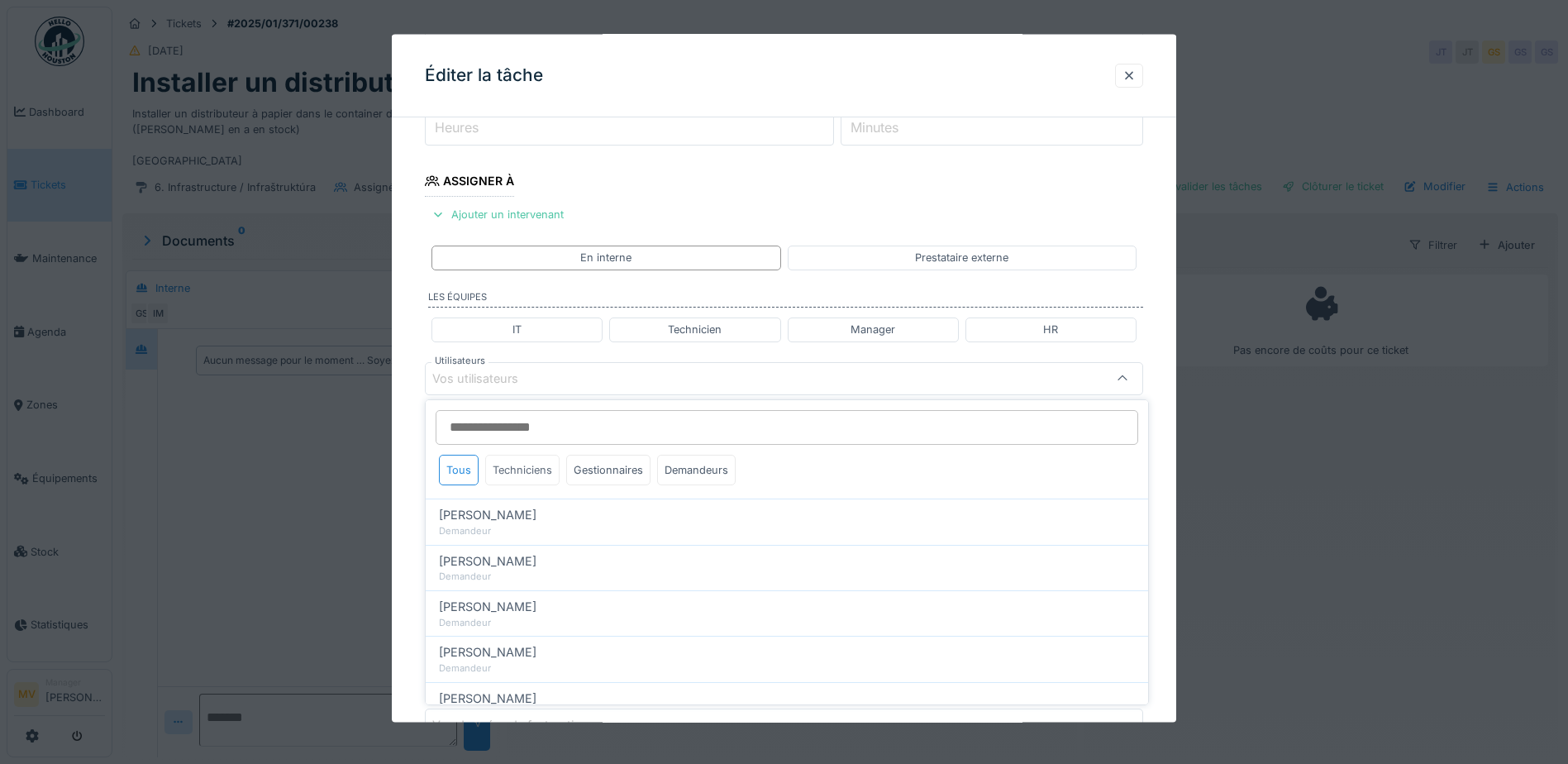
click at [510, 472] on div "Techniciens" at bounding box center [522, 470] width 74 height 30
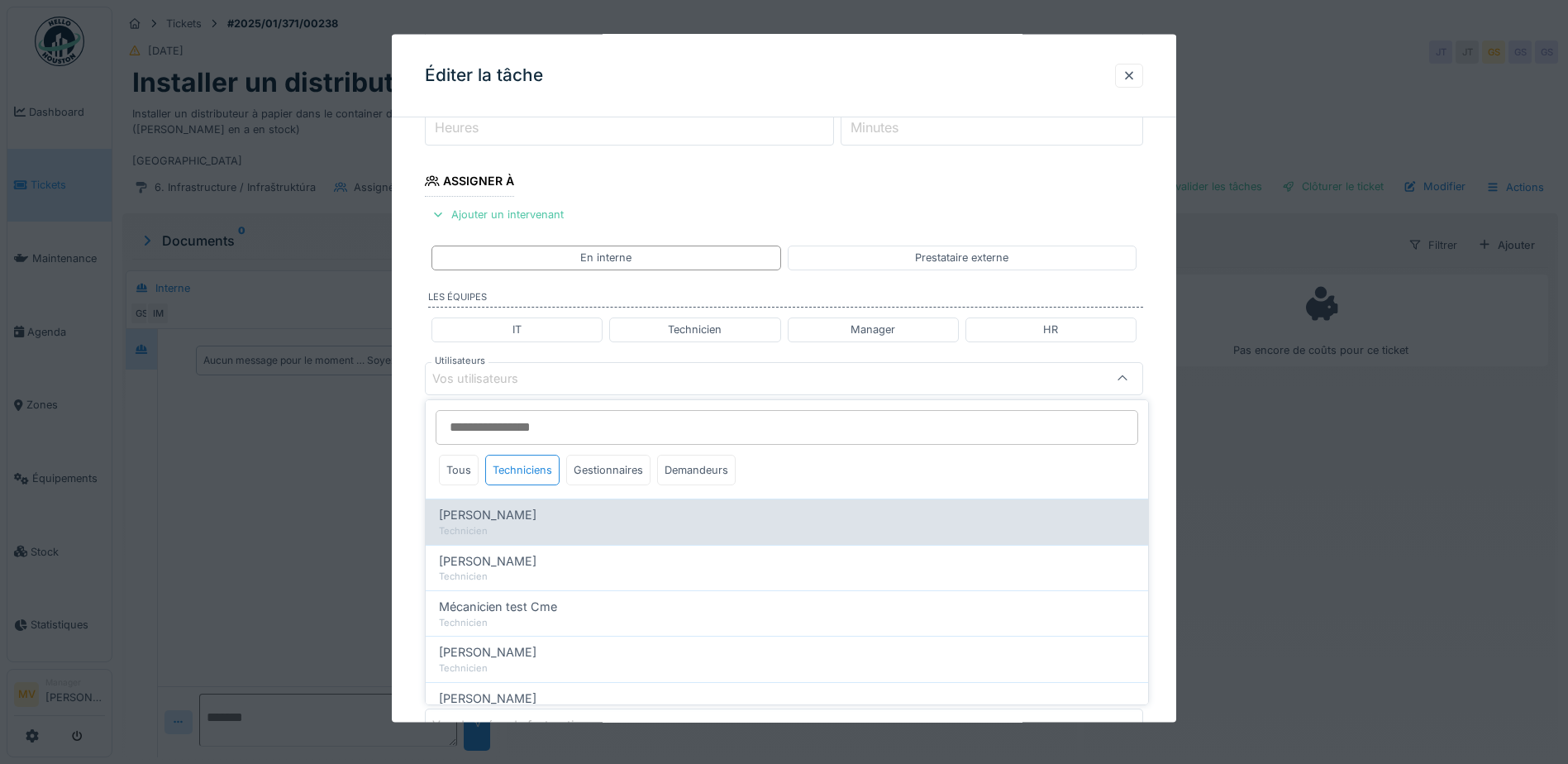
click at [498, 520] on span "[PERSON_NAME]" at bounding box center [488, 514] width 98 height 18
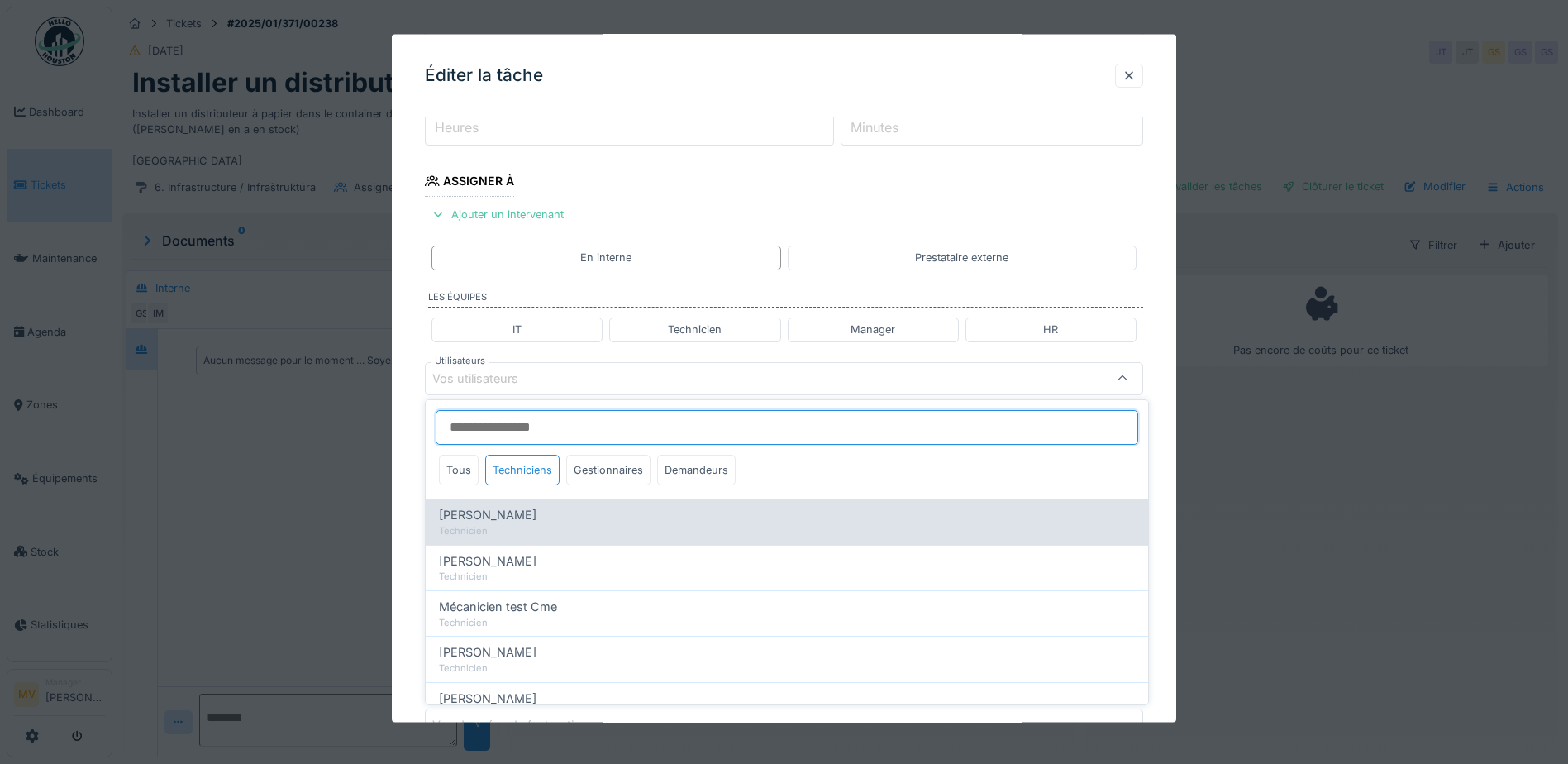
type input "****"
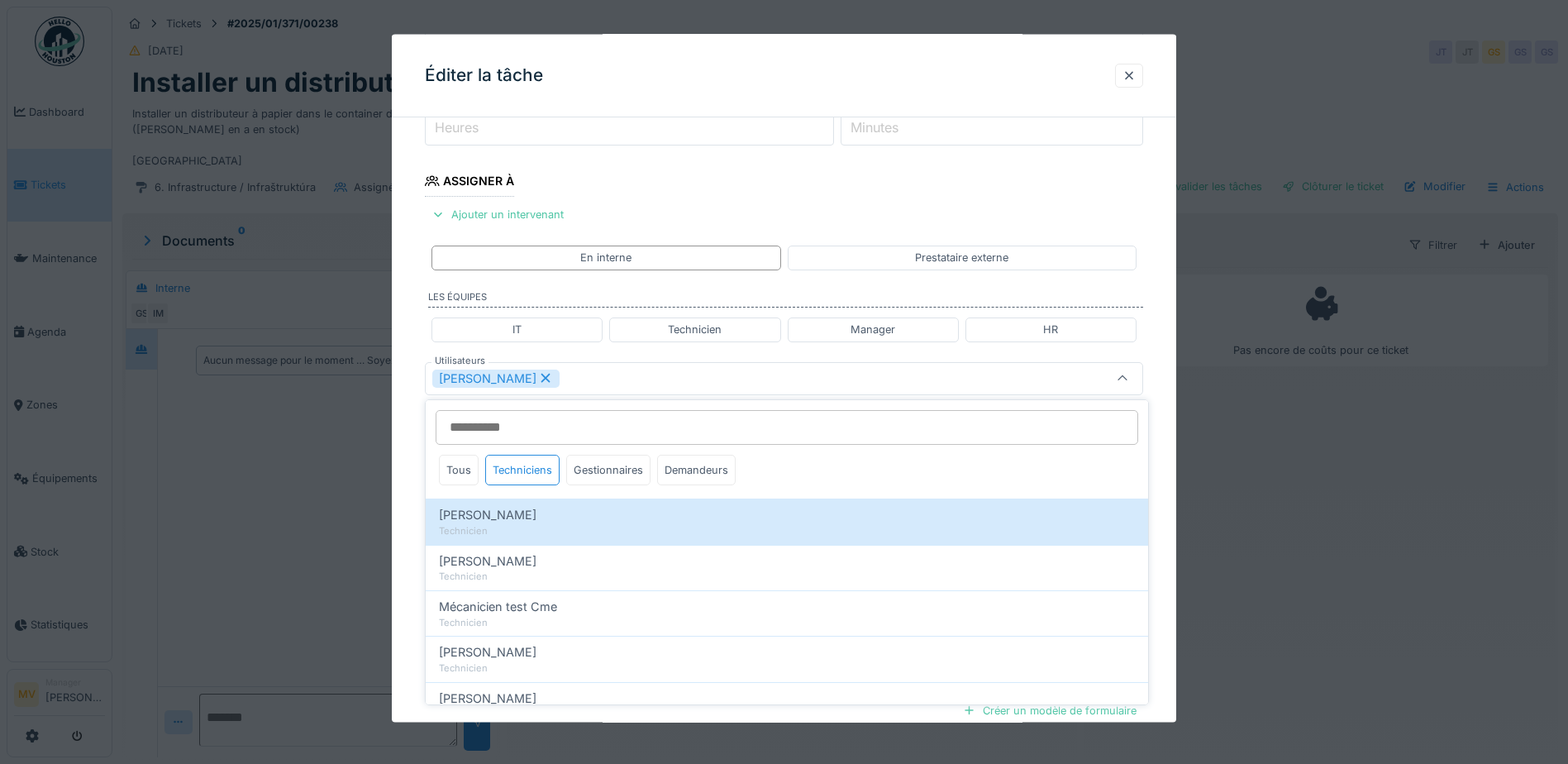
click at [643, 382] on div "[PERSON_NAME]" at bounding box center [742, 378] width 619 height 18
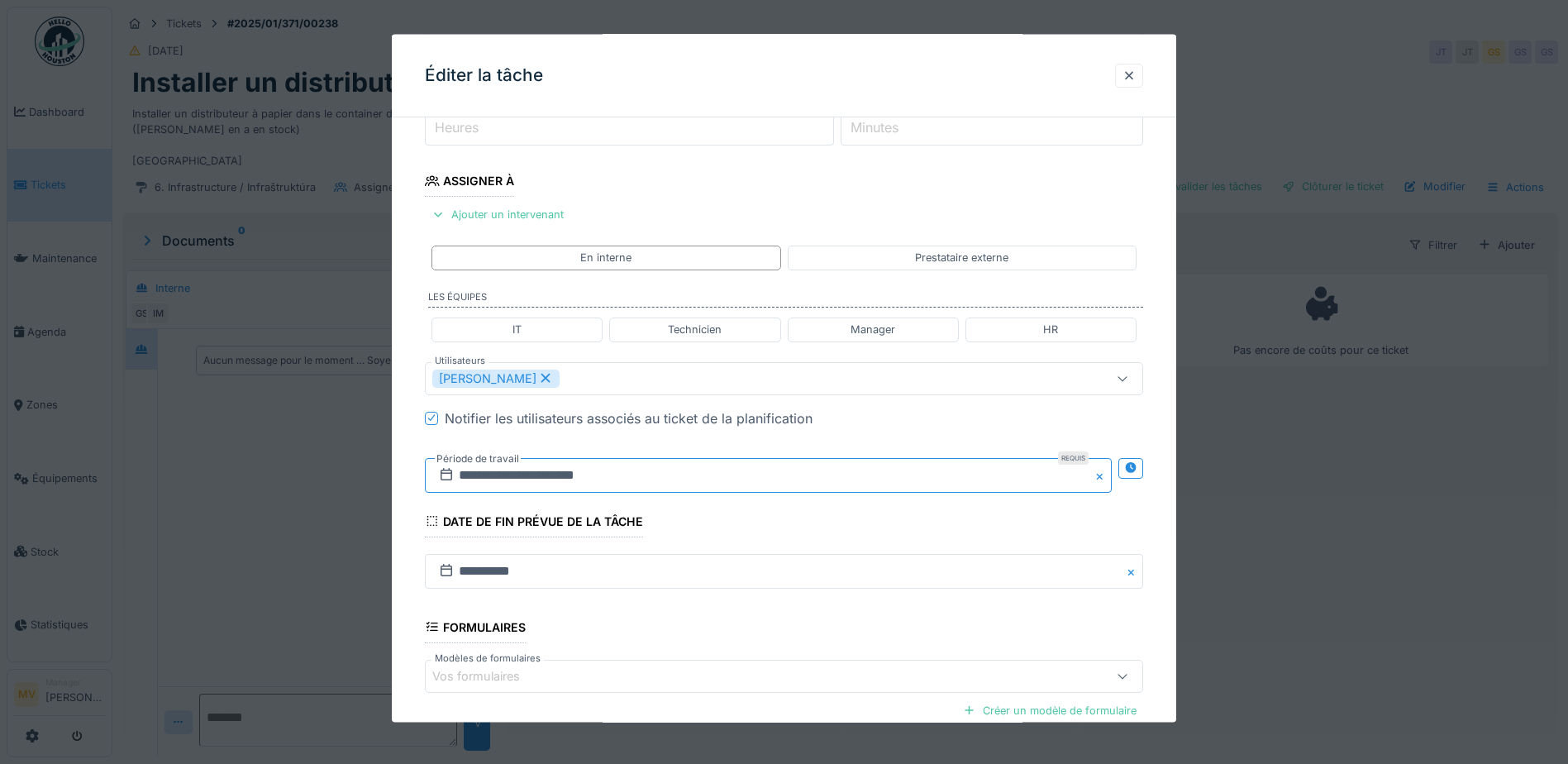
click at [695, 470] on input "**********" at bounding box center [768, 475] width 687 height 35
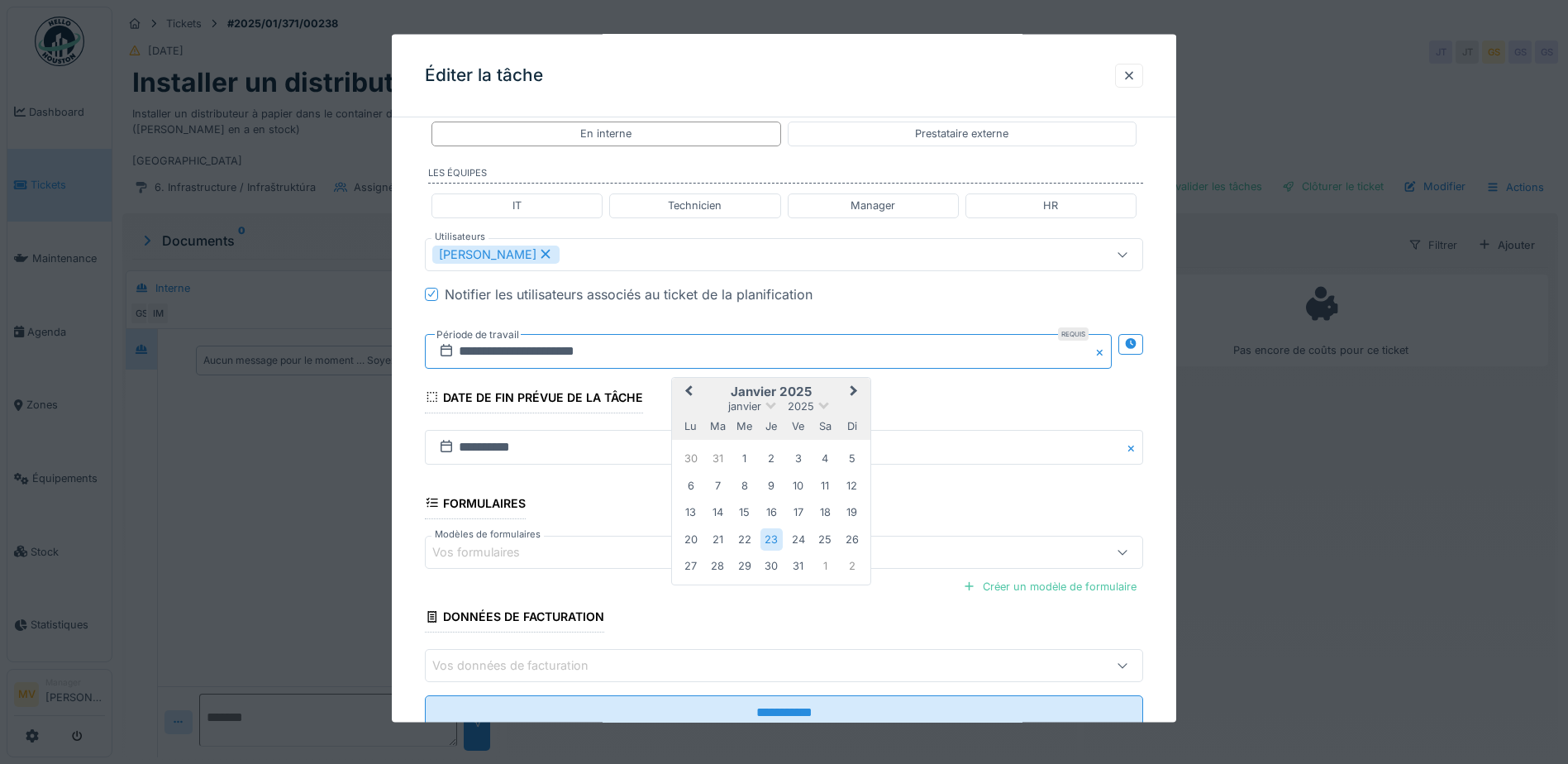
scroll to position [395, 0]
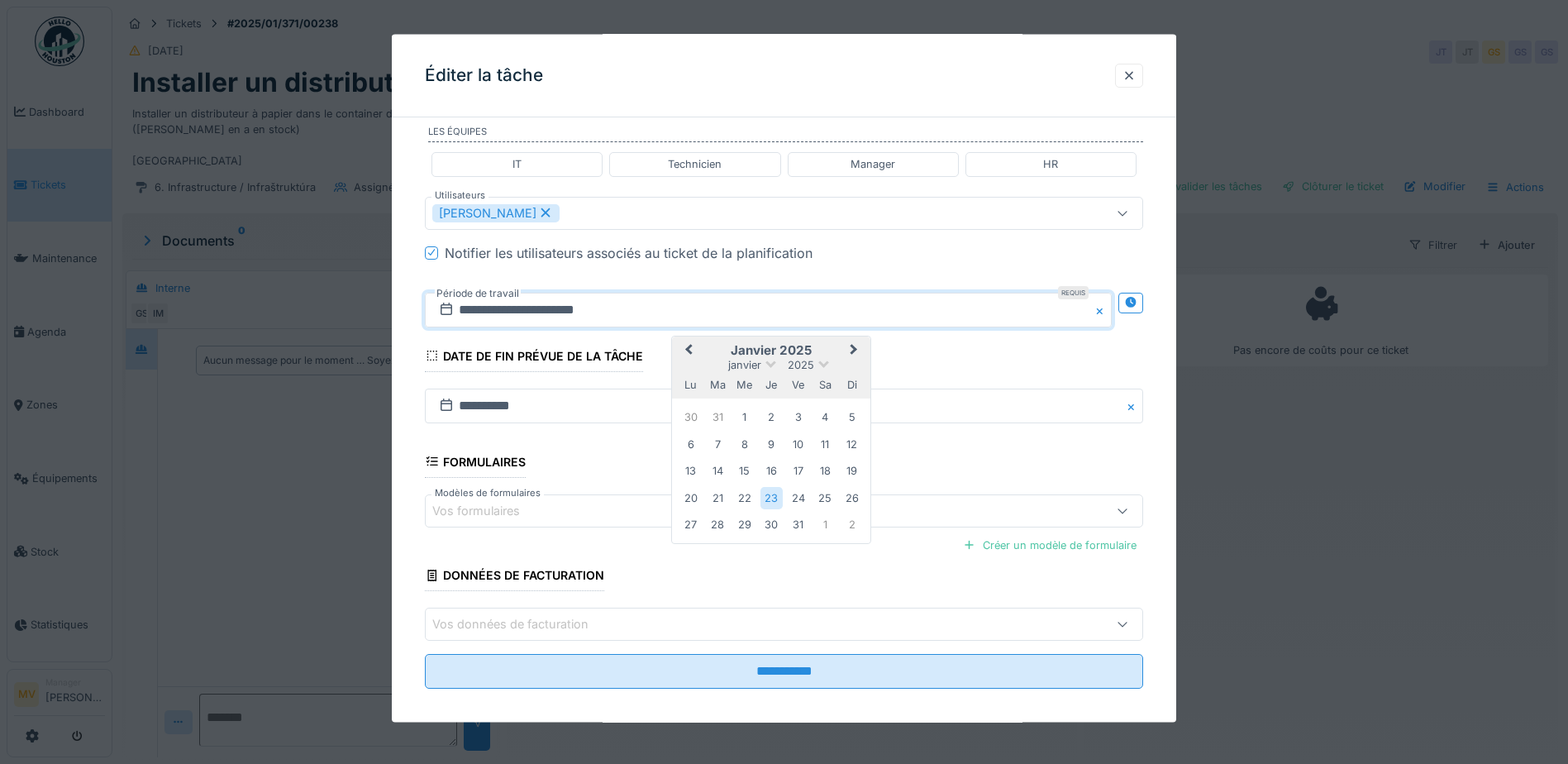
click at [767, 366] on div "janvier 2025" at bounding box center [770, 363] width 198 height 14
click at [768, 363] on span at bounding box center [770, 362] width 10 height 10
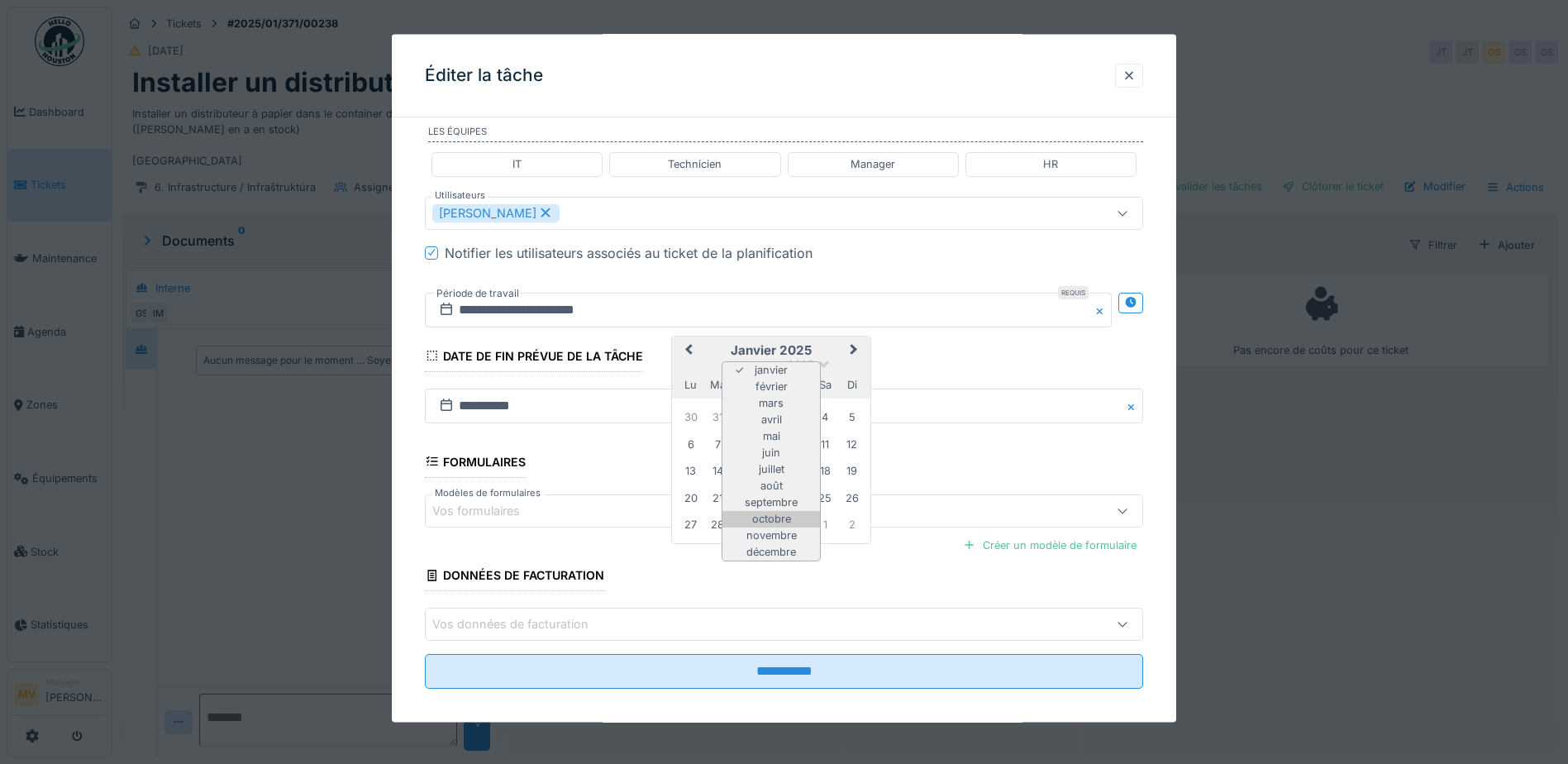
click at [778, 514] on div "octobre" at bounding box center [770, 518] width 98 height 16
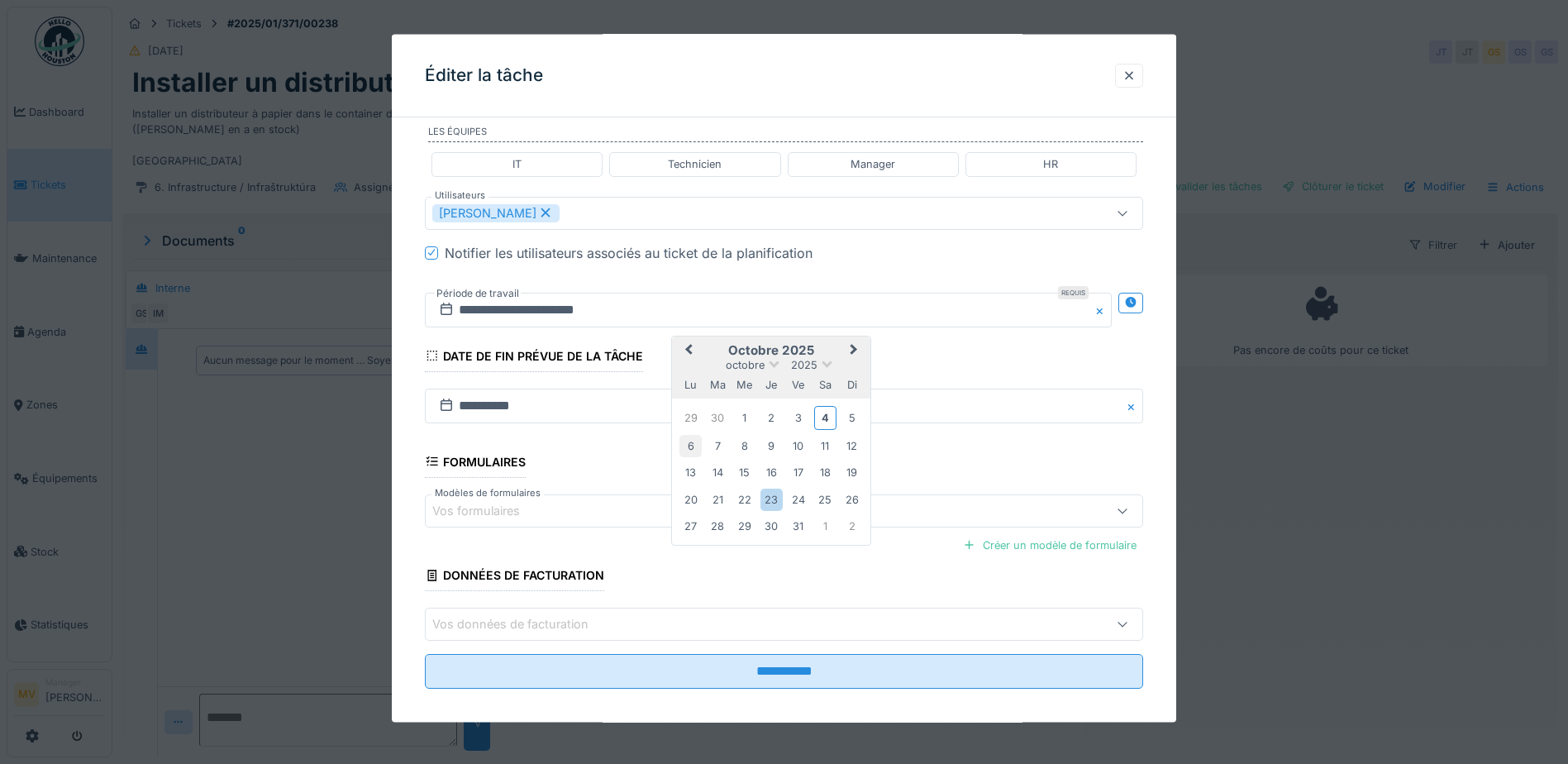
click at [691, 445] on div "6" at bounding box center [691, 445] width 23 height 23
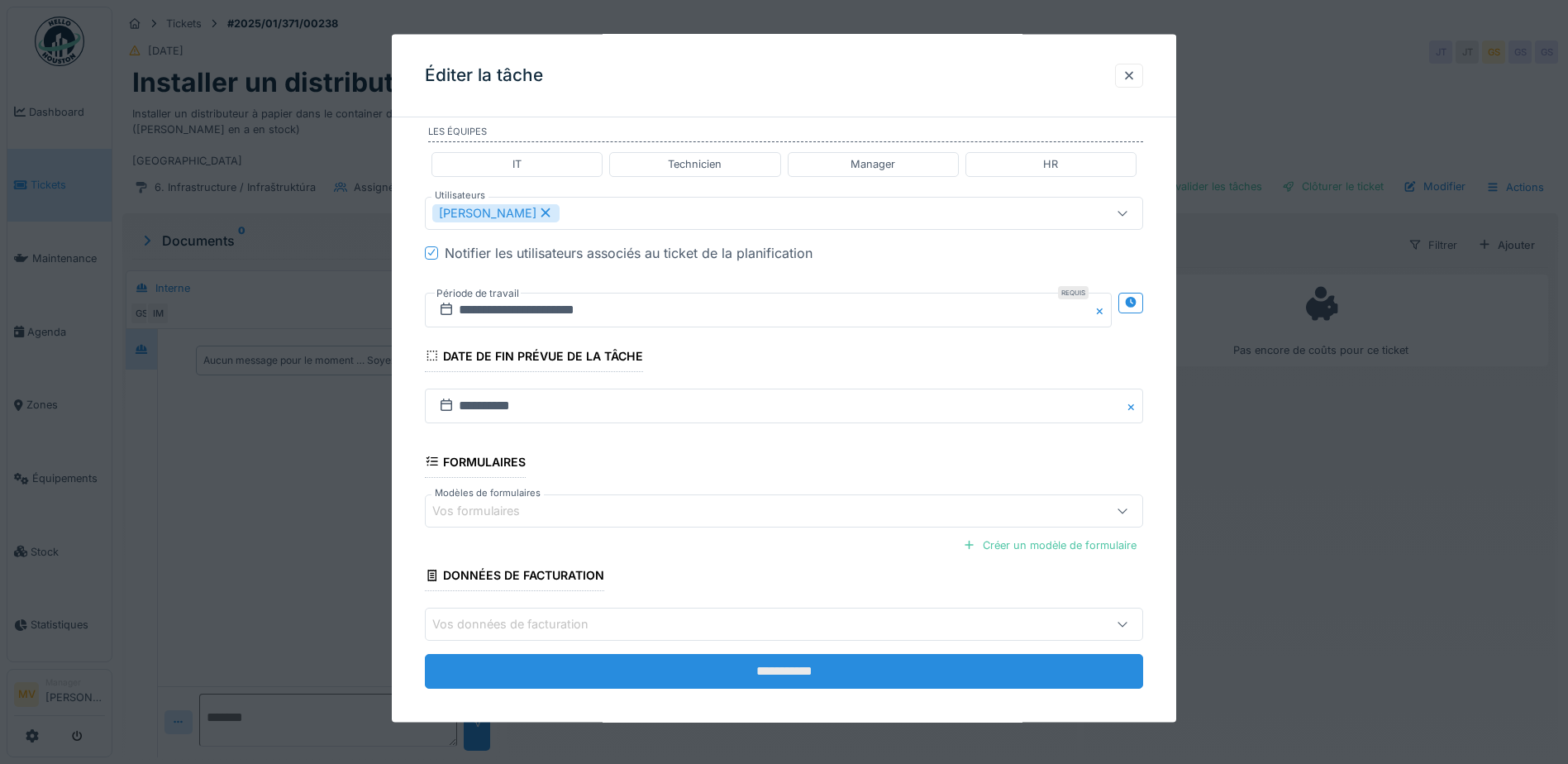
click at [930, 664] on input "**********" at bounding box center [784, 671] width 718 height 35
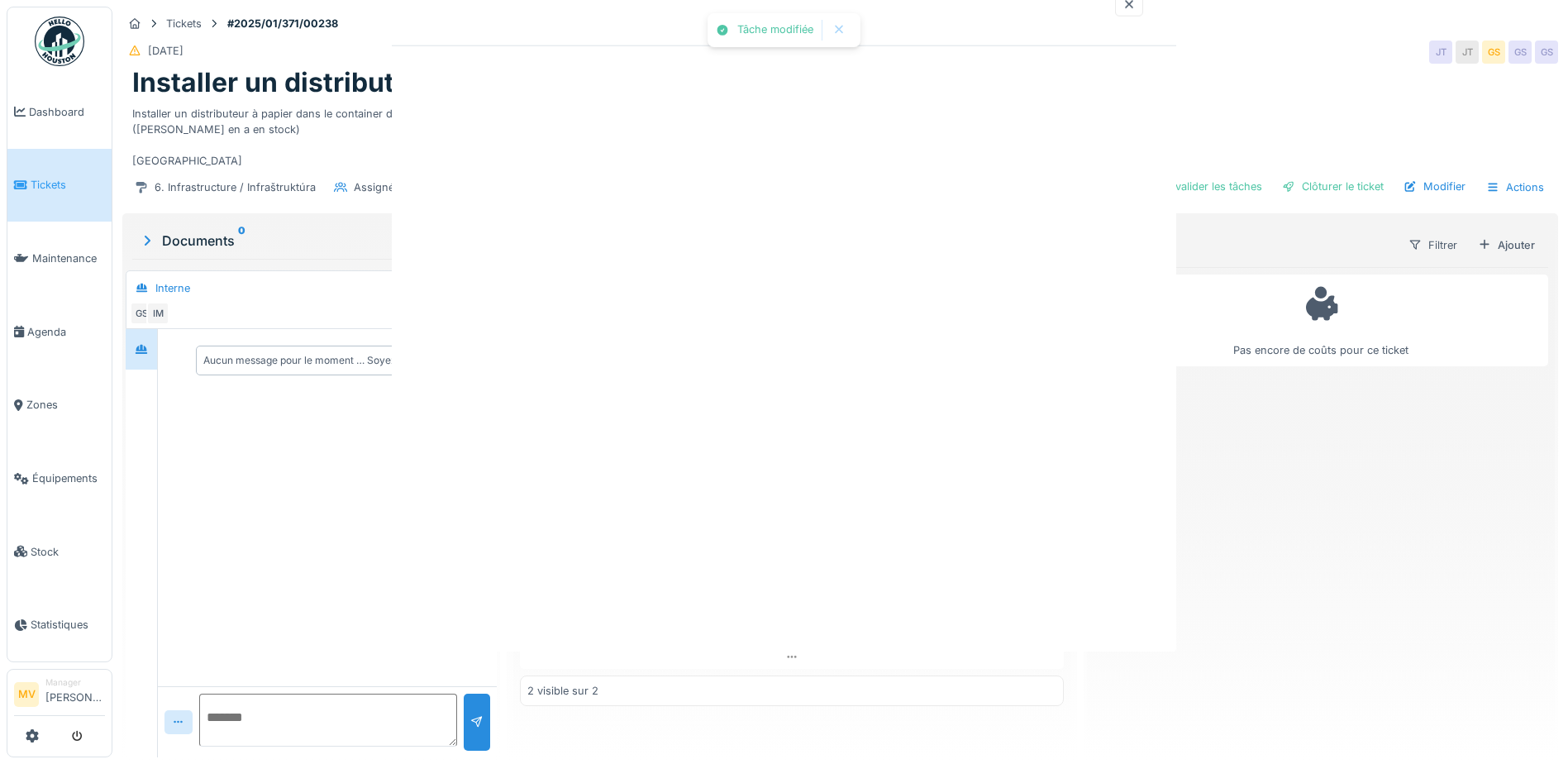
scroll to position [0, 0]
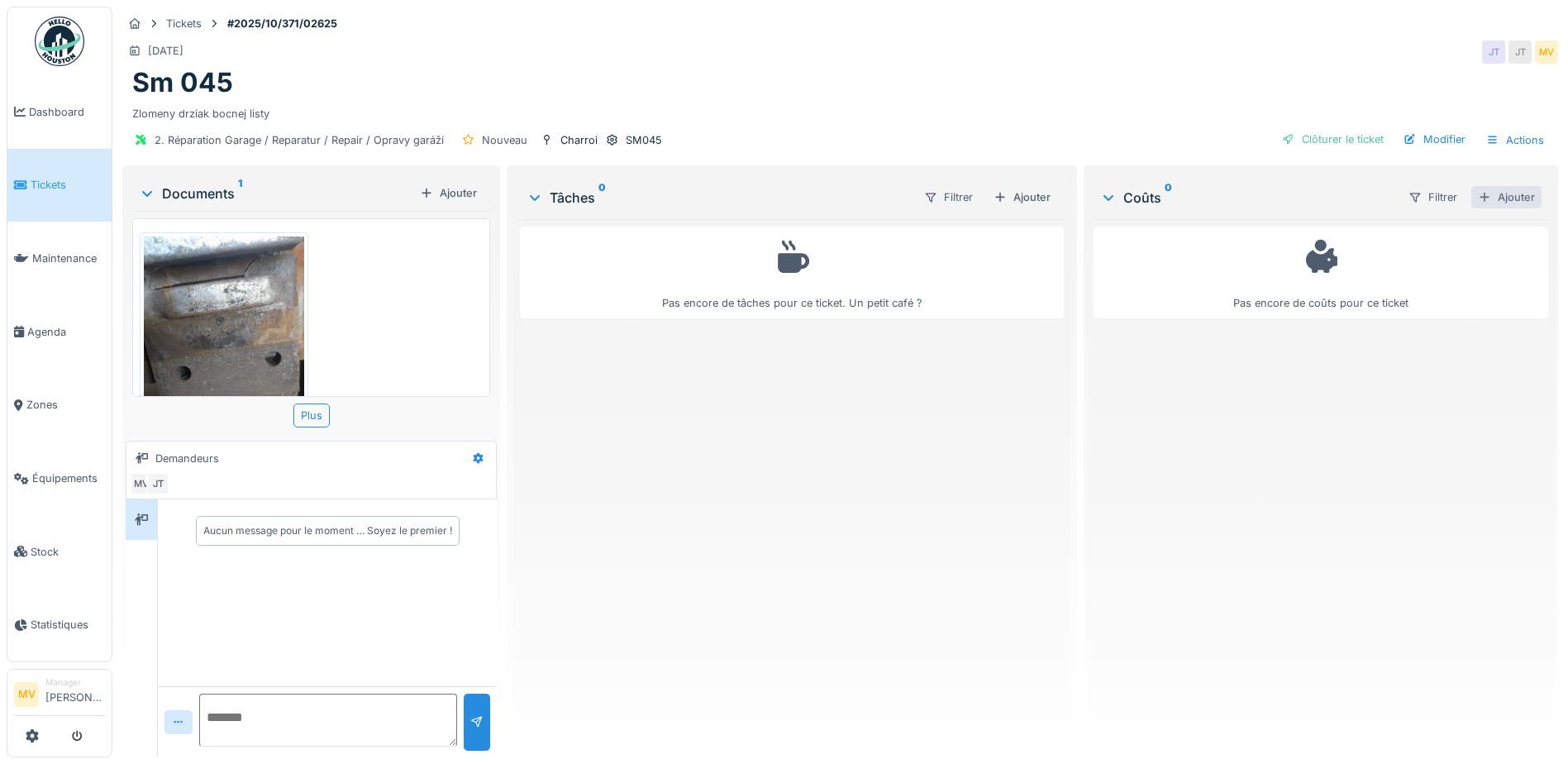
click at [1480, 192] on div "Ajouter" at bounding box center [1506, 197] width 70 height 23
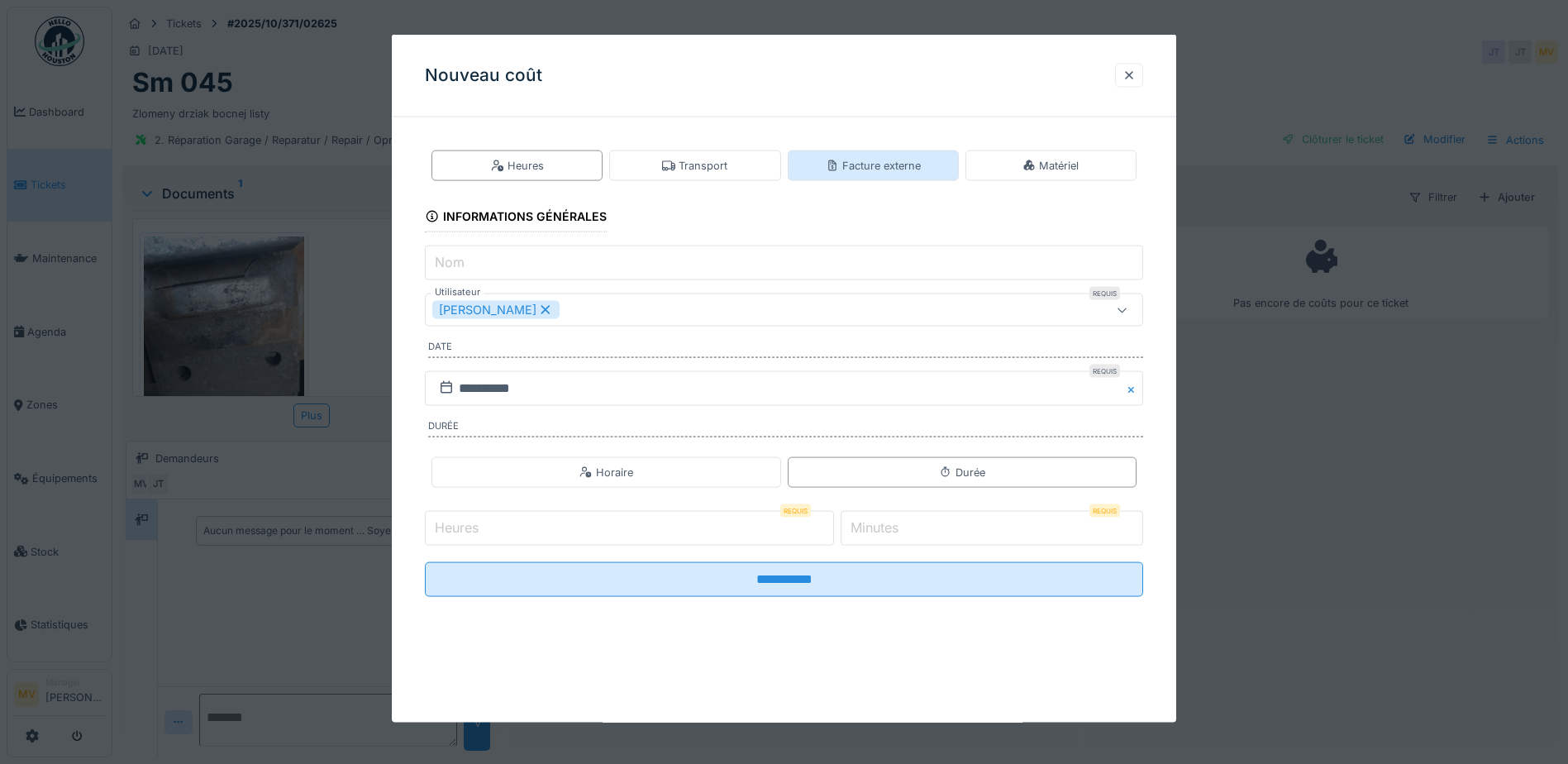
click at [931, 163] on div "Facture externe" at bounding box center [873, 166] width 171 height 30
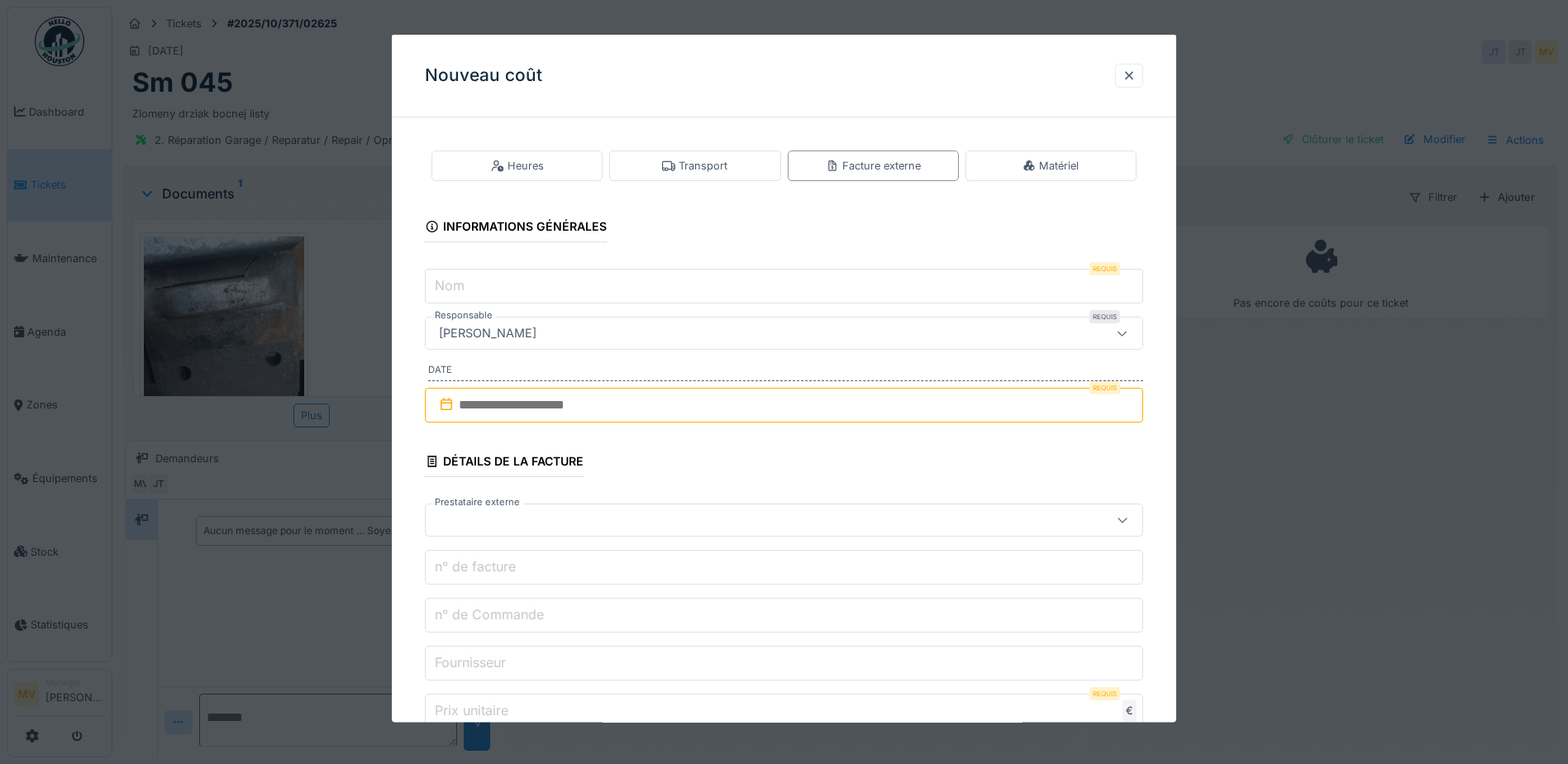
click at [729, 292] on input "Nom" at bounding box center [784, 286] width 718 height 35
click at [832, 272] on input "Nom" at bounding box center [784, 286] width 718 height 35
click at [812, 325] on div "[PERSON_NAME]" at bounding box center [742, 333] width 619 height 18
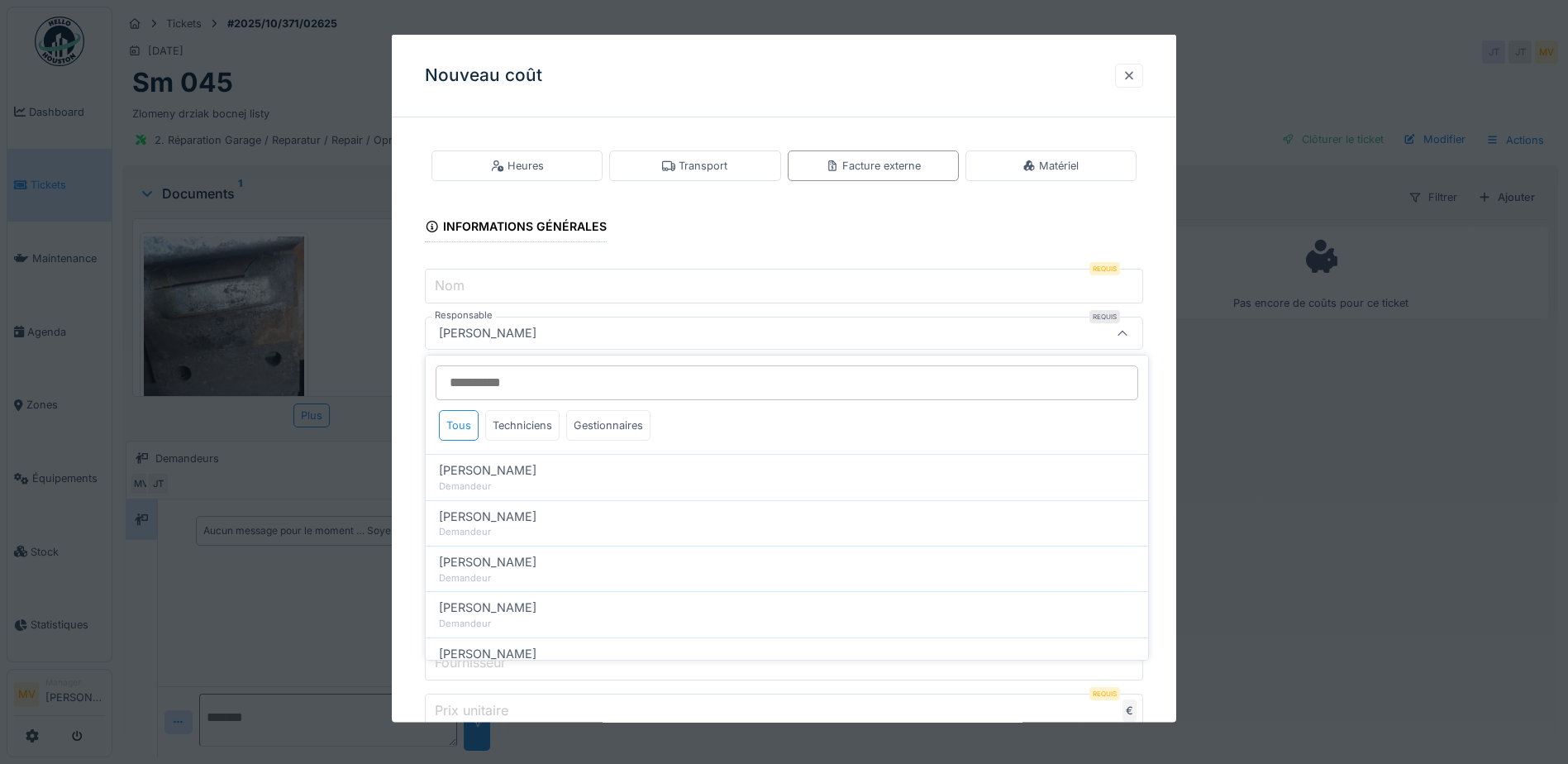
click at [1134, 78] on div at bounding box center [1129, 75] width 13 height 16
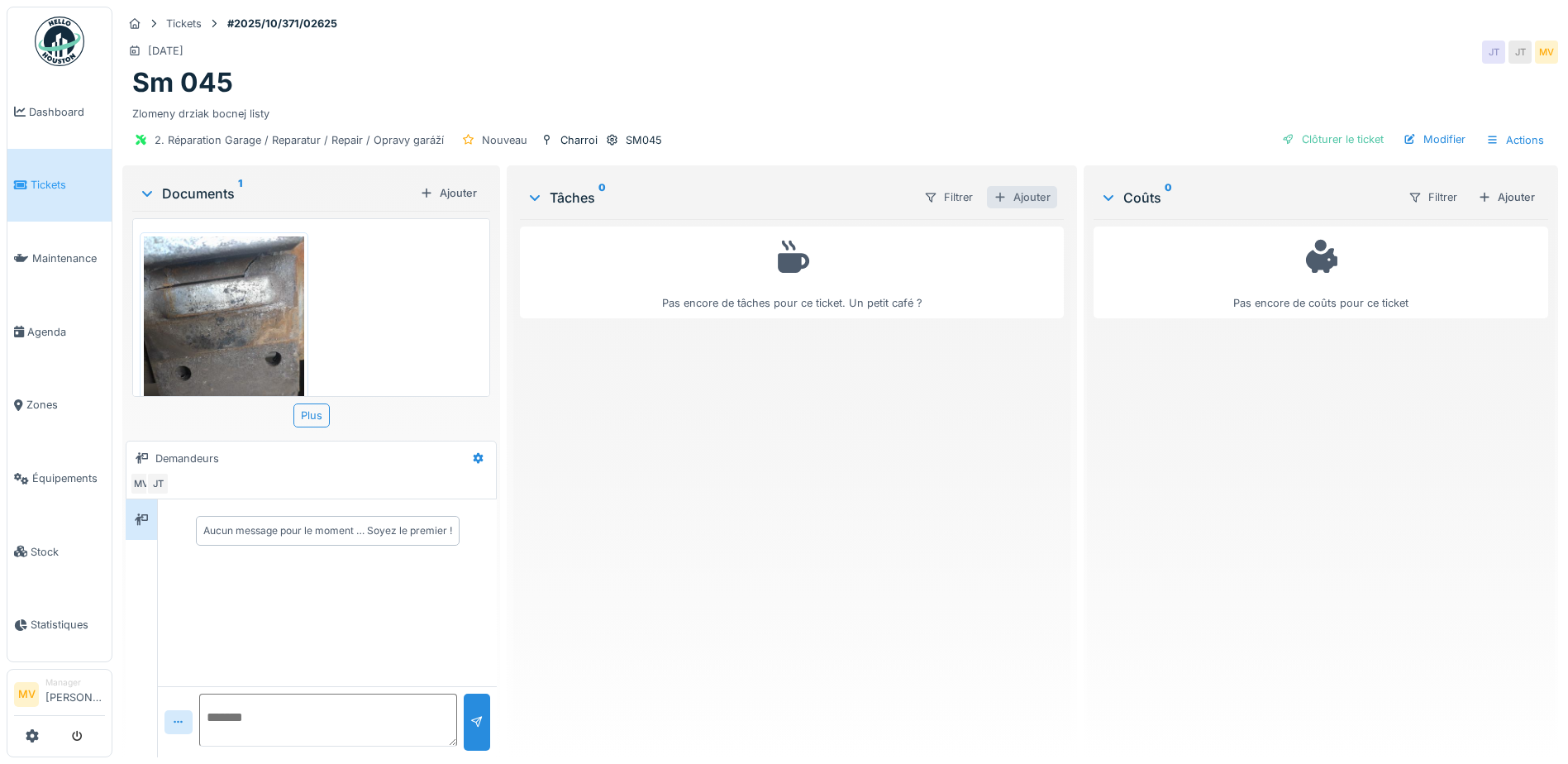
click at [1016, 190] on div "Ajouter" at bounding box center [1022, 197] width 70 height 23
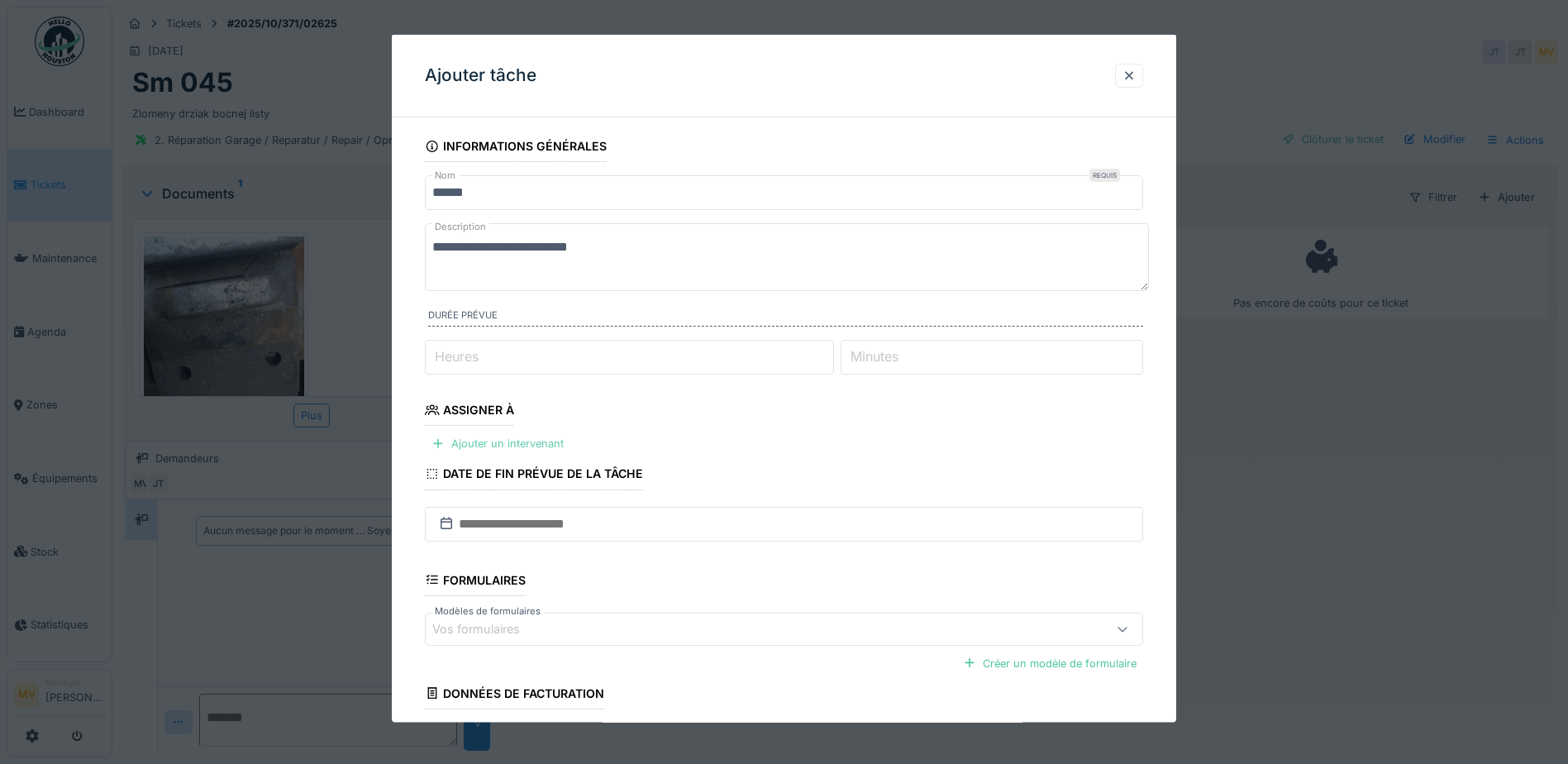
click at [517, 446] on div "Ajouter un intervenant" at bounding box center [497, 444] width 145 height 23
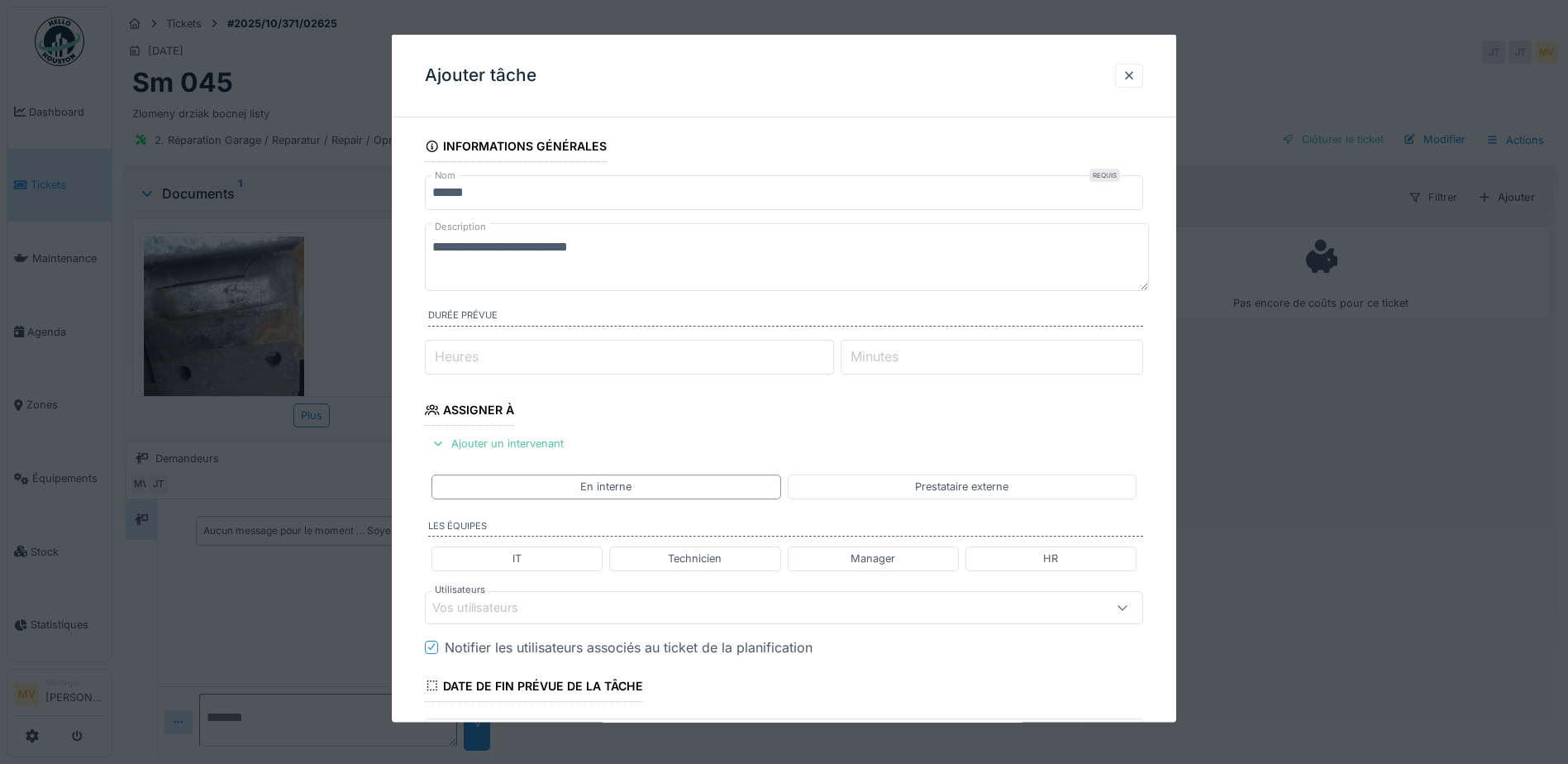
click at [688, 260] on textarea "**********" at bounding box center [786, 256] width 724 height 67
click at [688, 607] on div "Vos utilisateurs" at bounding box center [742, 606] width 619 height 18
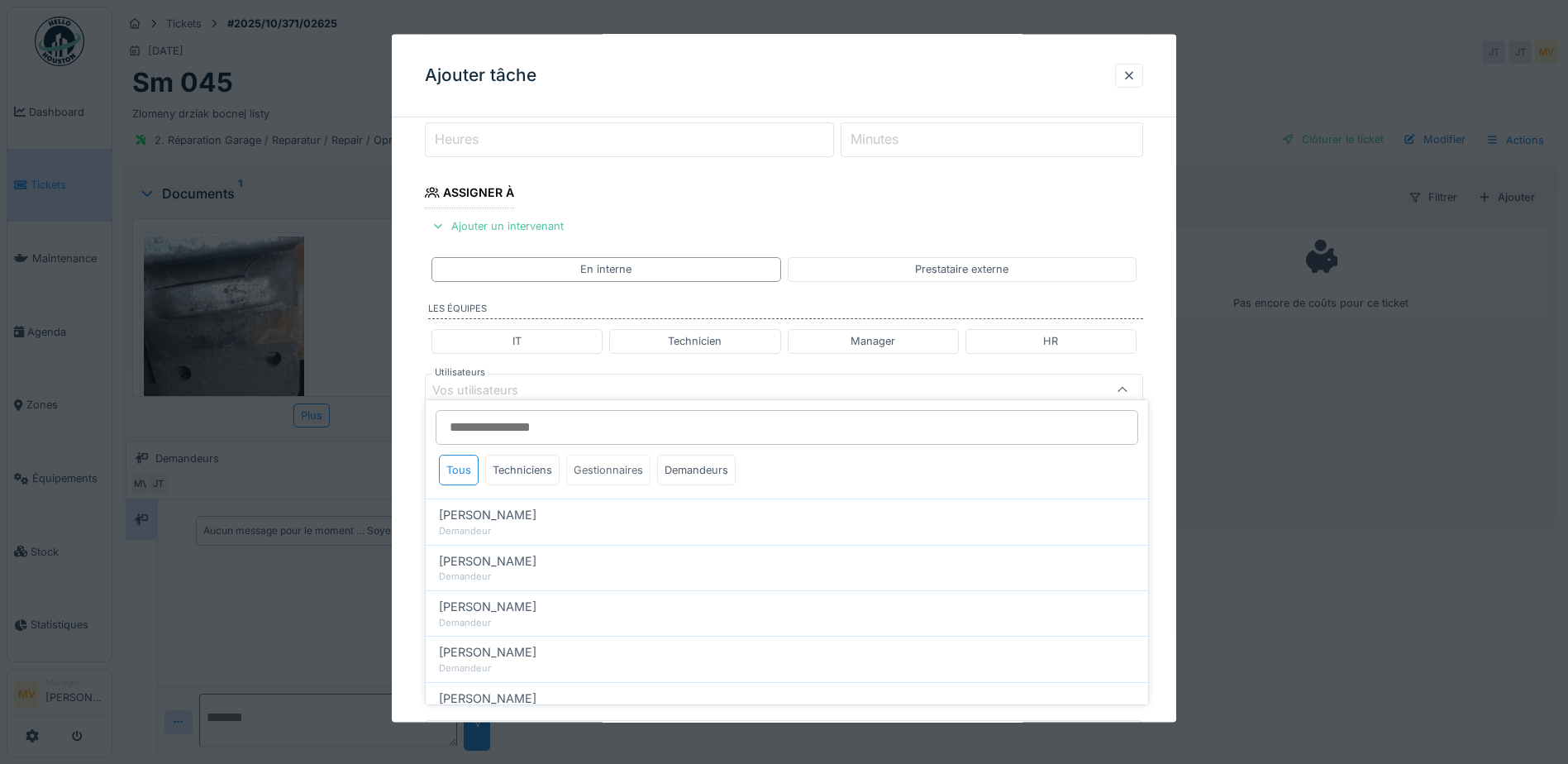
scroll to position [229, 0]
click at [545, 474] on div "Techniciens" at bounding box center [522, 470] width 74 height 30
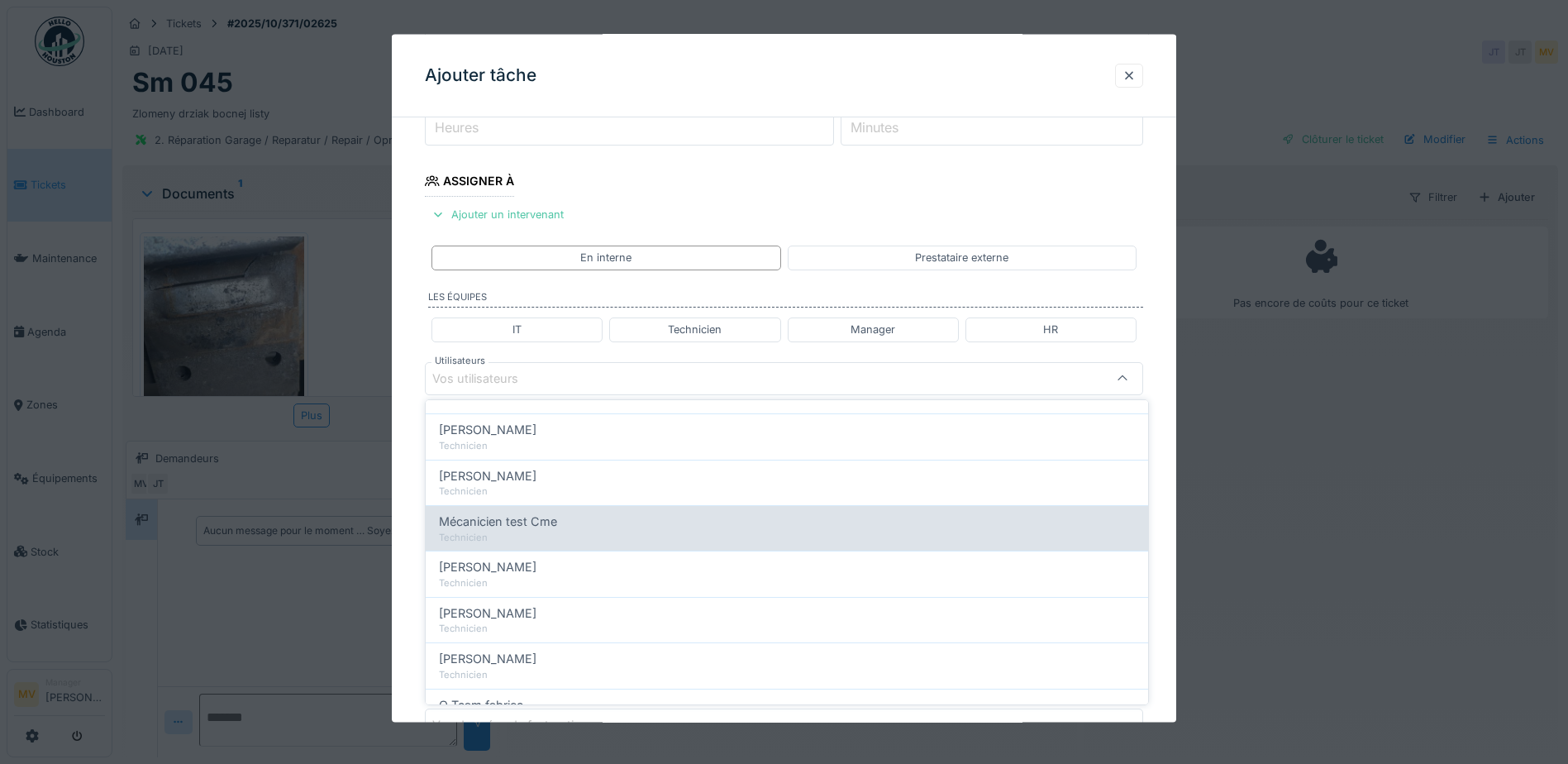
scroll to position [165, 0]
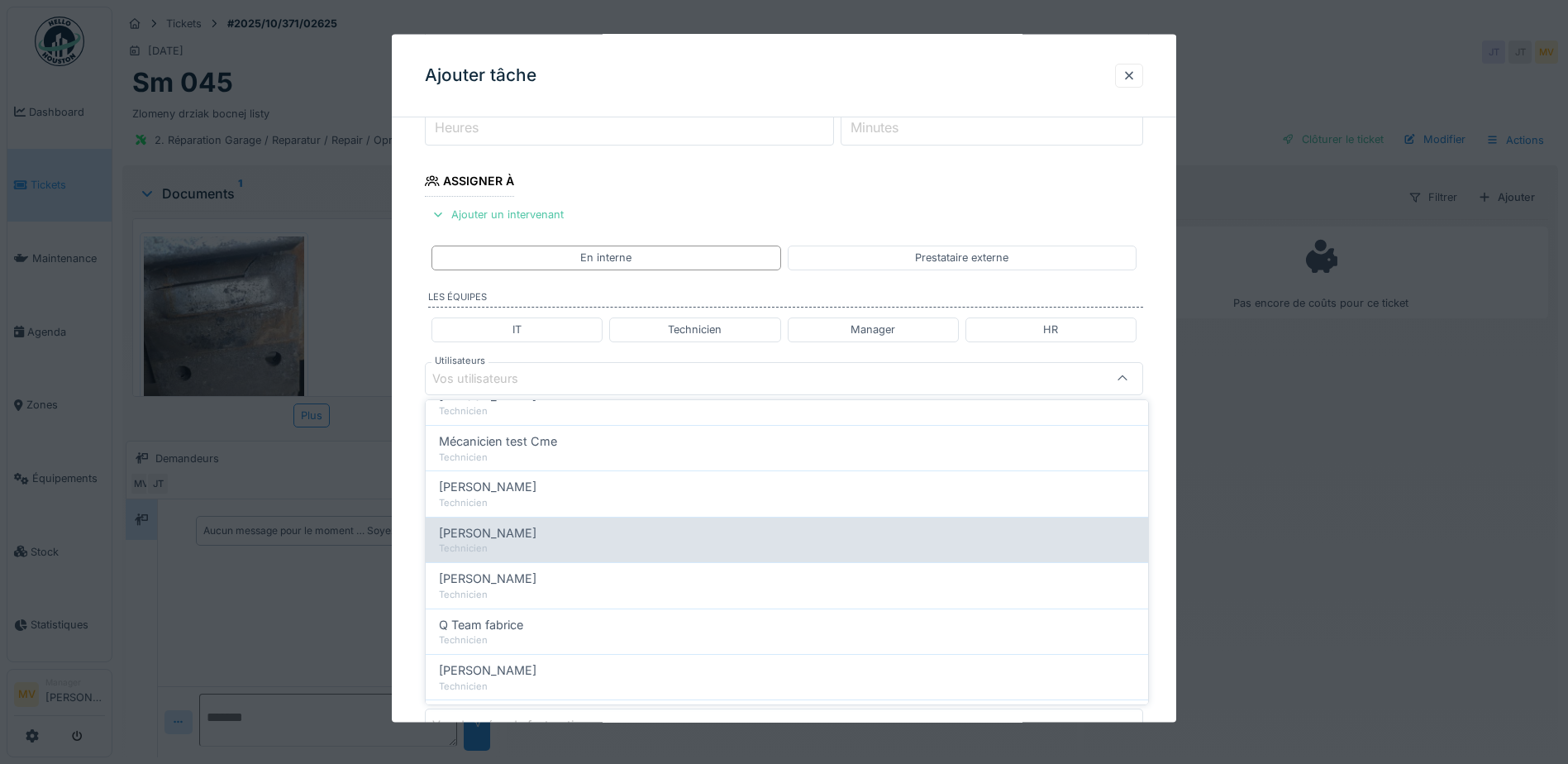
click at [524, 536] on span "[PERSON_NAME]" at bounding box center [488, 532] width 98 height 18
type input "*****"
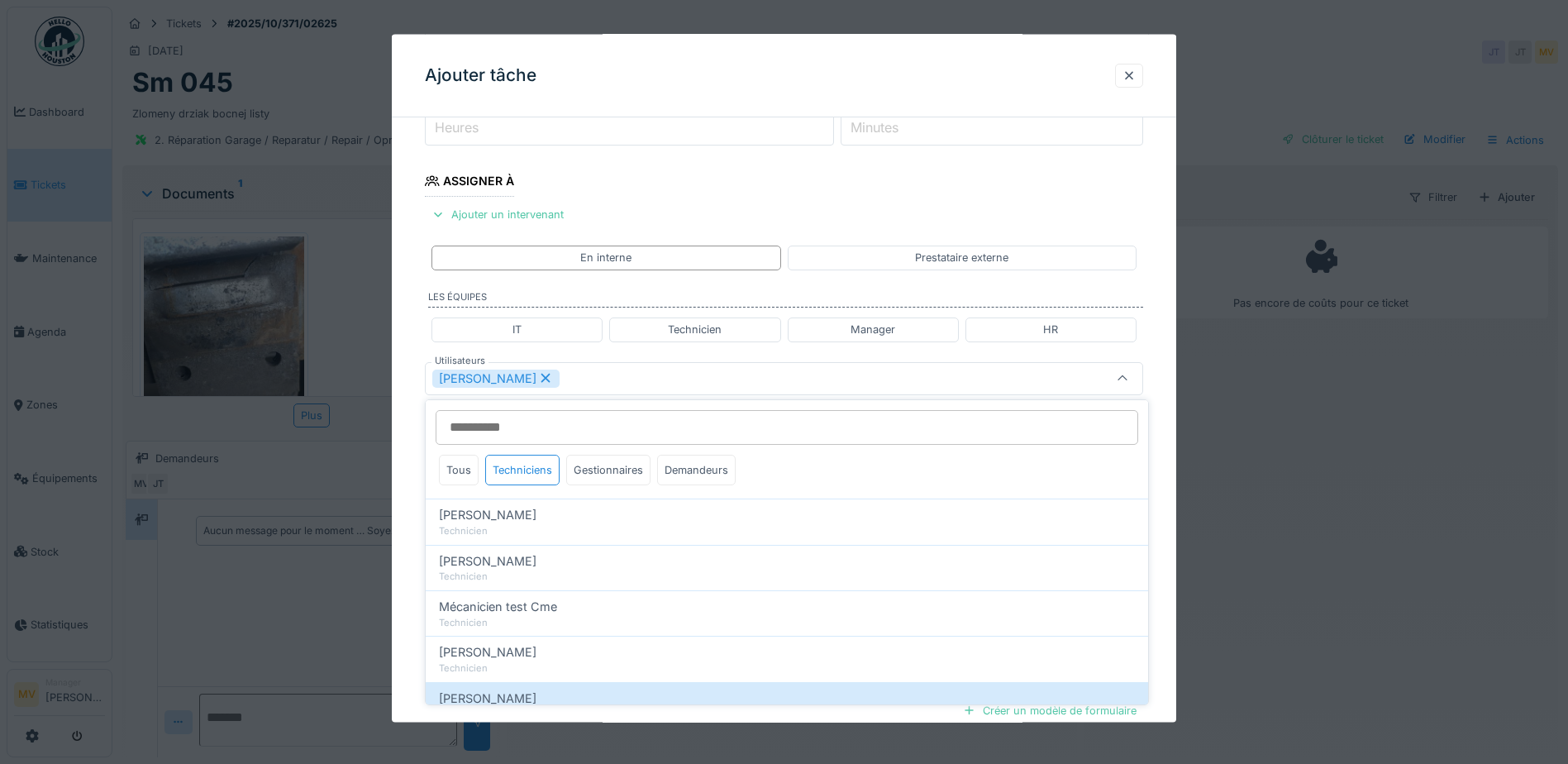
click at [619, 375] on div "[PERSON_NAME]" at bounding box center [742, 378] width 619 height 18
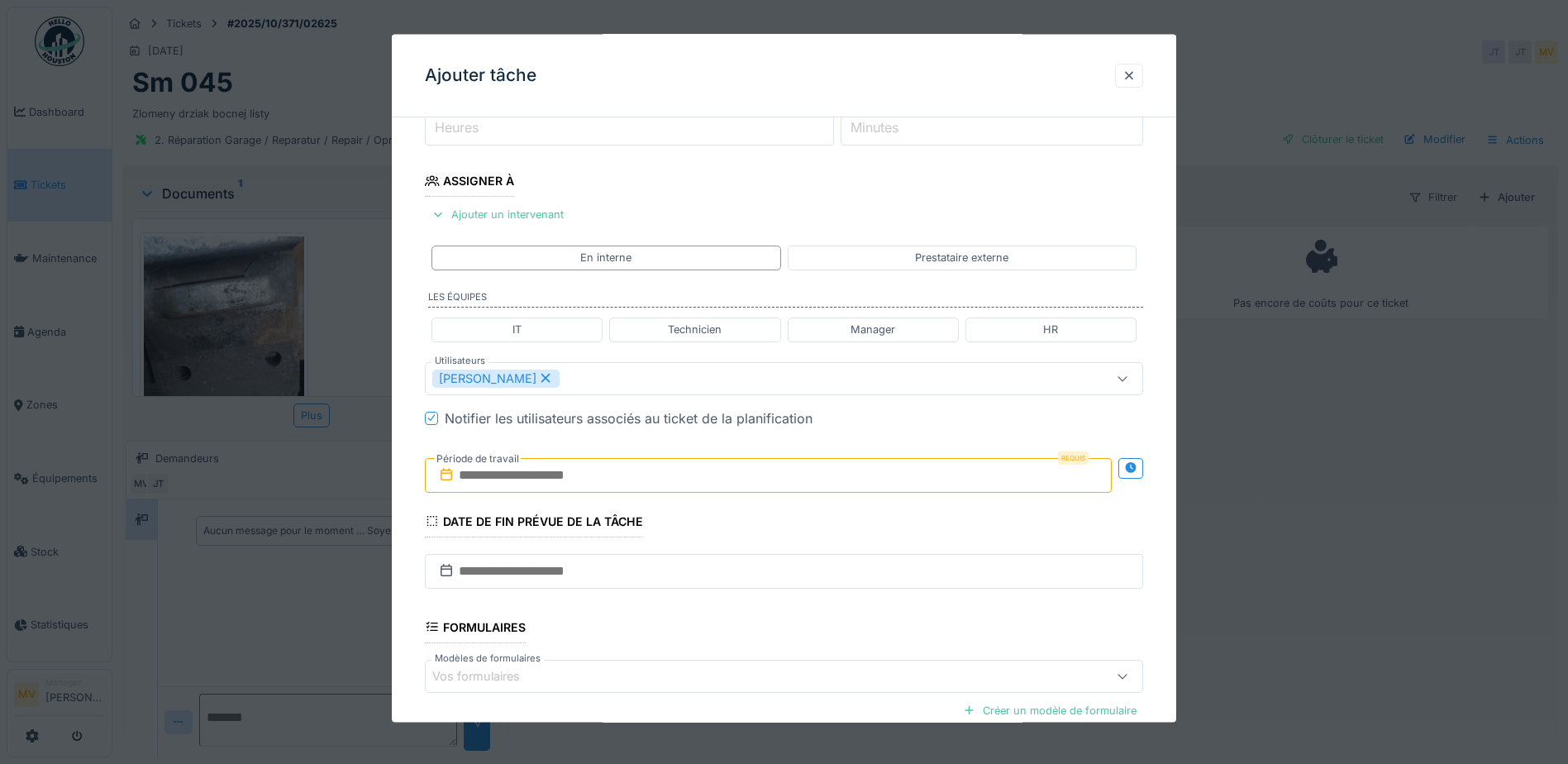
click at [607, 468] on input "text" at bounding box center [768, 475] width 687 height 35
click at [797, 608] on div "10" at bounding box center [798, 611] width 23 height 23
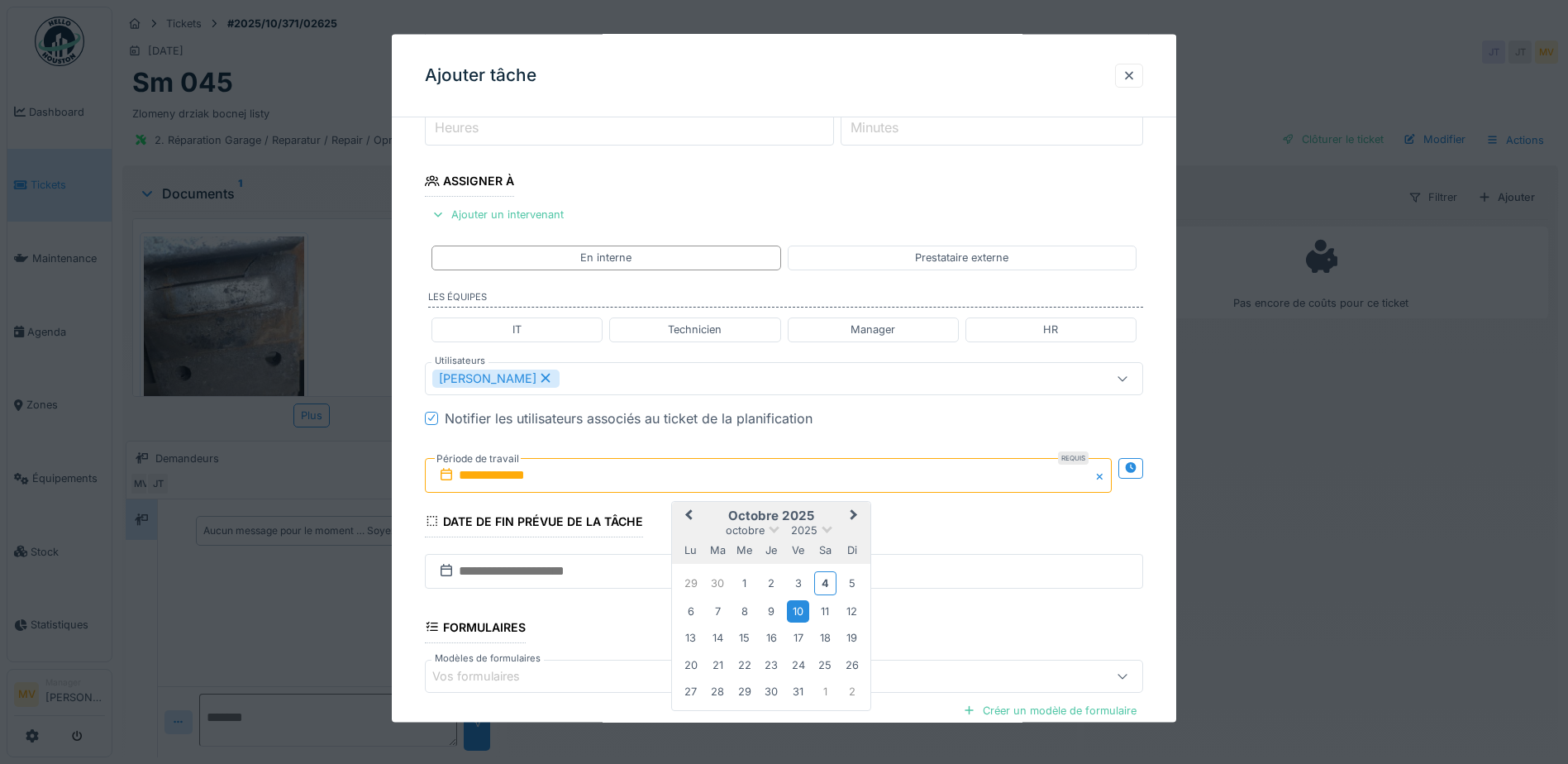
click at [797, 608] on div "10" at bounding box center [798, 611] width 23 height 23
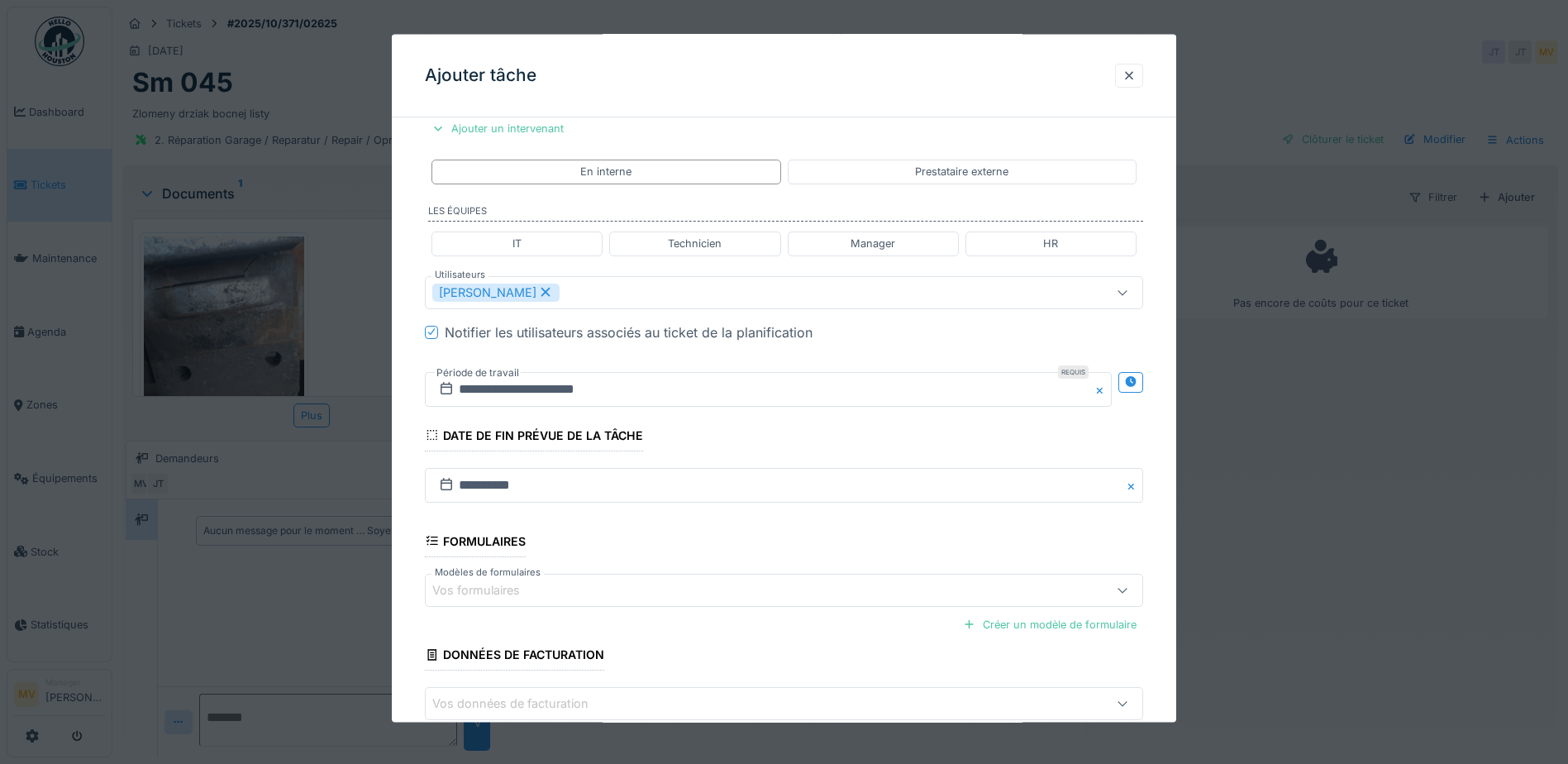
scroll to position [395, 0]
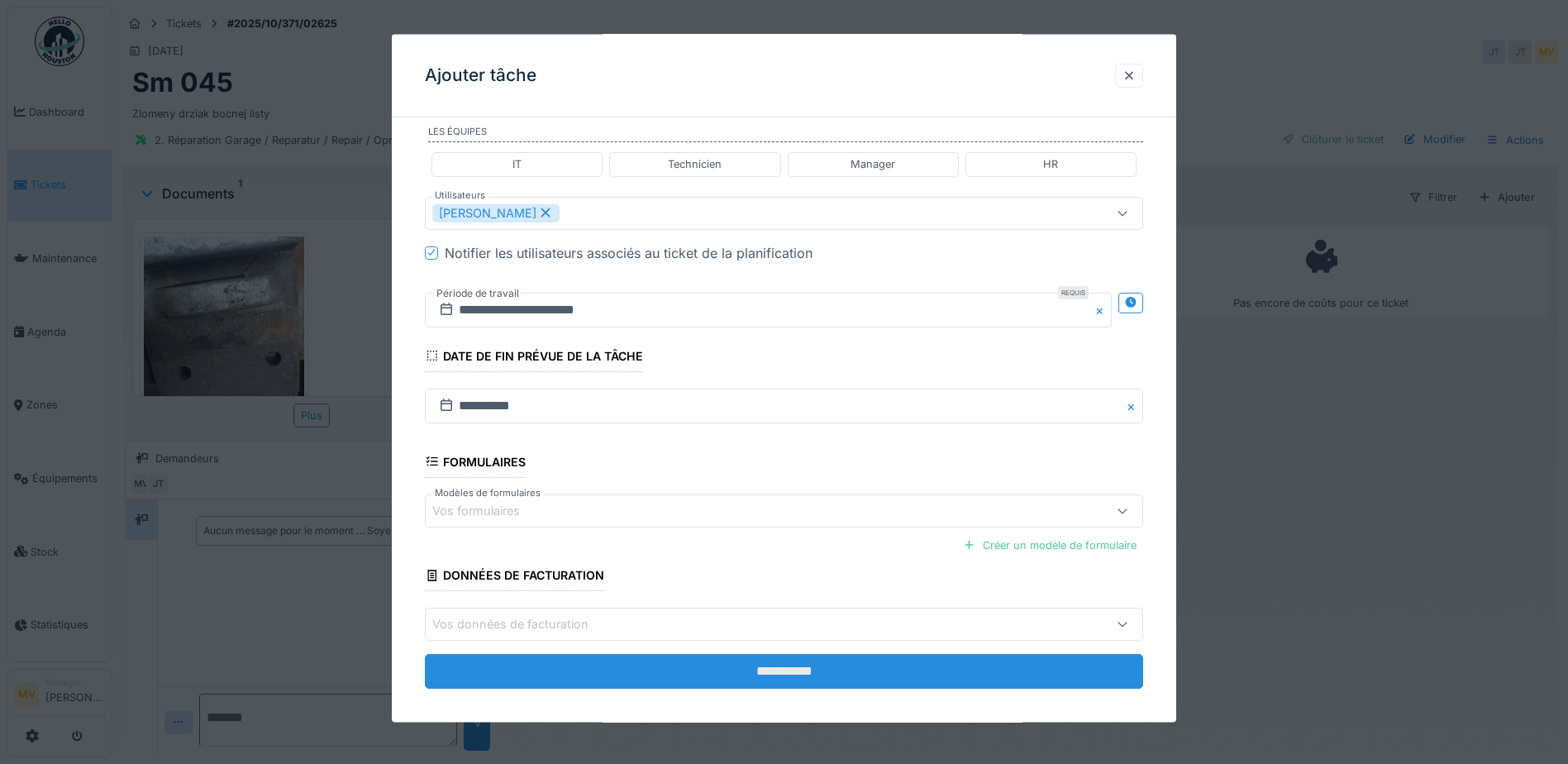
click at [806, 662] on input "**********" at bounding box center [784, 671] width 718 height 35
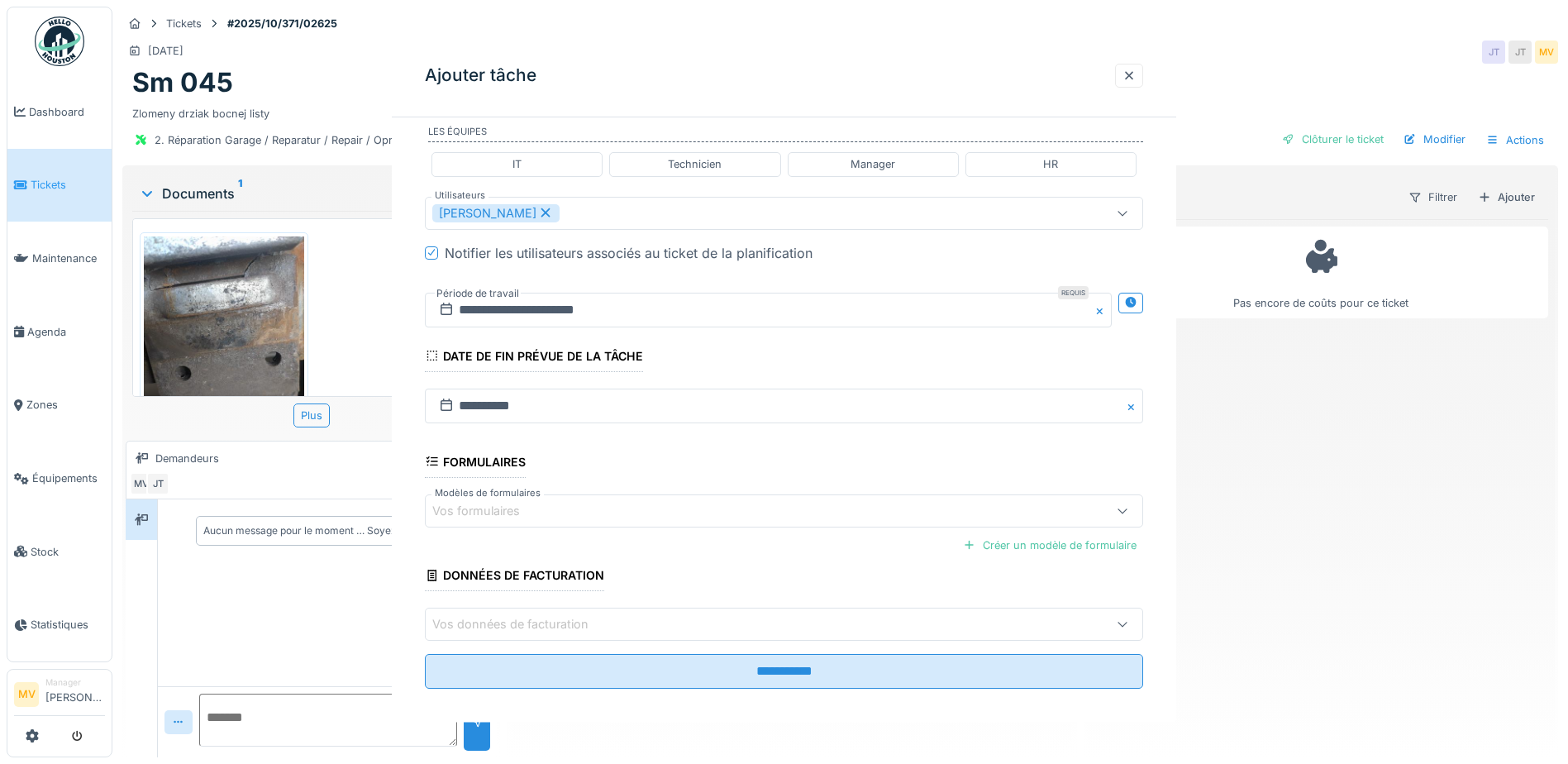
scroll to position [0, 0]
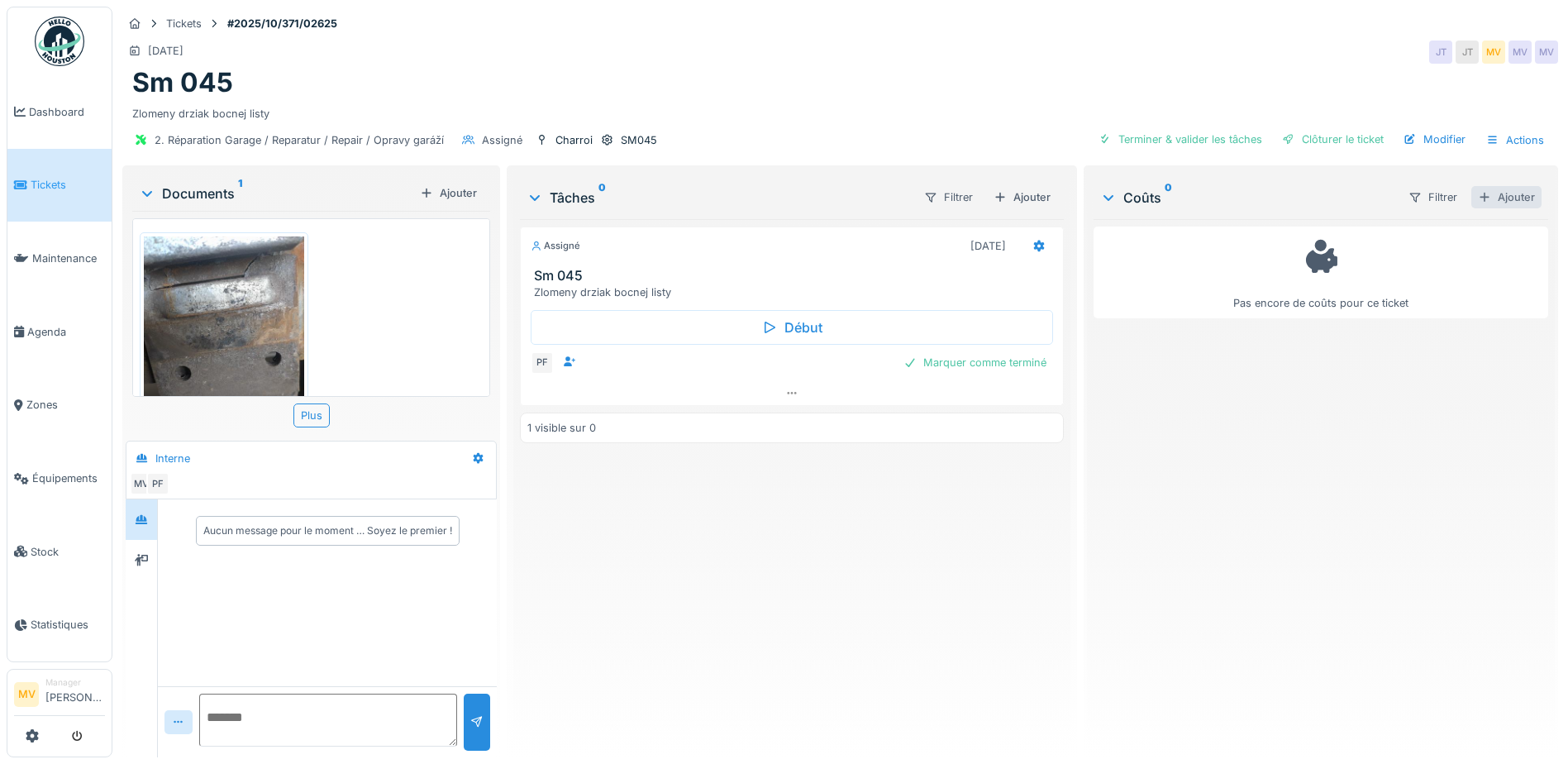
click at [1505, 200] on div "Ajouter" at bounding box center [1506, 197] width 70 height 23
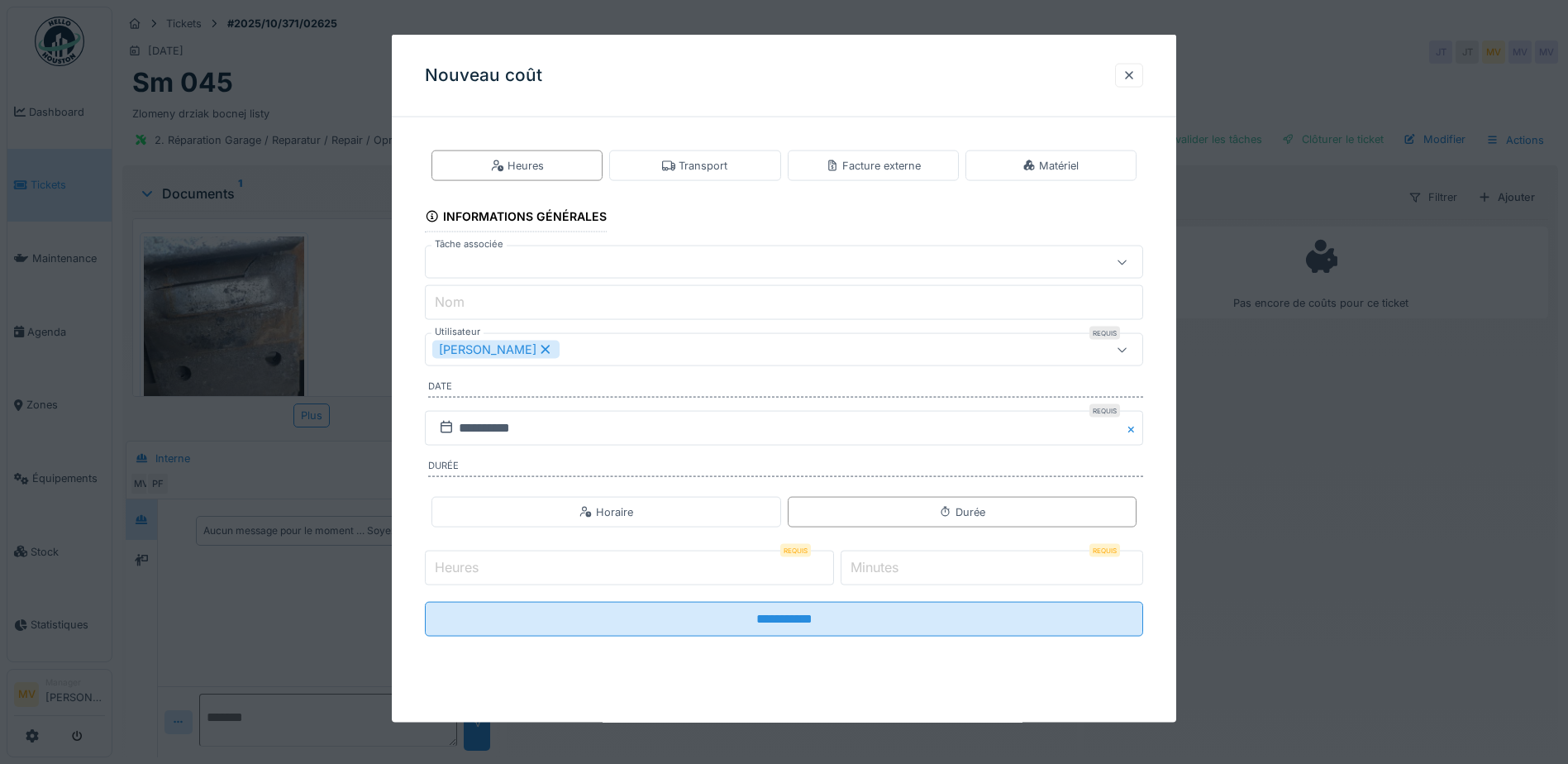
click at [713, 318] on input "Nom" at bounding box center [784, 303] width 718 height 35
click at [636, 259] on div at bounding box center [742, 262] width 619 height 18
click at [623, 263] on div at bounding box center [742, 262] width 619 height 18
click at [701, 273] on div at bounding box center [784, 262] width 718 height 33
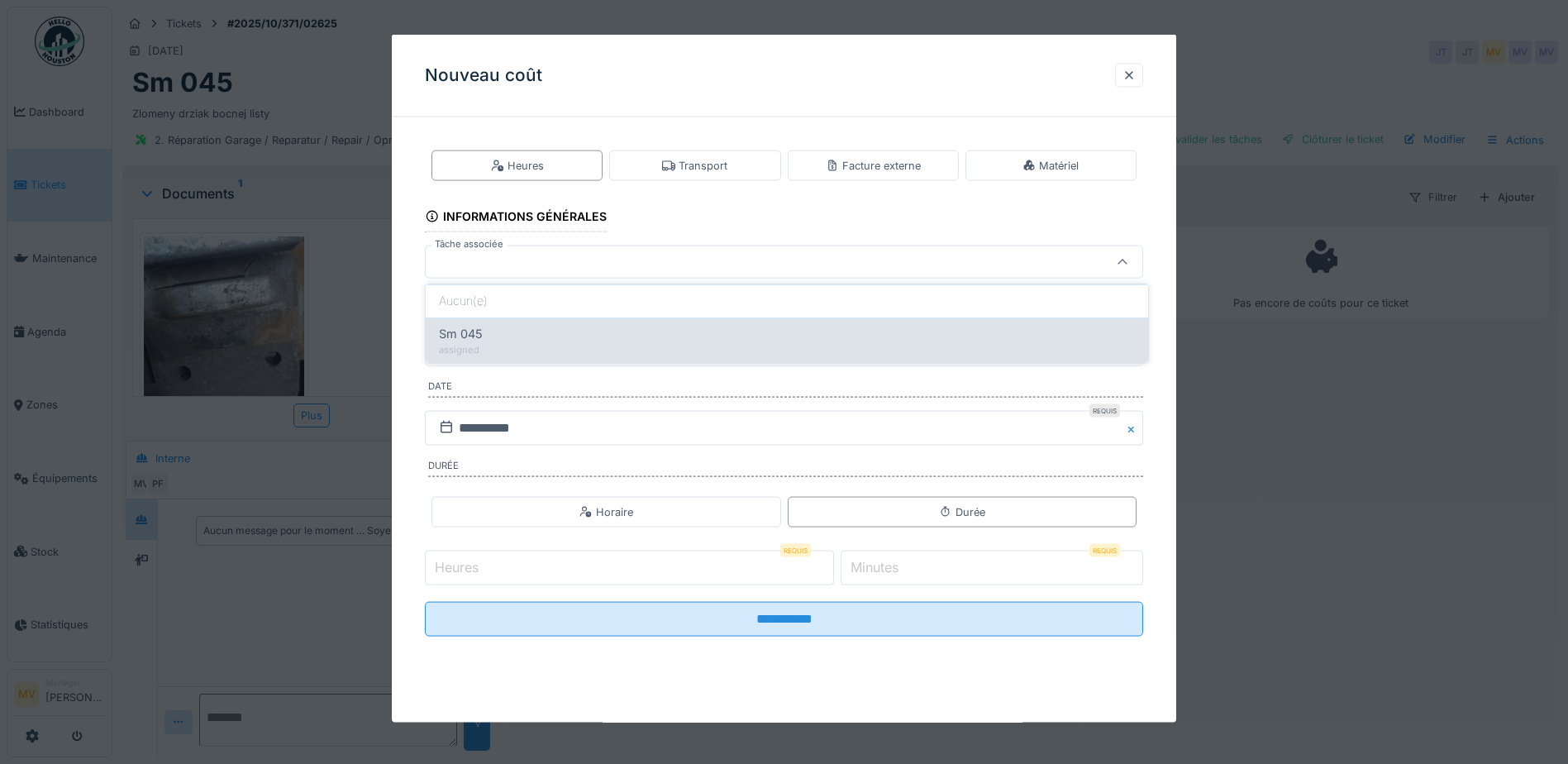
click at [649, 328] on div "Sm 045" at bounding box center [787, 333] width 696 height 18
type input "******"
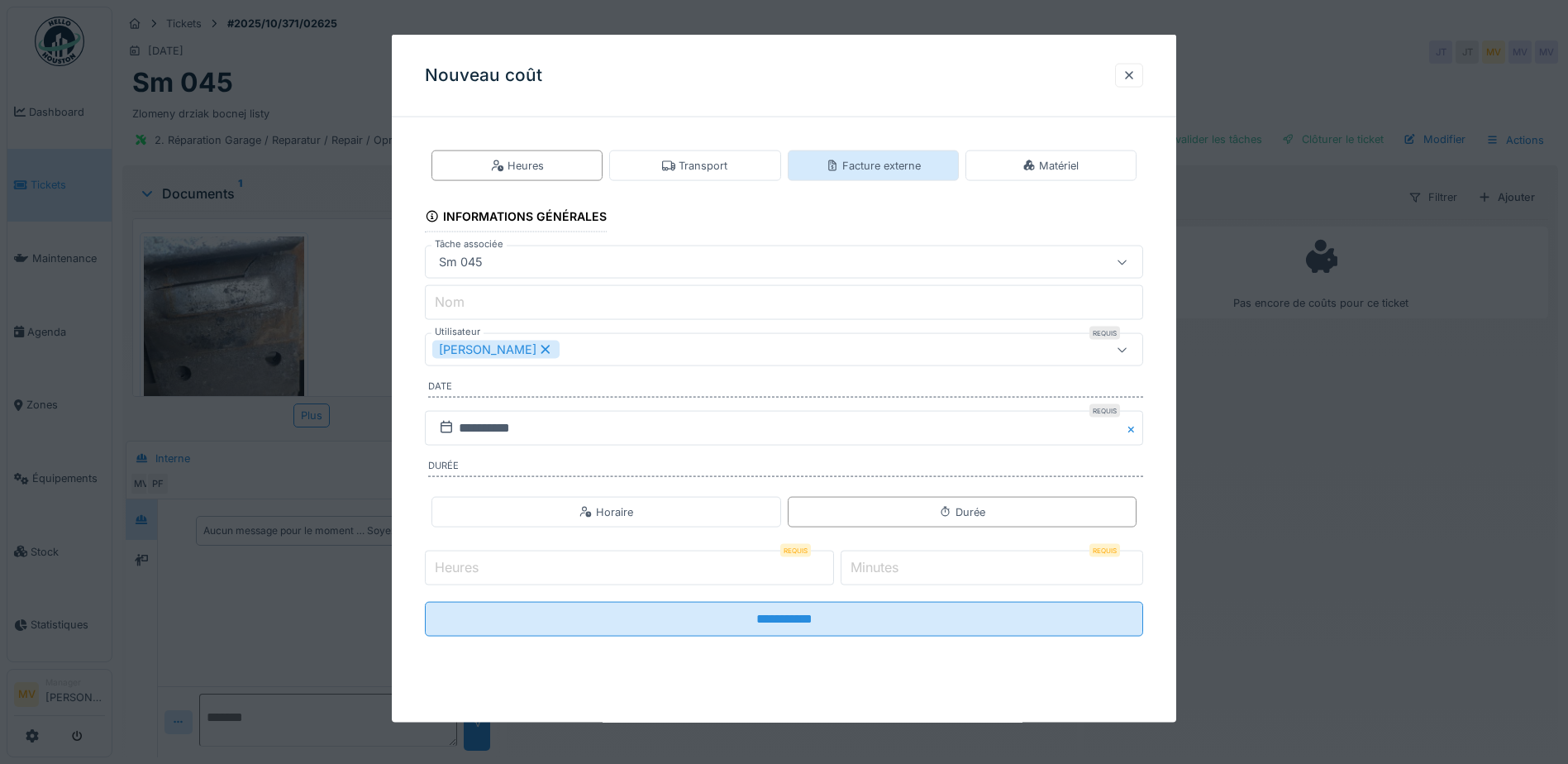
click at [913, 165] on div "Facture externe" at bounding box center [873, 165] width 95 height 16
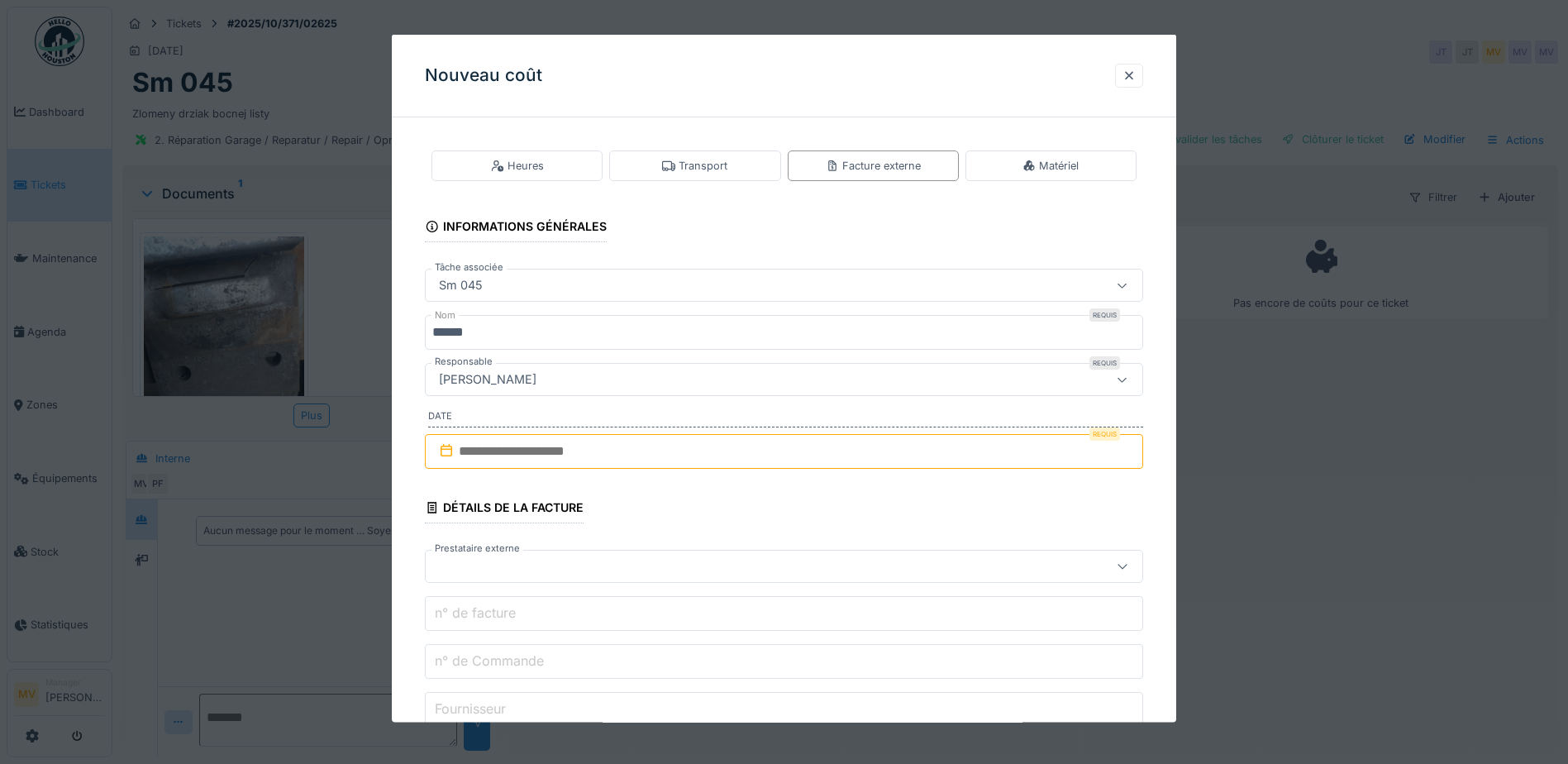
click at [636, 449] on input "text" at bounding box center [784, 451] width 718 height 35
click at [839, 560] on div "4" at bounding box center [841, 559] width 23 height 24
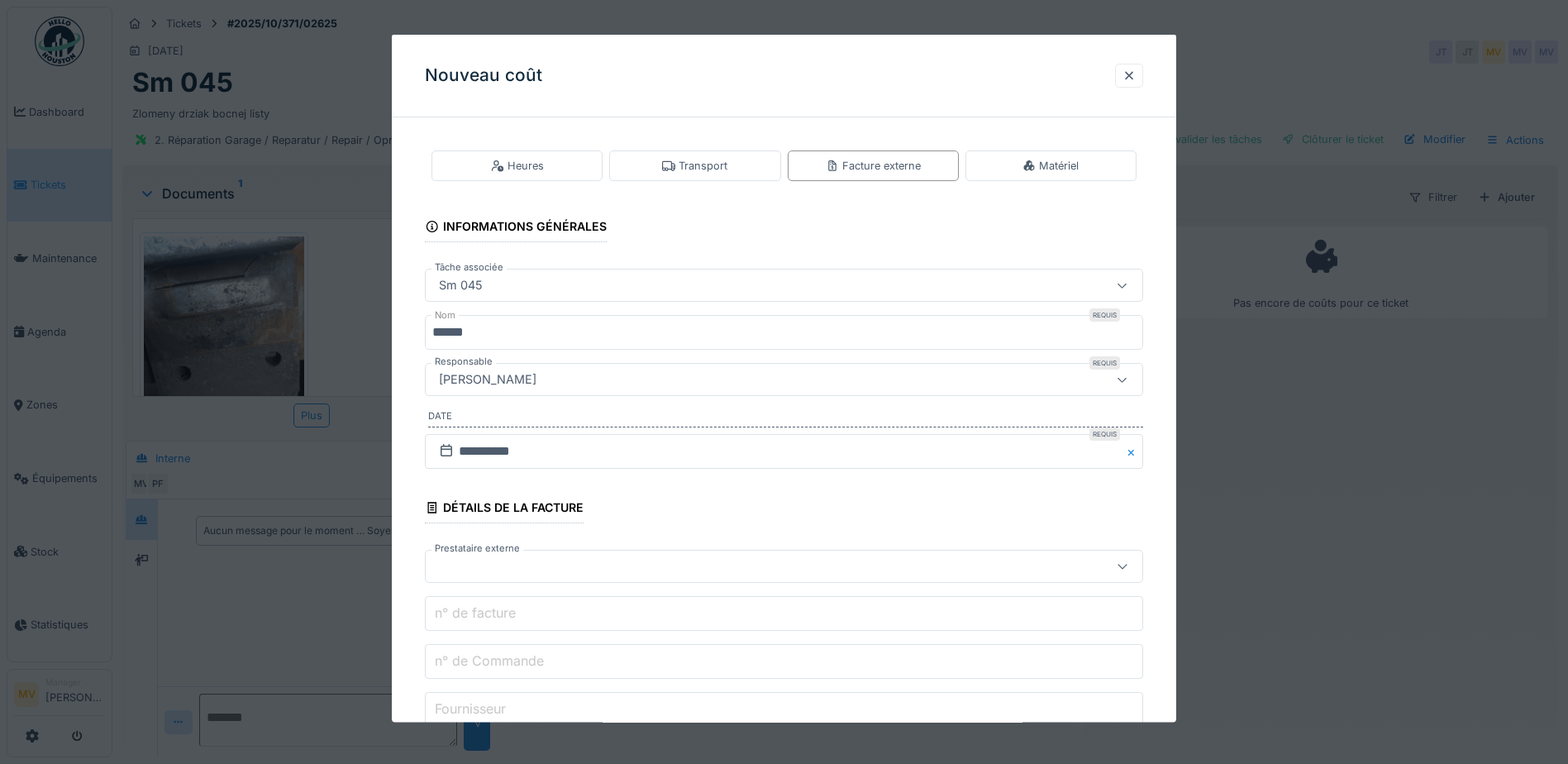
click at [603, 568] on div at bounding box center [742, 566] width 619 height 18
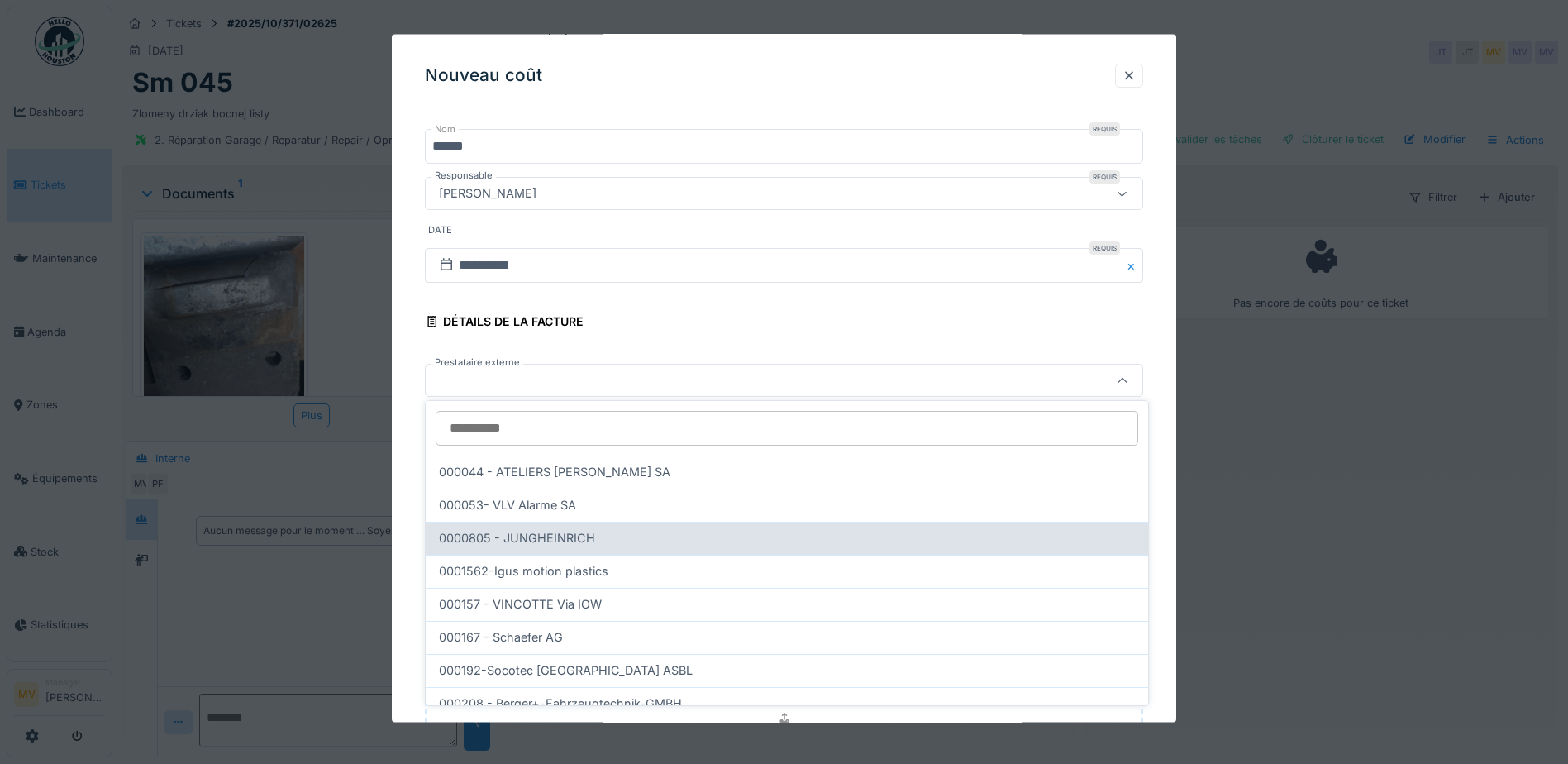
scroll to position [188, 0]
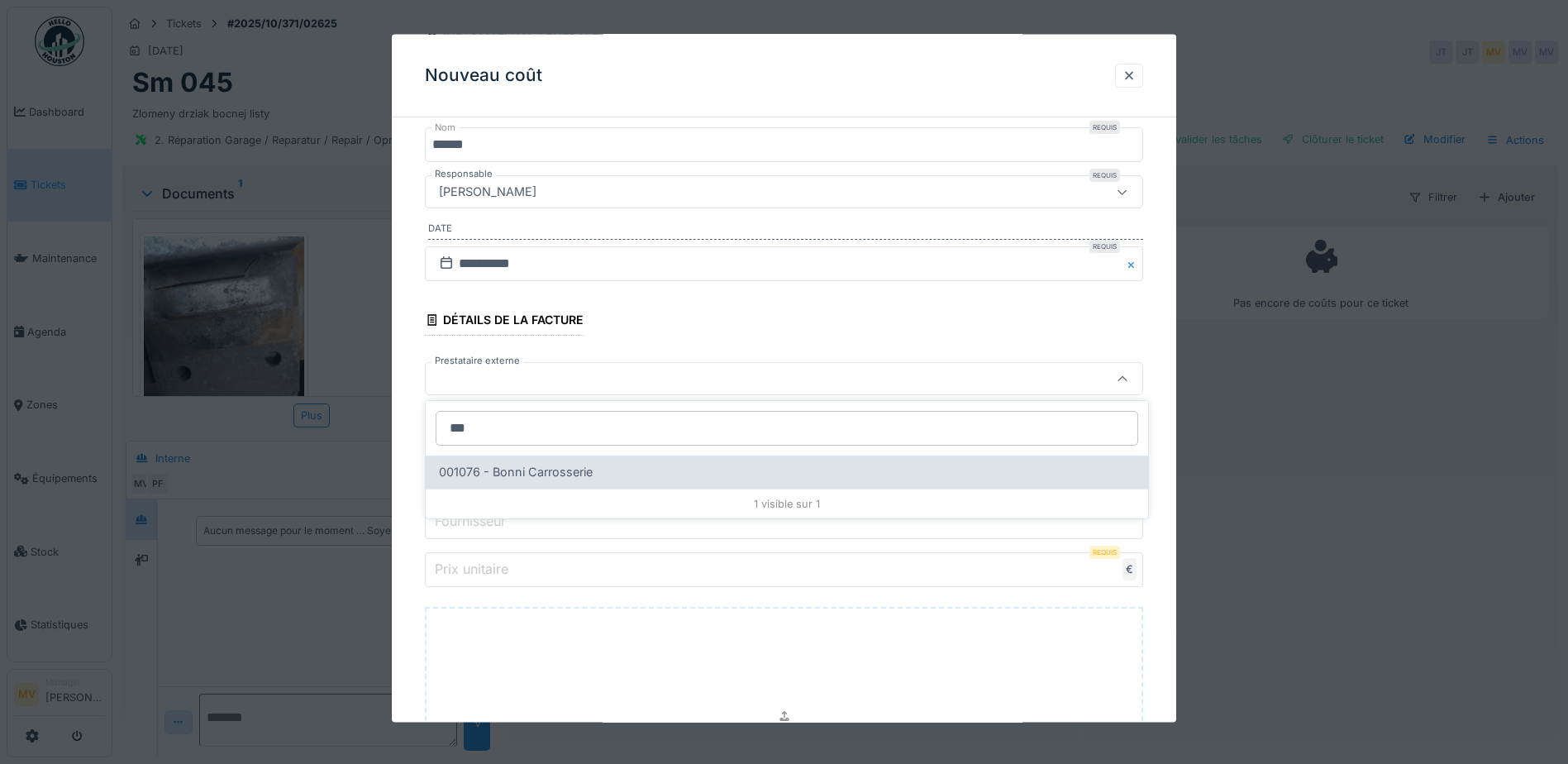
type input "***"
click at [600, 473] on div "001076 - Bonni Carrosserie" at bounding box center [787, 472] width 696 height 18
type input "*****"
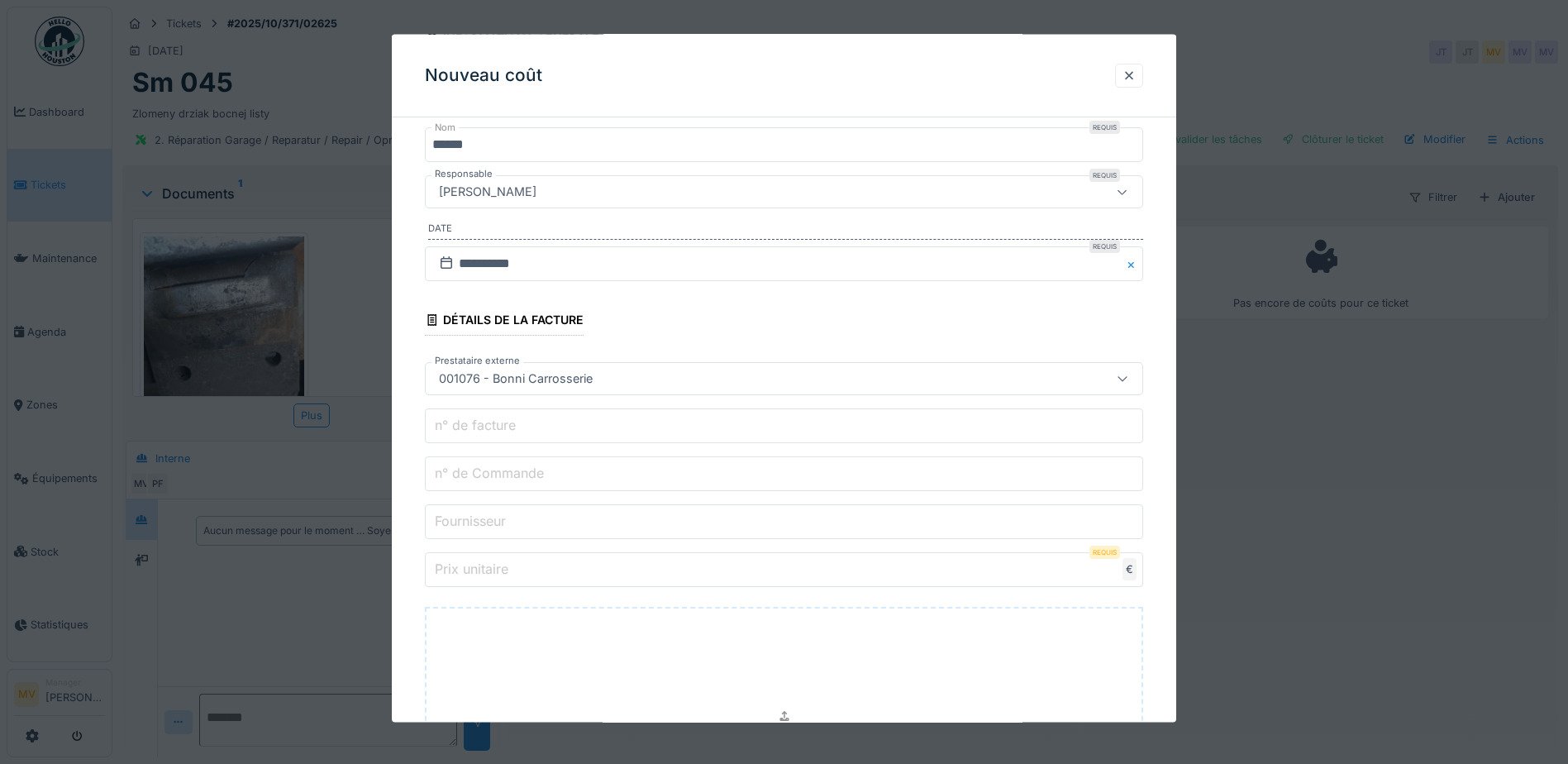
click at [604, 471] on input "n° de Commande" at bounding box center [784, 474] width 718 height 35
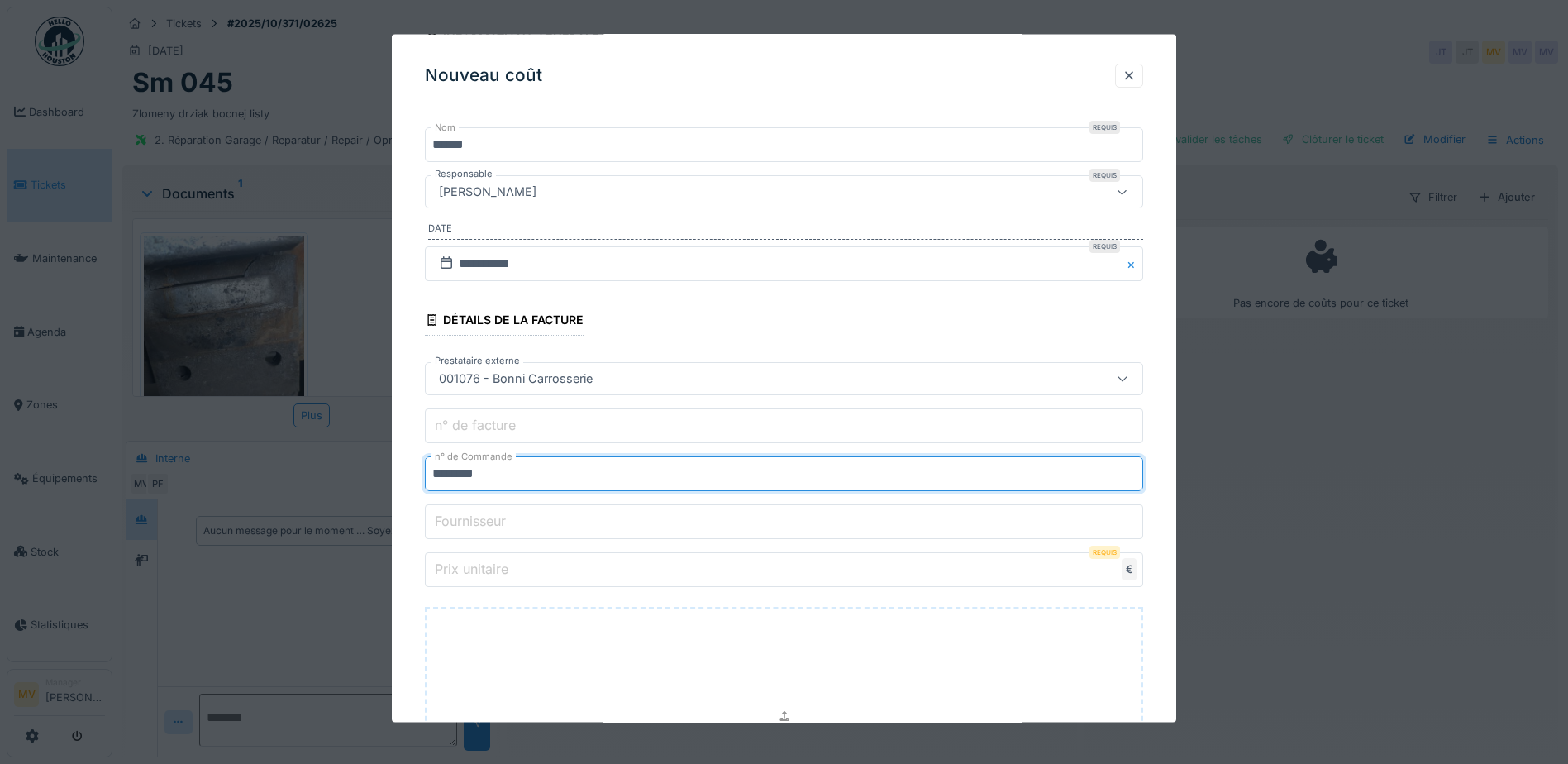
type input "********"
click at [636, 573] on input "Prix unitaire" at bounding box center [784, 569] width 718 height 35
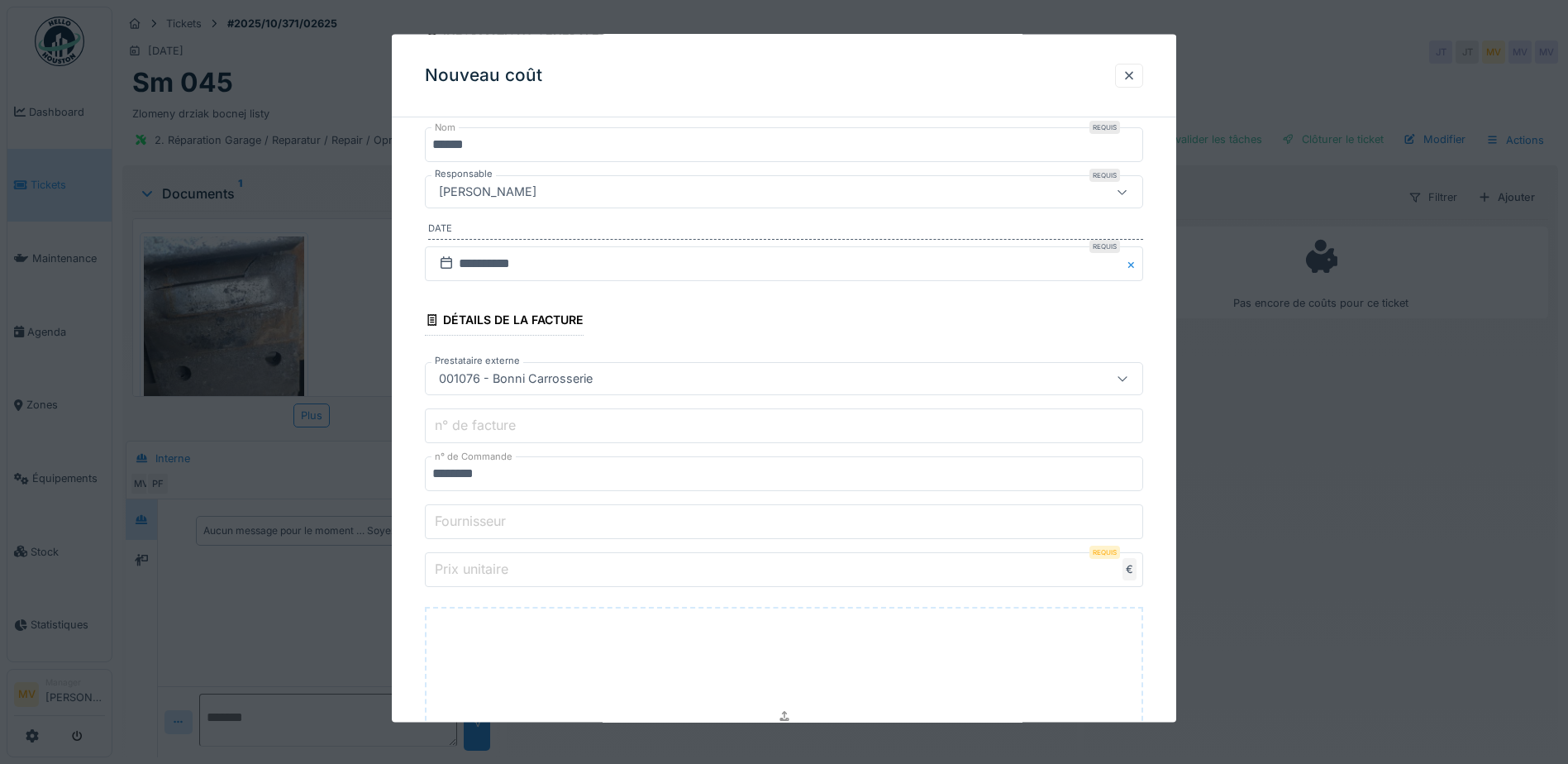
type input "*"
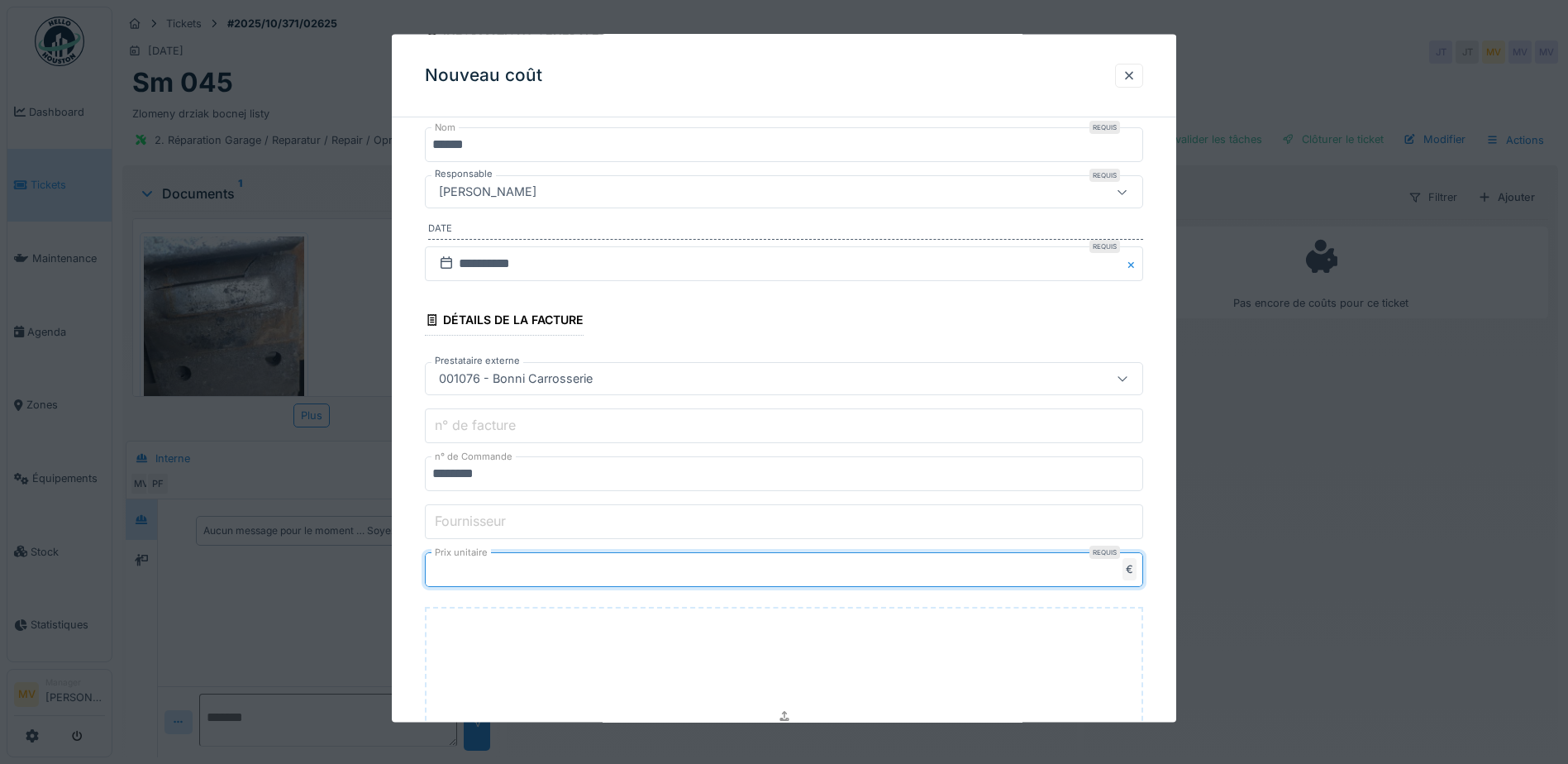
type input "***"
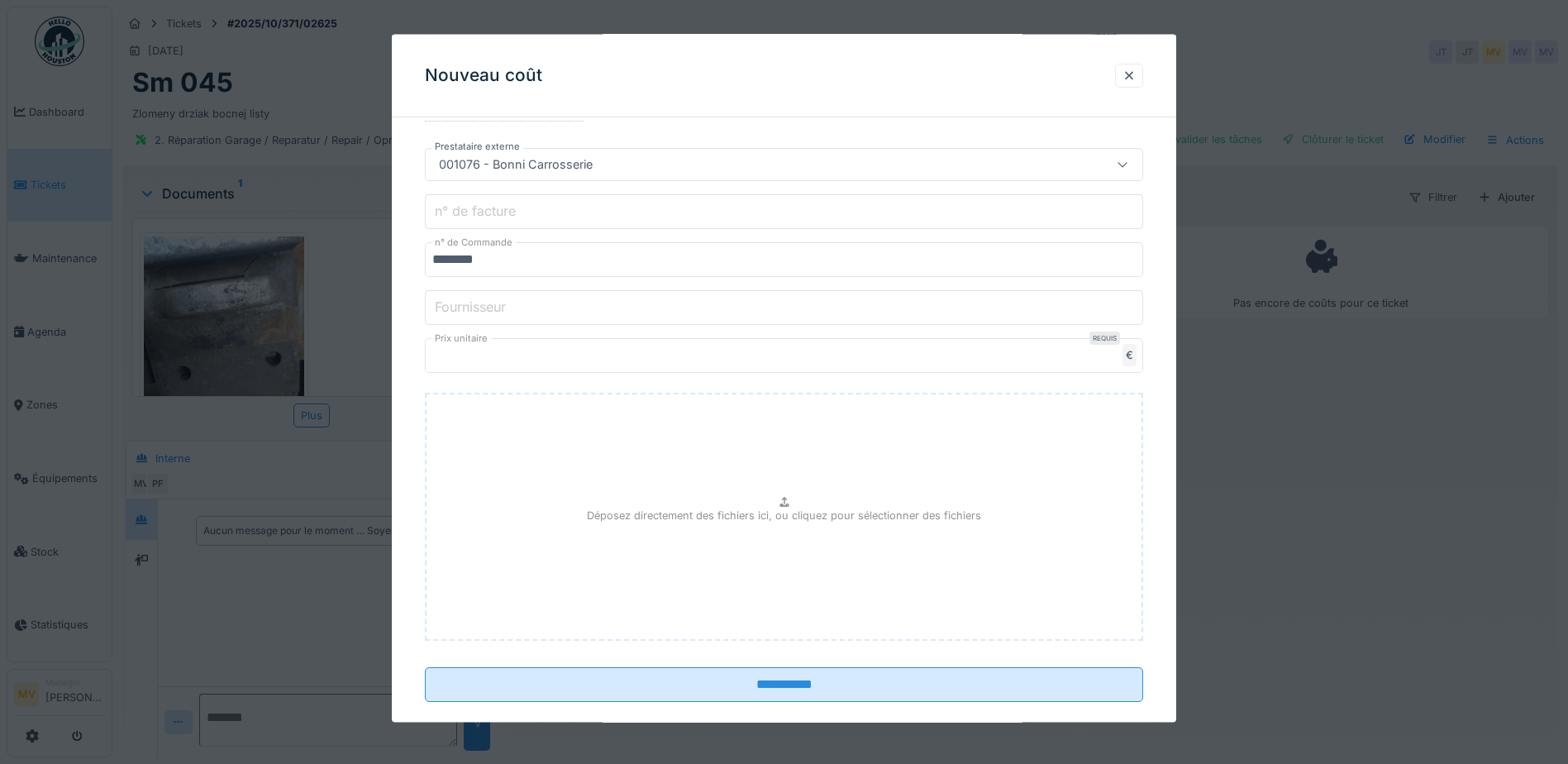
scroll to position [427, 0]
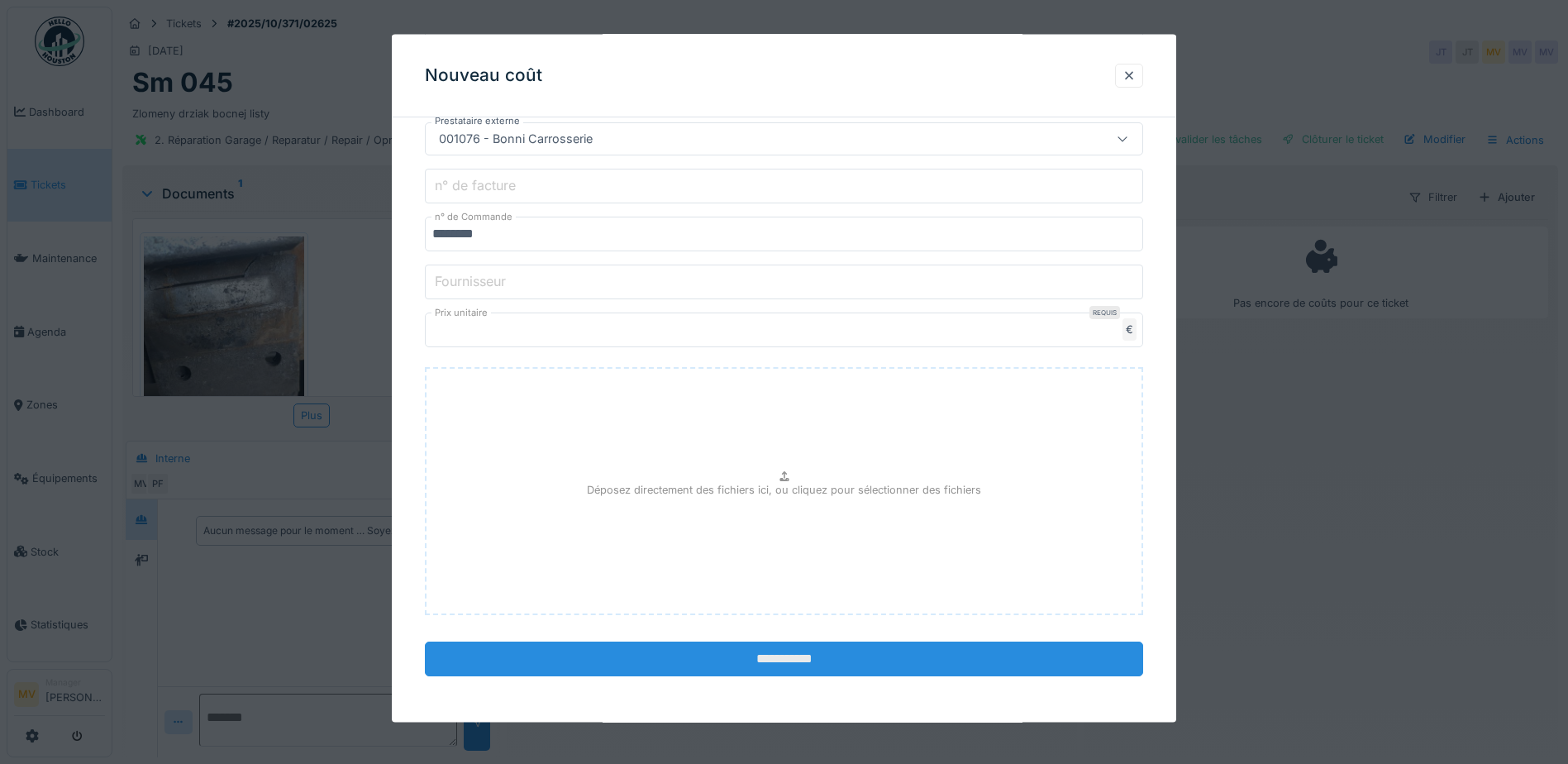
click at [739, 647] on input "**********" at bounding box center [784, 659] width 718 height 35
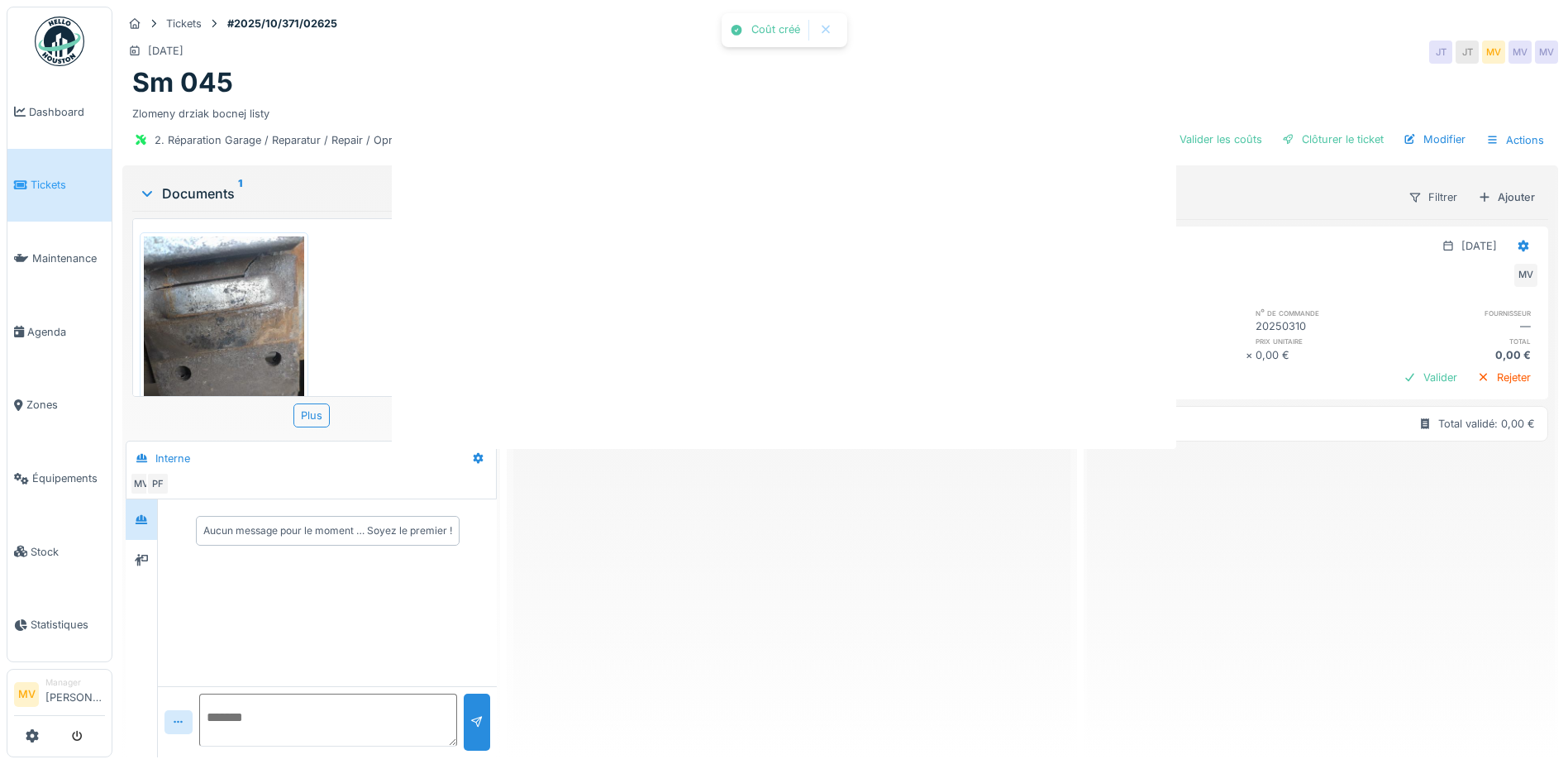
scroll to position [0, 0]
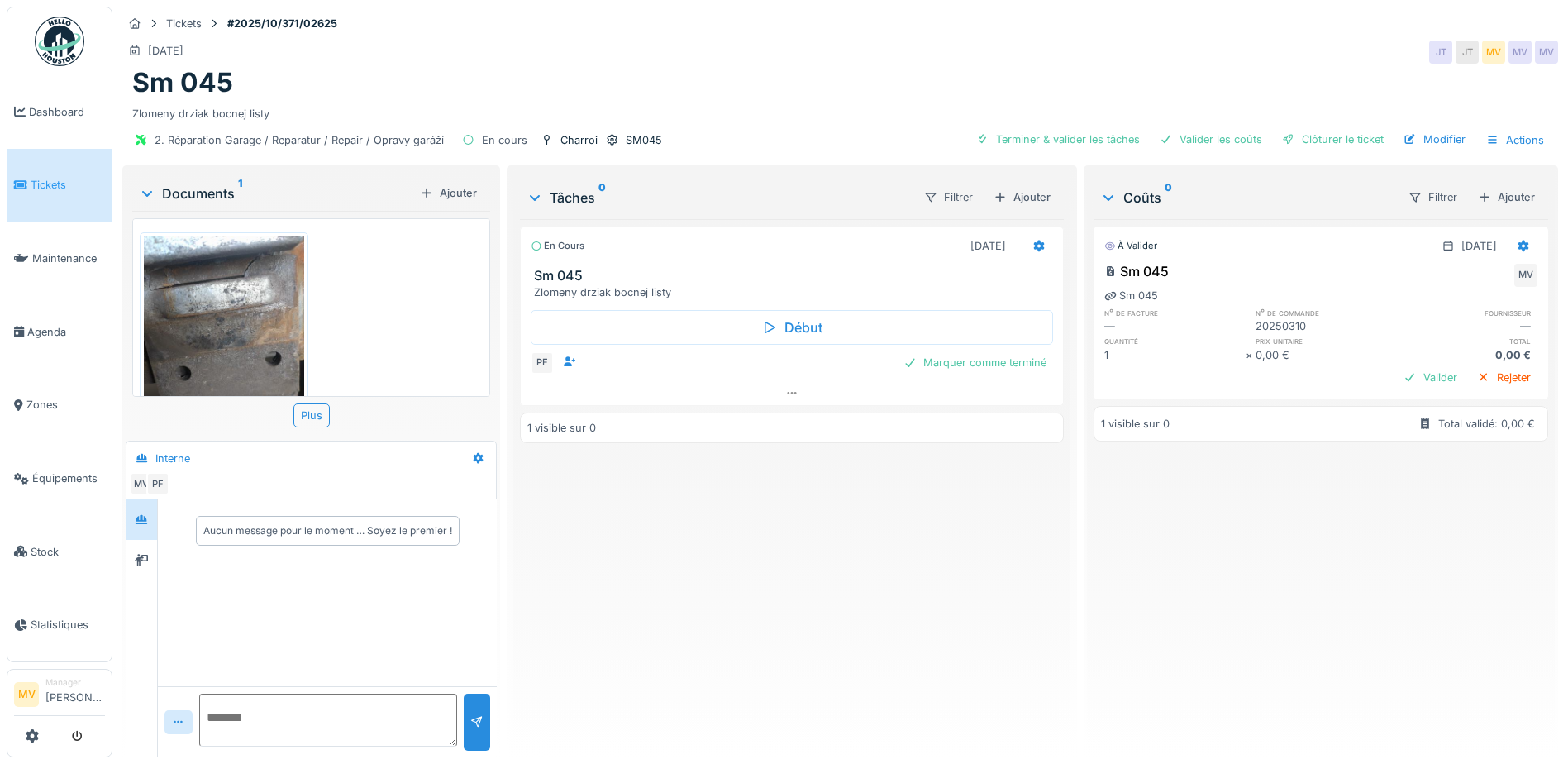
click at [276, 714] on textarea at bounding box center [328, 720] width 258 height 53
type textarea "**********"
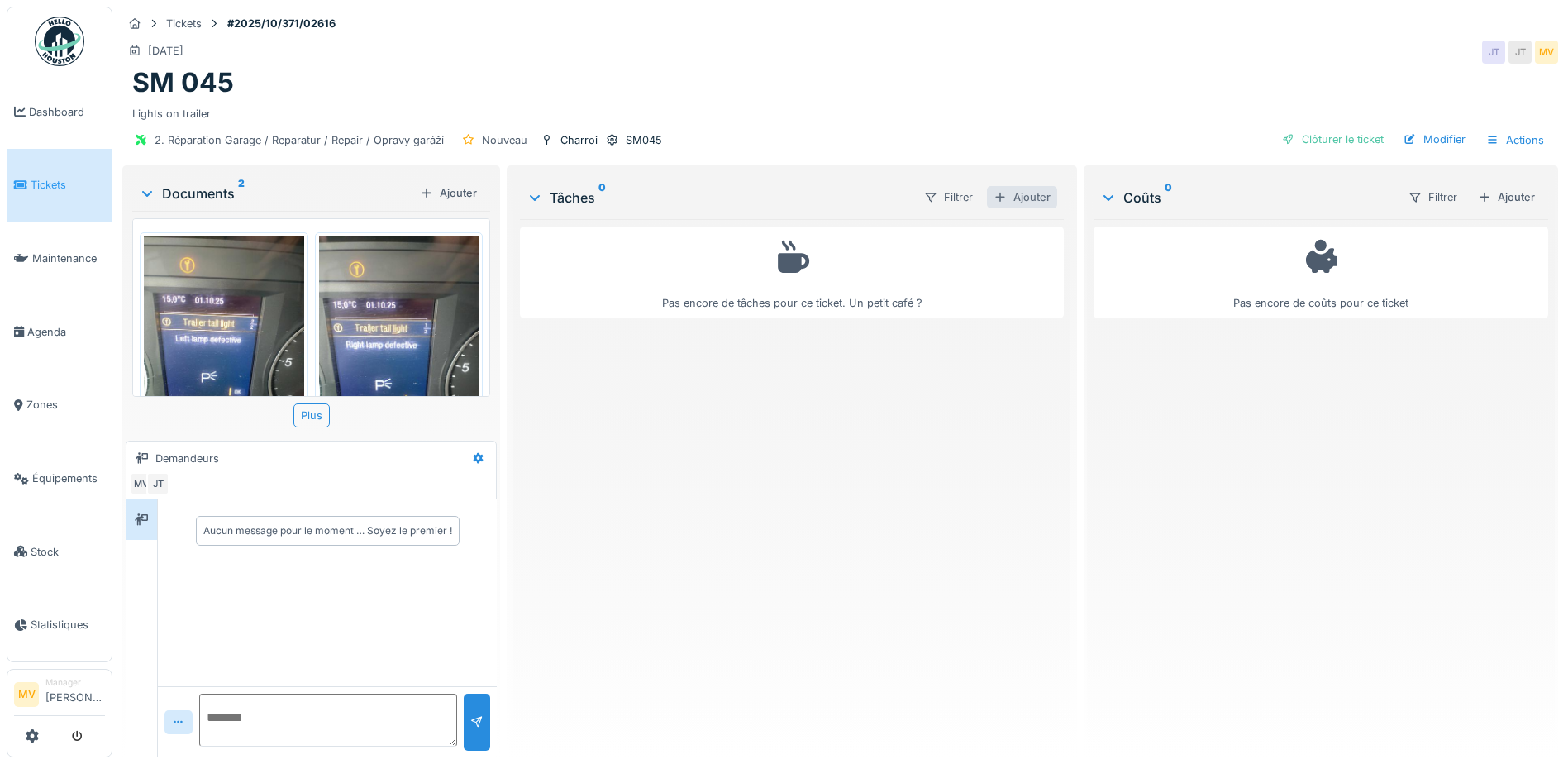
click at [1028, 204] on div "Ajouter" at bounding box center [1022, 197] width 70 height 23
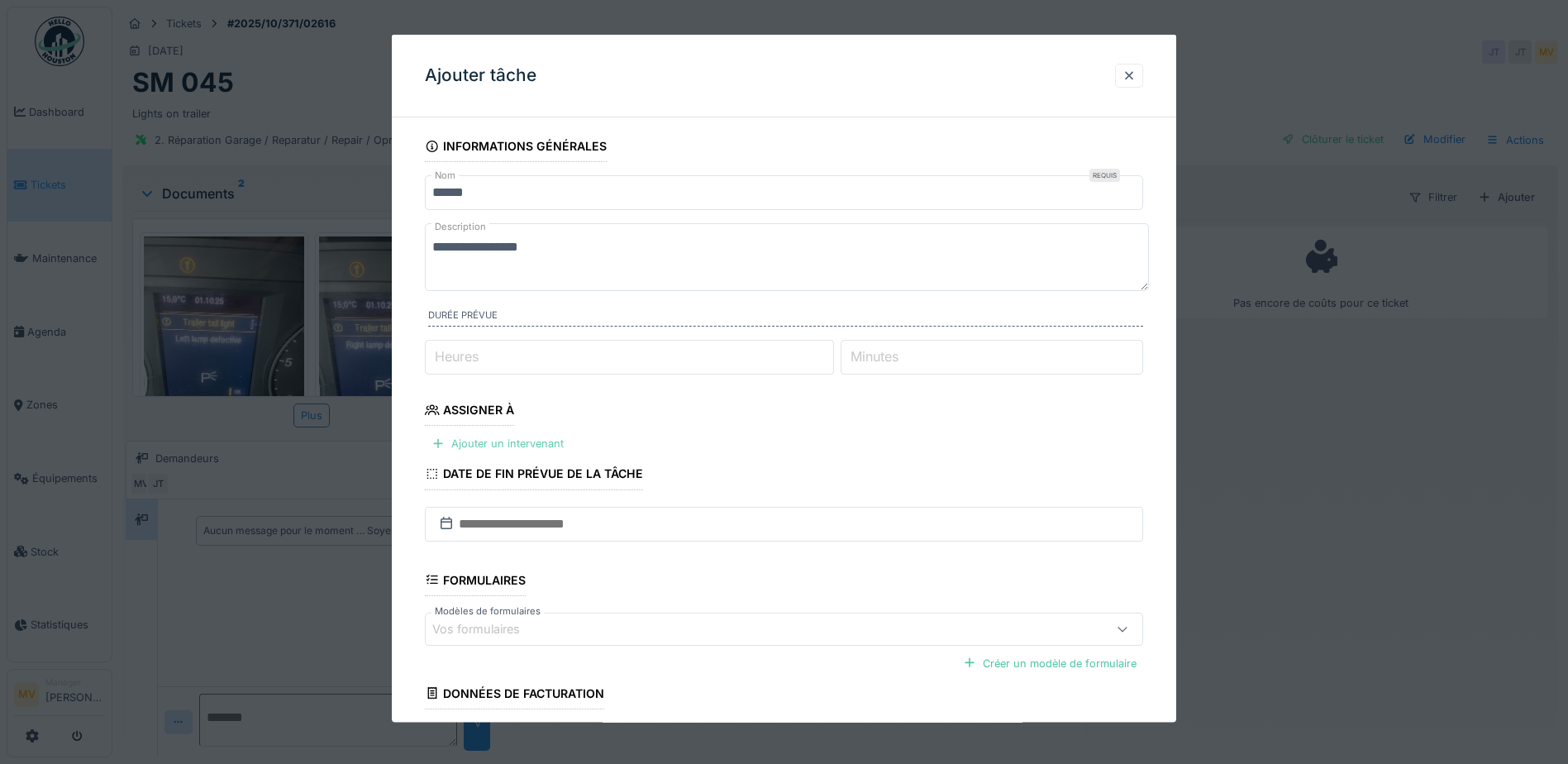
click at [549, 450] on div "Ajouter un intervenant" at bounding box center [497, 444] width 145 height 23
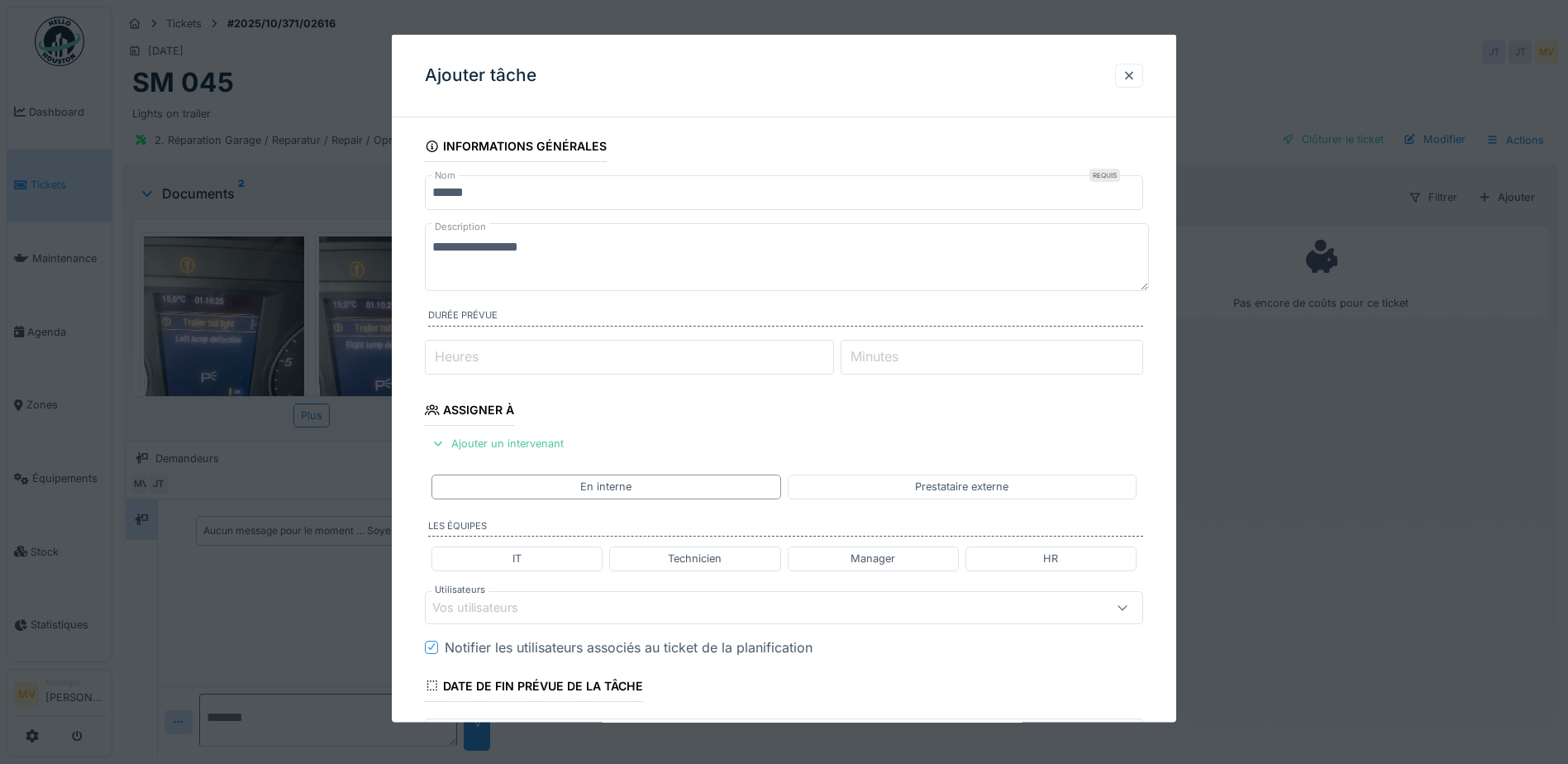
click at [587, 607] on div "Vos utilisateurs" at bounding box center [742, 606] width 619 height 18
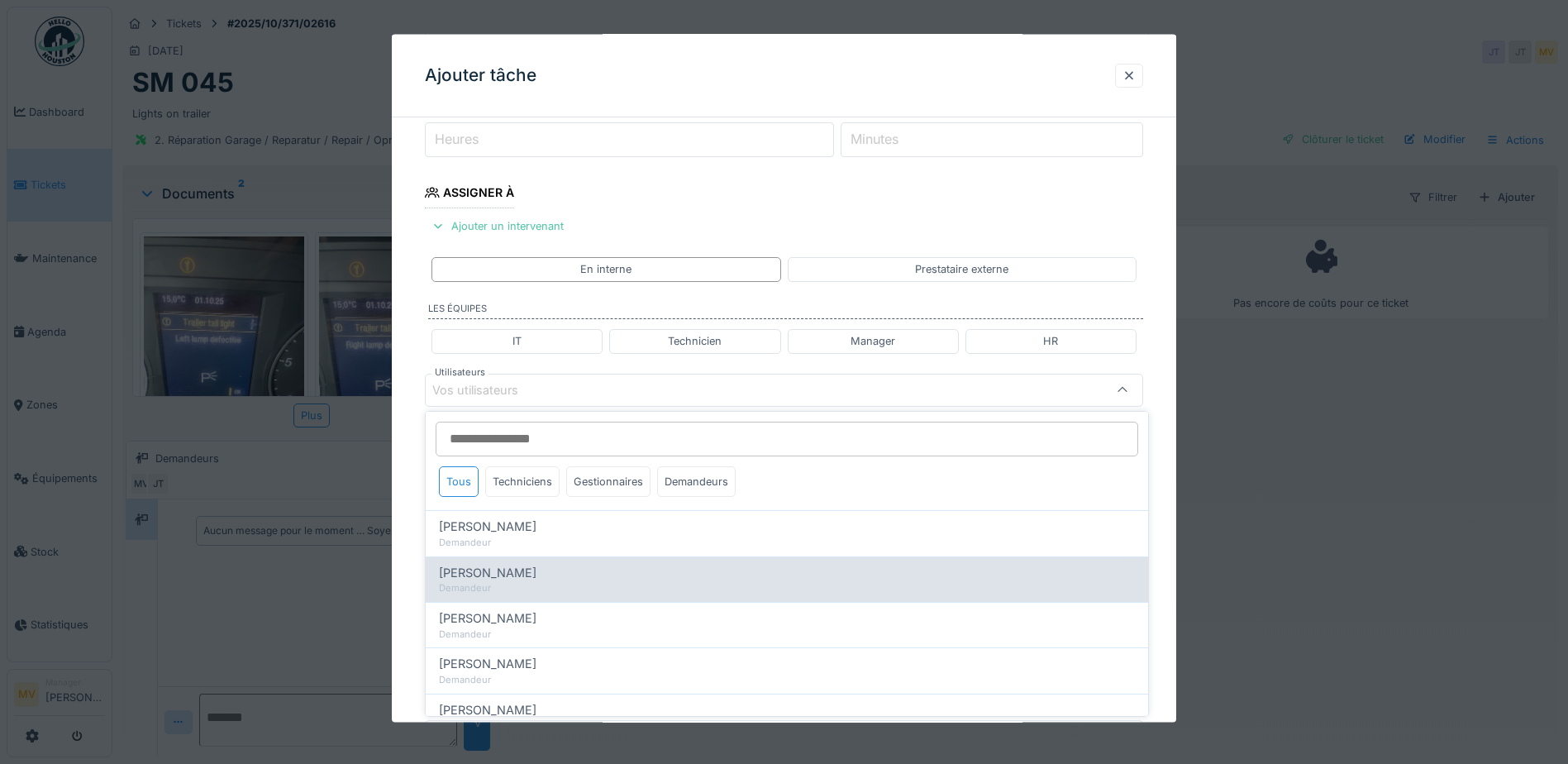
scroll to position [229, 0]
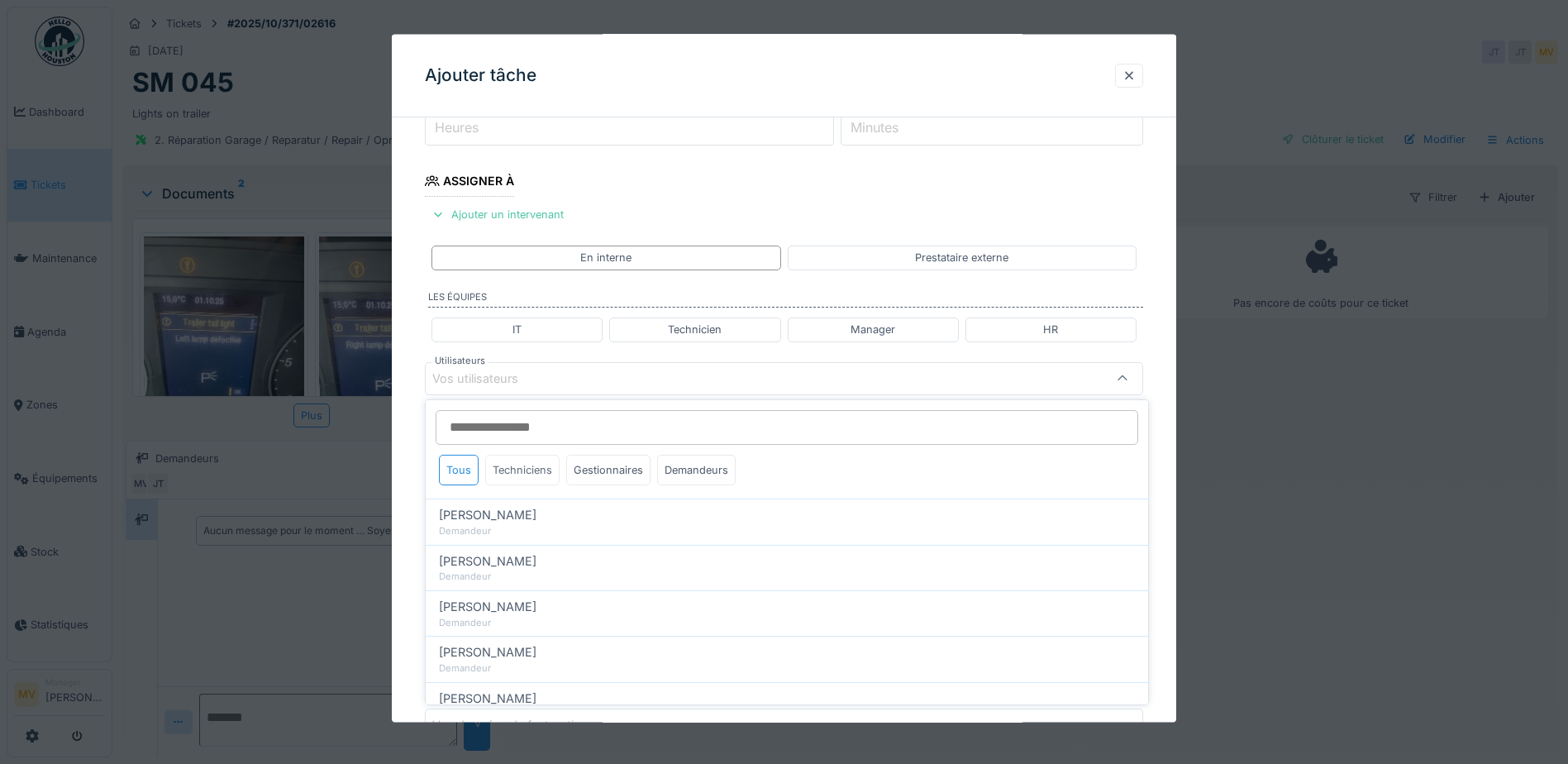
click at [549, 475] on div "Techniciens" at bounding box center [522, 470] width 74 height 30
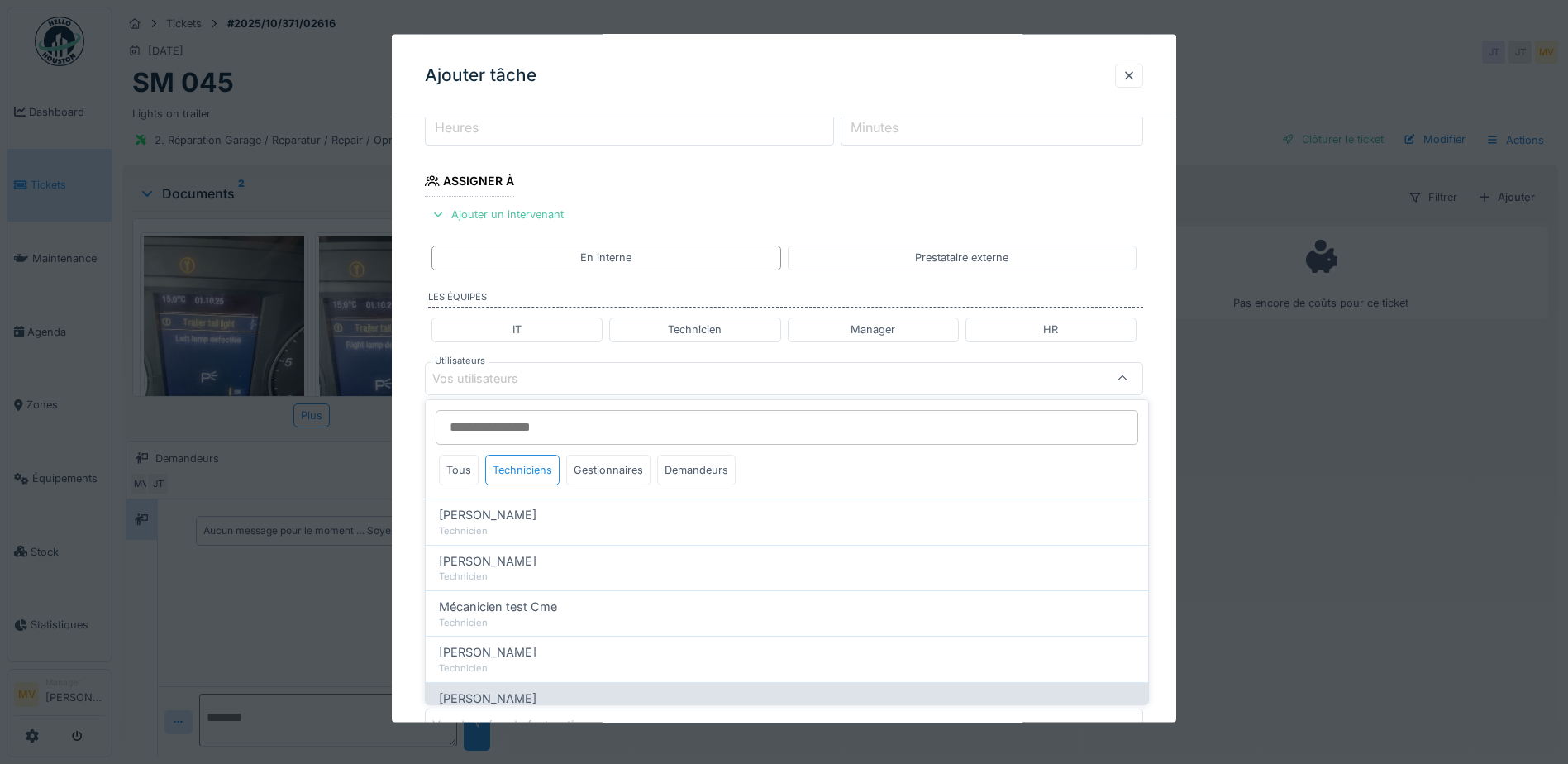
click at [567, 692] on div "[PERSON_NAME]" at bounding box center [787, 699] width 696 height 18
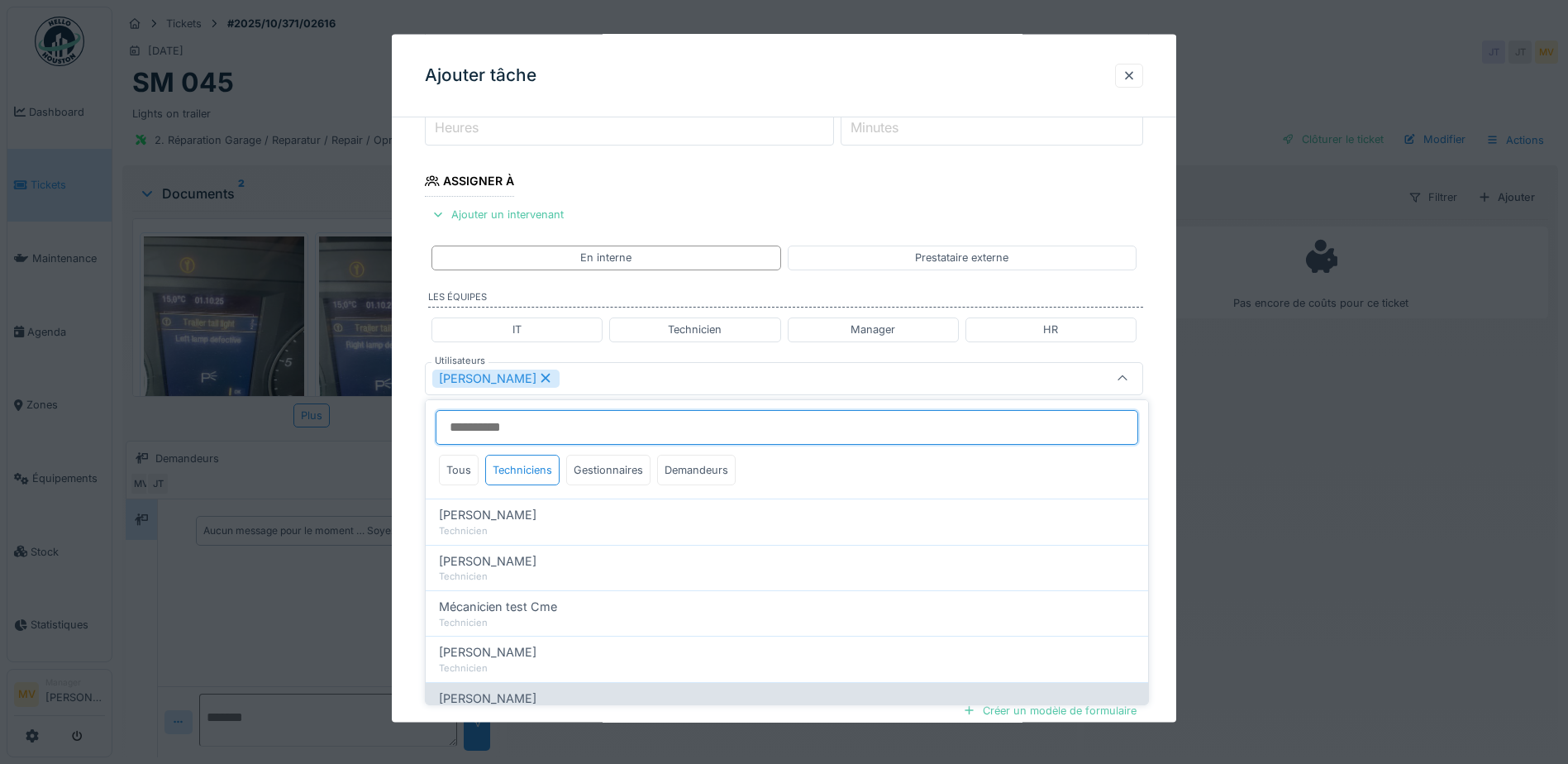
type input "*****"
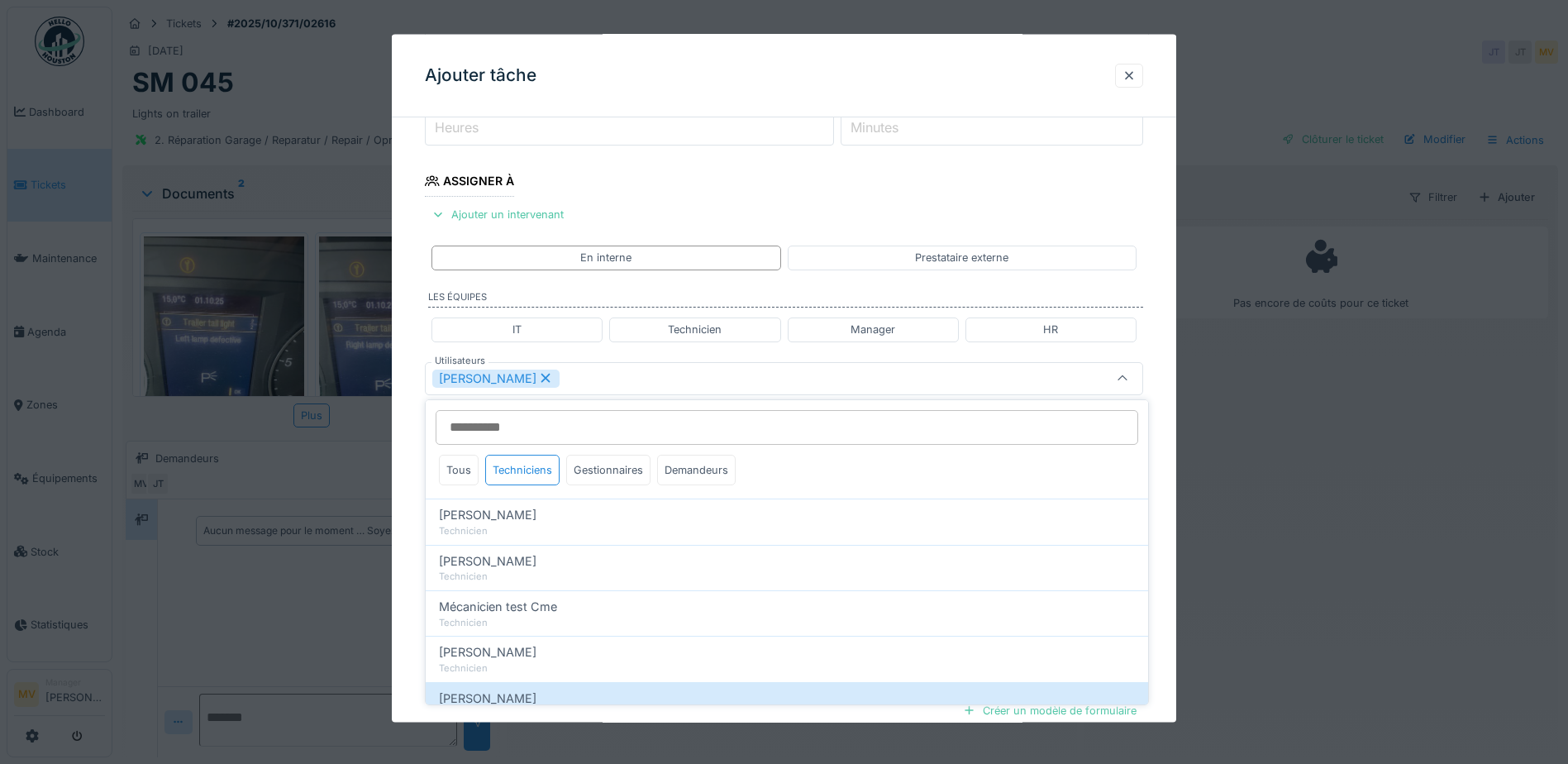
click at [684, 380] on div "[PERSON_NAME]" at bounding box center [742, 378] width 619 height 18
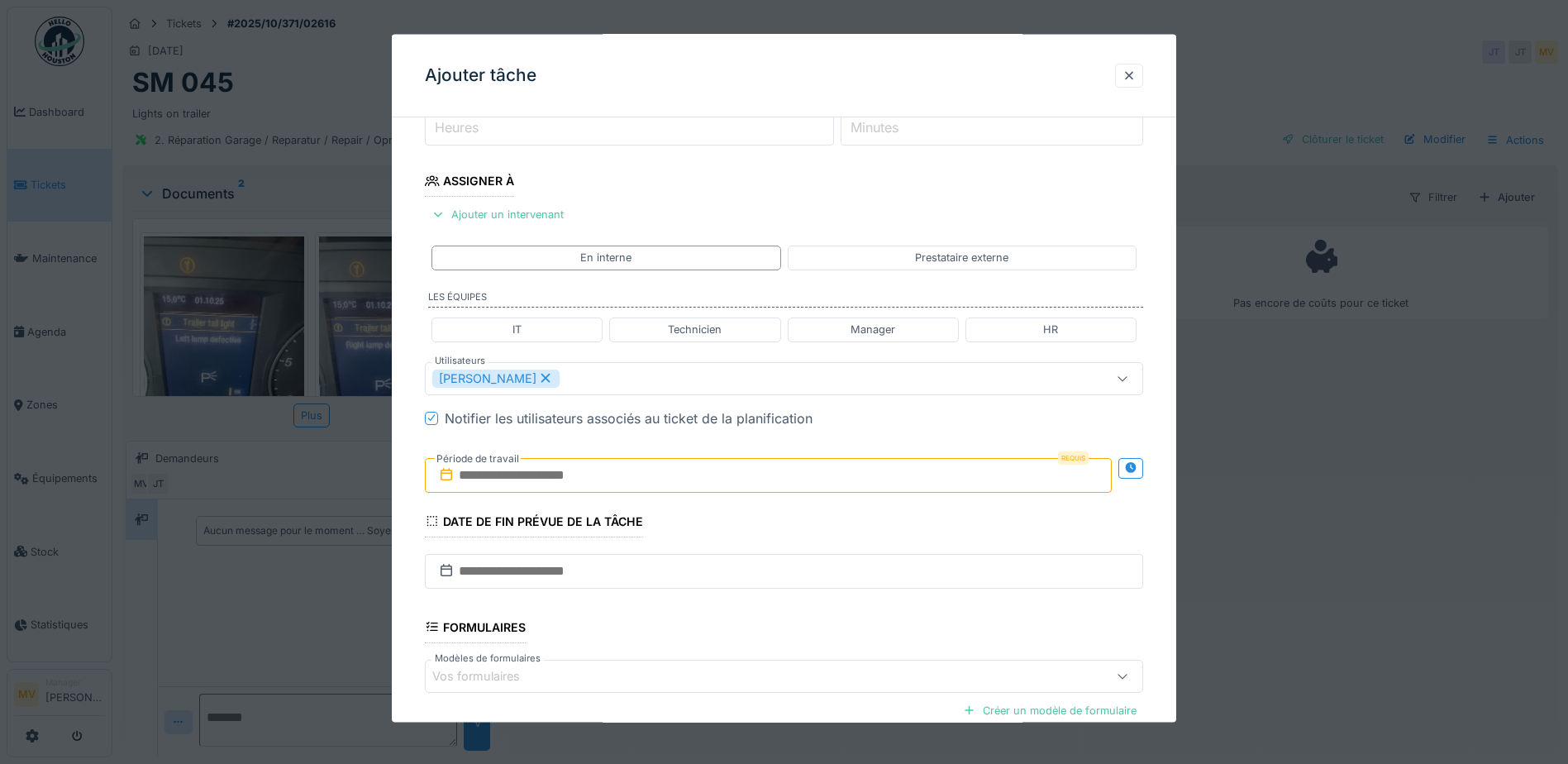
drag, startPoint x: 646, startPoint y: 475, endPoint x: 729, endPoint y: 487, distance: 83.9
click at [649, 473] on input "text" at bounding box center [768, 475] width 687 height 35
click at [803, 606] on div "10" at bounding box center [798, 611] width 23 height 23
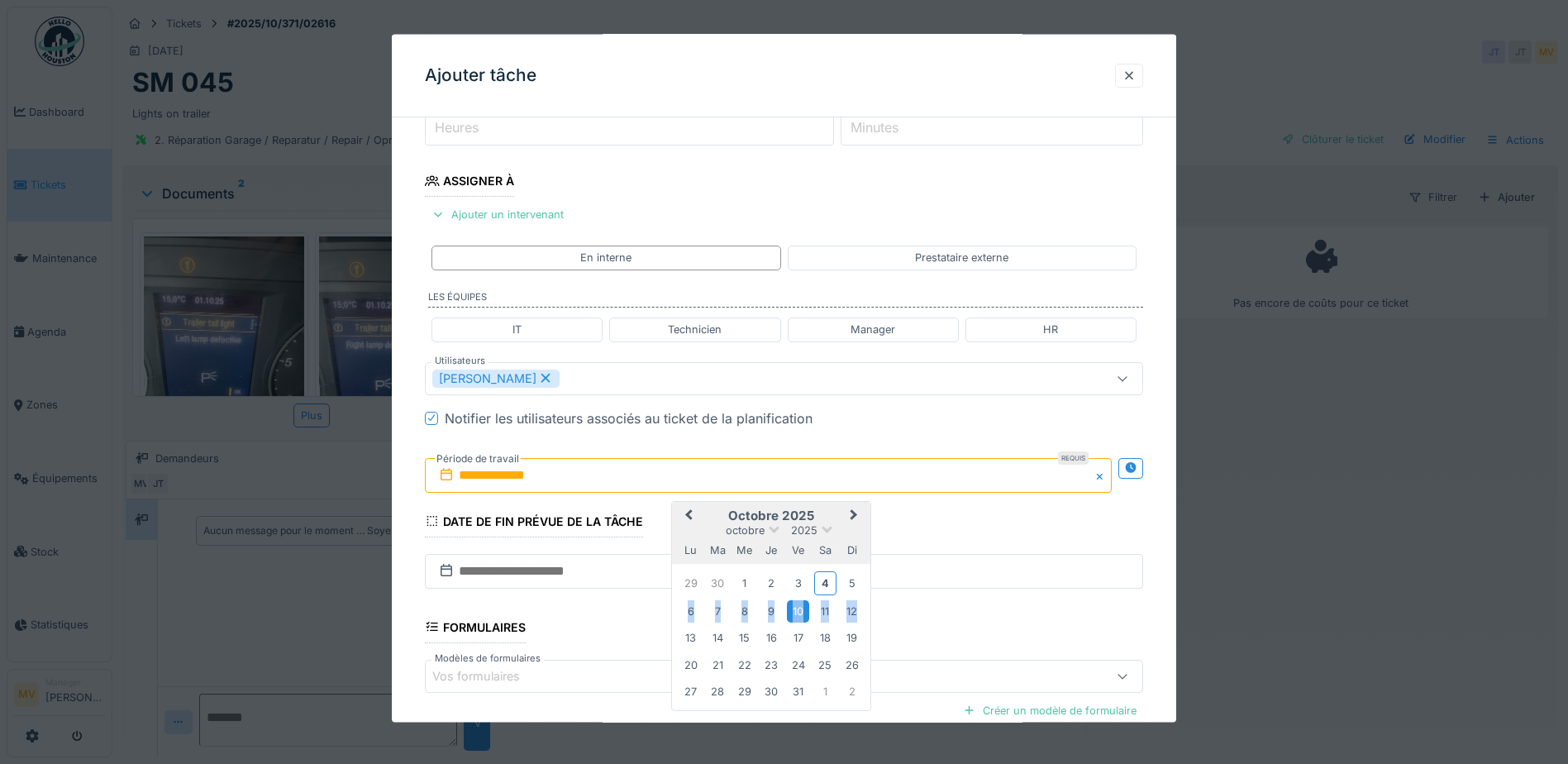
click at [803, 606] on div "10" at bounding box center [798, 611] width 23 height 23
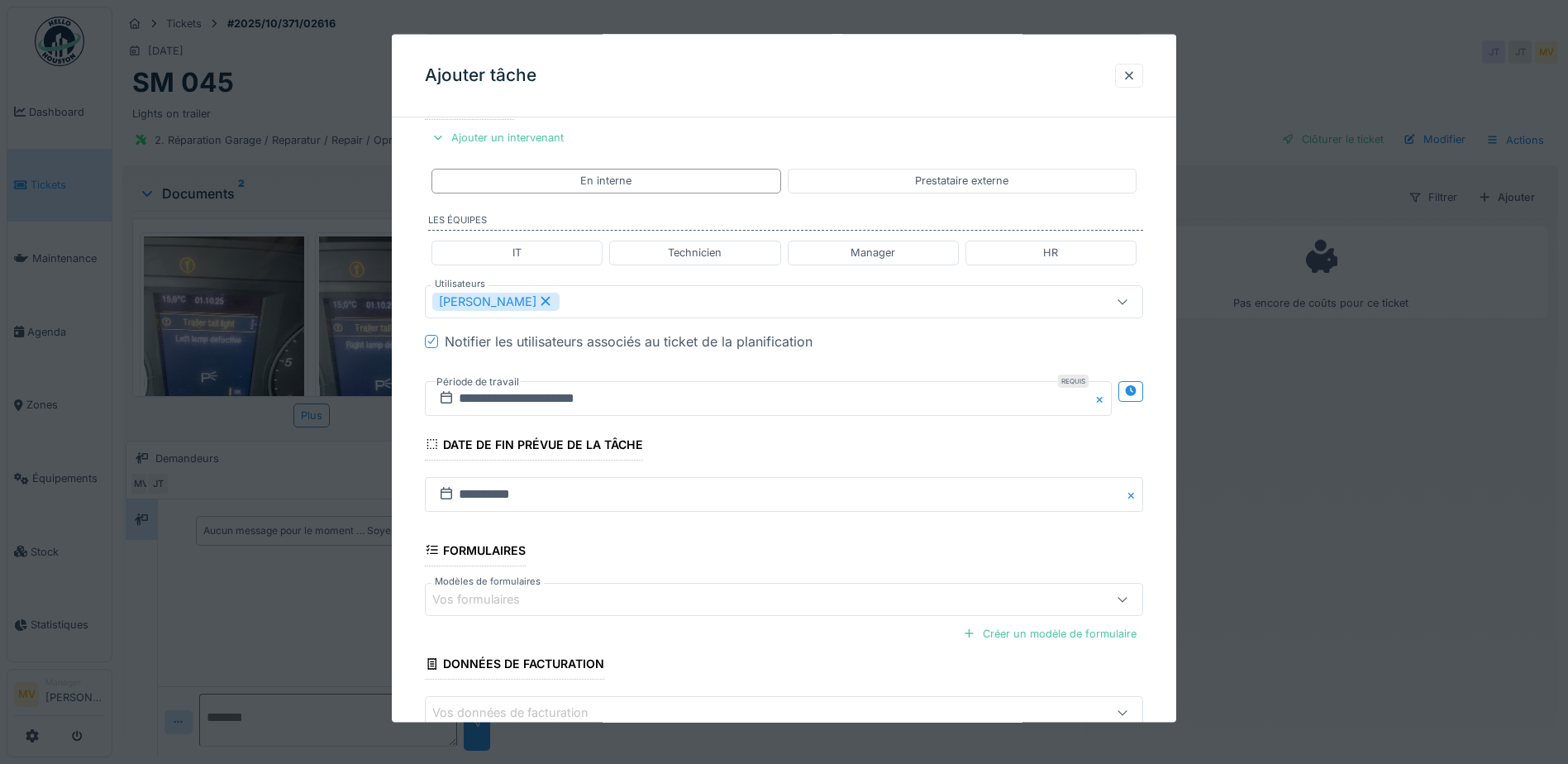
scroll to position [407, 0]
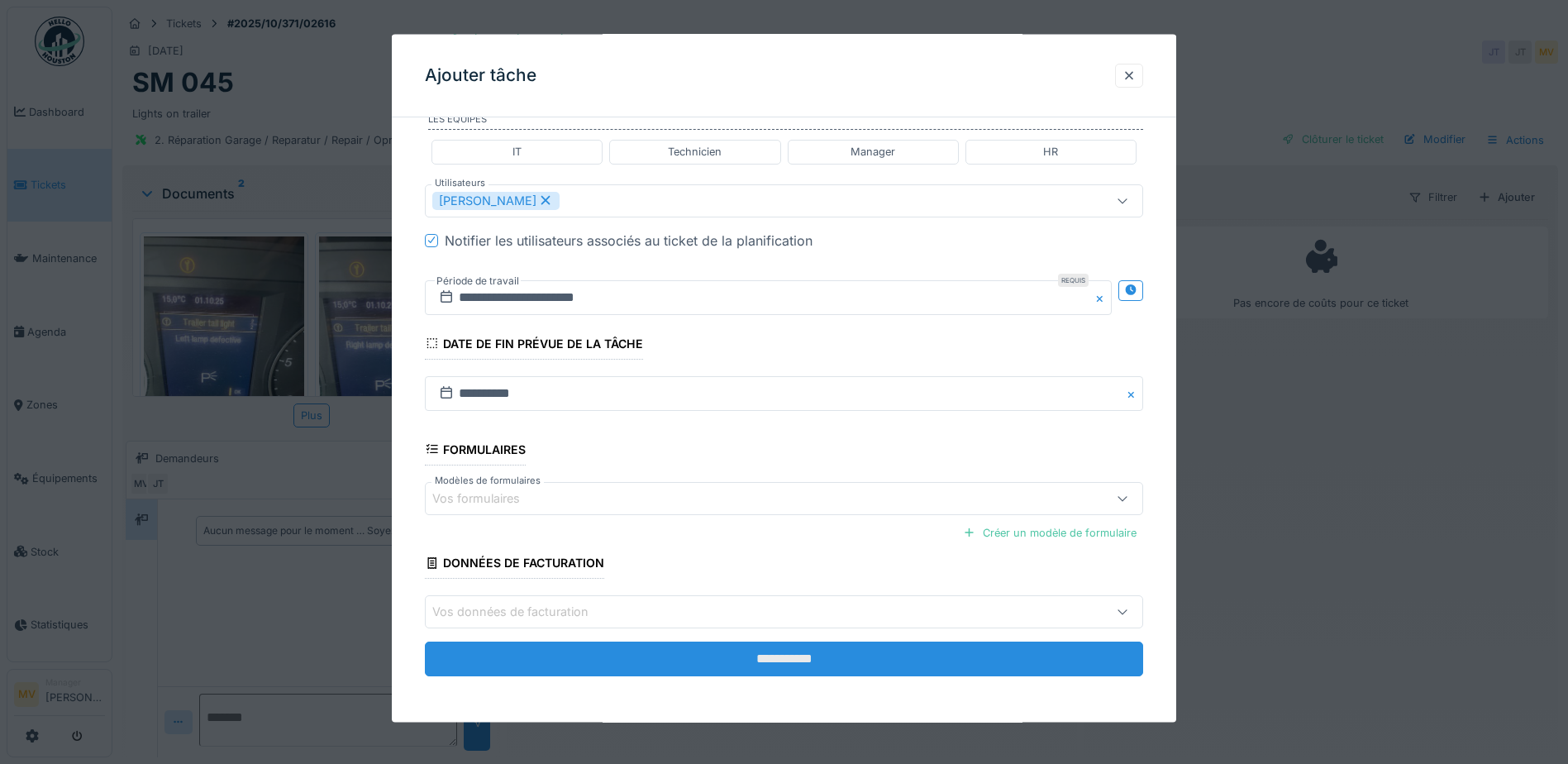
click at [902, 649] on input "**********" at bounding box center [784, 659] width 718 height 35
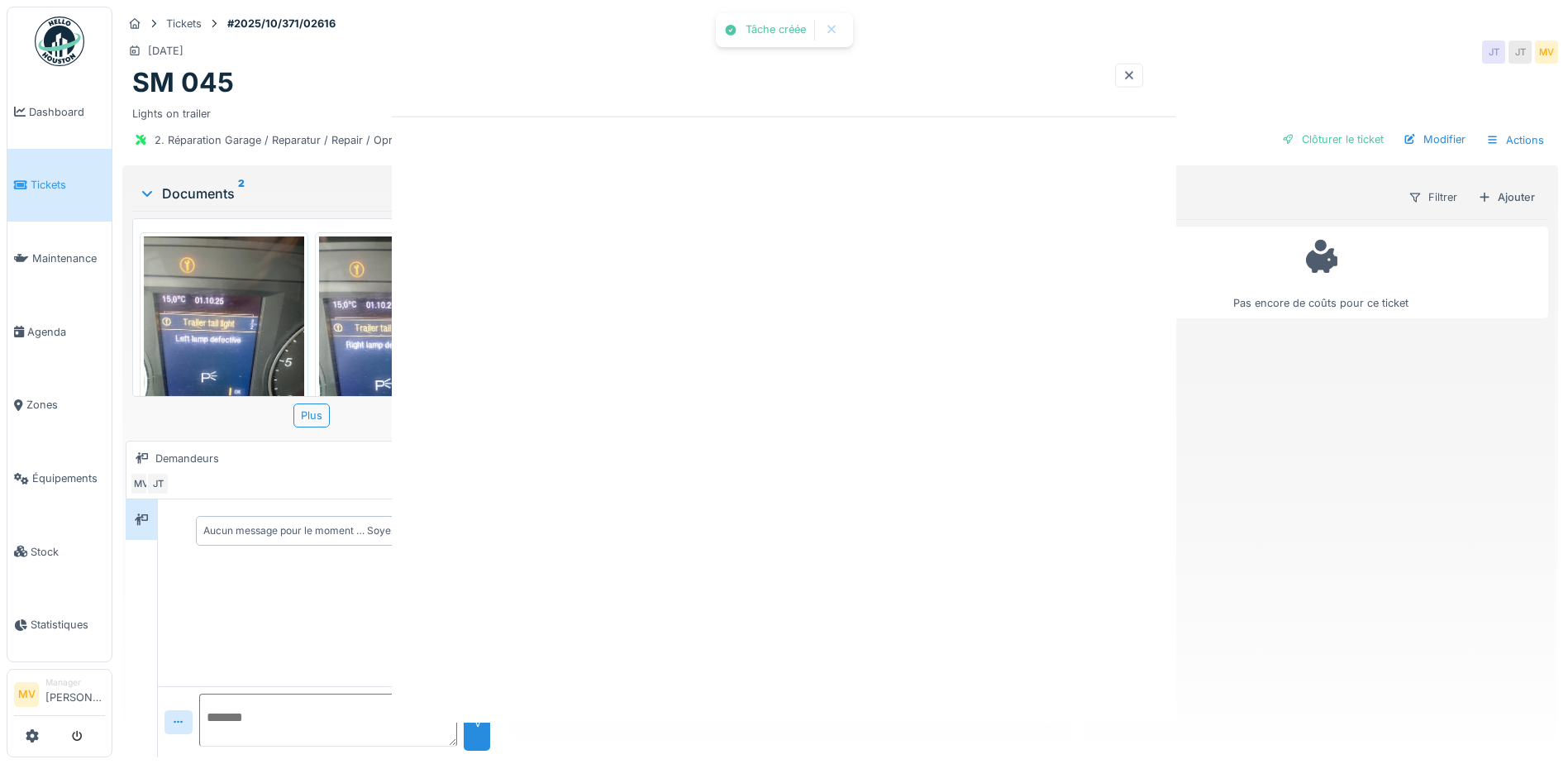
scroll to position [0, 0]
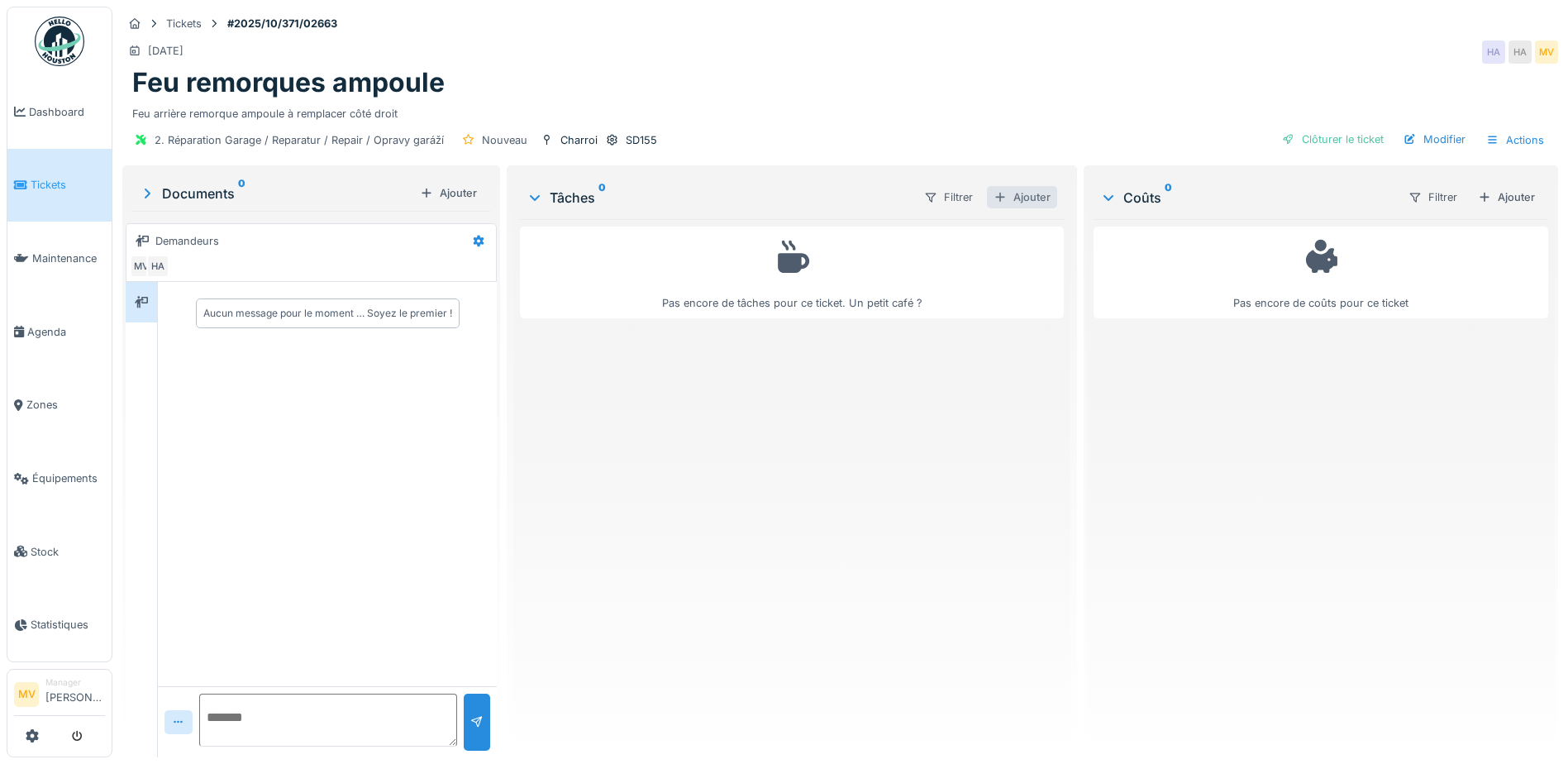
click at [1028, 190] on div "Ajouter" at bounding box center [1022, 197] width 70 height 23
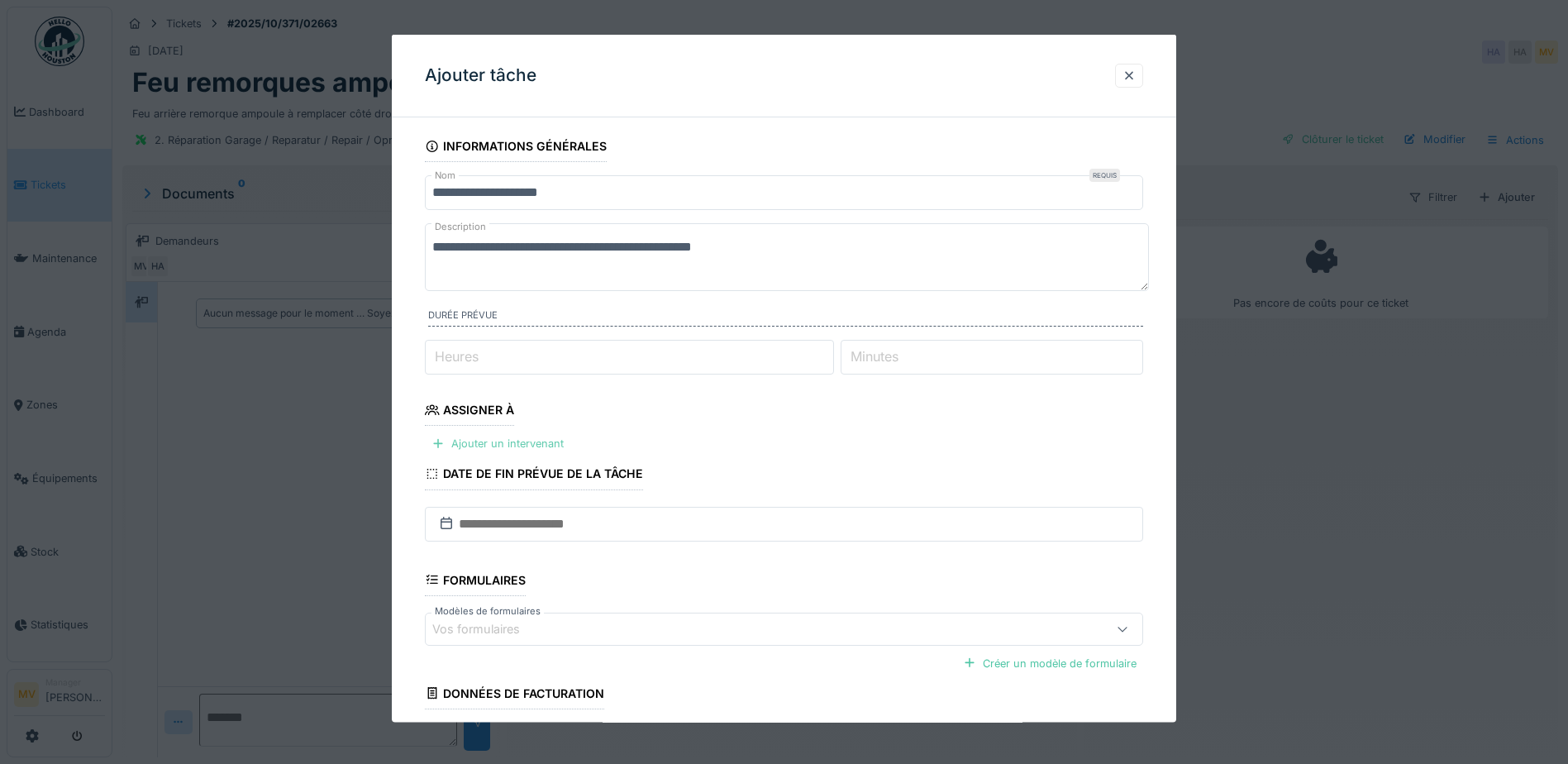
click at [471, 443] on div "Ajouter un intervenant" at bounding box center [497, 444] width 145 height 23
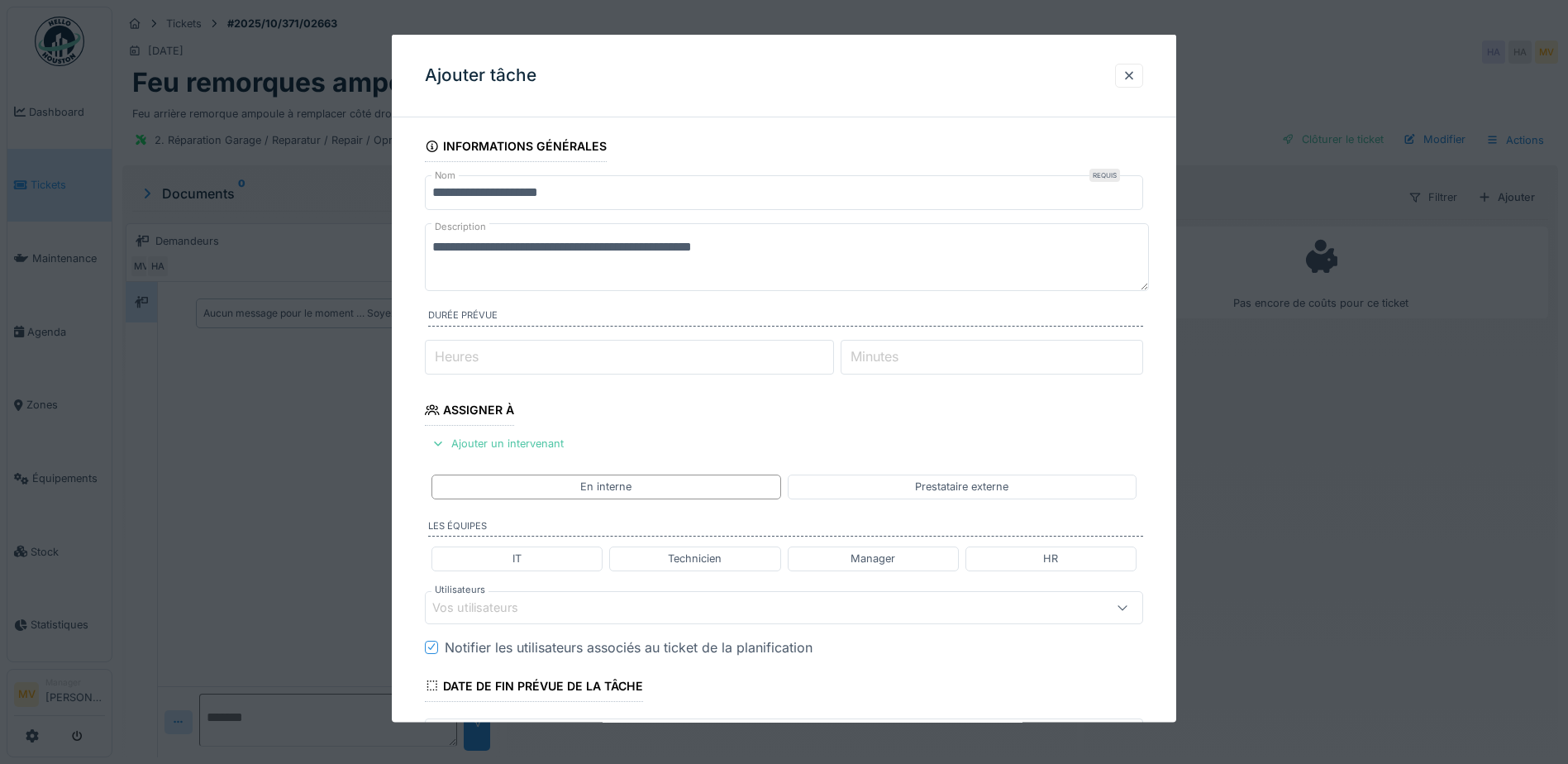
click at [645, 620] on div "Vos utilisateurs" at bounding box center [784, 606] width 718 height 33
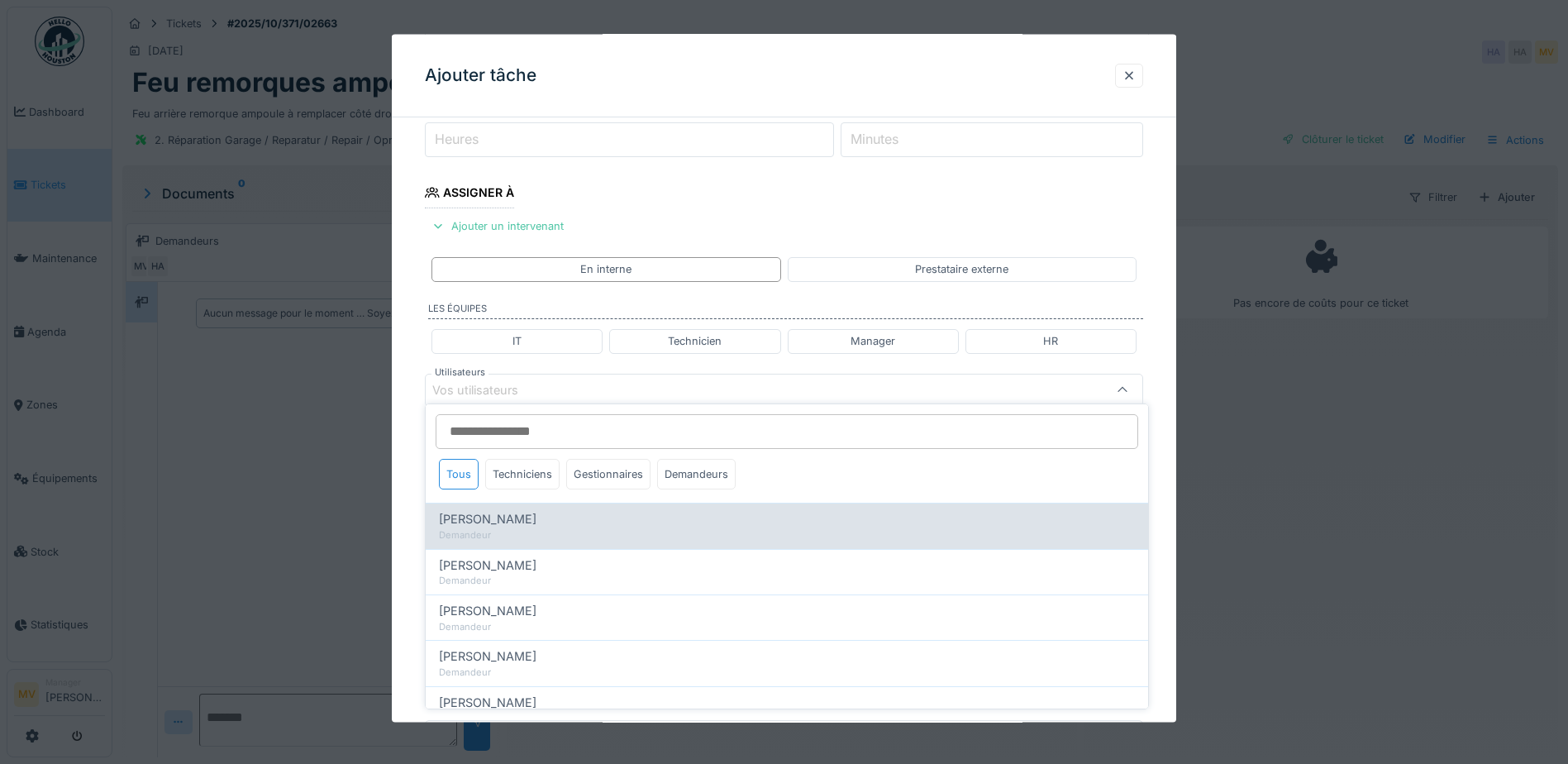
scroll to position [229, 0]
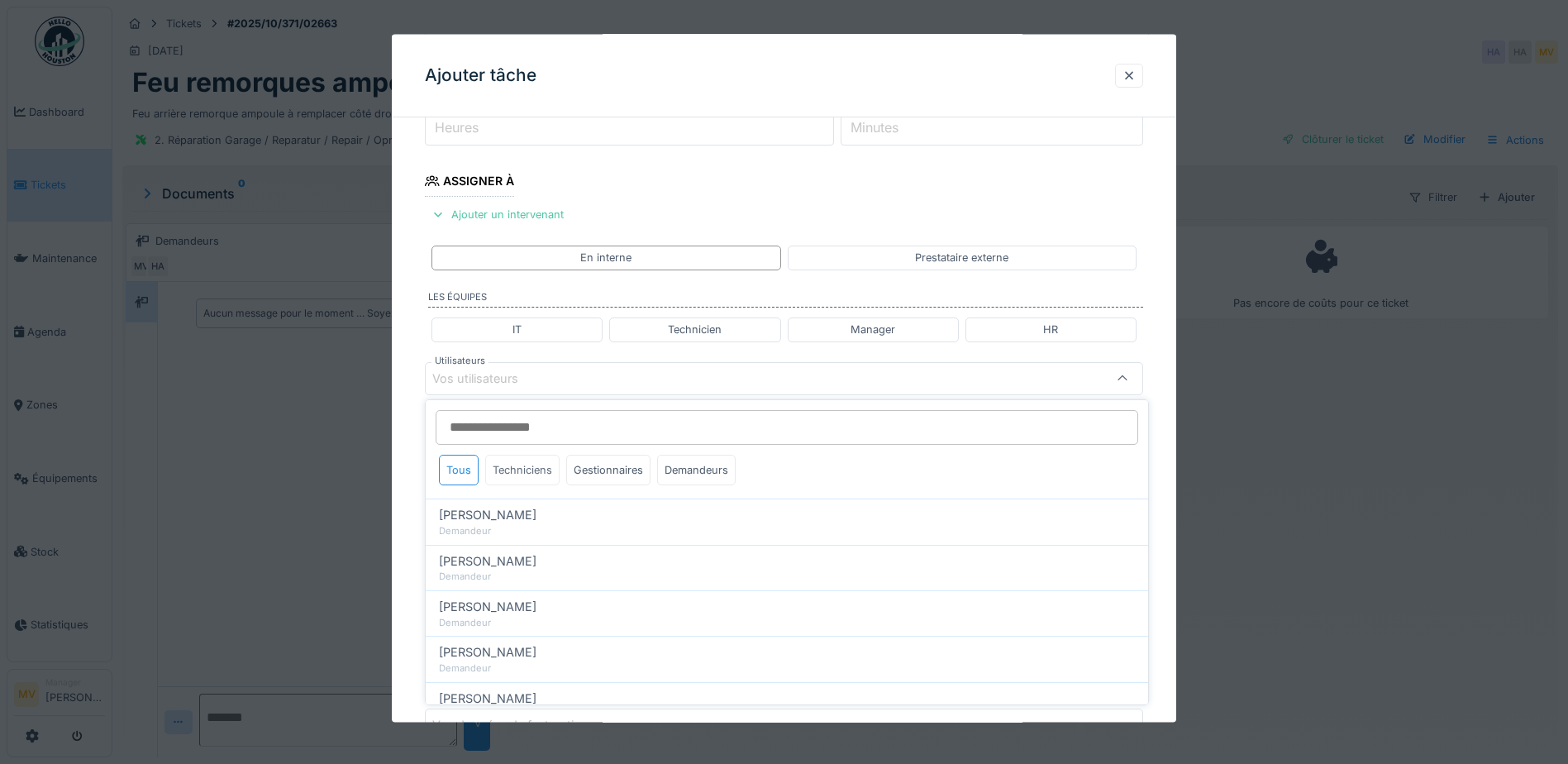
click at [534, 472] on div "Techniciens" at bounding box center [522, 470] width 74 height 30
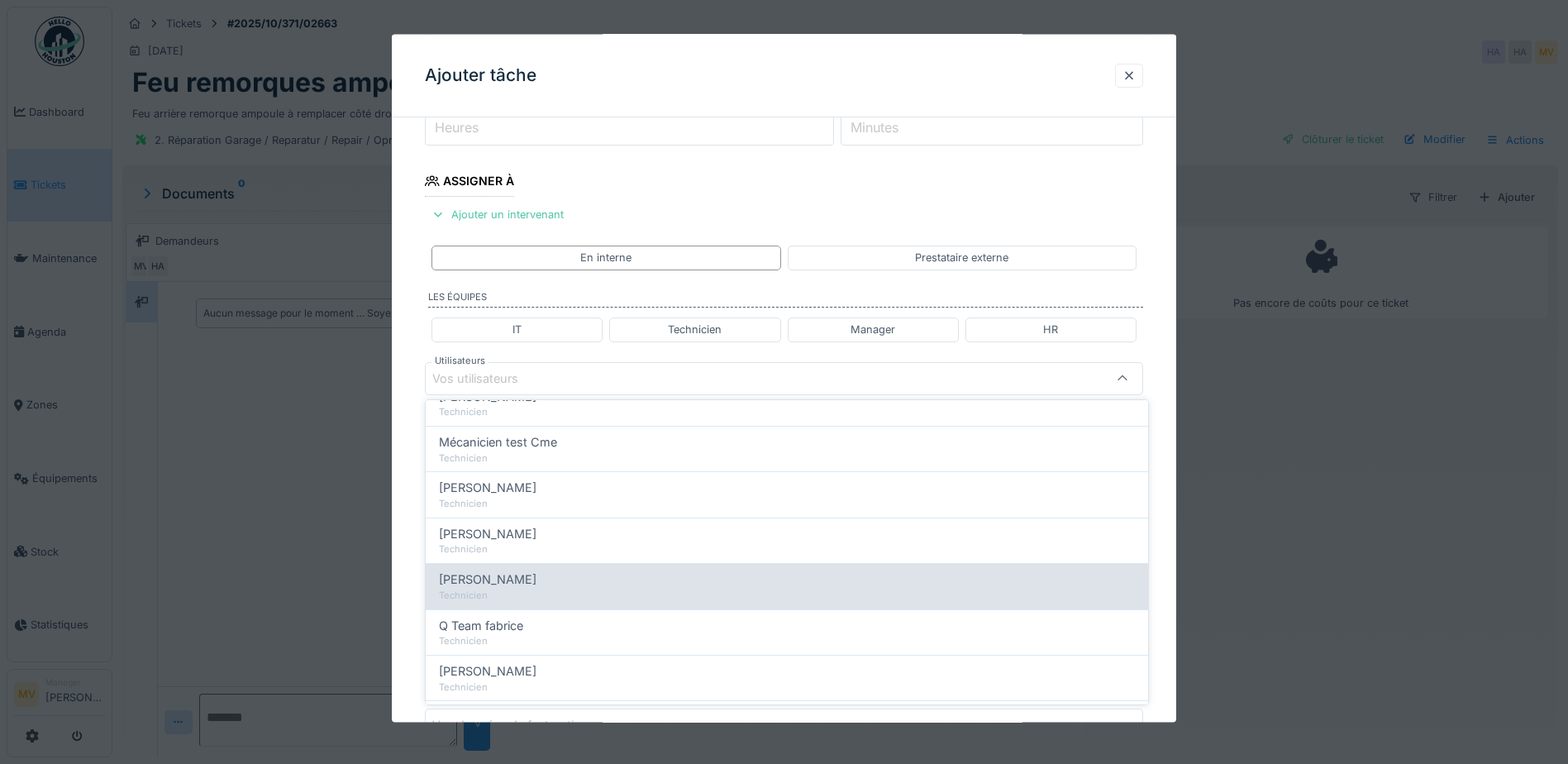
scroll to position [165, 0]
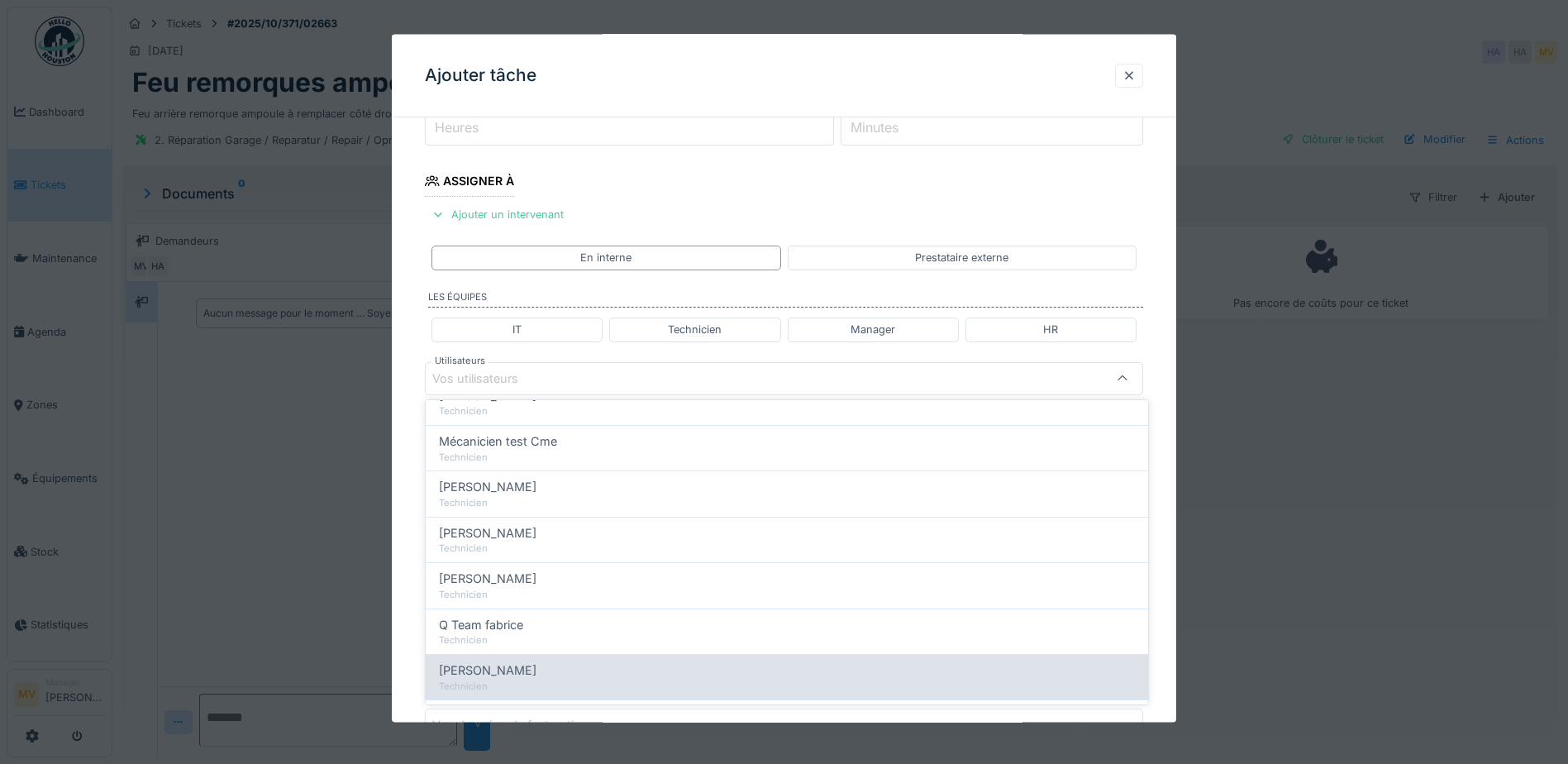
click at [557, 661] on div "Sergej Mandzjuk Technicien" at bounding box center [786, 677] width 722 height 46
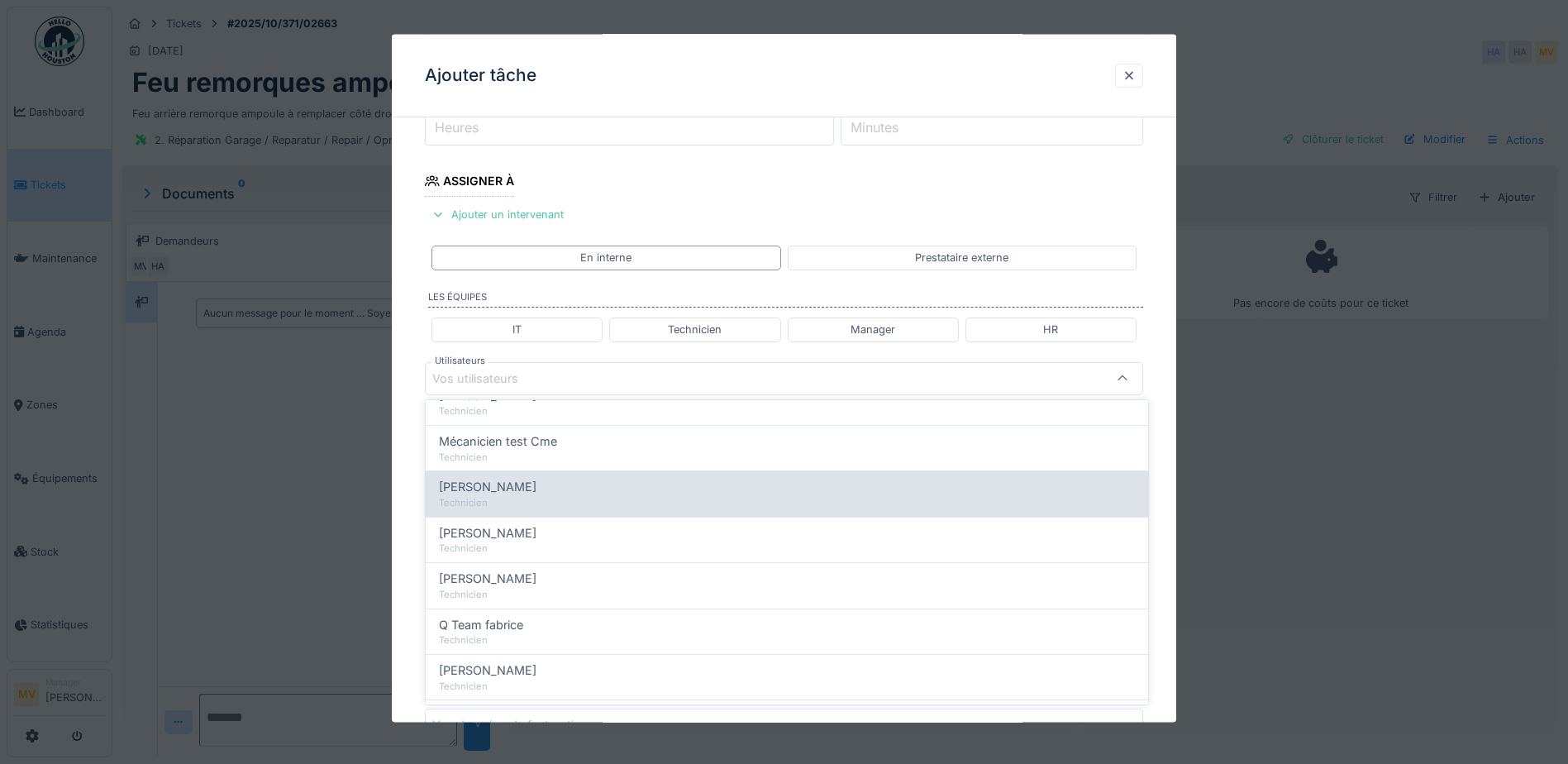
type input "****"
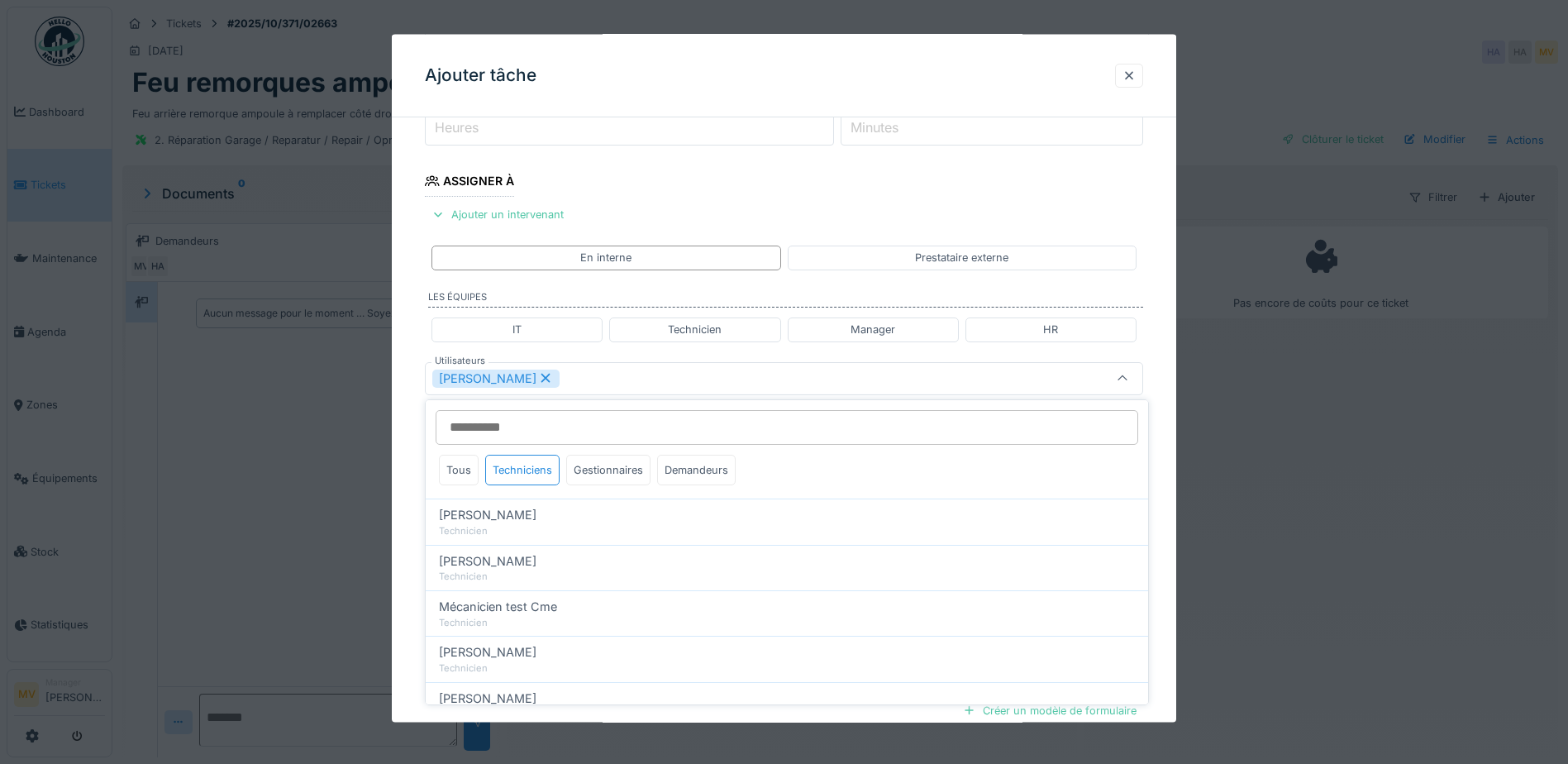
click at [767, 379] on div "Sergej Mandzjuk" at bounding box center [742, 378] width 619 height 18
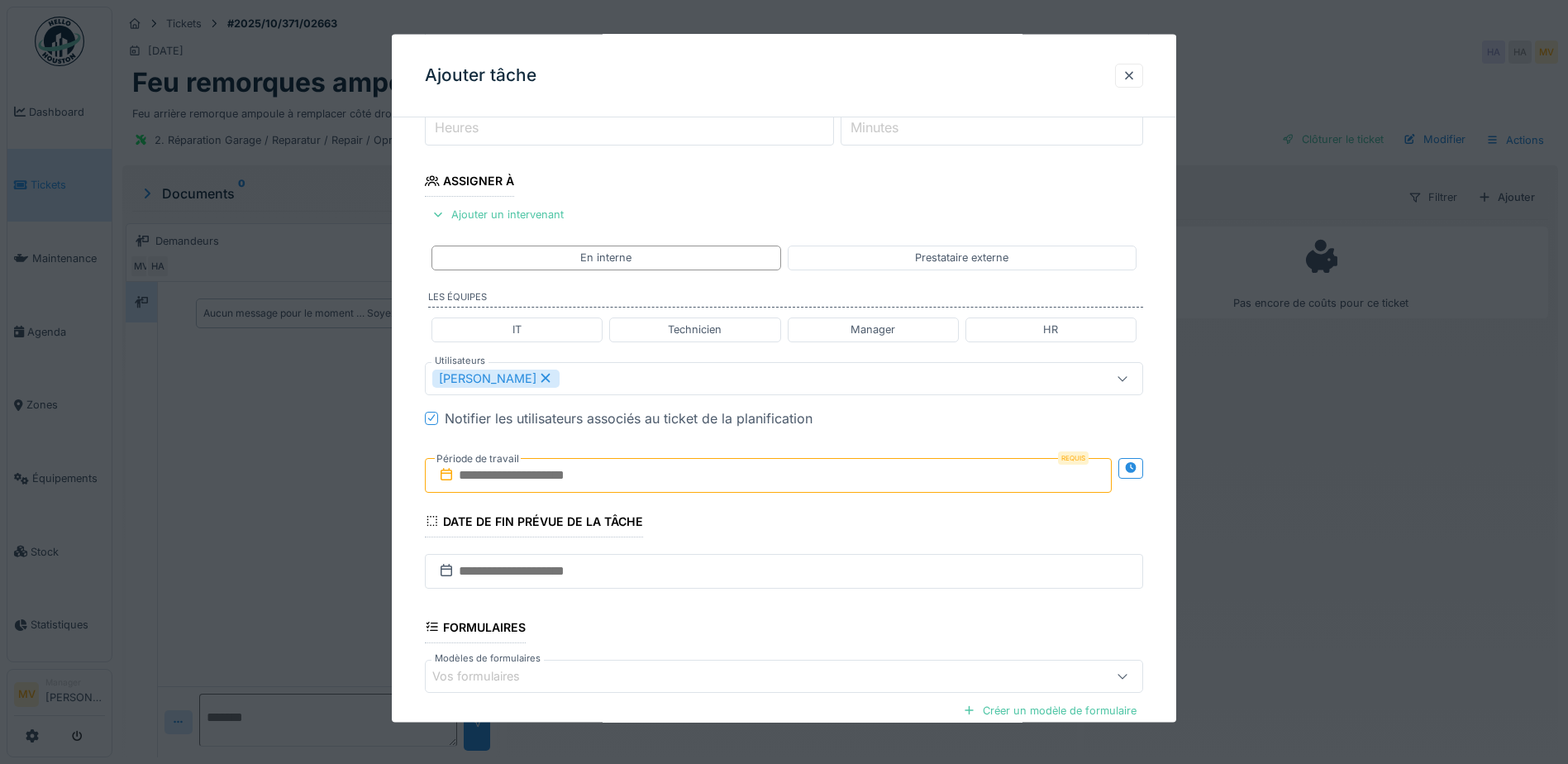
click at [730, 478] on input "text" at bounding box center [768, 475] width 687 height 35
click at [831, 574] on div "4" at bounding box center [825, 583] width 23 height 24
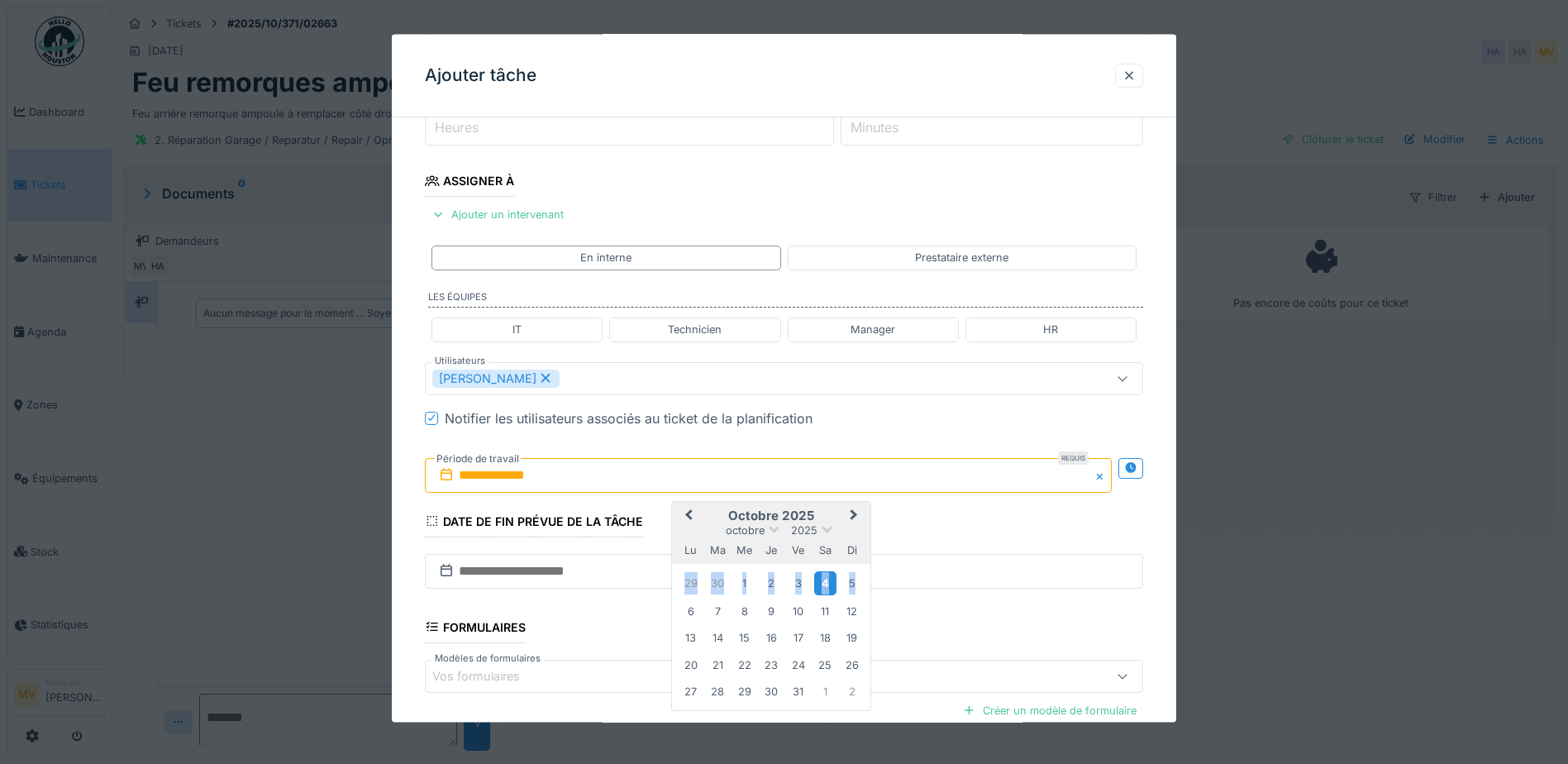
click at [831, 574] on div "4" at bounding box center [825, 583] width 23 height 24
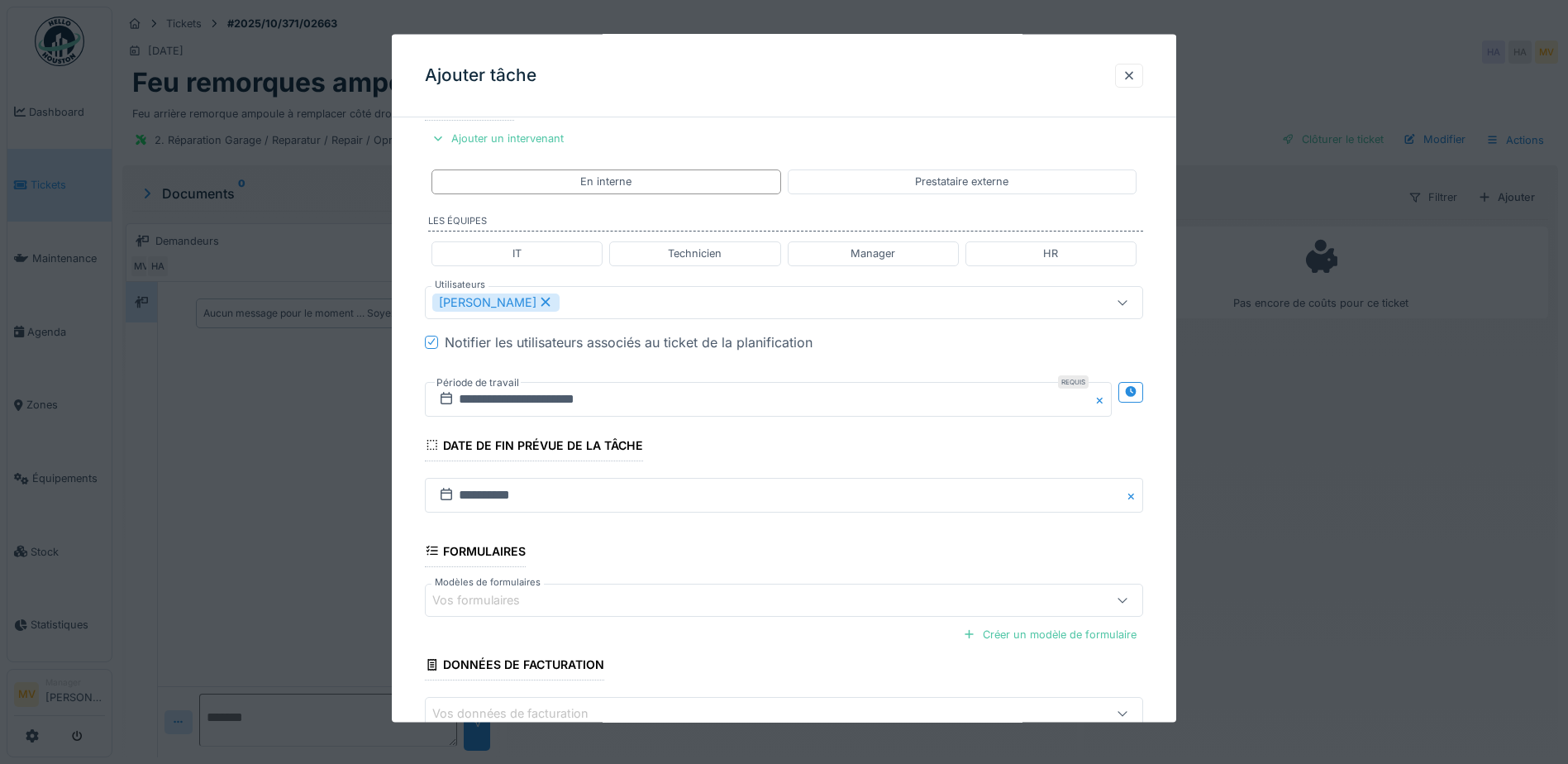
scroll to position [407, 0]
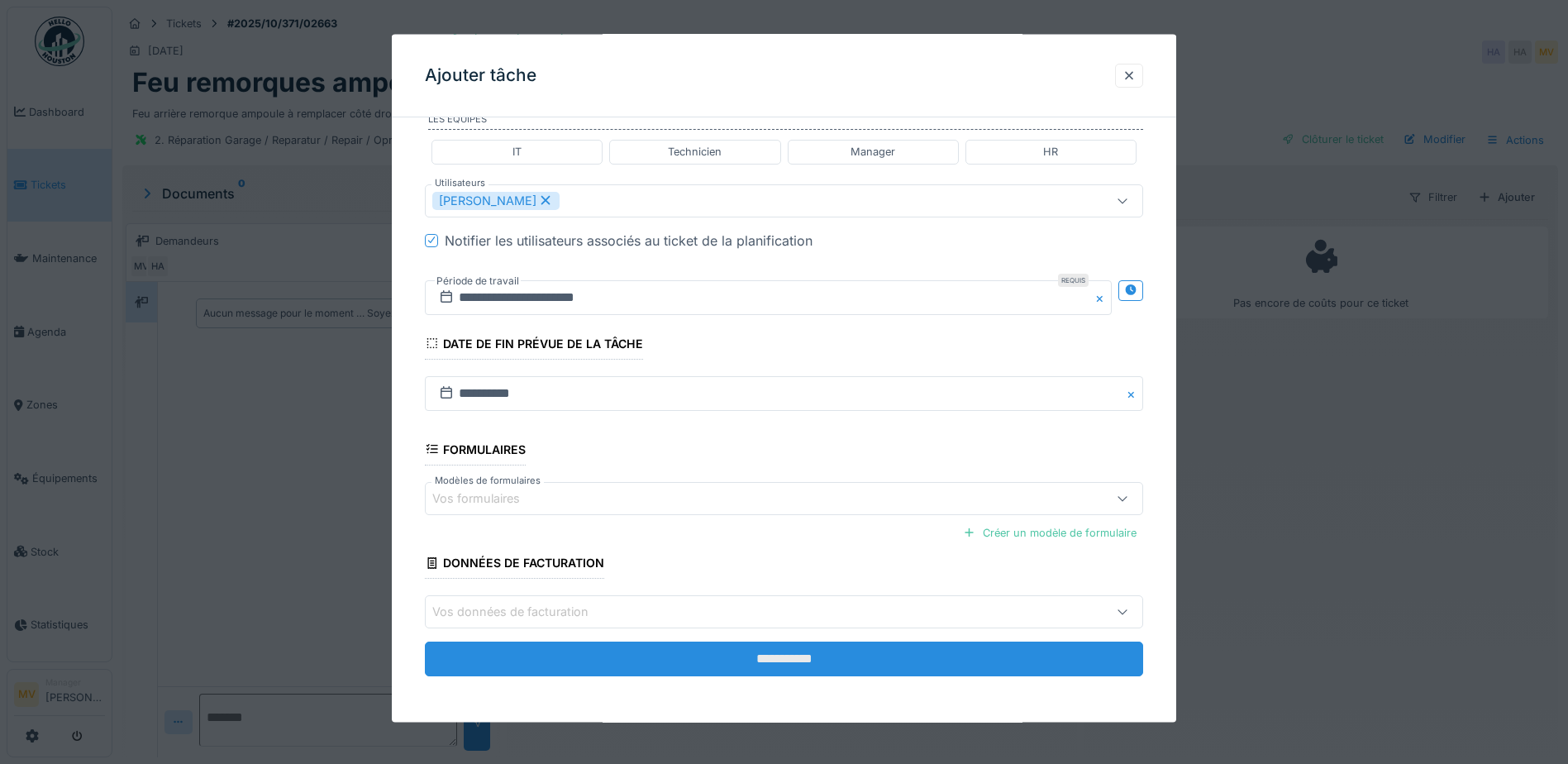
click at [841, 646] on input "**********" at bounding box center [784, 659] width 718 height 35
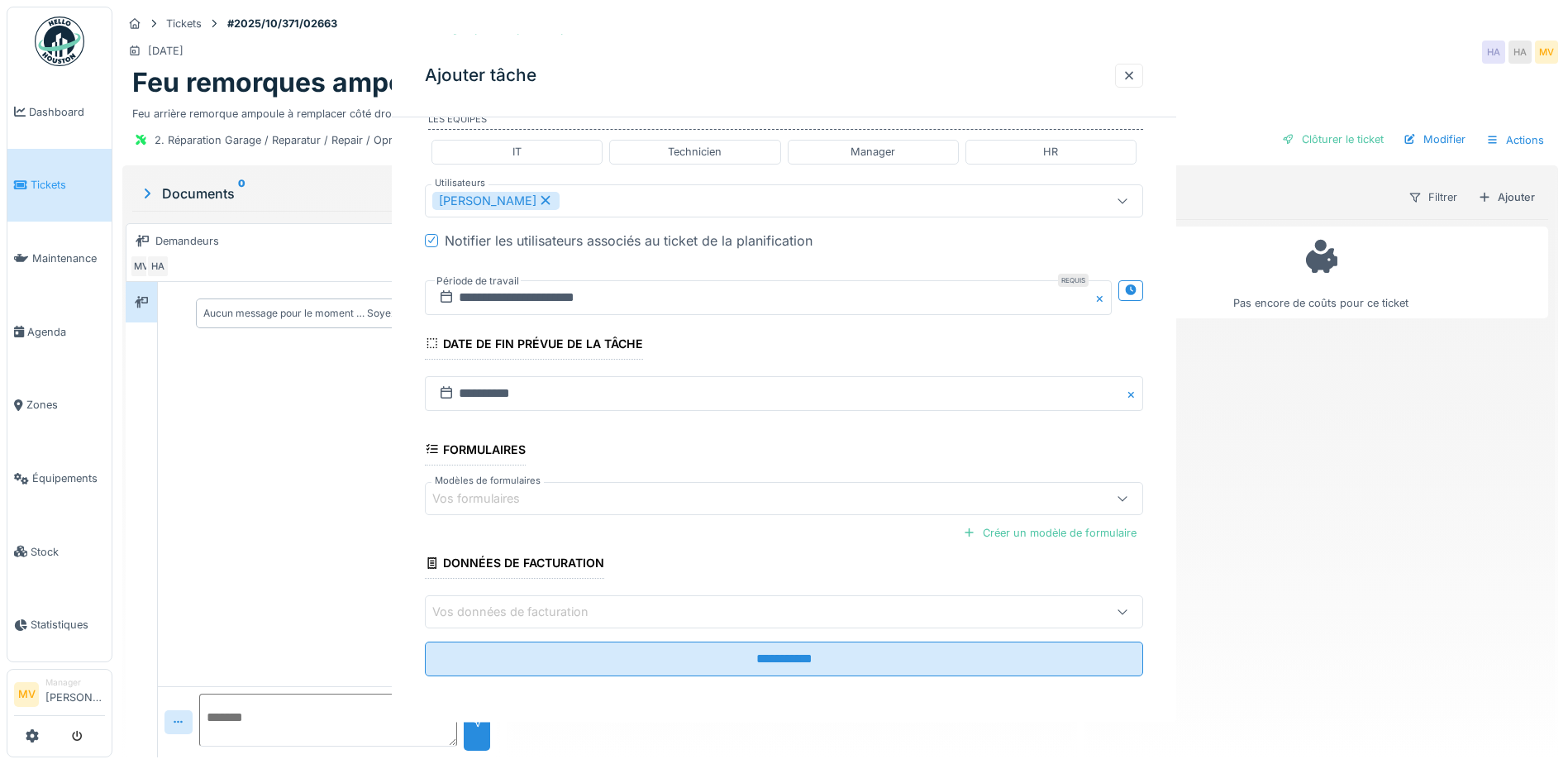
scroll to position [0, 0]
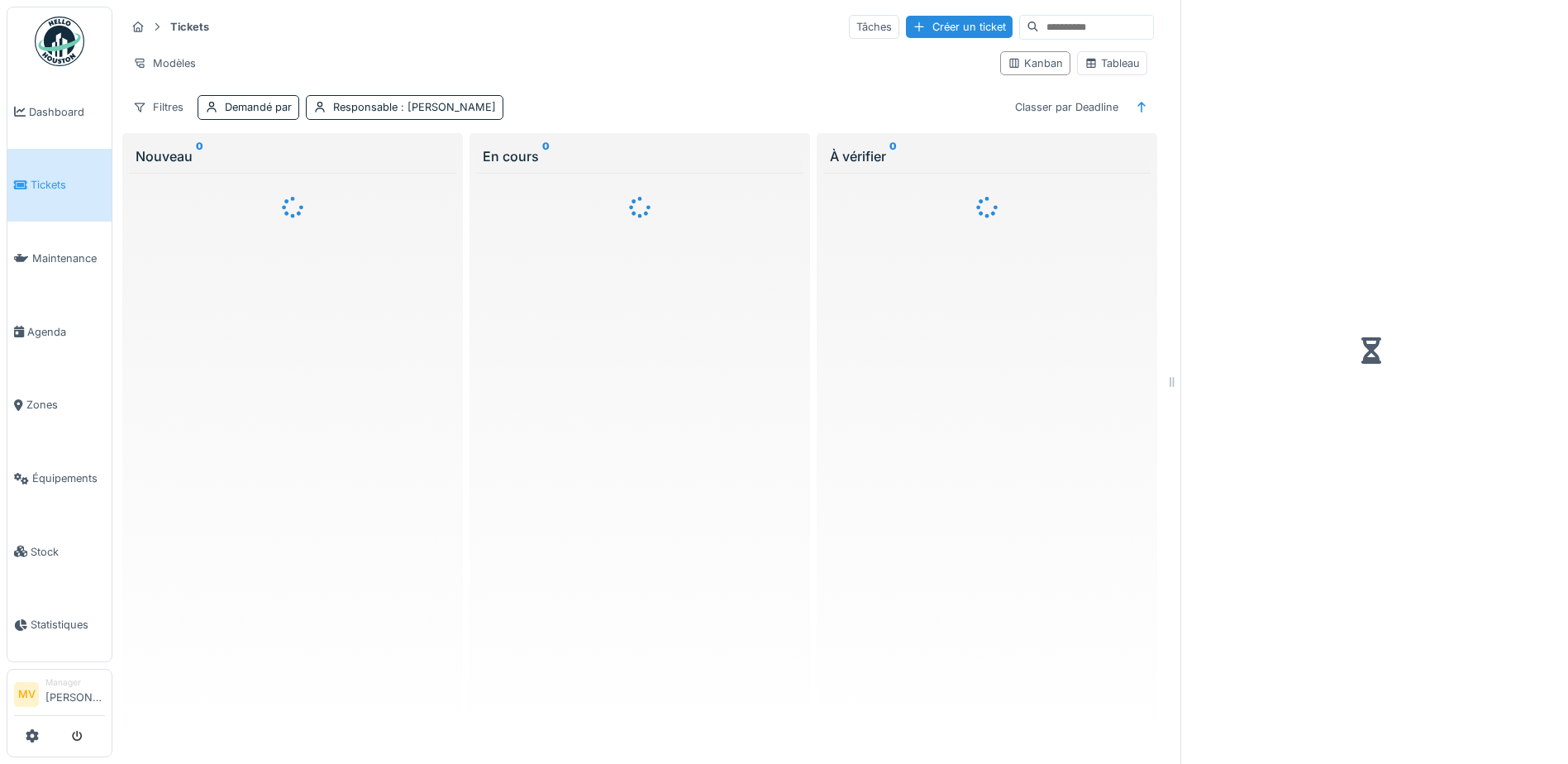
scroll to position [10, 0]
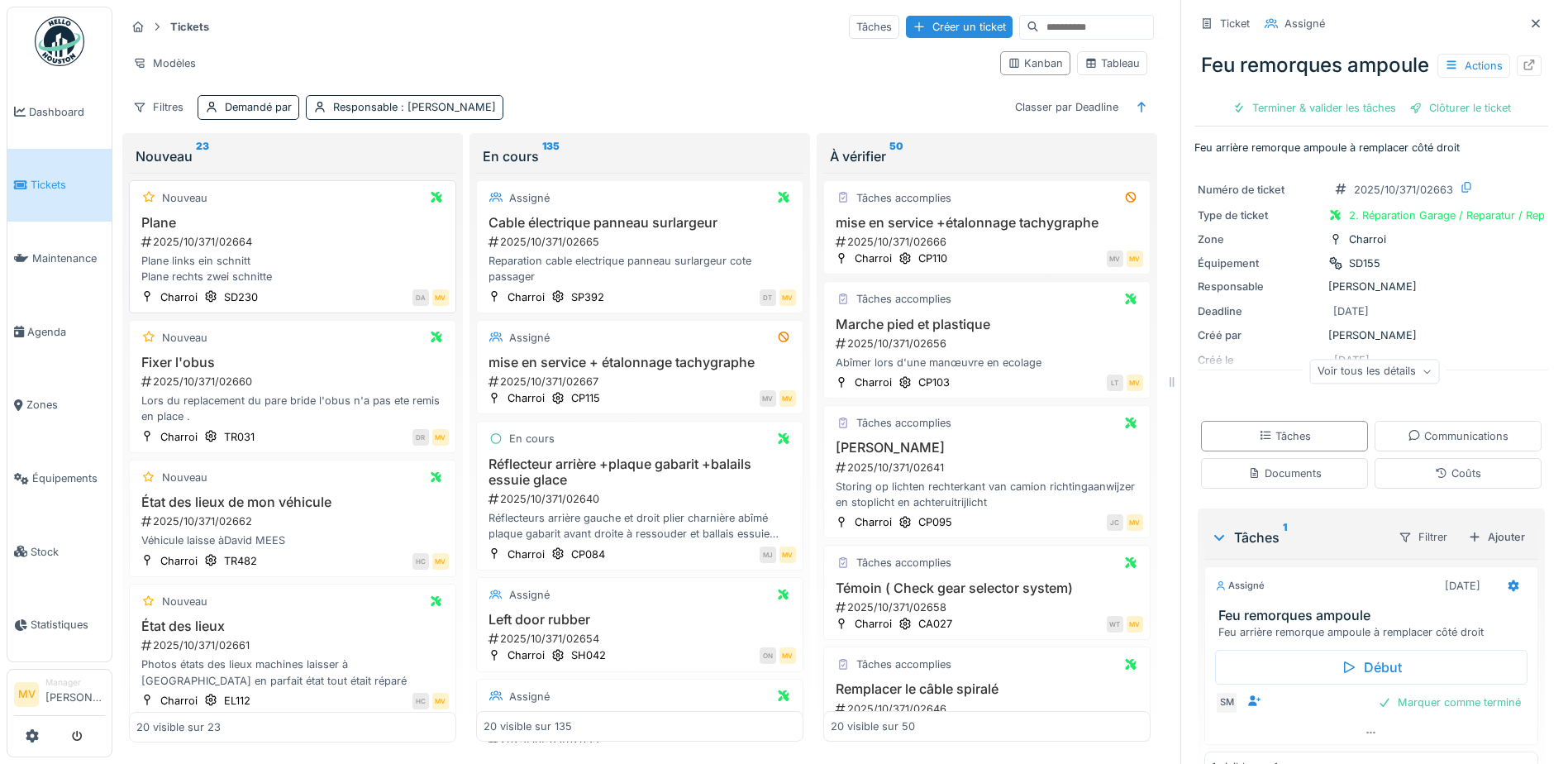
click at [345, 253] on div "Plane links ein schnitt Plane rechts zwei schnitte" at bounding box center [292, 269] width 312 height 31
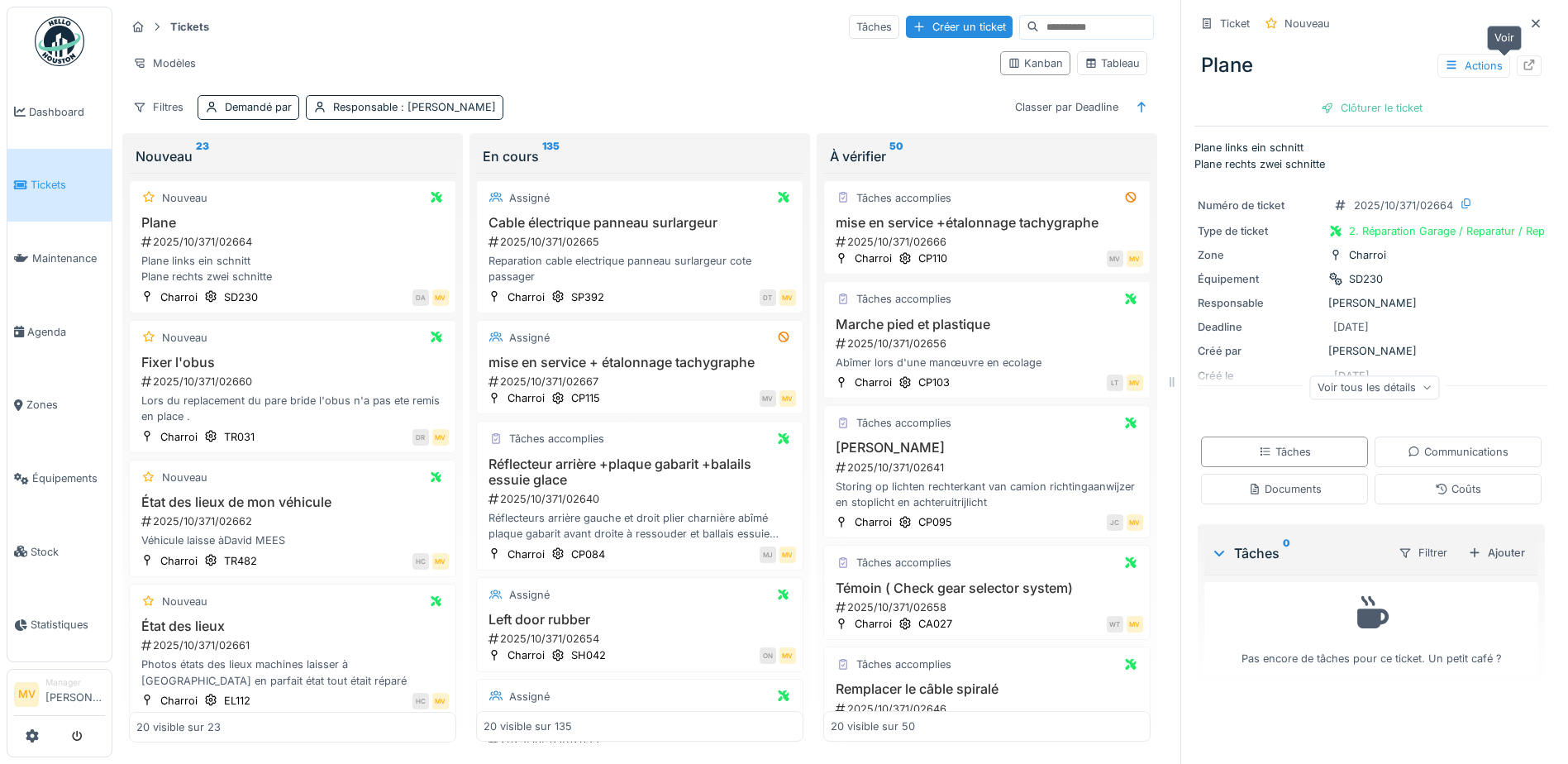
click at [1517, 61] on div at bounding box center [1529, 65] width 25 height 21
click at [320, 393] on div "Lors du replacement du pare bride l'obus n'a pas ete remis en place ." at bounding box center [292, 408] width 312 height 31
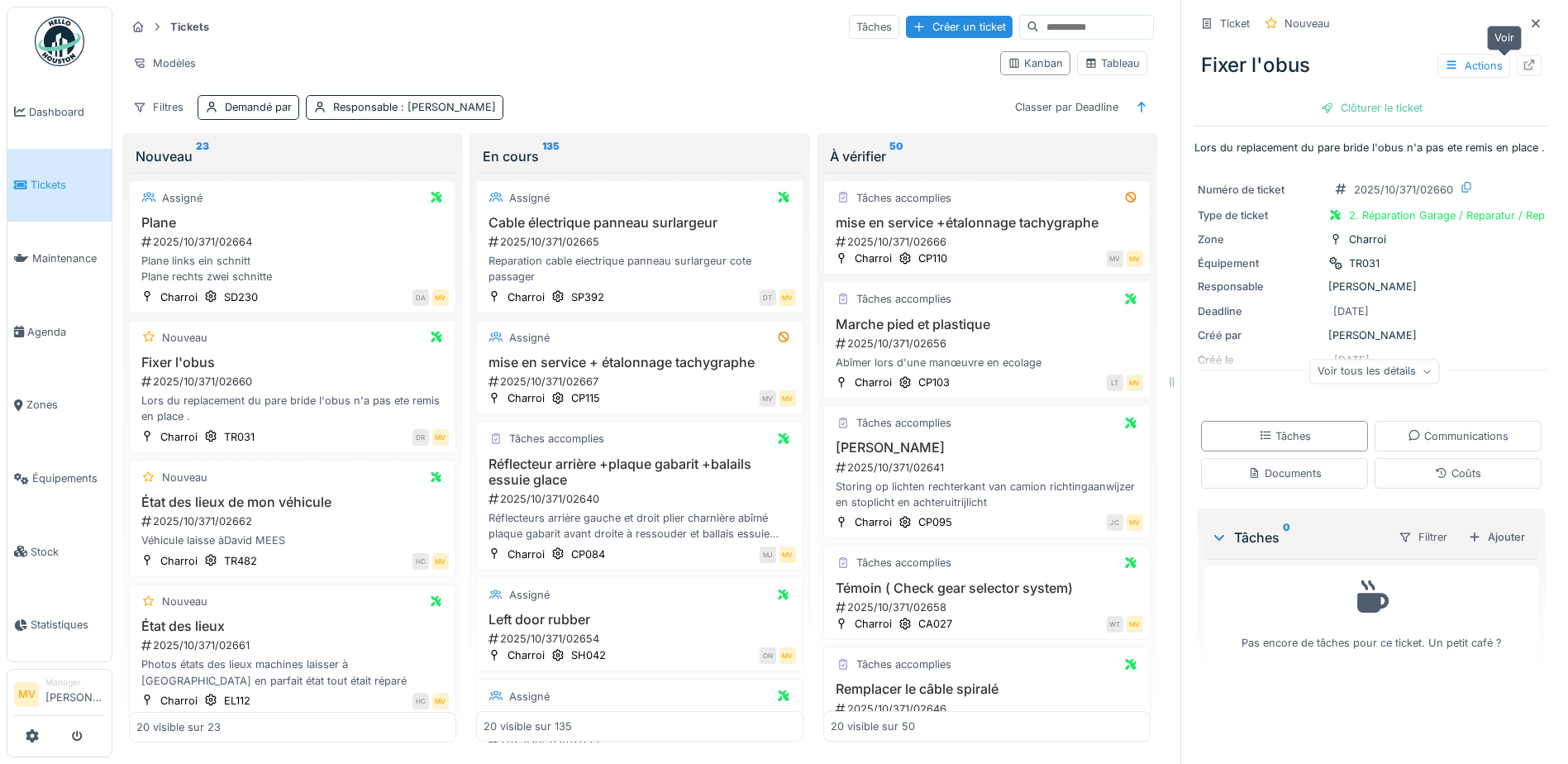
click at [1517, 55] on div at bounding box center [1529, 65] width 25 height 21
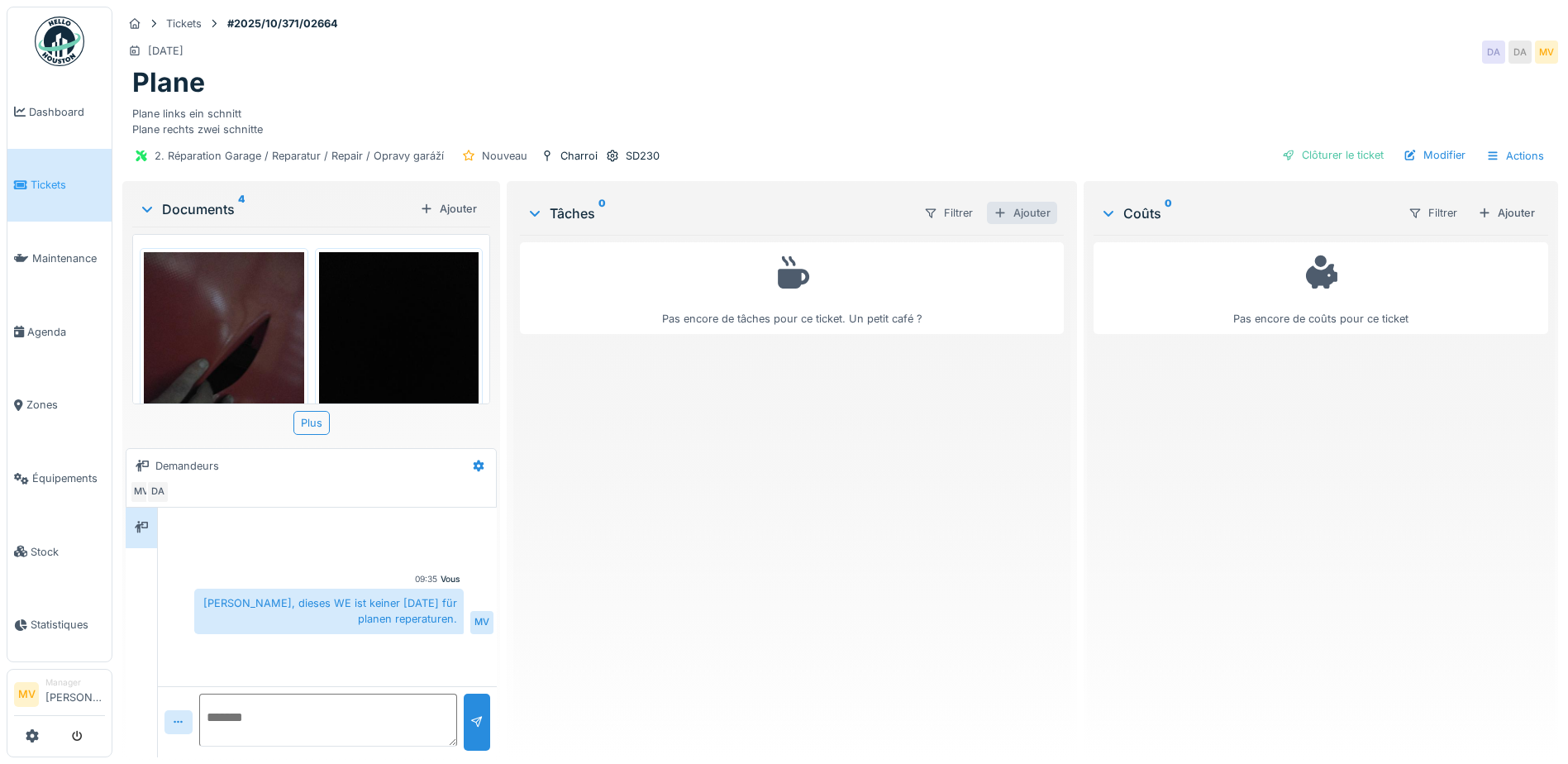
click at [1027, 209] on div "Ajouter" at bounding box center [1022, 214] width 70 height 23
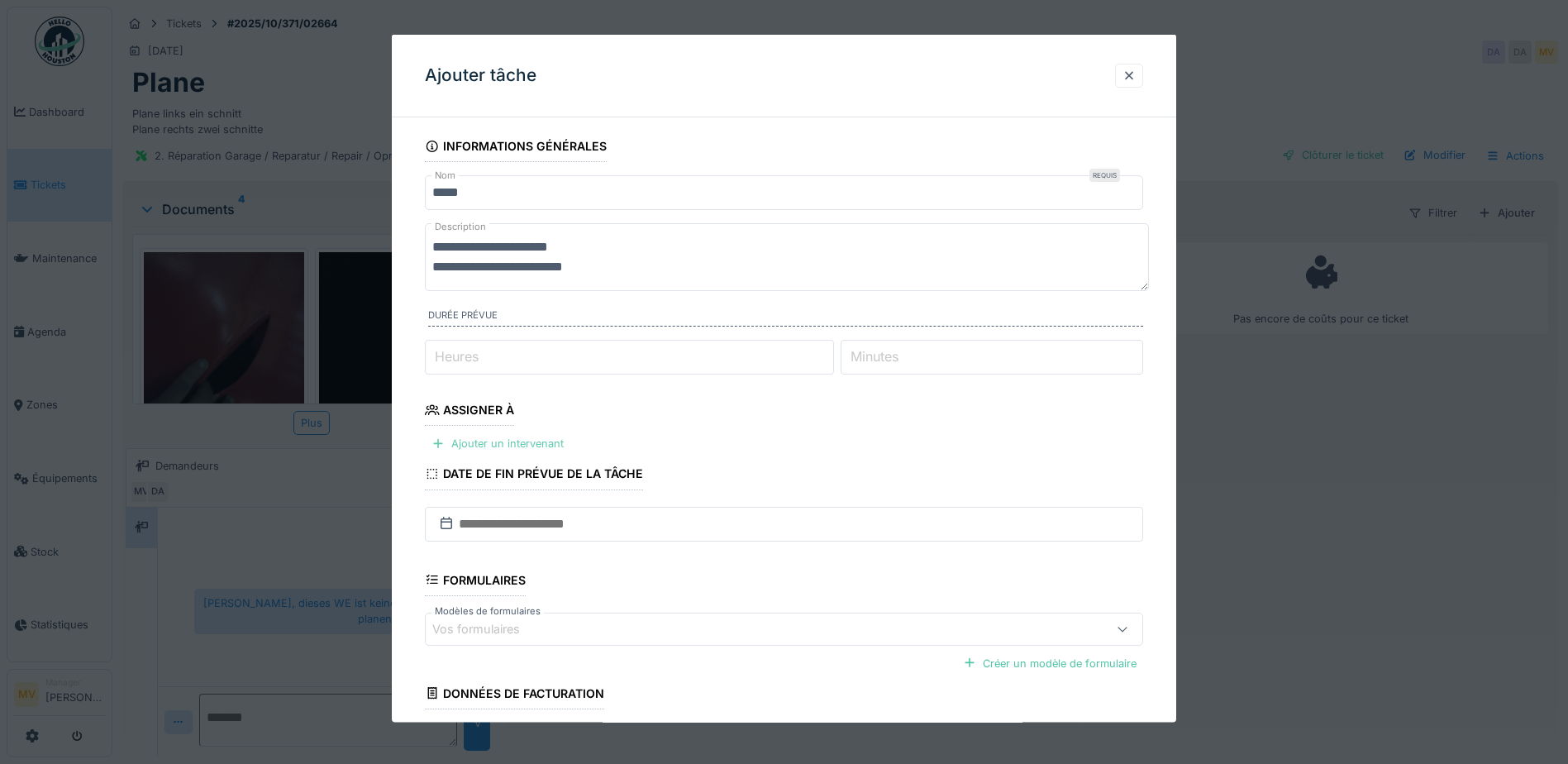
click at [545, 438] on div "Ajouter un intervenant" at bounding box center [497, 444] width 145 height 23
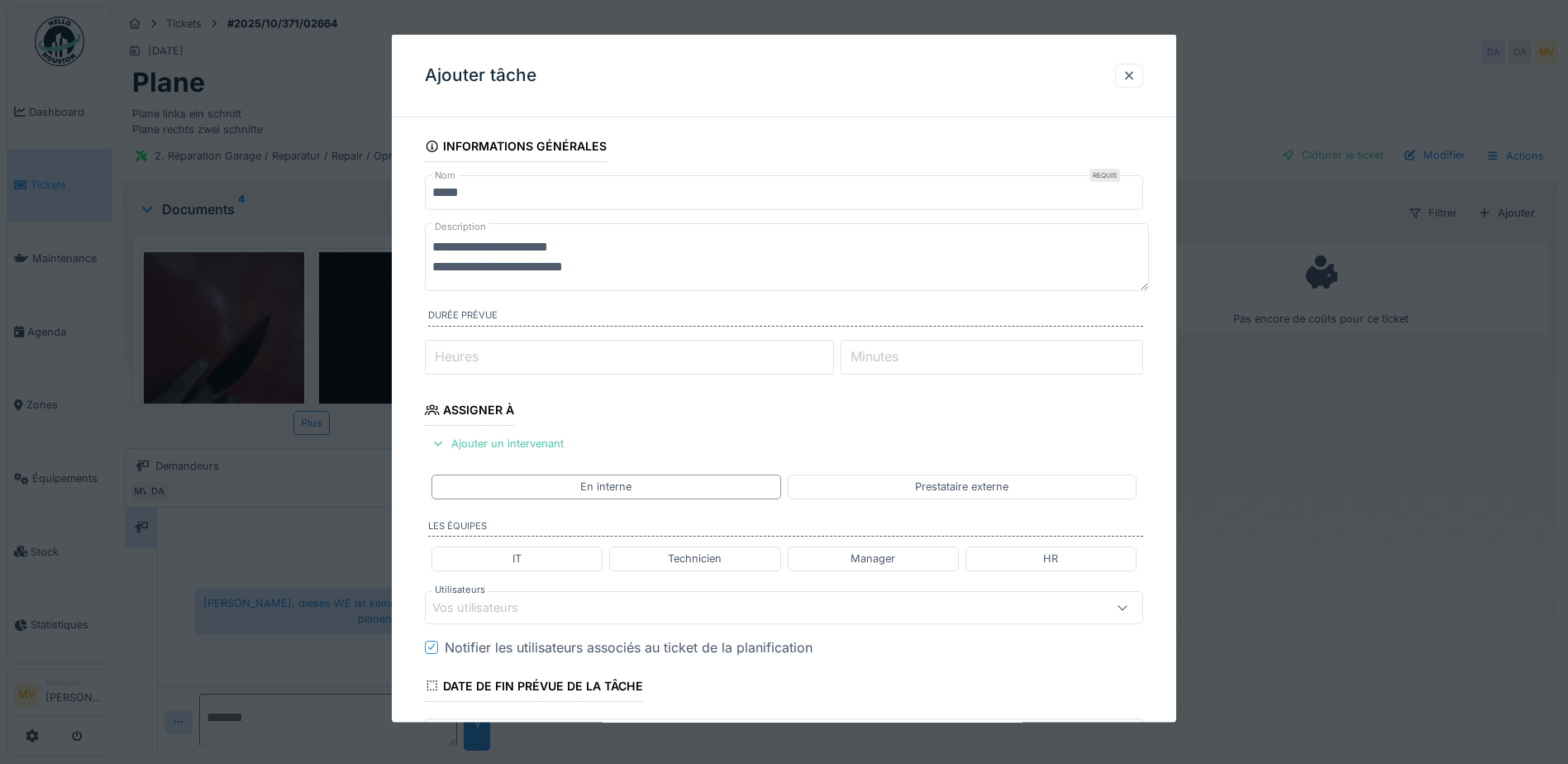
click at [651, 616] on div "Vos utilisateurs" at bounding box center [742, 606] width 619 height 18
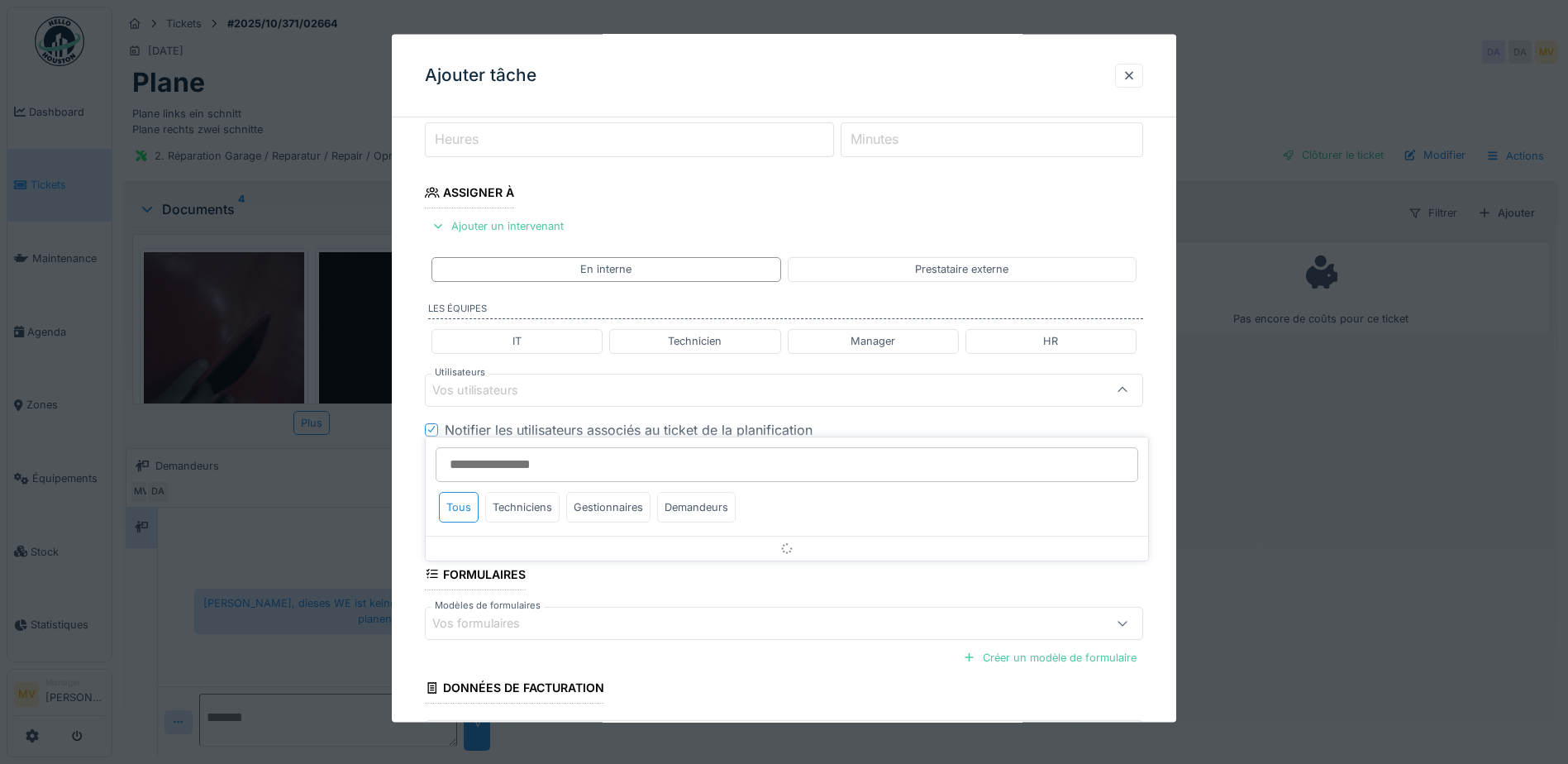
scroll to position [229, 0]
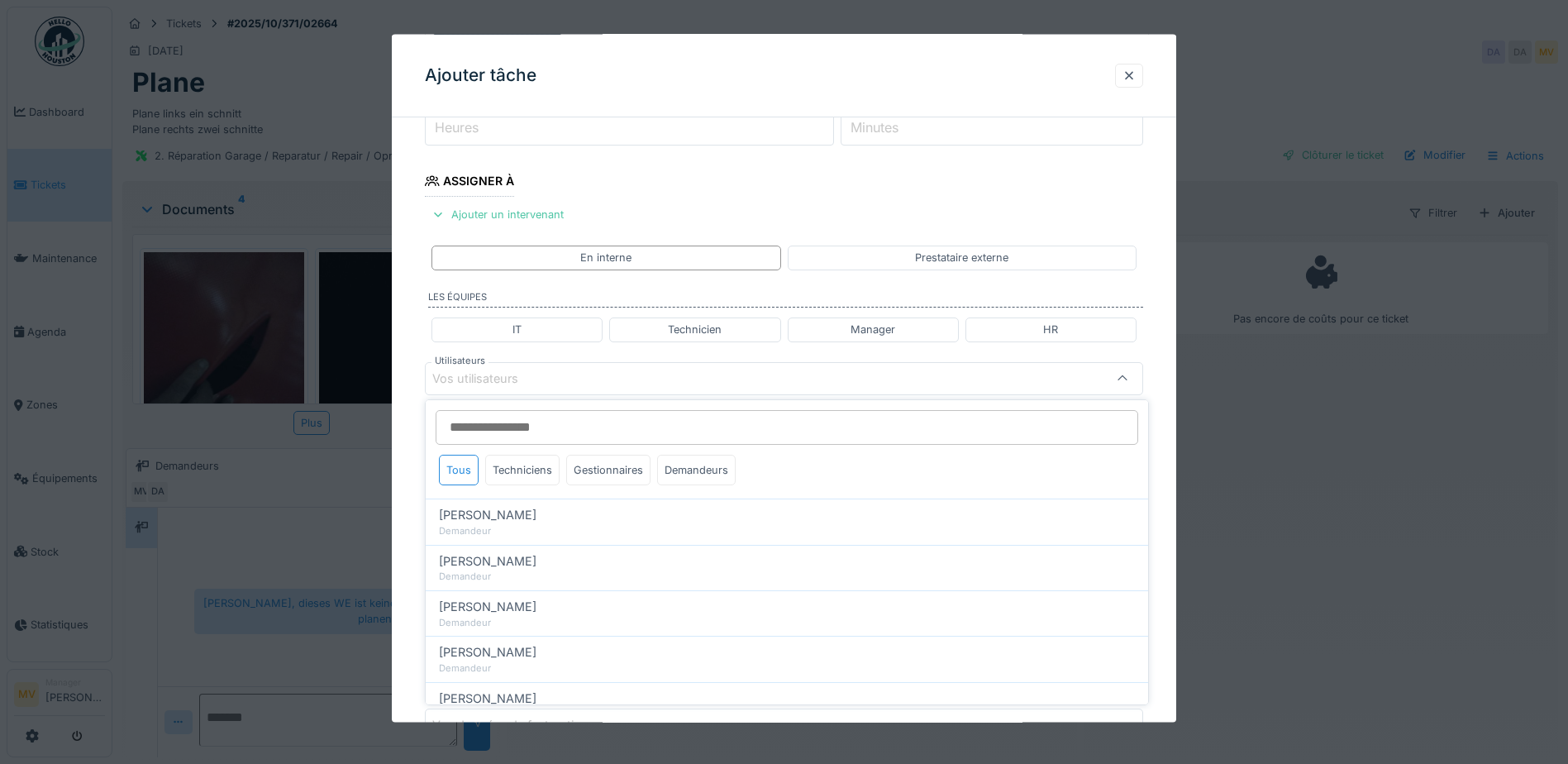
click at [977, 216] on fieldset "**********" at bounding box center [784, 352] width 718 height 902
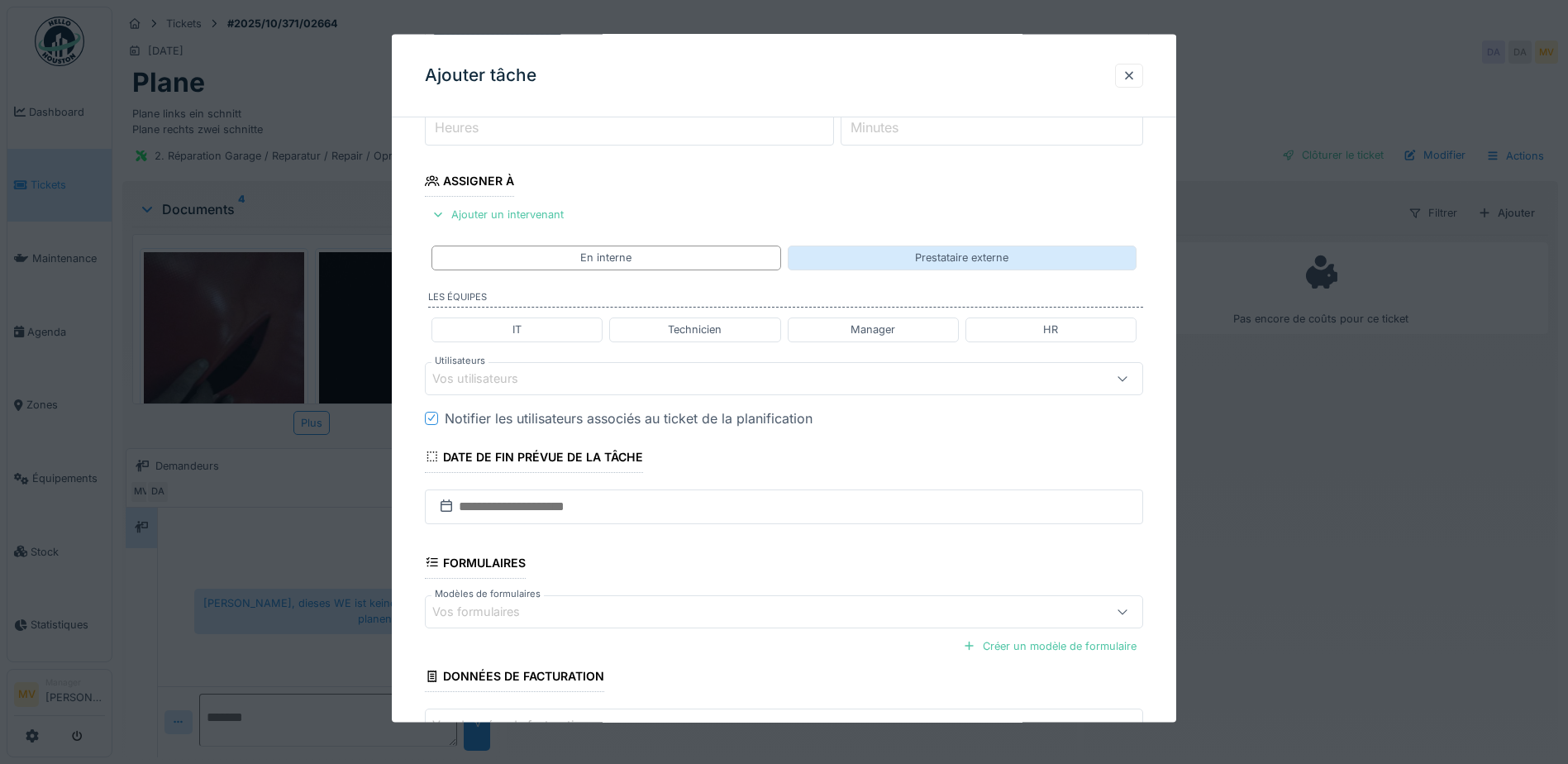
drag, startPoint x: 972, startPoint y: 242, endPoint x: 973, endPoint y: 252, distance: 10.0
click at [972, 251] on div "En interne Prestataire externe" at bounding box center [784, 257] width 718 height 37
click at [973, 254] on div "Prestataire externe" at bounding box center [961, 257] width 93 height 16
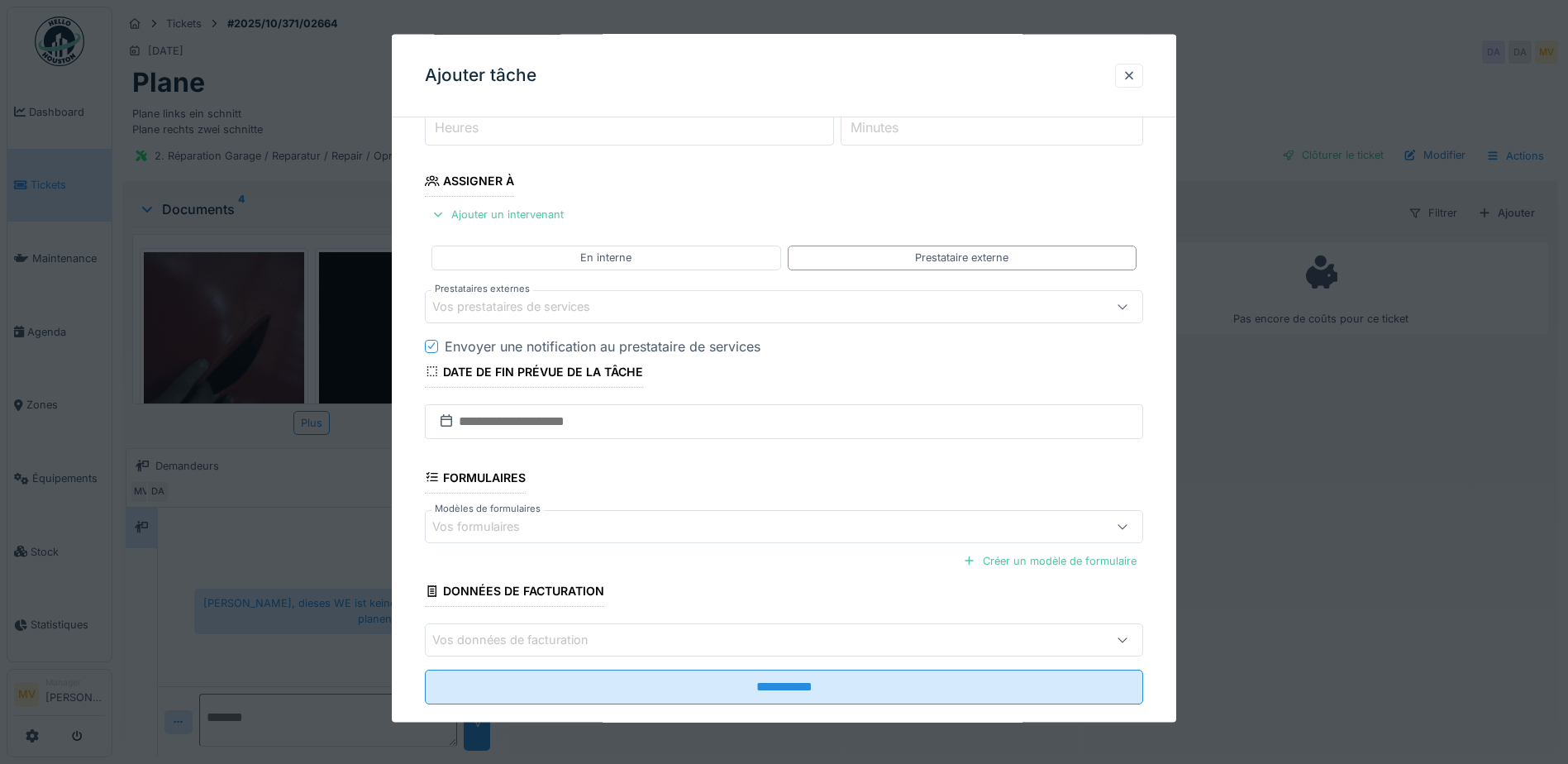
click at [558, 307] on div "Vos prestataires de services" at bounding box center [523, 306] width 181 height 18
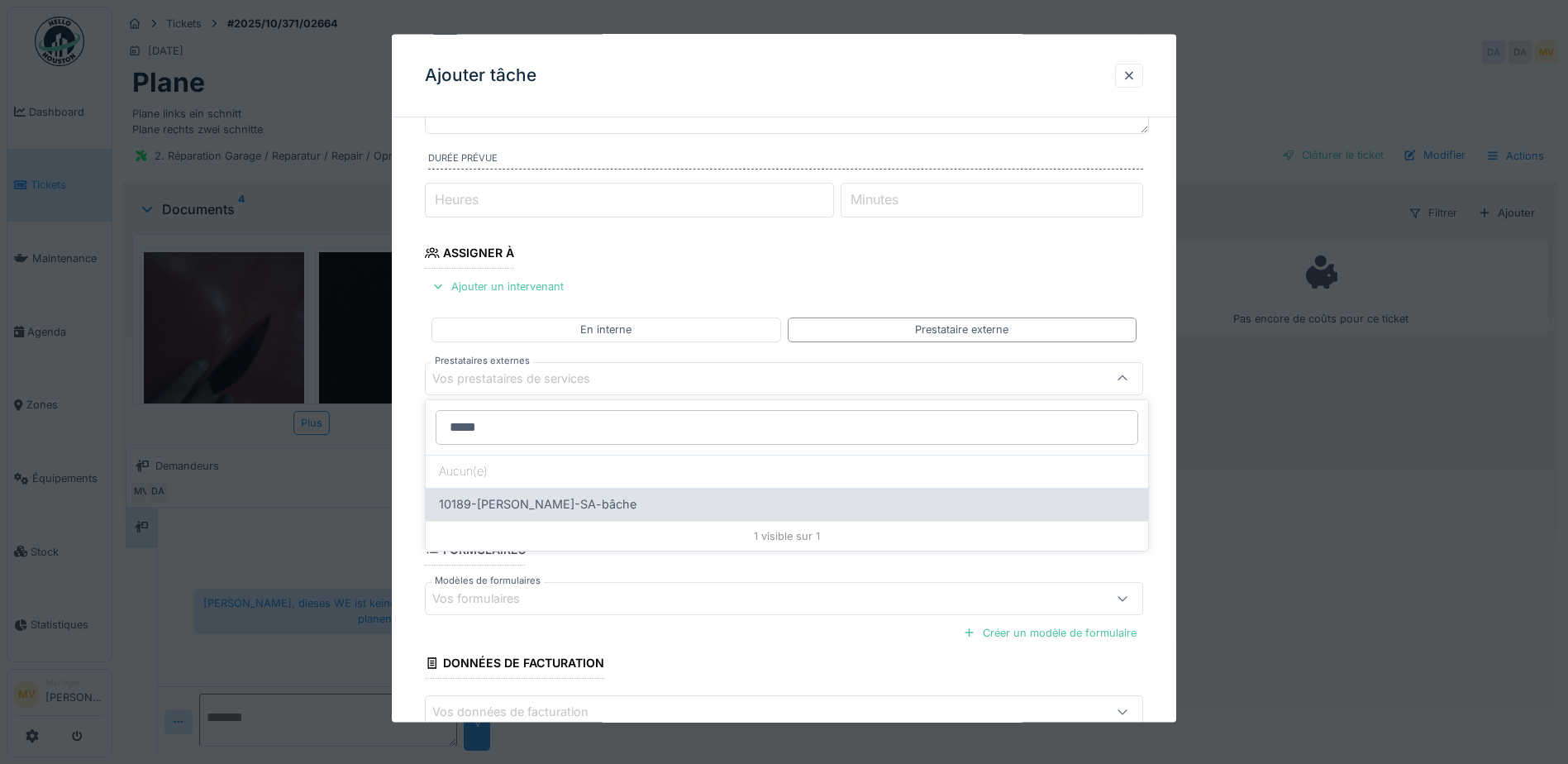
type input "*****"
click at [568, 499] on span "10189-[PERSON_NAME]-SA-bâche" at bounding box center [538, 504] width 197 height 18
type input "*****"
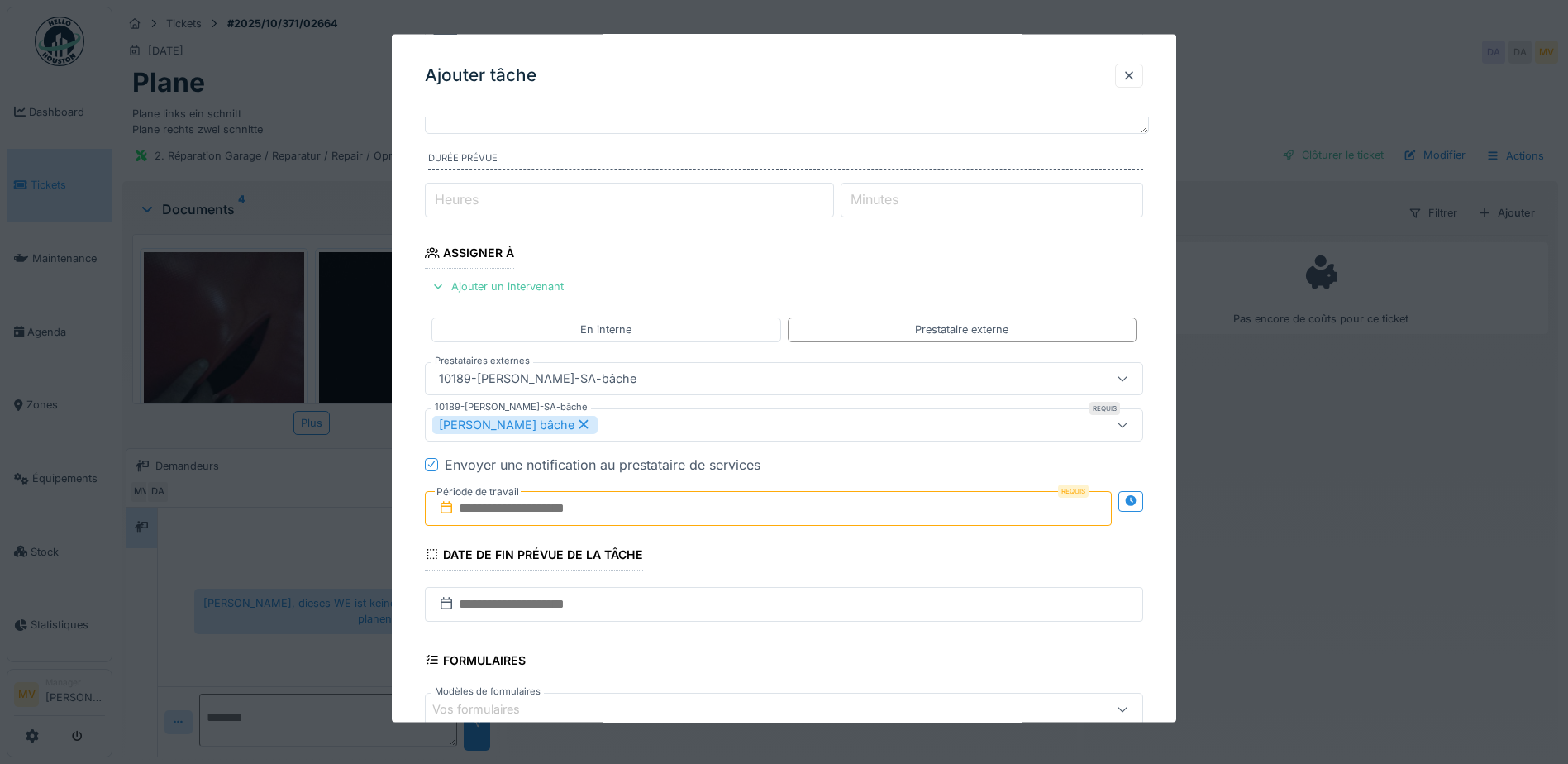
click at [632, 430] on div "[PERSON_NAME] bâche" at bounding box center [742, 423] width 619 height 18
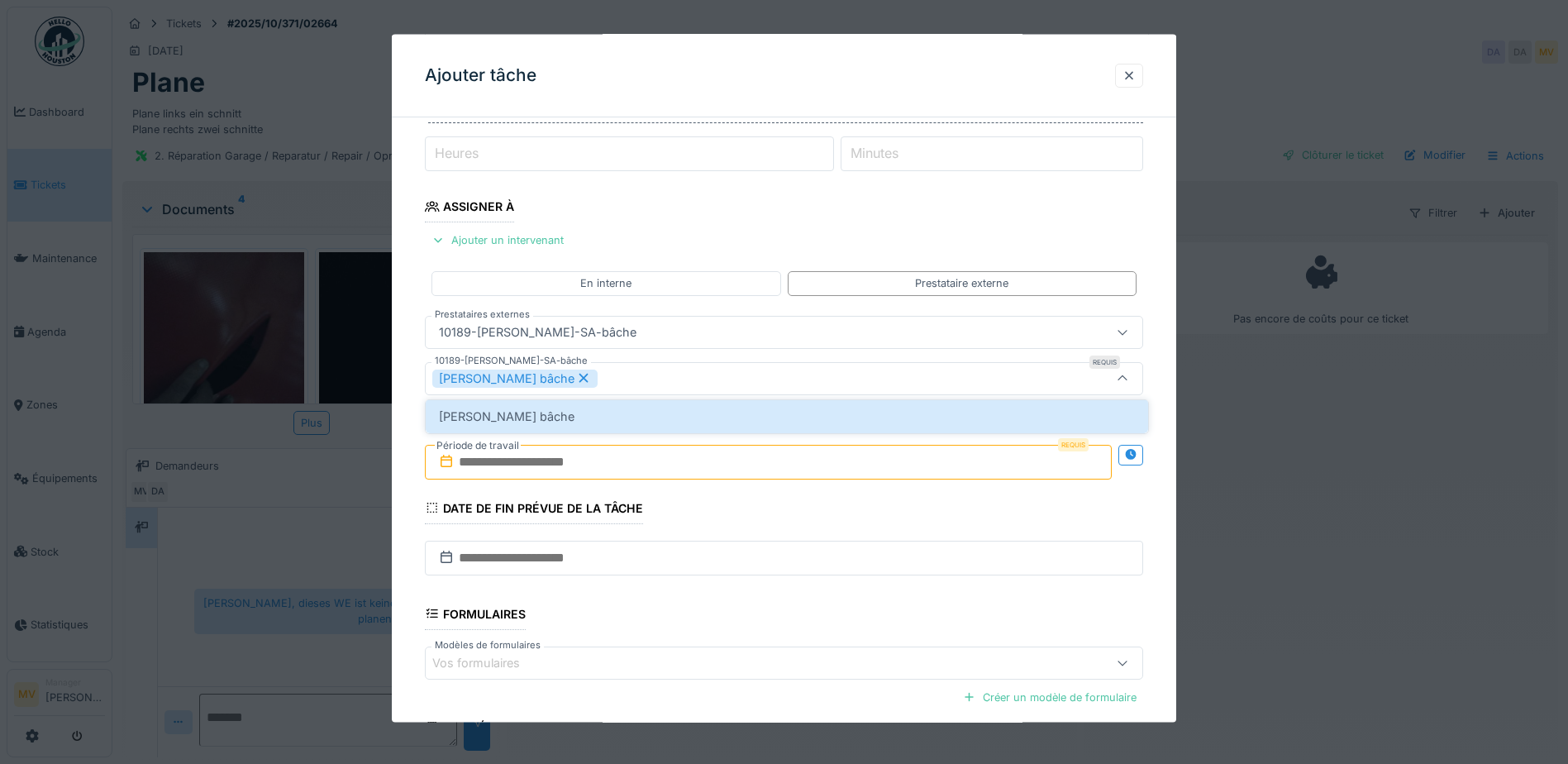
click at [634, 459] on input "text" at bounding box center [768, 461] width 687 height 35
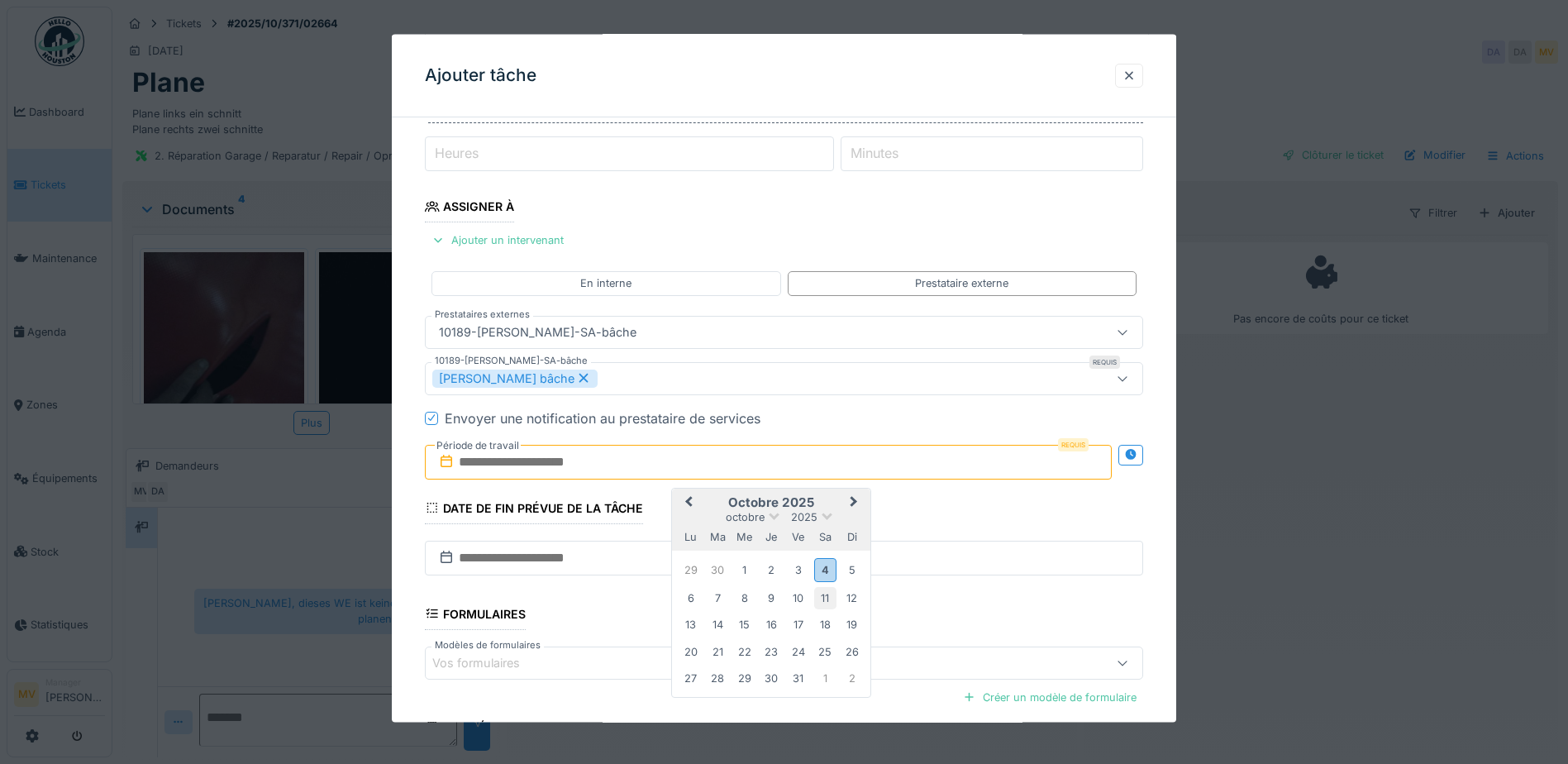
click at [833, 595] on div "11" at bounding box center [825, 598] width 23 height 23
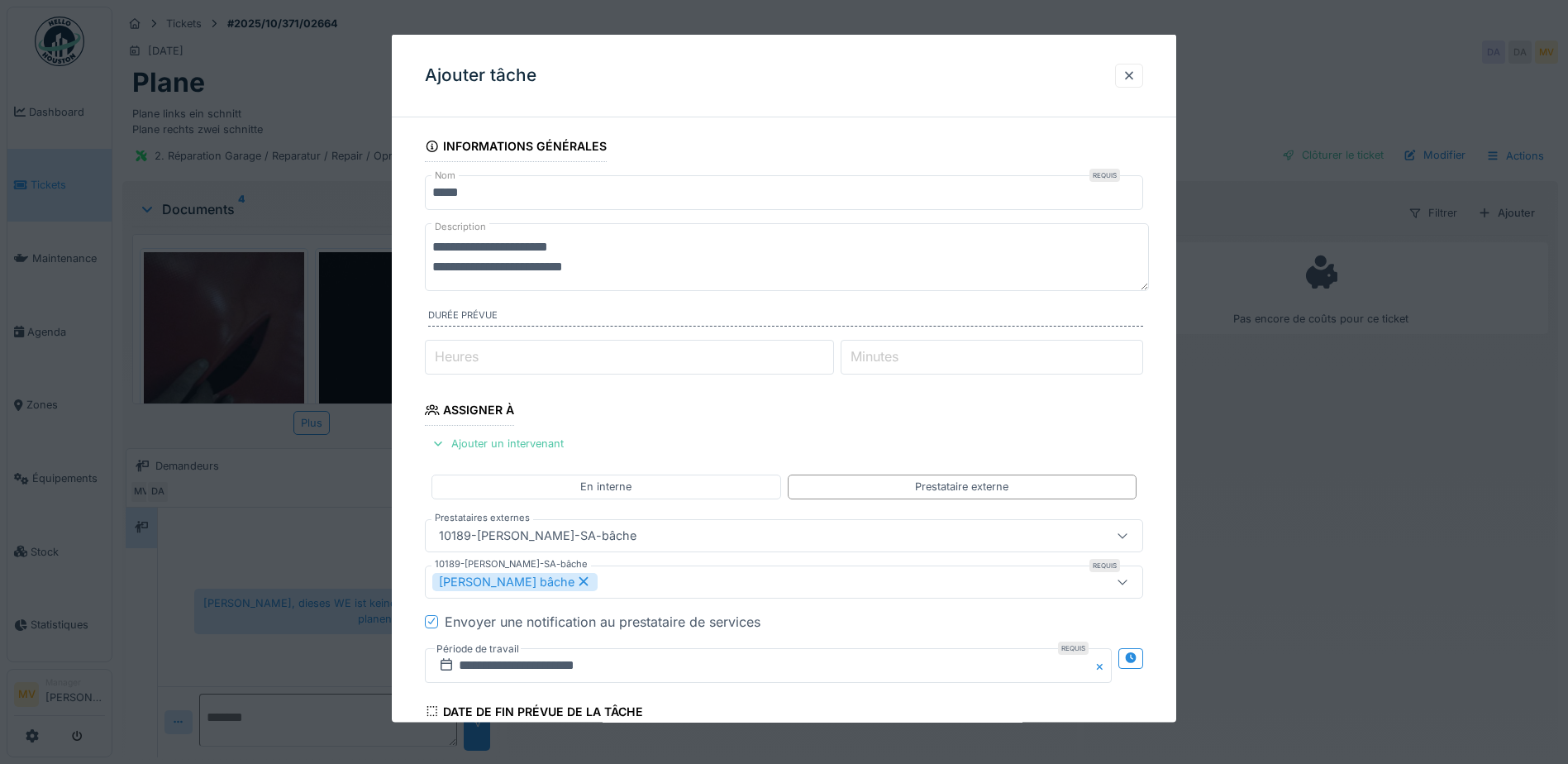
scroll to position [368, 0]
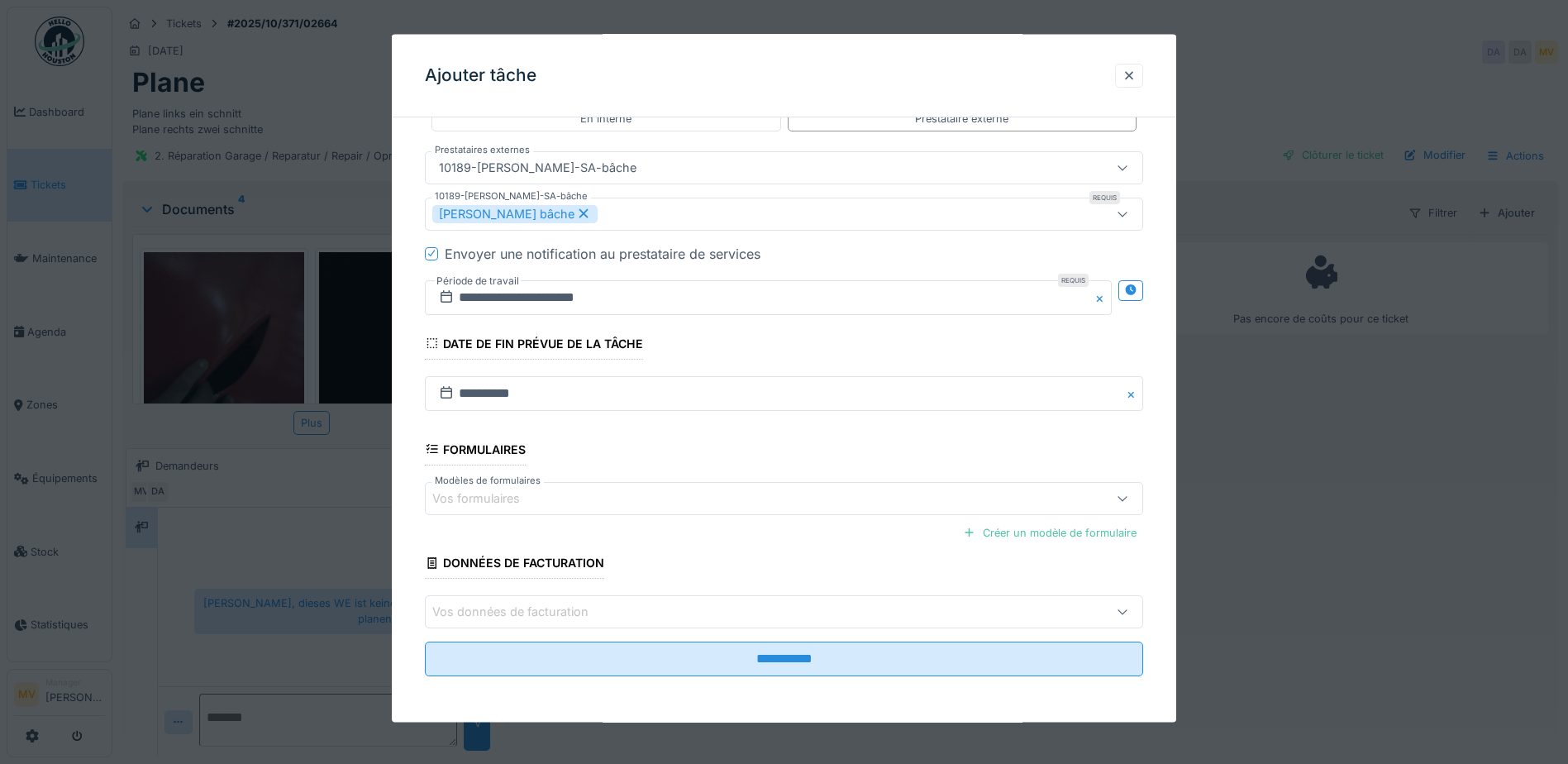
click at [432, 252] on icon at bounding box center [432, 252] width 9 height 9
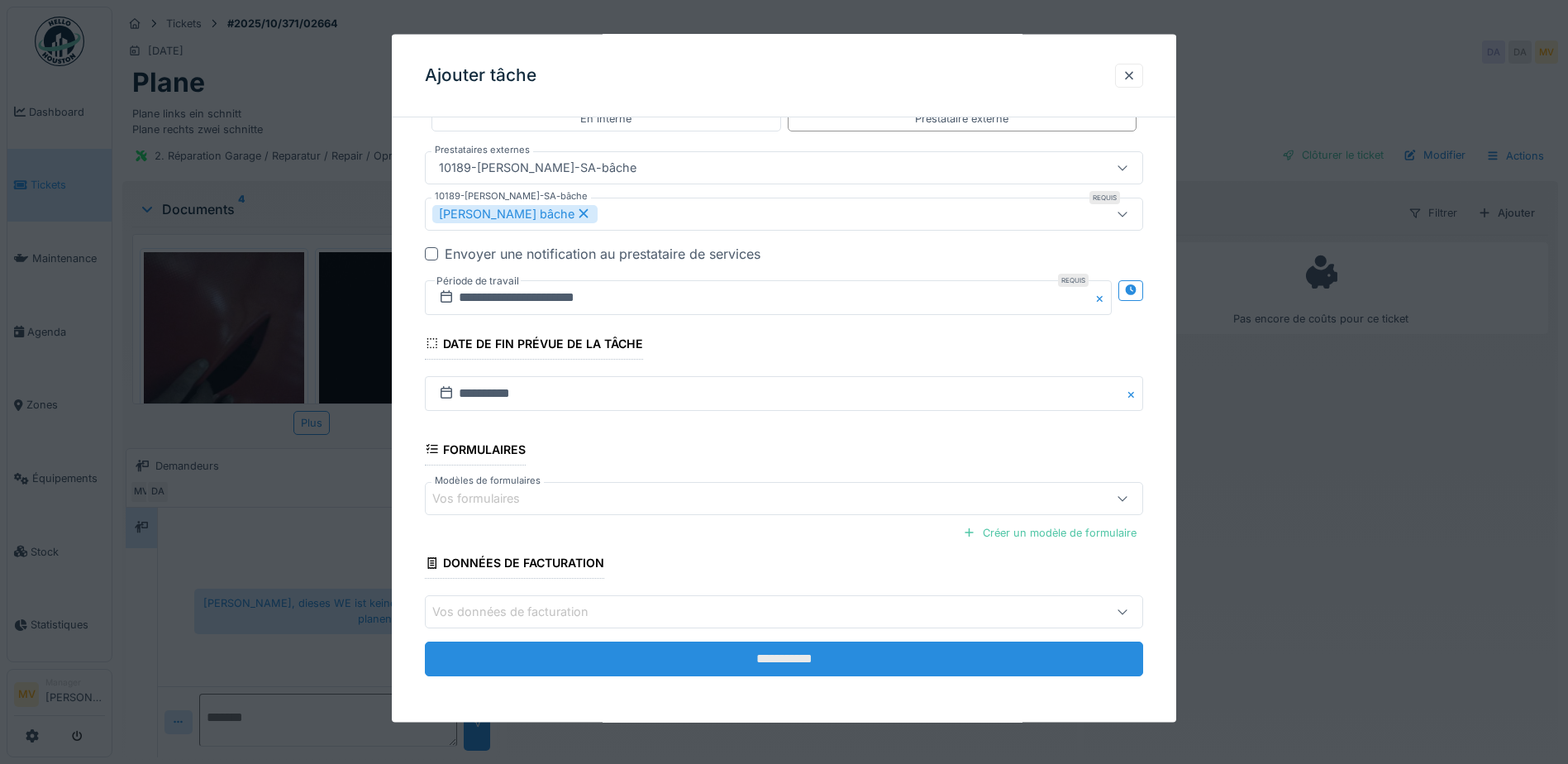
click at [812, 655] on input "**********" at bounding box center [784, 659] width 718 height 35
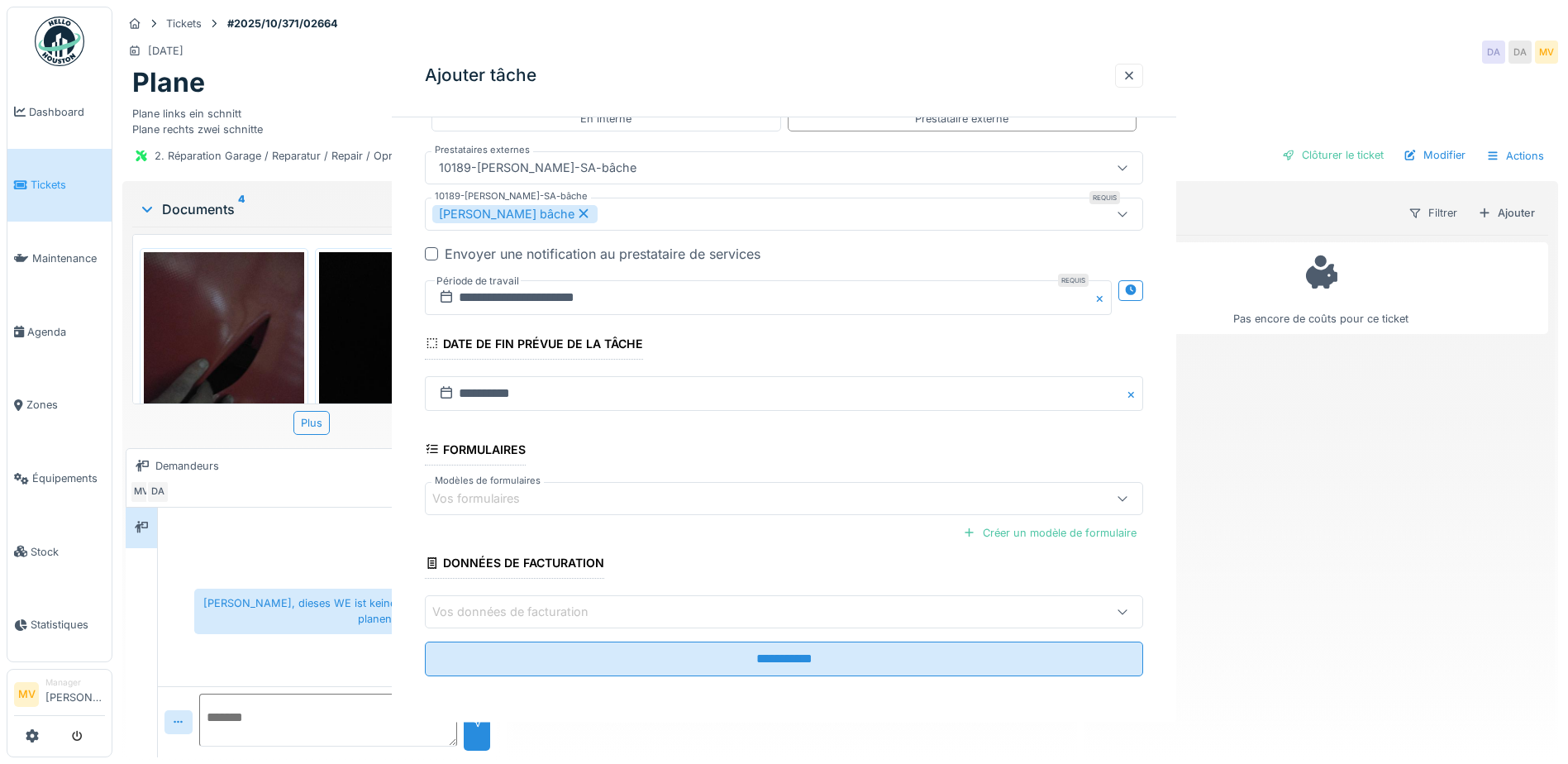
scroll to position [0, 0]
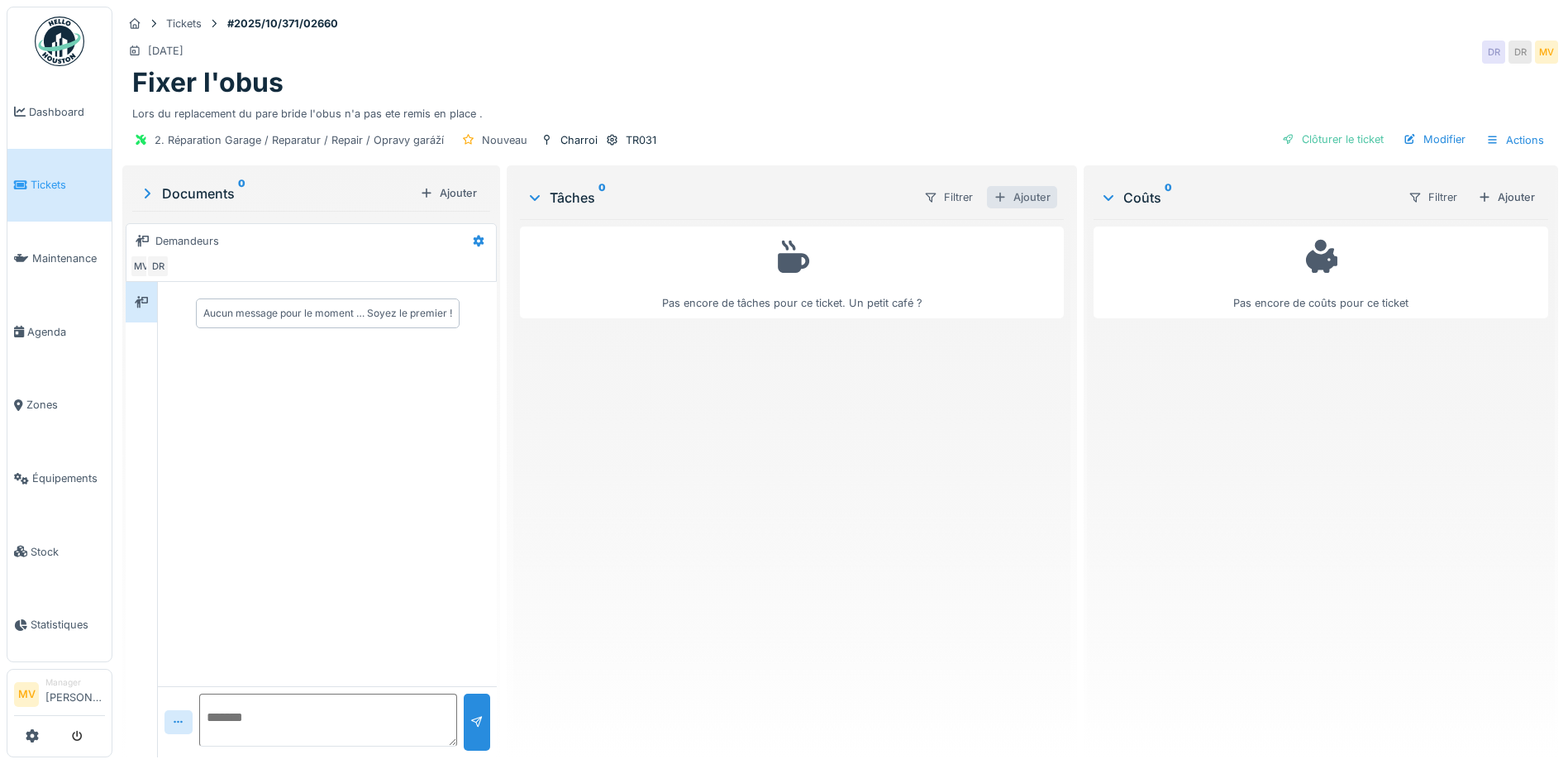
click at [1024, 194] on div "Ajouter" at bounding box center [1022, 197] width 70 height 23
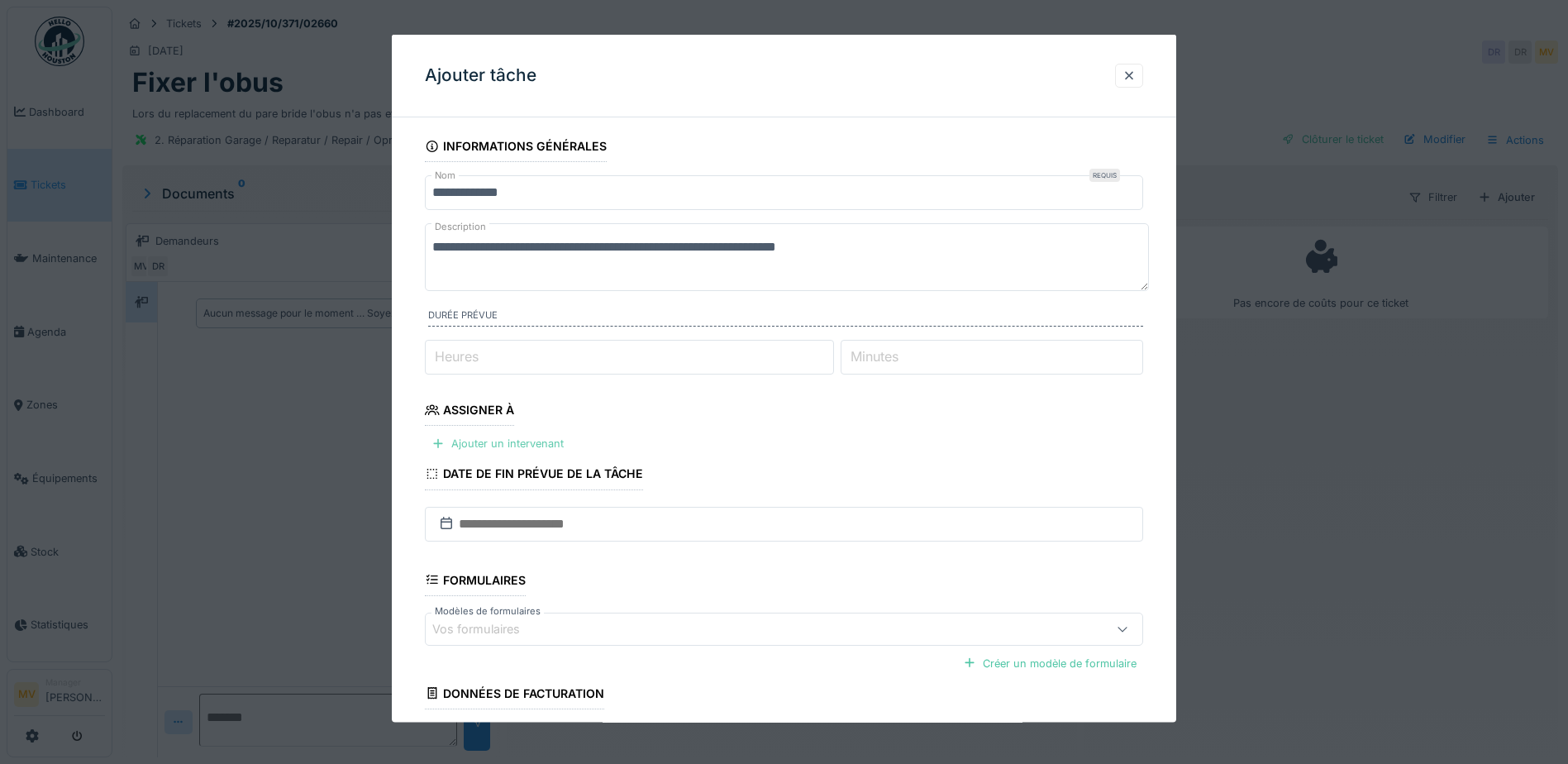
click at [559, 446] on div "Ajouter un intervenant" at bounding box center [497, 444] width 145 height 23
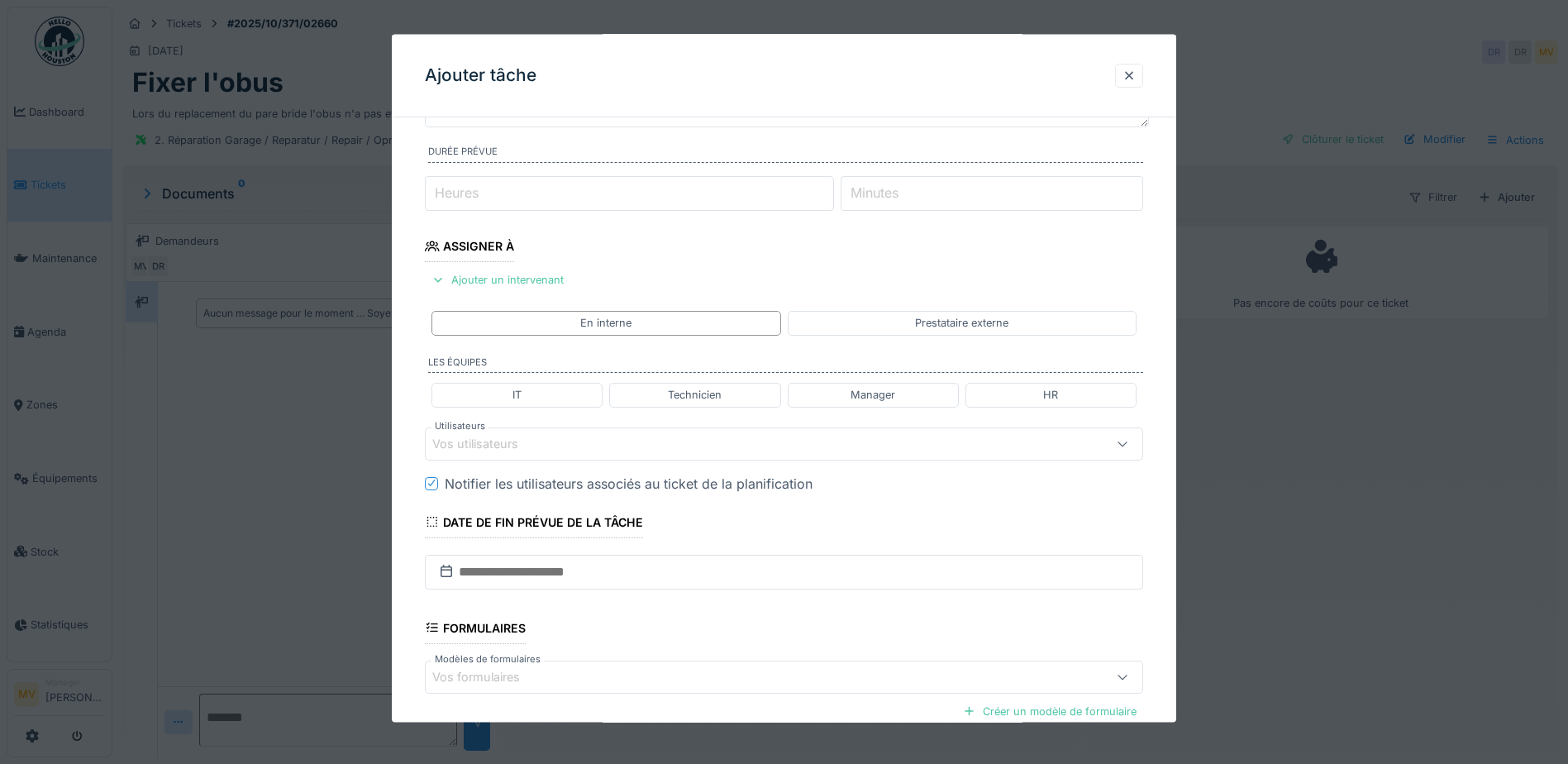
scroll to position [165, 0]
click at [594, 444] on div "Vos utilisateurs" at bounding box center [742, 441] width 619 height 18
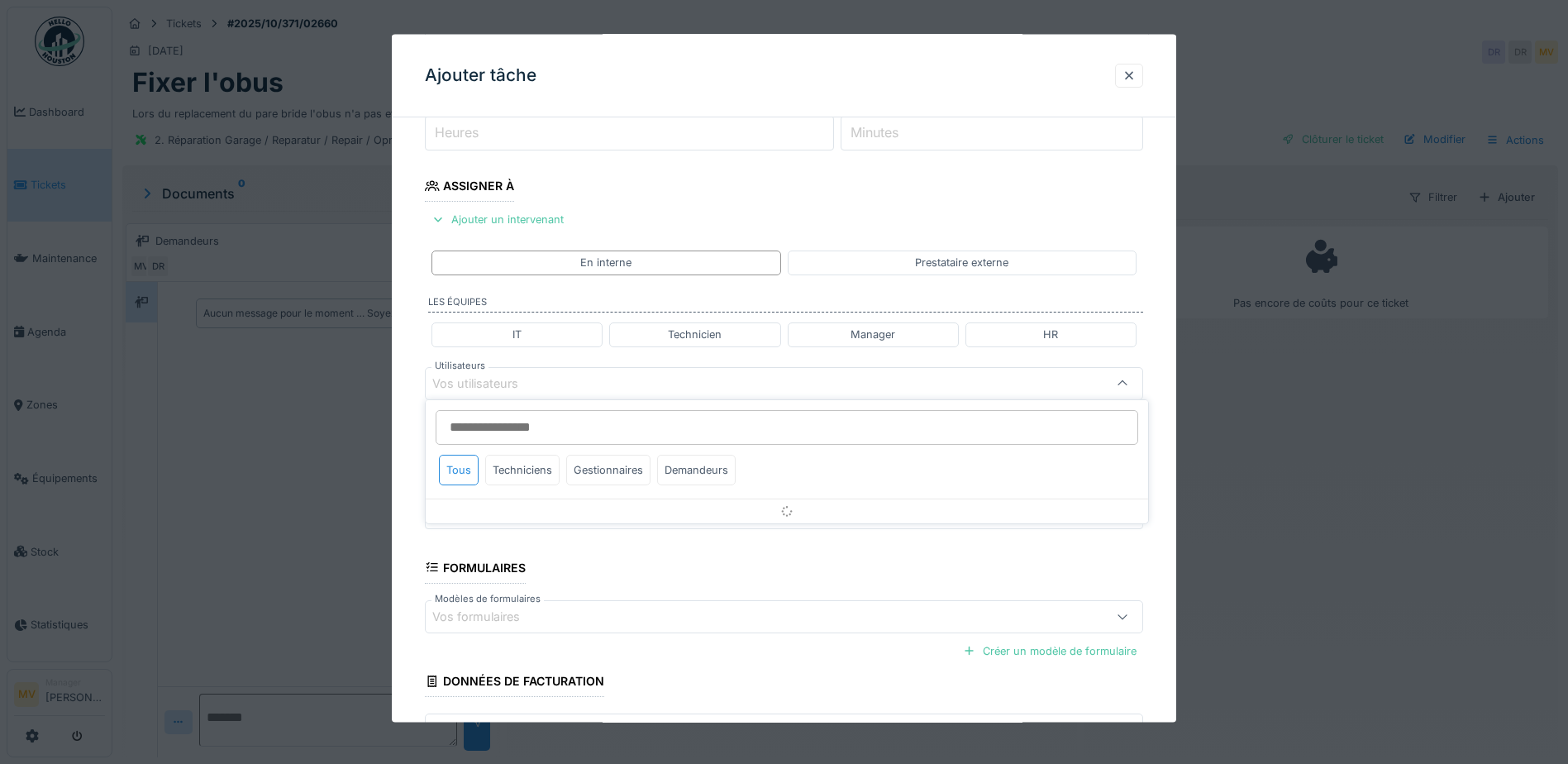
scroll to position [229, 0]
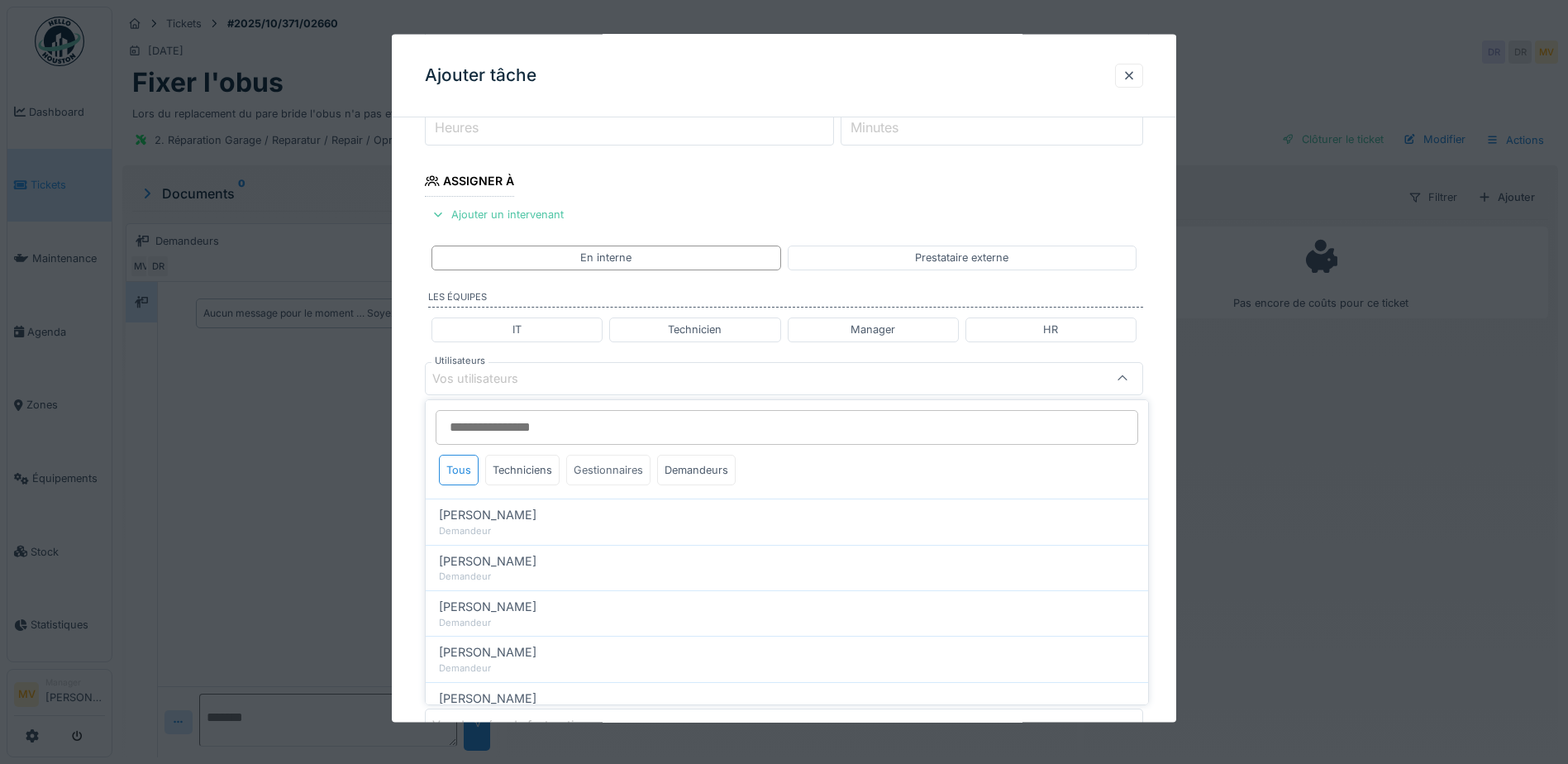
click at [629, 477] on div "Gestionnaires" at bounding box center [608, 470] width 84 height 30
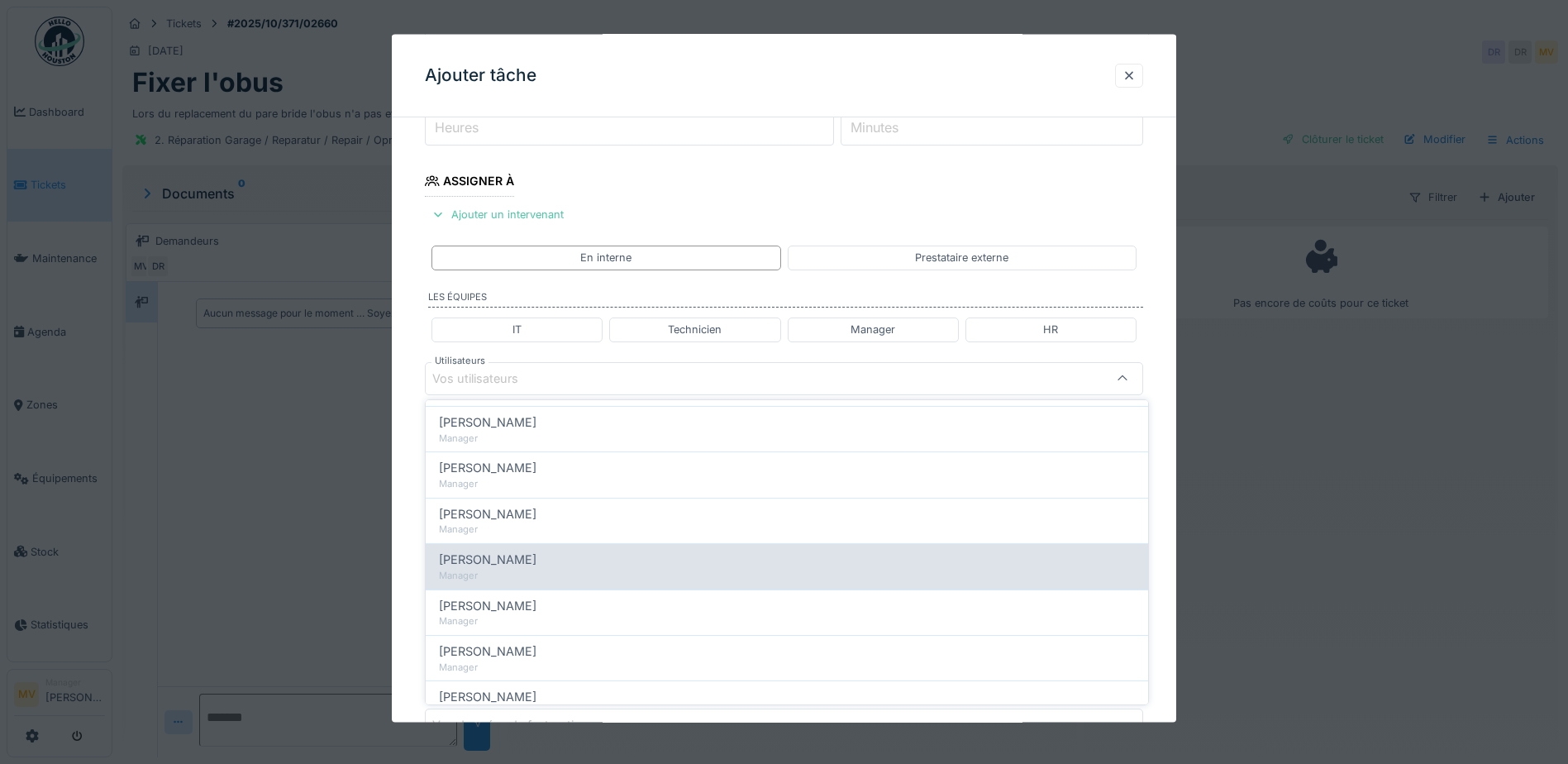
click at [574, 557] on div "[PERSON_NAME]" at bounding box center [787, 559] width 696 height 18
type input "****"
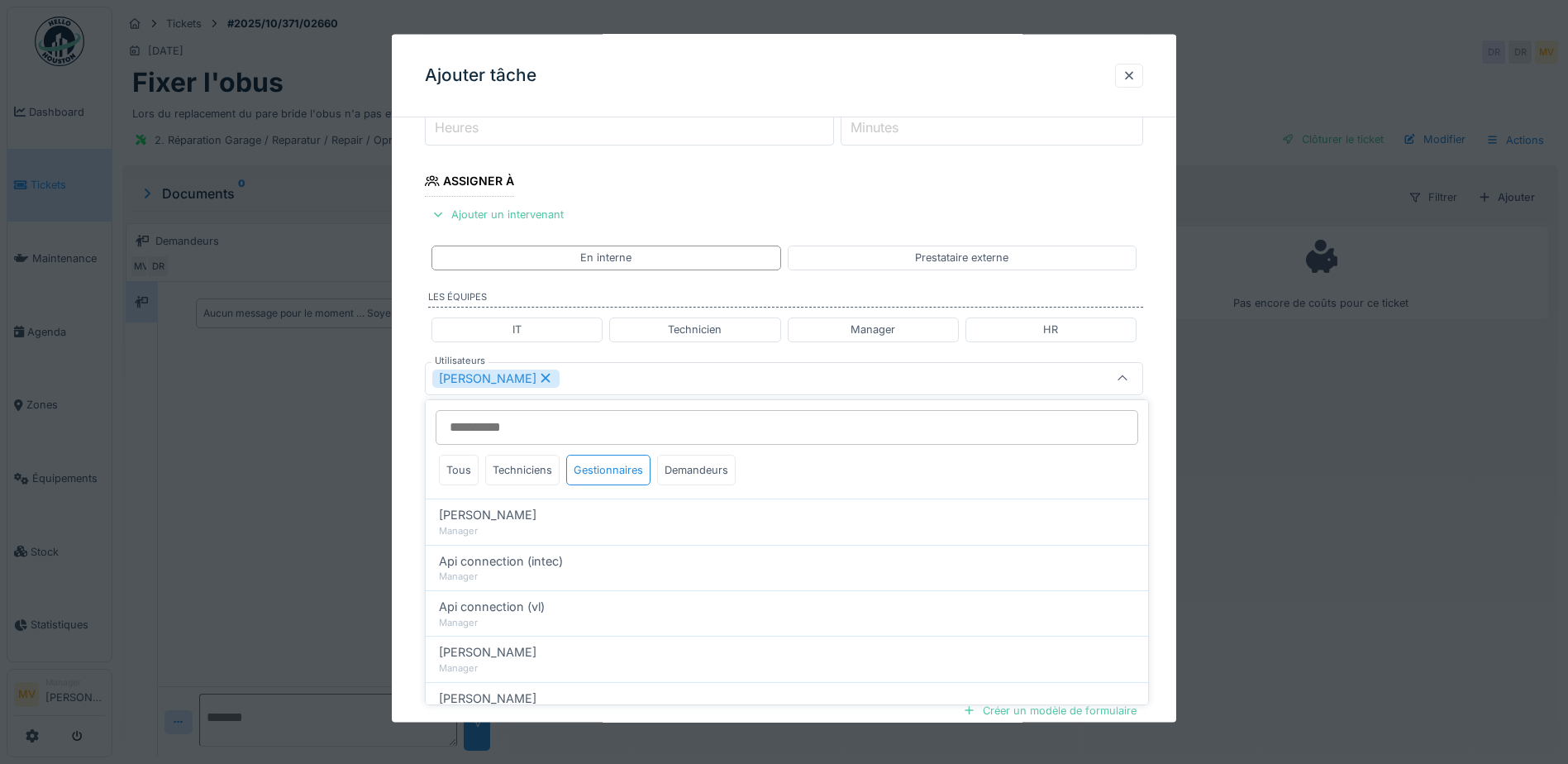
click at [600, 377] on div "[PERSON_NAME]" at bounding box center [742, 378] width 619 height 18
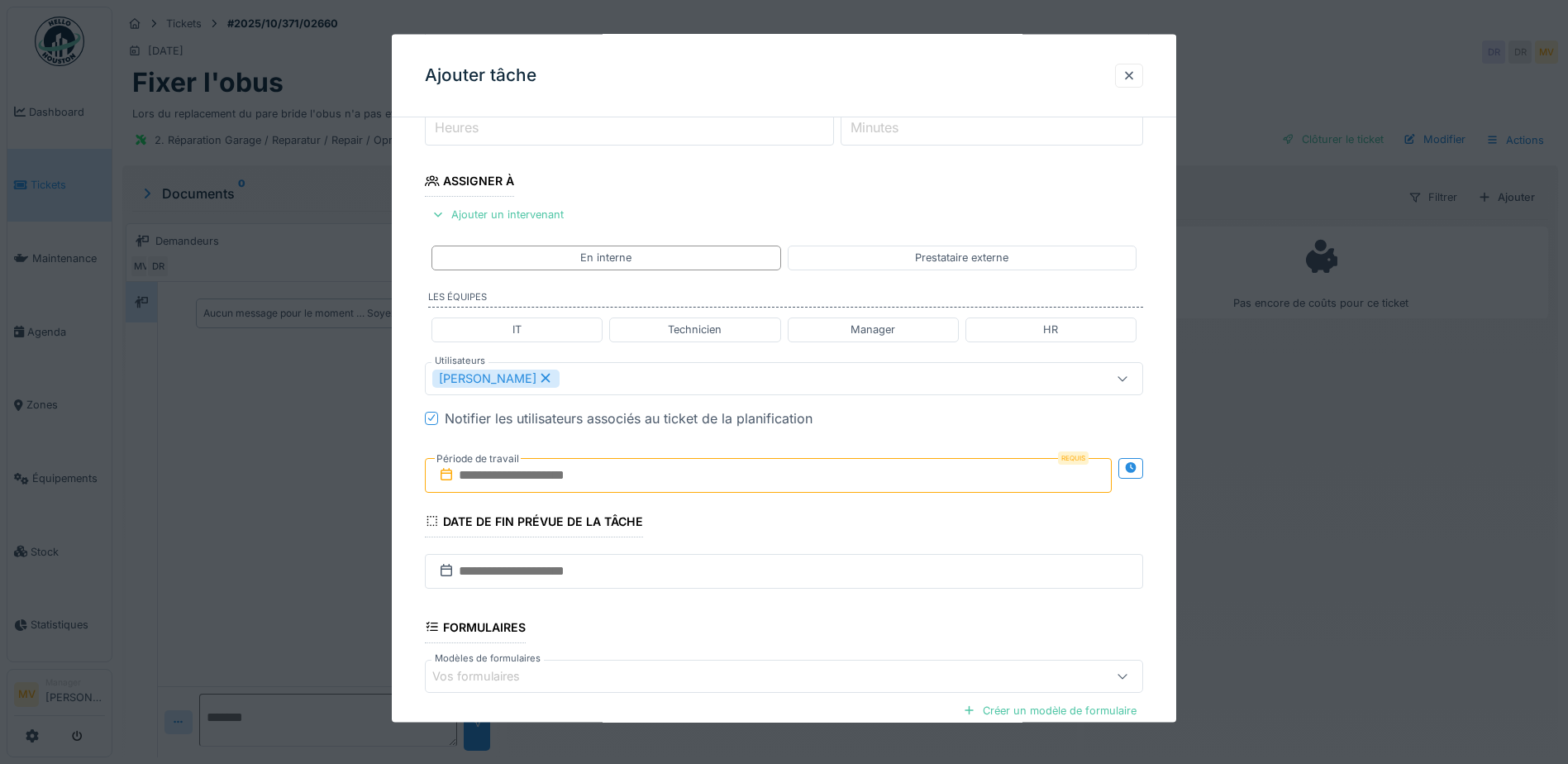
click at [600, 471] on input "text" at bounding box center [768, 475] width 687 height 35
click at [822, 587] on div "4" at bounding box center [825, 583] width 23 height 24
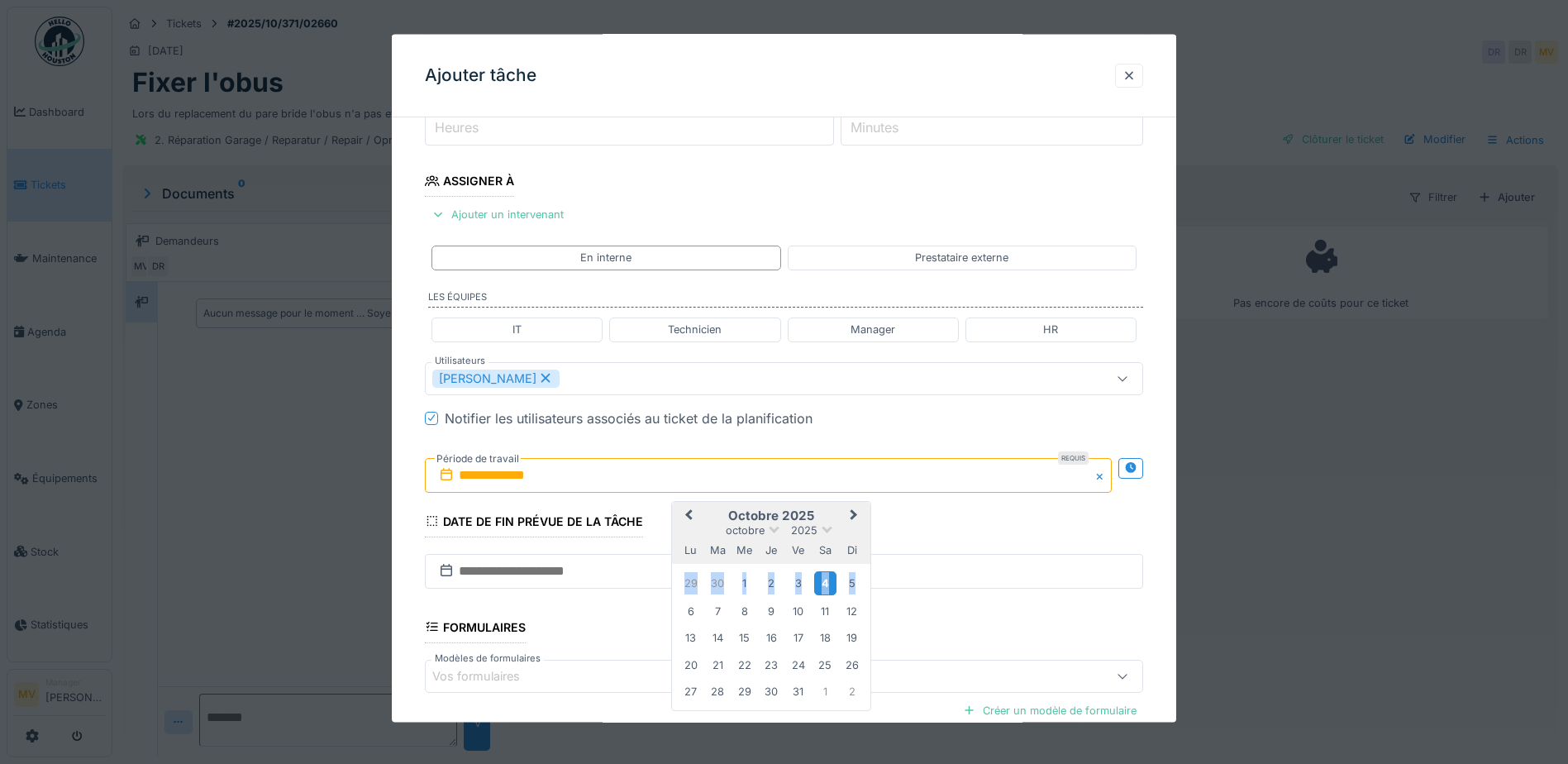
click at [822, 587] on div "4" at bounding box center [825, 583] width 23 height 24
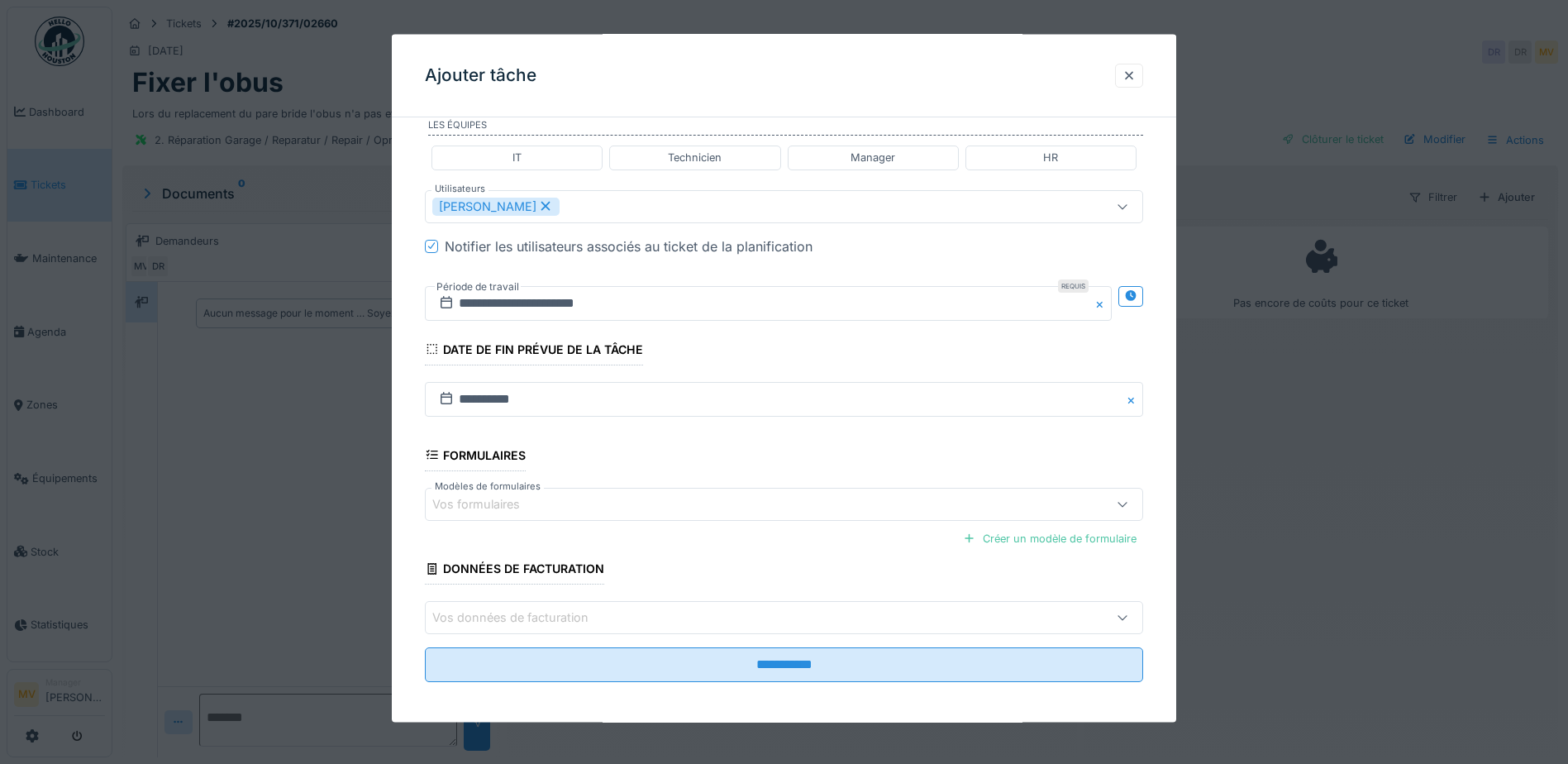
scroll to position [407, 0]
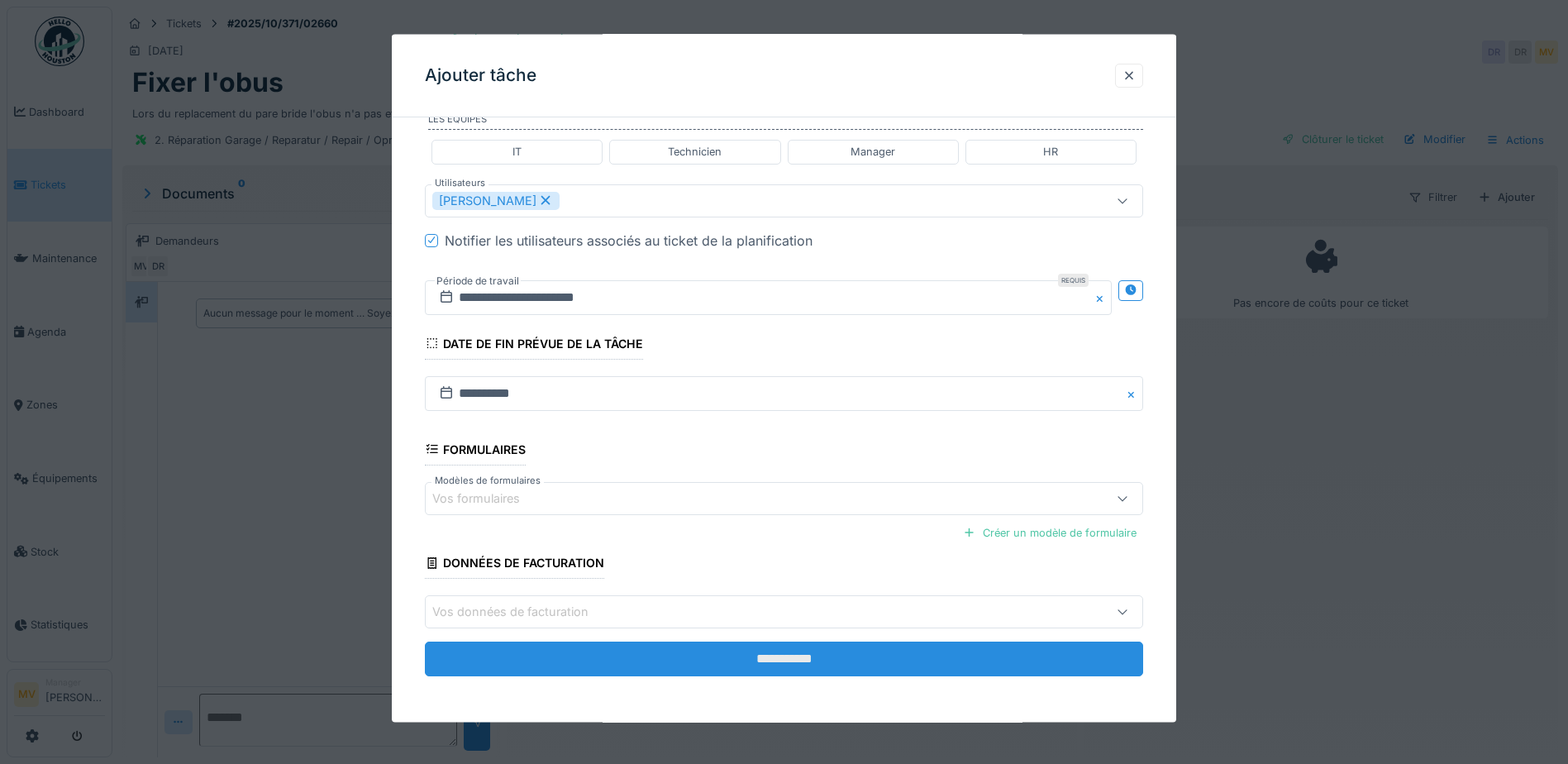
click at [819, 661] on input "**********" at bounding box center [784, 659] width 718 height 35
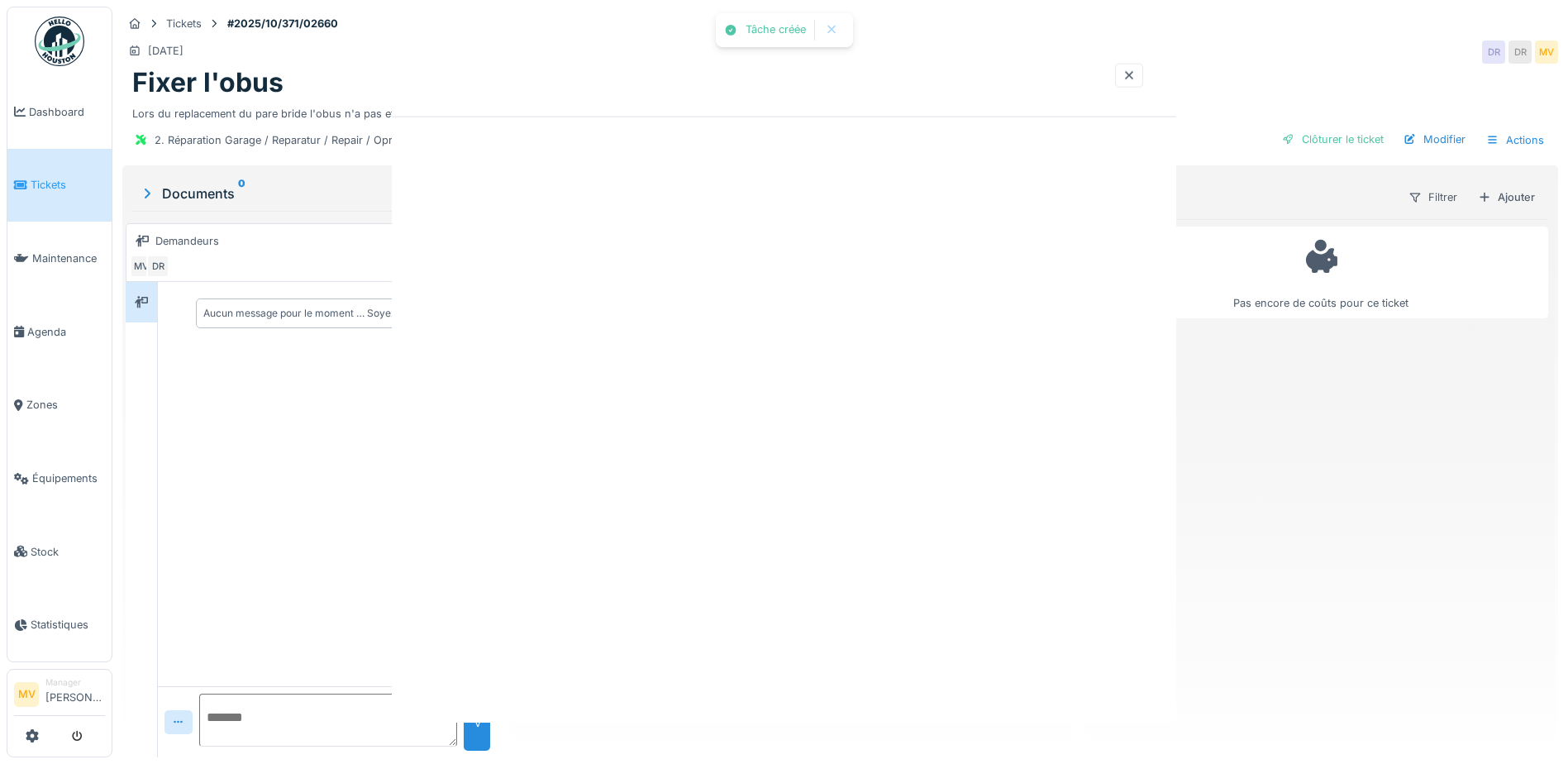
scroll to position [0, 0]
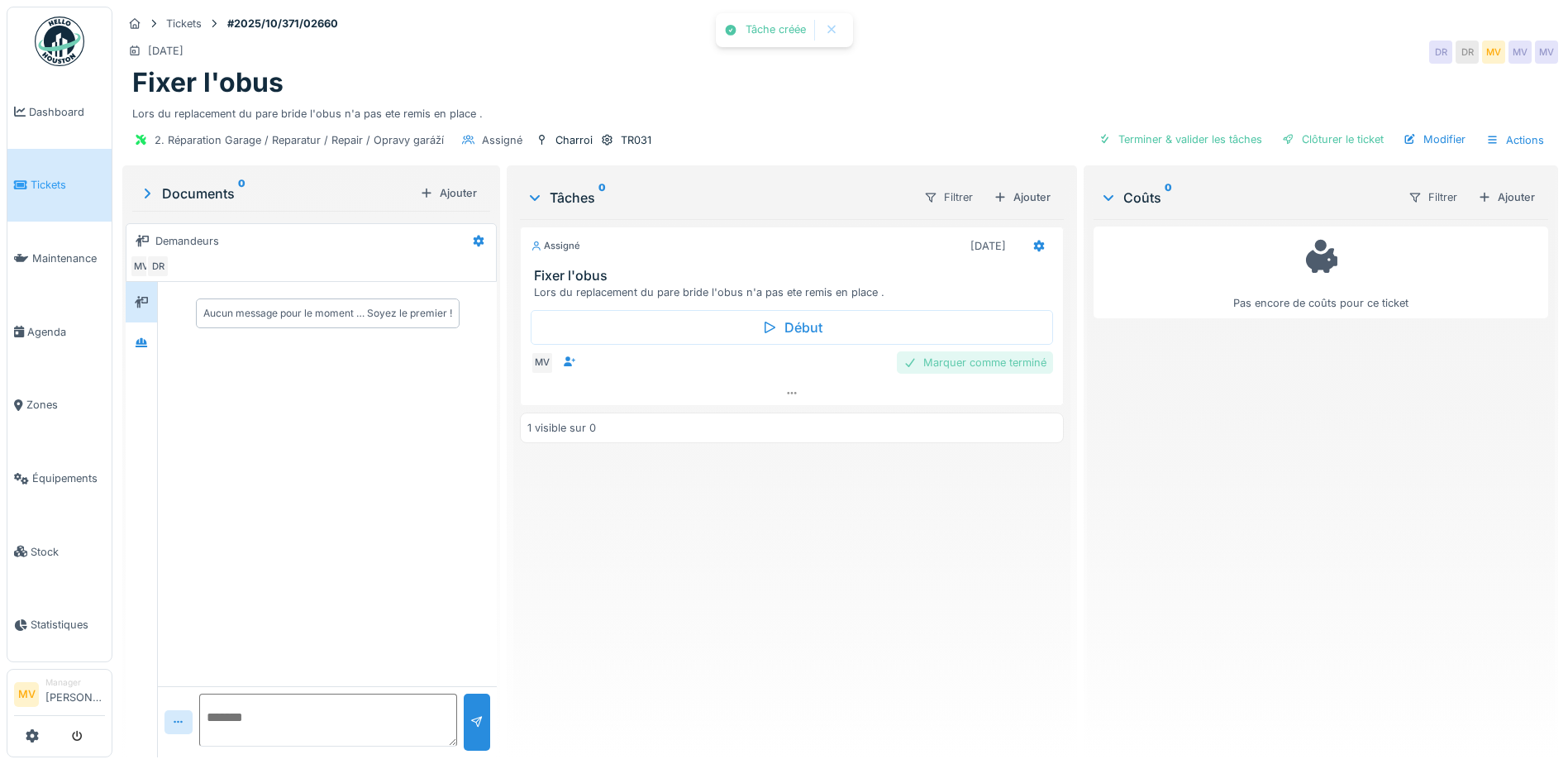
click at [939, 362] on div "Marquer comme terminé" at bounding box center [974, 363] width 157 height 23
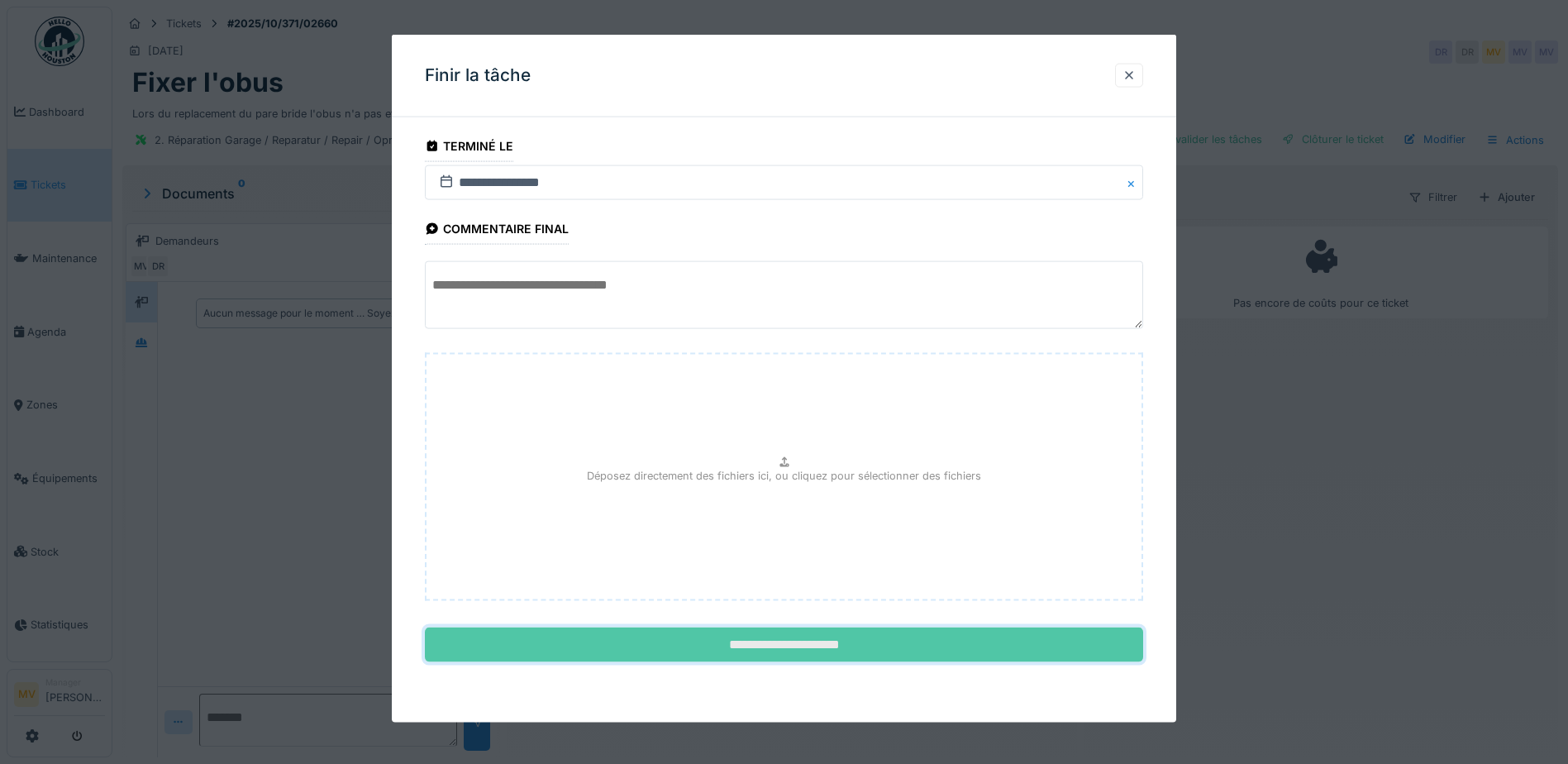
click at [784, 642] on input "**********" at bounding box center [784, 644] width 718 height 35
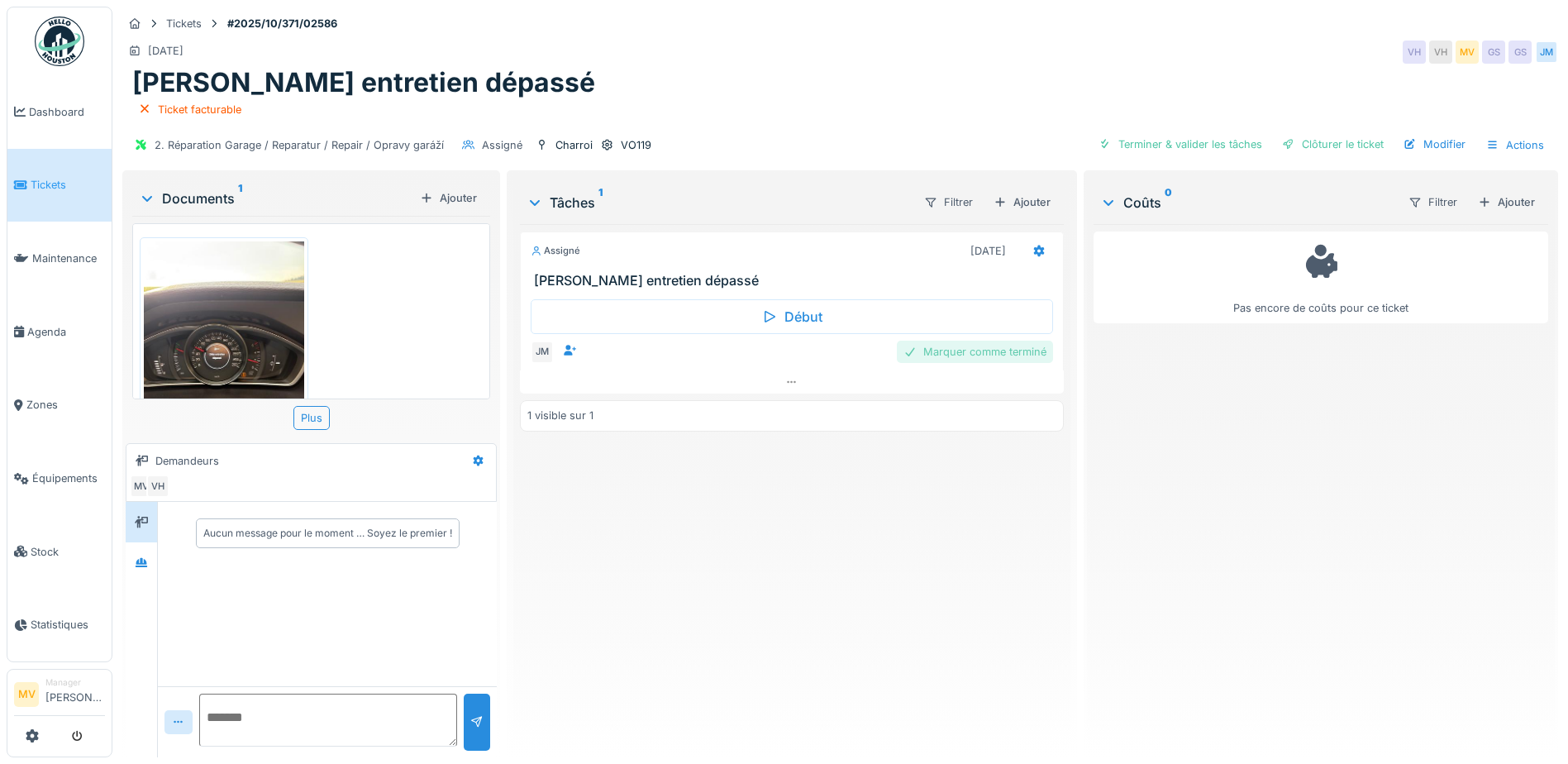
click at [1028, 355] on div "Marquer comme terminé" at bounding box center [974, 352] width 157 height 23
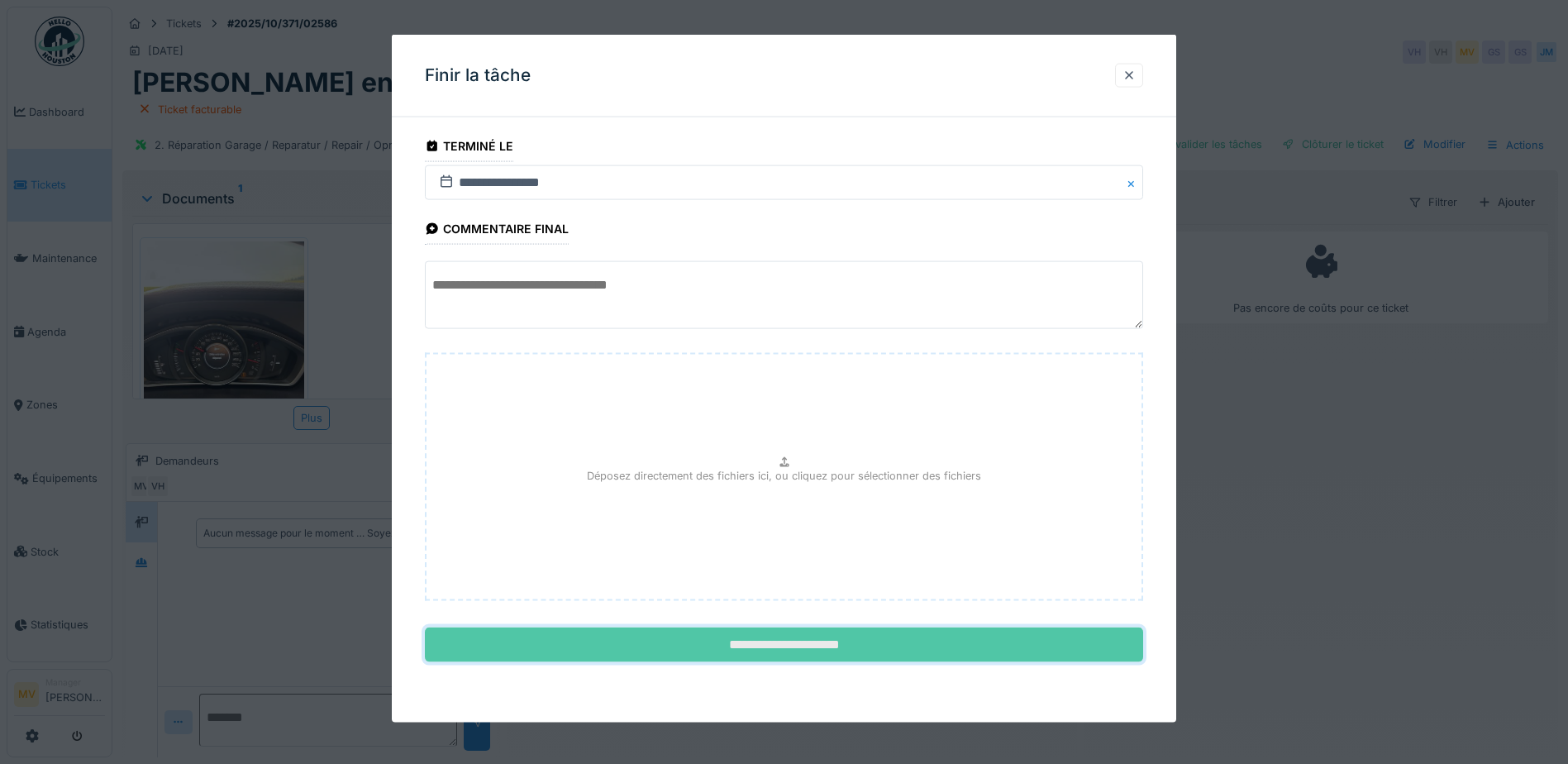
click at [857, 636] on input "**********" at bounding box center [784, 644] width 718 height 35
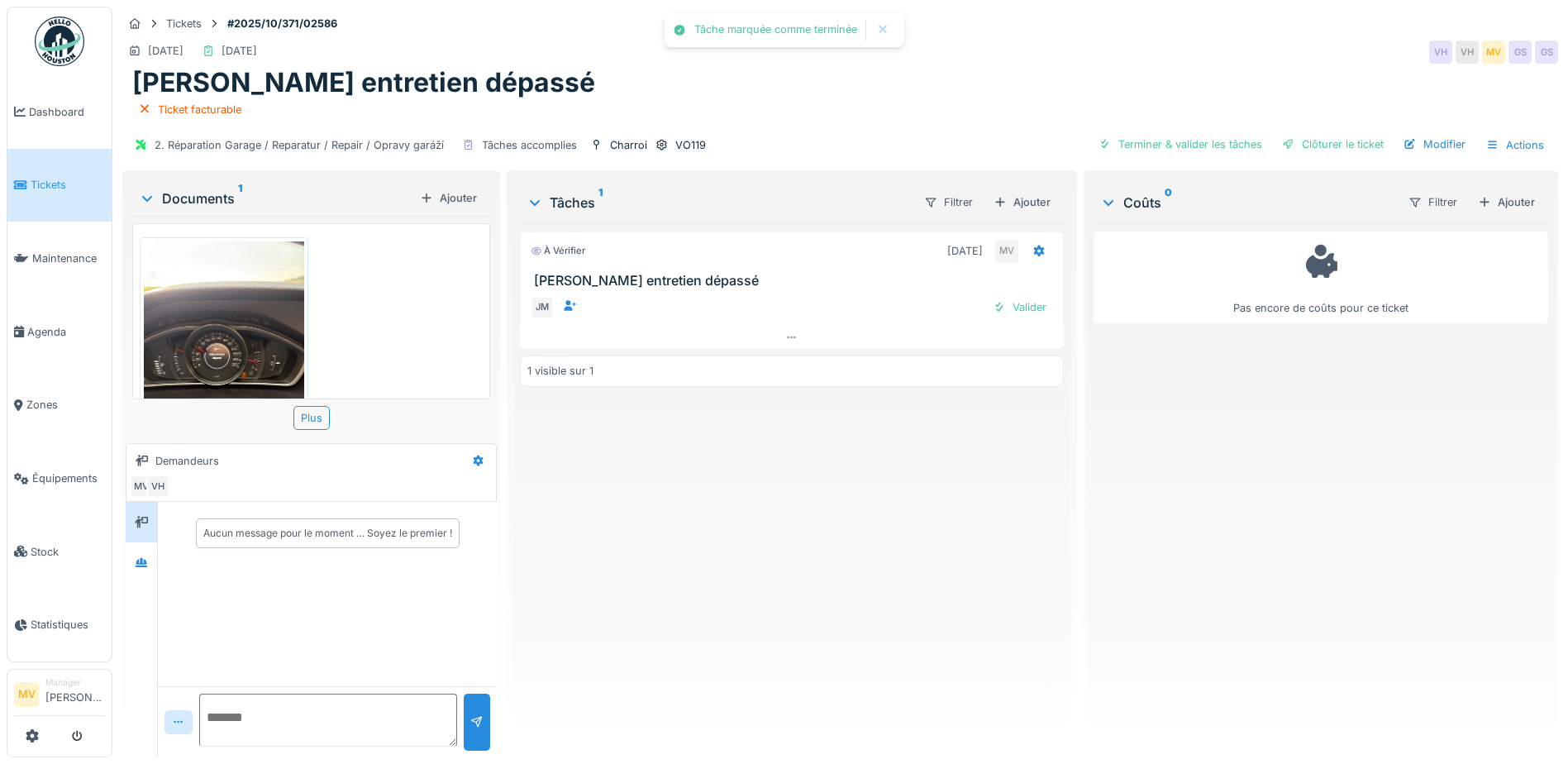
click at [1500, 194] on div "Ajouter" at bounding box center [1506, 202] width 70 height 23
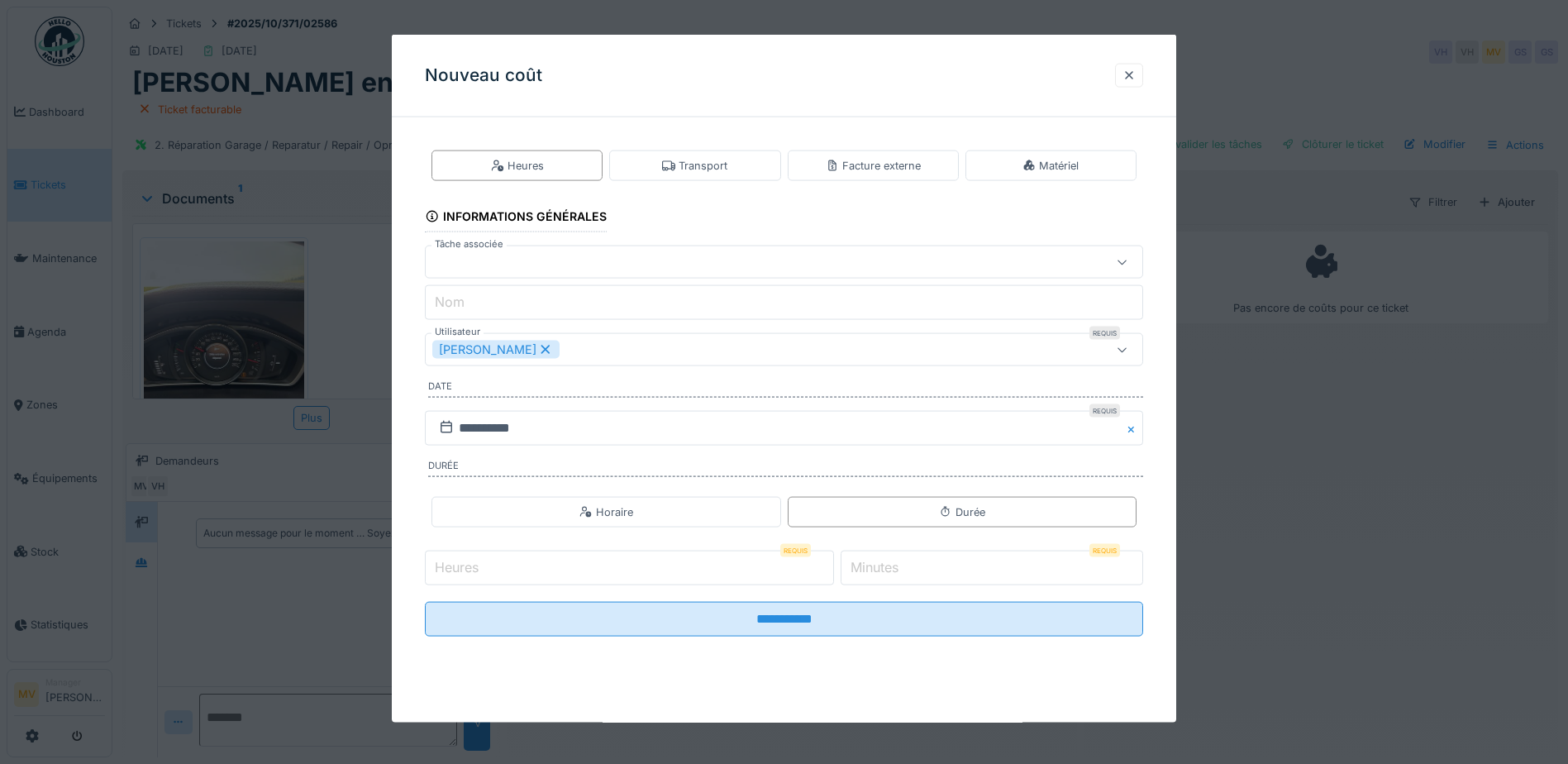
click at [524, 349] on div "[PERSON_NAME]" at bounding box center [496, 349] width 127 height 18
click at [524, 349] on div "Utilisateurs" at bounding box center [742, 349] width 619 height 18
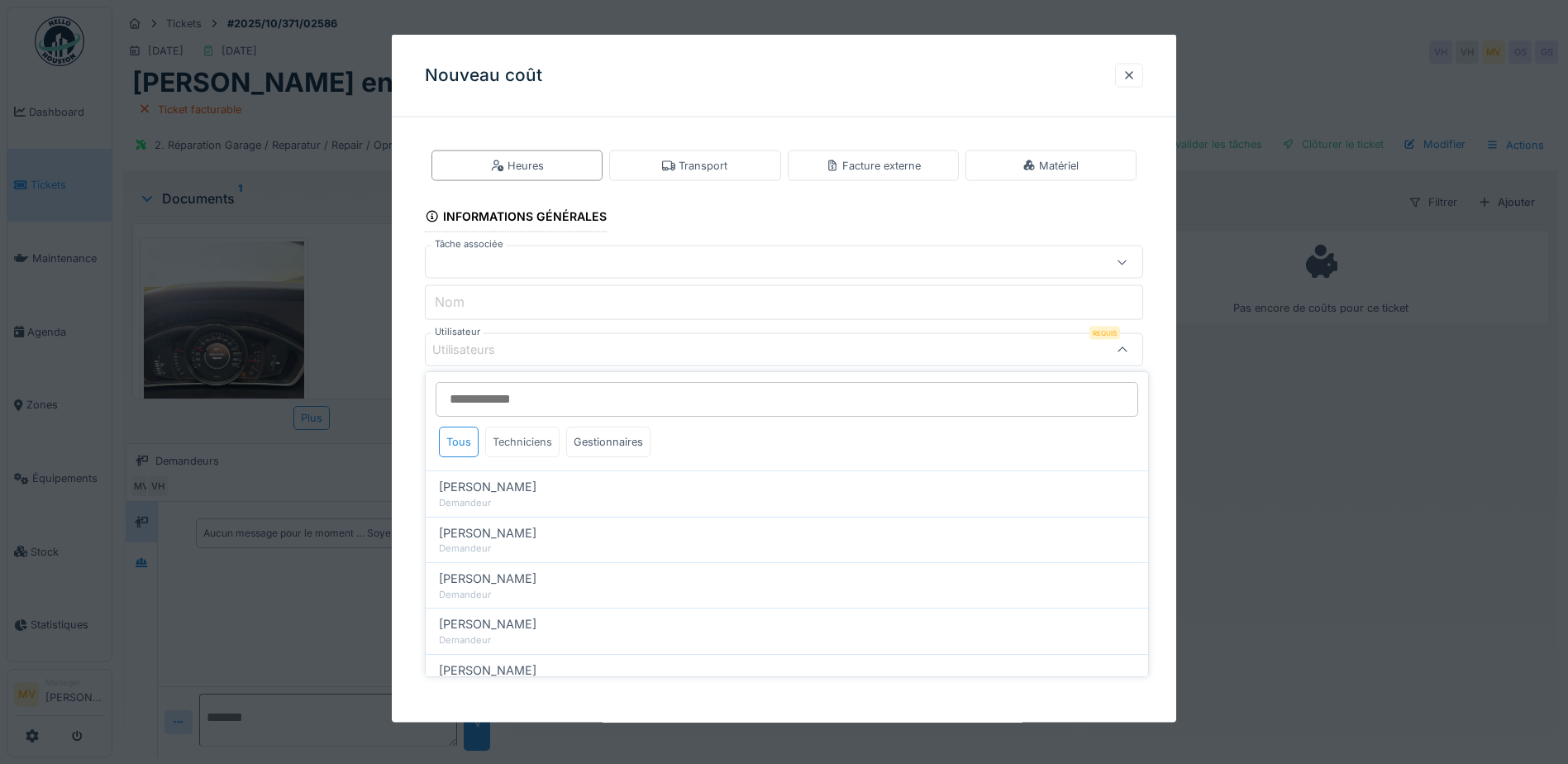
click at [534, 436] on div "Techniciens" at bounding box center [522, 442] width 74 height 30
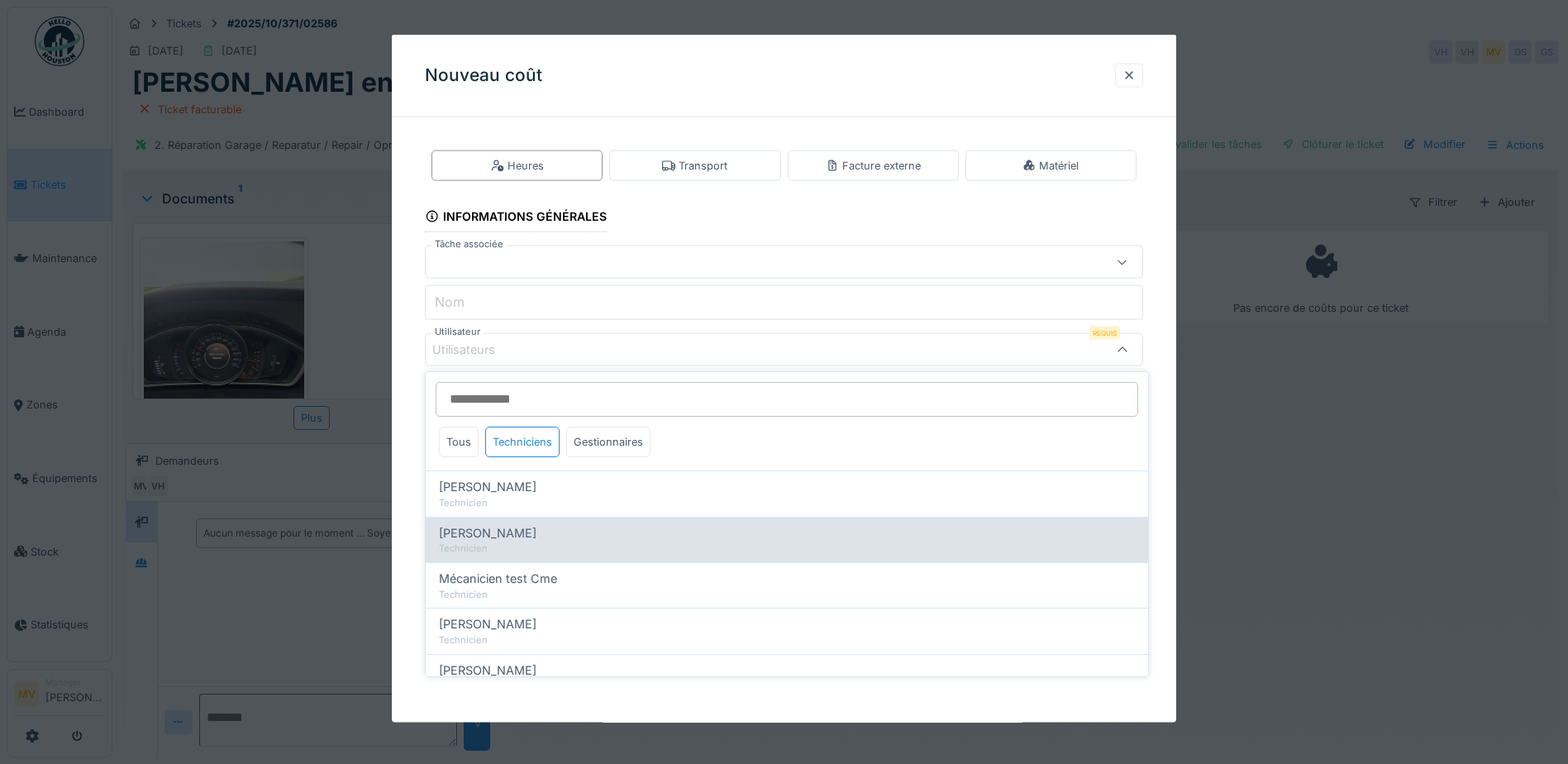
click at [507, 531] on div "[PERSON_NAME]" at bounding box center [787, 532] width 696 height 18
type input "****"
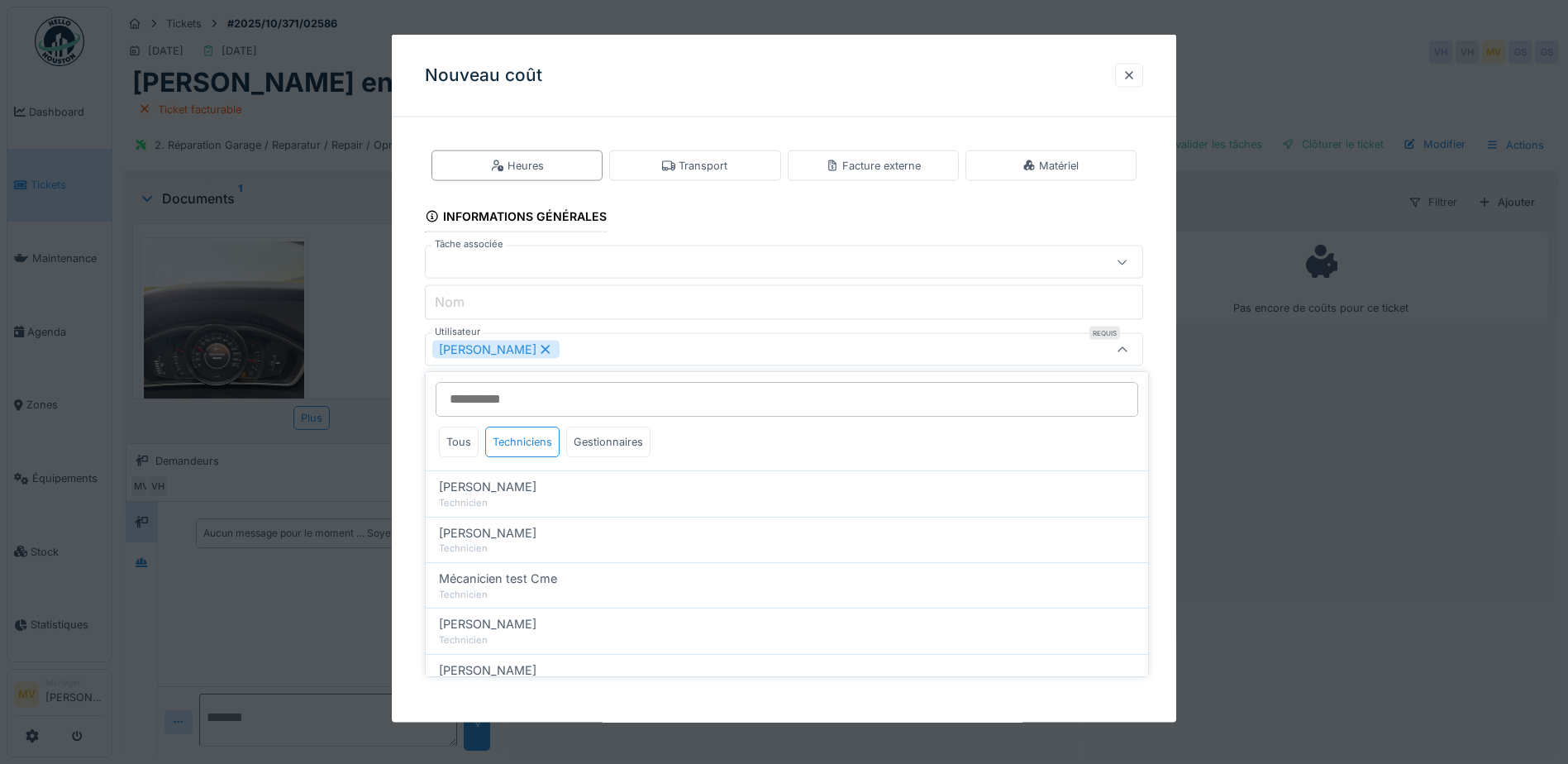
click at [594, 353] on div "[PERSON_NAME]" at bounding box center [742, 349] width 619 height 18
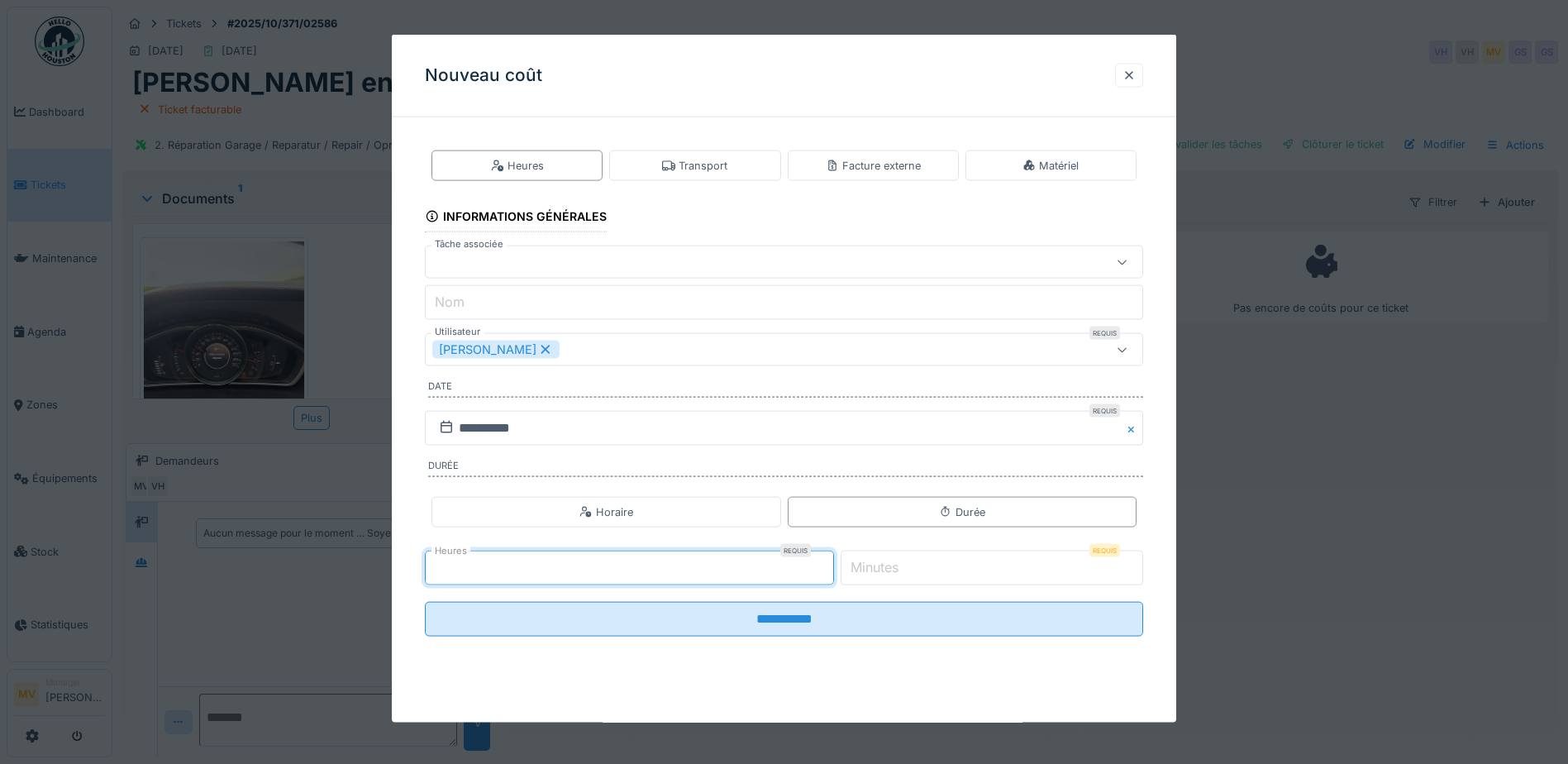
click at [830, 560] on input "*" at bounding box center [629, 568] width 409 height 35
type input "*"
click at [830, 560] on input "*" at bounding box center [629, 568] width 409 height 35
click at [818, 308] on input "Nom" at bounding box center [784, 303] width 718 height 35
type input "**********"
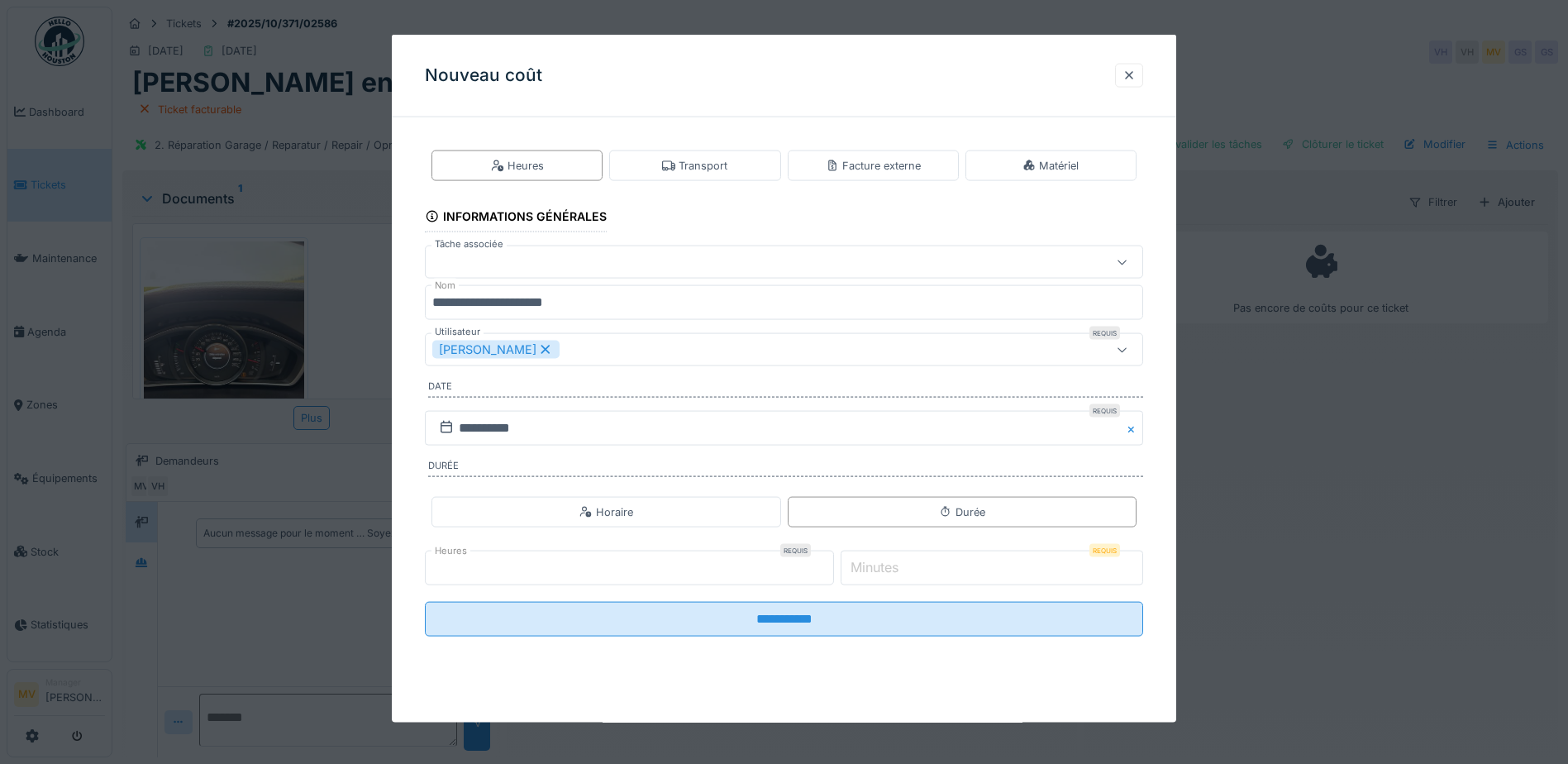
click at [661, 258] on div at bounding box center [742, 262] width 619 height 18
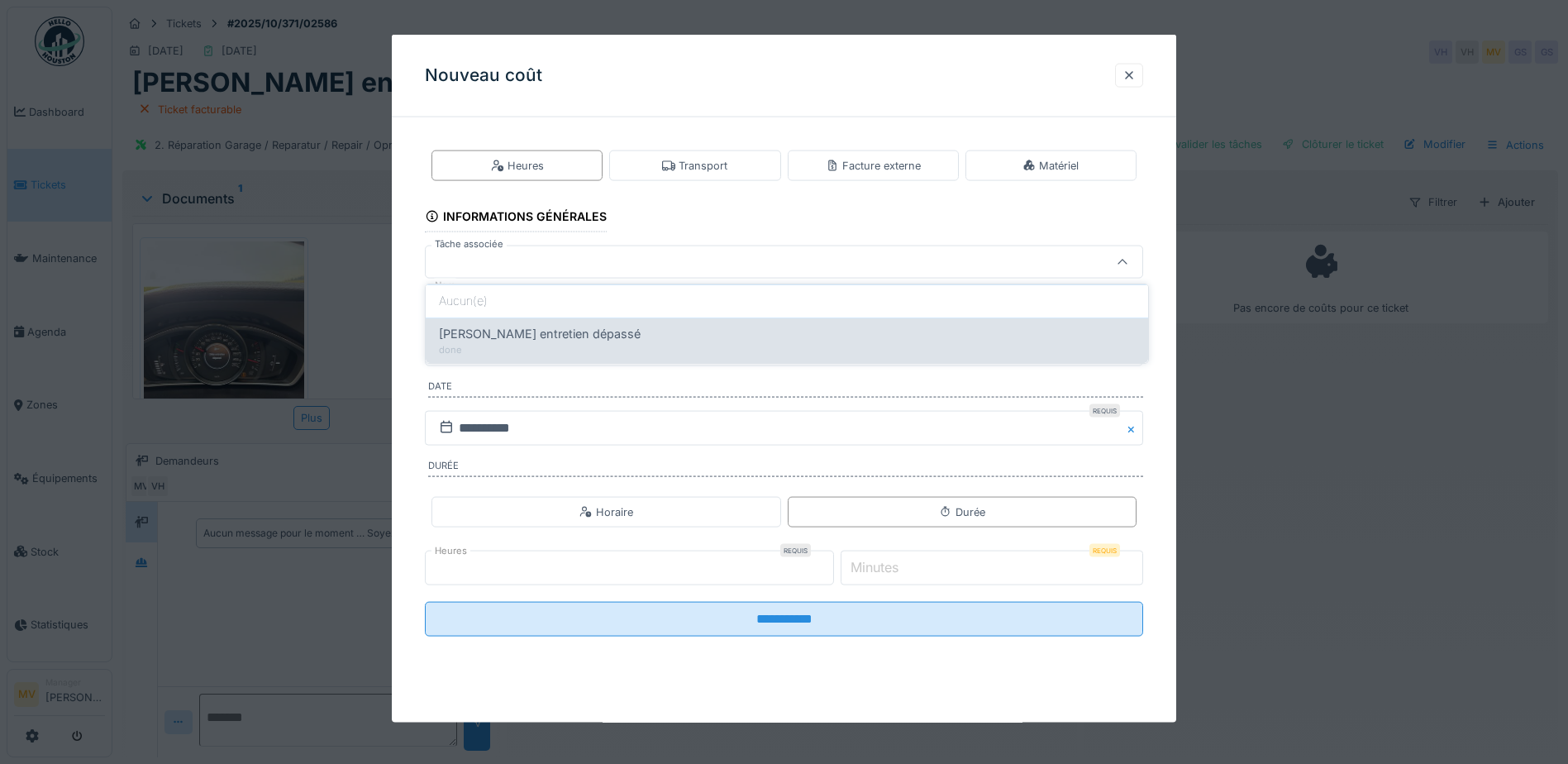
click at [643, 333] on div "[PERSON_NAME] entretien dépassé" at bounding box center [787, 333] width 696 height 18
type input "******"
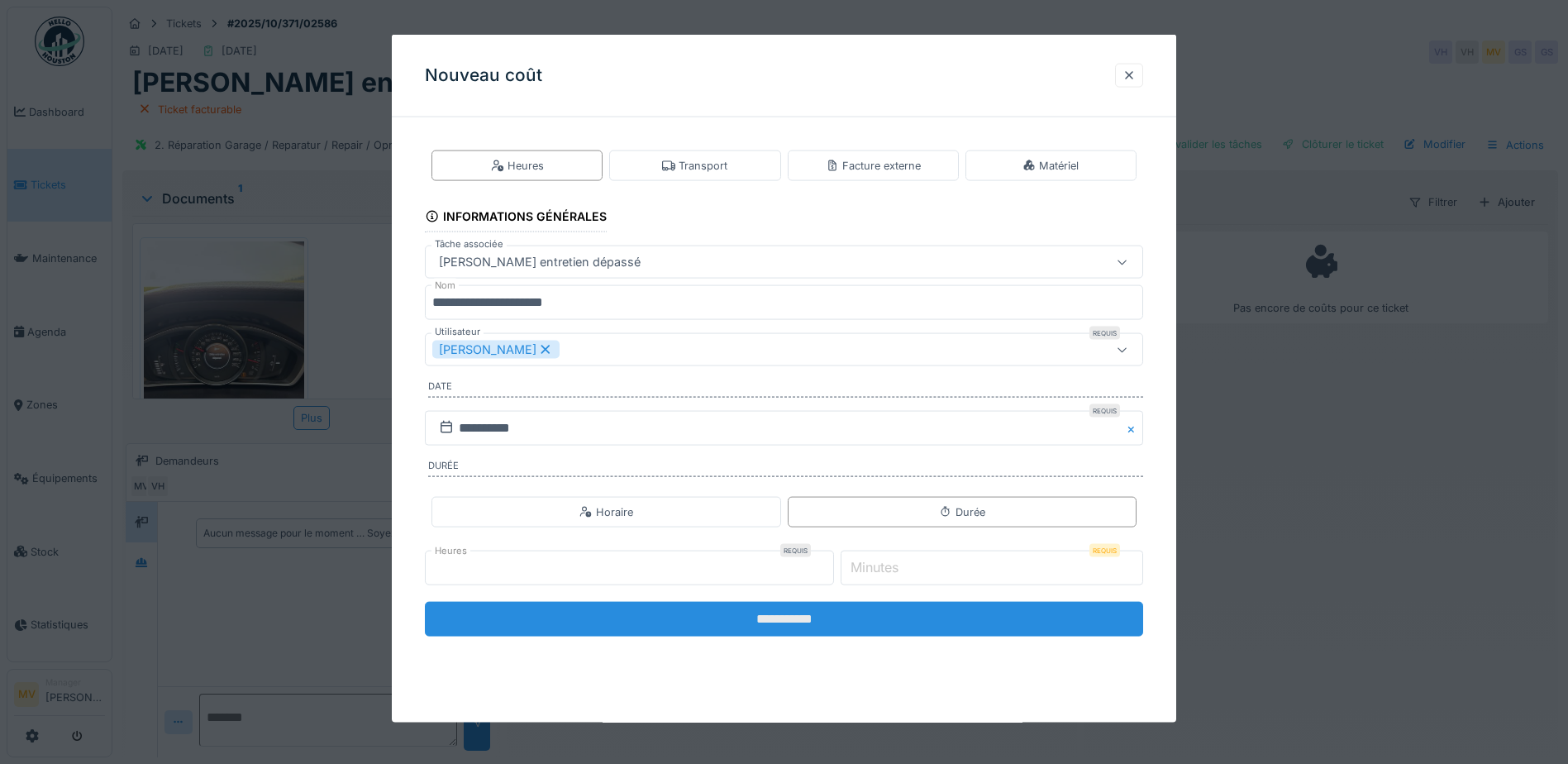
click at [838, 618] on input "**********" at bounding box center [784, 619] width 718 height 35
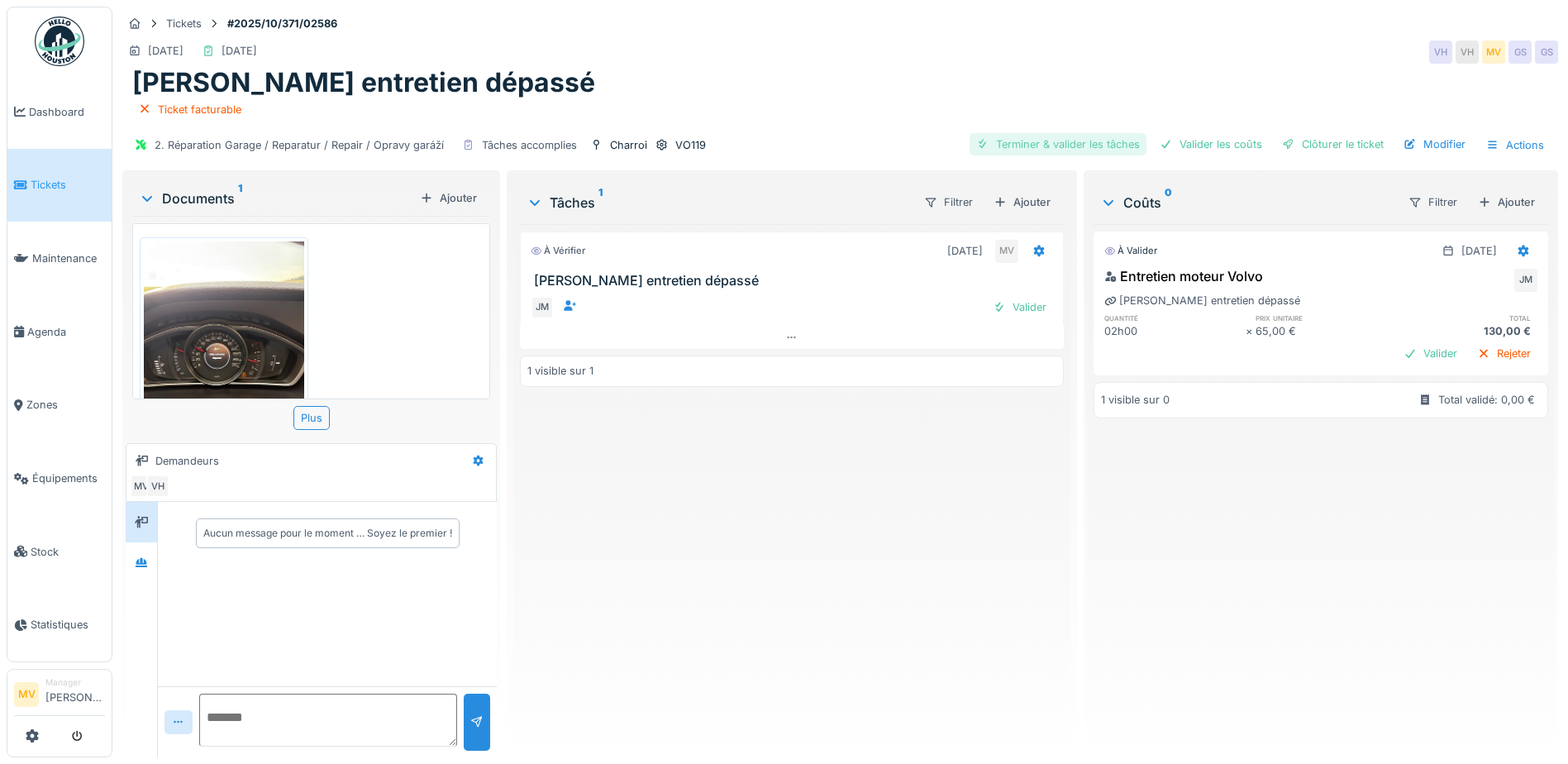
click at [1110, 143] on div "Terminer & valider les tâches" at bounding box center [1058, 144] width 176 height 23
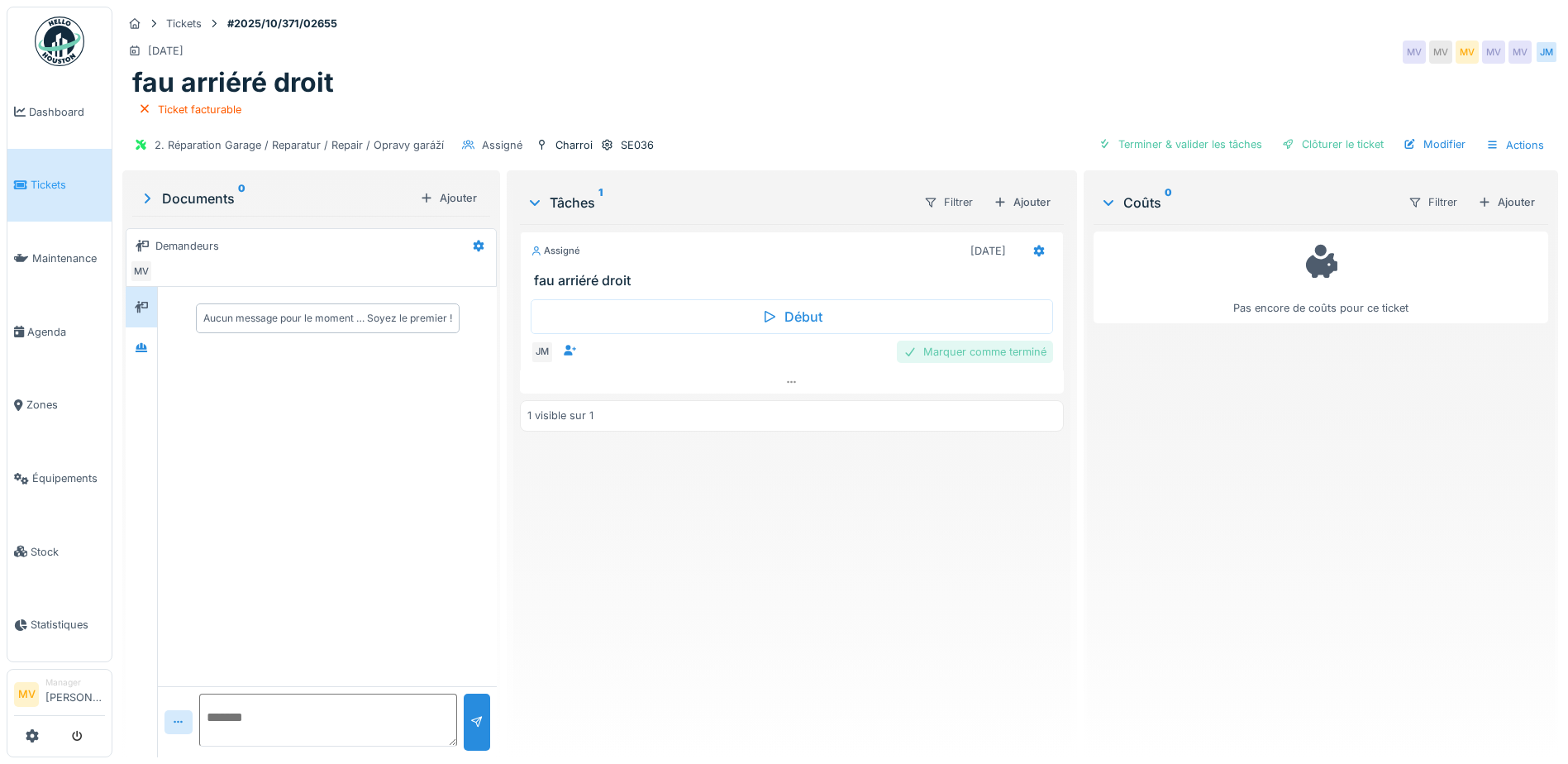
click at [964, 351] on div "Marquer comme terminé" at bounding box center [974, 352] width 157 height 23
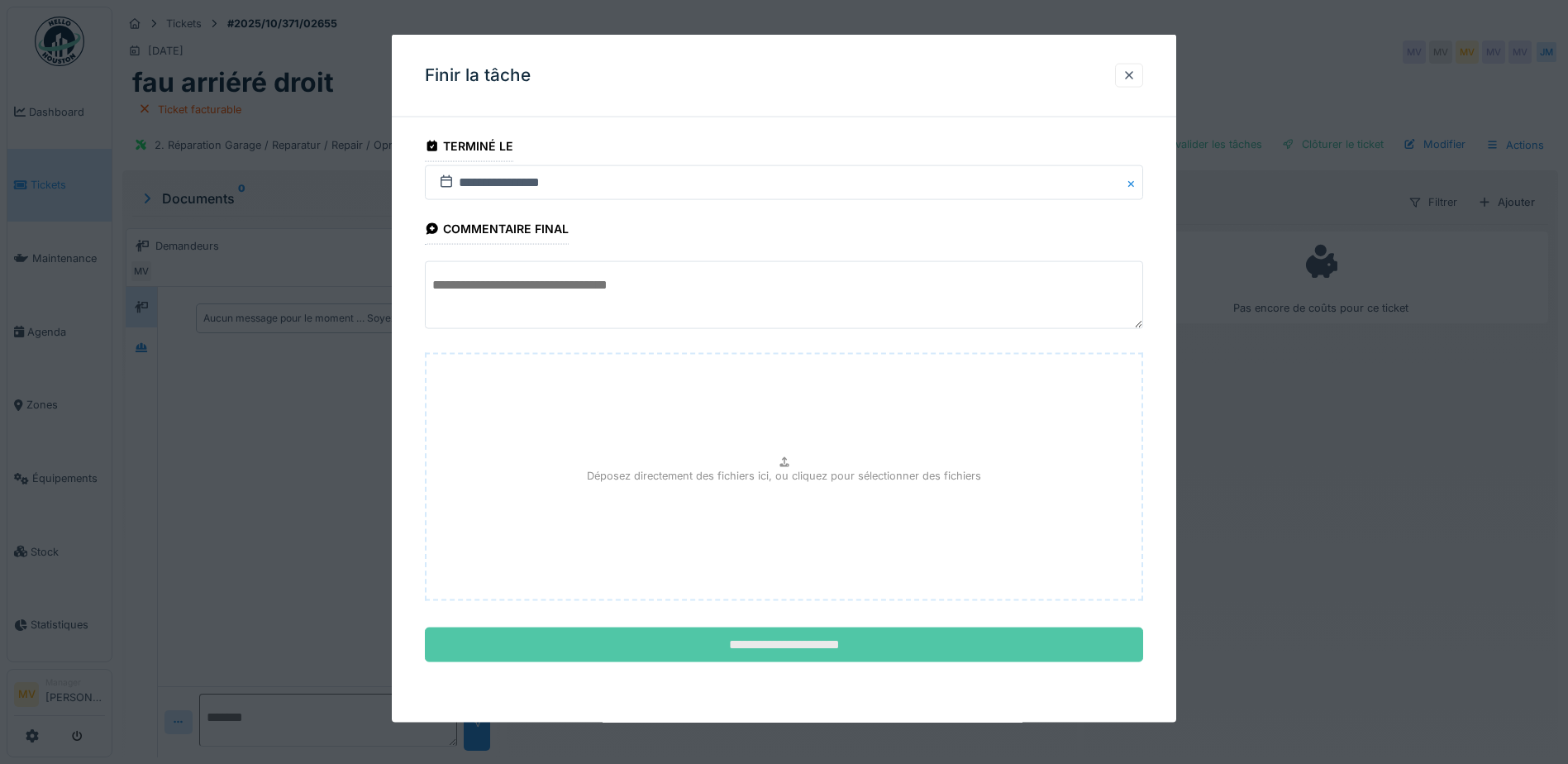
click at [812, 637] on input "**********" at bounding box center [784, 644] width 718 height 35
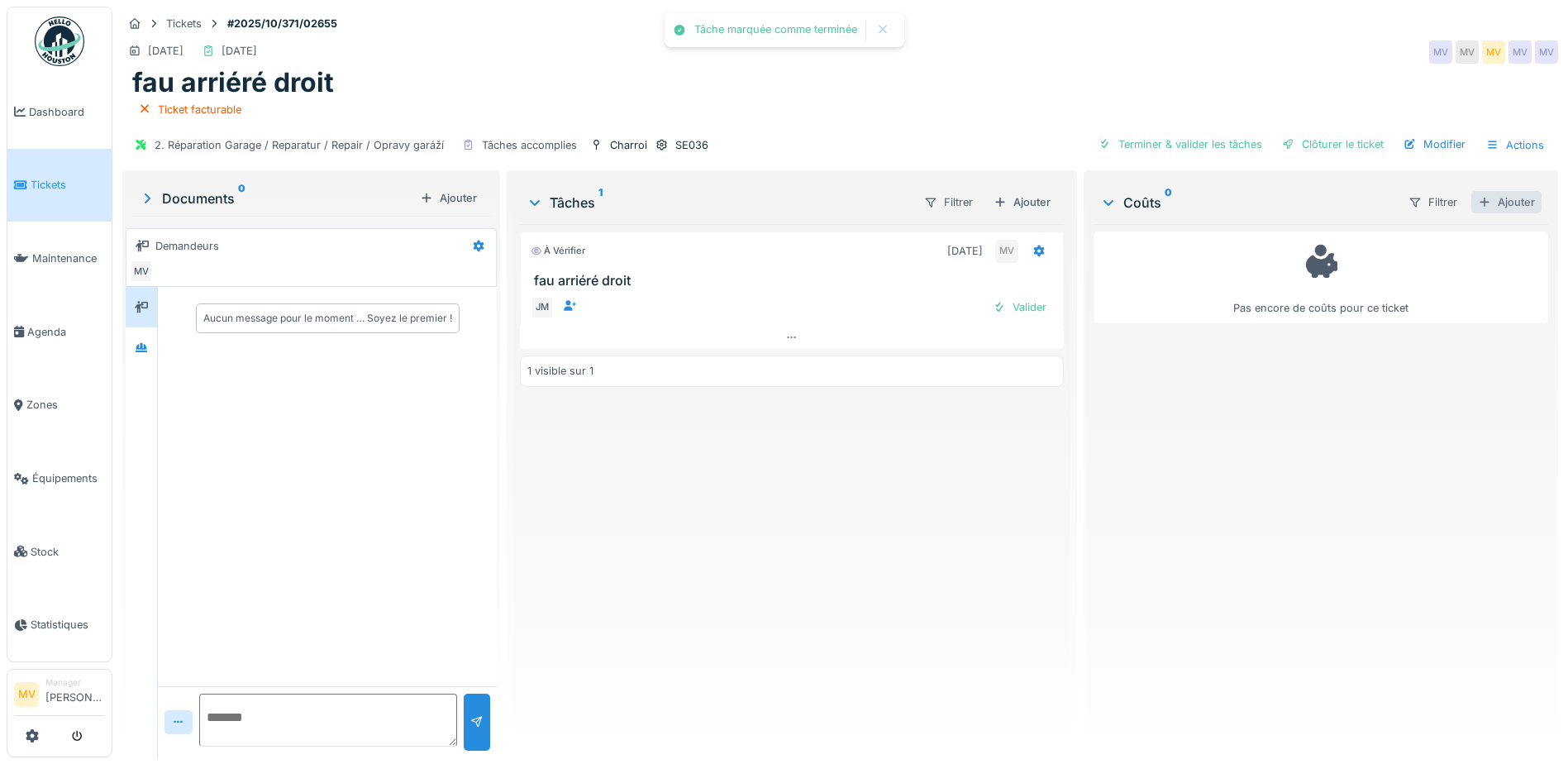
click at [1479, 206] on div "Ajouter" at bounding box center [1506, 202] width 70 height 23
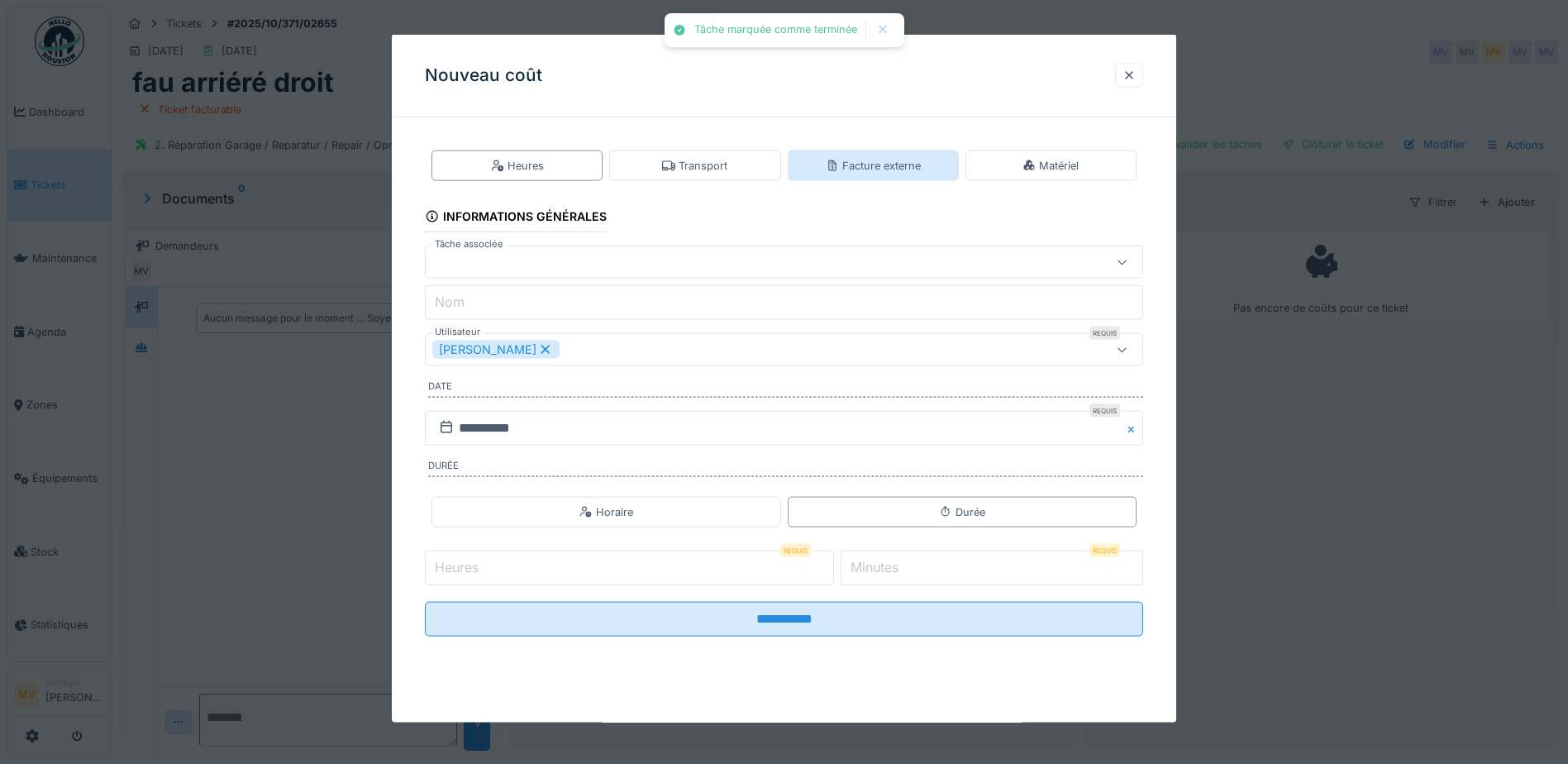
drag, startPoint x: 921, startPoint y: 167, endPoint x: 855, endPoint y: 209, distance: 78.2
click at [918, 168] on div "Facture externe" at bounding box center [873, 165] width 95 height 16
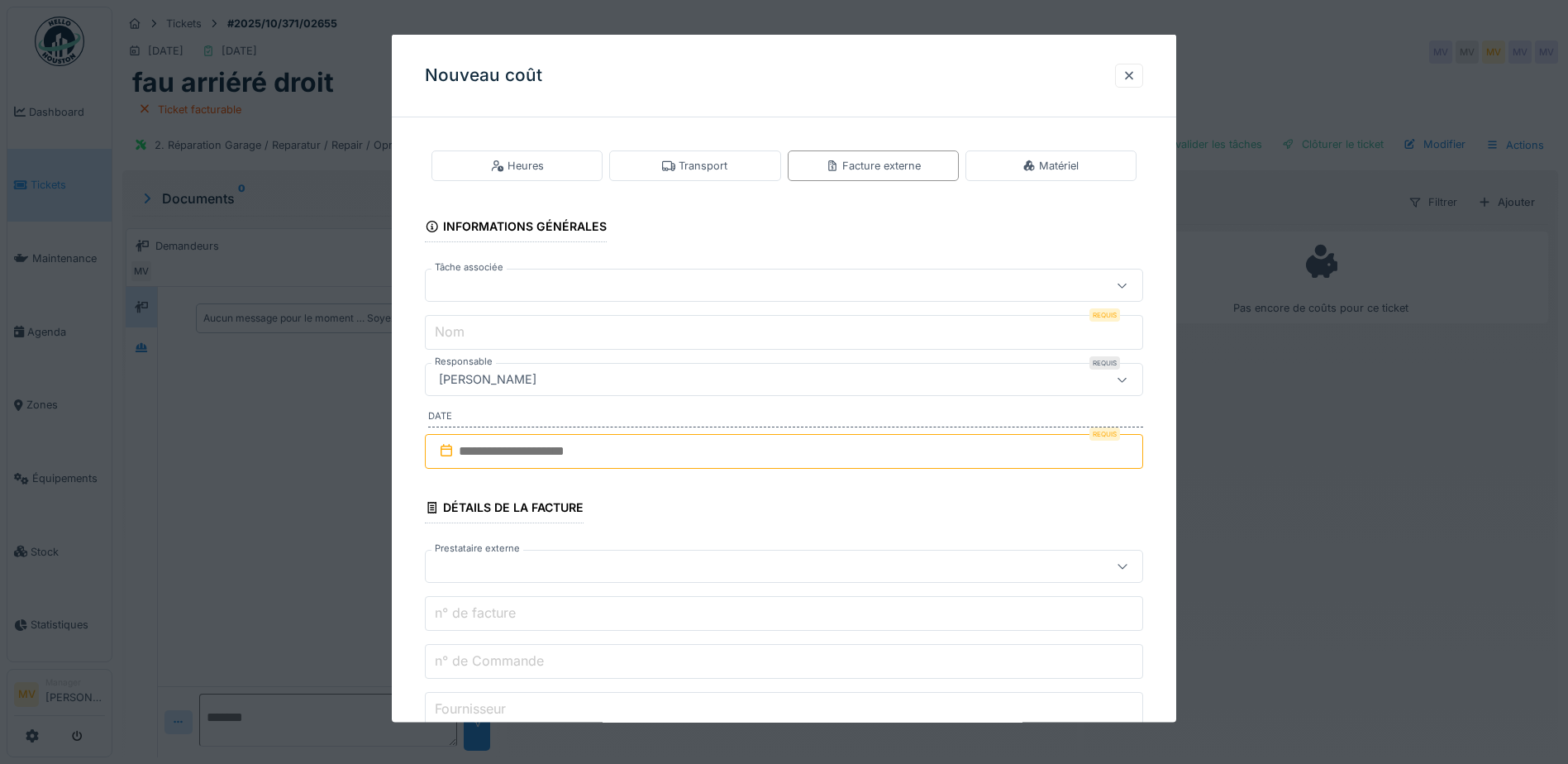
click at [655, 279] on div at bounding box center [742, 285] width 619 height 18
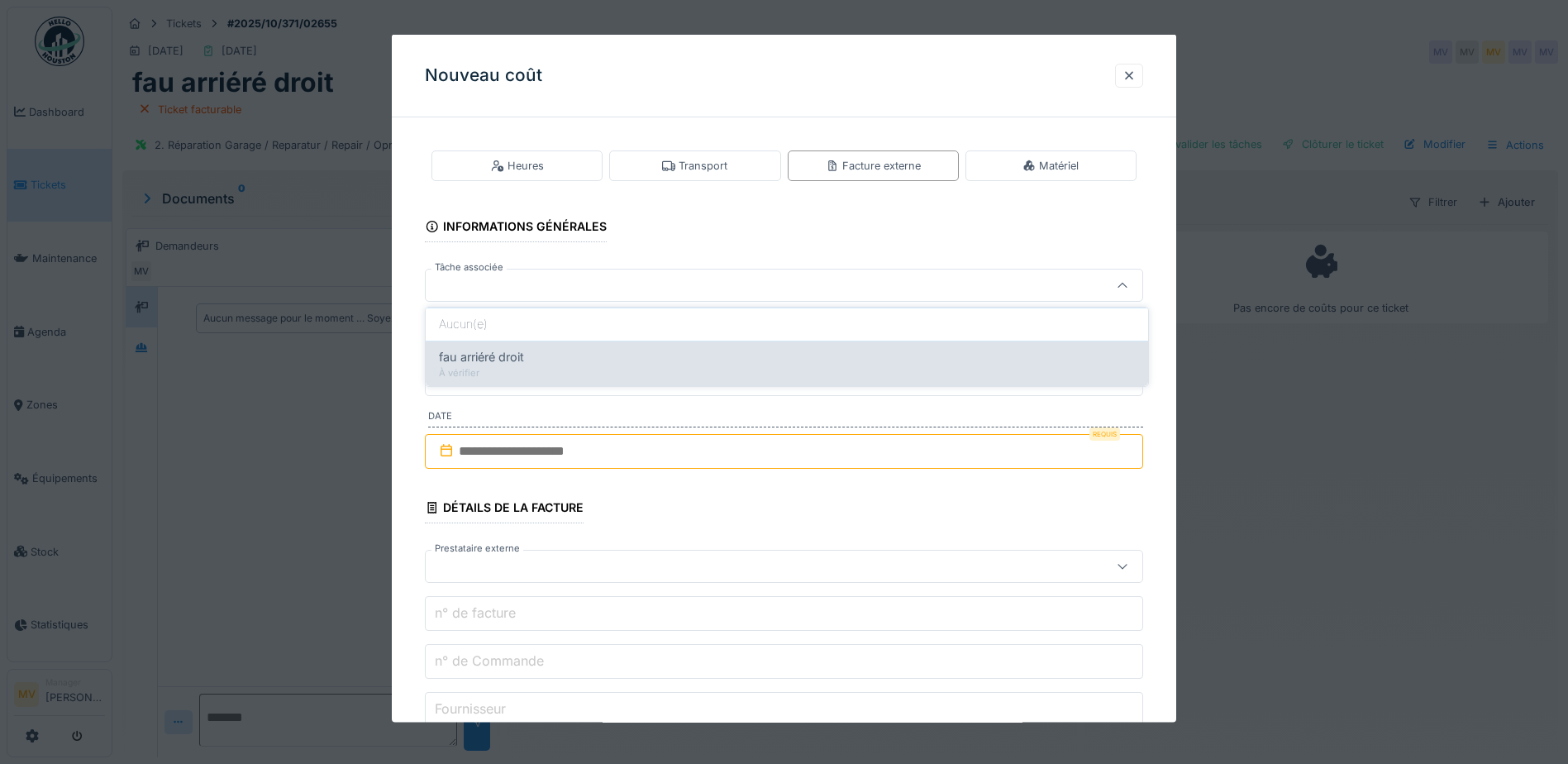
click at [634, 357] on div "fau arriéré droit" at bounding box center [787, 357] width 696 height 18
type input "******"
type input "**********"
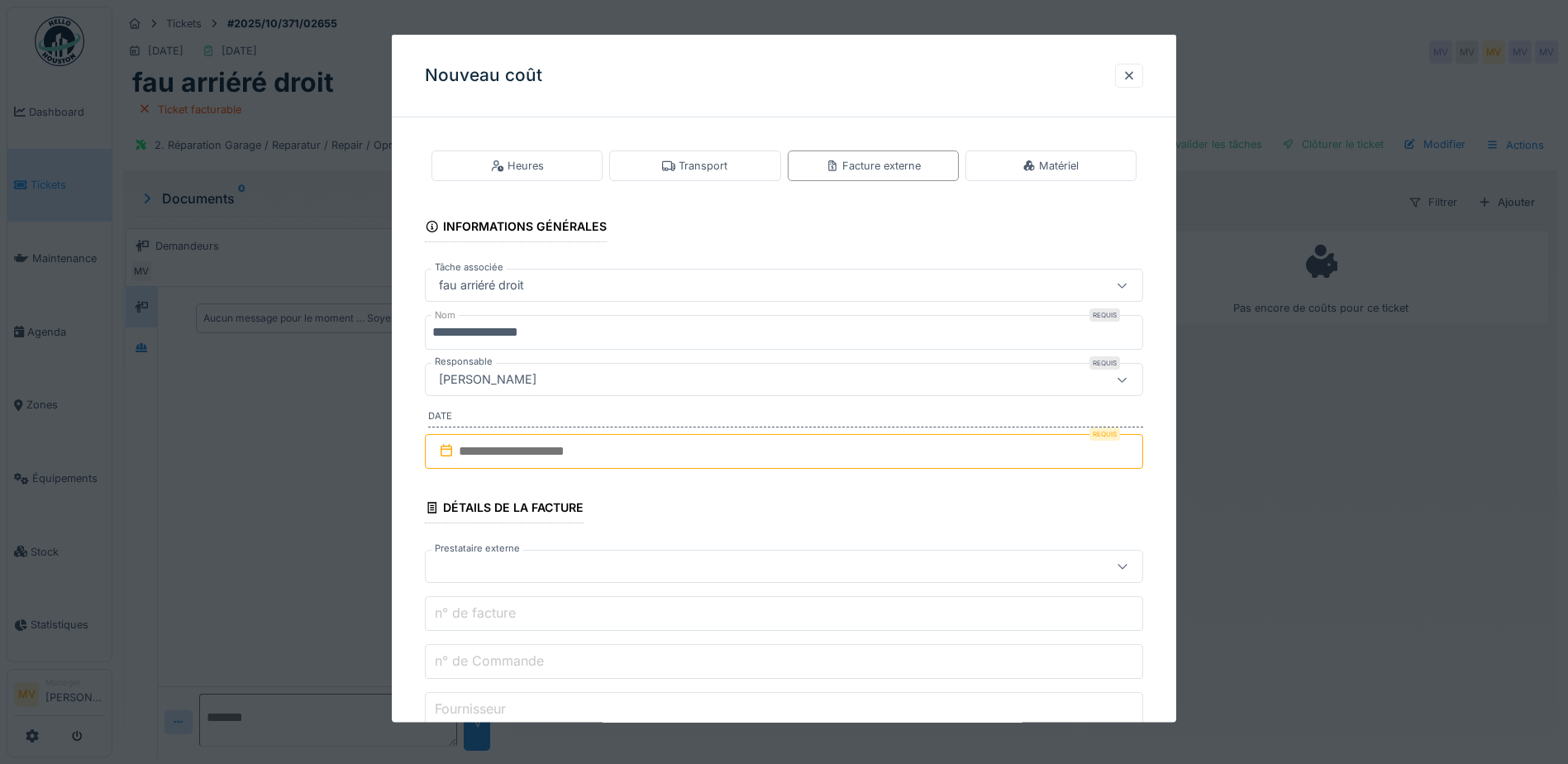
click at [607, 447] on input "text" at bounding box center [784, 451] width 718 height 35
click at [843, 568] on div "4" at bounding box center [841, 559] width 23 height 24
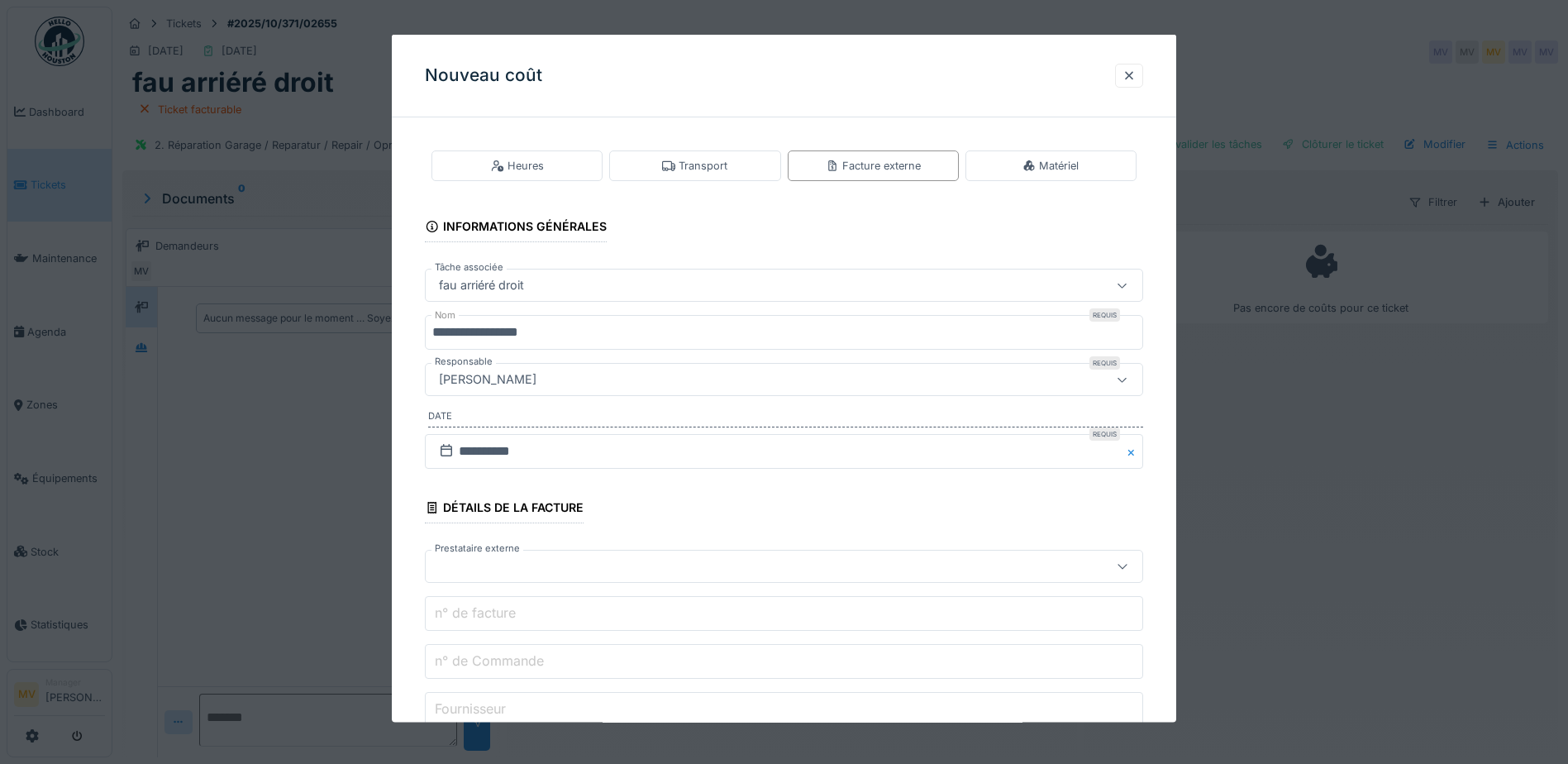
click at [539, 563] on div at bounding box center [742, 566] width 619 height 18
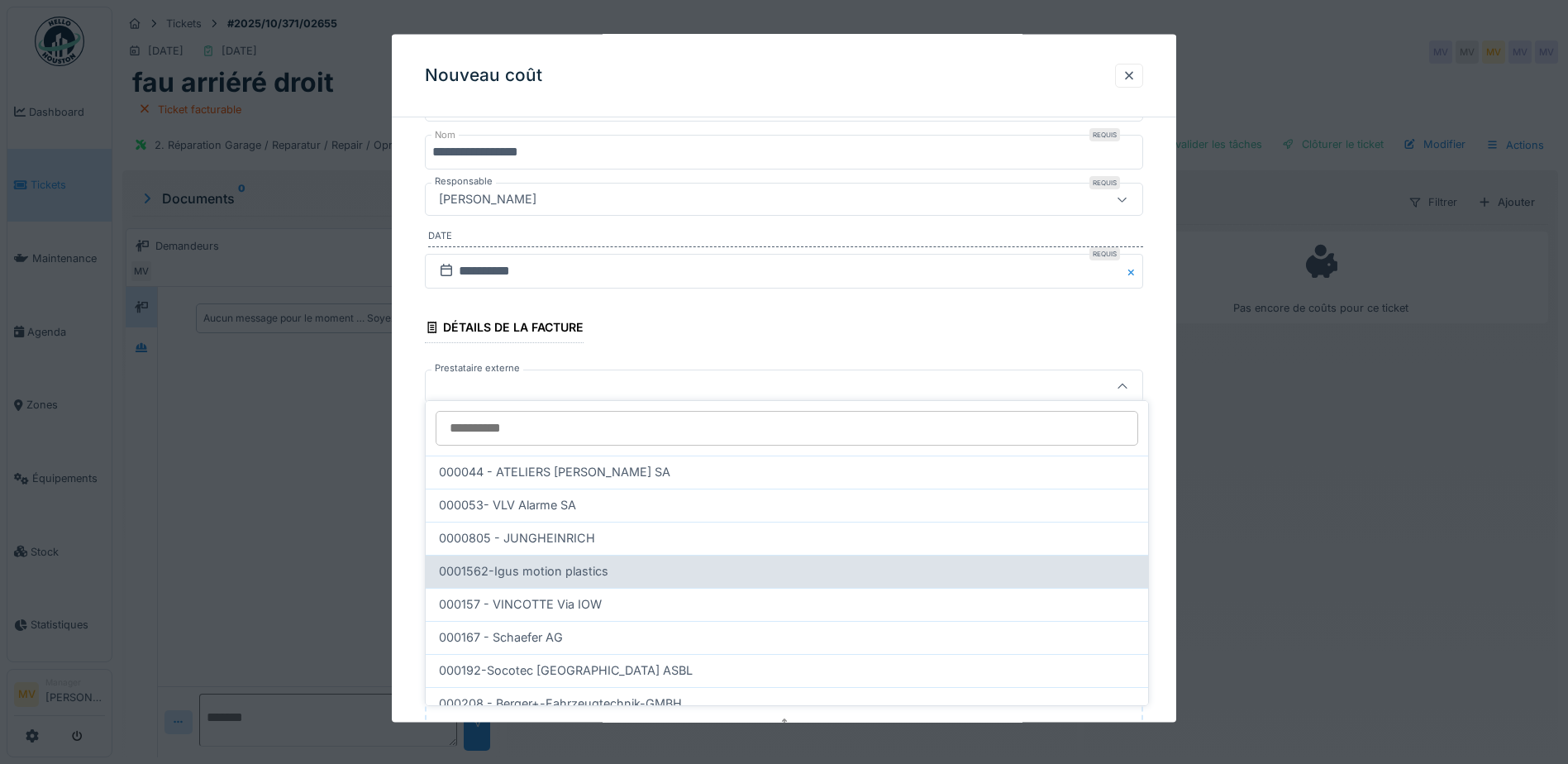
scroll to position [188, 0]
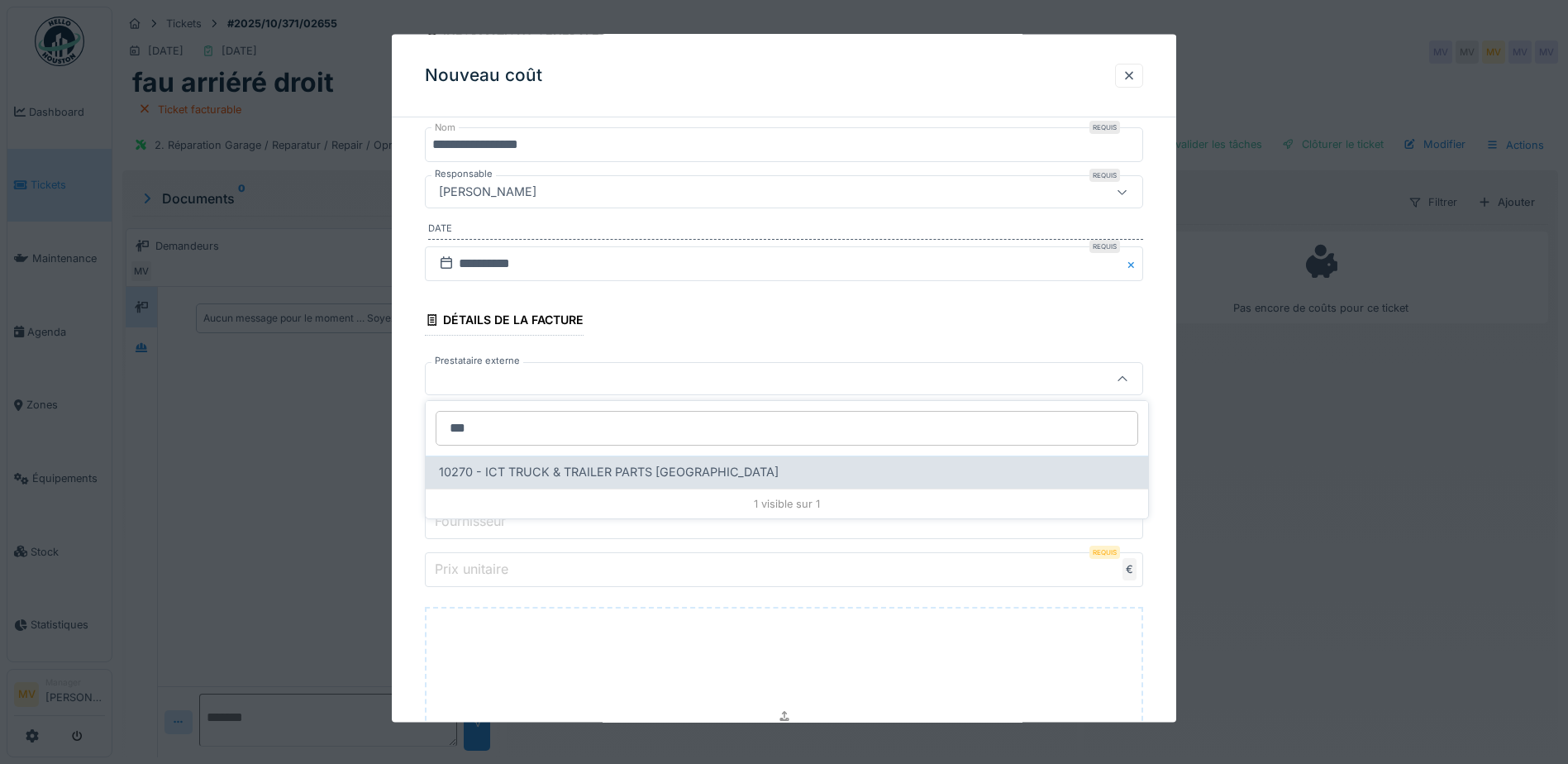
type input "***"
click at [556, 466] on span "10270 - ICT TRUCK & TRAILER PARTS [GEOGRAPHIC_DATA]" at bounding box center [609, 472] width 340 height 18
type input "*****"
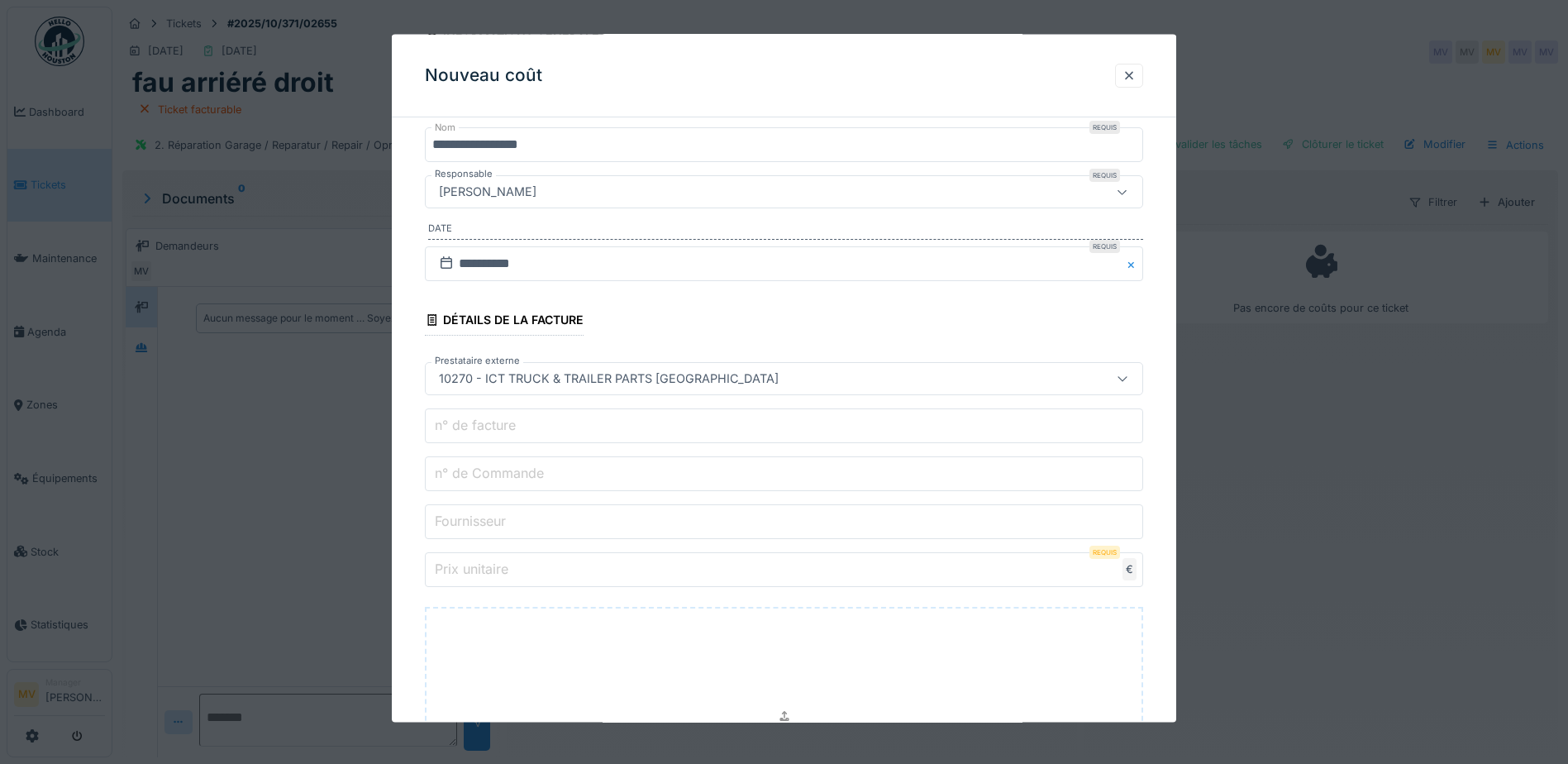
drag, startPoint x: 563, startPoint y: 475, endPoint x: 615, endPoint y: 485, distance: 53.0
click at [563, 475] on input "n° de Commande" at bounding box center [784, 474] width 718 height 35
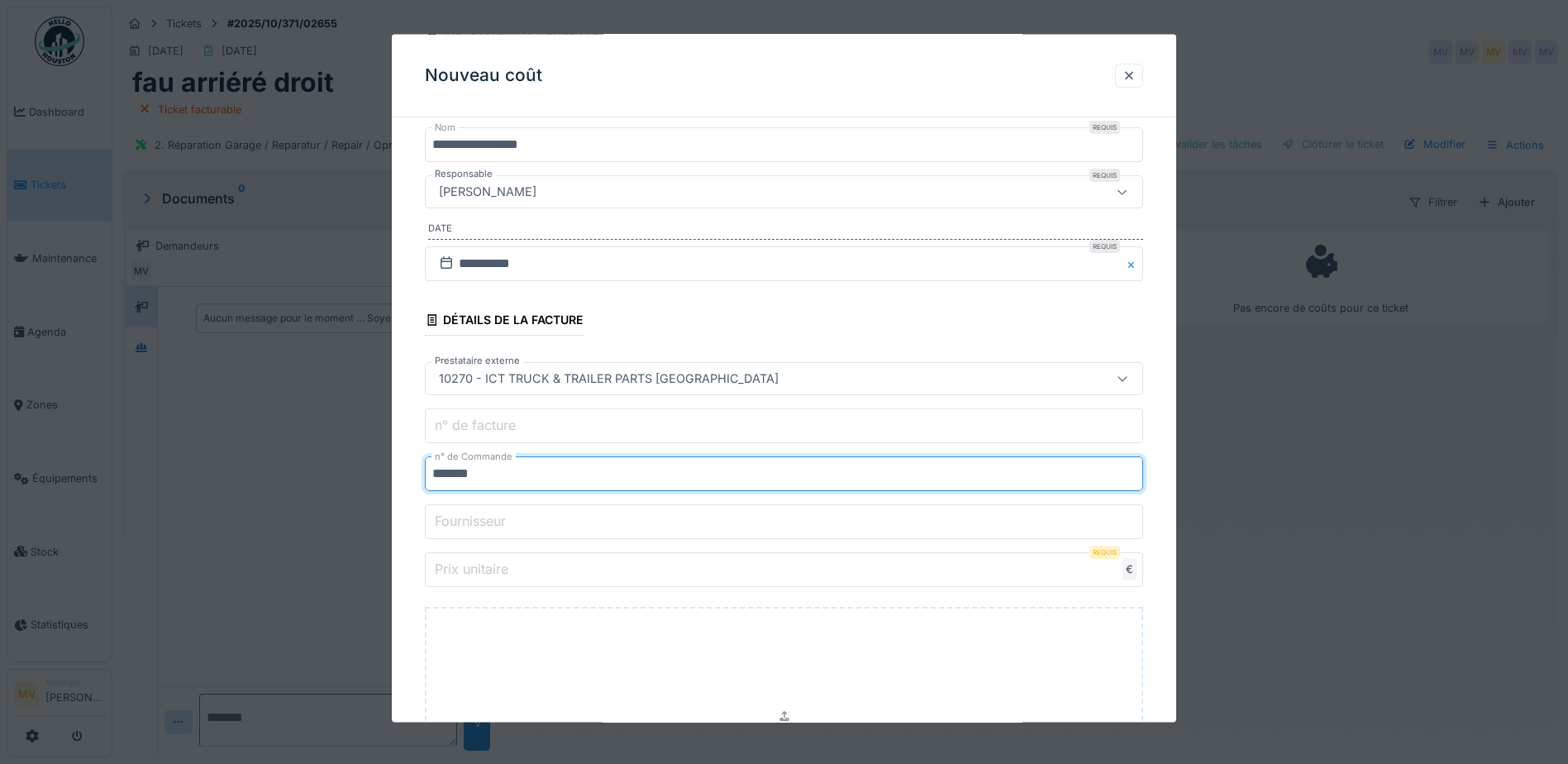
type input "*******"
click at [783, 578] on input "Prix unitaire" at bounding box center [784, 569] width 718 height 35
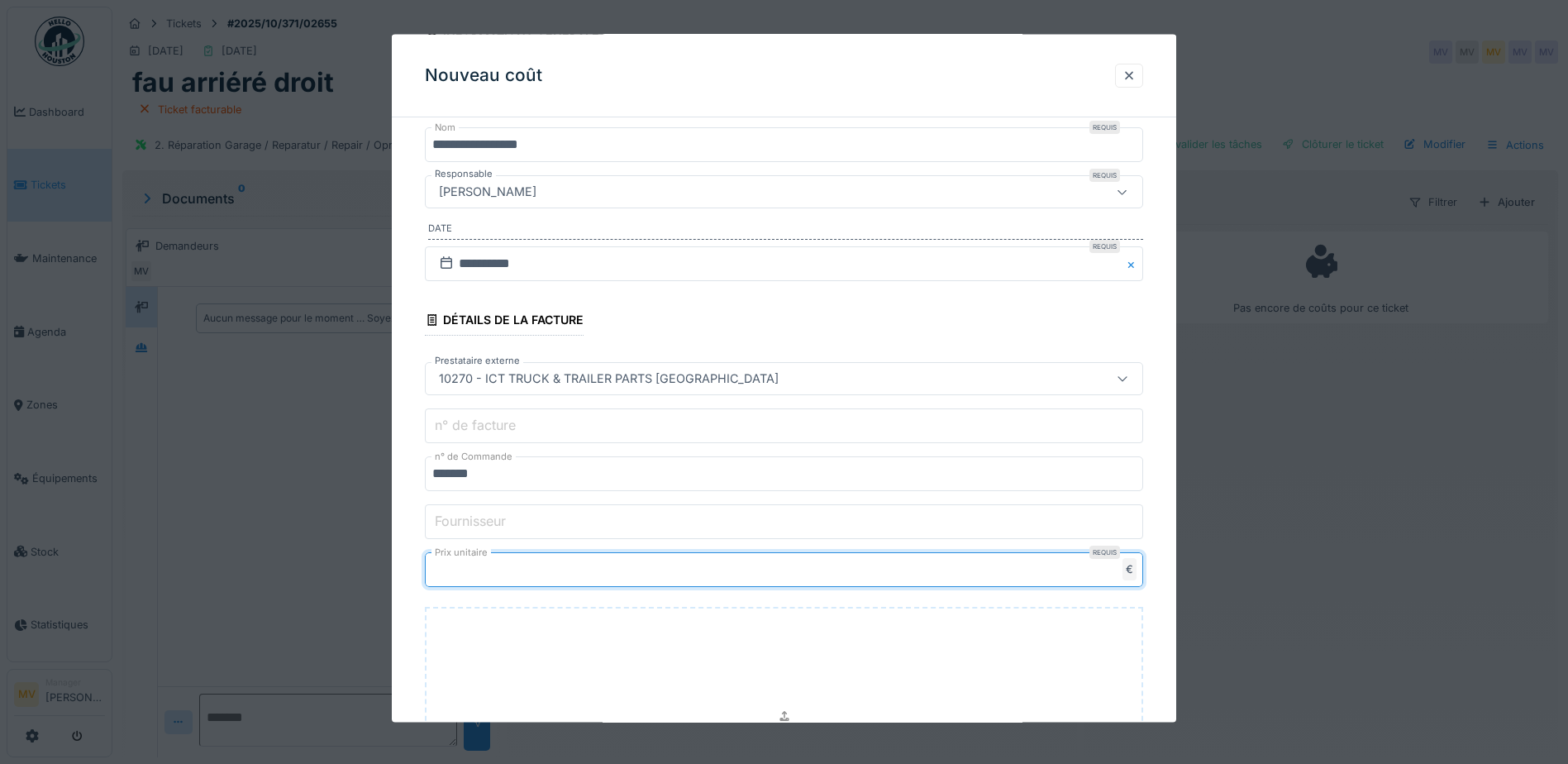
type input "**"
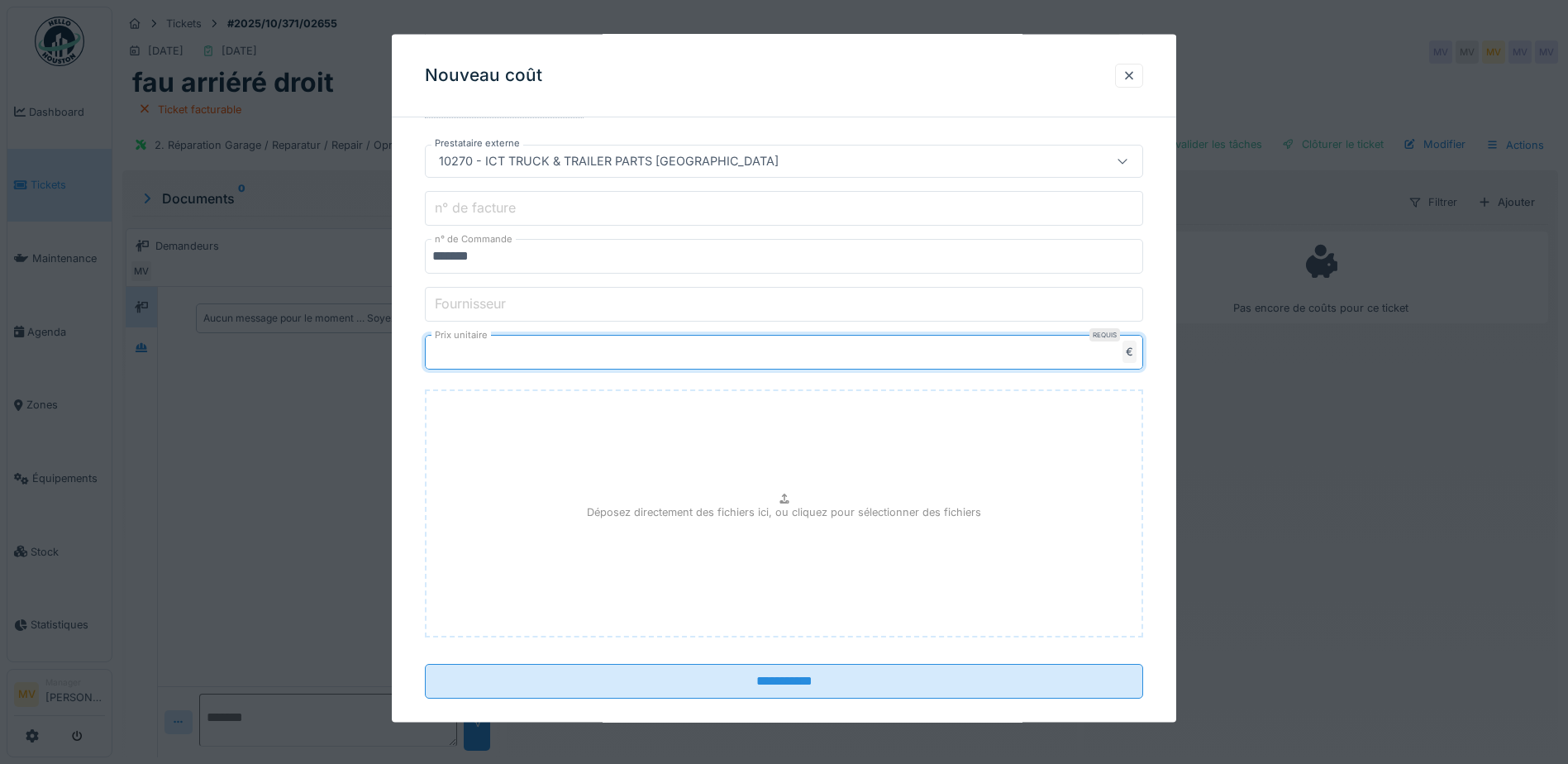
scroll to position [427, 0]
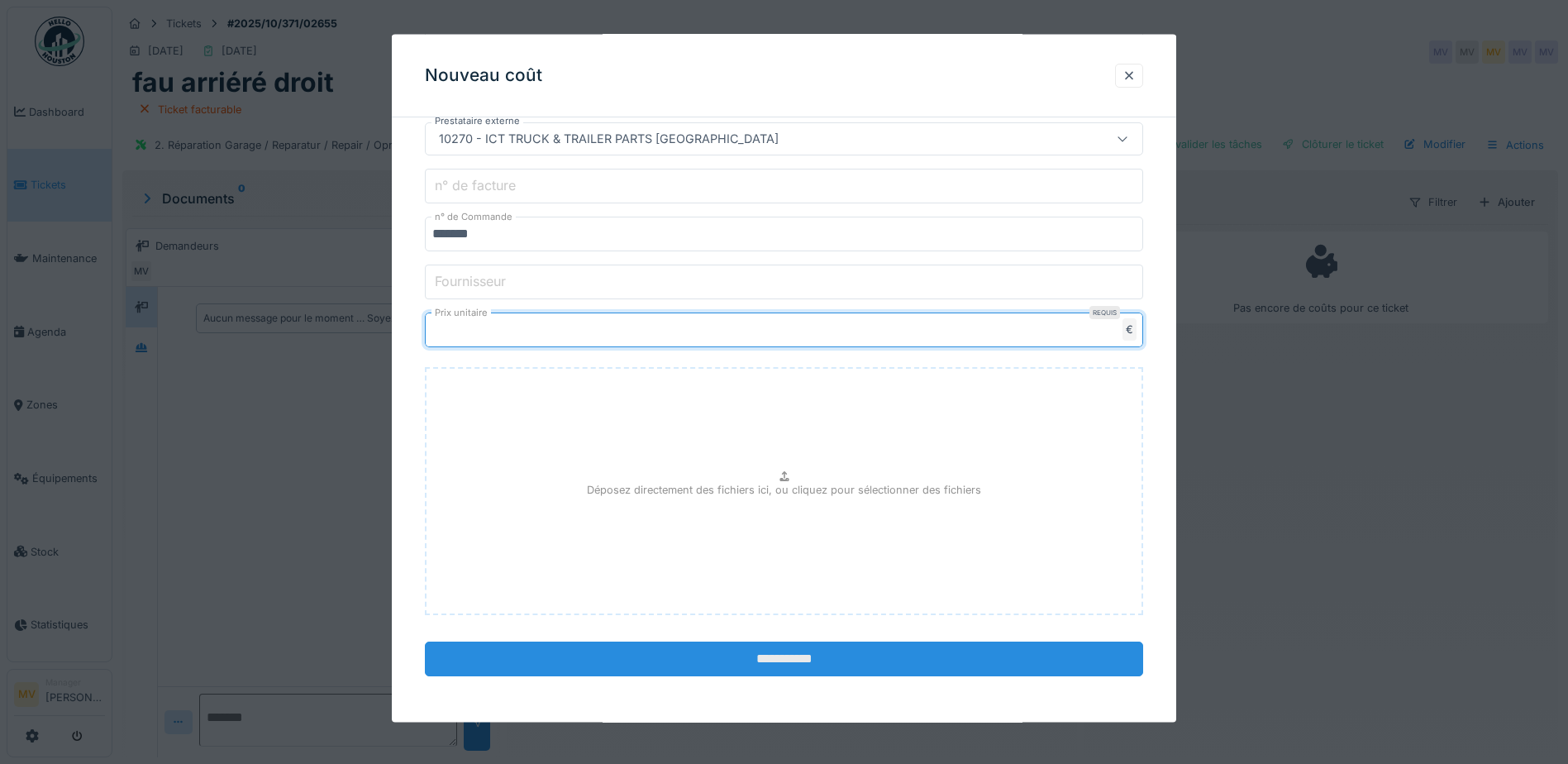
type input "*****"
click at [882, 657] on input "**********" at bounding box center [784, 659] width 718 height 35
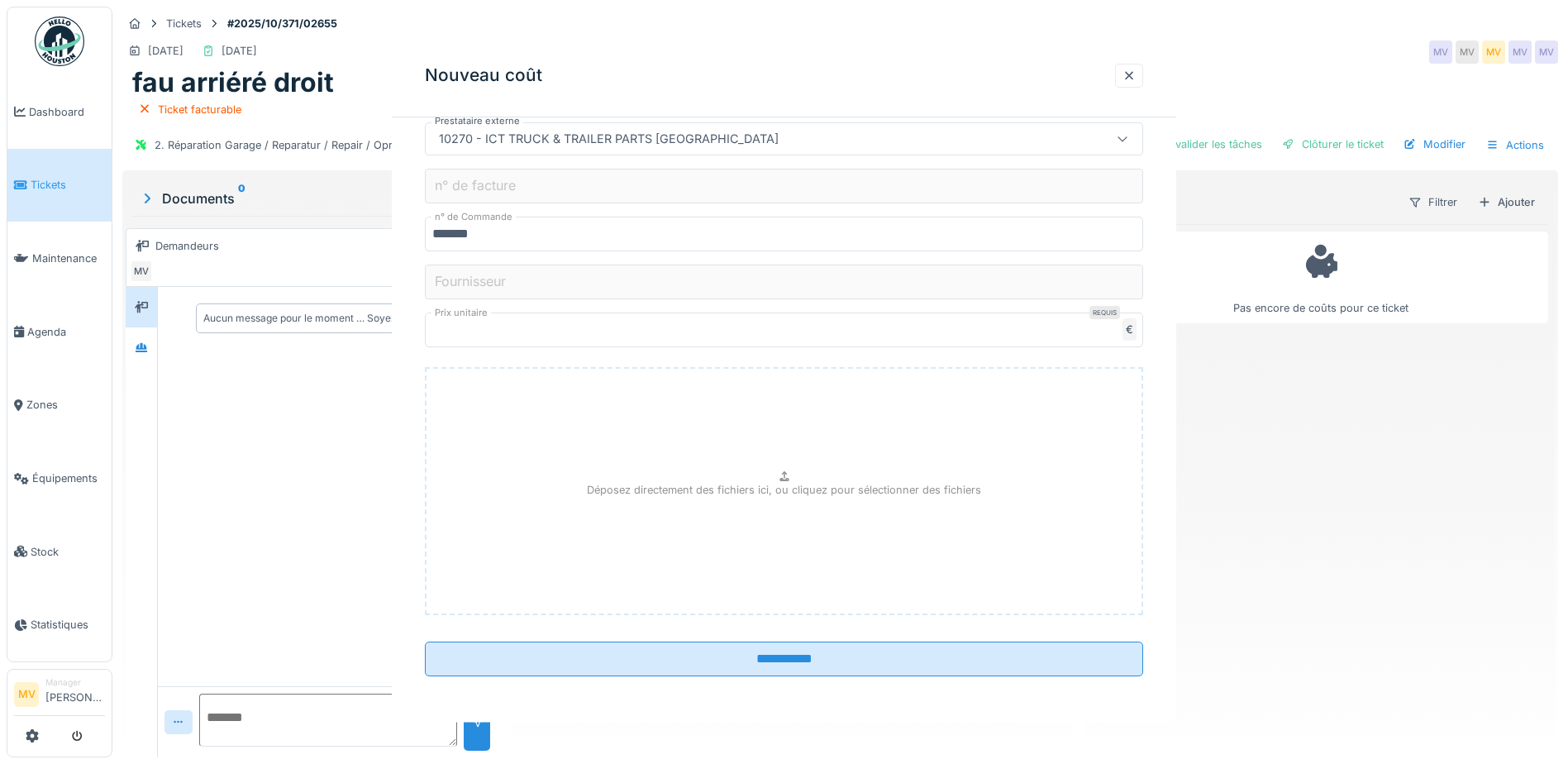
scroll to position [0, 0]
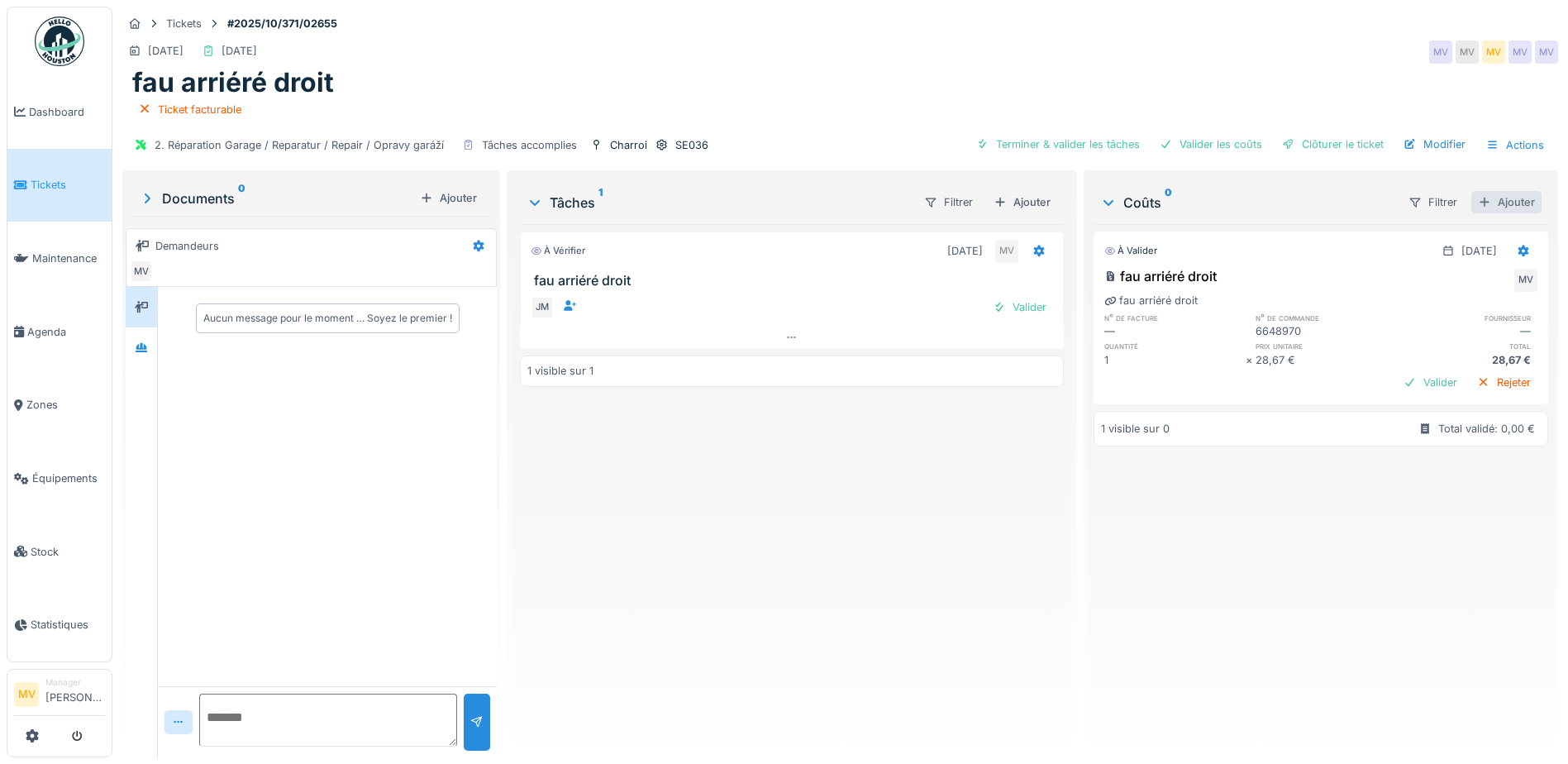
click at [1492, 198] on div "Ajouter" at bounding box center [1506, 202] width 70 height 23
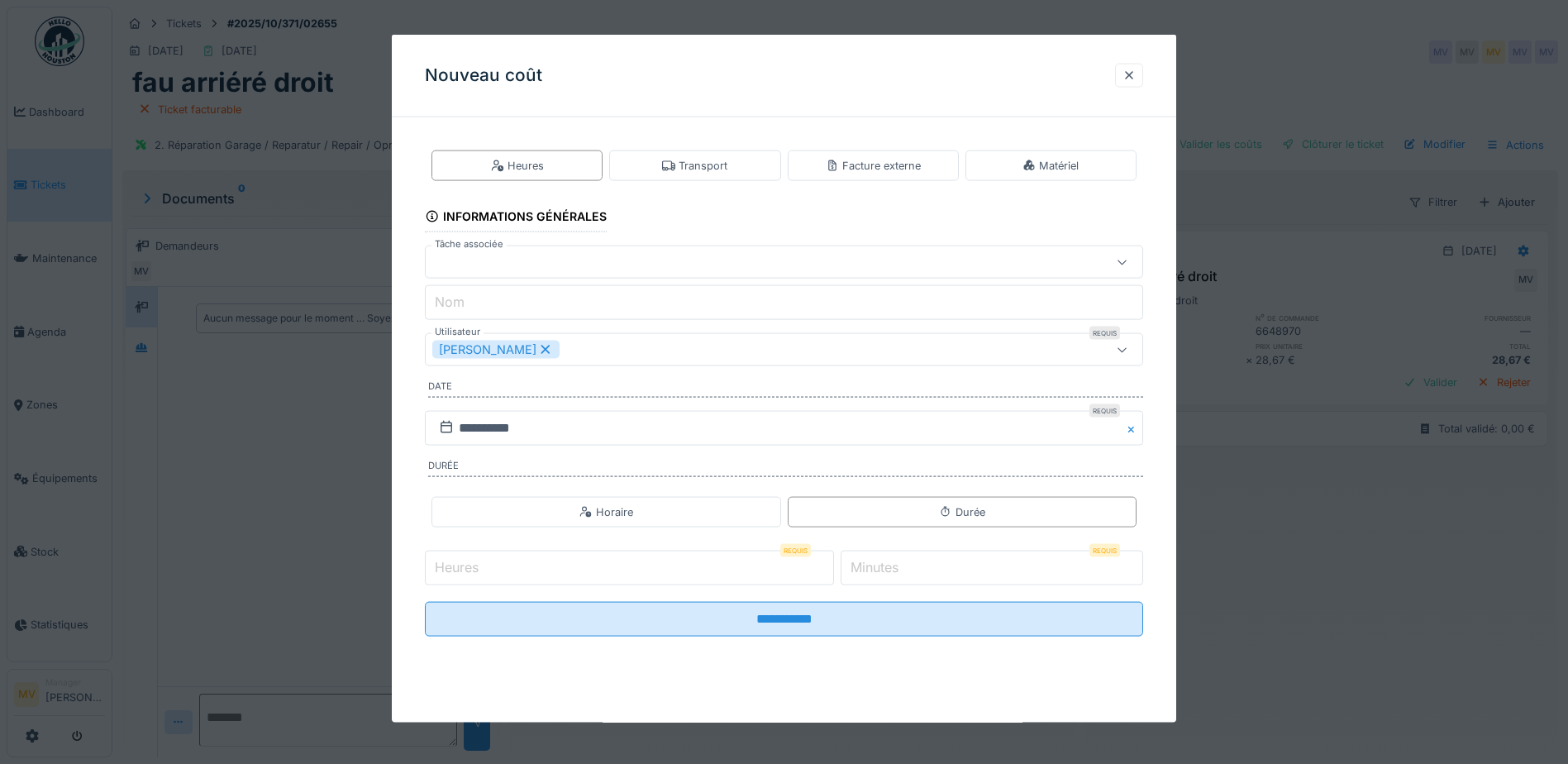
click at [542, 347] on icon at bounding box center [546, 349] width 9 height 9
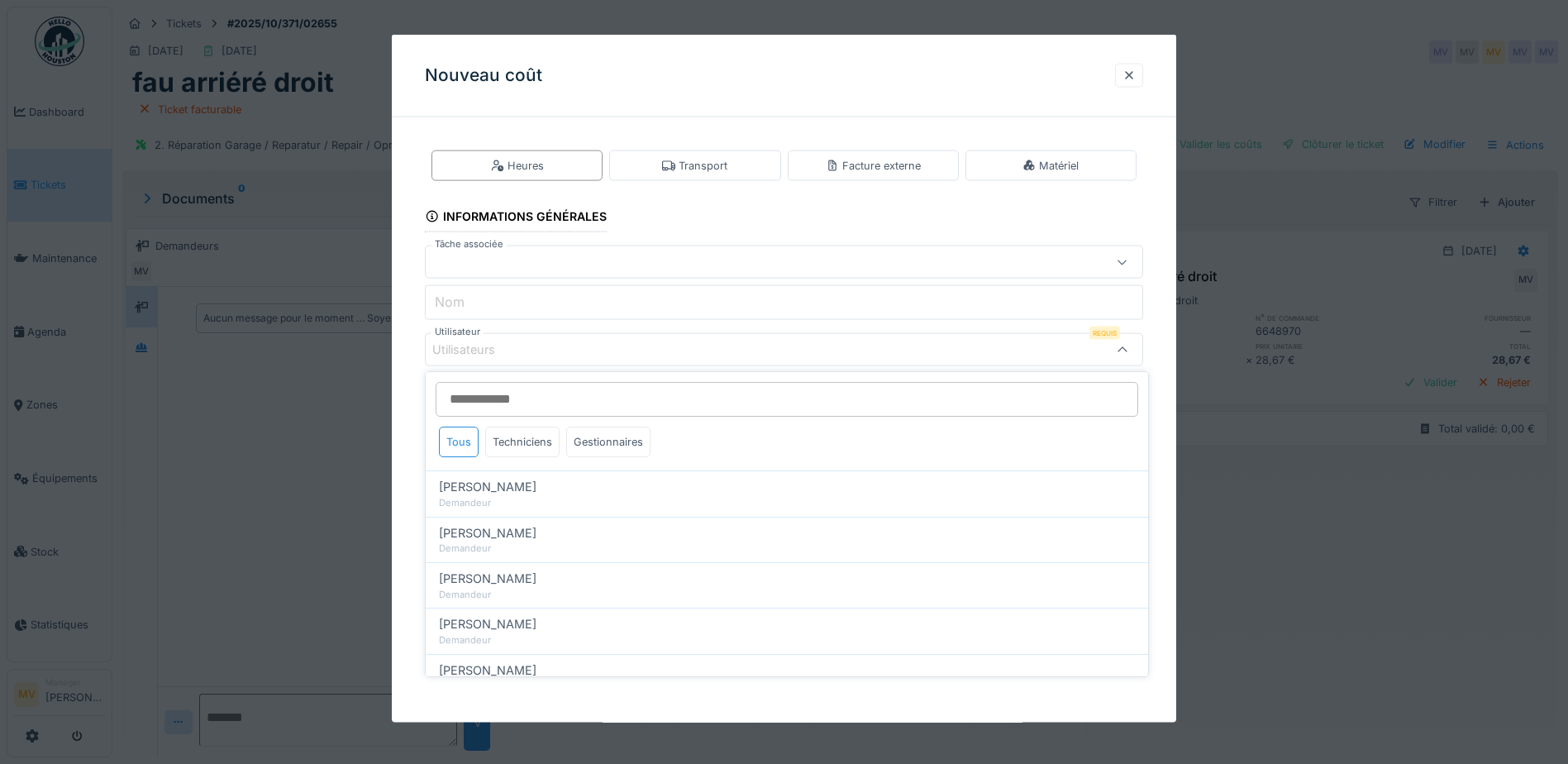
click at [517, 346] on div "Utilisateurs" at bounding box center [475, 349] width 86 height 18
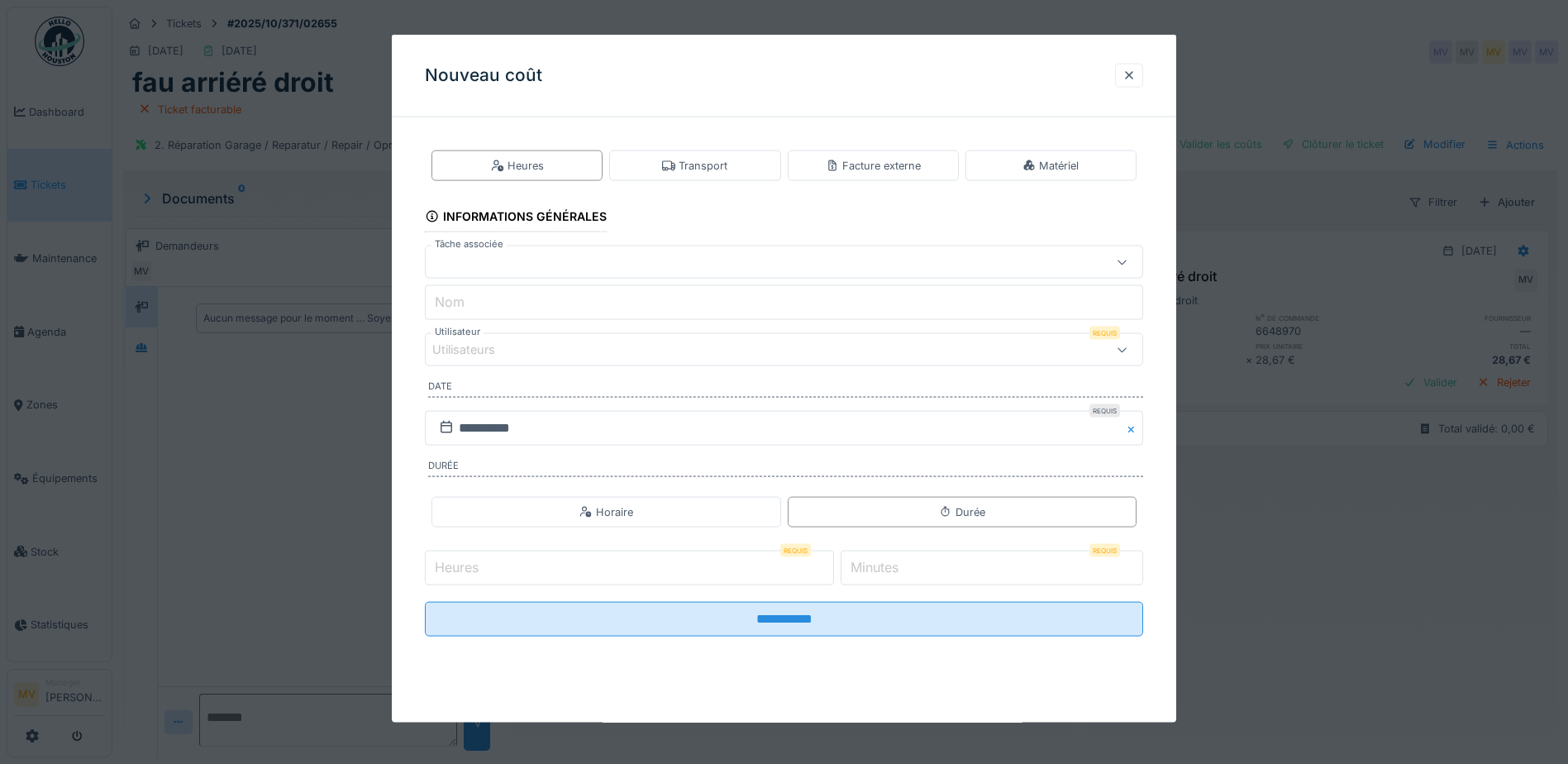
click at [517, 346] on div "Utilisateurs" at bounding box center [475, 349] width 86 height 18
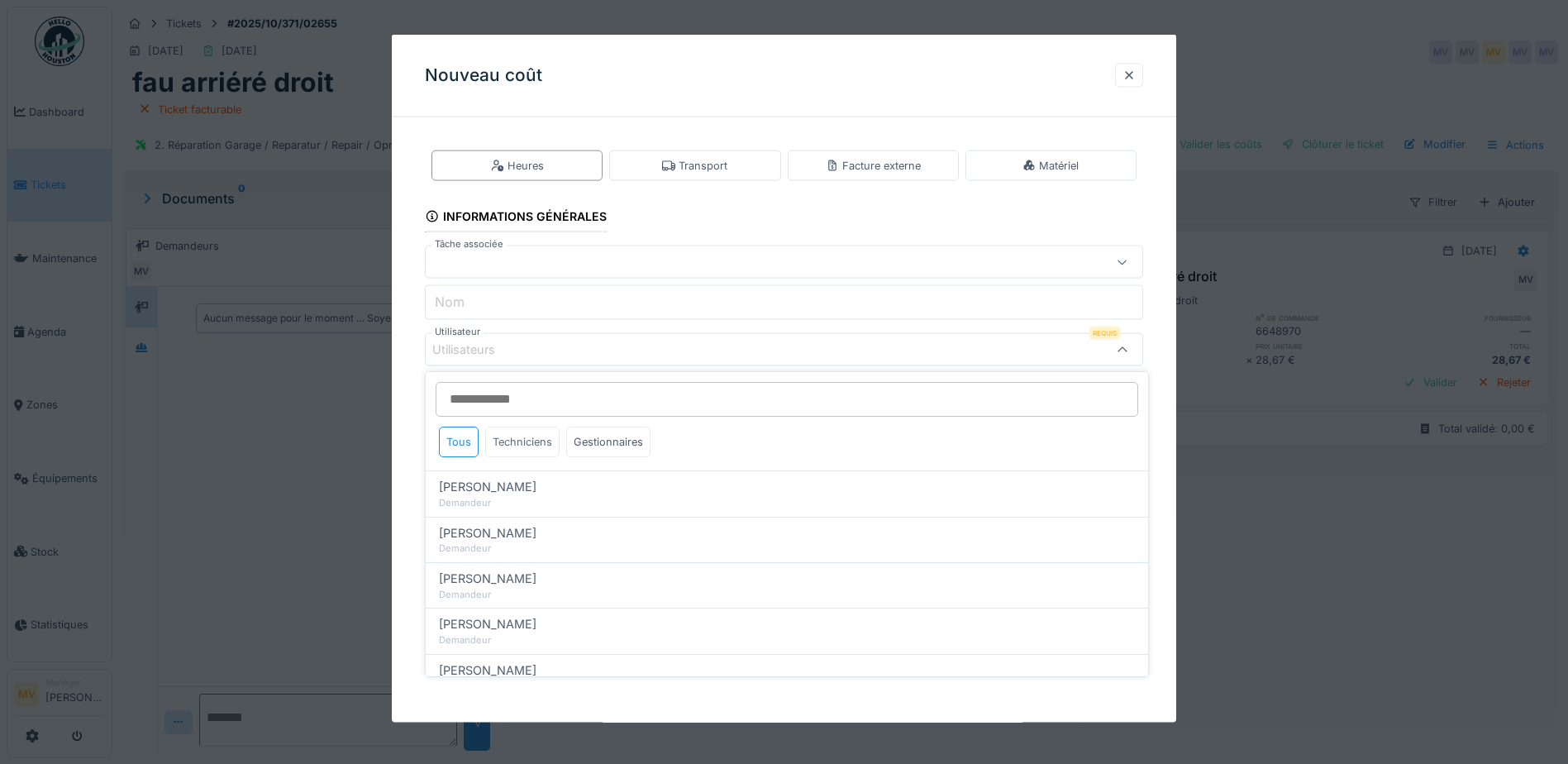
click at [523, 440] on div "Techniciens" at bounding box center [522, 442] width 74 height 30
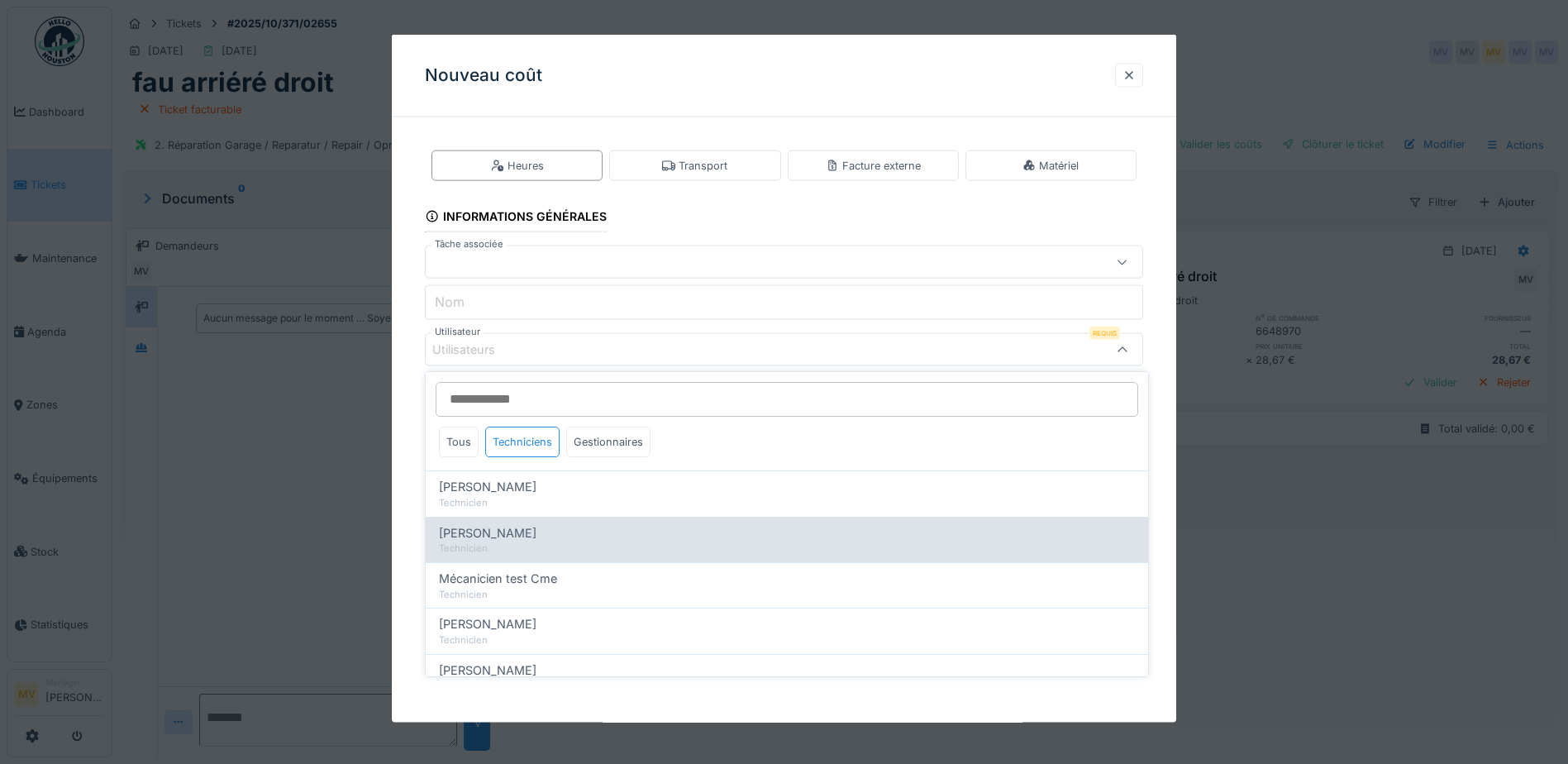
click at [516, 536] on div "[PERSON_NAME]" at bounding box center [787, 532] width 696 height 18
type input "****"
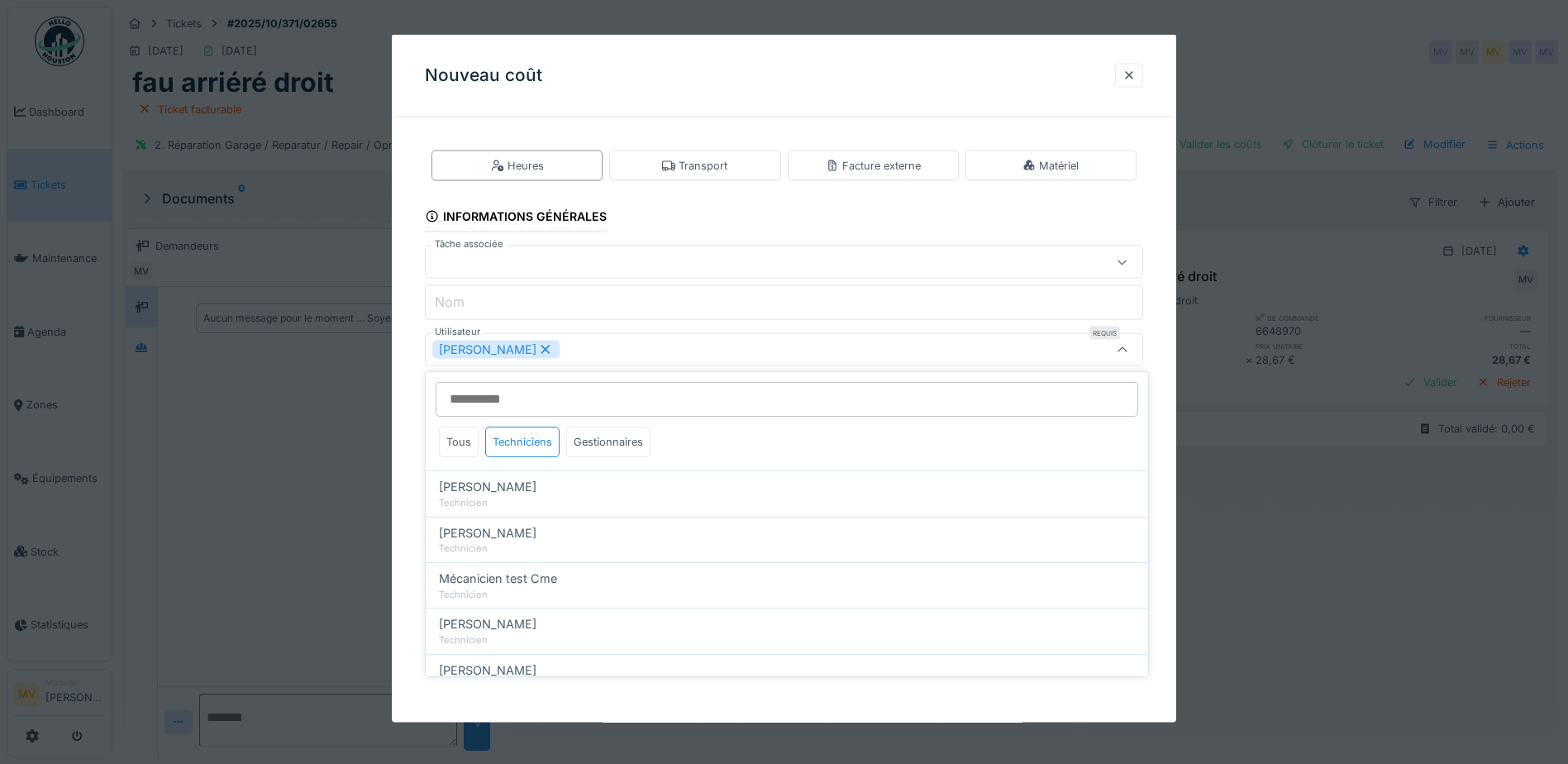
click at [647, 344] on div "[PERSON_NAME]" at bounding box center [742, 349] width 619 height 18
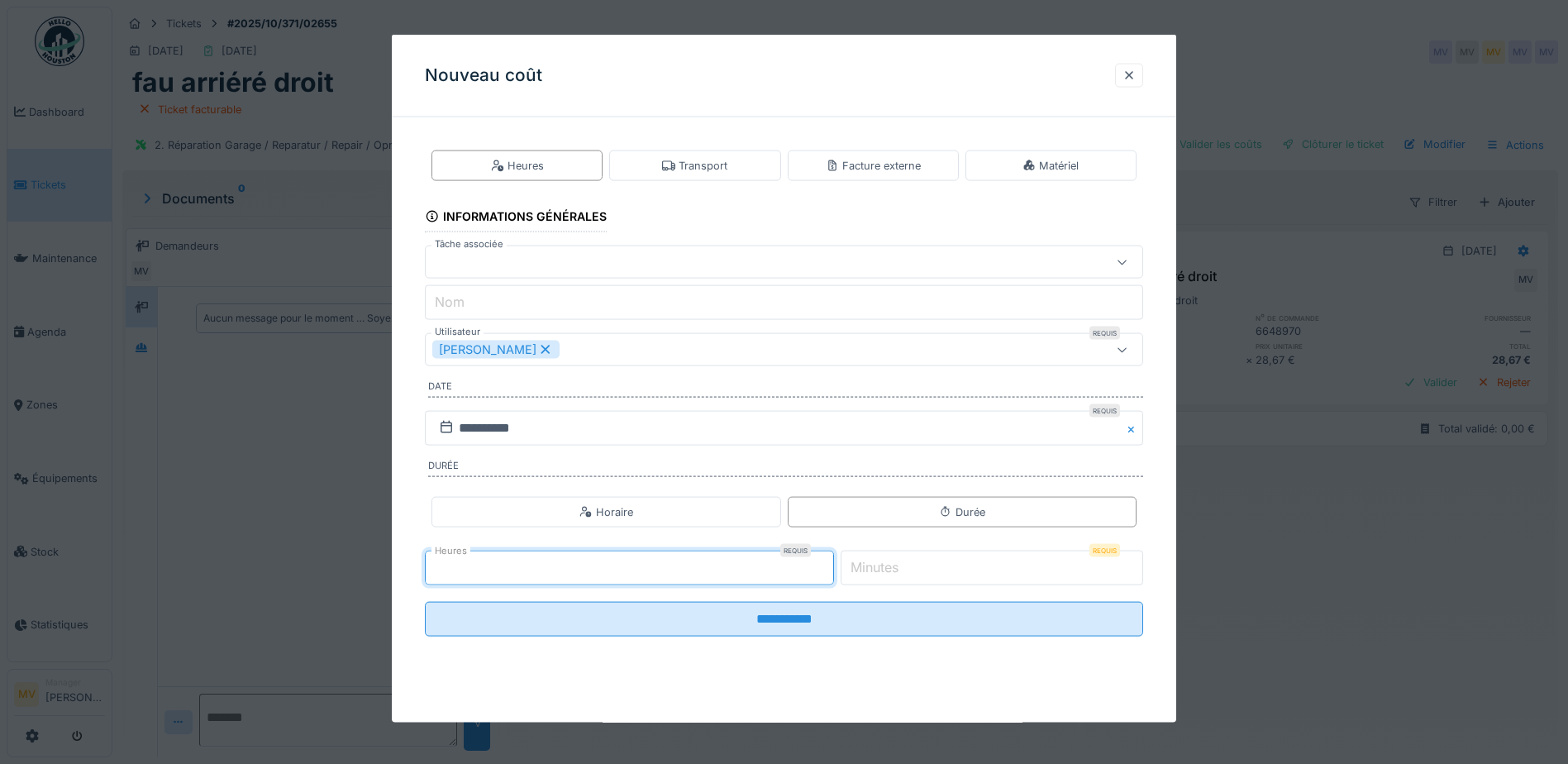
drag, startPoint x: 829, startPoint y: 559, endPoint x: 830, endPoint y: 570, distance: 11.0
click at [828, 559] on input "*" at bounding box center [629, 568] width 409 height 35
drag, startPoint x: 831, startPoint y: 573, endPoint x: 835, endPoint y: 581, distance: 8.9
type input "*"
click at [831, 574] on input "*" at bounding box center [629, 568] width 409 height 35
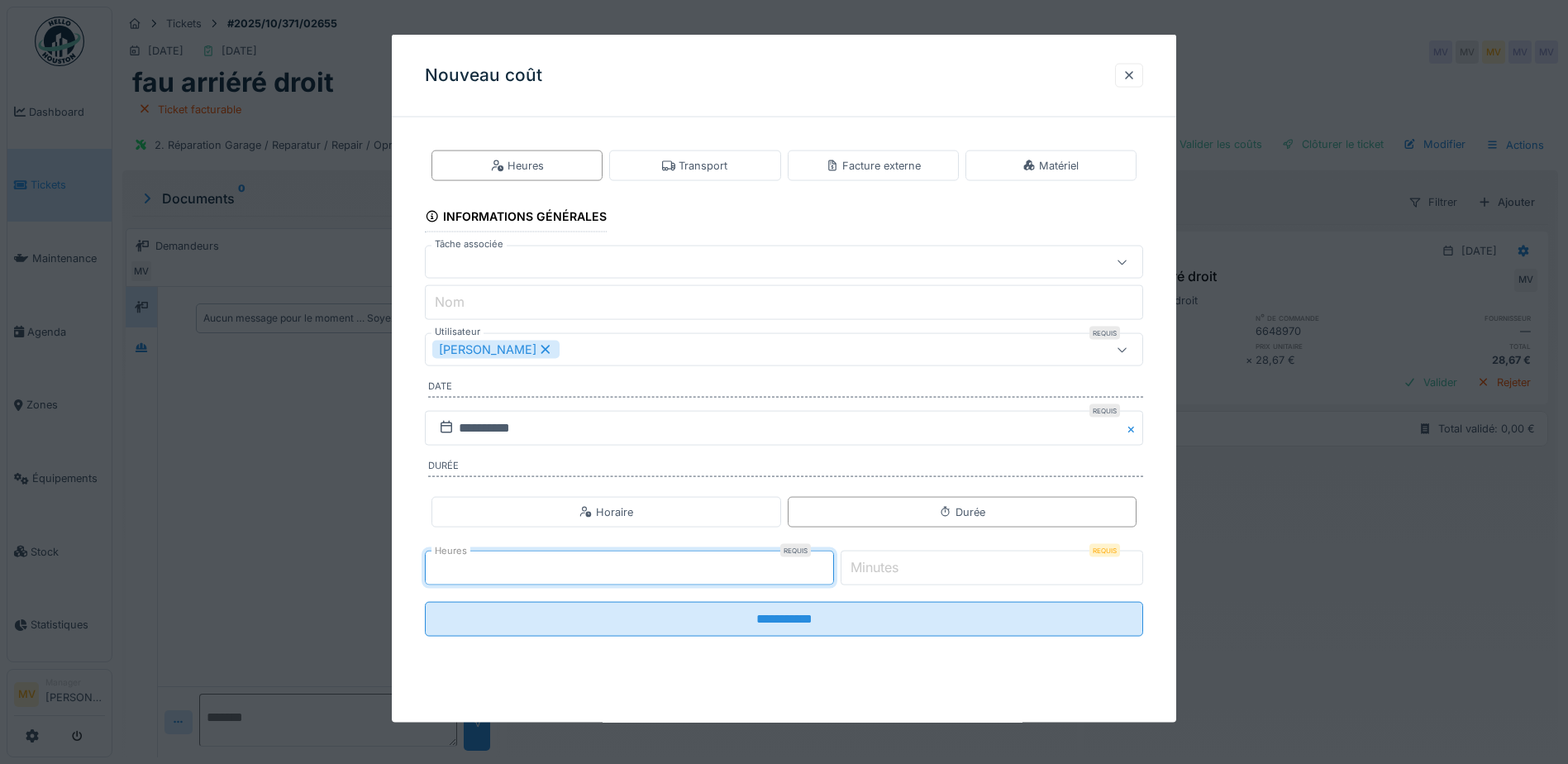
click at [990, 569] on input "*" at bounding box center [991, 568] width 303 height 35
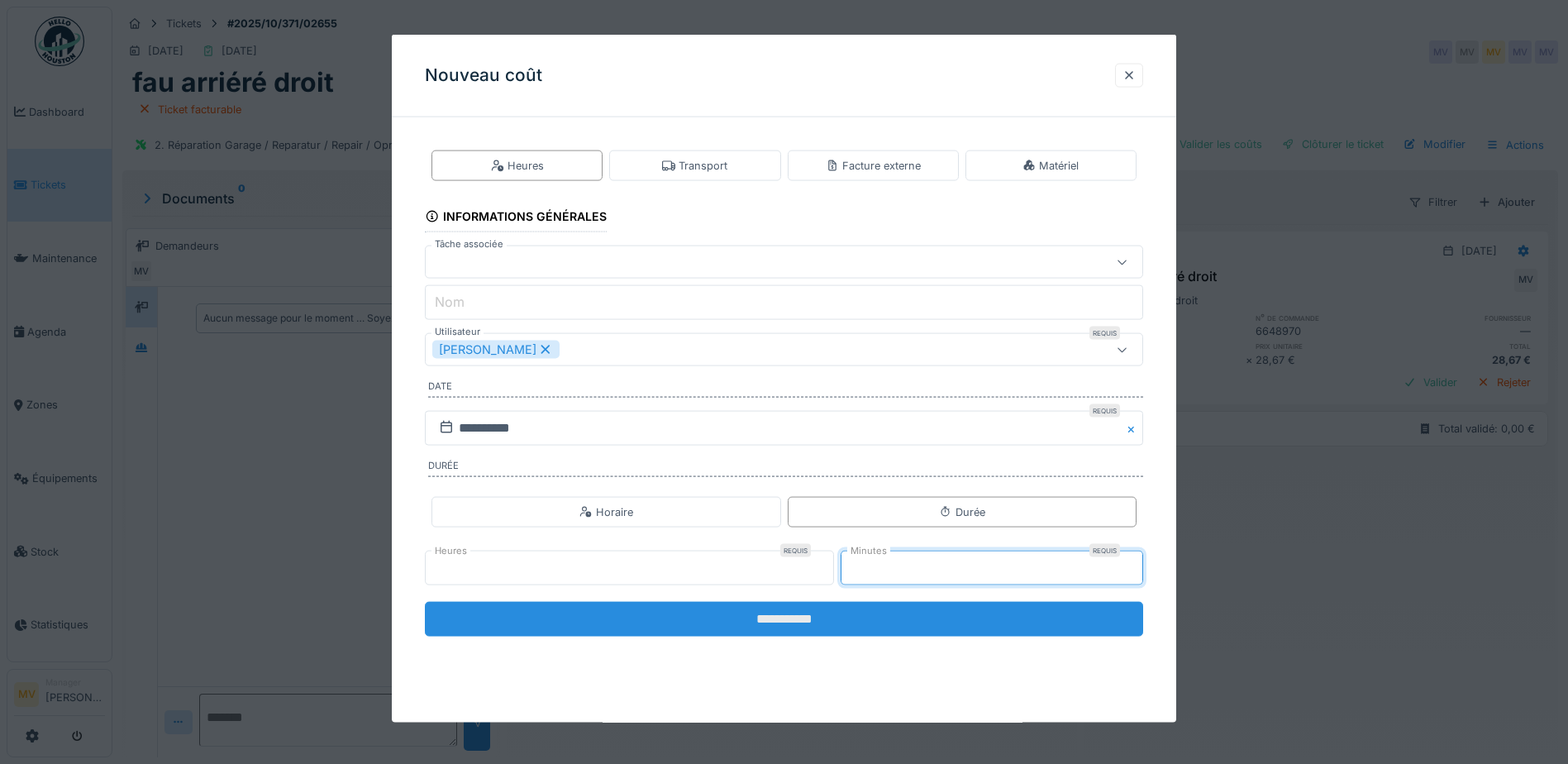
type input "**"
click at [1048, 614] on input "**********" at bounding box center [784, 619] width 718 height 35
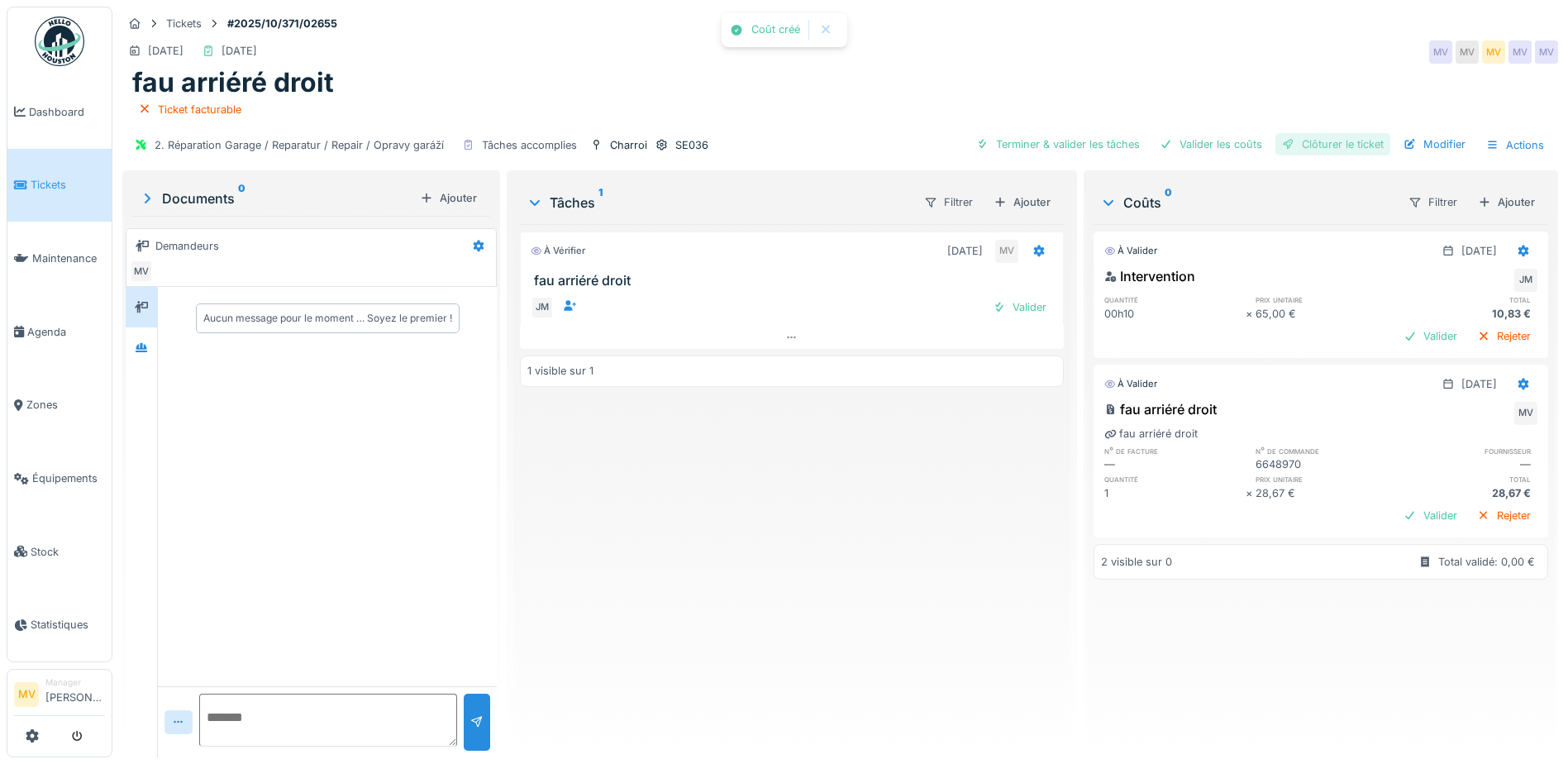
click at [1296, 148] on div "Clôturer le ticket" at bounding box center [1332, 144] width 115 height 23
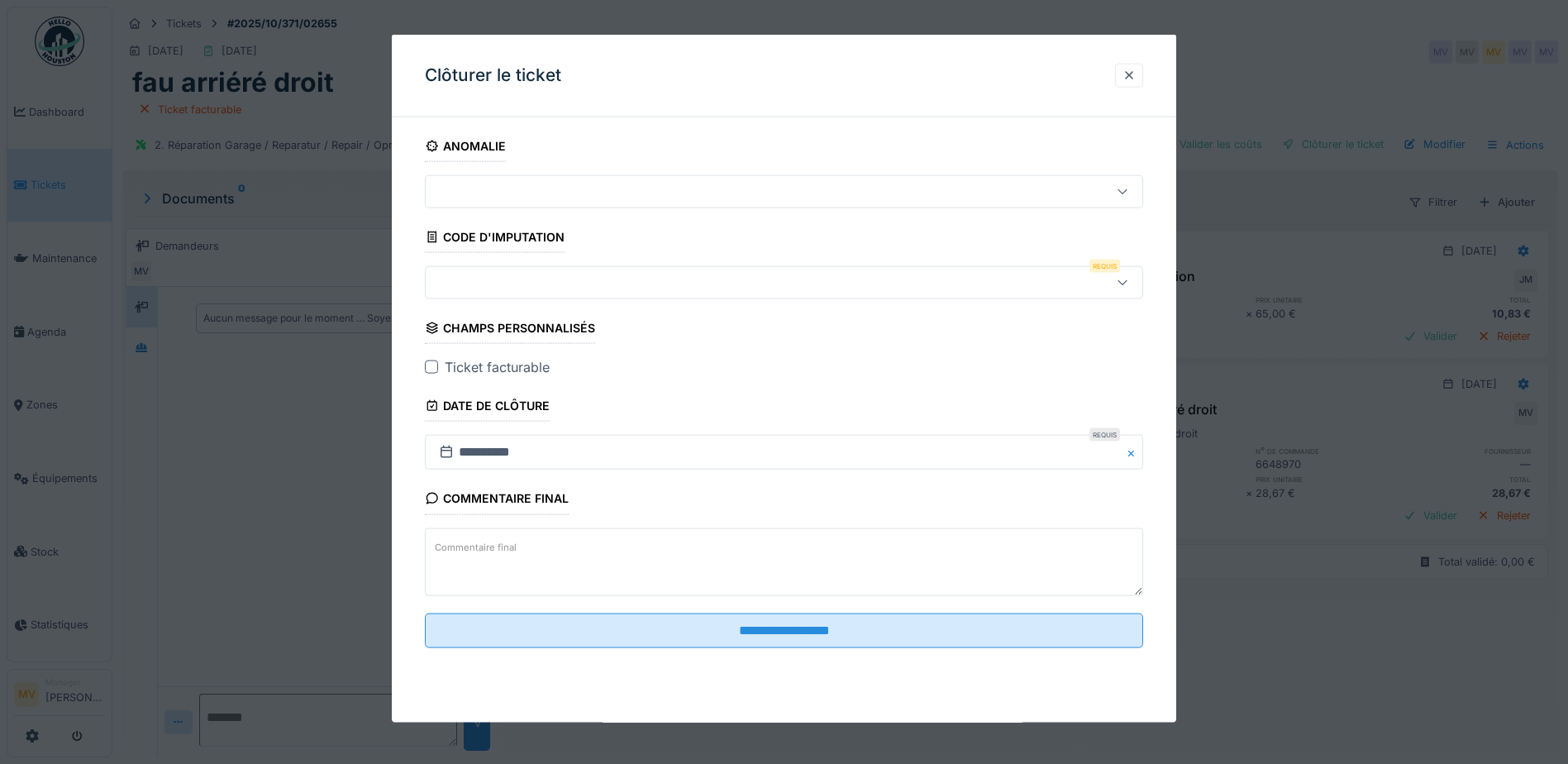
click at [709, 294] on div at bounding box center [784, 283] width 718 height 33
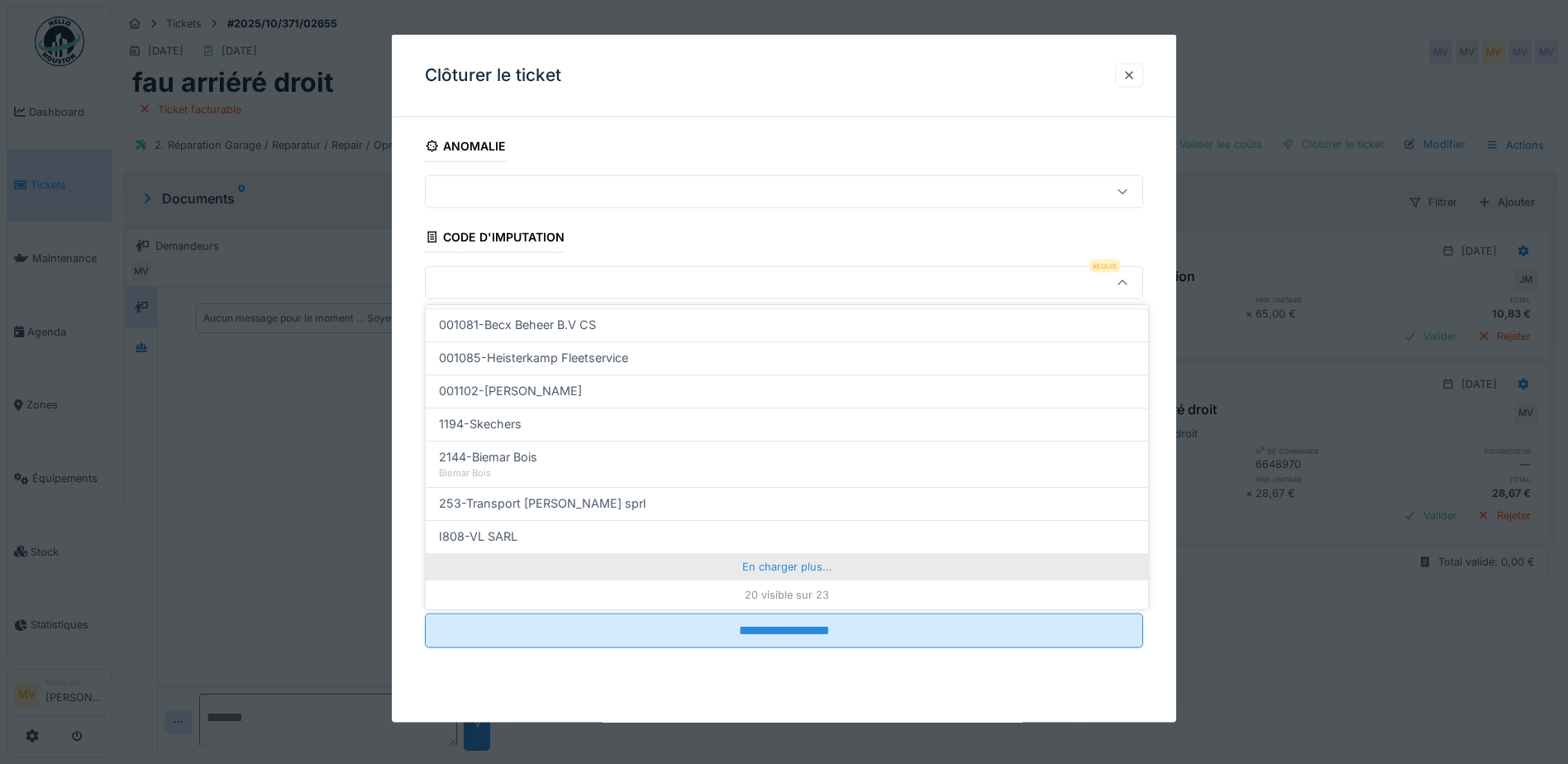
click at [794, 571] on div "En charger plus…" at bounding box center [786, 567] width 722 height 27
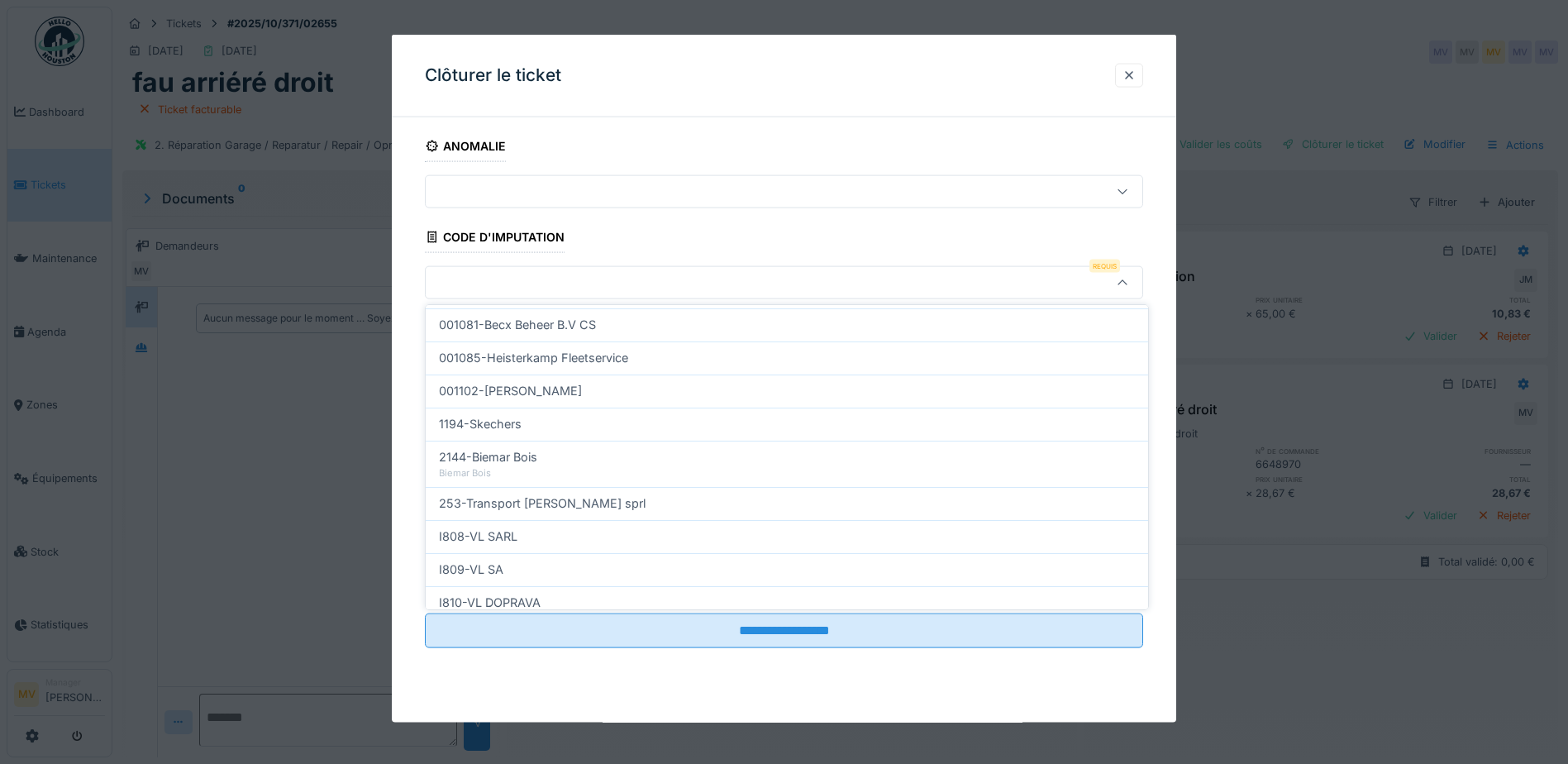
scroll to position [527, 0]
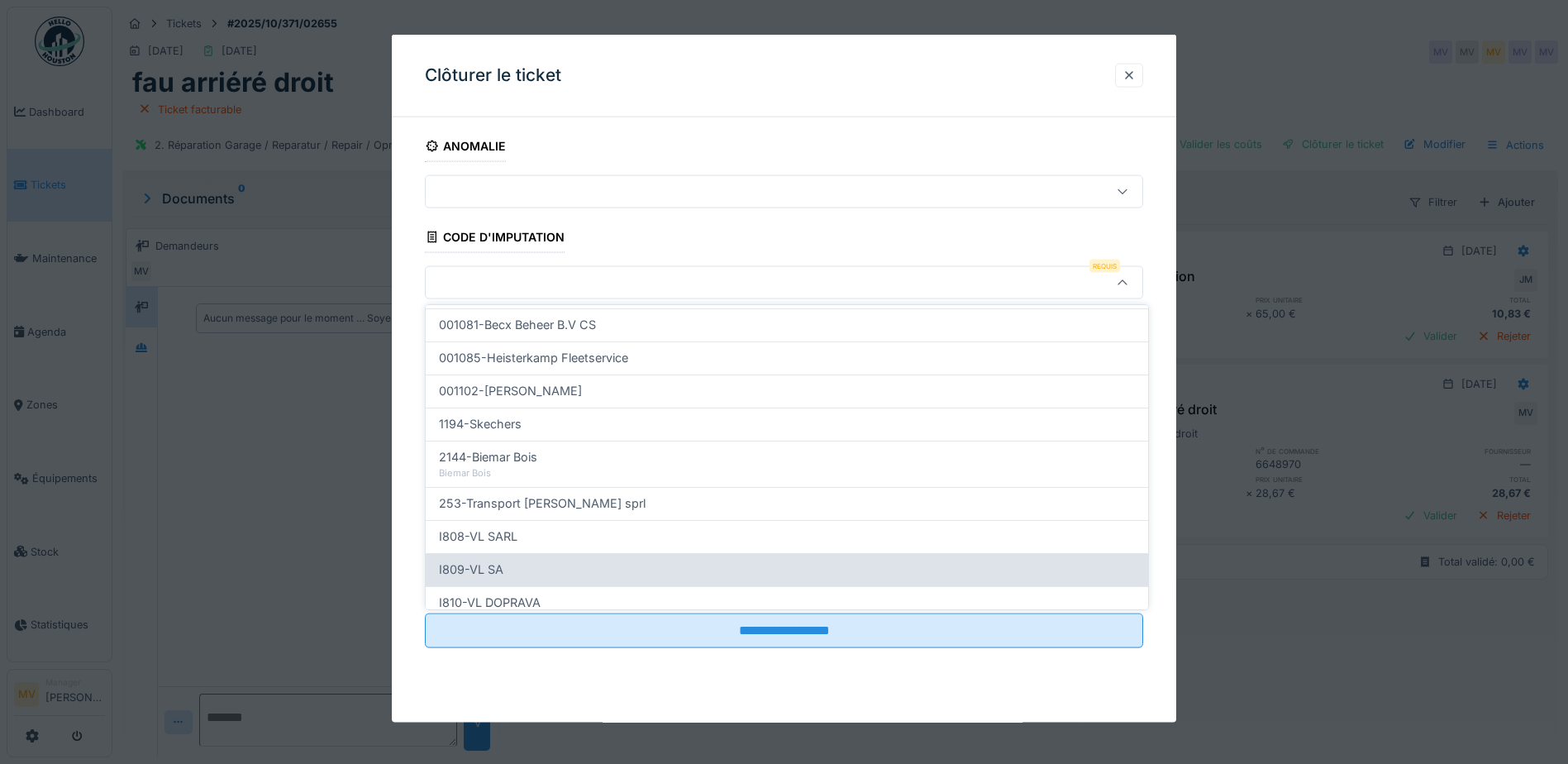
click at [681, 574] on div "I809-VL SA" at bounding box center [787, 569] width 696 height 18
type input "***"
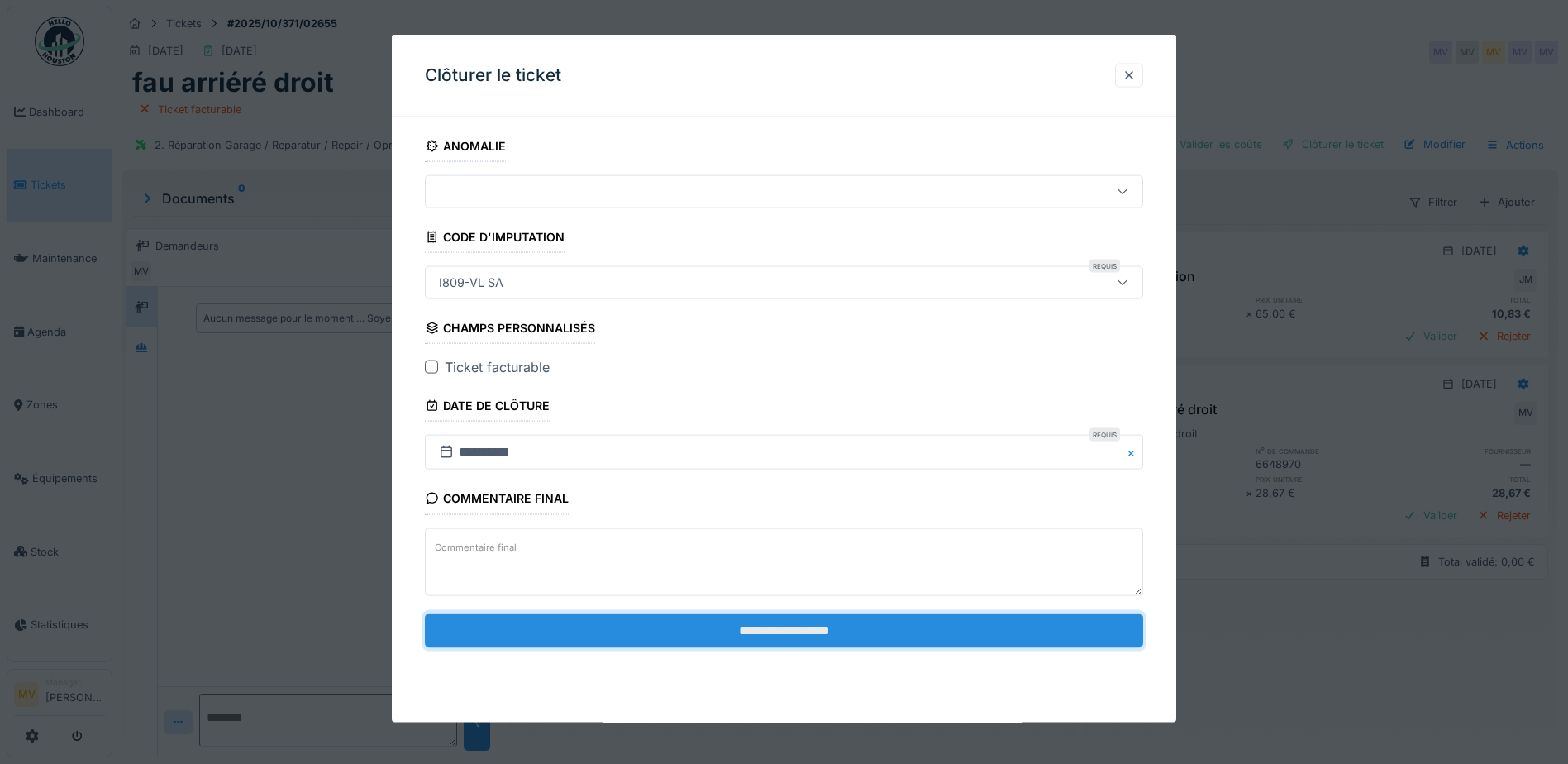
click at [833, 621] on input "**********" at bounding box center [784, 630] width 718 height 35
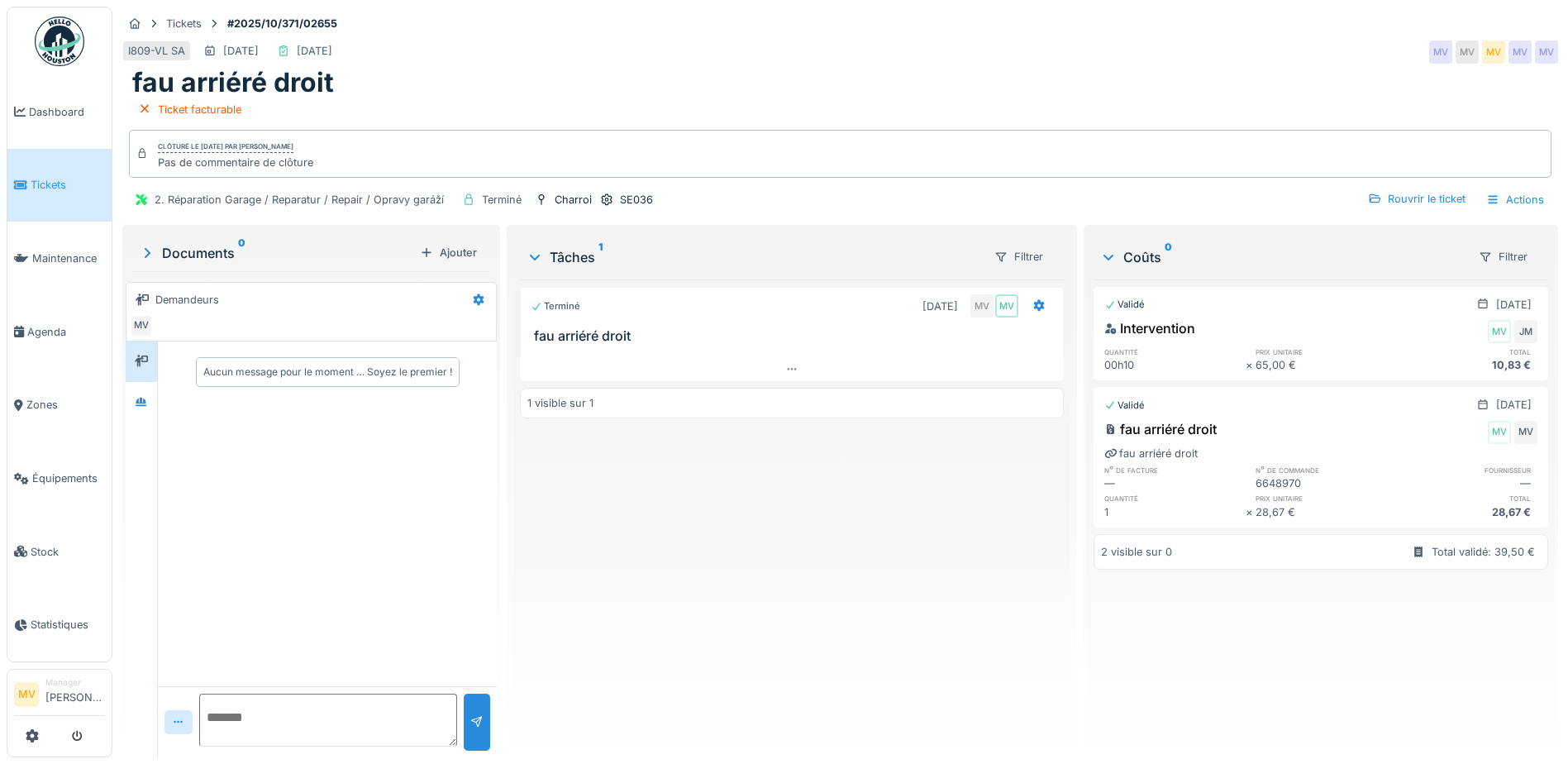
scroll to position [0, 0]
